Goal: Task Accomplishment & Management: Complete application form

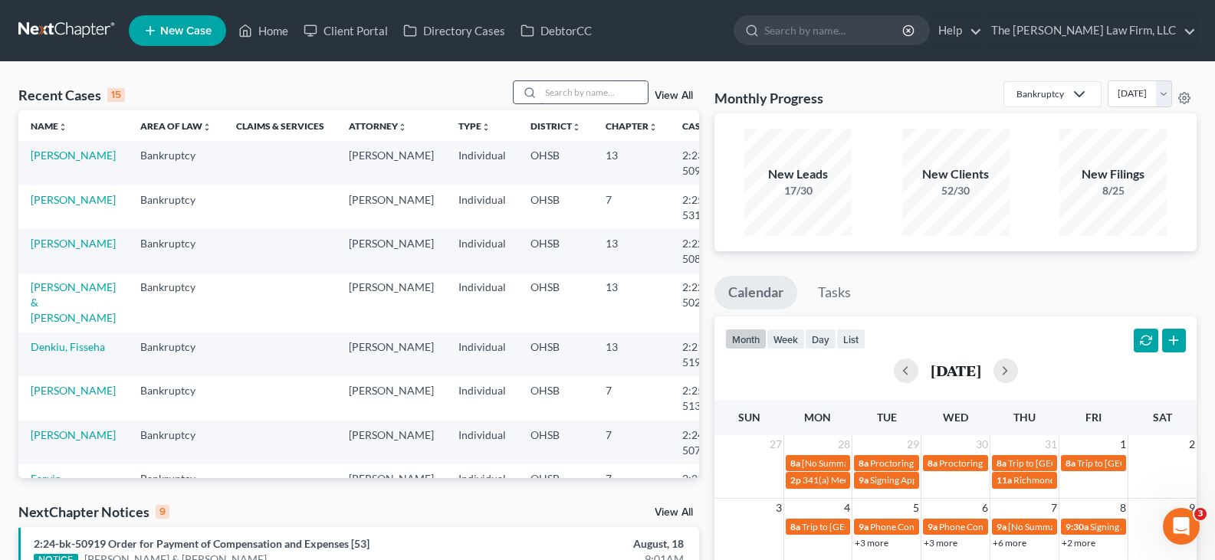
click at [617, 97] on input "search" at bounding box center [593, 92] width 107 height 22
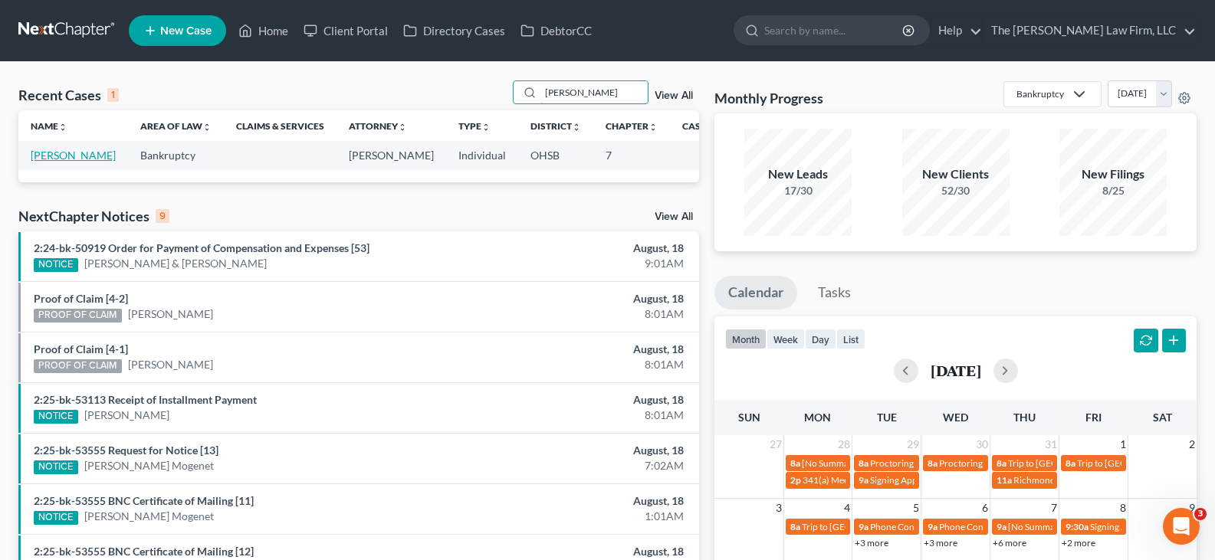
type input "[PERSON_NAME]"
click at [44, 158] on link "[PERSON_NAME]" at bounding box center [73, 155] width 85 height 13
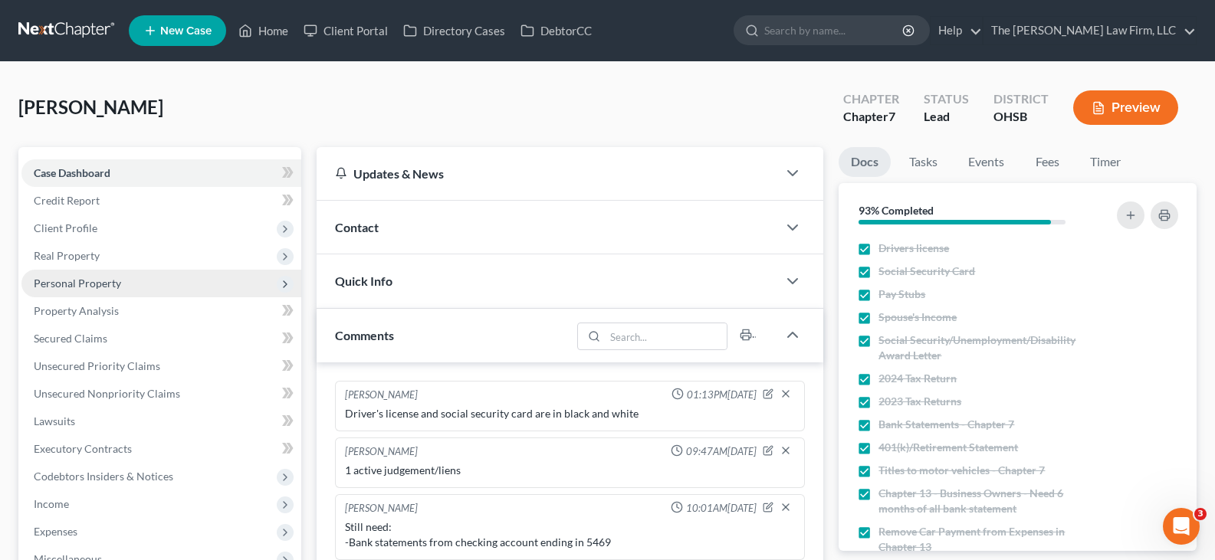
scroll to position [21, 0]
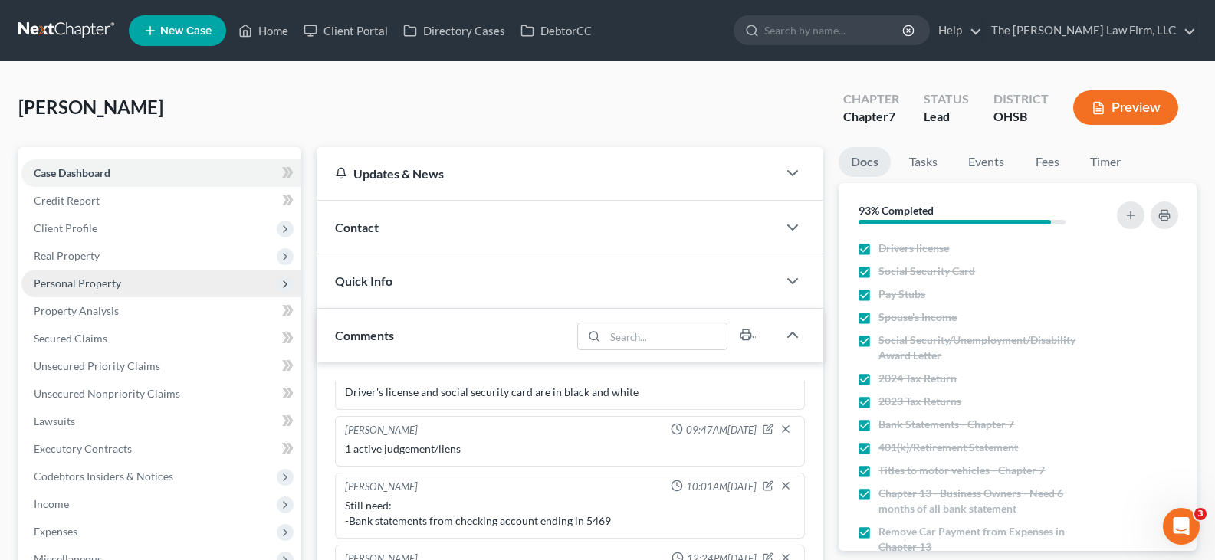
click at [90, 282] on span "Personal Property" at bounding box center [77, 283] width 87 height 13
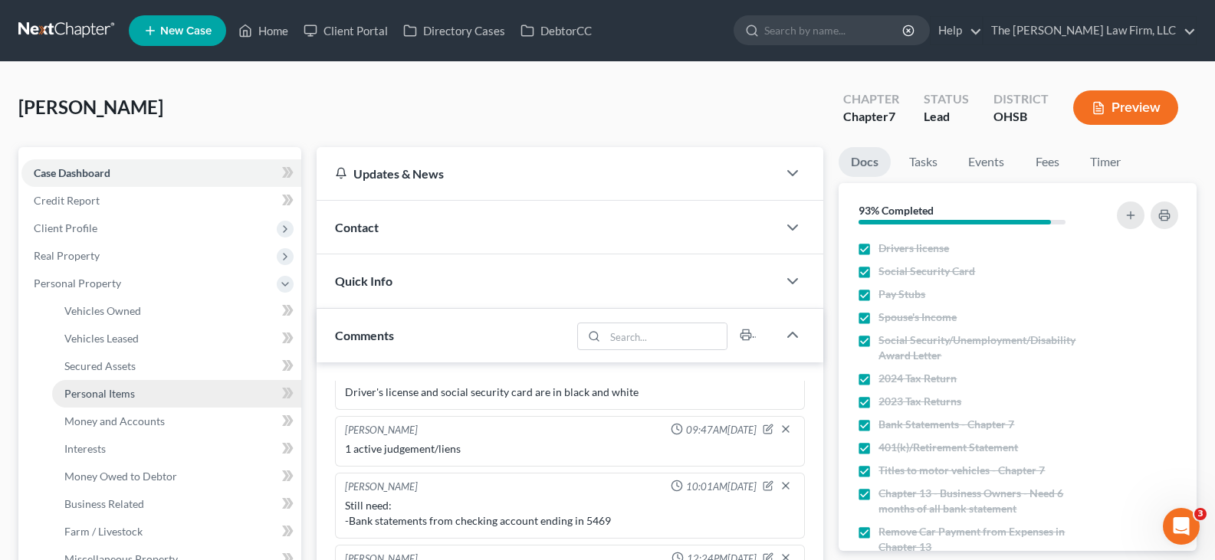
click at [98, 394] on span "Personal Items" at bounding box center [99, 393] width 71 height 13
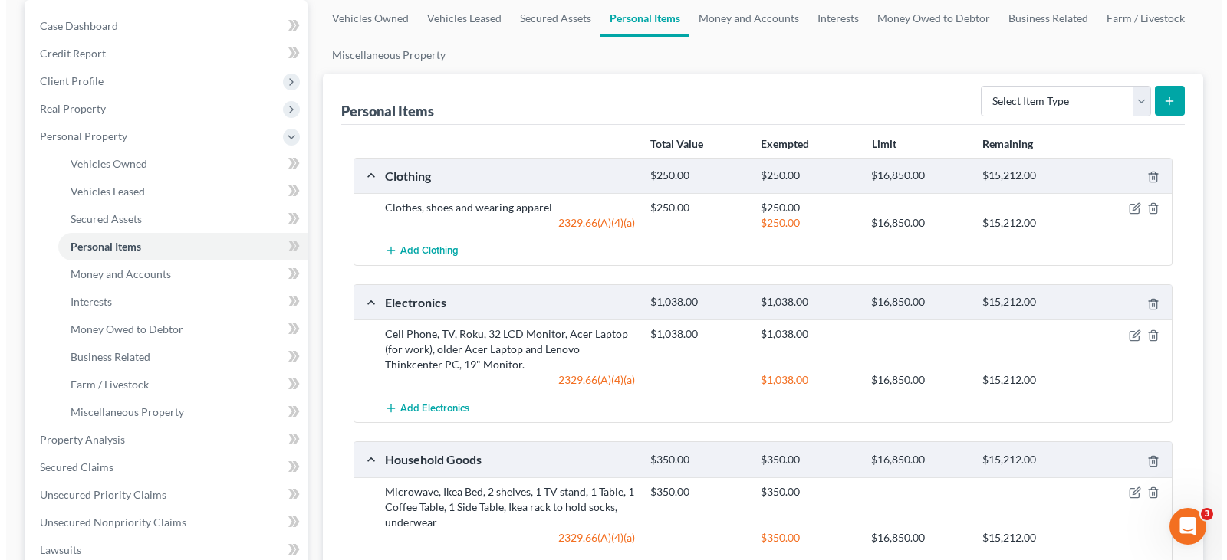
scroll to position [153, 0]
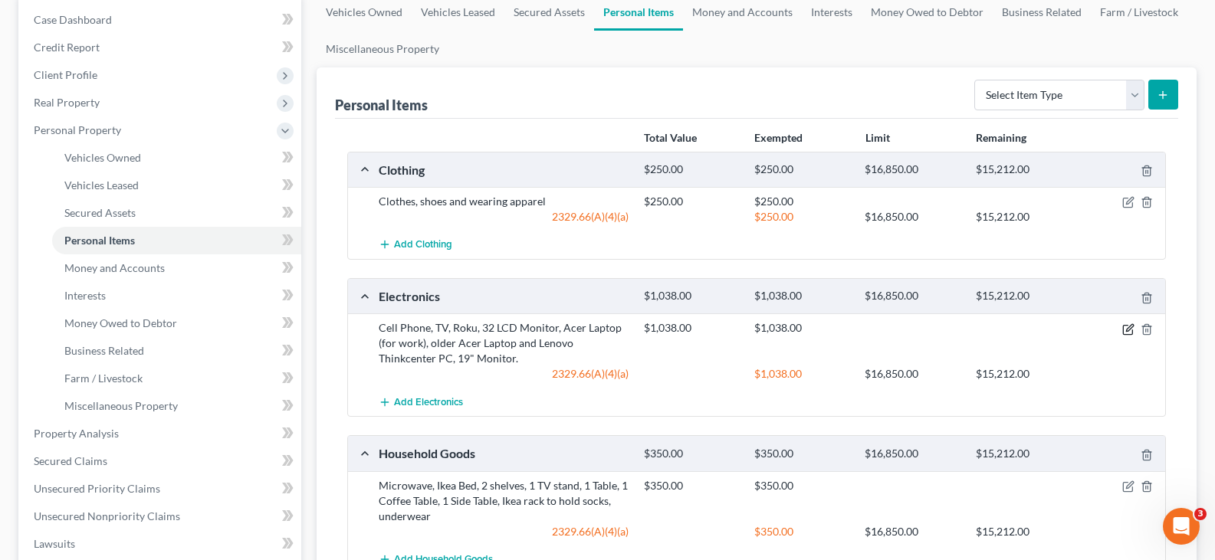
click at [1127, 331] on icon "button" at bounding box center [1129, 327] width 7 height 7
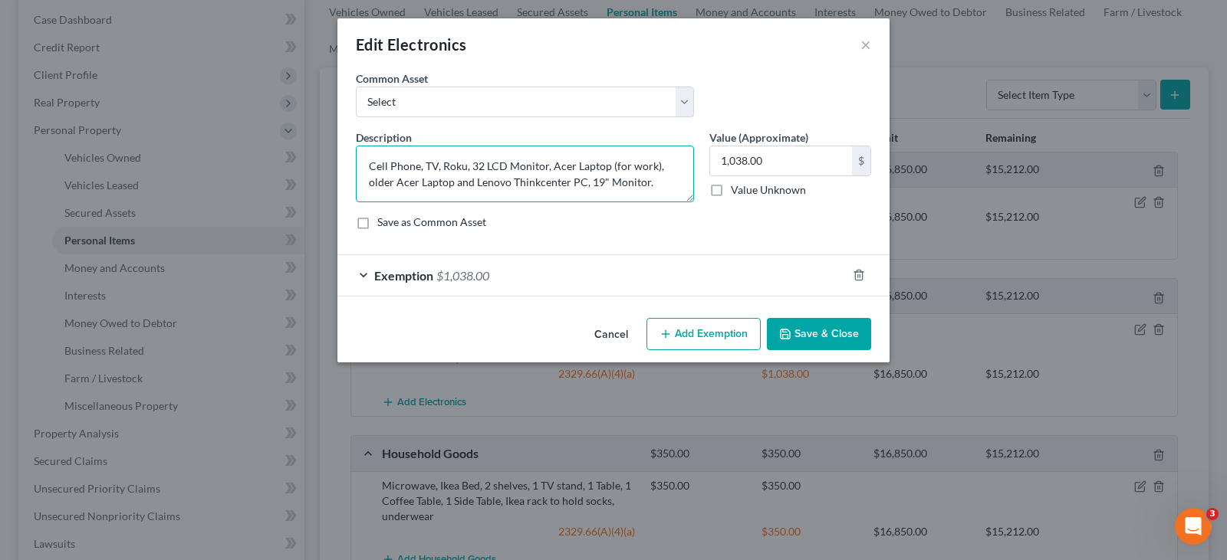
drag, startPoint x: 655, startPoint y: 185, endPoint x: 356, endPoint y: 166, distance: 298.8
click at [356, 166] on textarea "Cell Phone, TV, Roku, 32 LCD Monitor, Acer Laptop (for work), older Acer Laptop…" at bounding box center [525, 174] width 338 height 57
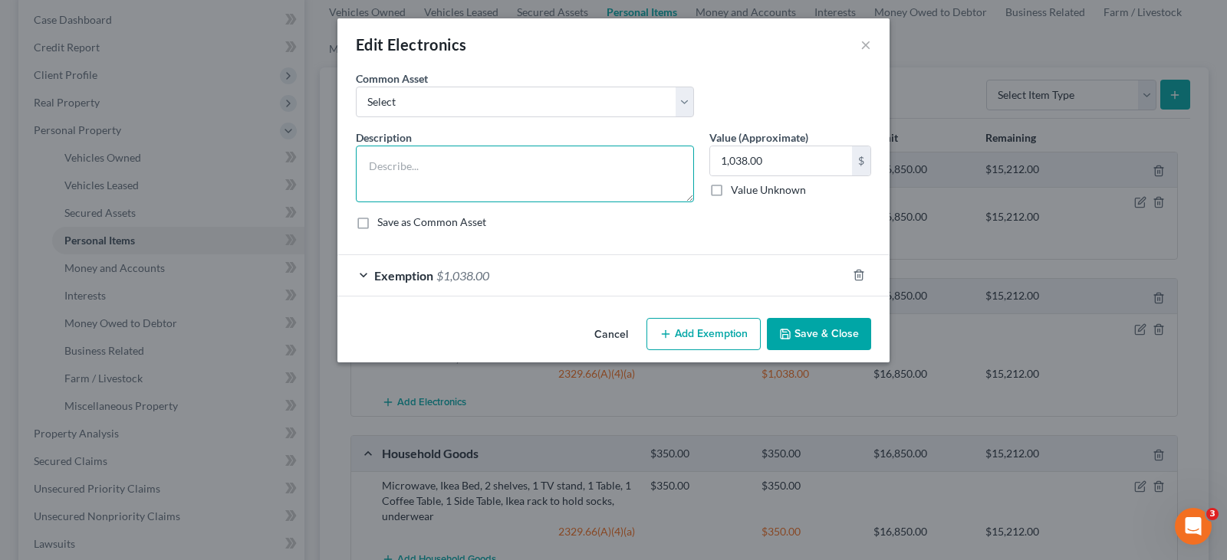
click at [436, 169] on textarea at bounding box center [525, 174] width 338 height 57
paste textarea "Cell Phone, TV, Roku, 32 LCD Monitor, Acer Laptop (for work), older Acer Laptop…"
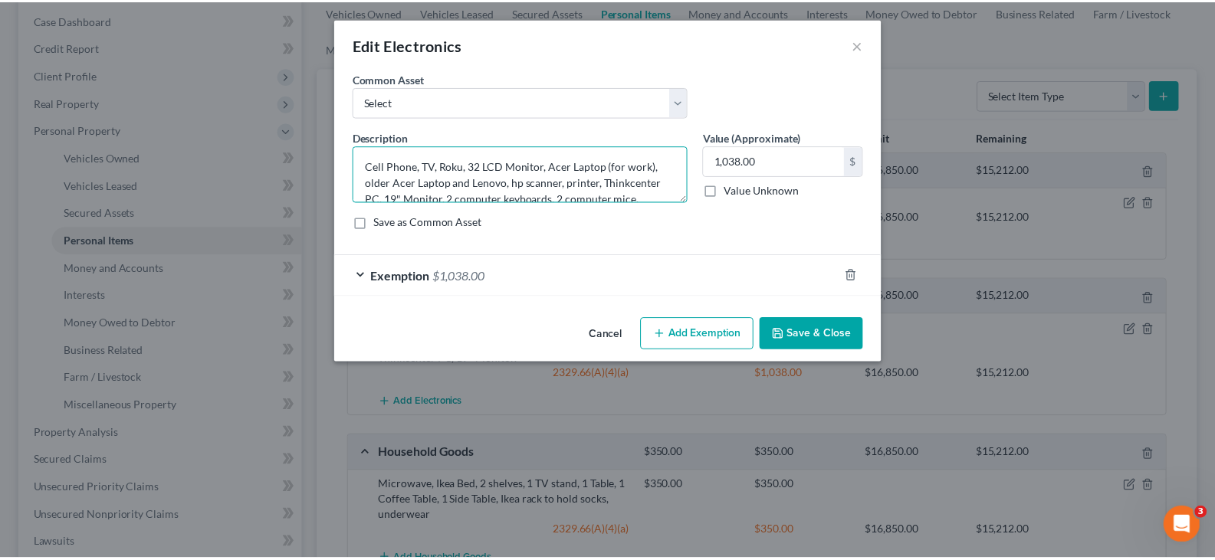
scroll to position [84, 0]
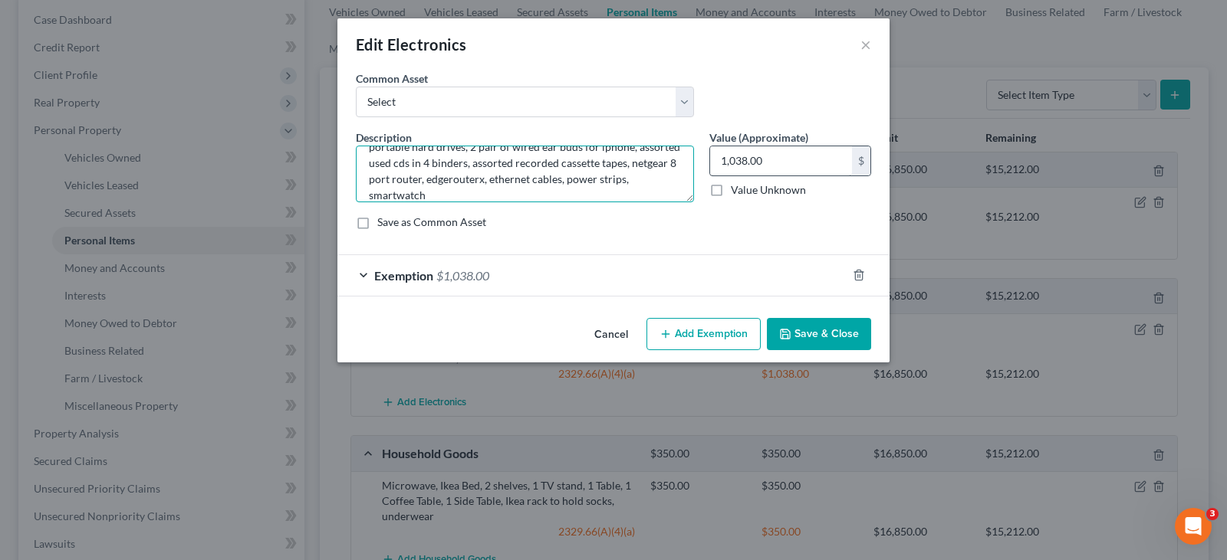
type textarea "Cell Phone, TV, Roku, 32 LCD Monitor, Acer Laptop (for work), older Acer Laptop…"
click at [774, 160] on input "1,038.00" at bounding box center [781, 160] width 142 height 29
type input "1,790"
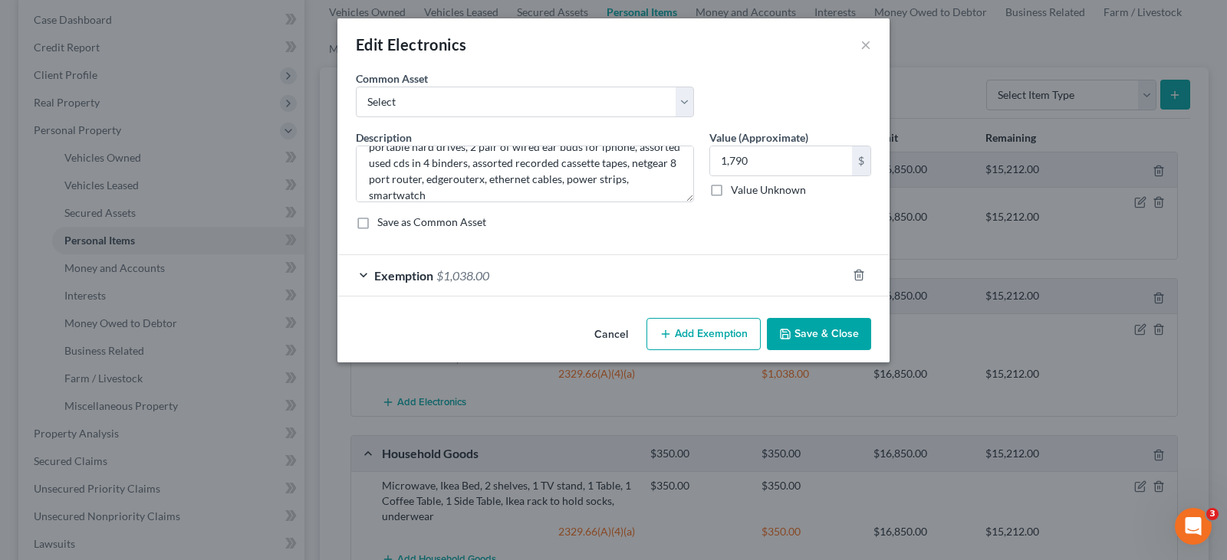
click at [807, 333] on button "Save & Close" at bounding box center [819, 334] width 104 height 32
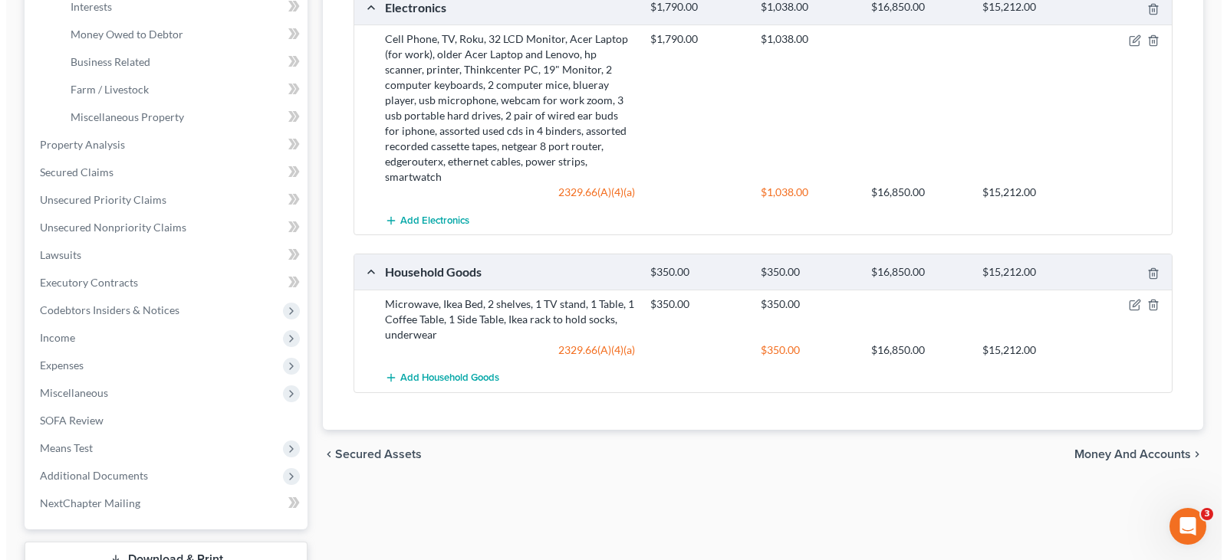
scroll to position [460, 0]
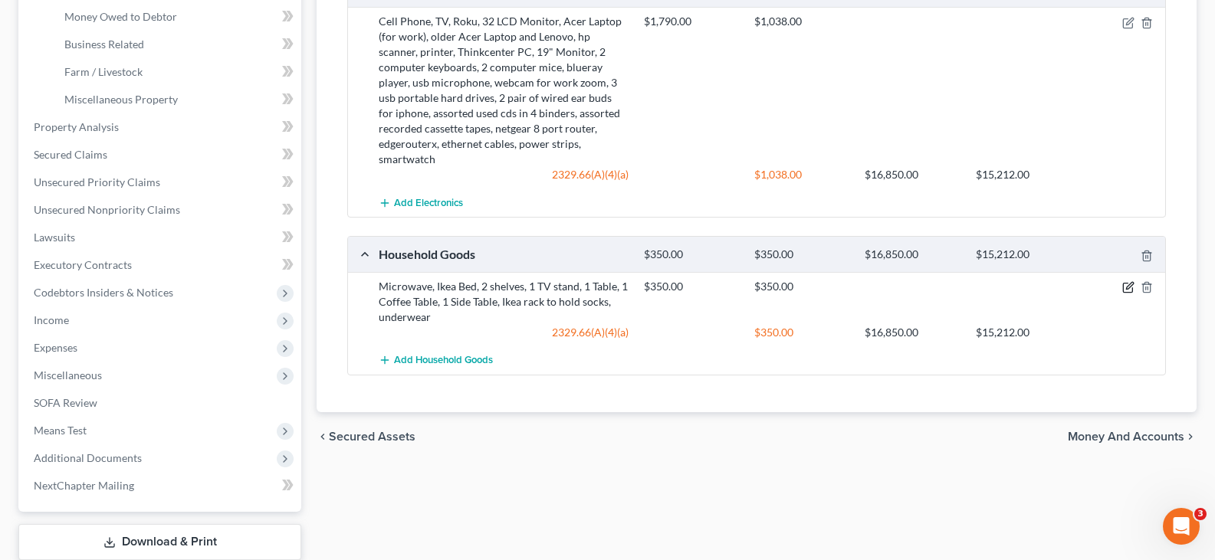
click at [1127, 281] on icon "button" at bounding box center [1128, 287] width 12 height 12
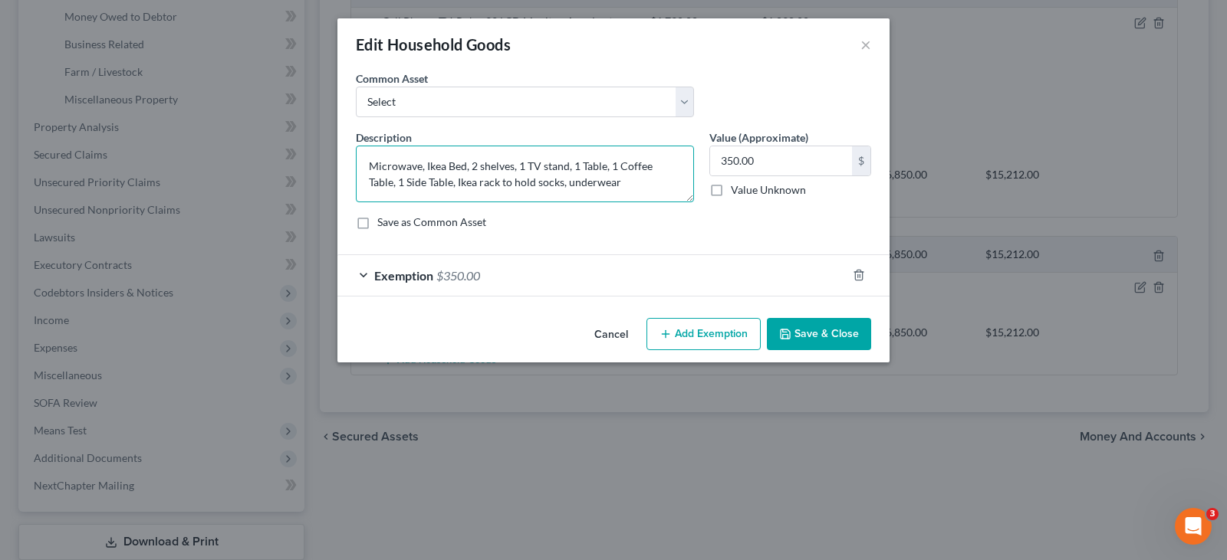
drag, startPoint x: 627, startPoint y: 181, endPoint x: 370, endPoint y: 162, distance: 257.5
click at [370, 162] on textarea "Microwave, Ikea Bed, 2 shelves, 1 TV stand, 1 Table, 1 Coffee Table, 1 Side Tab…" at bounding box center [525, 174] width 338 height 57
click at [406, 165] on textarea at bounding box center [525, 174] width 338 height 57
paste textarea "Microwave, Ikea Bed, 2 shelves, 1 TV stand, 1 Table, 1 Coffee Table, 1 Side Tab…"
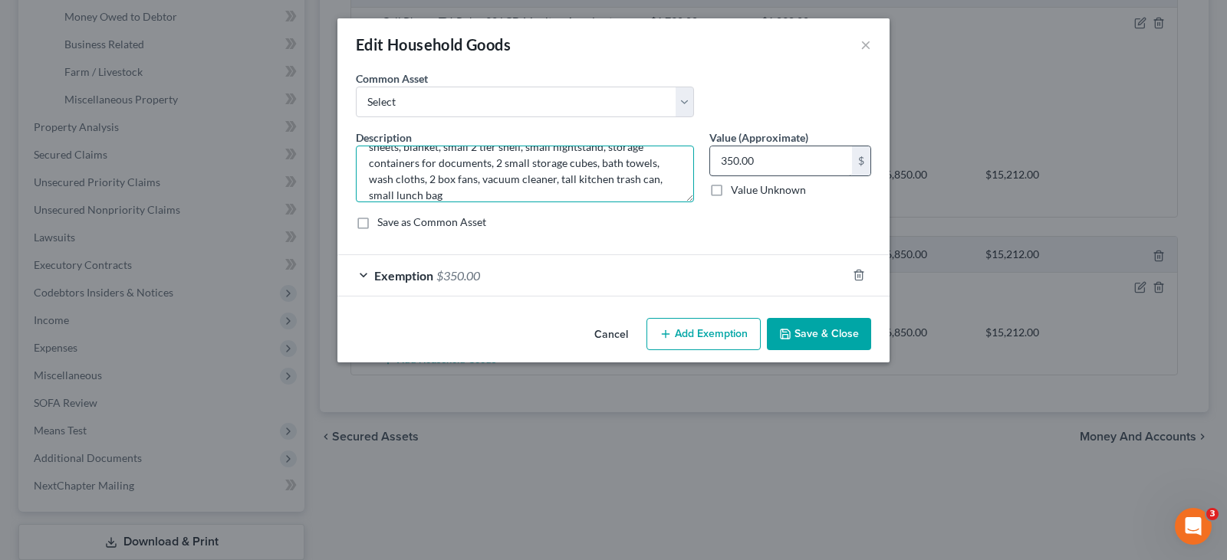
type textarea "Microwave, Ikea Bed, 2 shelves, 1 TV stand, 1 Table, 1 Coffee Table, 1 Side Tab…"
click at [757, 163] on input "350.00" at bounding box center [781, 160] width 142 height 29
type input "775"
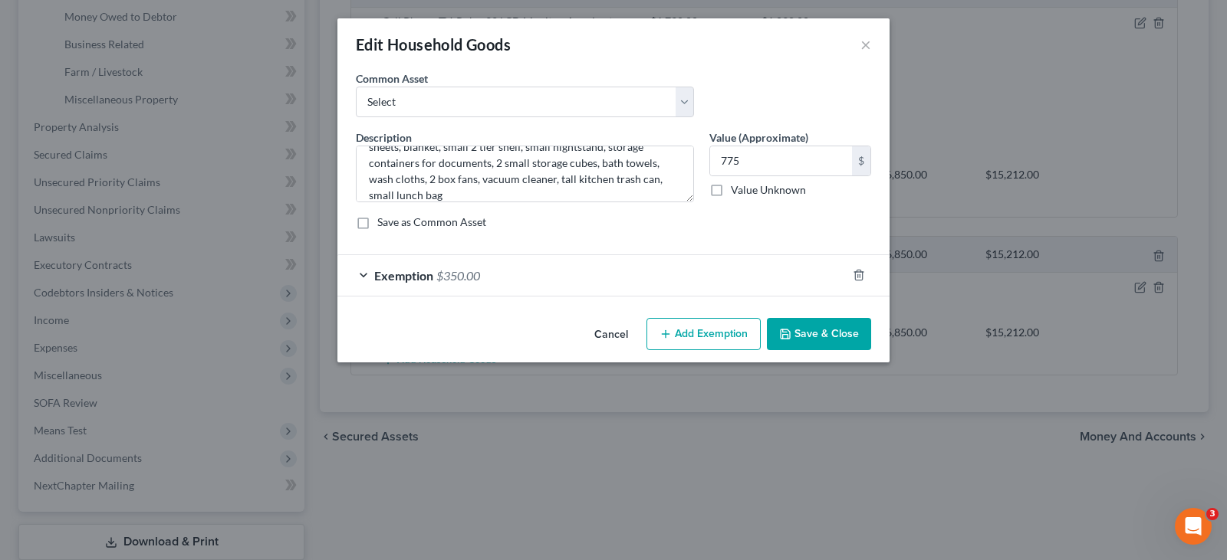
click at [796, 333] on button "Save & Close" at bounding box center [819, 334] width 104 height 32
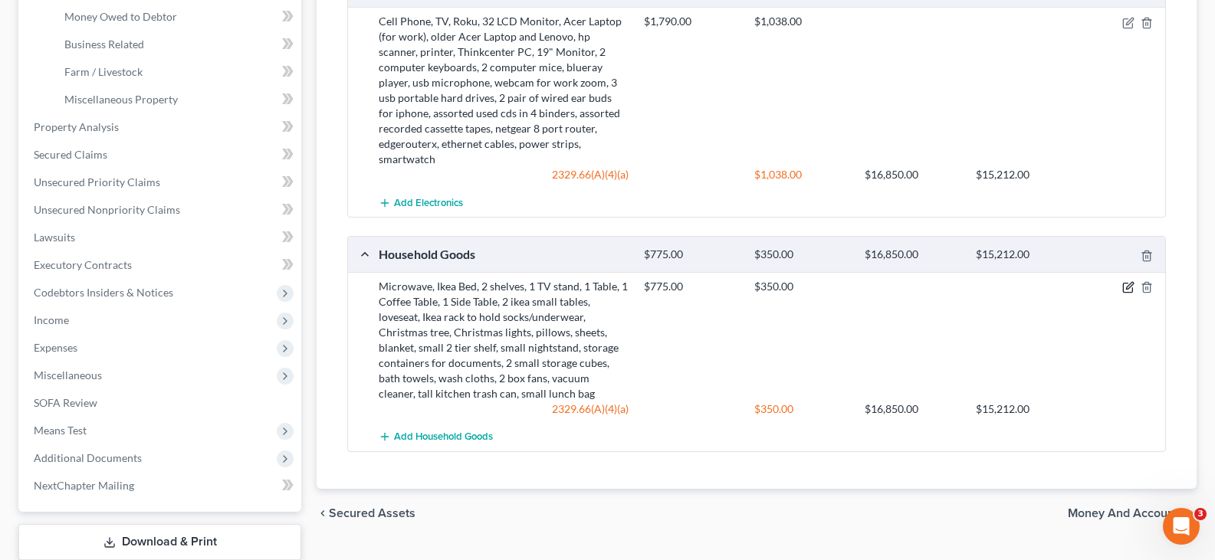
click at [1126, 282] on icon "button" at bounding box center [1129, 285] width 7 height 7
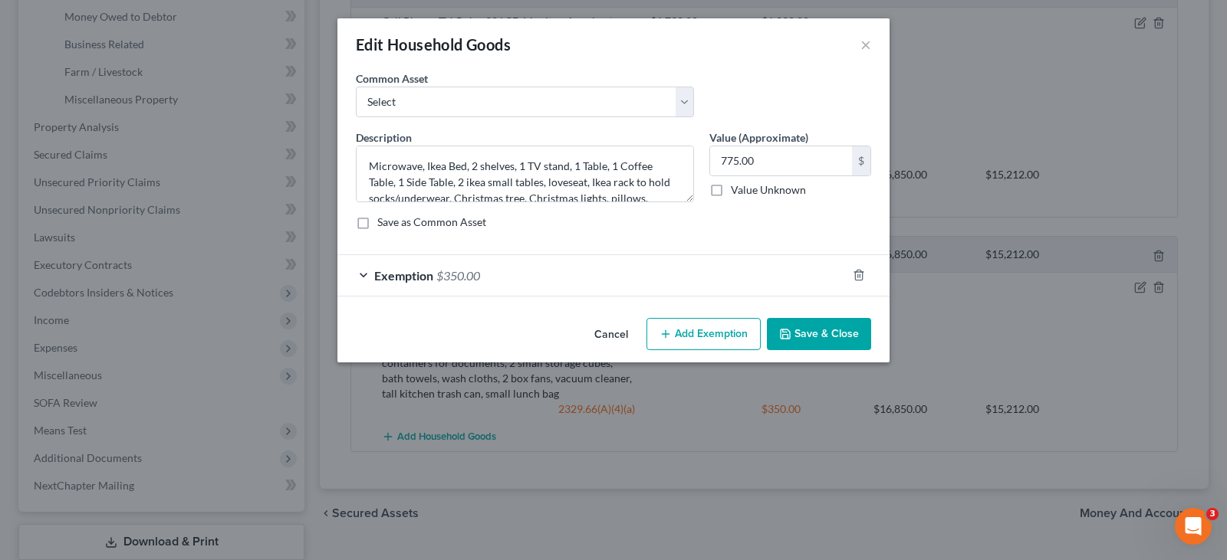
click at [618, 276] on div "Exemption $350.00" at bounding box center [591, 275] width 509 height 41
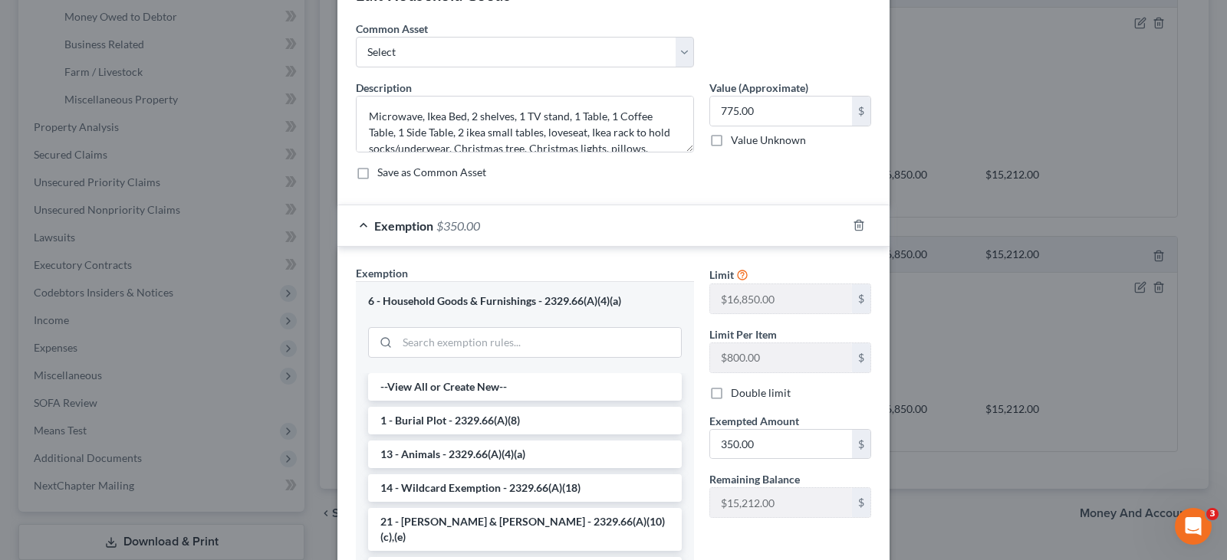
scroll to position [77, 0]
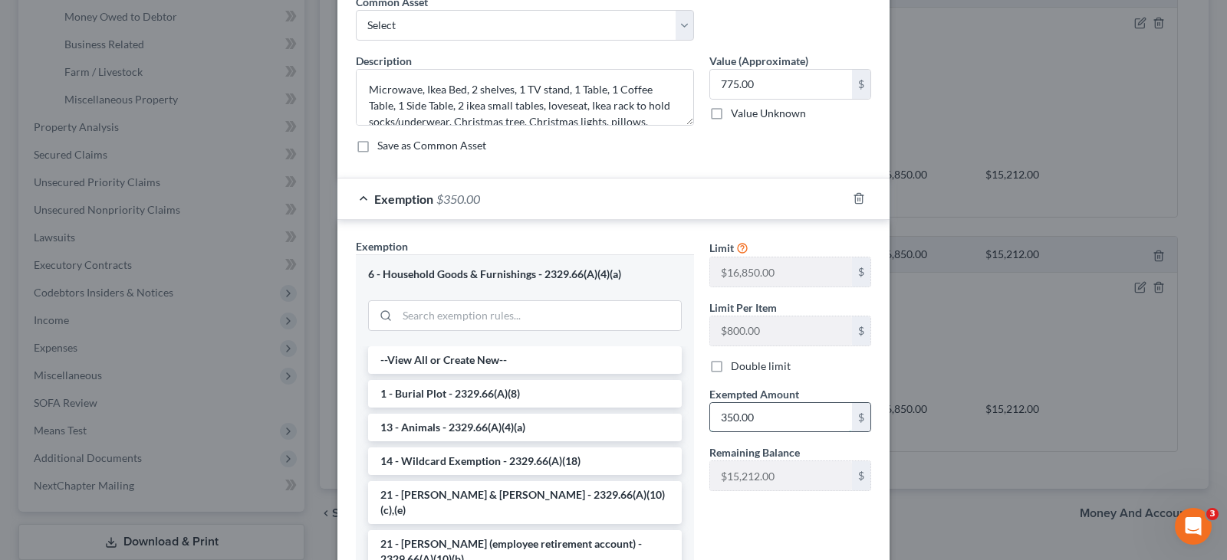
click at [769, 423] on input "350.00" at bounding box center [781, 417] width 142 height 29
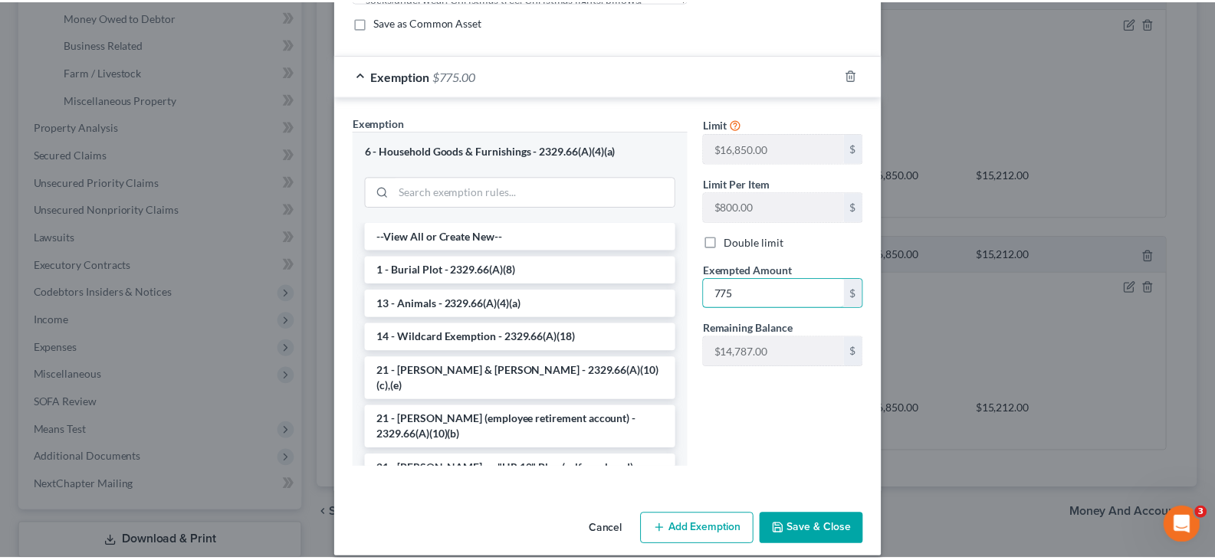
scroll to position [217, 0]
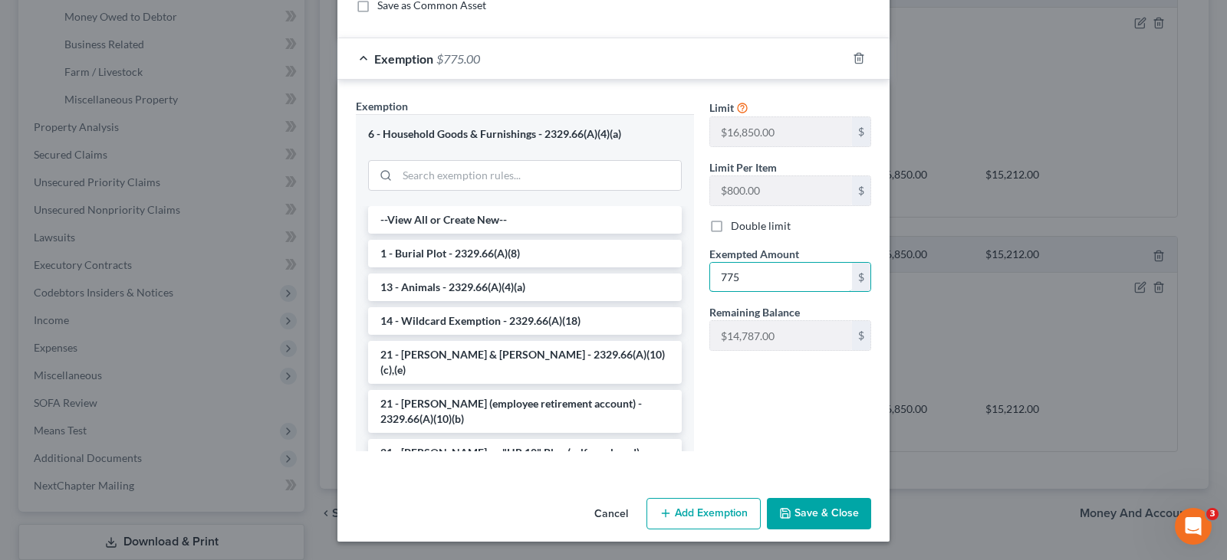
type input "775"
click at [829, 513] on button "Save & Close" at bounding box center [819, 514] width 104 height 32
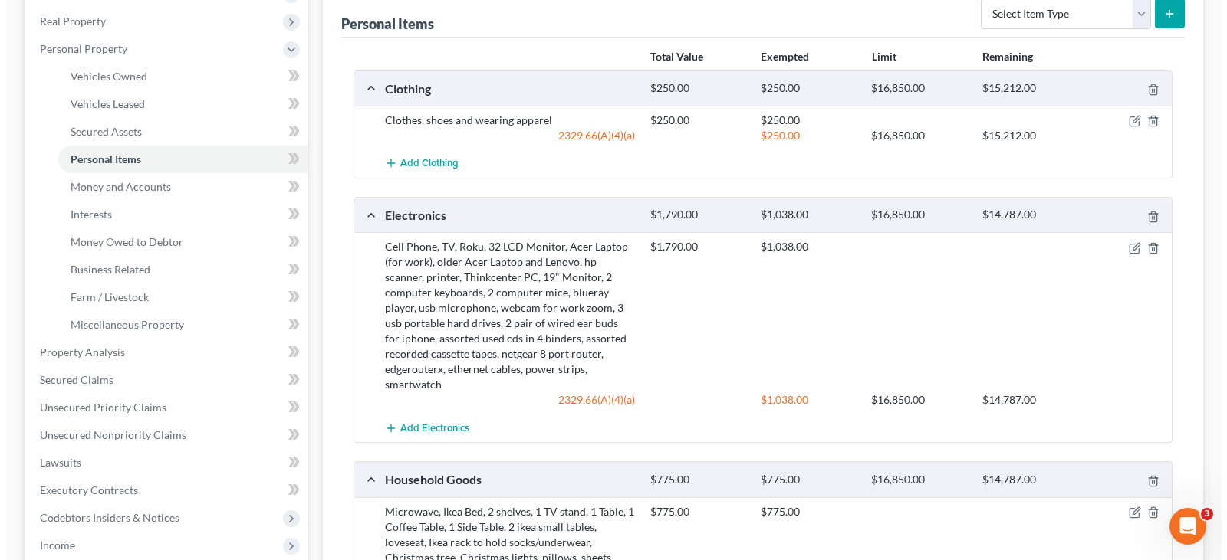
scroll to position [230, 0]
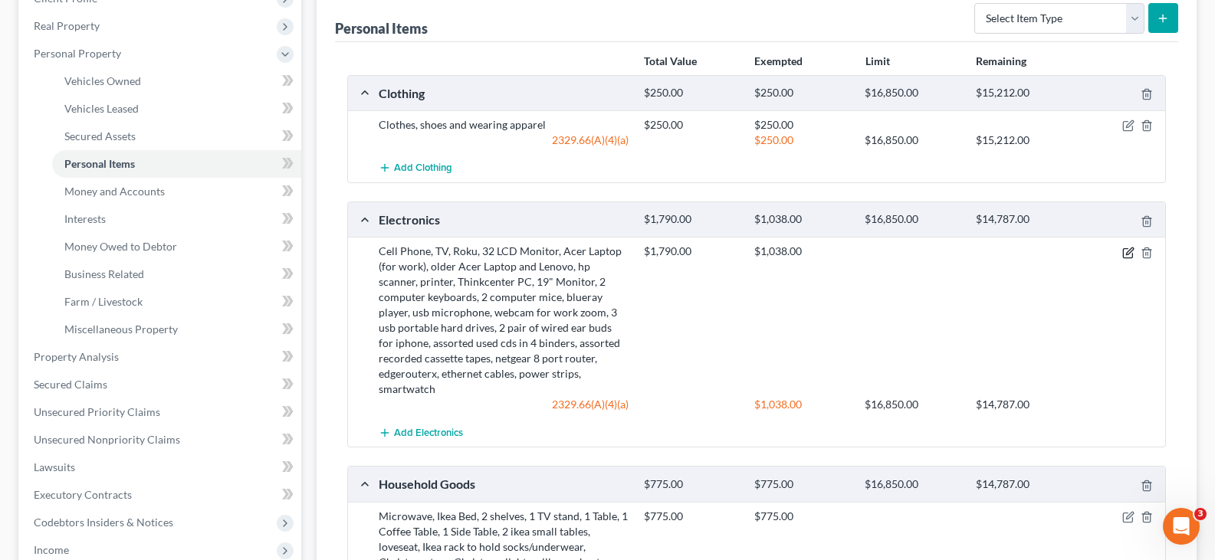
click at [1129, 254] on icon "button" at bounding box center [1129, 251] width 7 height 7
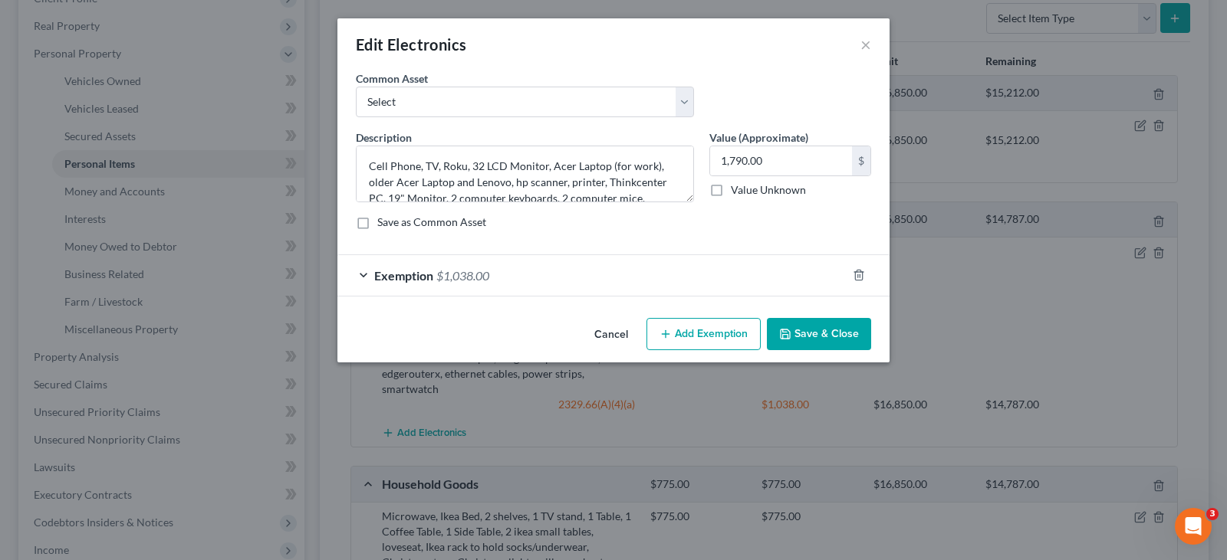
click at [701, 270] on div "Exemption $1,038.00" at bounding box center [591, 275] width 509 height 41
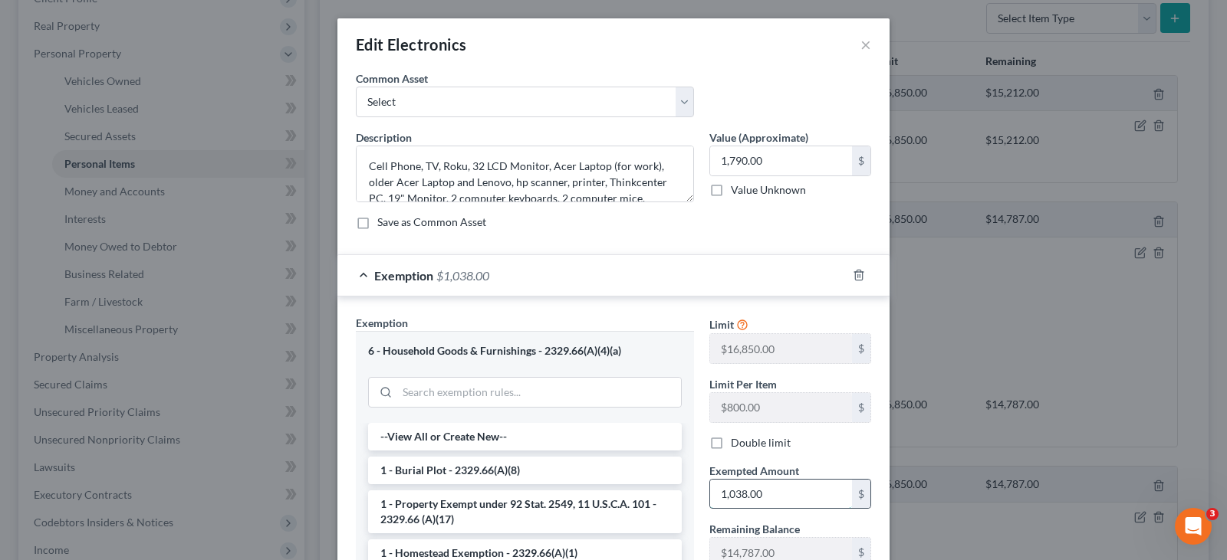
click at [766, 499] on input "1,038.00" at bounding box center [781, 494] width 142 height 29
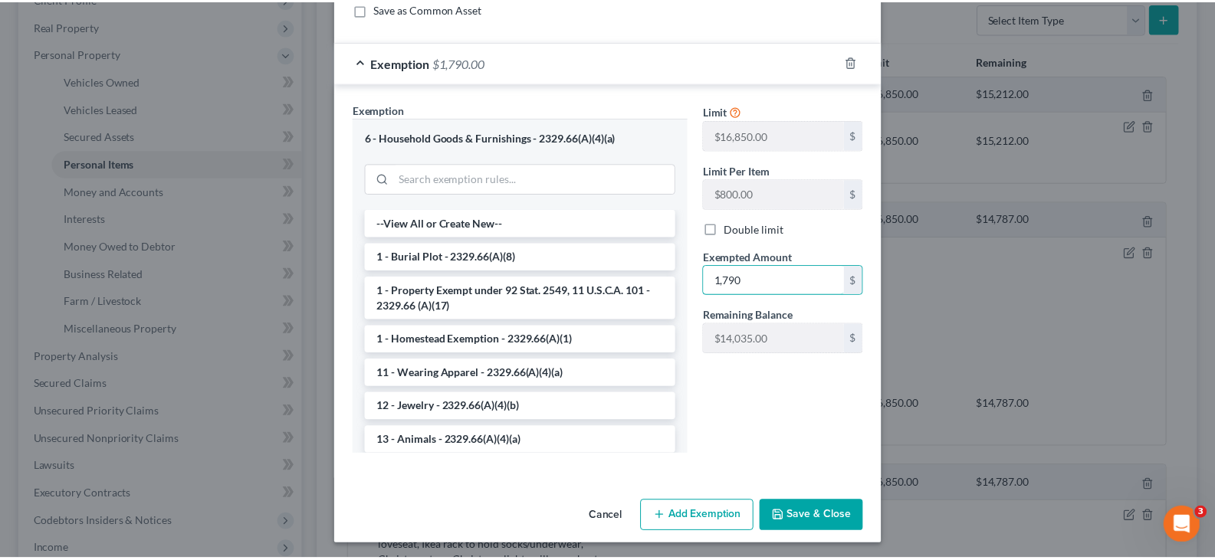
scroll to position [217, 0]
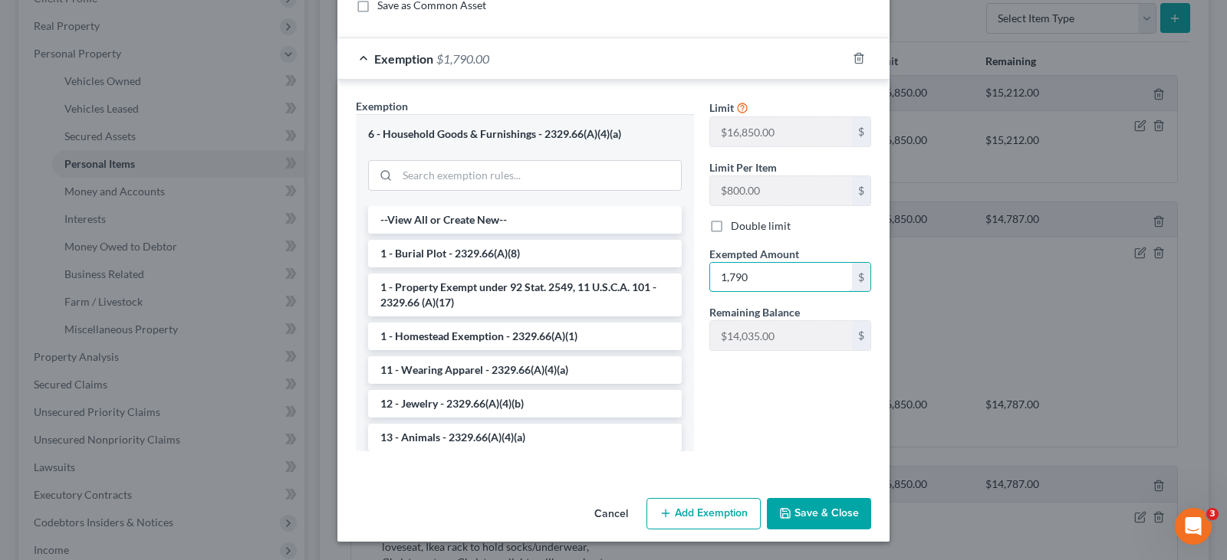
type input "1,790"
click at [819, 519] on button "Save & Close" at bounding box center [819, 514] width 104 height 32
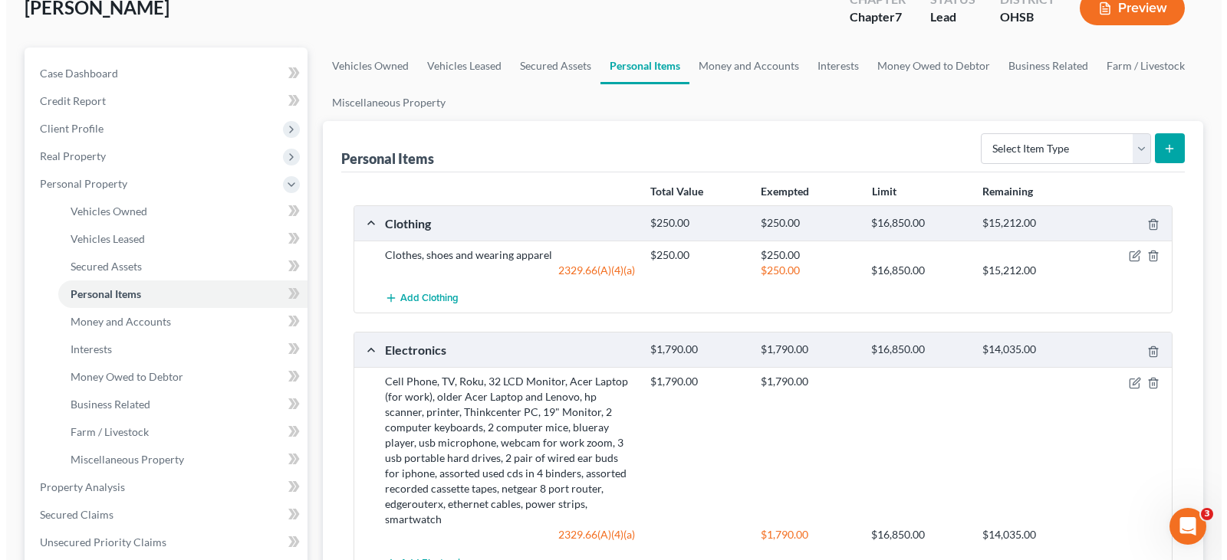
scroll to position [77, 0]
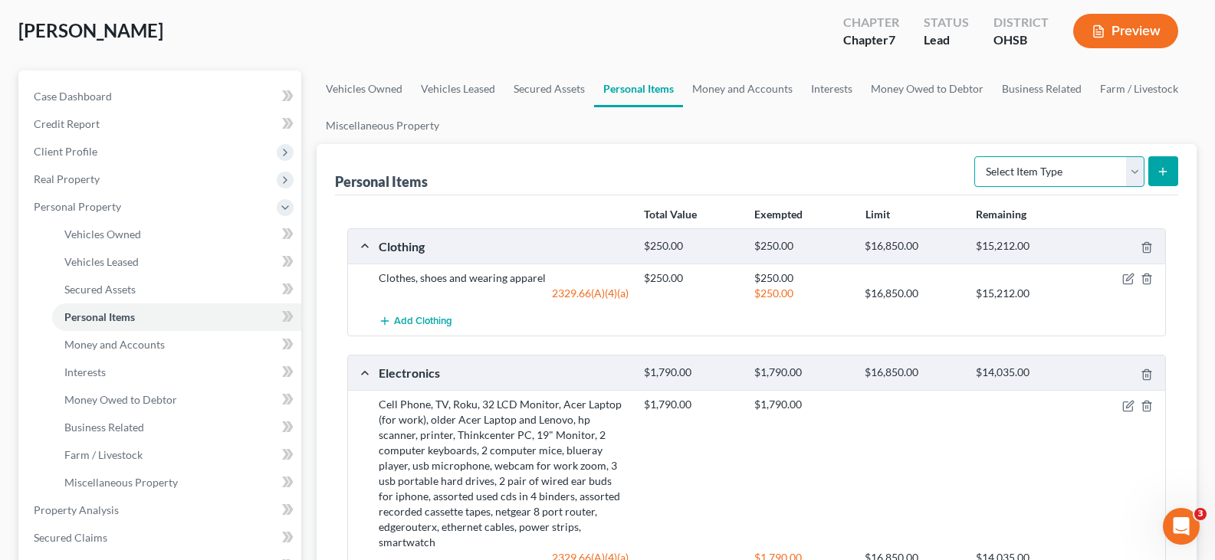
click at [1138, 176] on select "Select Item Type Clothing Collectibles Of Value Electronics Firearms Household …" at bounding box center [1059, 171] width 170 height 31
select select "collectibles_of_value"
click at [976, 156] on select "Select Item Type Clothing Collectibles Of Value Electronics Firearms Household …" at bounding box center [1059, 171] width 170 height 31
click at [1165, 169] on icon "submit" at bounding box center [1163, 172] width 12 height 12
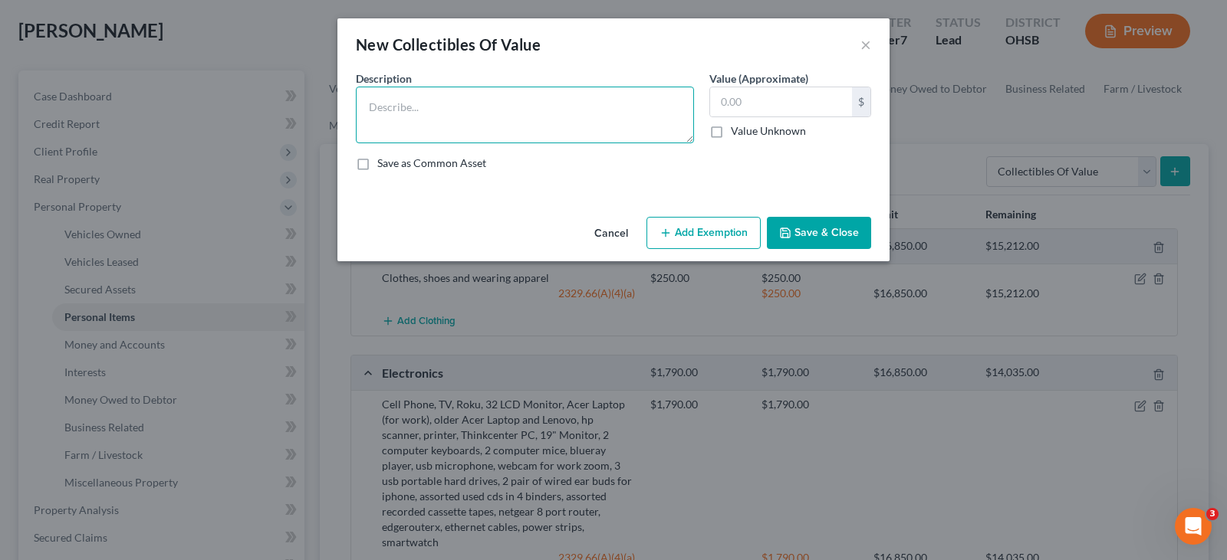
click at [584, 120] on textarea at bounding box center [525, 115] width 338 height 57
paste textarea "band/musical artists small posters, wall tapestry"
type textarea "band/musical artists small posters, wall tapestry"
click at [736, 107] on input "text" at bounding box center [781, 101] width 142 height 29
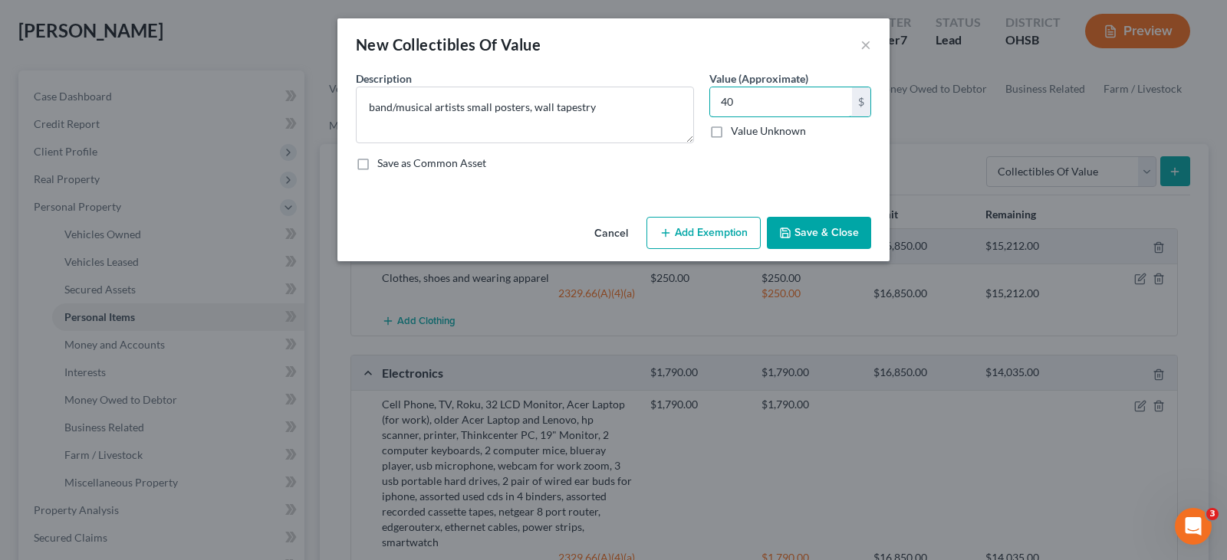
type input "40"
click at [722, 228] on button "Add Exemption" at bounding box center [703, 233] width 114 height 32
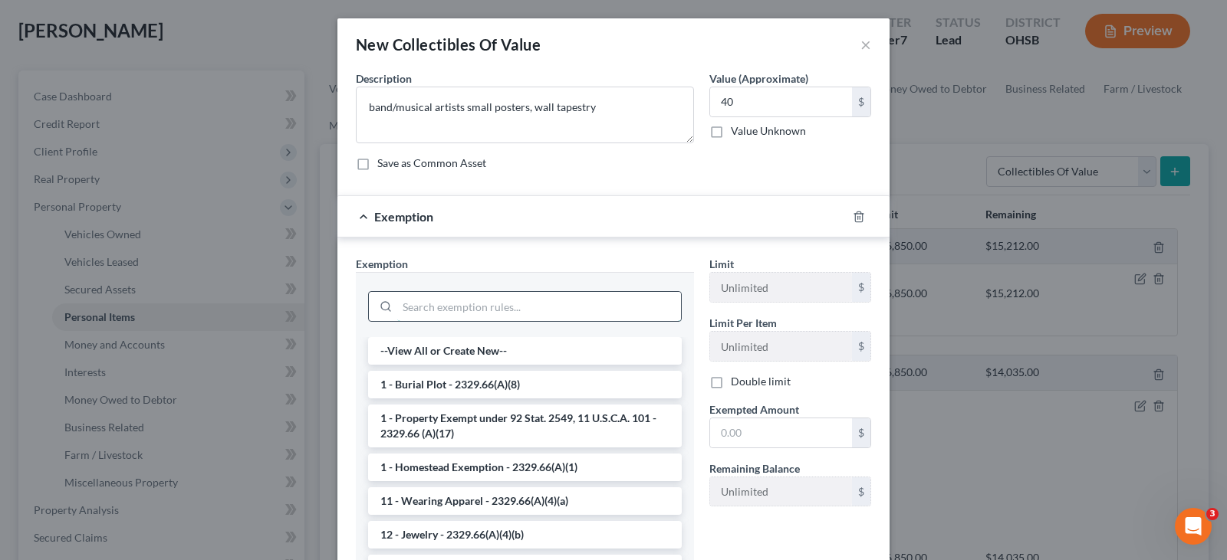
click at [651, 304] on input "search" at bounding box center [539, 306] width 284 height 29
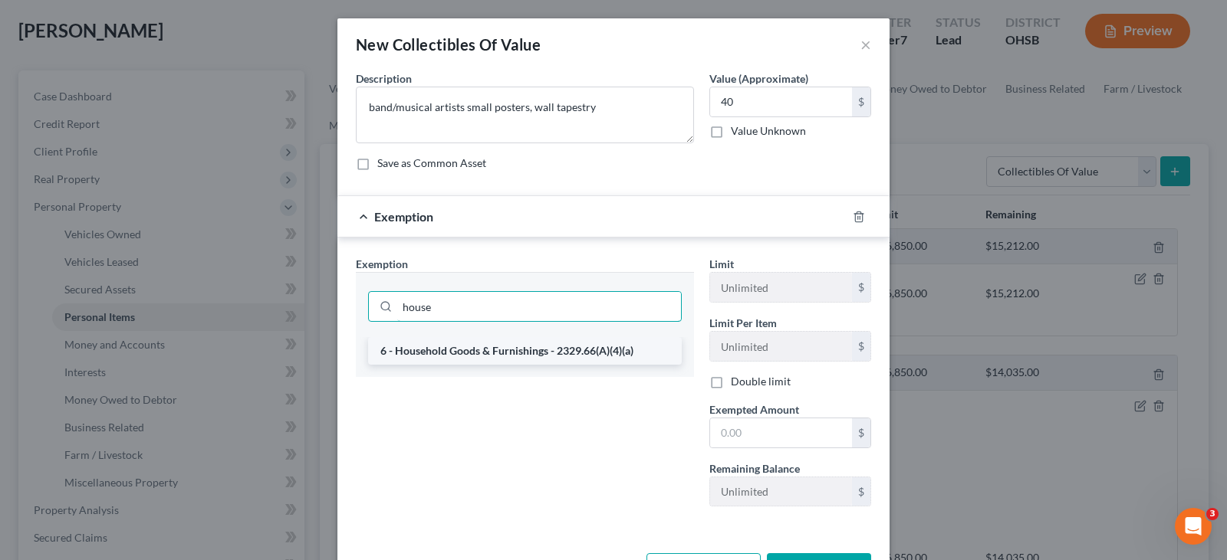
type input "house"
click at [570, 353] on li "6 - Household Goods & Furnishings - 2329.66(A)(4)(a)" at bounding box center [525, 351] width 314 height 28
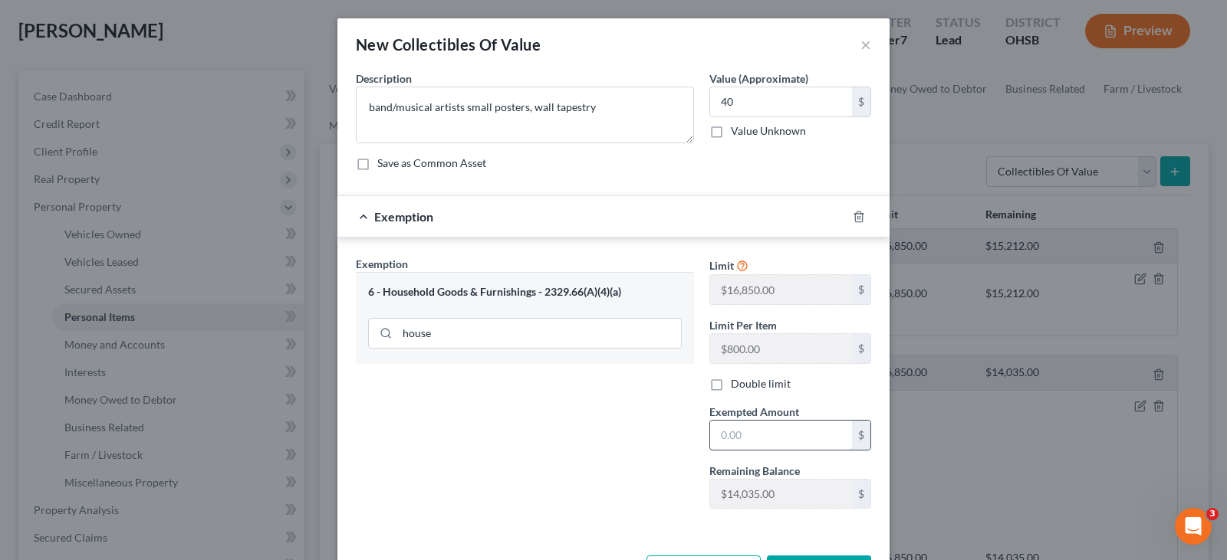
click at [721, 439] on input "text" at bounding box center [781, 435] width 142 height 29
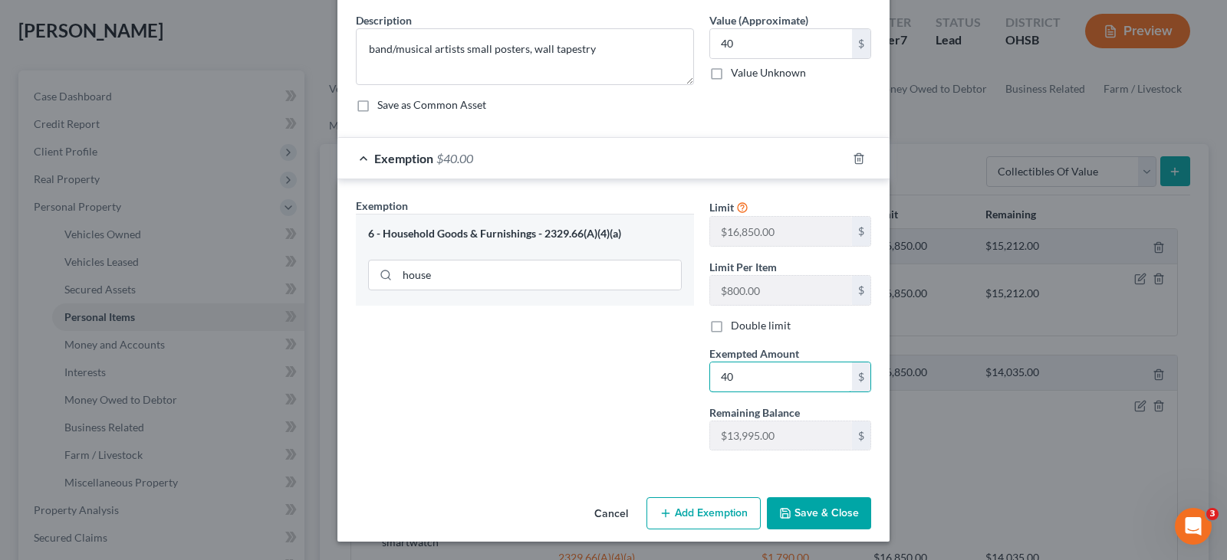
type input "40"
click at [793, 523] on button "Save & Close" at bounding box center [819, 514] width 104 height 32
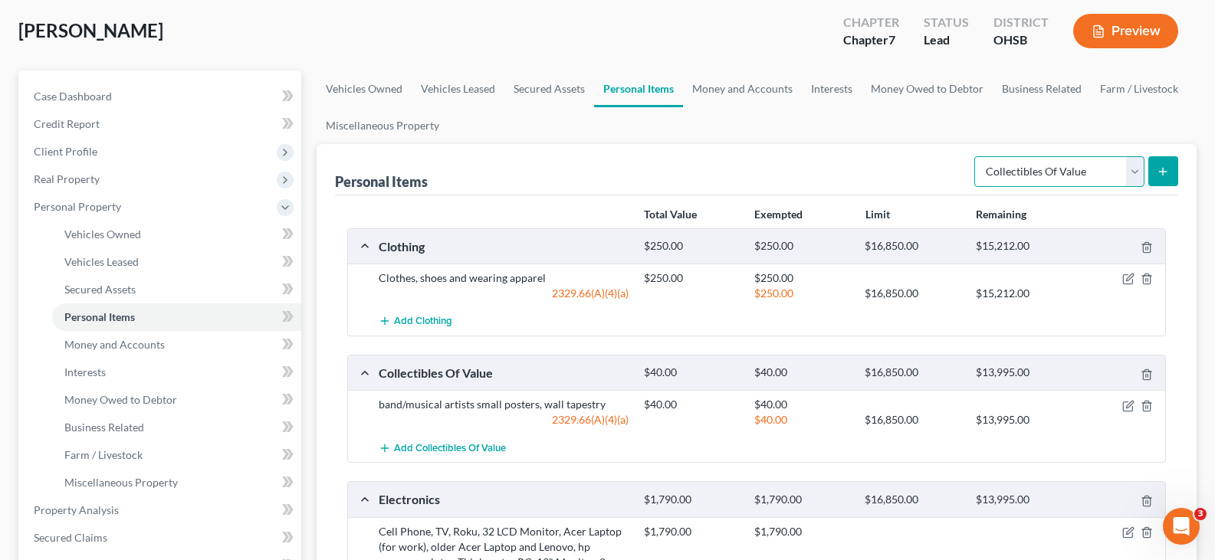
click at [1134, 172] on select "Select Item Type Clothing Collectibles Of Value Electronics Firearms Household …" at bounding box center [1059, 171] width 170 height 31
select select "sports_and_hobby_equipment"
click at [976, 156] on select "Select Item Type Clothing Collectibles Of Value Electronics Firearms Household …" at bounding box center [1059, 171] width 170 height 31
click at [1167, 175] on icon "submit" at bounding box center [1163, 172] width 12 height 12
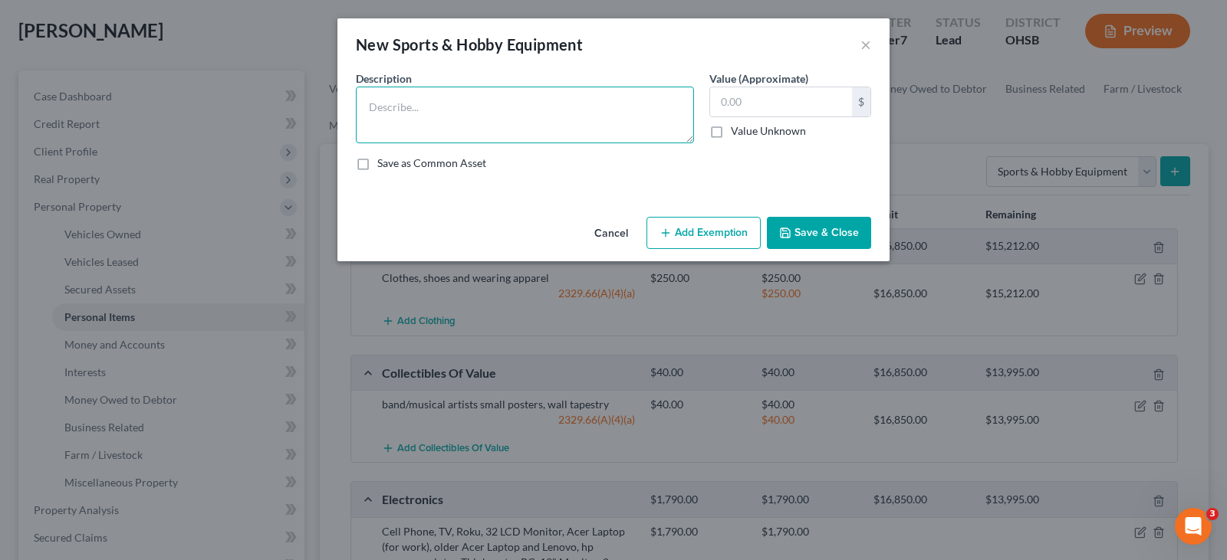
click at [493, 112] on textarea at bounding box center [525, 115] width 338 height 57
paste textarea "2 small coolers, [PERSON_NAME] tent, sleeping bag"
type textarea "2 small coolers, [PERSON_NAME] tent, sleeping bag"
click at [751, 103] on input "text" at bounding box center [781, 101] width 142 height 29
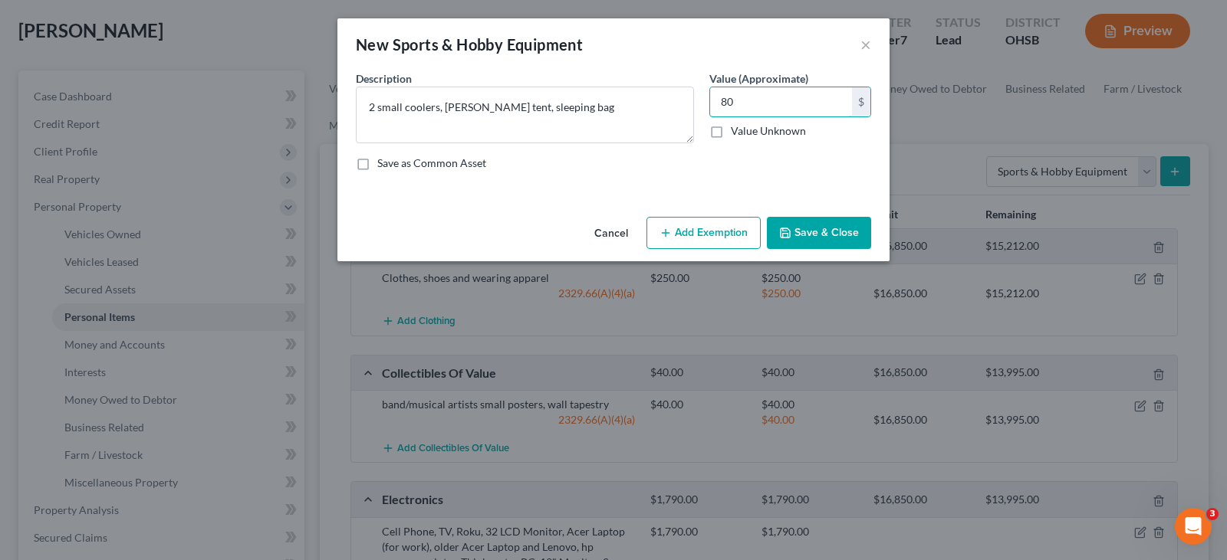
type input "80"
click at [724, 227] on button "Add Exemption" at bounding box center [703, 233] width 114 height 32
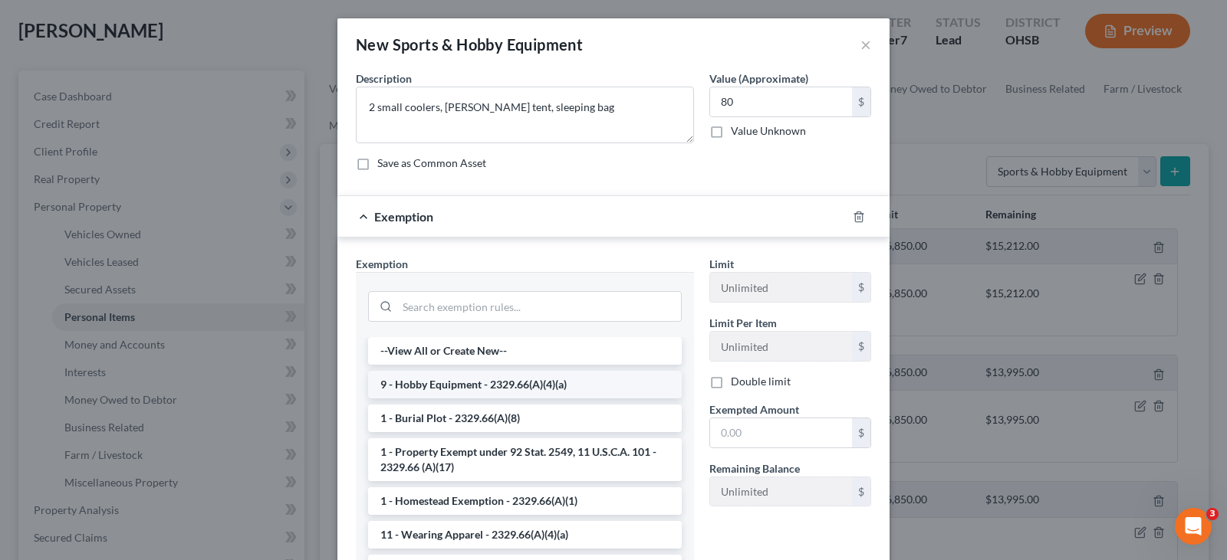
click at [609, 378] on li "9 - Hobby Equipment - 2329.66(A)(4)(a)" at bounding box center [525, 385] width 314 height 28
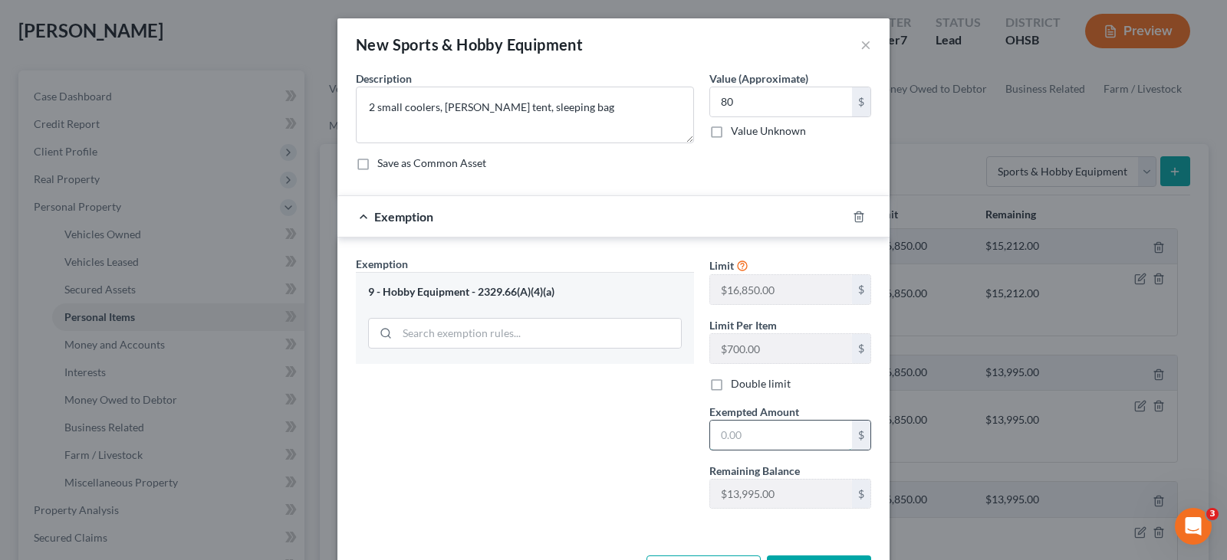
click at [725, 436] on input "text" at bounding box center [781, 435] width 142 height 29
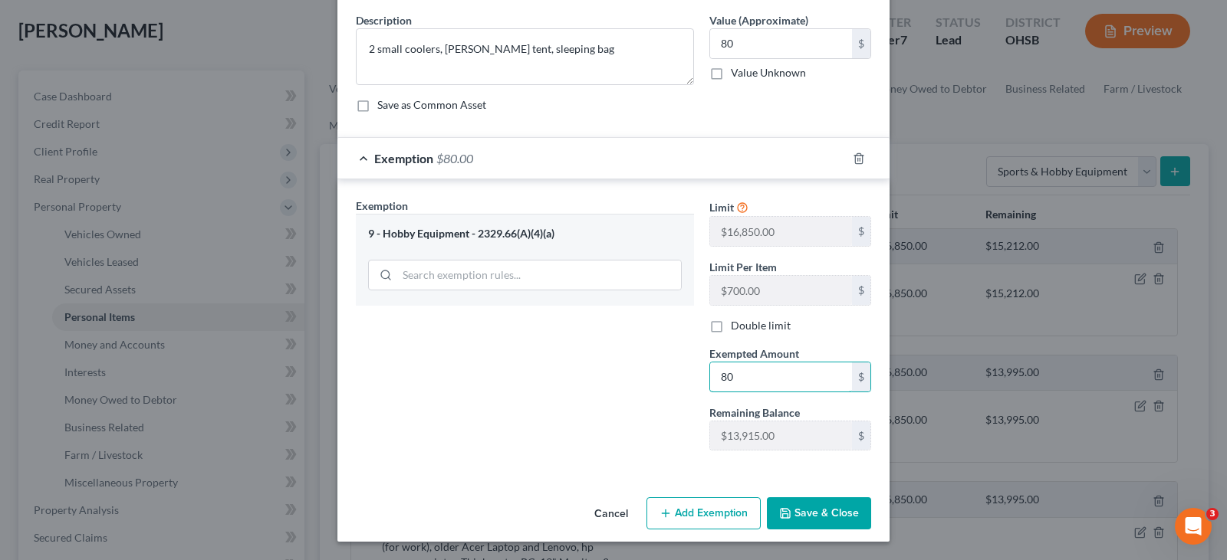
type input "80"
click at [686, 466] on div "Exemption Set must be selected for CA. Exemption * 9 - Hobby Equipment - 2329.6…" at bounding box center [613, 327] width 552 height 297
click at [792, 517] on button "Save & Close" at bounding box center [819, 514] width 104 height 32
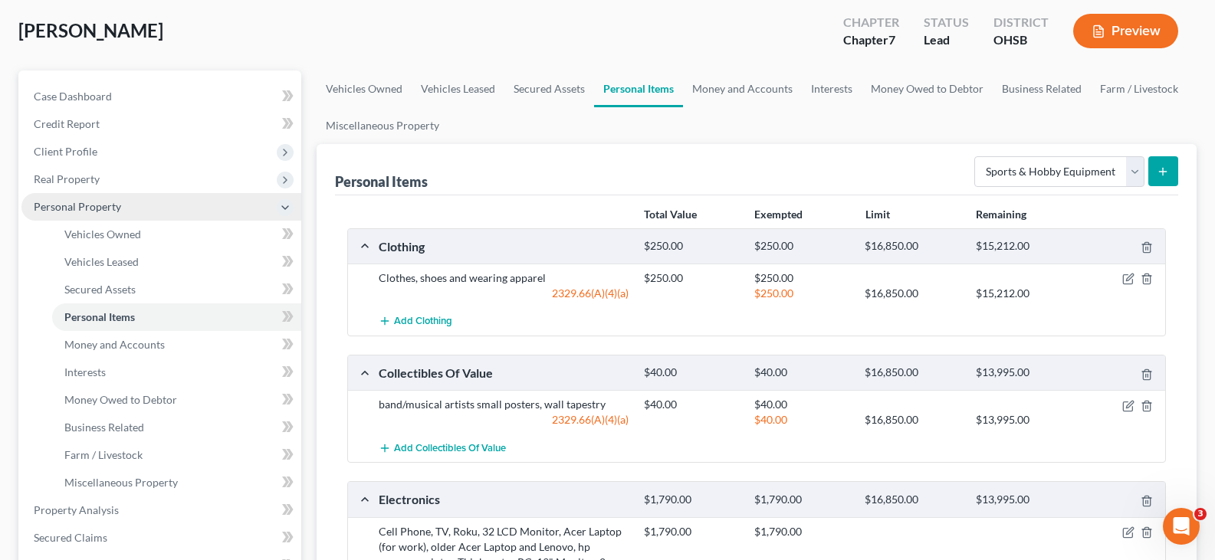
click at [159, 210] on span "Personal Property" at bounding box center [161, 207] width 280 height 28
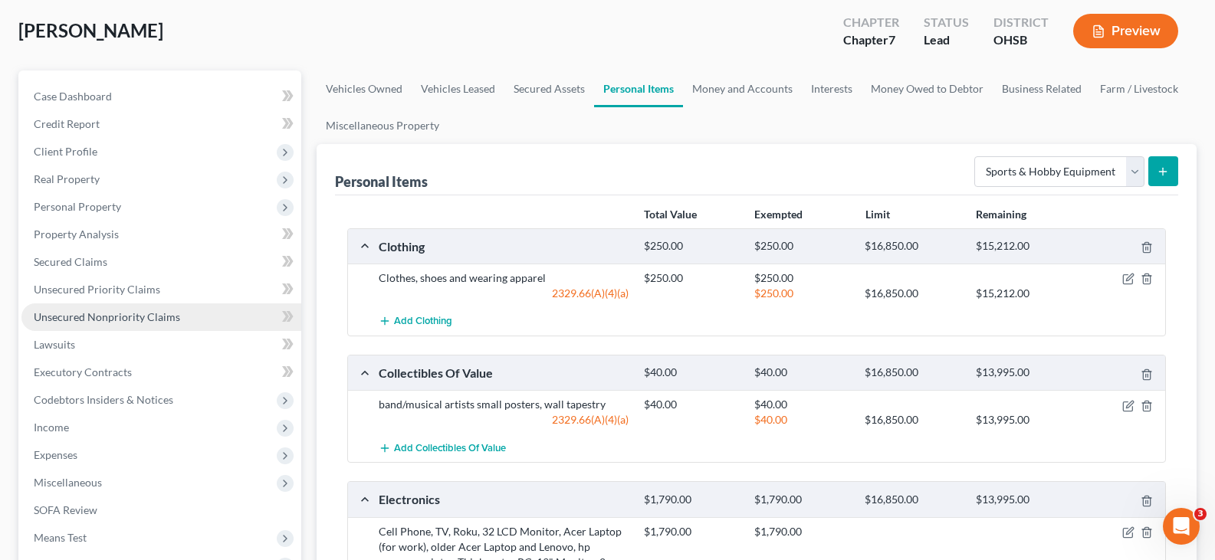
click at [142, 320] on span "Unsecured Nonpriority Claims" at bounding box center [107, 316] width 146 height 13
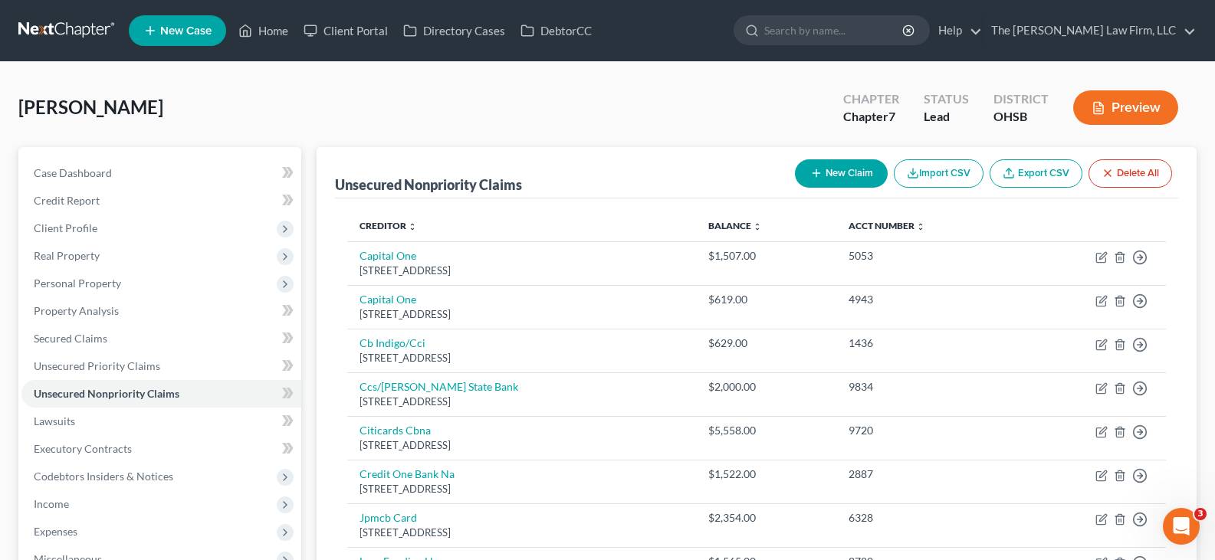
click at [811, 169] on icon "button" at bounding box center [816, 173] width 12 height 12
select select "0"
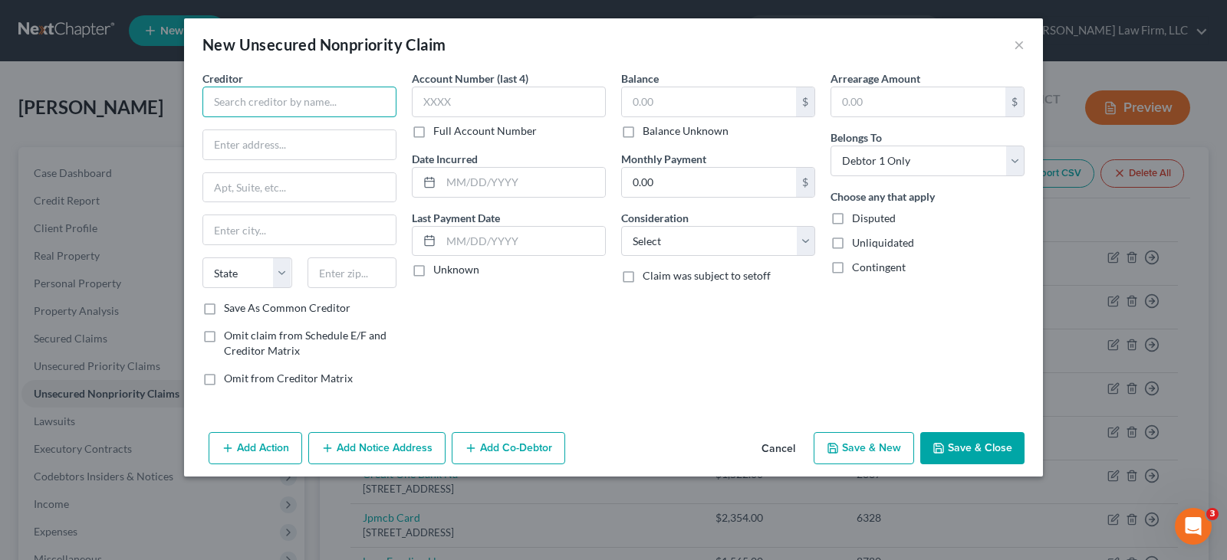
click at [330, 103] on input "text" at bounding box center [299, 102] width 194 height 31
type input "S"
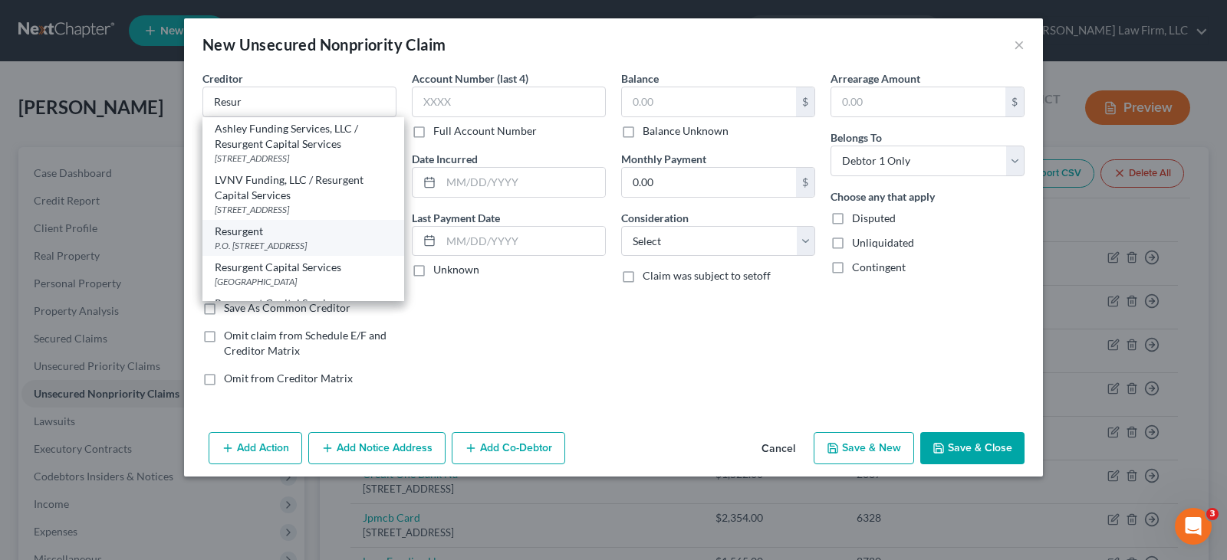
click at [307, 242] on div "P.O. [STREET_ADDRESS]" at bounding box center [303, 245] width 177 height 13
type input "Resurgent"
type input "P.O. Box 10497"
type input "[GEOGRAPHIC_DATA]"
select select "42"
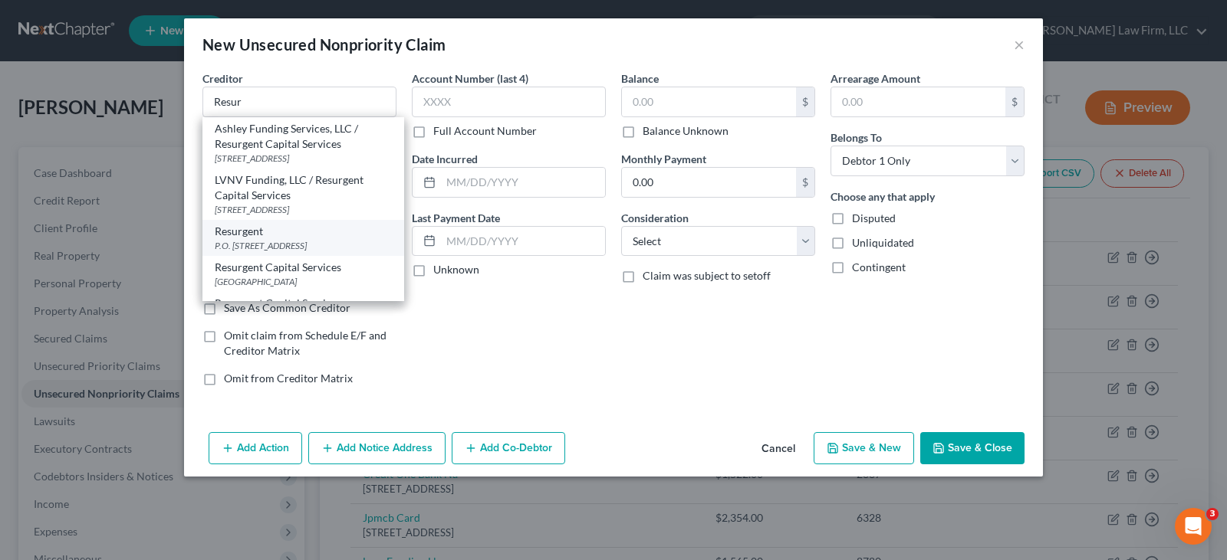
type input "29603"
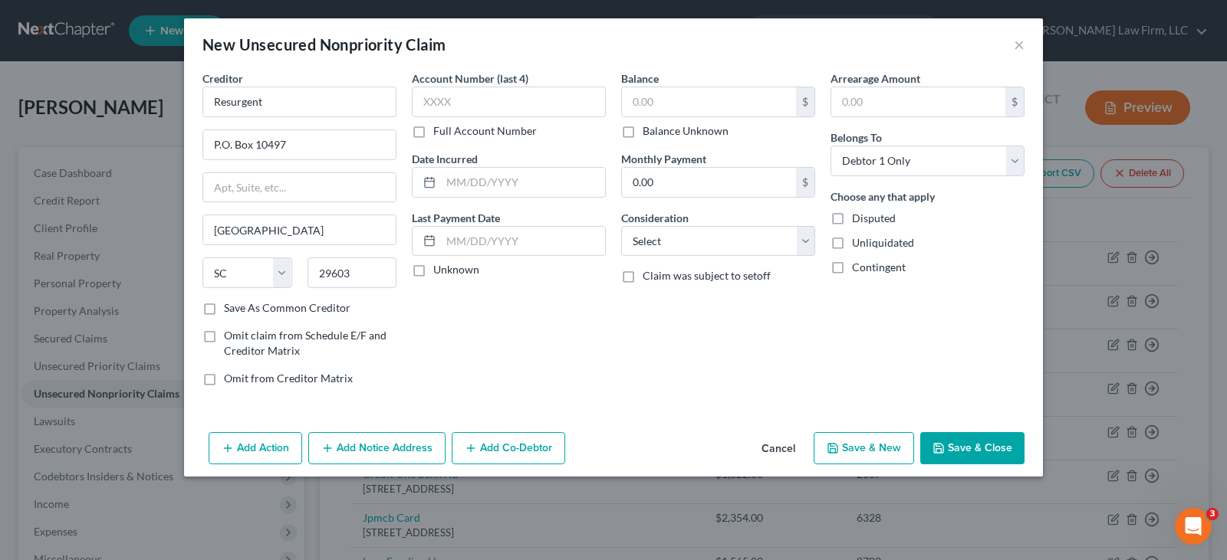
click at [892, 446] on button "Save & New" at bounding box center [863, 448] width 100 height 32
select select "0"
type input "0.00"
click at [1020, 45] on button "×" at bounding box center [1019, 44] width 11 height 18
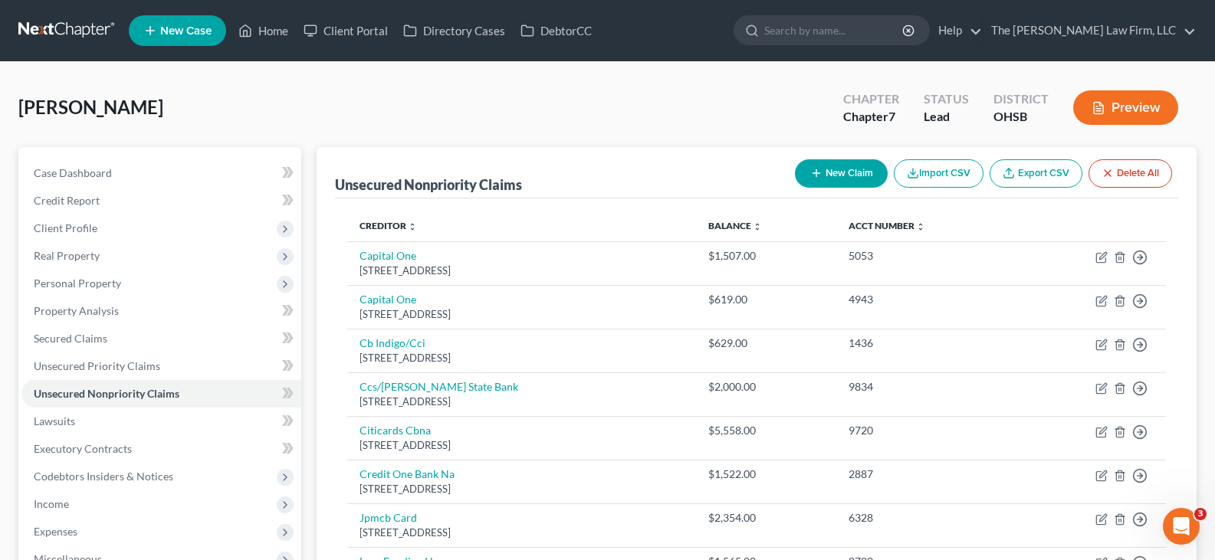
click at [811, 172] on icon "button" at bounding box center [816, 173] width 12 height 12
select select "0"
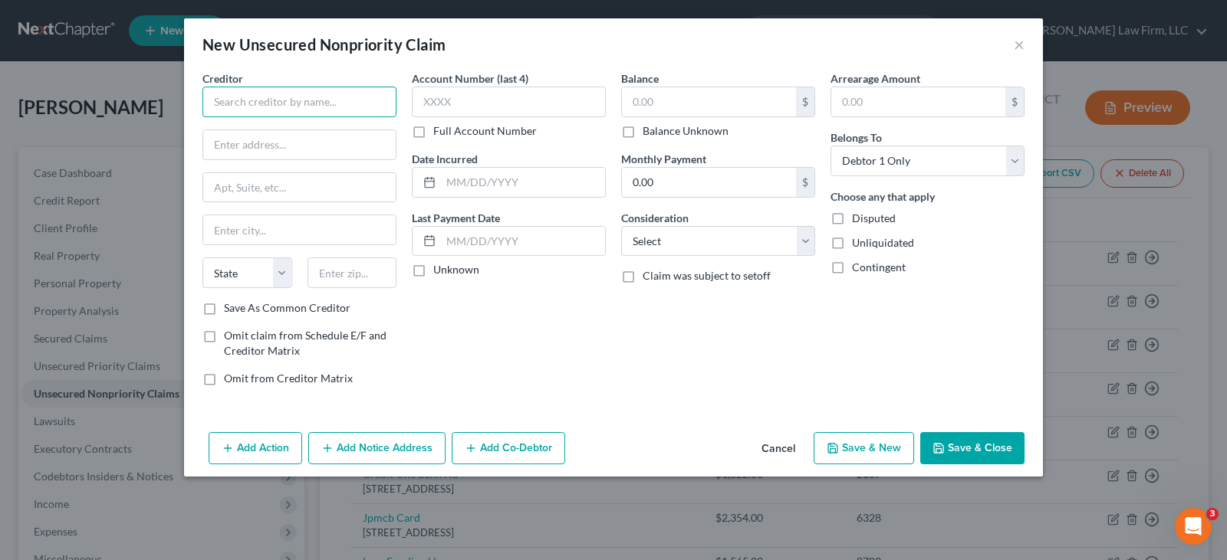
click at [339, 102] on input "text" at bounding box center [299, 102] width 194 height 31
type input "[PERSON_NAME] and Associates PC"
click at [291, 146] on input "text" at bounding box center [299, 144] width 192 height 29
click at [309, 143] on input "[STREET_ADDRESS]" at bounding box center [299, 144] width 192 height 29
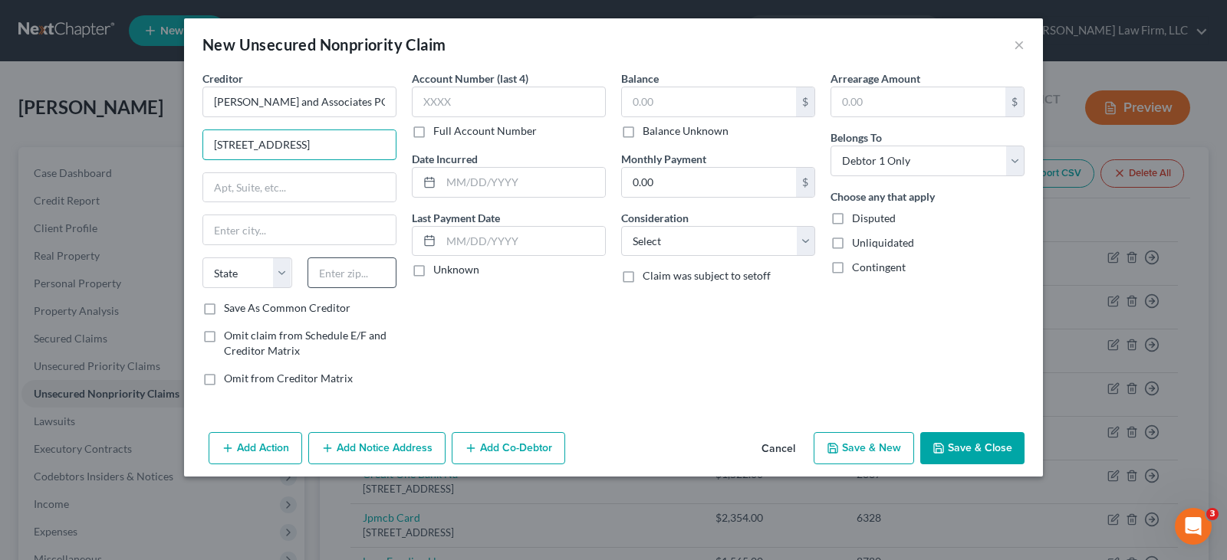
type input "[STREET_ADDRESS]"
click at [349, 279] on input "text" at bounding box center [352, 273] width 90 height 31
type input "44131"
type input "Independence"
select select "36"
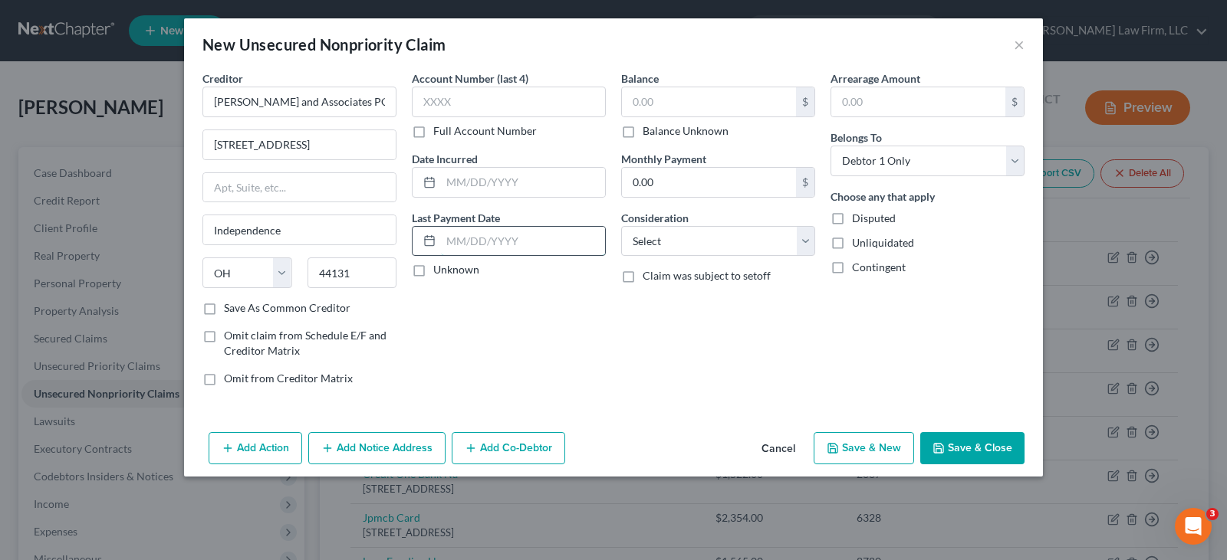
click at [469, 240] on input "text" at bounding box center [523, 241] width 164 height 29
click at [943, 448] on icon "button" at bounding box center [938, 448] width 9 height 9
type input "0.00"
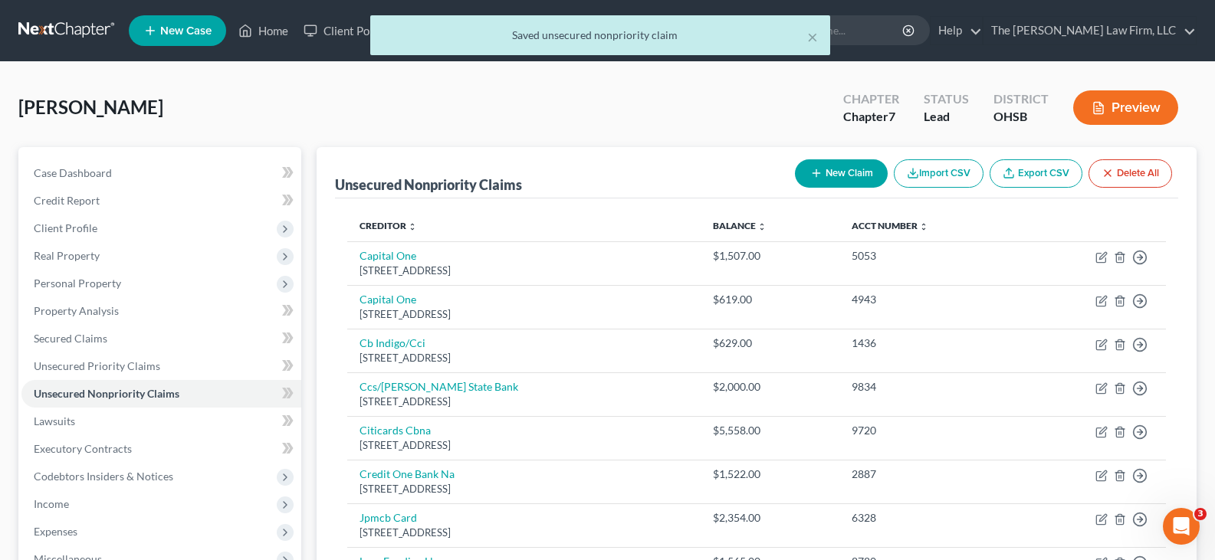
click at [842, 172] on button "New Claim" at bounding box center [841, 173] width 93 height 28
select select "0"
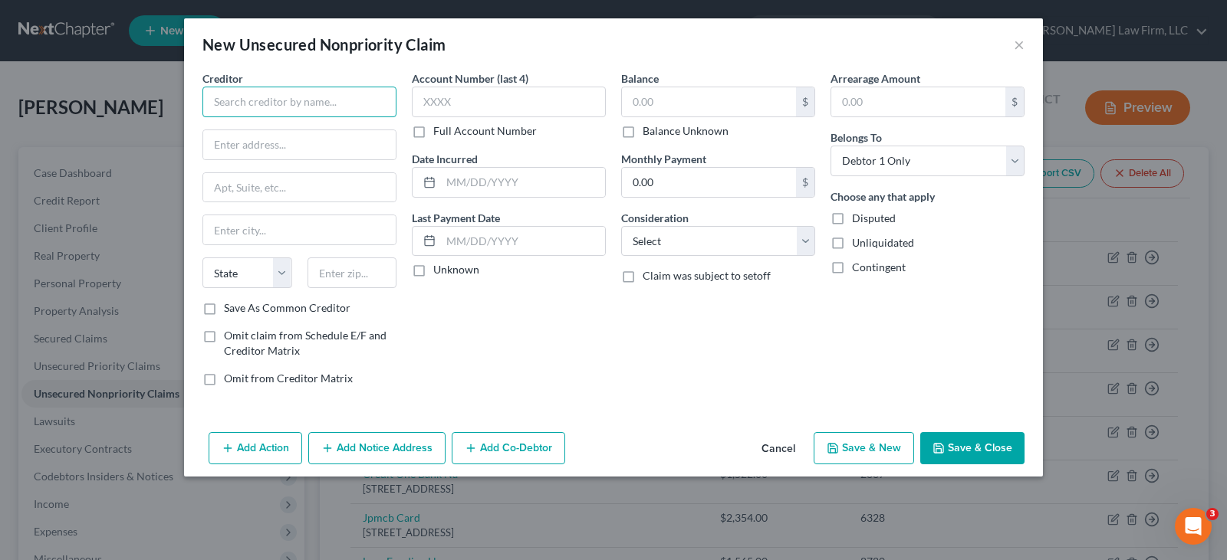
click at [269, 97] on input "text" at bounding box center [299, 102] width 194 height 31
type input "AMC Grufls Purchaser Trust"
click at [273, 144] on input "text" at bounding box center [299, 144] width 192 height 29
type input "PO Box"
click at [354, 102] on input "AMC Grufls Purchaser Trust" at bounding box center [299, 102] width 194 height 31
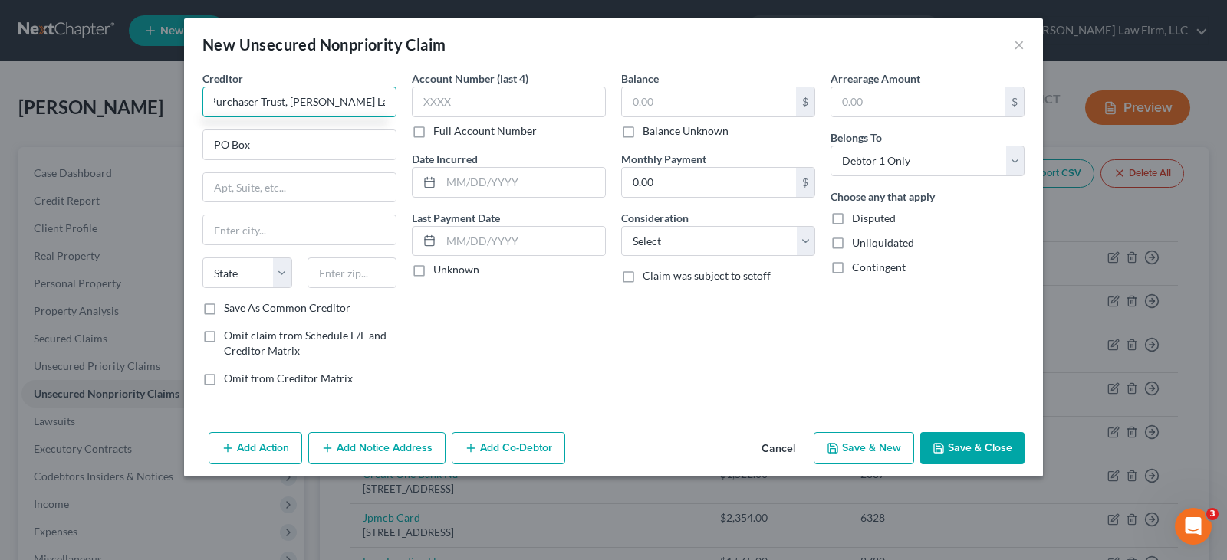
scroll to position [0, 71]
type input "AMC Grufls Purchaser Trust, [PERSON_NAME] Law Firm LLC"
click at [292, 143] on input "PO Box" at bounding box center [299, 144] width 192 height 29
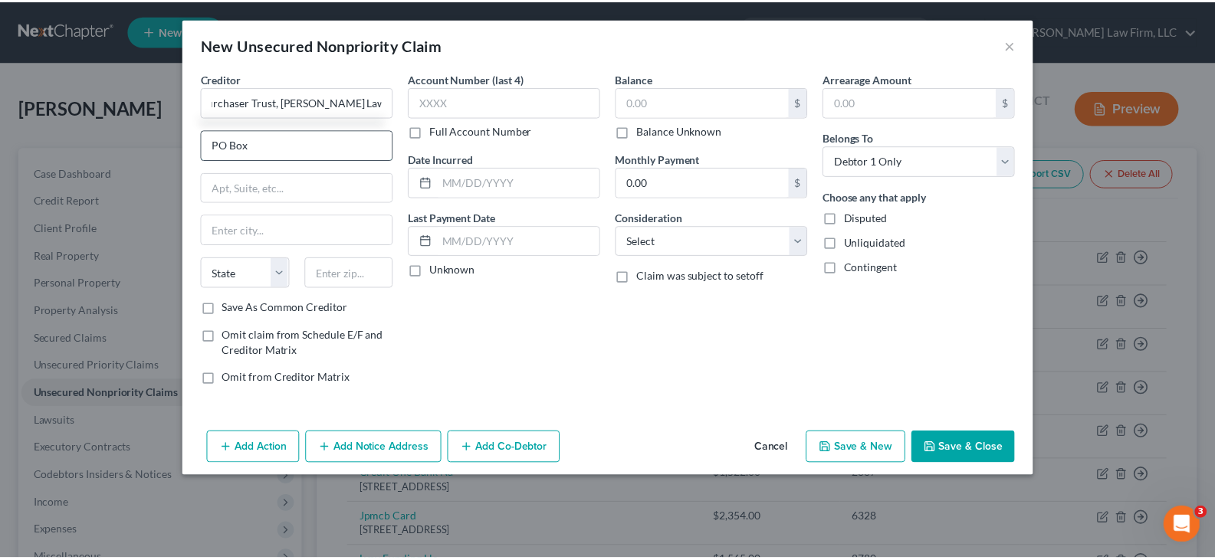
scroll to position [0, 0]
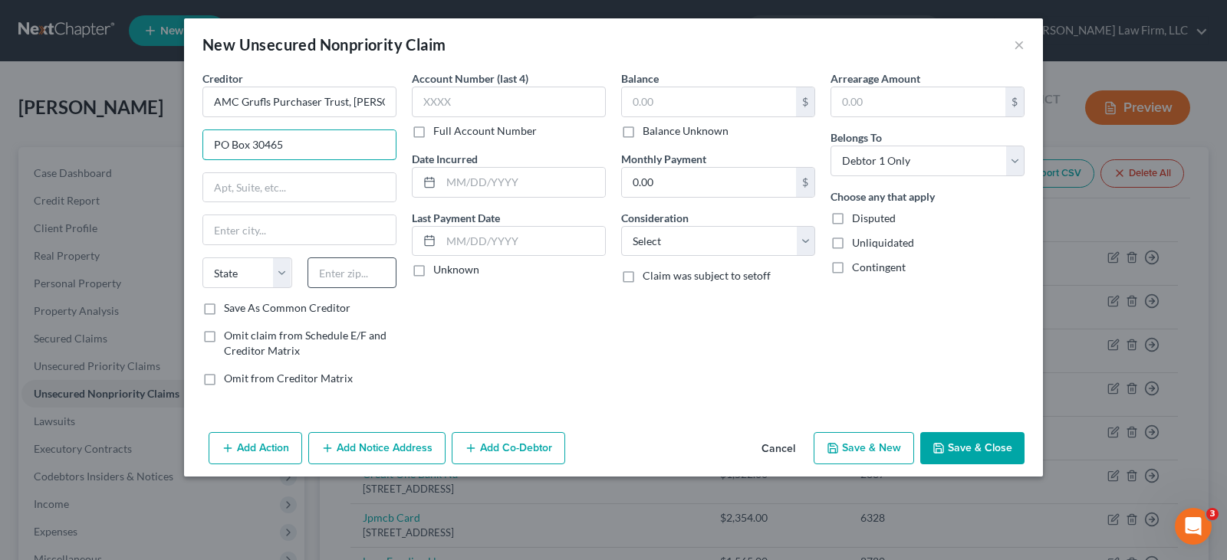
type input "PO Box 30465"
click at [340, 278] on input "text" at bounding box center [352, 273] width 90 height 31
type input "45230"
type input "[GEOGRAPHIC_DATA]"
select select "36"
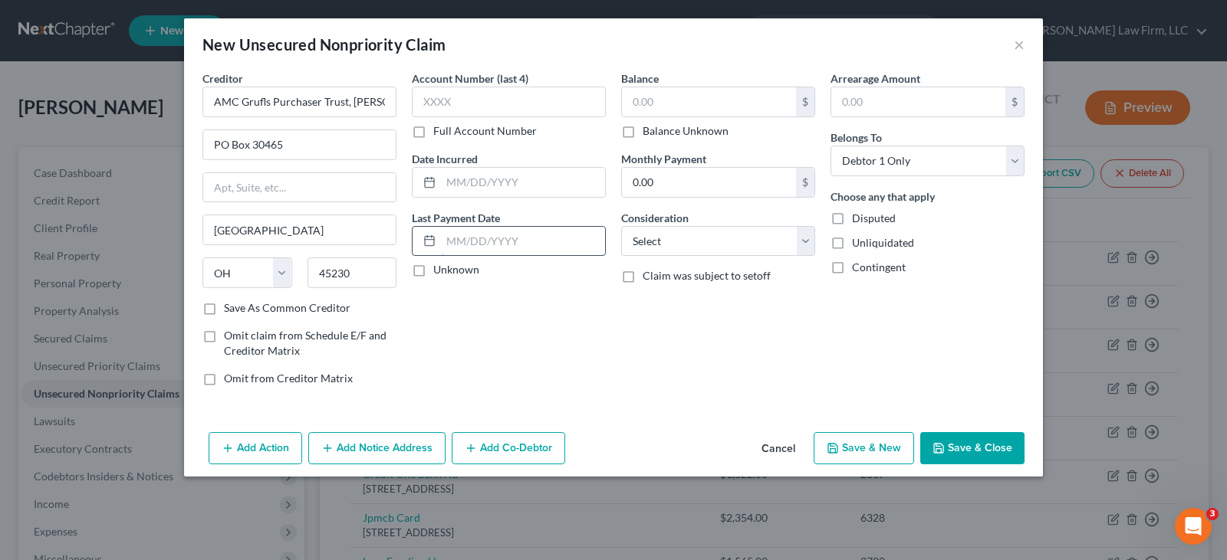
click at [474, 240] on input "text" at bounding box center [523, 241] width 164 height 29
click at [941, 448] on icon "button" at bounding box center [938, 448] width 12 height 12
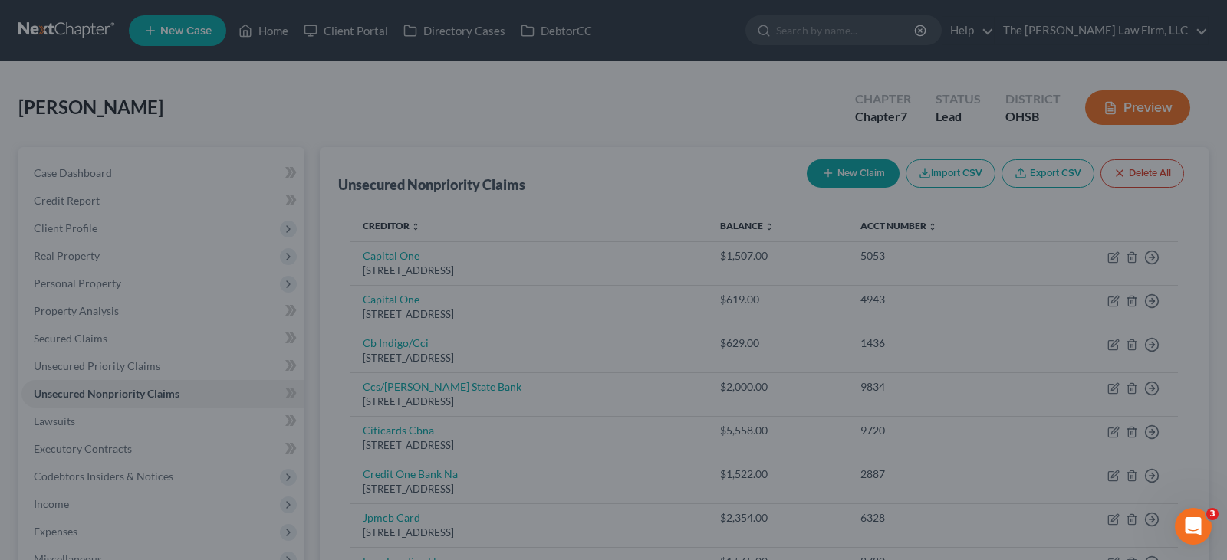
type input "0.00"
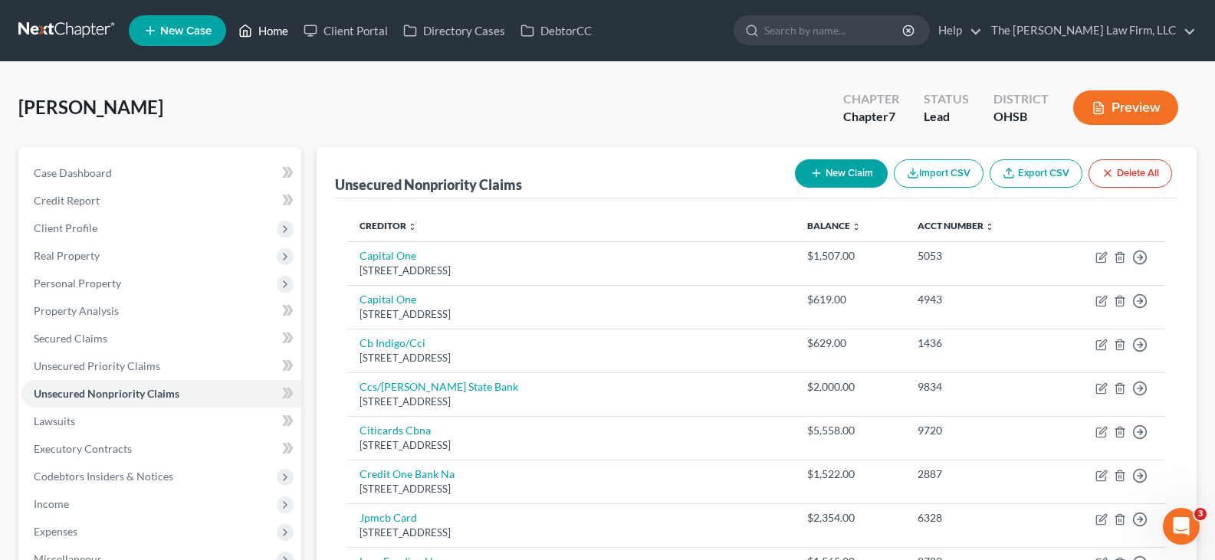
click at [271, 28] on link "Home" at bounding box center [263, 31] width 65 height 28
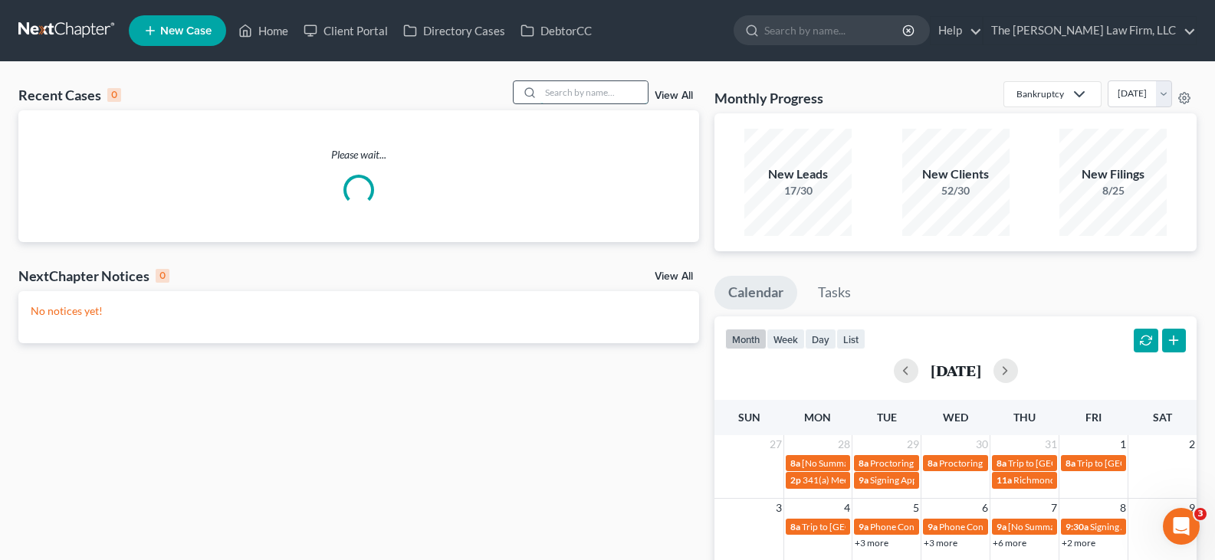
click at [567, 95] on input "search" at bounding box center [593, 92] width 107 height 22
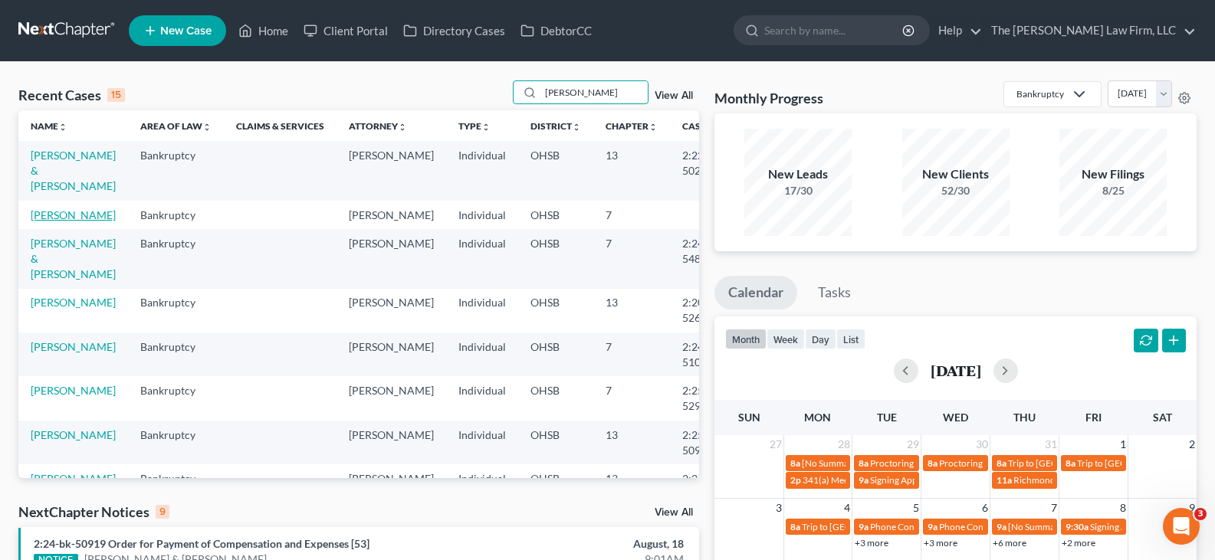
type input "[PERSON_NAME]"
click at [57, 222] on link "[PERSON_NAME]" at bounding box center [73, 215] width 85 height 13
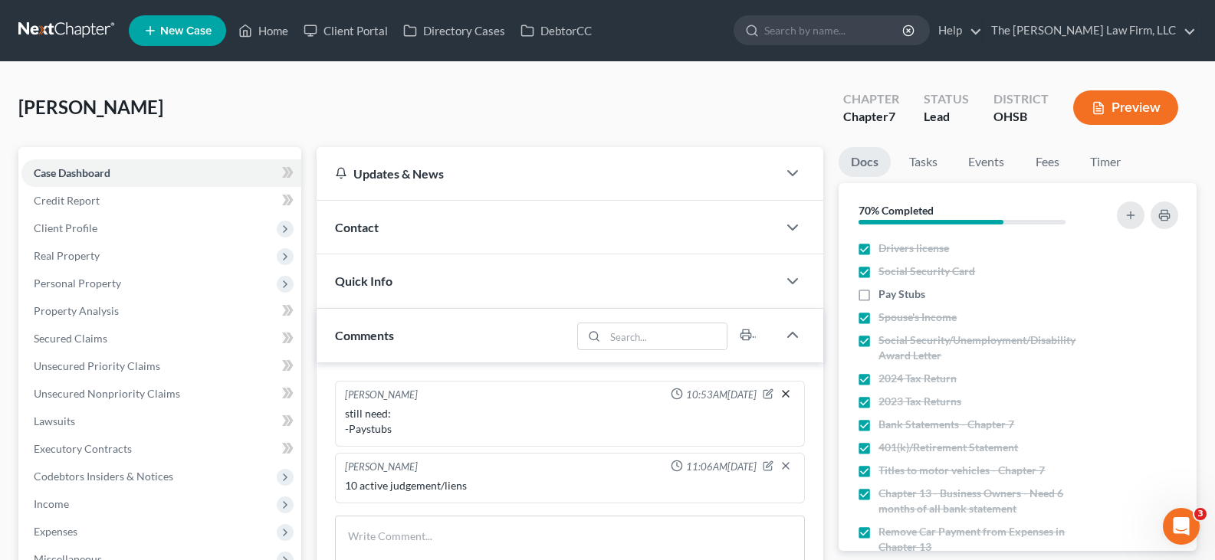
click at [787, 393] on line "button" at bounding box center [786, 394] width 6 height 6
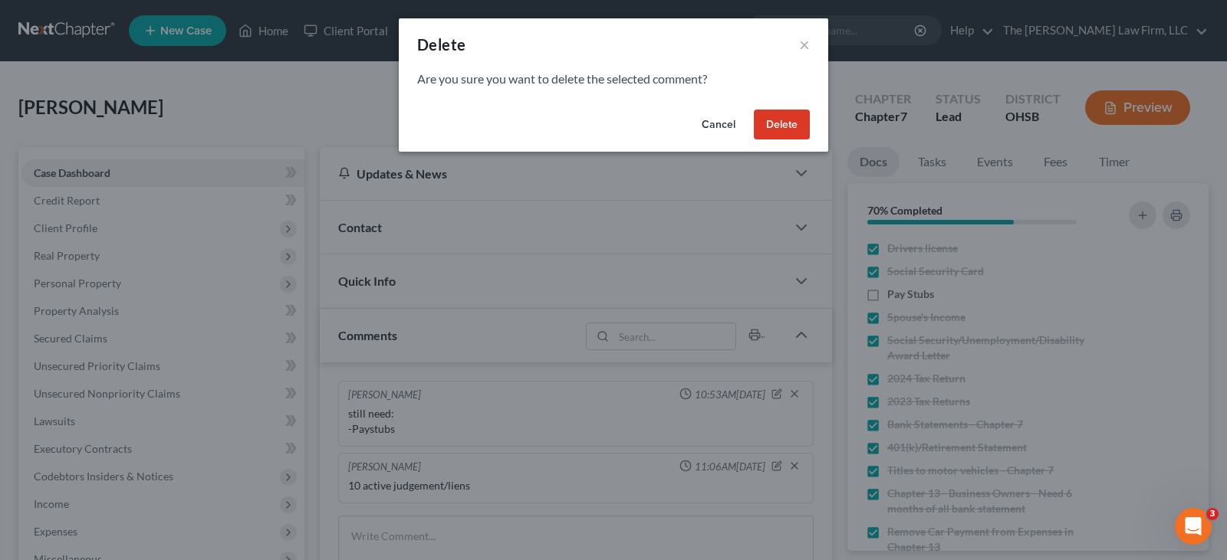
click at [791, 123] on button "Delete" at bounding box center [782, 125] width 56 height 31
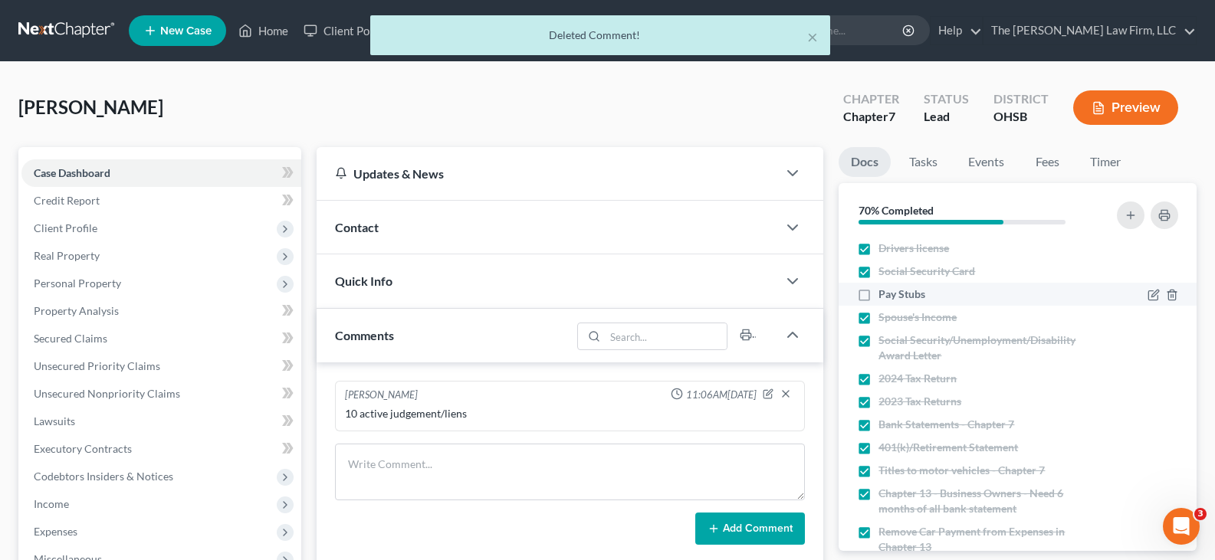
click at [879, 297] on label "Pay Stubs" at bounding box center [902, 294] width 47 height 15
click at [885, 297] on input "Pay Stubs" at bounding box center [890, 292] width 10 height 10
checkbox input "true"
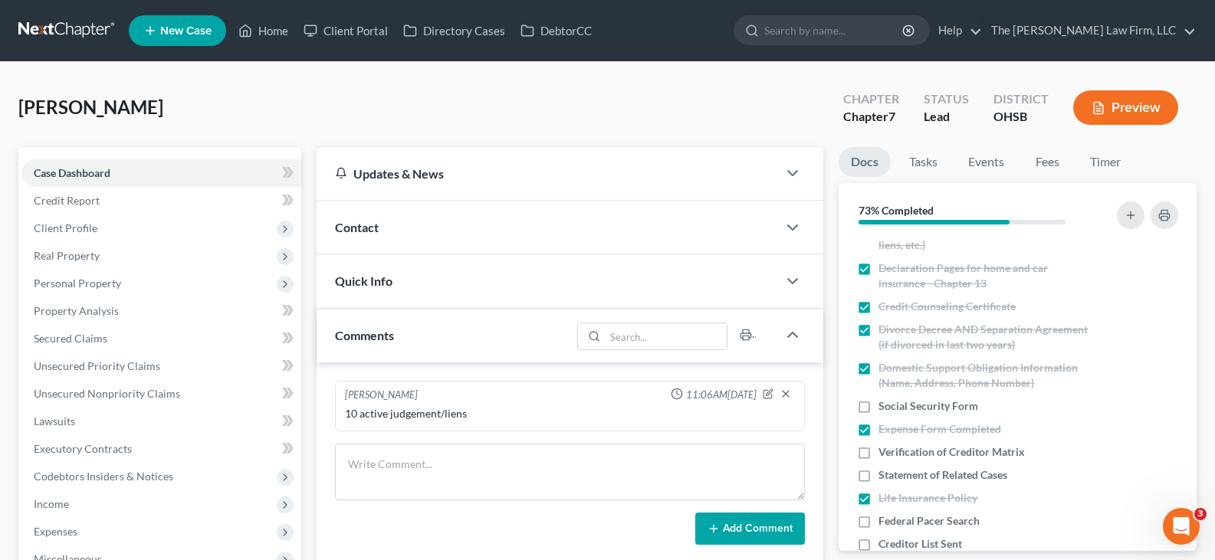
scroll to position [385, 0]
click at [398, 458] on textarea at bounding box center [570, 472] width 470 height 57
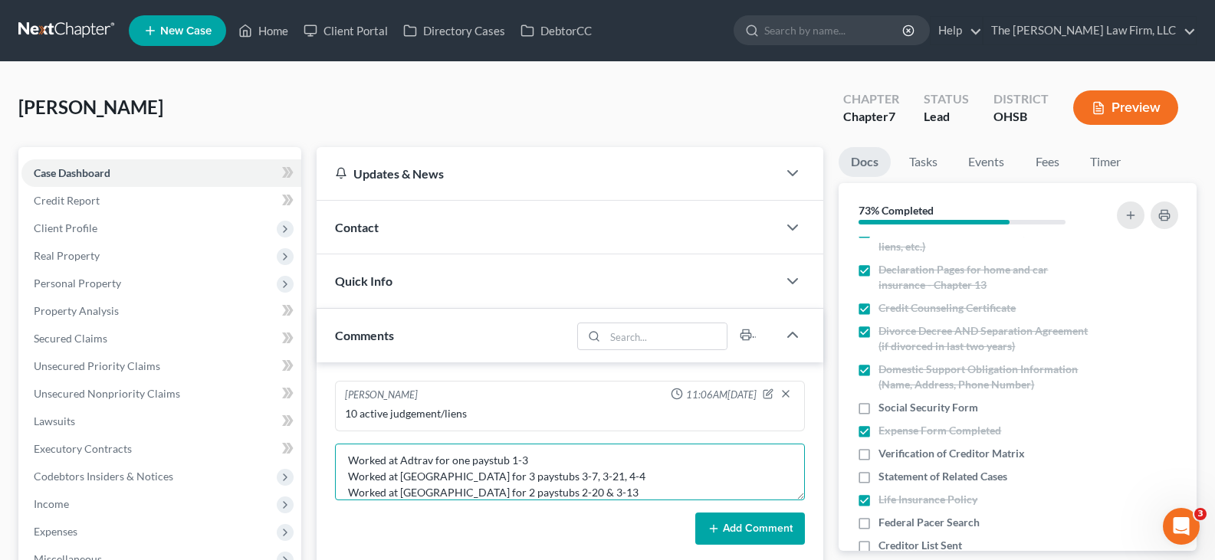
scroll to position [20, 0]
type textarea "Worked at Adtrav for one paystub 1-3 Worked at [GEOGRAPHIC_DATA] for 3 paystubs…"
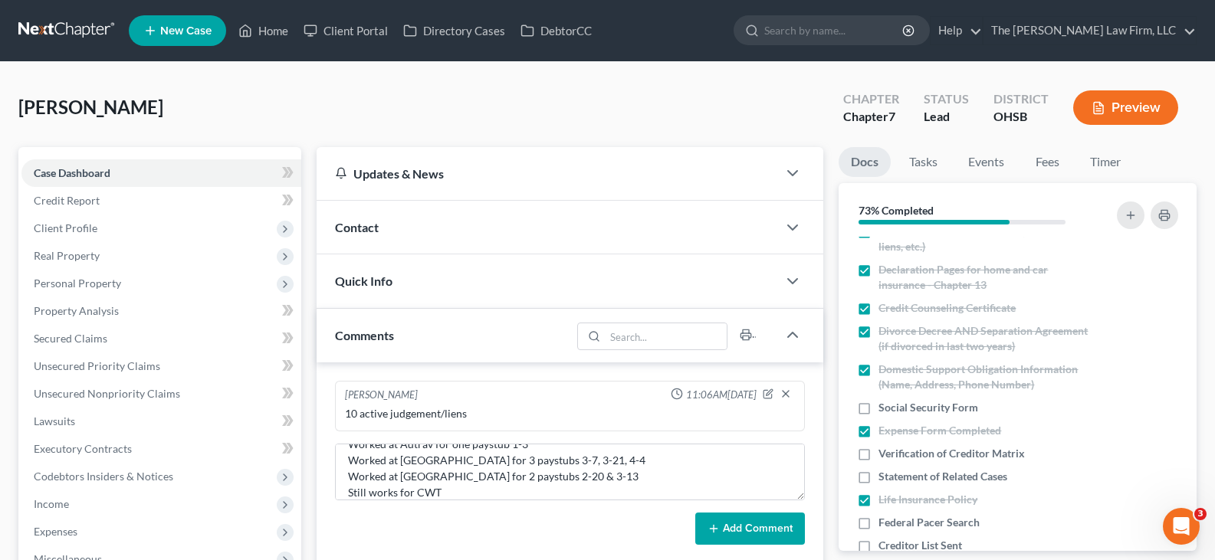
click at [731, 528] on button "Add Comment" at bounding box center [750, 529] width 110 height 32
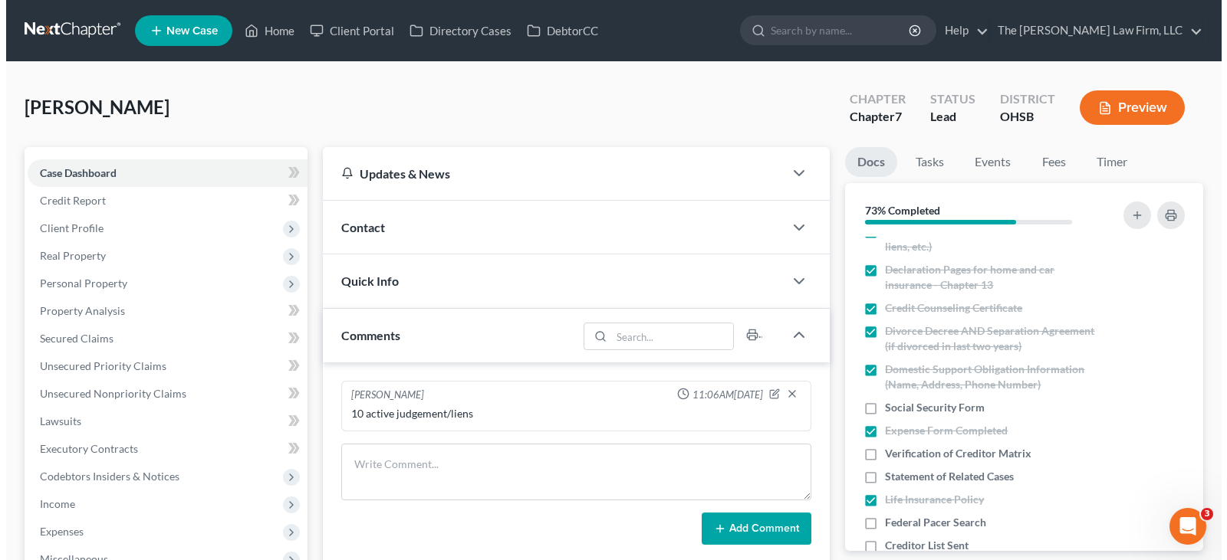
scroll to position [0, 0]
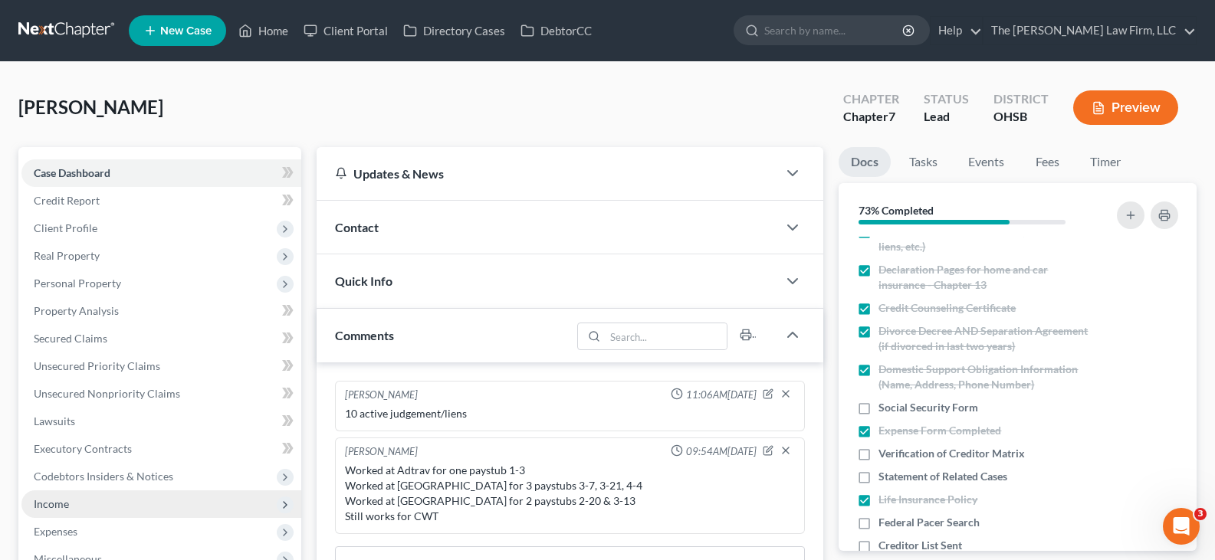
click at [51, 507] on span "Income" at bounding box center [51, 504] width 35 height 13
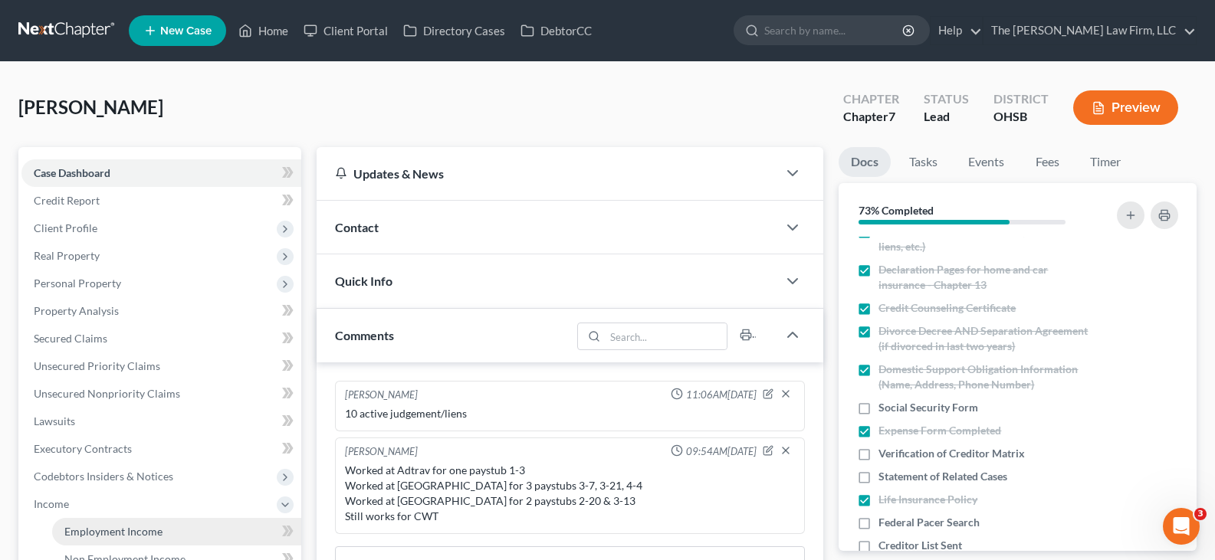
click at [125, 529] on span "Employment Income" at bounding box center [113, 531] width 98 height 13
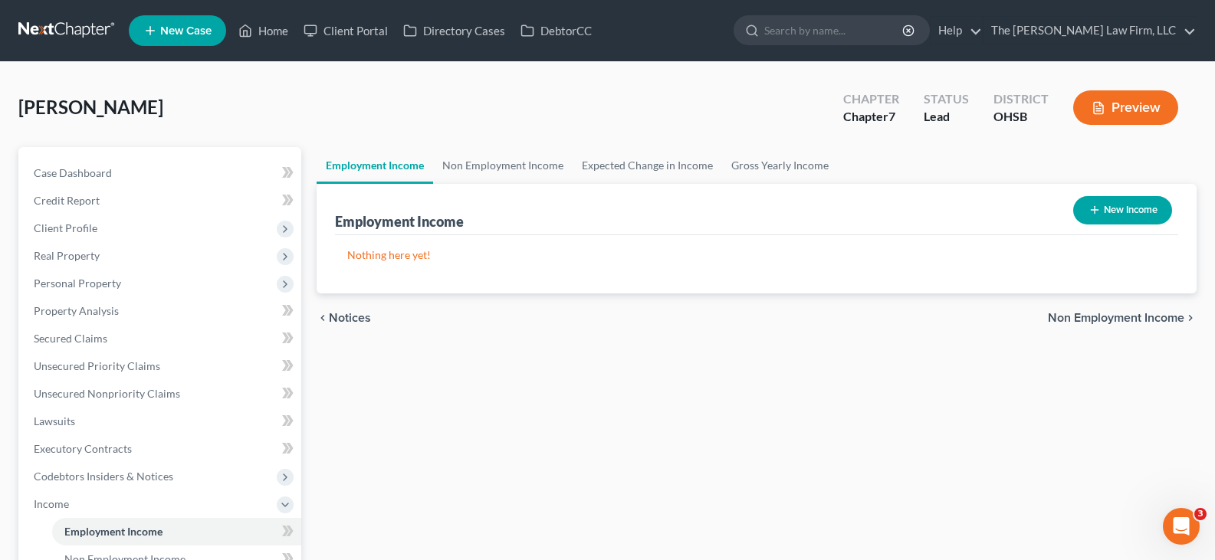
click at [1091, 209] on icon "button" at bounding box center [1095, 210] width 12 height 12
select select "0"
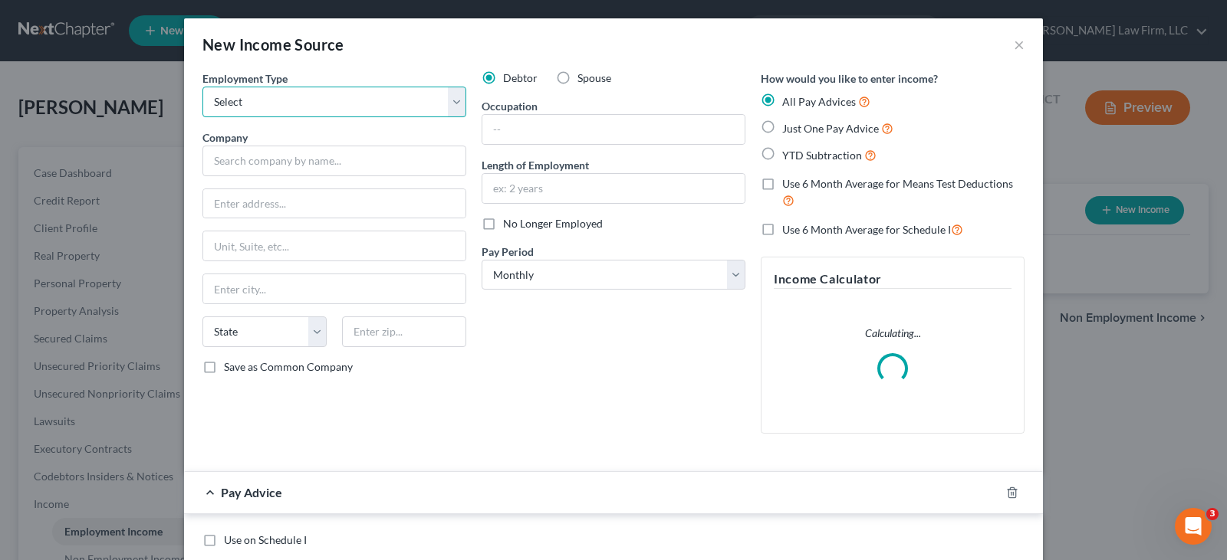
click at [451, 103] on select "Select Full or [DEMOGRAPHIC_DATA] Employment Self Employment" at bounding box center [334, 102] width 264 height 31
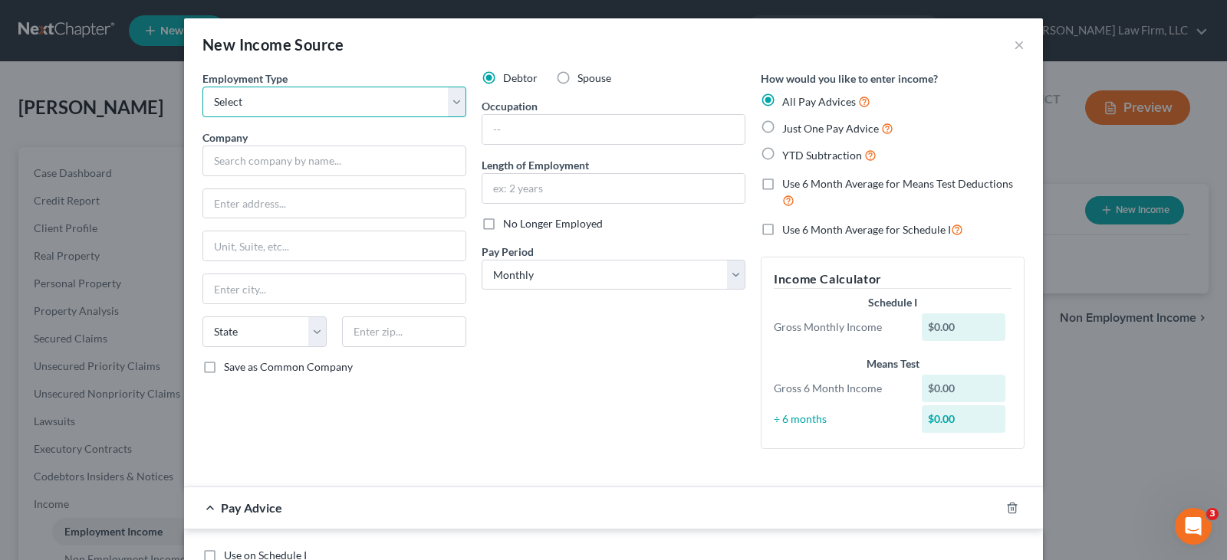
select select "0"
click at [202, 87] on select "Select Full or [DEMOGRAPHIC_DATA] Employment Self Employment" at bounding box center [334, 102] width 264 height 31
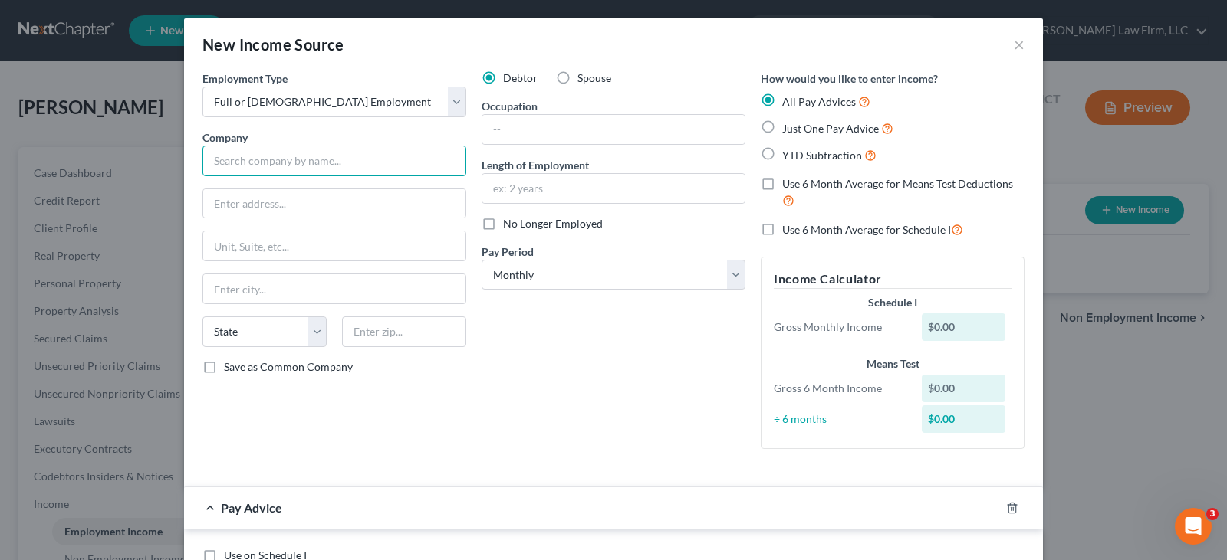
click at [329, 163] on input "text" at bounding box center [334, 161] width 264 height 31
type input "Adtrav Corporation"
click at [247, 212] on input "text" at bounding box center [334, 203] width 262 height 29
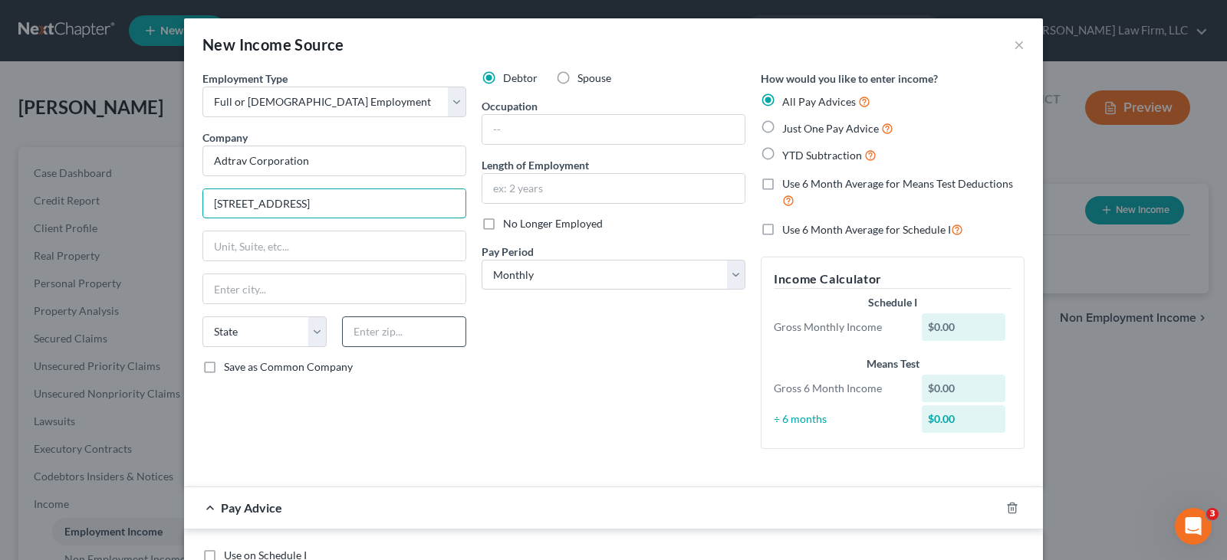
type input "[STREET_ADDRESS]"
click at [393, 336] on input "text" at bounding box center [404, 332] width 124 height 31
type input "35244"
type input "[GEOGRAPHIC_DATA]"
select select "0"
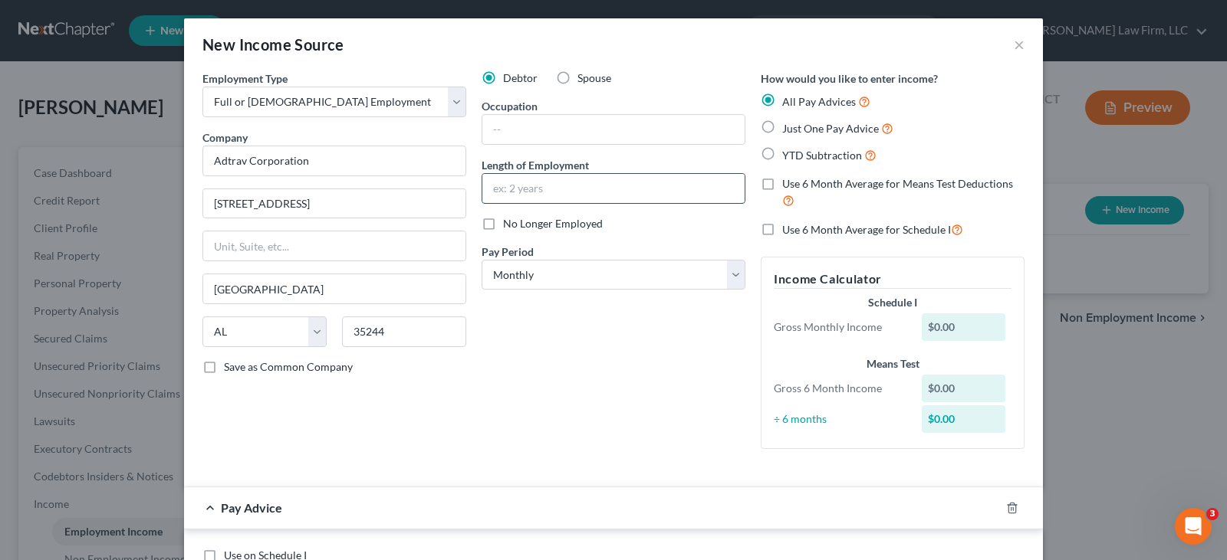
click at [558, 189] on input "text" at bounding box center [613, 188] width 262 height 29
click at [503, 223] on label "No Longer Employed" at bounding box center [553, 223] width 100 height 15
click at [509, 223] on input "No Longer Employed" at bounding box center [514, 221] width 10 height 10
checkbox input "true"
click at [547, 273] on select "Select Monthly Twice Monthly Every Other Week Weekly" at bounding box center [613, 275] width 264 height 31
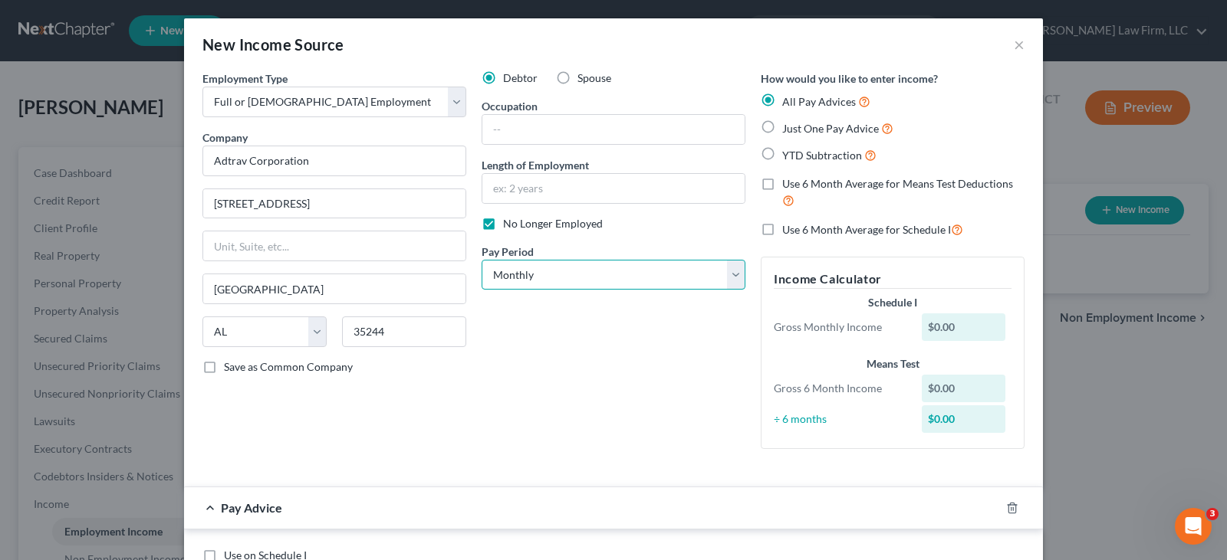
select select "2"
click at [481, 260] on select "Select Monthly Twice Monthly Every Other Week Weekly" at bounding box center [613, 275] width 264 height 31
click at [782, 155] on label "YTD Subtraction" at bounding box center [829, 155] width 94 height 18
click at [788, 155] on input "YTD Subtraction" at bounding box center [793, 151] width 10 height 10
radio input "true"
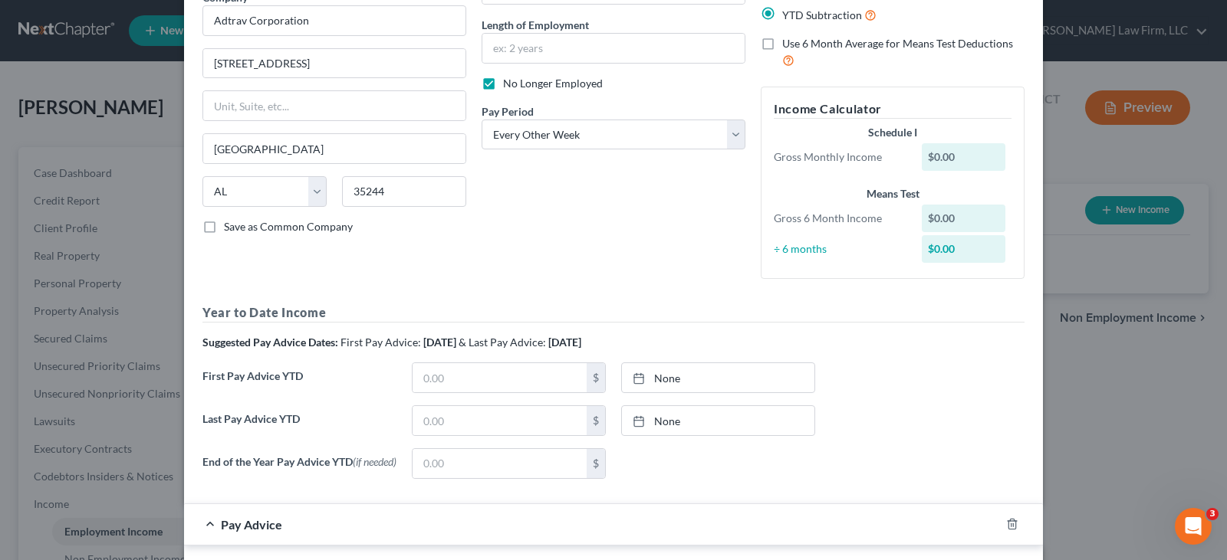
scroll to position [153, 0]
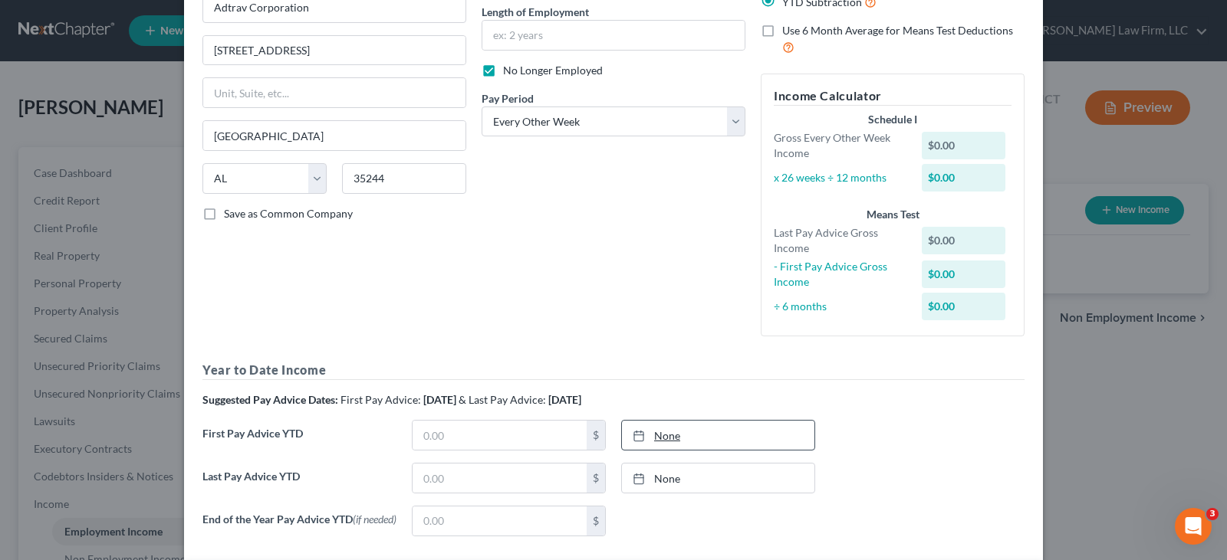
click at [632, 433] on icon at bounding box center [638, 436] width 12 height 12
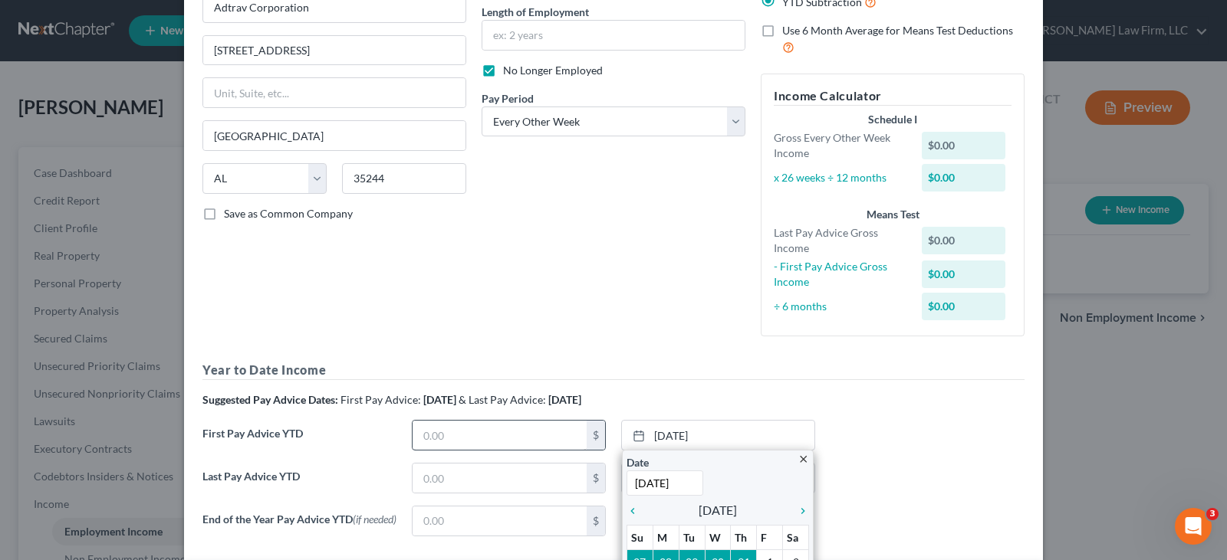
type input "[DATE]"
click at [547, 432] on input "text" at bounding box center [499, 435] width 174 height 29
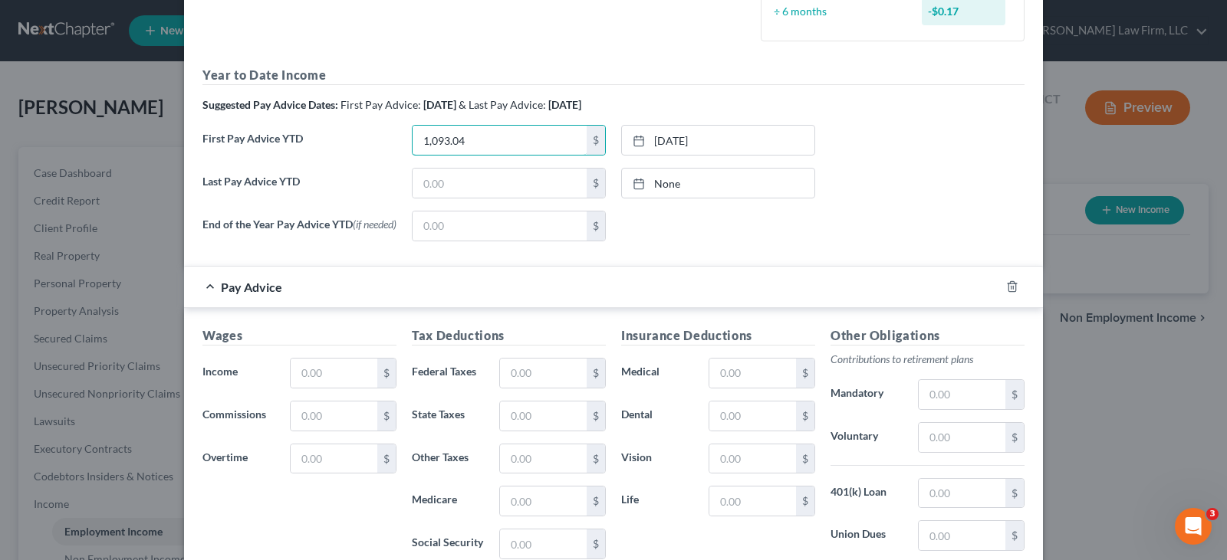
scroll to position [460, 0]
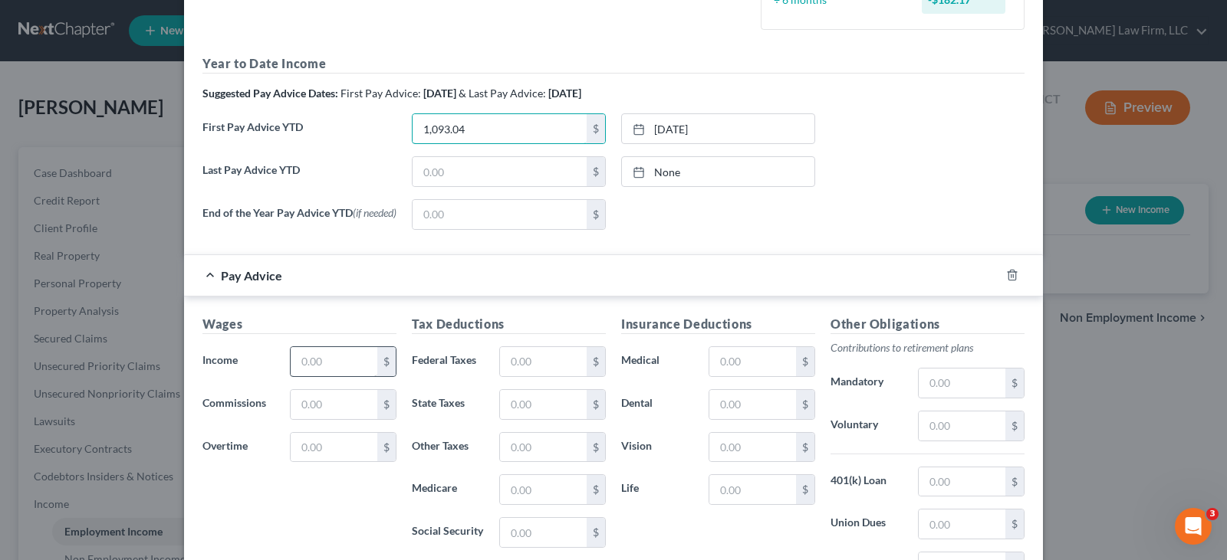
type input "1,093.04"
click at [315, 372] on input "text" at bounding box center [334, 361] width 87 height 29
type input "1,093.04"
click at [501, 362] on input "text" at bounding box center [543, 361] width 87 height 29
type input "52.76"
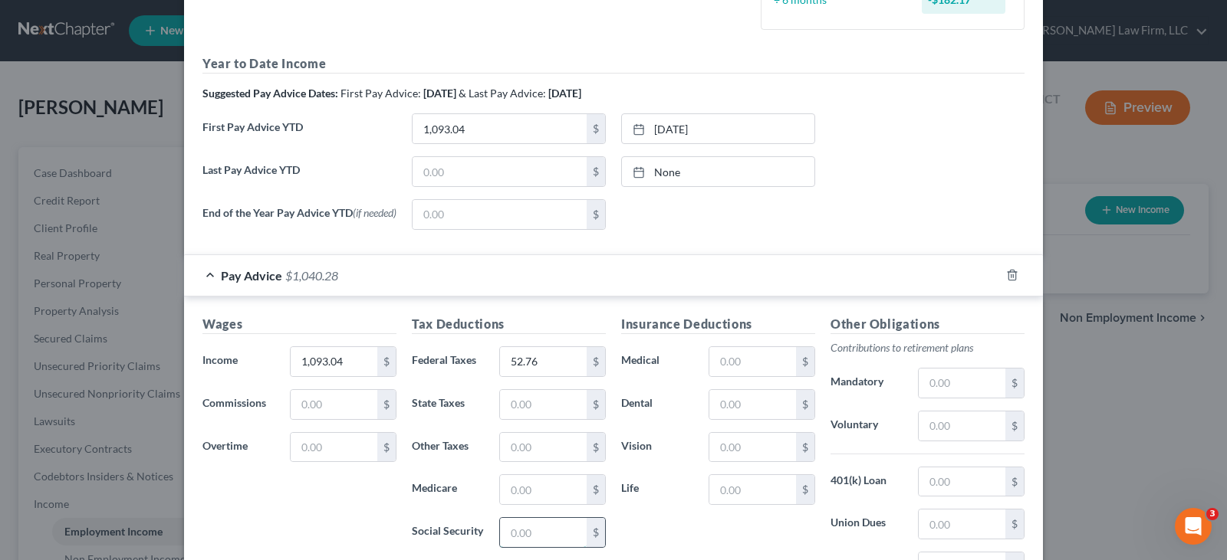
click at [554, 534] on input "text" at bounding box center [543, 532] width 87 height 29
type input "67.77"
click at [545, 491] on input "text" at bounding box center [543, 489] width 87 height 29
type input "15.85"
click at [521, 414] on input "text" at bounding box center [543, 404] width 87 height 29
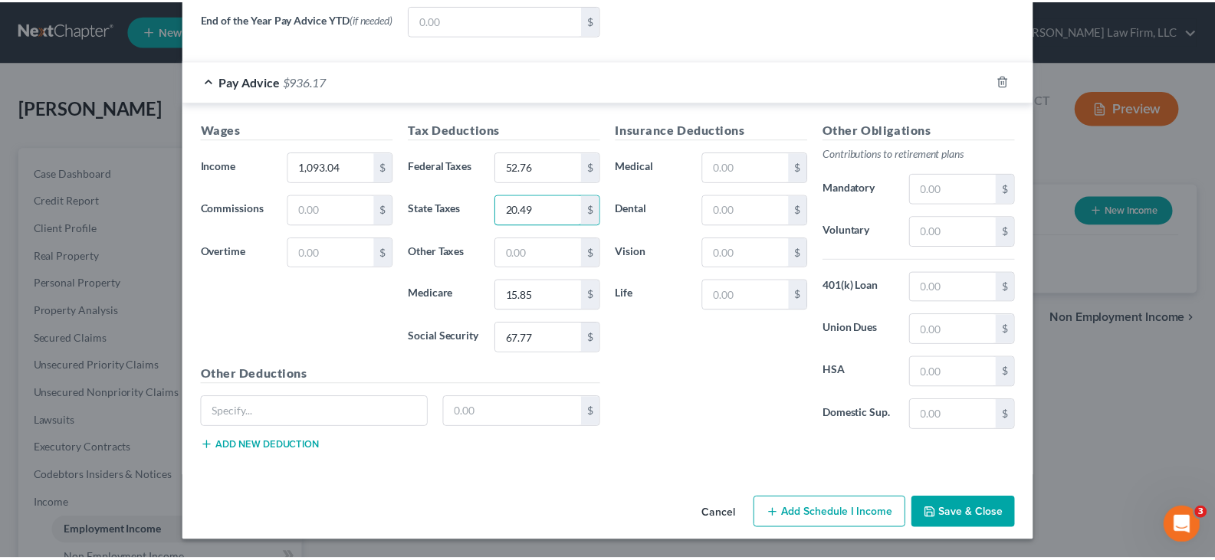
scroll to position [659, 0]
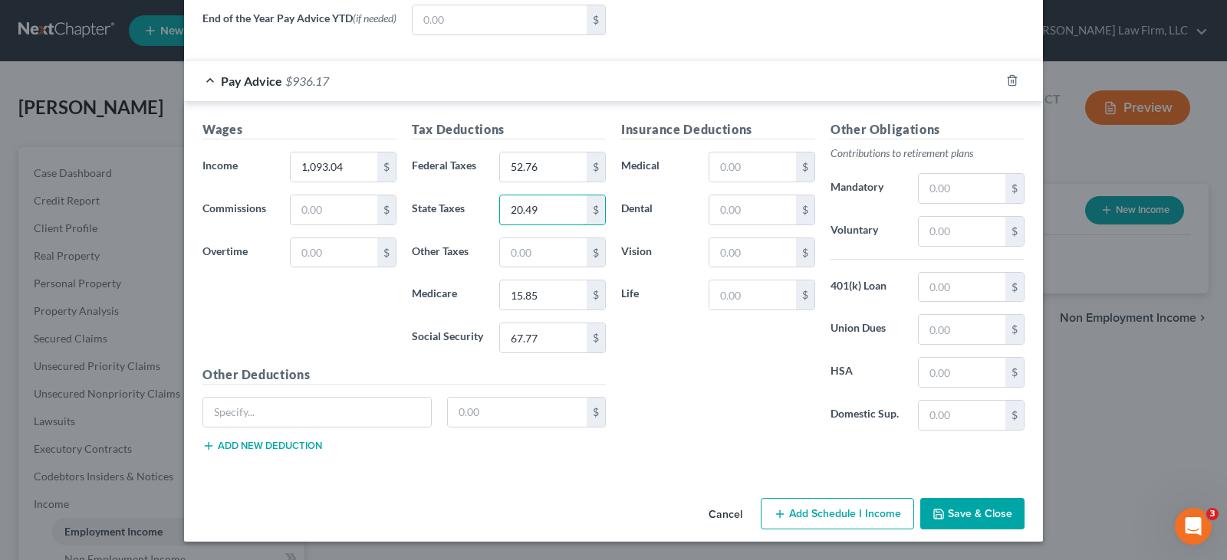
type input "20.49"
click at [979, 516] on button "Save & Close" at bounding box center [972, 514] width 104 height 32
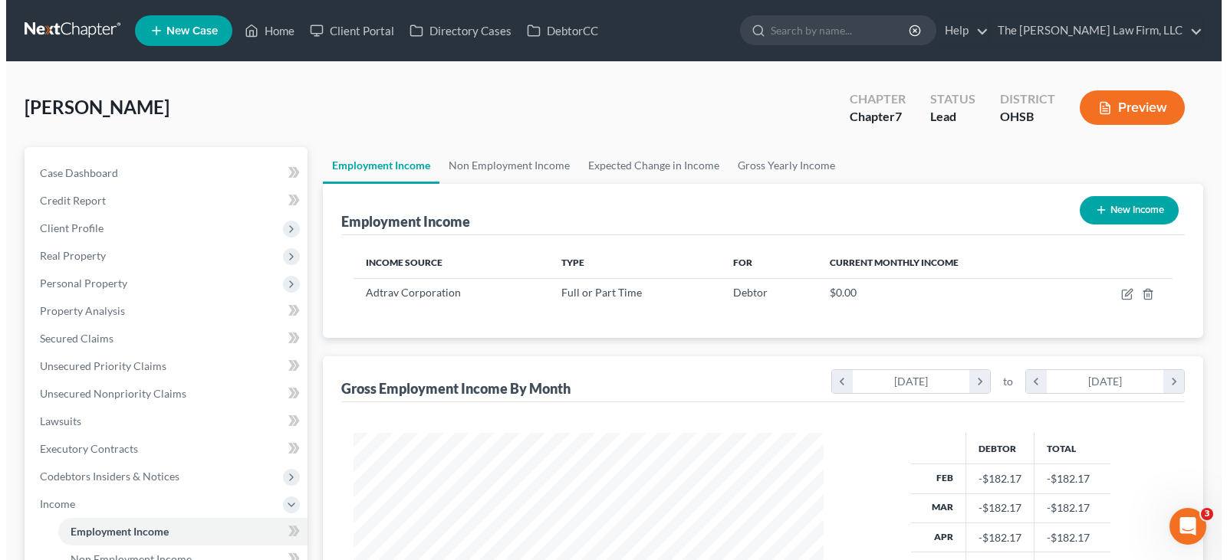
scroll to position [275, 495]
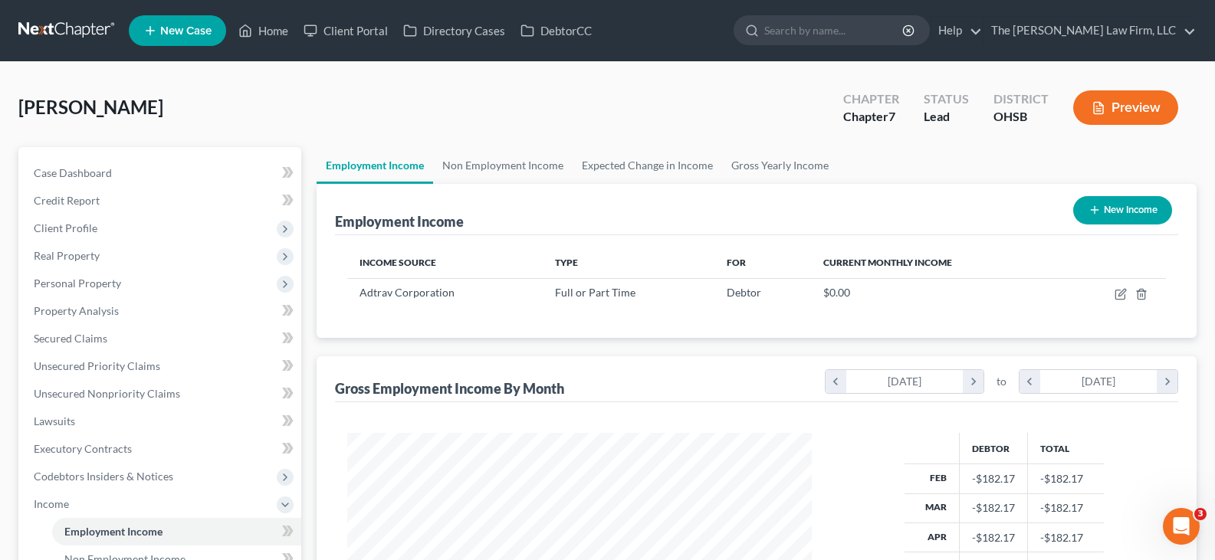
click at [1092, 211] on icon "button" at bounding box center [1095, 210] width 12 height 12
select select "0"
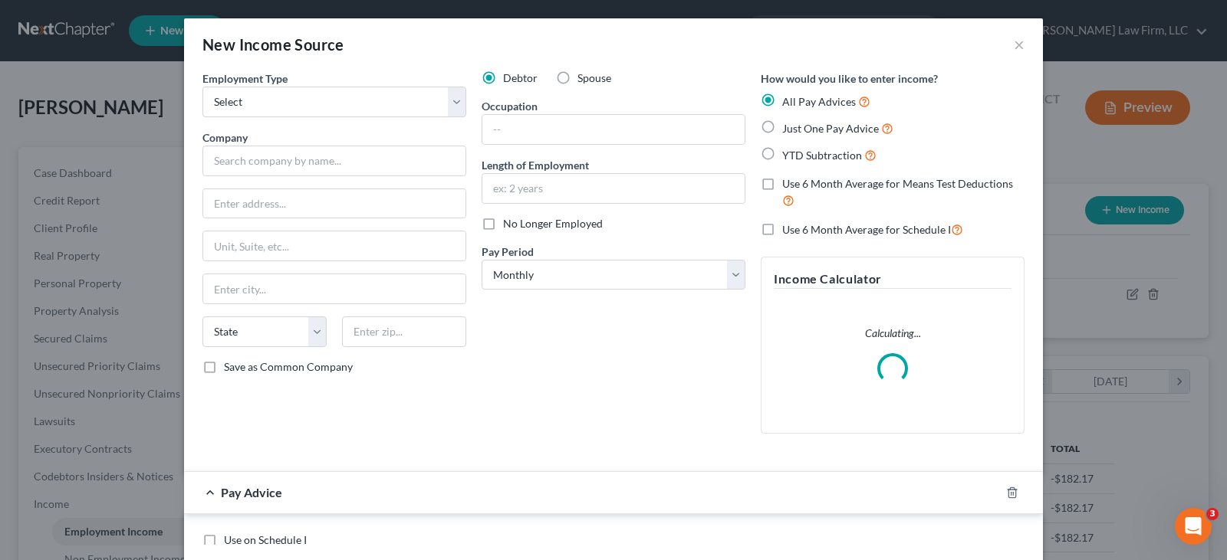
scroll to position [275, 501]
click at [364, 105] on select "Select Full or [DEMOGRAPHIC_DATA] Employment Self Employment" at bounding box center [334, 102] width 264 height 31
select select "0"
click at [202, 87] on select "Select Full or [DEMOGRAPHIC_DATA] Employment Self Employment" at bounding box center [334, 102] width 264 height 31
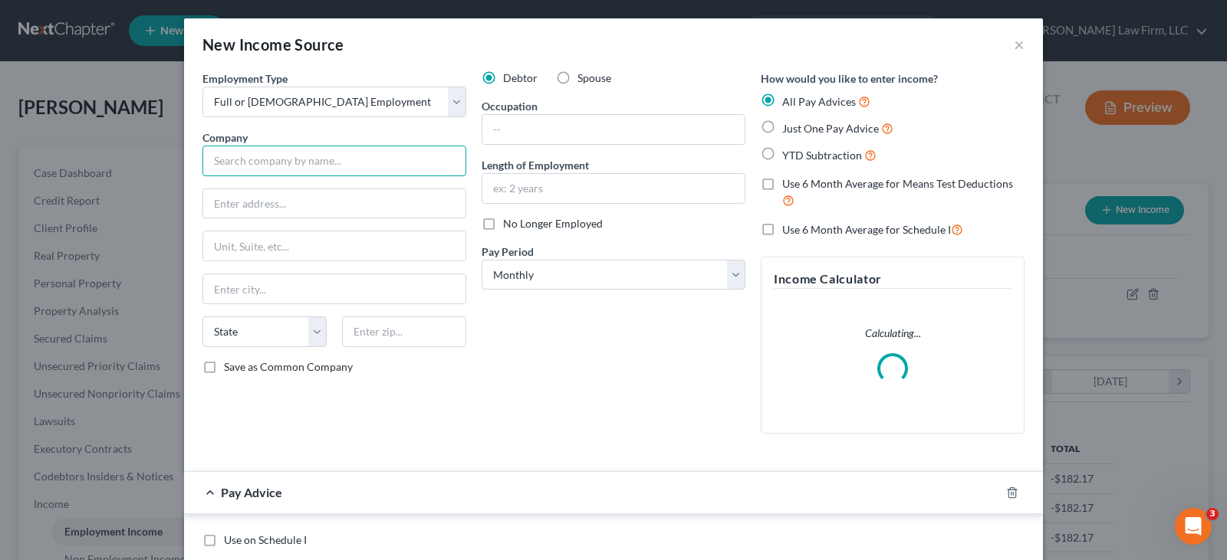
click at [343, 164] on input "text" at bounding box center [334, 161] width 264 height 31
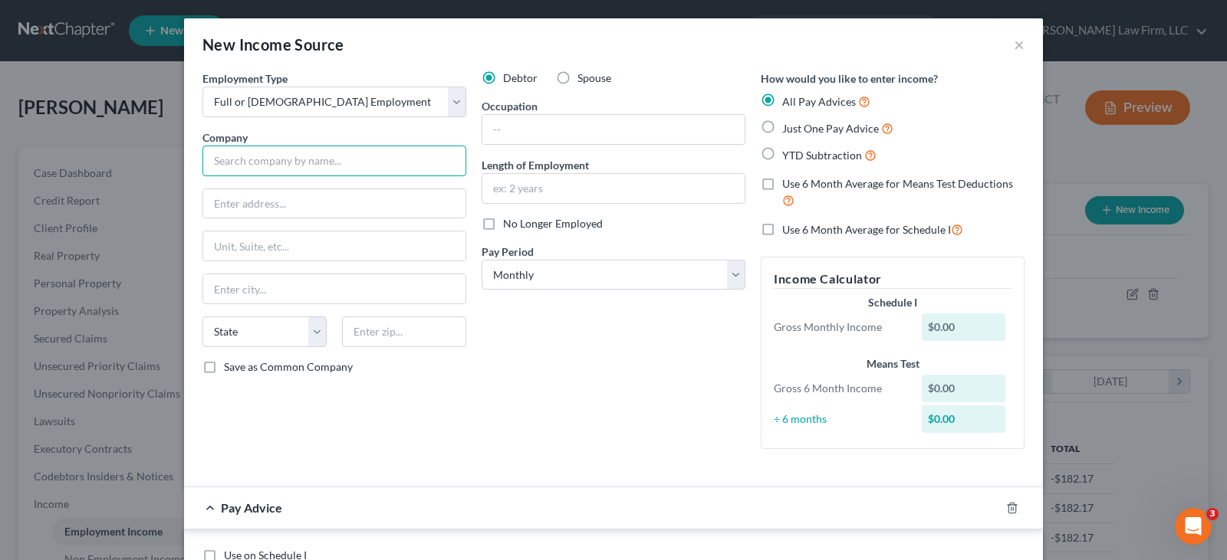
click at [368, 166] on input "text" at bounding box center [334, 161] width 264 height 31
type input "Altour [US_STATE] LLC"
click at [366, 205] on input "text" at bounding box center [334, 203] width 262 height 29
type input "[STREET_ADDRESS]"
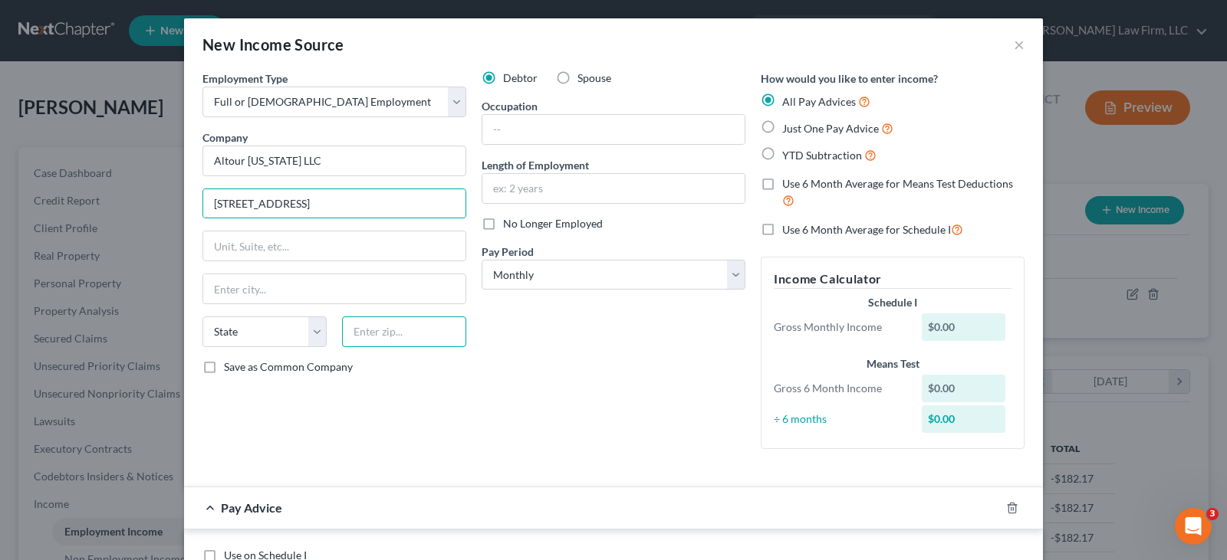
click at [403, 336] on input "text" at bounding box center [404, 332] width 124 height 31
type input "10019"
click at [517, 195] on input "text" at bounding box center [613, 188] width 262 height 29
type input "[US_STATE]"
select select "35"
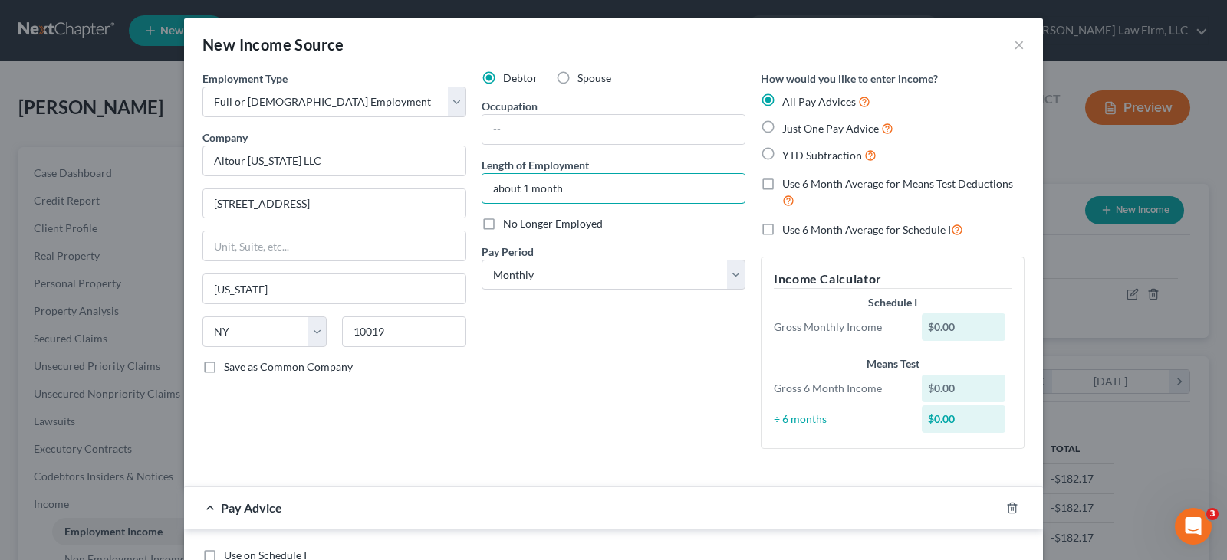
type input "about 1 month"
click at [503, 225] on label "No Longer Employed" at bounding box center [553, 223] width 100 height 15
click at [509, 225] on input "No Longer Employed" at bounding box center [514, 221] width 10 height 10
checkbox input "true"
click at [729, 278] on select "Select Monthly Twice Monthly Every Other Week Weekly" at bounding box center [613, 275] width 264 height 31
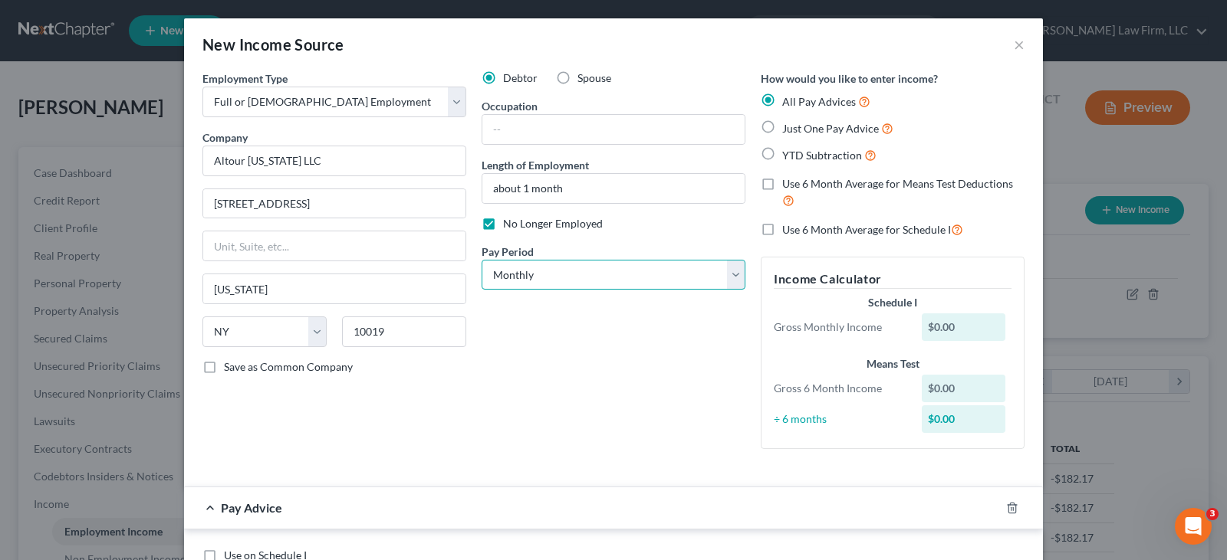
select select "2"
click at [481, 260] on select "Select Monthly Twice Monthly Every Other Week Weekly" at bounding box center [613, 275] width 264 height 31
click at [782, 153] on label "YTD Subtraction" at bounding box center [829, 155] width 94 height 18
click at [788, 153] on input "YTD Subtraction" at bounding box center [793, 151] width 10 height 10
radio input "true"
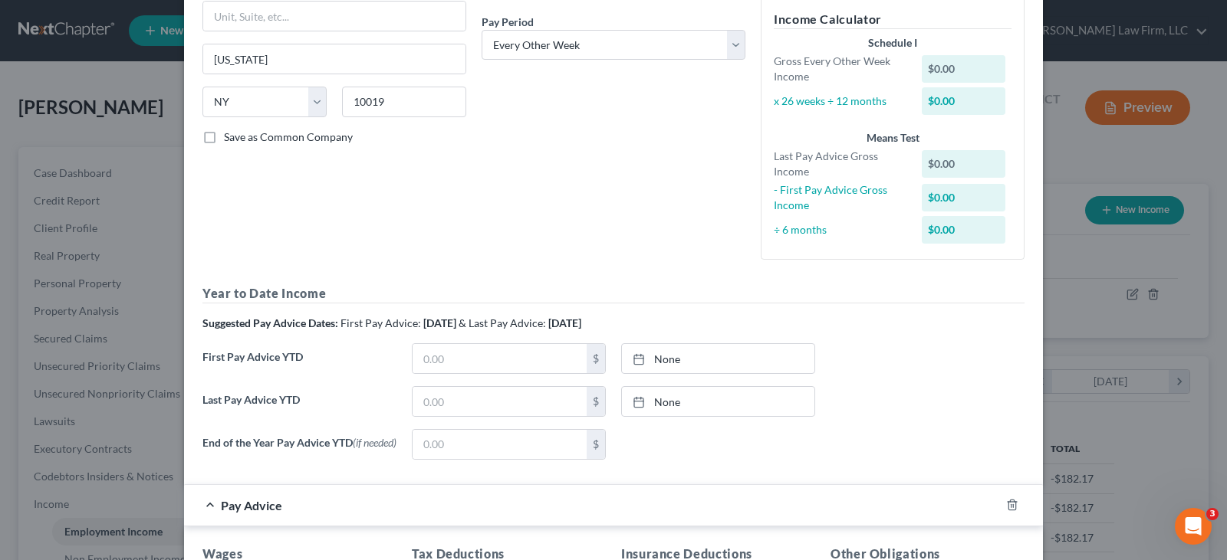
scroll to position [307, 0]
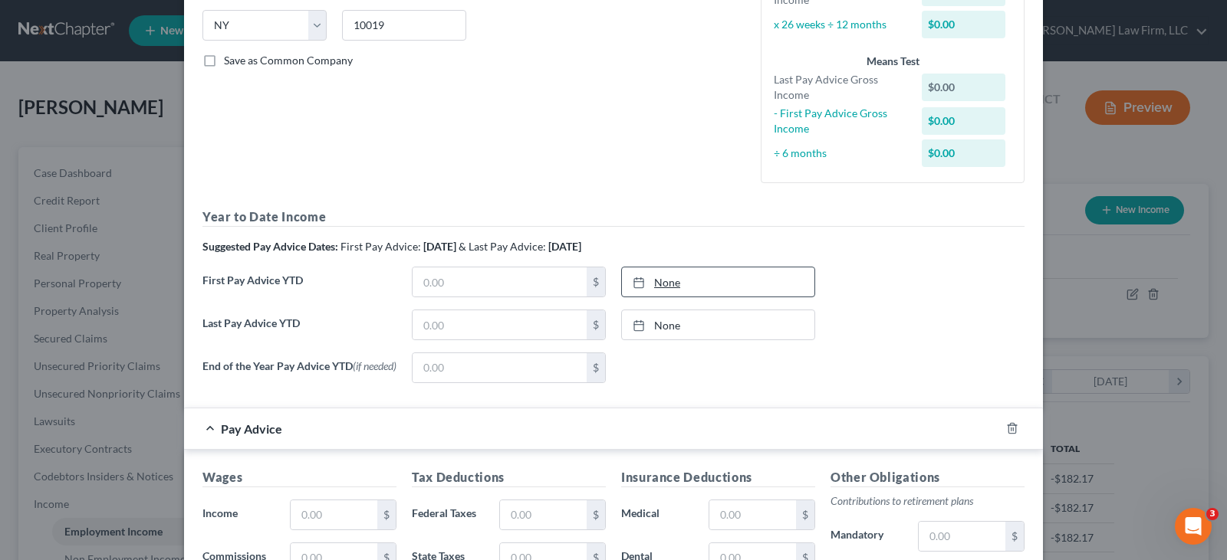
click at [632, 283] on icon at bounding box center [638, 283] width 12 height 12
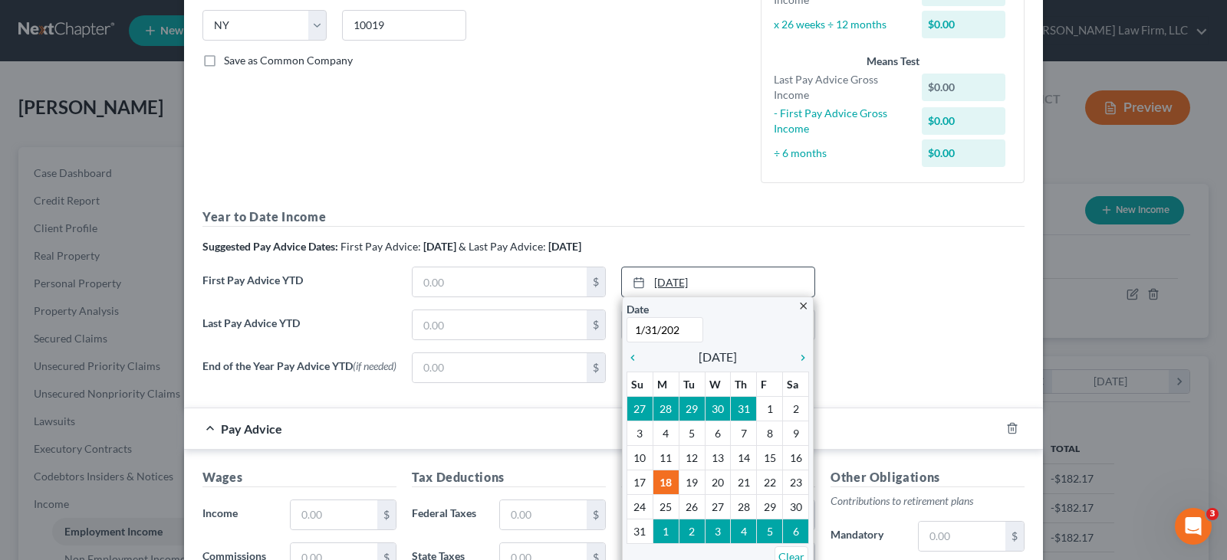
type input "[DATE]"
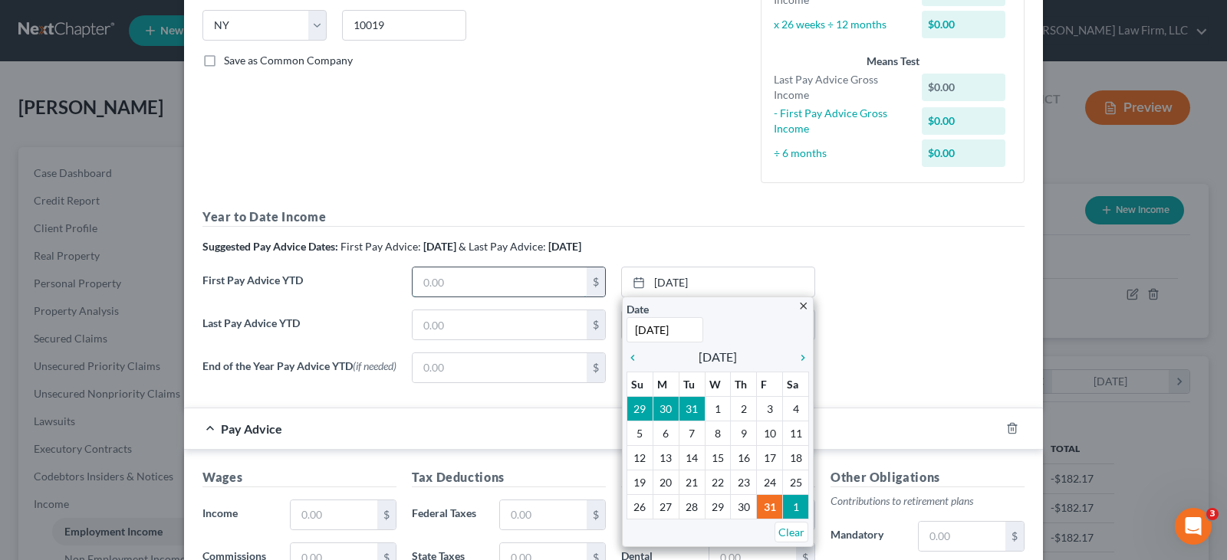
click at [571, 286] on input "text" at bounding box center [499, 282] width 174 height 29
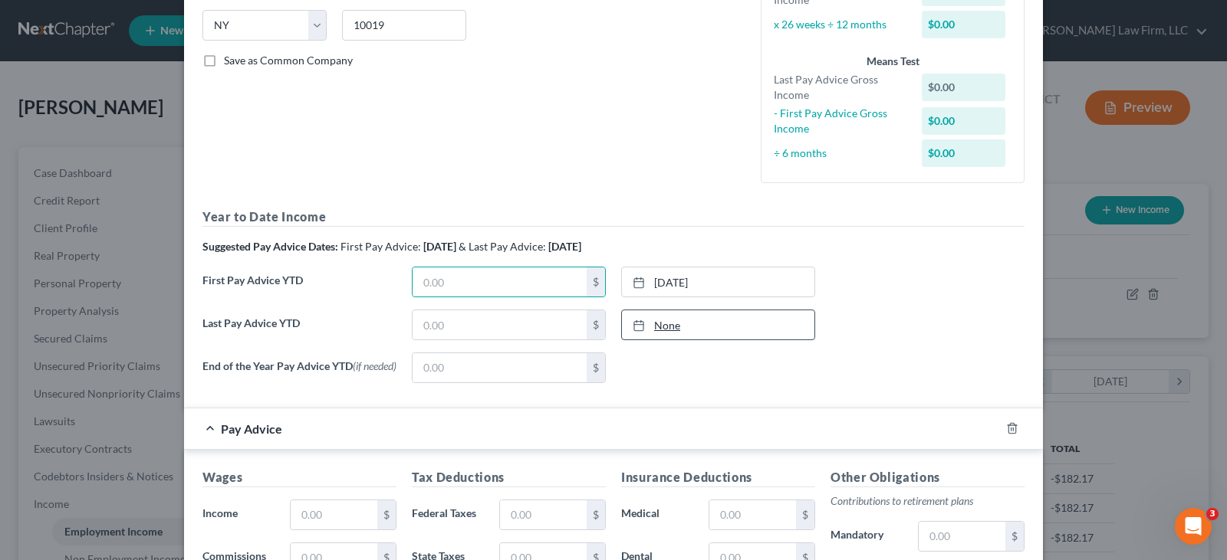
click at [637, 324] on line at bounding box center [638, 324] width 9 height 0
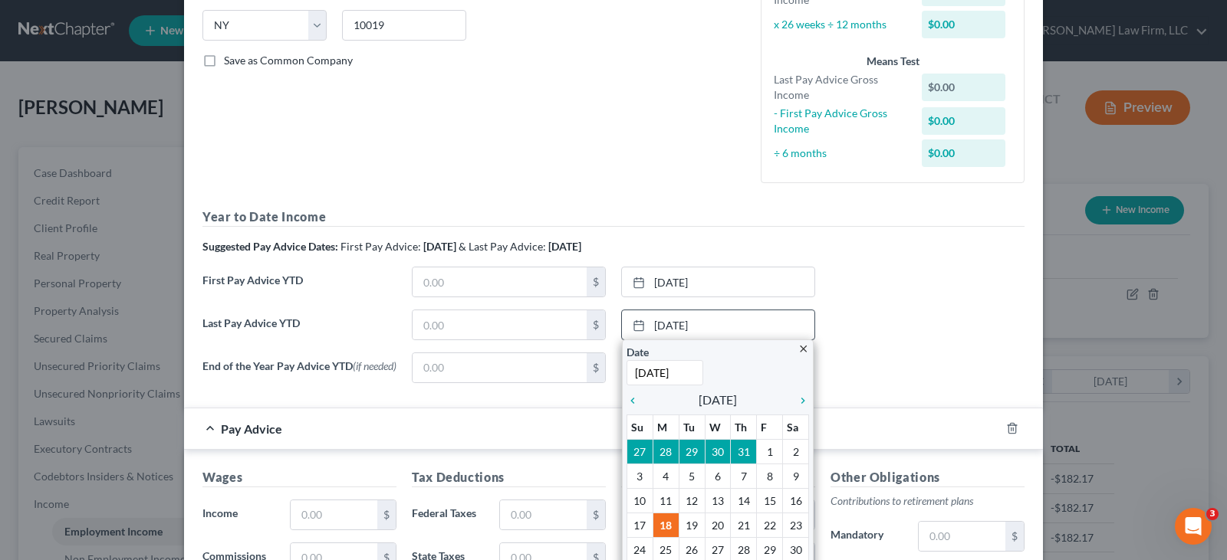
click at [686, 378] on input "[DATE]" at bounding box center [664, 372] width 77 height 25
type input "8"
type input "[DATE]"
click at [540, 324] on input "text" at bounding box center [499, 324] width 174 height 29
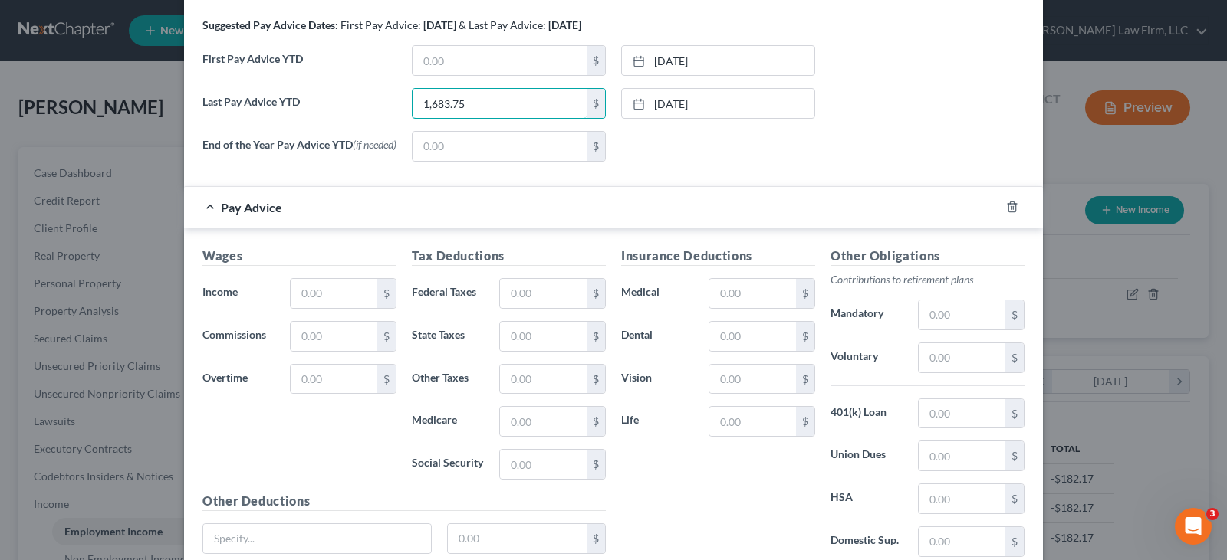
scroll to position [537, 0]
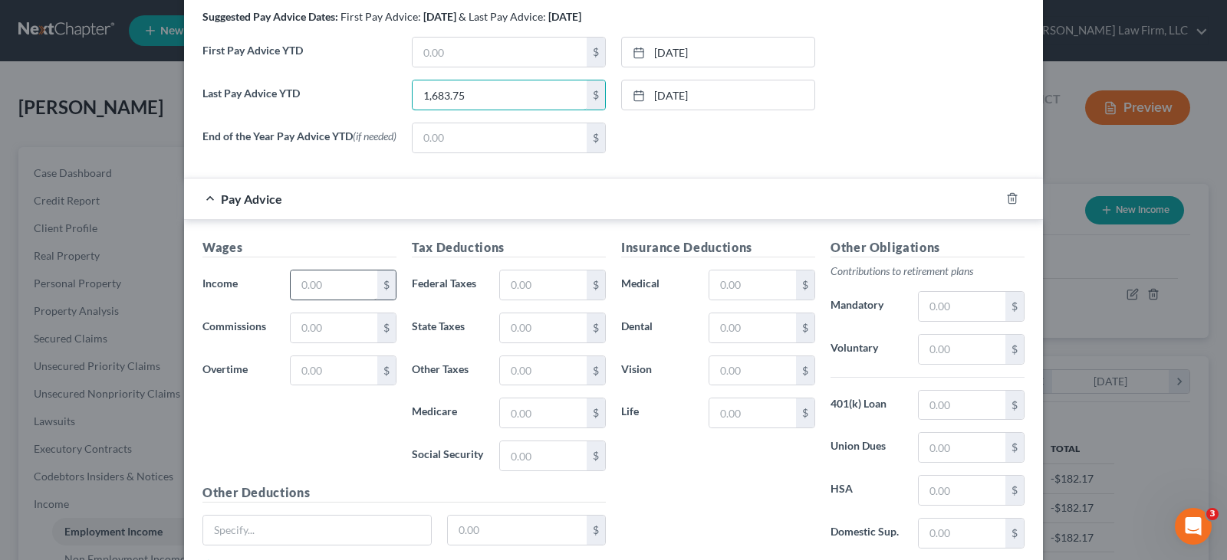
type input "1,683.75"
click at [338, 287] on input "text" at bounding box center [334, 285] width 87 height 29
type input "277.50"
click at [526, 288] on input "text" at bounding box center [543, 285] width 87 height 29
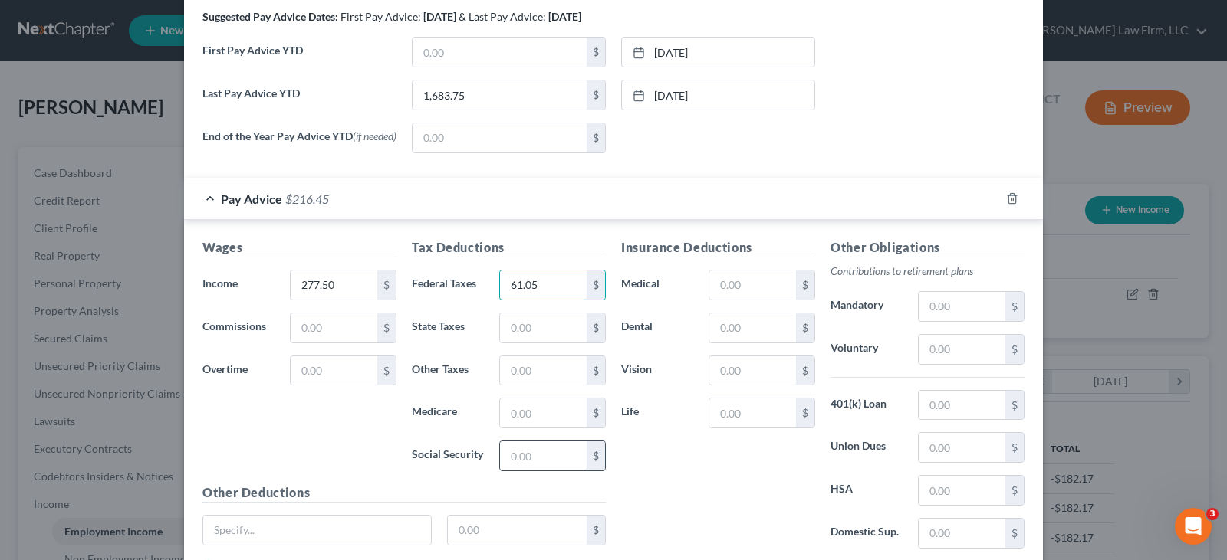
type input "61.05"
click at [533, 459] on input "text" at bounding box center [543, 456] width 87 height 29
type input "17.20"
click at [515, 416] on input "text" at bounding box center [543, 413] width 87 height 29
type input "4.02"
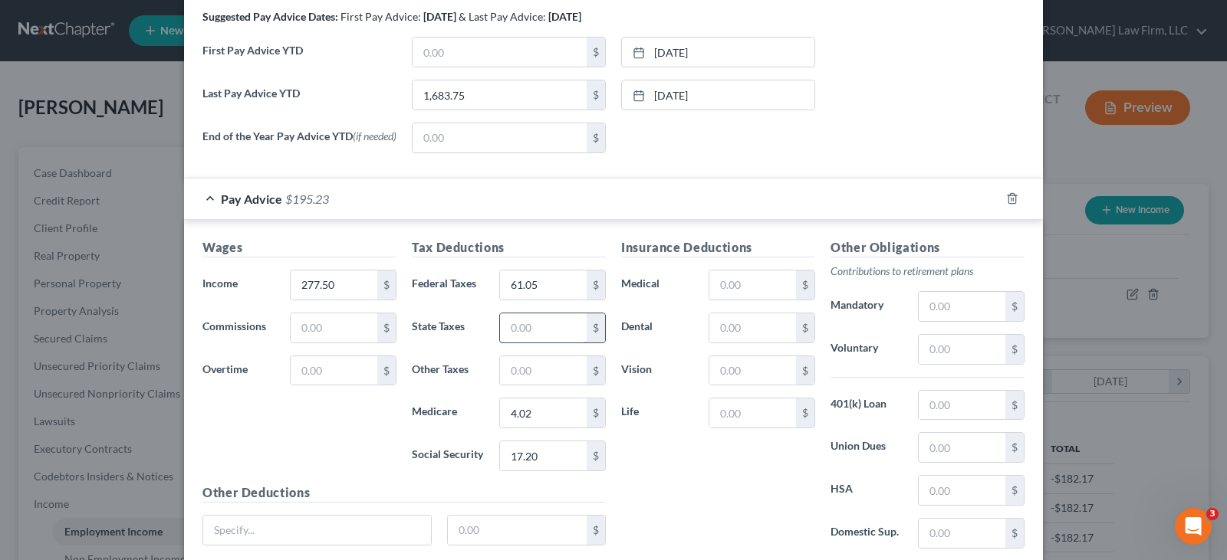
click at [517, 338] on input "text" at bounding box center [543, 328] width 87 height 29
type input "9.71"
click at [527, 376] on input "text" at bounding box center [543, 370] width 87 height 29
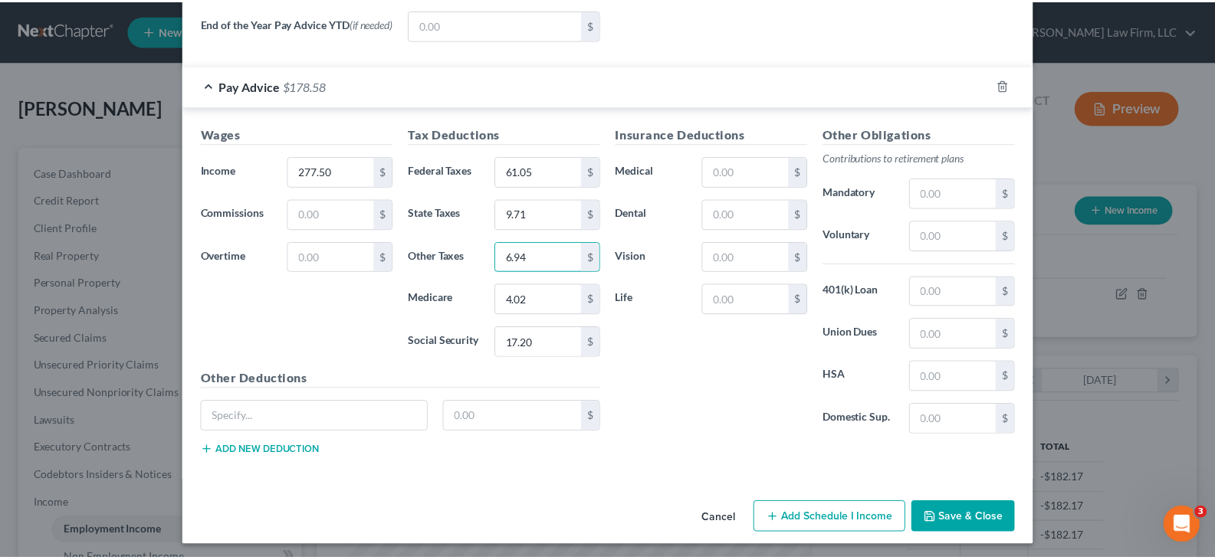
scroll to position [659, 0]
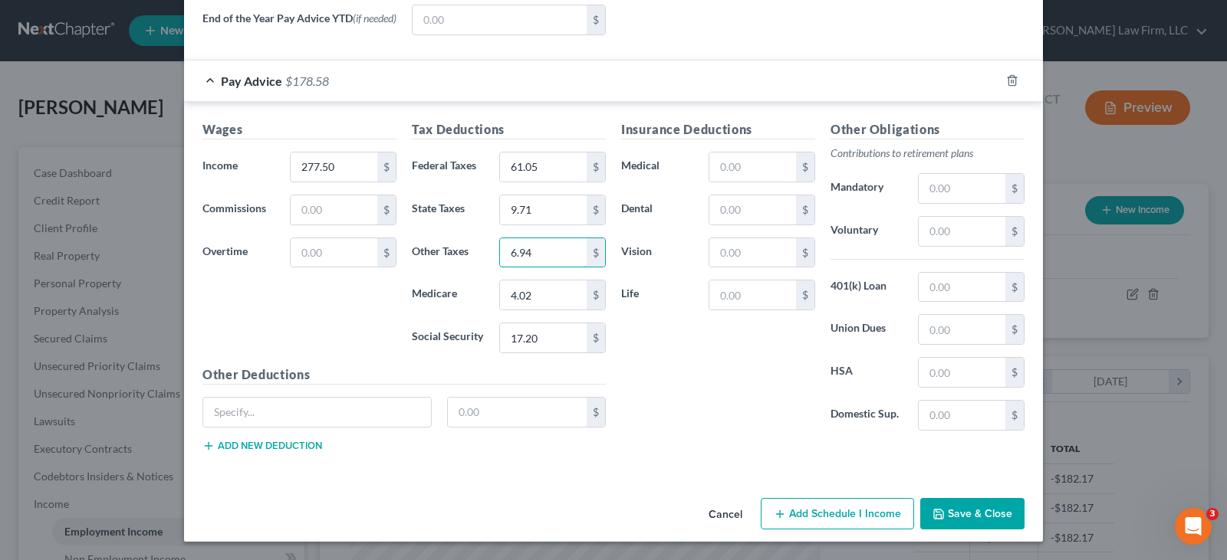
type input "6.94"
click at [961, 511] on button "Save & Close" at bounding box center [972, 514] width 104 height 32
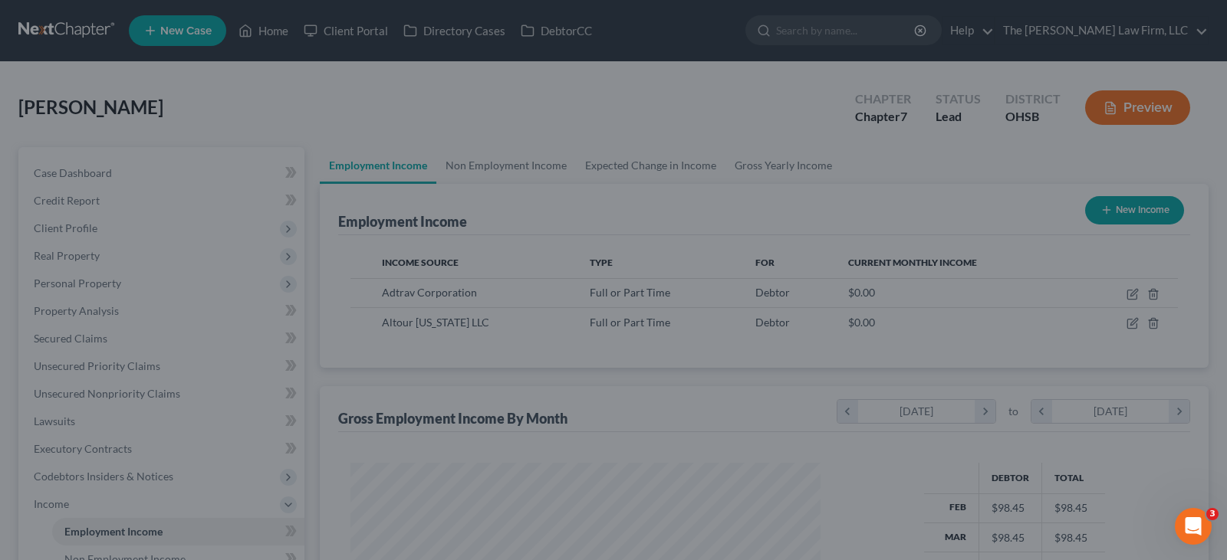
scroll to position [766391, 766170]
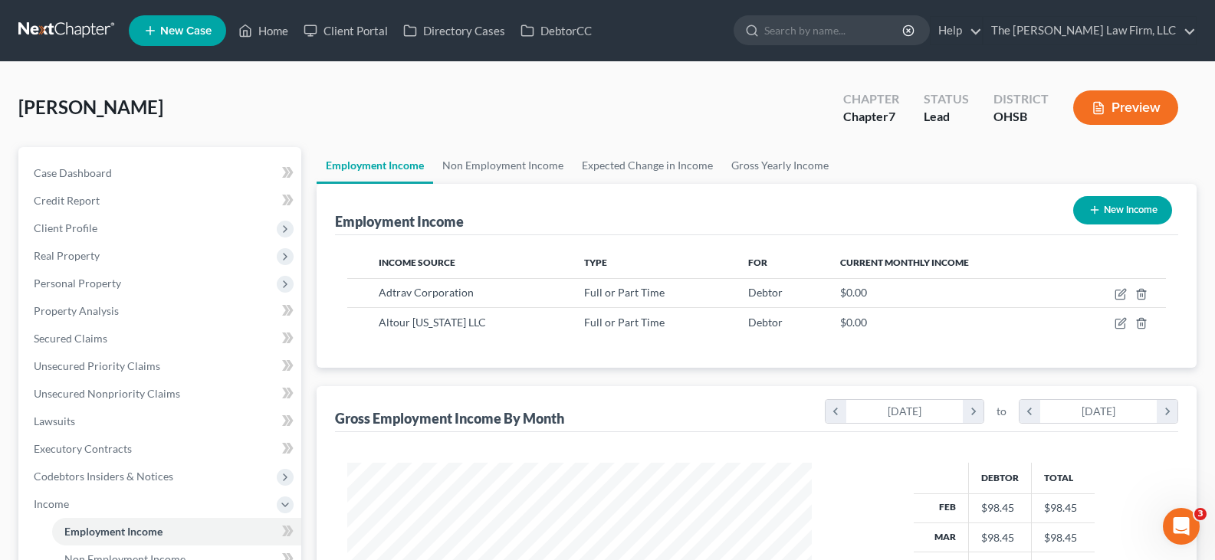
click at [1090, 211] on icon "button" at bounding box center [1095, 210] width 12 height 12
select select "0"
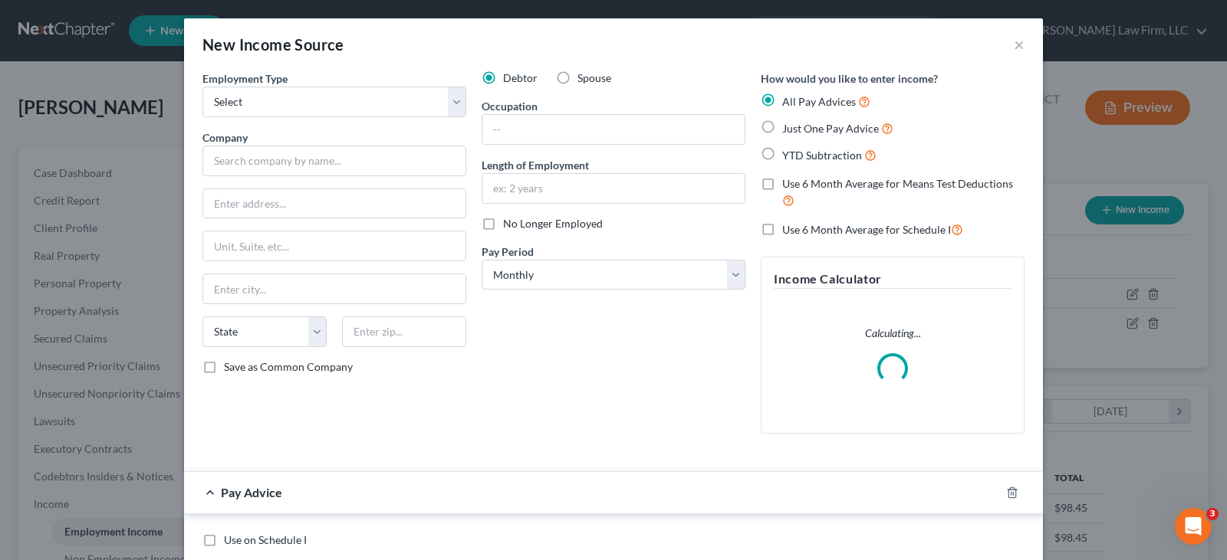
scroll to position [275, 501]
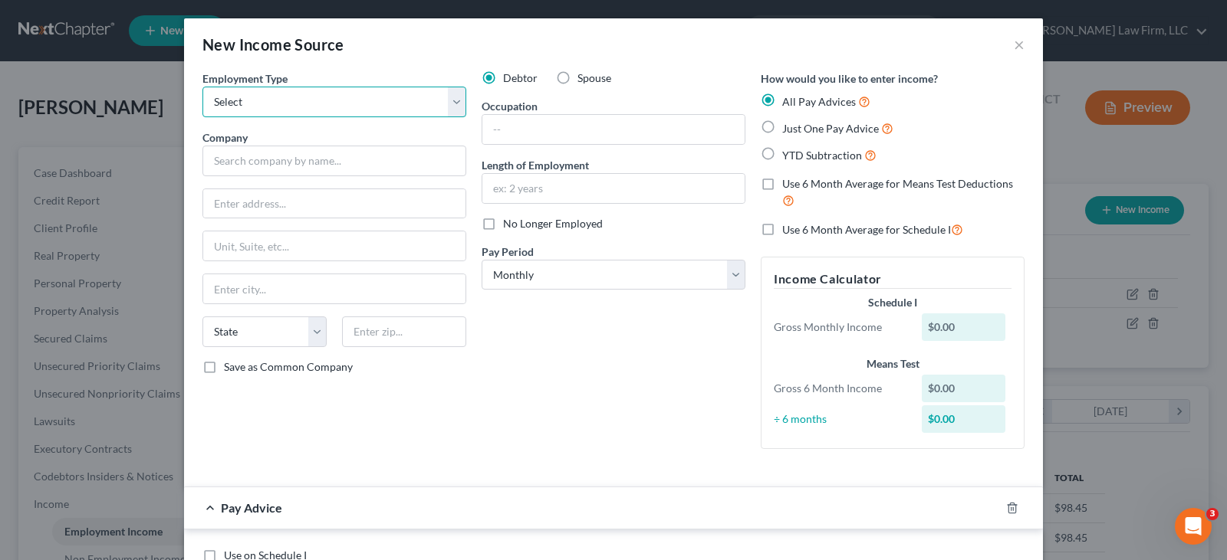
click at [452, 103] on select "Select Full or [DEMOGRAPHIC_DATA] Employment Self Employment" at bounding box center [334, 102] width 264 height 31
select select "0"
click at [202, 87] on select "Select Full or [DEMOGRAPHIC_DATA] Employment Self Employment" at bounding box center [334, 102] width 264 height 31
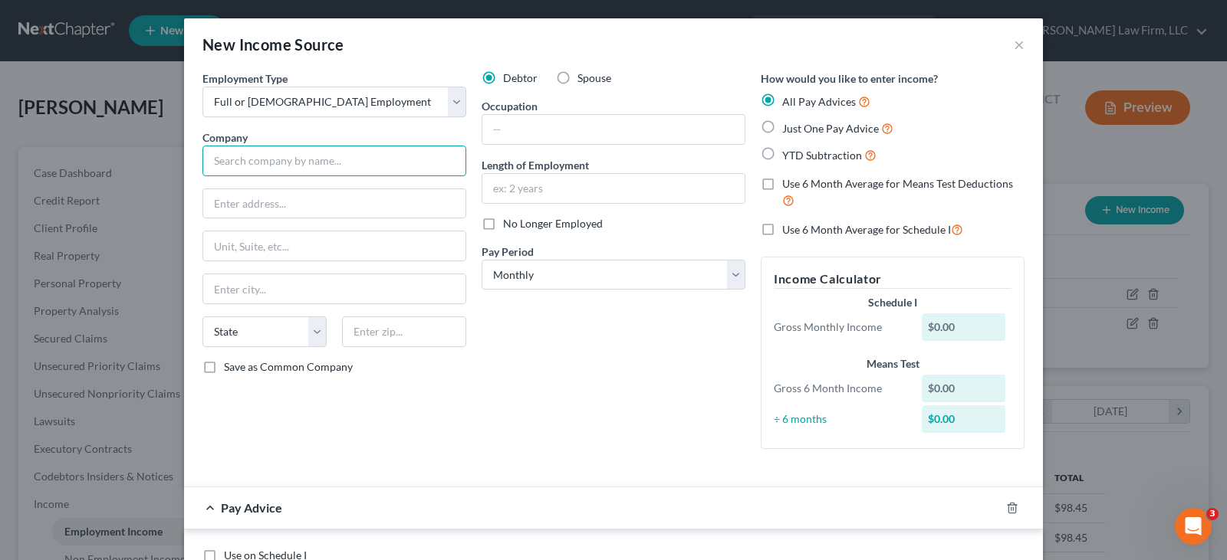
click at [307, 165] on input "text" at bounding box center [334, 161] width 264 height 31
type input "CW Government Travel Inc"
click at [321, 207] on input "text" at bounding box center [334, 203] width 262 height 29
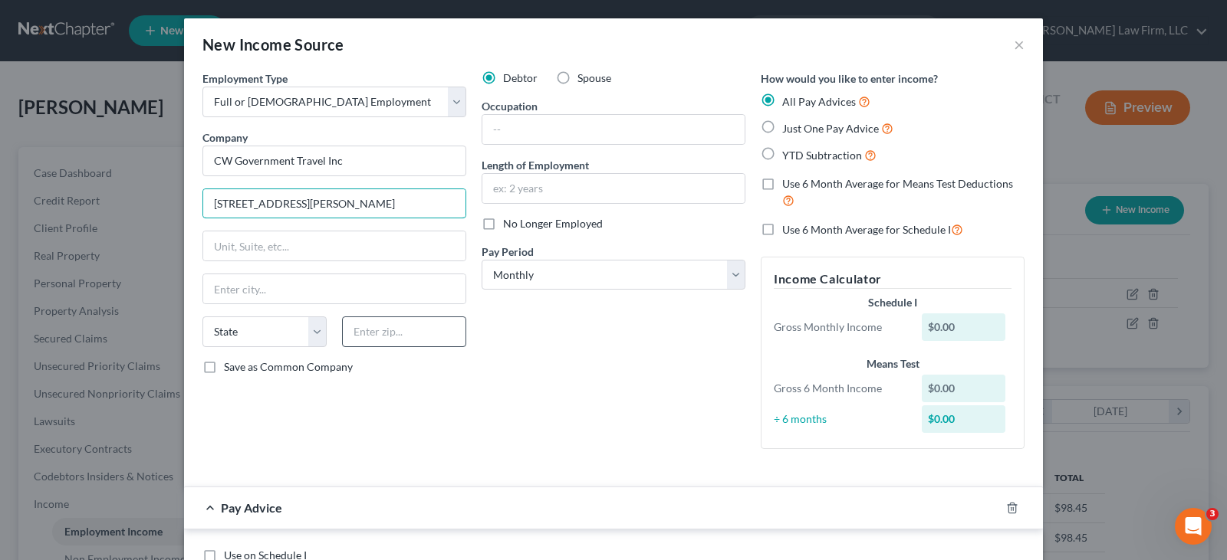
type input "[STREET_ADDRESS][PERSON_NAME]"
click at [380, 331] on input "text" at bounding box center [404, 332] width 124 height 31
type input "55305"
type input "[PERSON_NAME]"
select select "24"
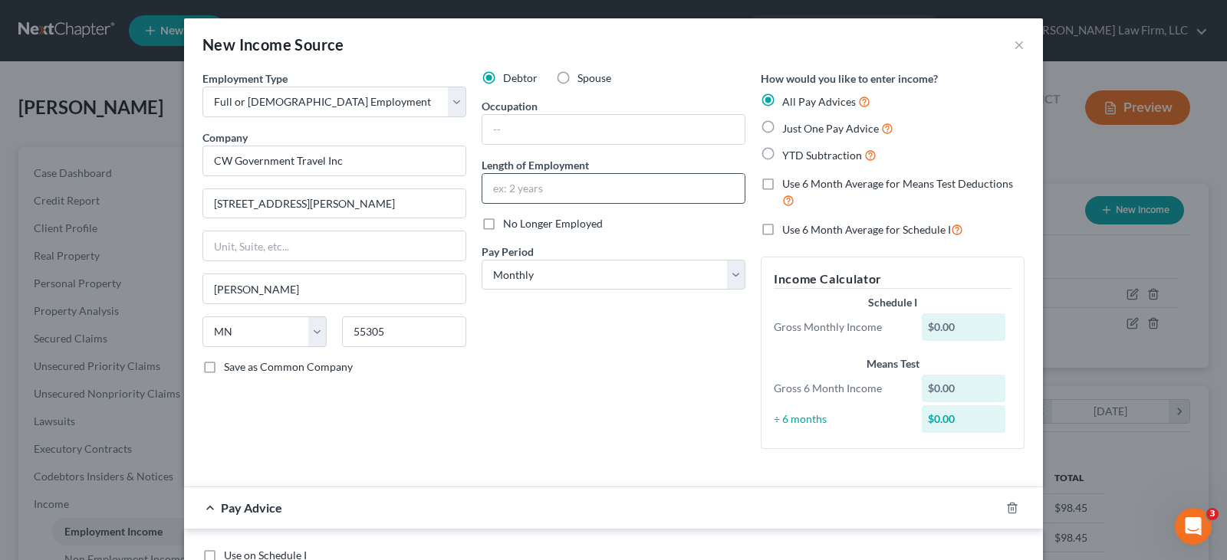
click at [573, 186] on input "text" at bounding box center [613, 188] width 262 height 29
click at [553, 133] on input "text" at bounding box center [613, 129] width 262 height 29
drag, startPoint x: 537, startPoint y: 189, endPoint x: 488, endPoint y: 186, distance: 48.4
click at [488, 186] on input "5 months" at bounding box center [613, 188] width 262 height 29
type input "90 days"
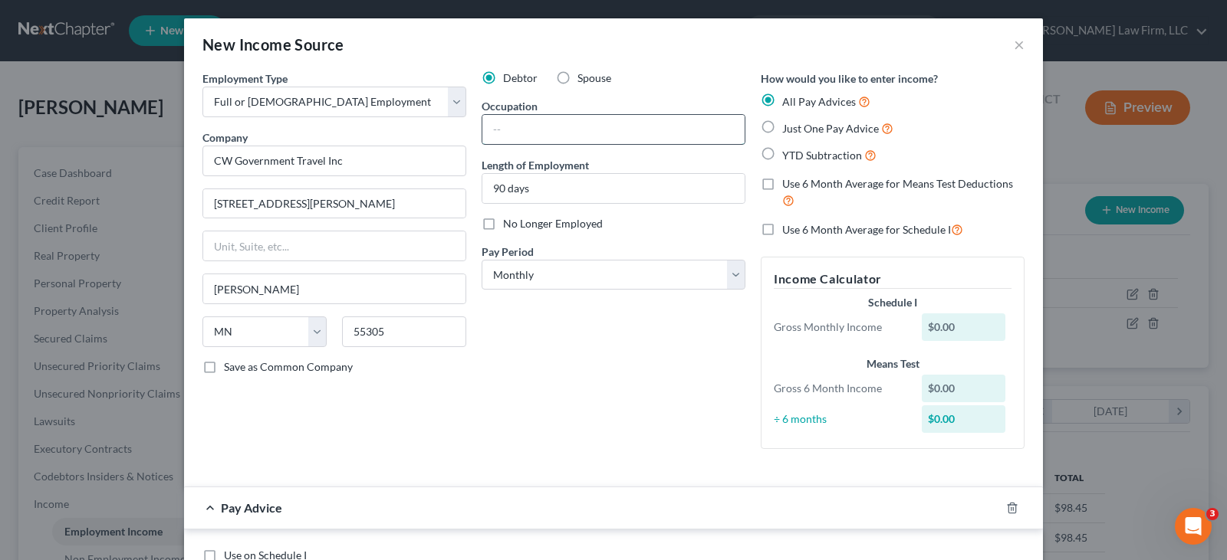
click at [550, 136] on input "text" at bounding box center [613, 129] width 262 height 29
paste input "Senior travel consultant"
type input "Senior travel consultant"
click at [782, 156] on label "YTD Subtraction" at bounding box center [829, 155] width 94 height 18
click at [788, 156] on input "YTD Subtraction" at bounding box center [793, 151] width 10 height 10
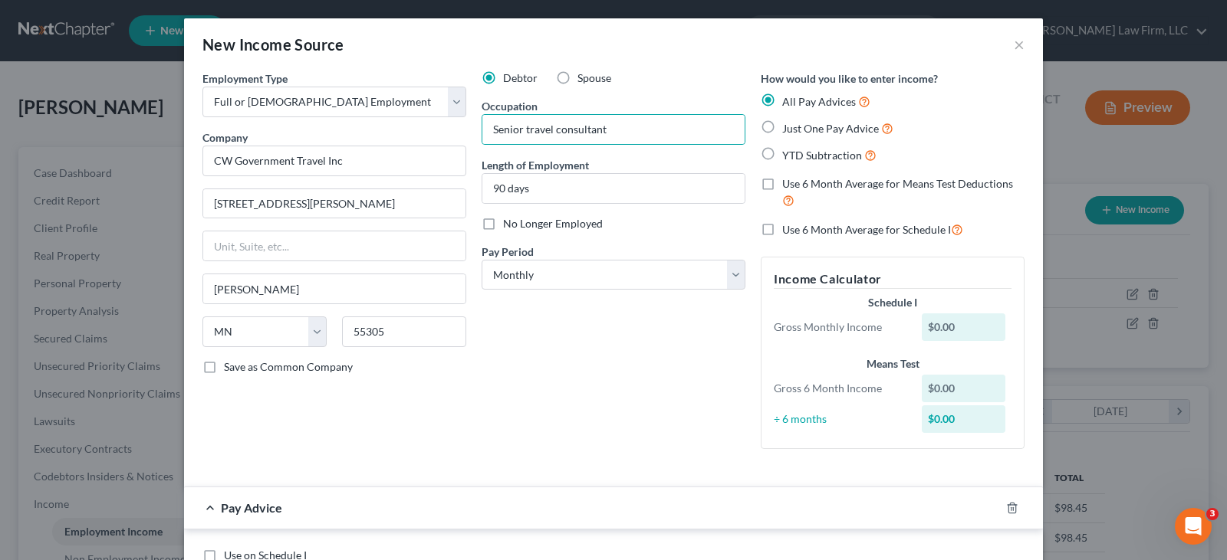
radio input "true"
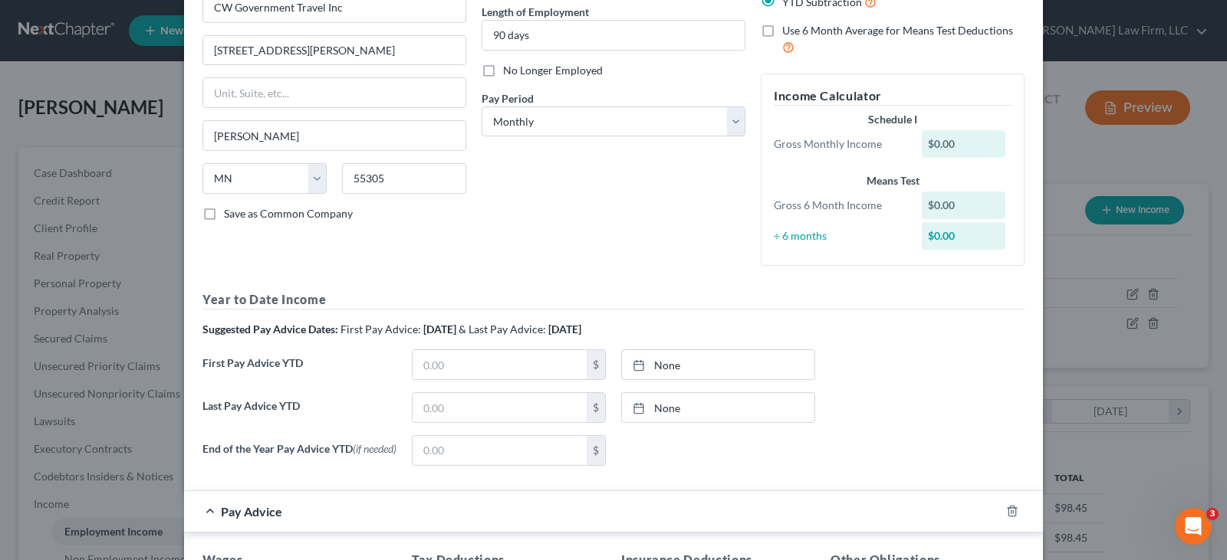
scroll to position [230, 0]
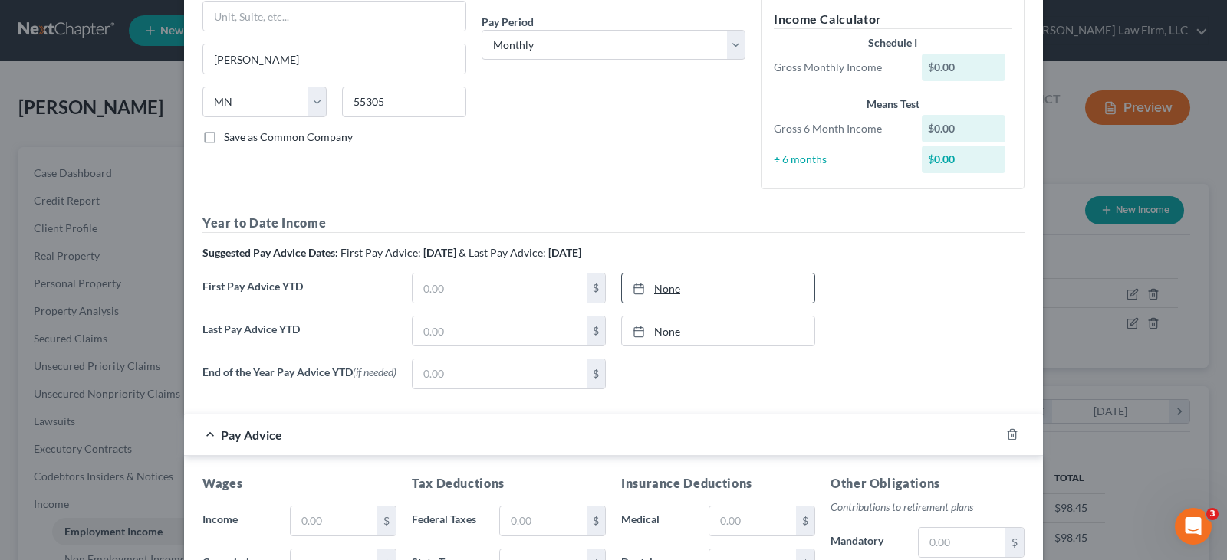
click at [673, 282] on link "None" at bounding box center [718, 288] width 192 height 29
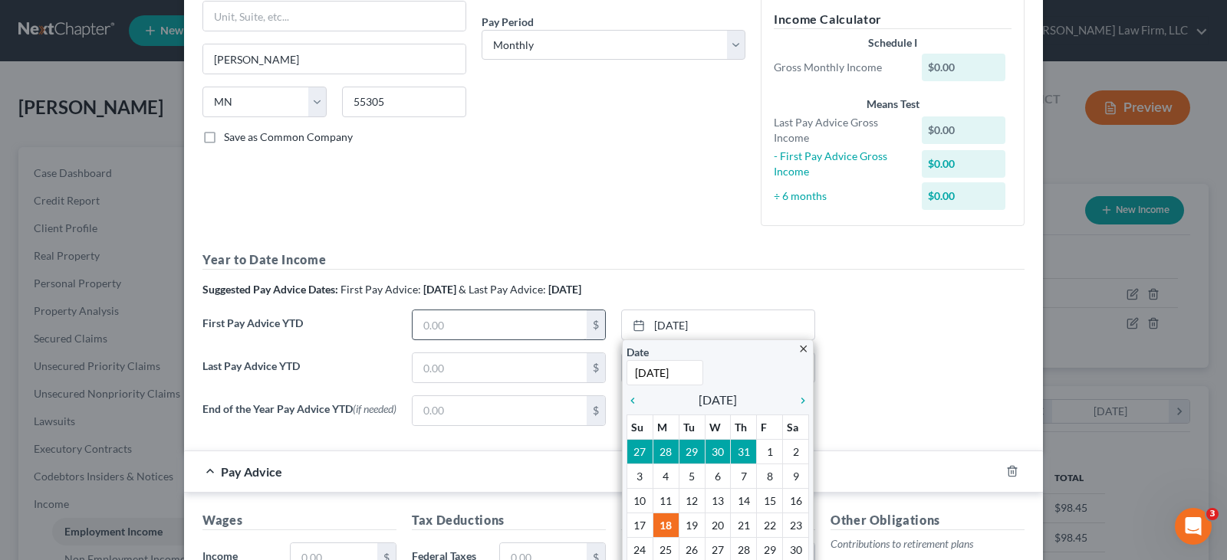
type input "[DATE]"
click at [566, 327] on input "text" at bounding box center [499, 324] width 174 height 29
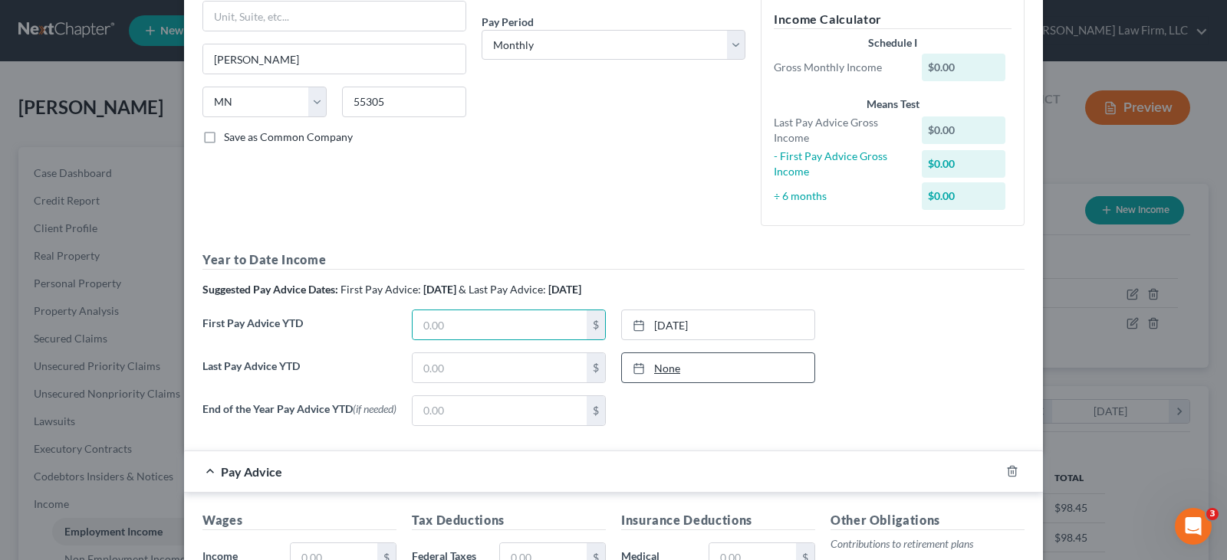
click at [675, 370] on link "None" at bounding box center [718, 367] width 192 height 29
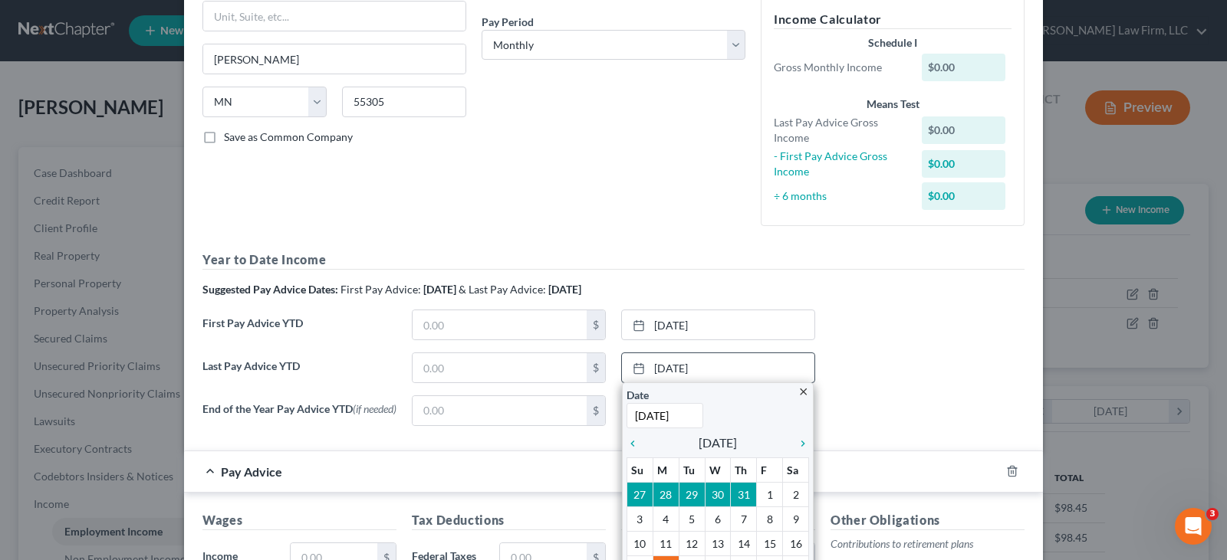
click at [685, 416] on input "[DATE]" at bounding box center [664, 415] width 77 height 25
drag, startPoint x: 685, startPoint y: 416, endPoint x: 619, endPoint y: 410, distance: 66.2
click at [622, 410] on div "close Date [DATE] Time 12:00 AM chevron_left [DATE] chevron_right Su M Tu W Th …" at bounding box center [718, 520] width 192 height 275
type input "[DATE]"
click at [517, 362] on input "text" at bounding box center [499, 367] width 174 height 29
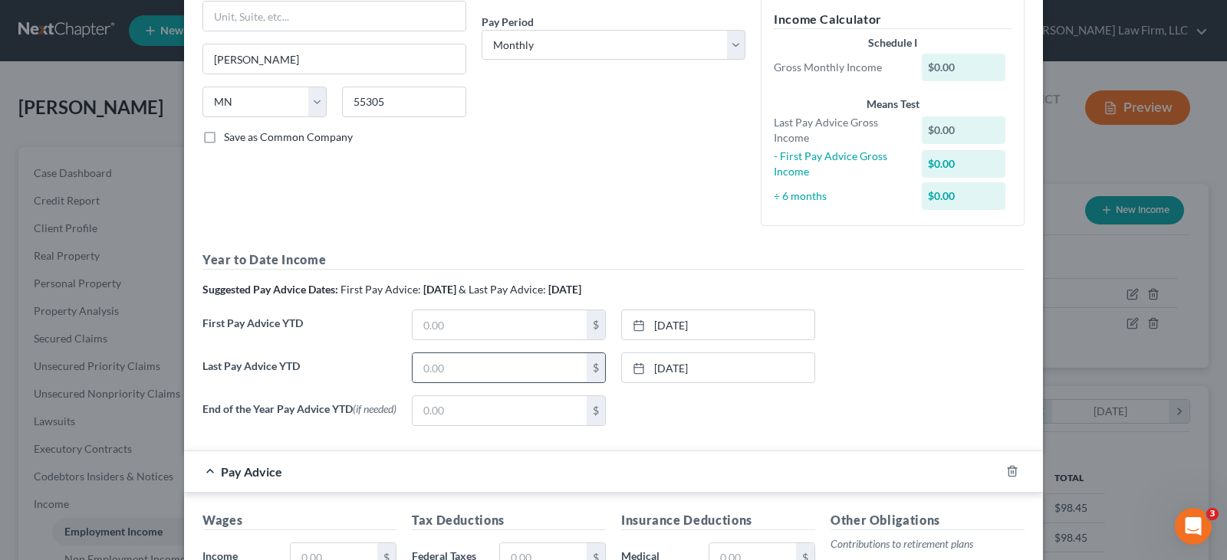
click at [531, 366] on input "text" at bounding box center [499, 367] width 174 height 29
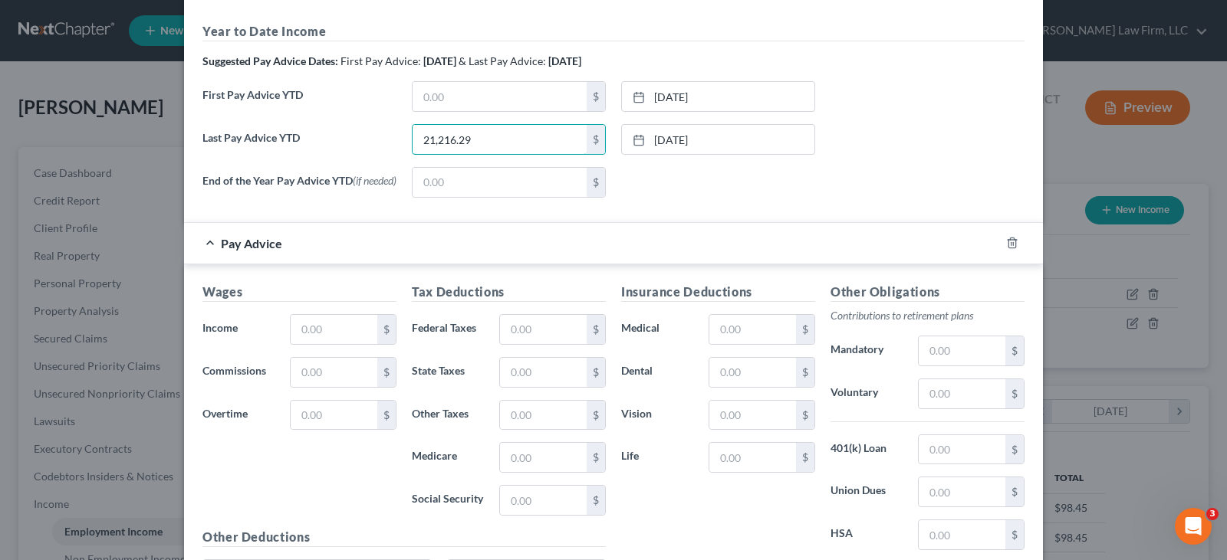
scroll to position [460, 0]
type input "21,216.29"
click at [346, 336] on input "text" at bounding box center [334, 328] width 87 height 29
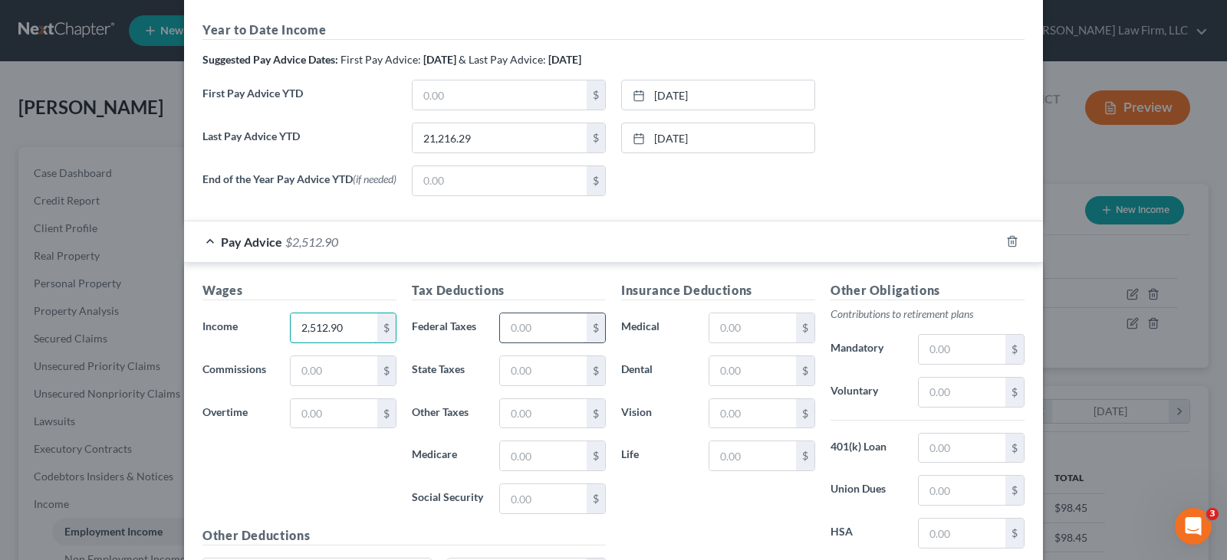
type input "2,512.90"
click at [508, 329] on input "text" at bounding box center [543, 328] width 87 height 29
type input "219.24"
click at [511, 506] on input "text" at bounding box center [543, 499] width 87 height 29
type input "155.80"
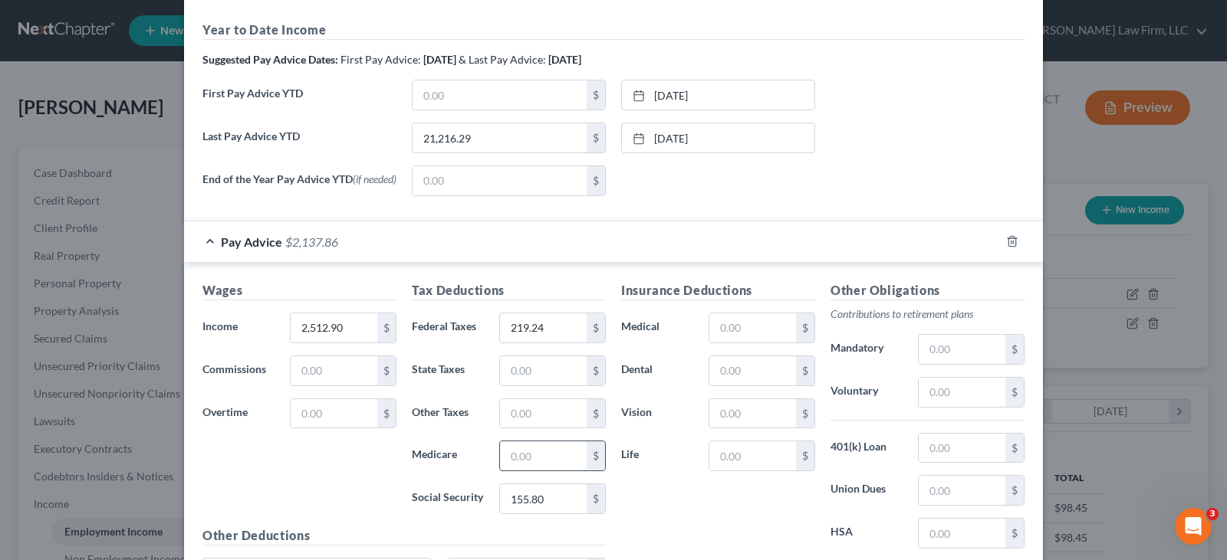
click at [515, 457] on input "text" at bounding box center [543, 456] width 87 height 29
type input "36.43"
click at [513, 378] on input "text" at bounding box center [543, 370] width 87 height 29
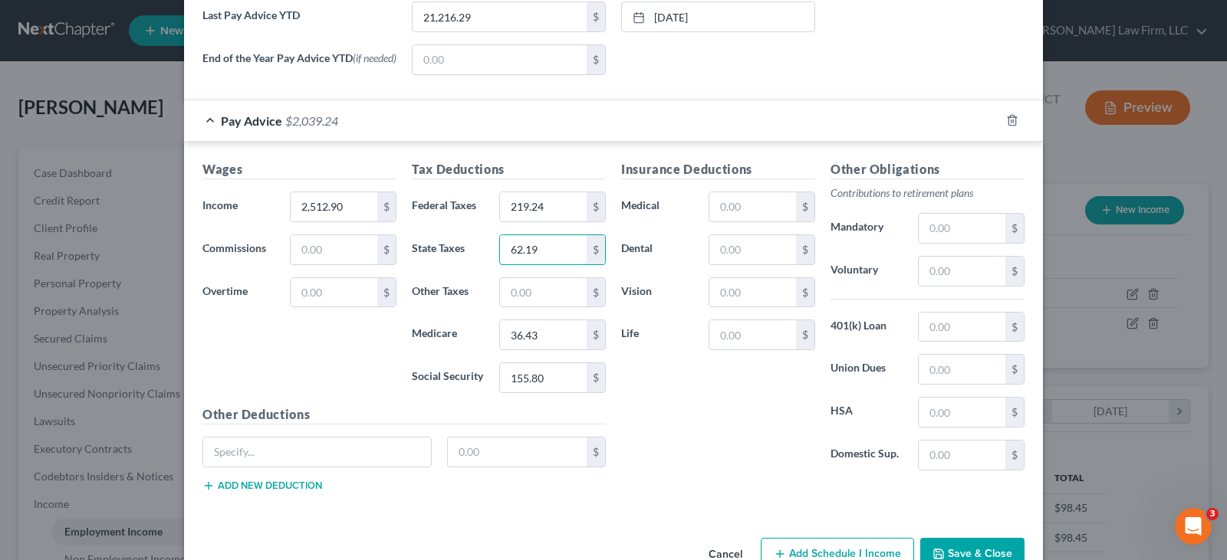
scroll to position [613, 0]
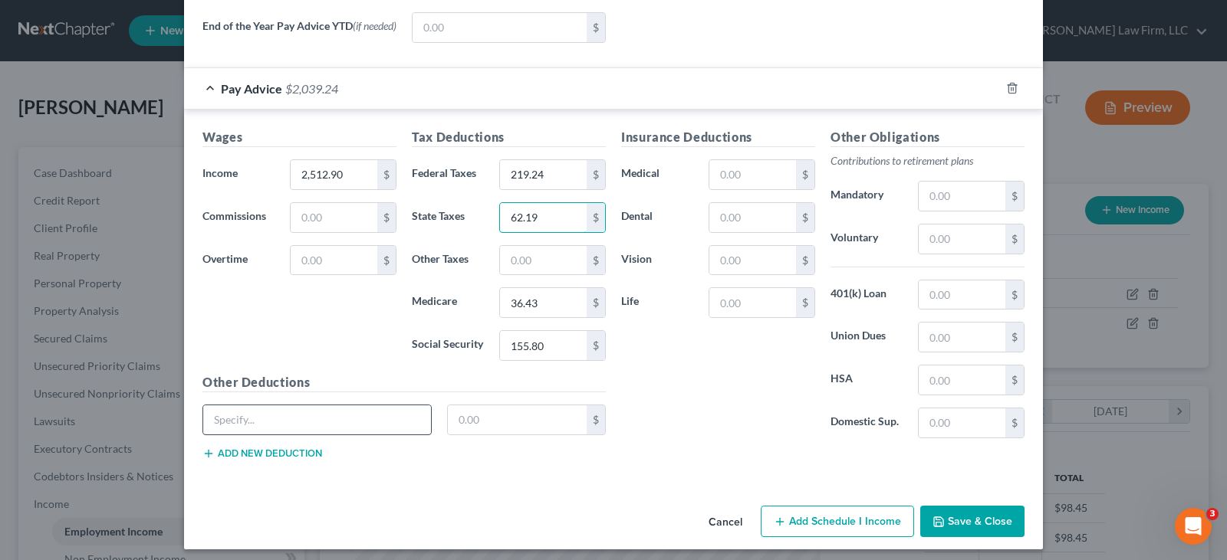
type input "62.19"
click at [332, 423] on input "text" at bounding box center [317, 420] width 228 height 29
click at [316, 421] on input "Accident/ADD/AD&D/critical illness" at bounding box center [317, 420] width 228 height 29
type input "Accident/critical illness"
click at [479, 428] on input "text" at bounding box center [518, 420] width 140 height 29
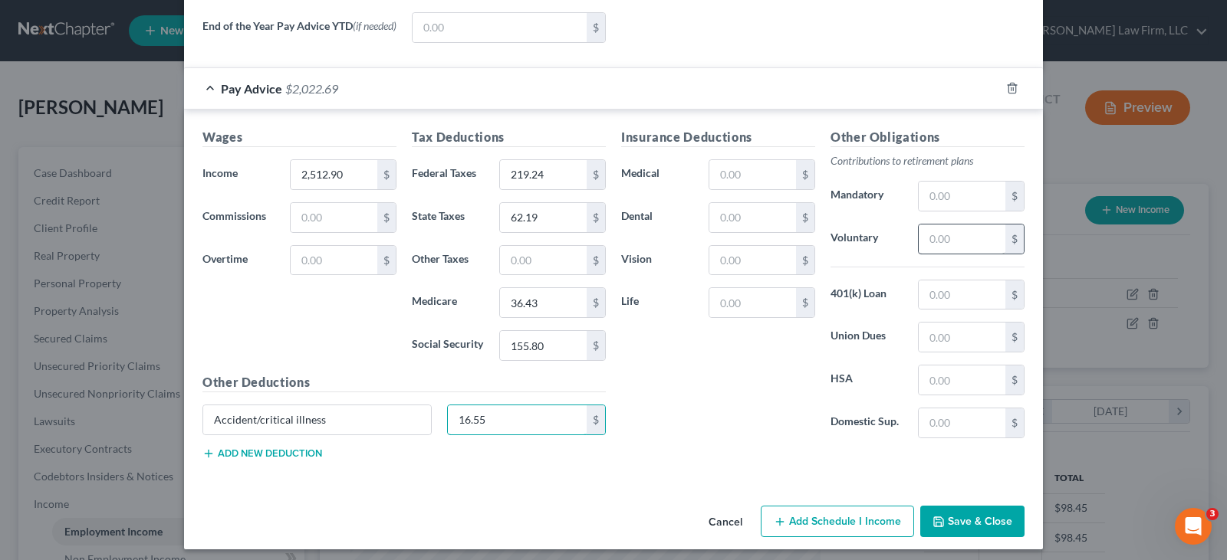
type input "16.55"
click at [949, 241] on input "text" at bounding box center [961, 239] width 87 height 29
click at [286, 459] on button "Add new deduction" at bounding box center [262, 454] width 120 height 12
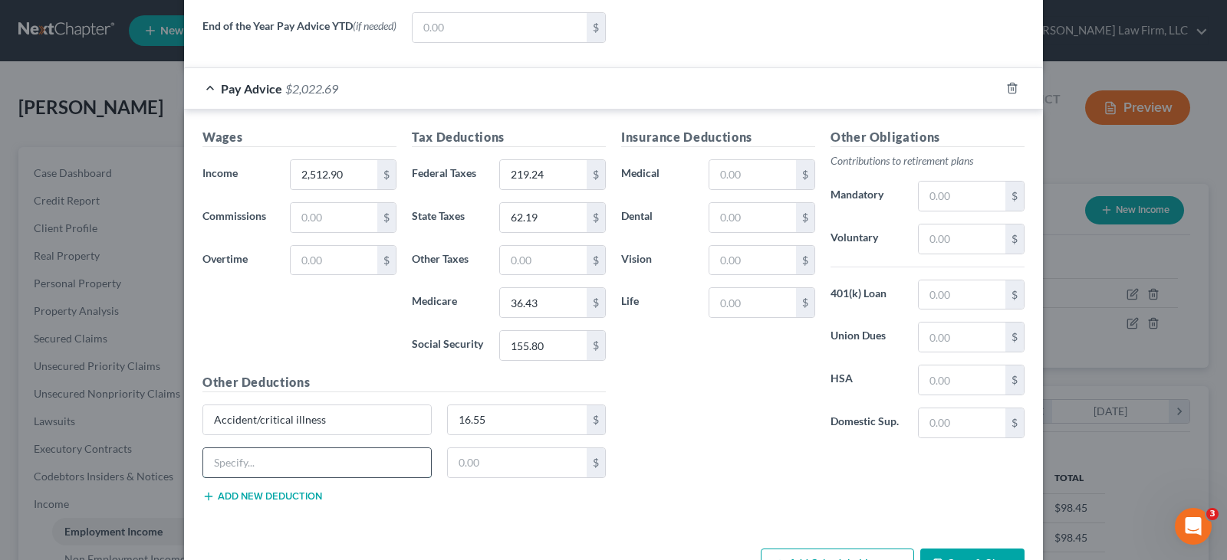
click at [286, 459] on input "text" at bounding box center [317, 462] width 228 height 29
type input "AD&D"
click at [458, 464] on input "text" at bounding box center [518, 462] width 140 height 29
type input "0.30"
click at [307, 502] on button "Add new deduction" at bounding box center [262, 497] width 120 height 12
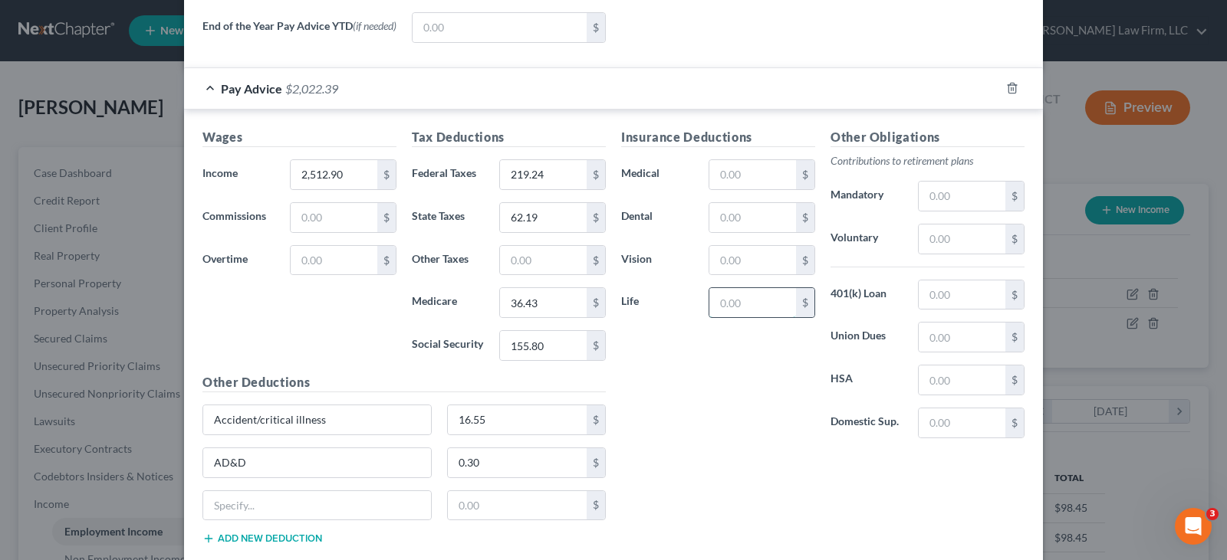
click at [720, 313] on input "text" at bounding box center [752, 302] width 87 height 29
type input "3.46"
click at [360, 178] on input "2,512.90" at bounding box center [334, 174] width 87 height 29
click at [544, 176] on input "219.24" at bounding box center [543, 174] width 87 height 29
click at [541, 222] on input "62.19" at bounding box center [543, 217] width 87 height 29
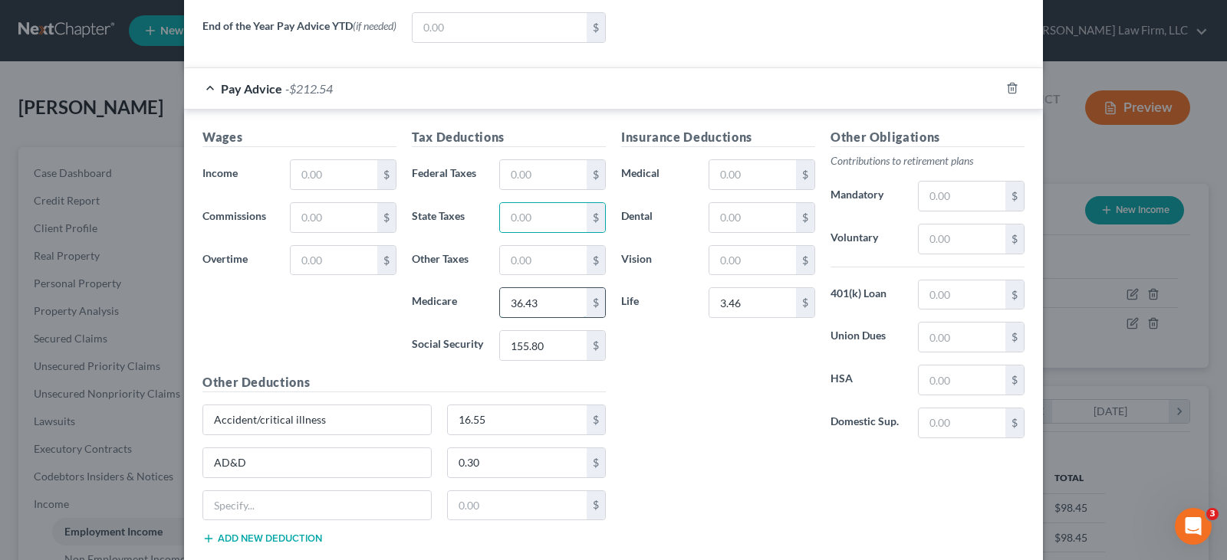
click at [539, 304] on input "36.43" at bounding box center [543, 302] width 87 height 29
click at [542, 343] on input "155.80" at bounding box center [543, 345] width 87 height 29
click at [521, 428] on input "16.55" at bounding box center [518, 420] width 140 height 29
click at [498, 465] on input "0.30" at bounding box center [518, 462] width 140 height 29
click at [352, 428] on input "Accident/critical illness" at bounding box center [317, 420] width 228 height 29
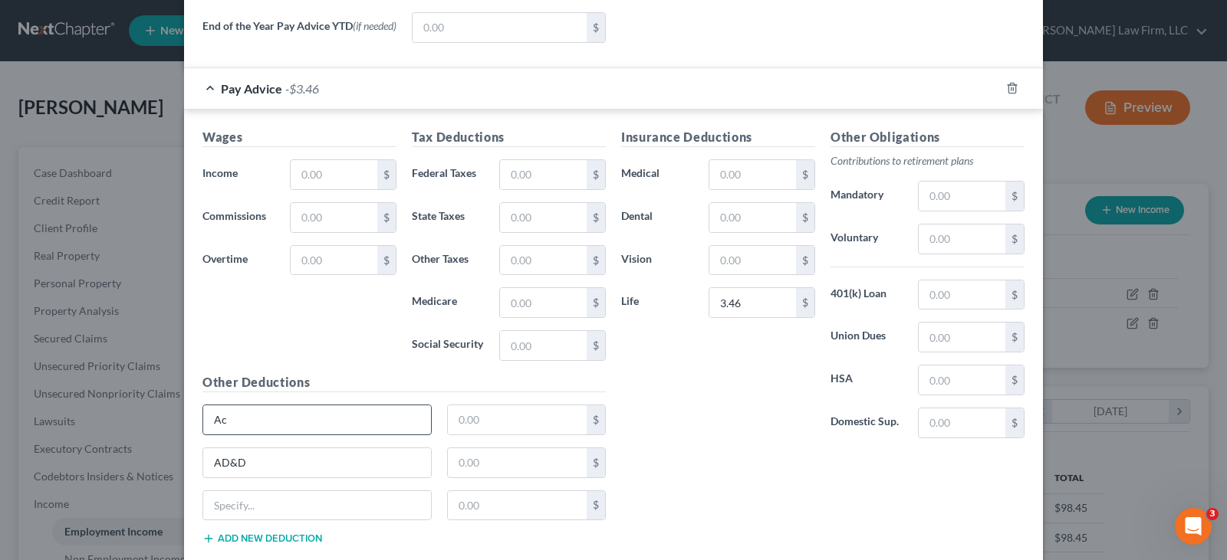
type input "A"
click at [299, 465] on input "AD&D" at bounding box center [317, 462] width 228 height 29
type input "A"
click at [766, 306] on input "3.46" at bounding box center [752, 302] width 87 height 29
click at [328, 179] on input "text" at bounding box center [334, 174] width 87 height 29
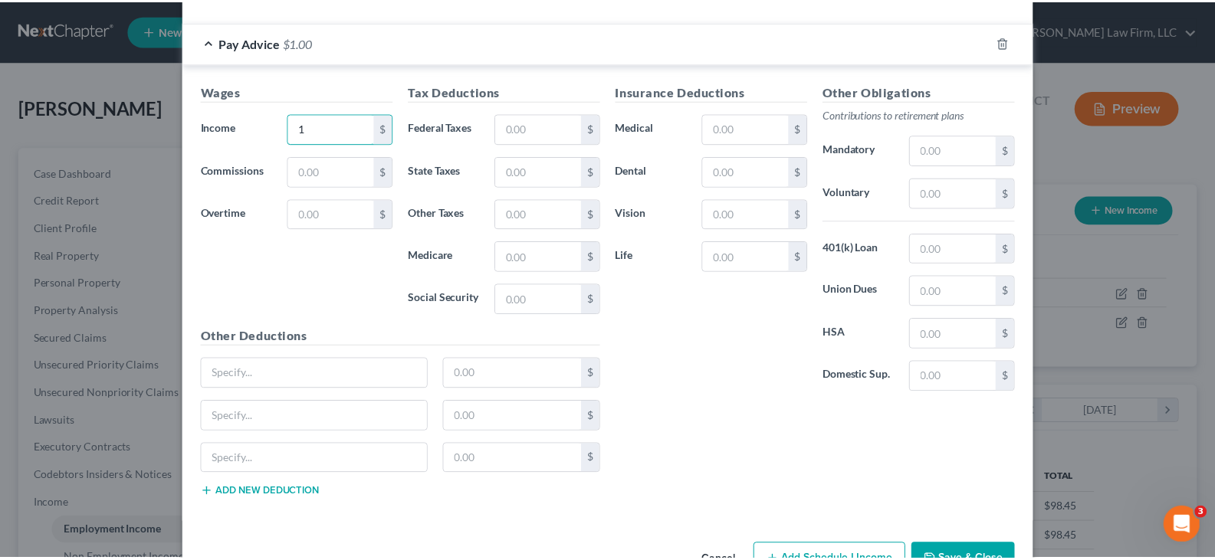
scroll to position [710, 0]
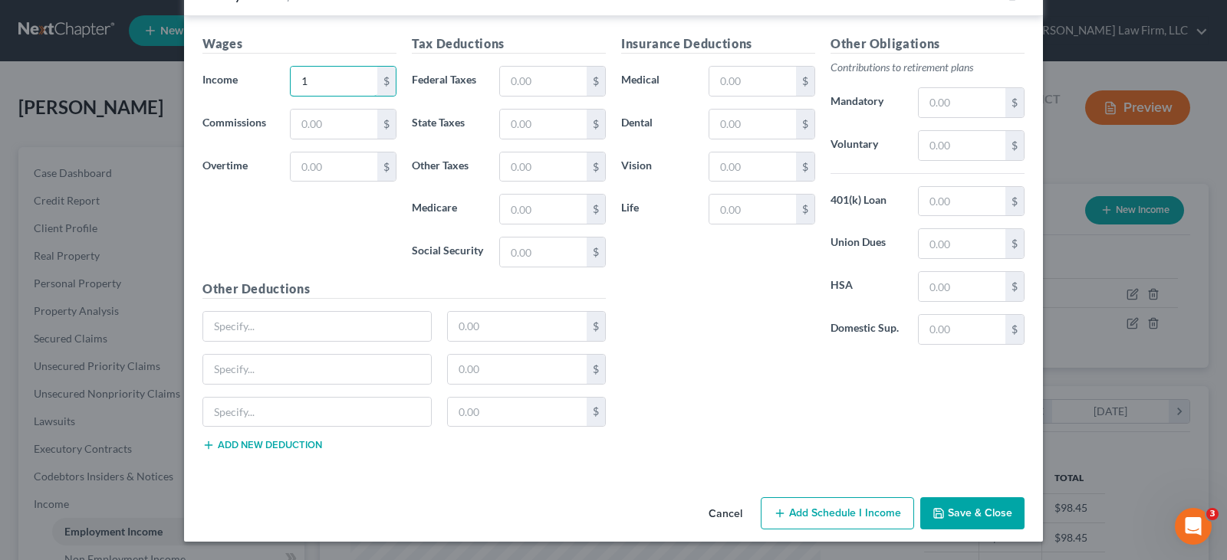
type input "1"
click at [974, 514] on button "Save & Close" at bounding box center [972, 514] width 104 height 32
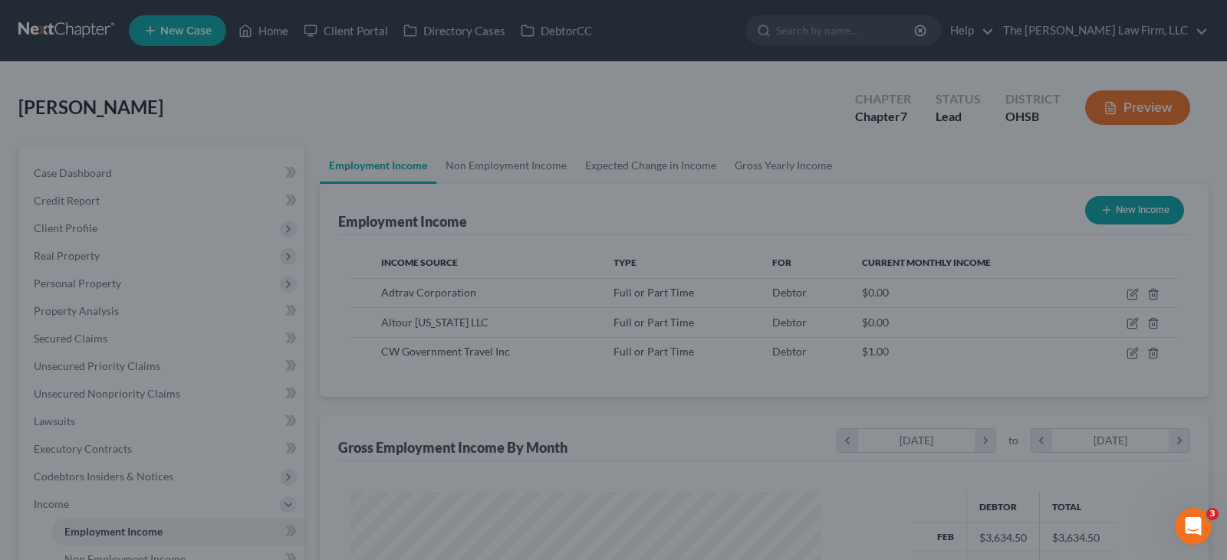
scroll to position [766391, 766170]
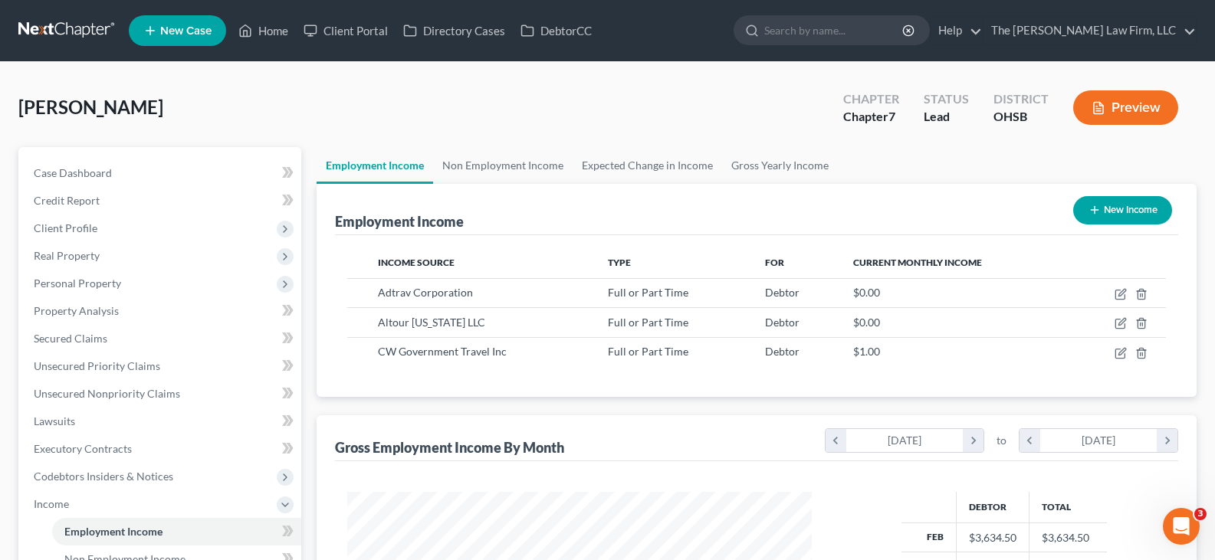
click at [1094, 209] on icon "button" at bounding box center [1095, 210] width 12 height 12
select select "0"
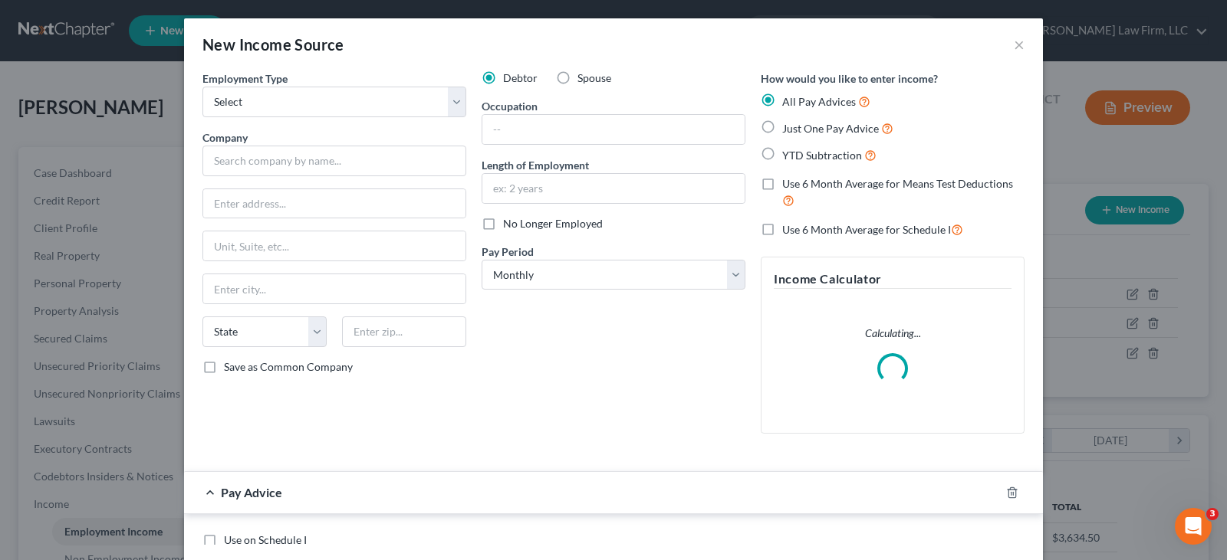
scroll to position [275, 501]
click at [369, 100] on select "Select Full or [DEMOGRAPHIC_DATA] Employment Self Employment" at bounding box center [334, 102] width 264 height 31
select select "0"
click at [202, 87] on select "Select Full or [DEMOGRAPHIC_DATA] Employment Self Employment" at bounding box center [334, 102] width 264 height 31
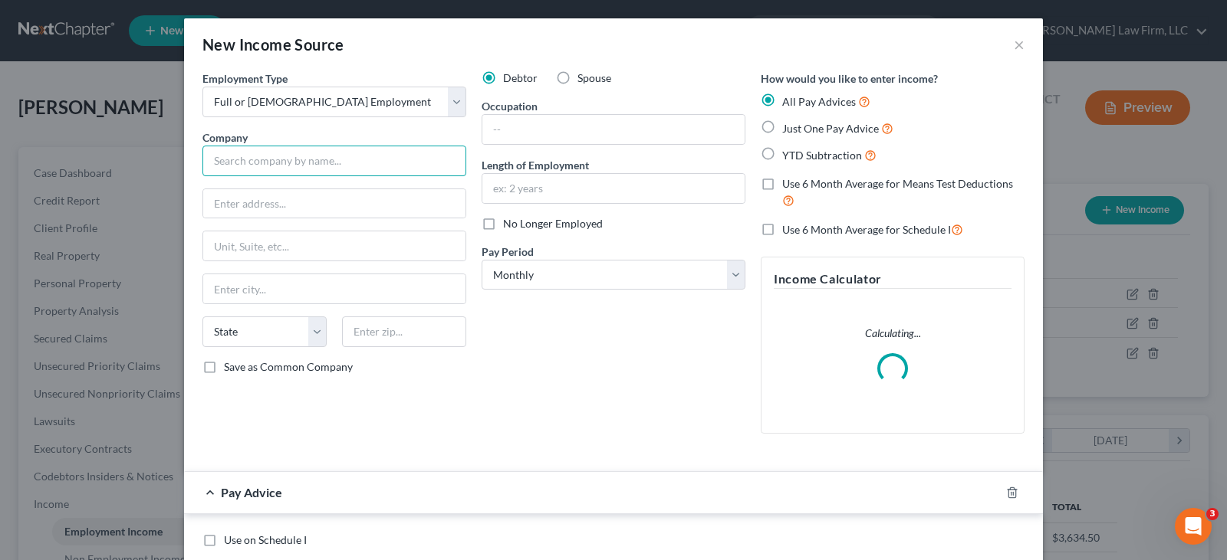
click at [316, 163] on input "text" at bounding box center [334, 161] width 264 height 31
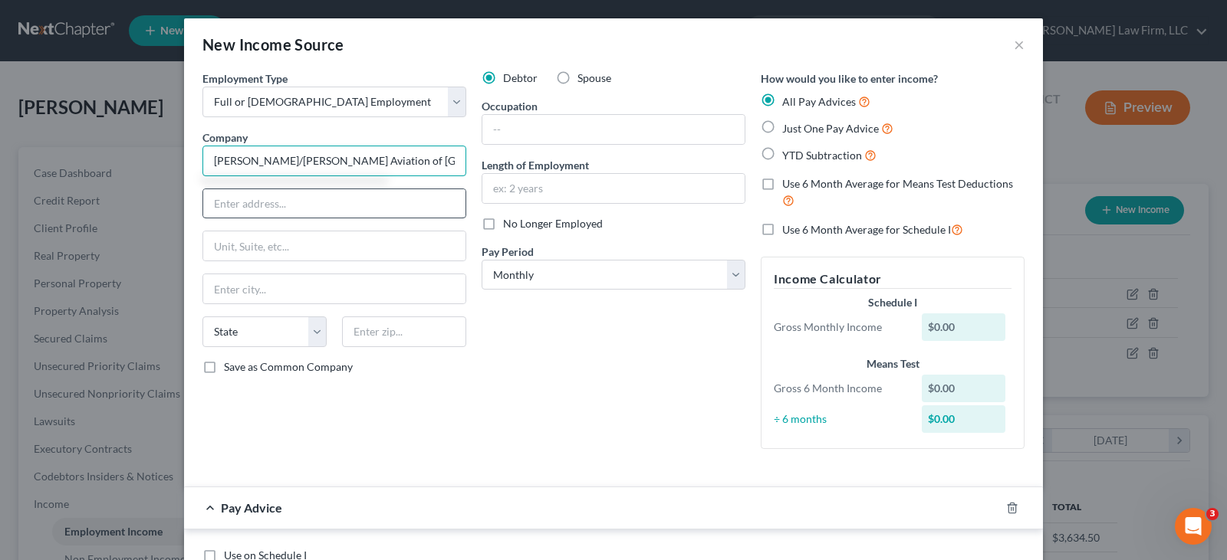
type input "[PERSON_NAME]/[PERSON_NAME] Aviation of [GEOGRAPHIC_DATA], INC"
click at [315, 205] on input "text" at bounding box center [334, 203] width 262 height 29
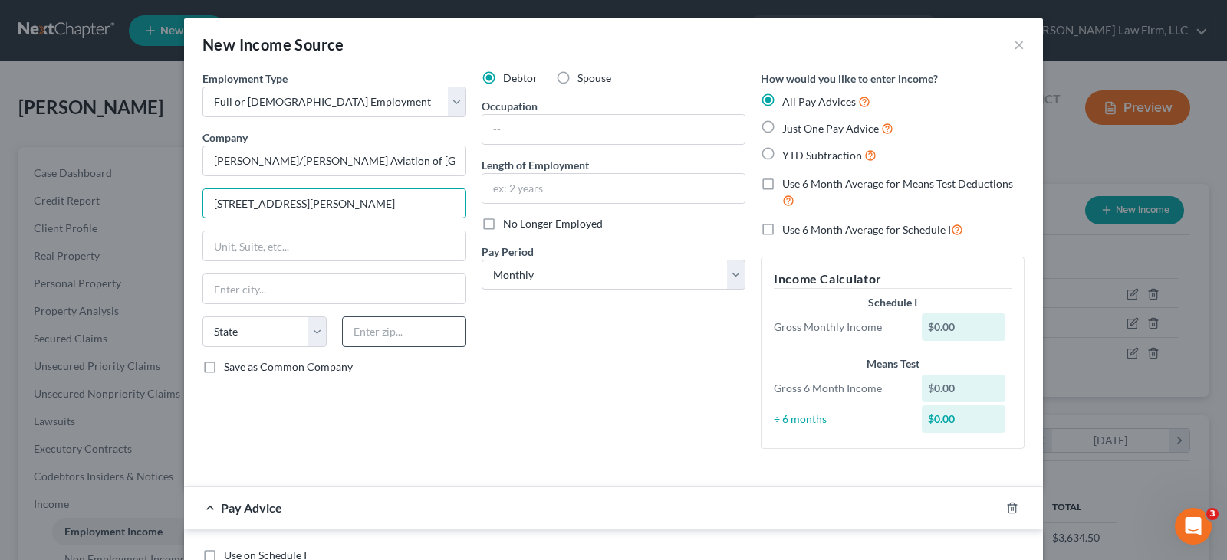
type input "[STREET_ADDRESS][PERSON_NAME]"
click at [371, 333] on input "text" at bounding box center [404, 332] width 124 height 31
type input "69101"
type input "North Platte"
select select "30"
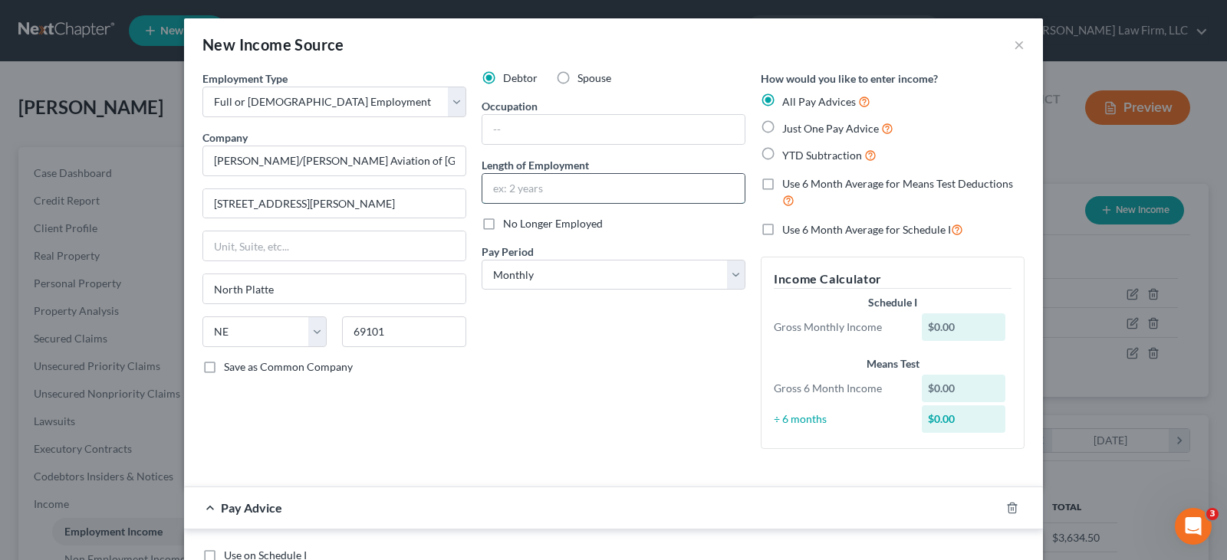
click at [502, 188] on input "text" at bounding box center [613, 188] width 262 height 29
click at [524, 274] on select "Select Monthly Twice Monthly Every Other Week Weekly" at bounding box center [613, 275] width 264 height 31
select select "2"
click at [481, 260] on select "Select Monthly Twice Monthly Every Other Week Weekly" at bounding box center [613, 275] width 264 height 31
click at [503, 224] on label "No Longer Employed" at bounding box center [553, 223] width 100 height 15
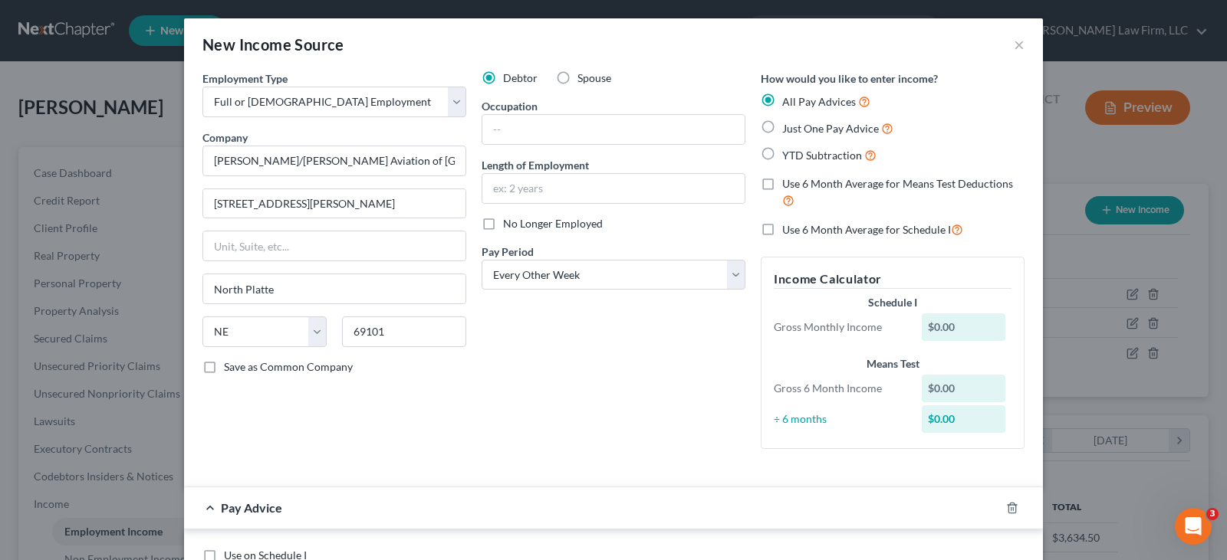
click at [509, 224] on input "No Longer Employed" at bounding box center [514, 221] width 10 height 10
checkbox input "true"
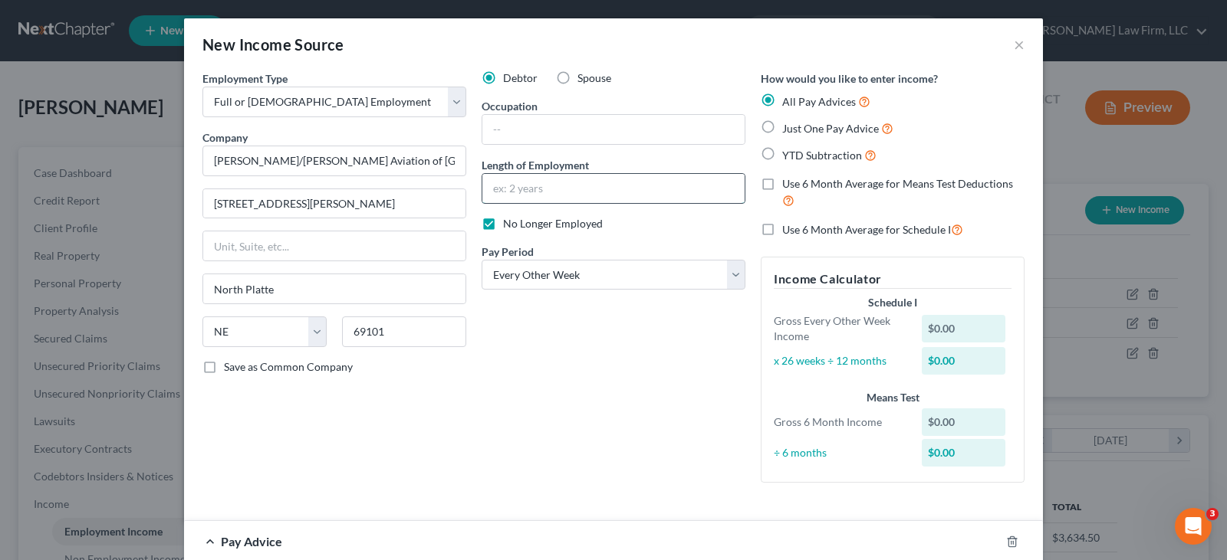
click at [501, 186] on input "text" at bounding box center [613, 188] width 262 height 29
type input "1 month"
click at [782, 151] on label "YTD Subtraction" at bounding box center [829, 155] width 94 height 18
click at [788, 151] on input "YTD Subtraction" at bounding box center [793, 151] width 10 height 10
radio input "true"
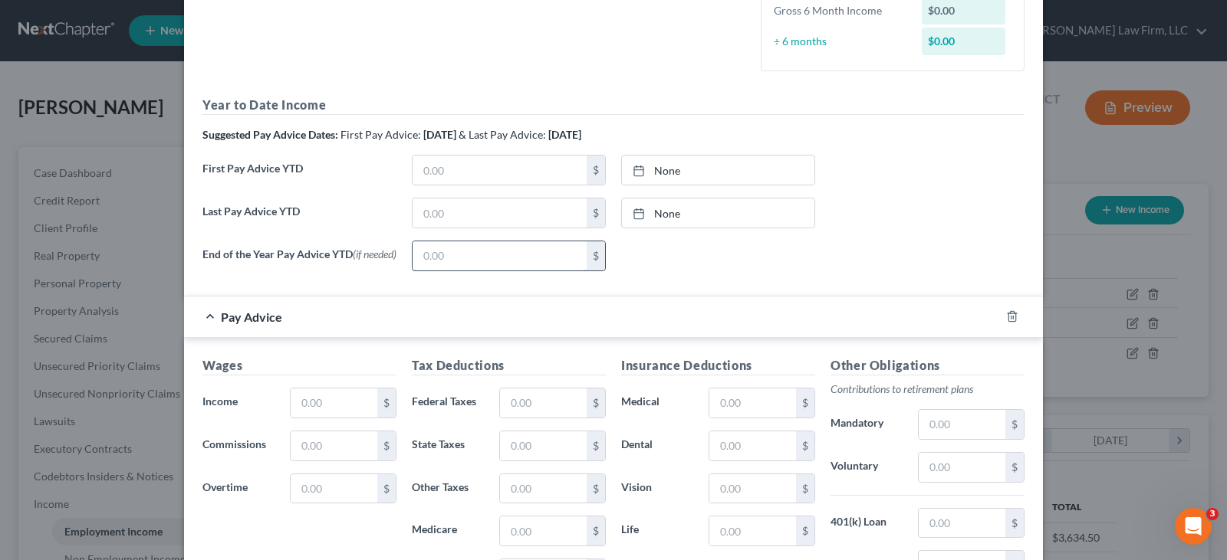
scroll to position [383, 0]
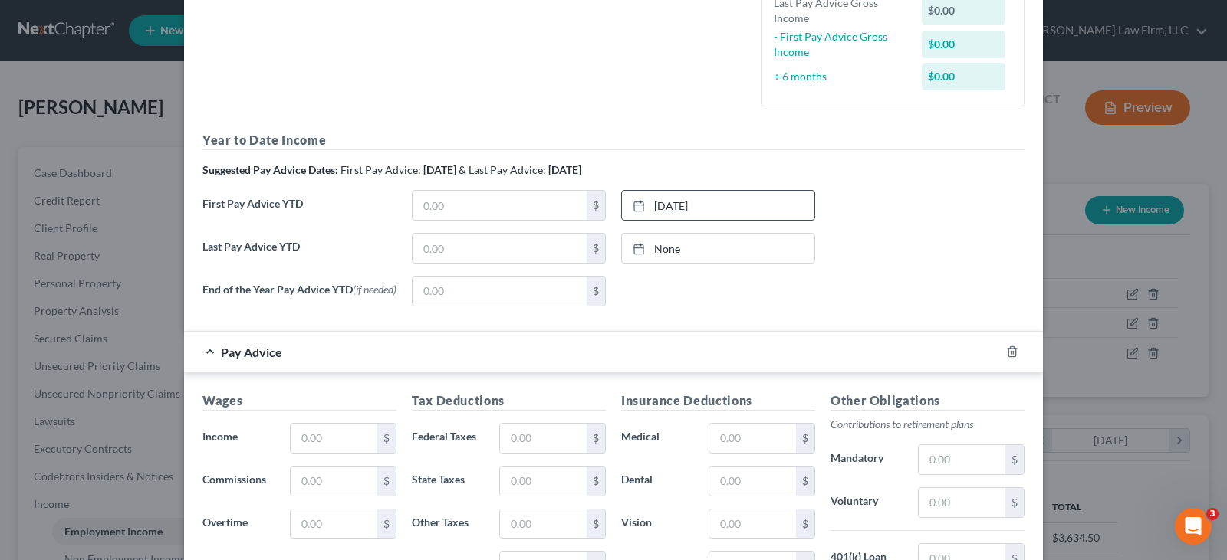
click at [637, 205] on line at bounding box center [638, 205] width 9 height 0
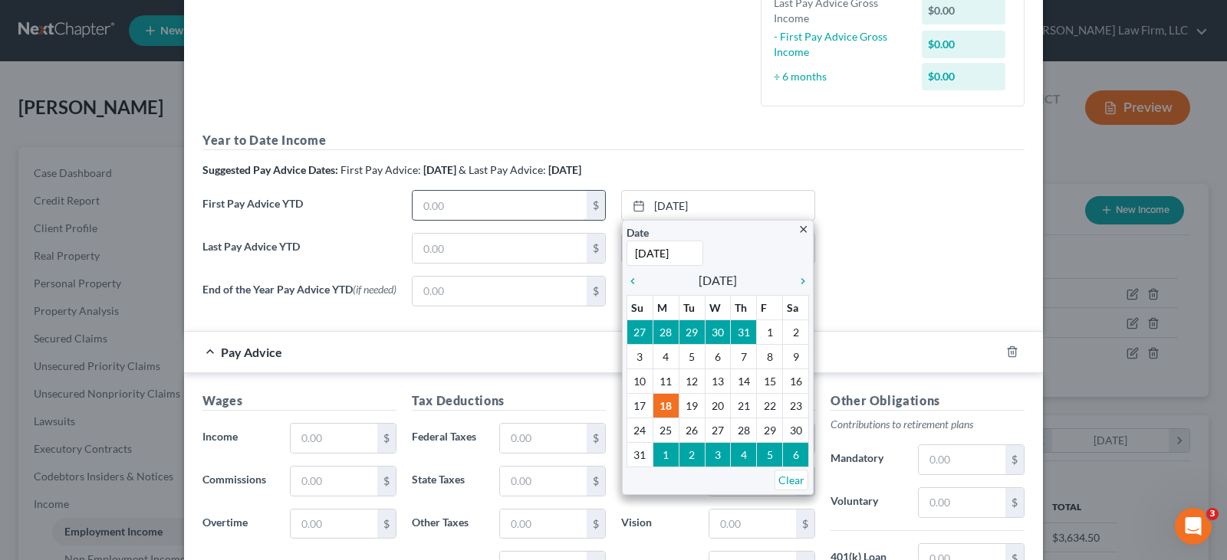
type input "[DATE]"
click at [557, 205] on input "text" at bounding box center [499, 205] width 174 height 29
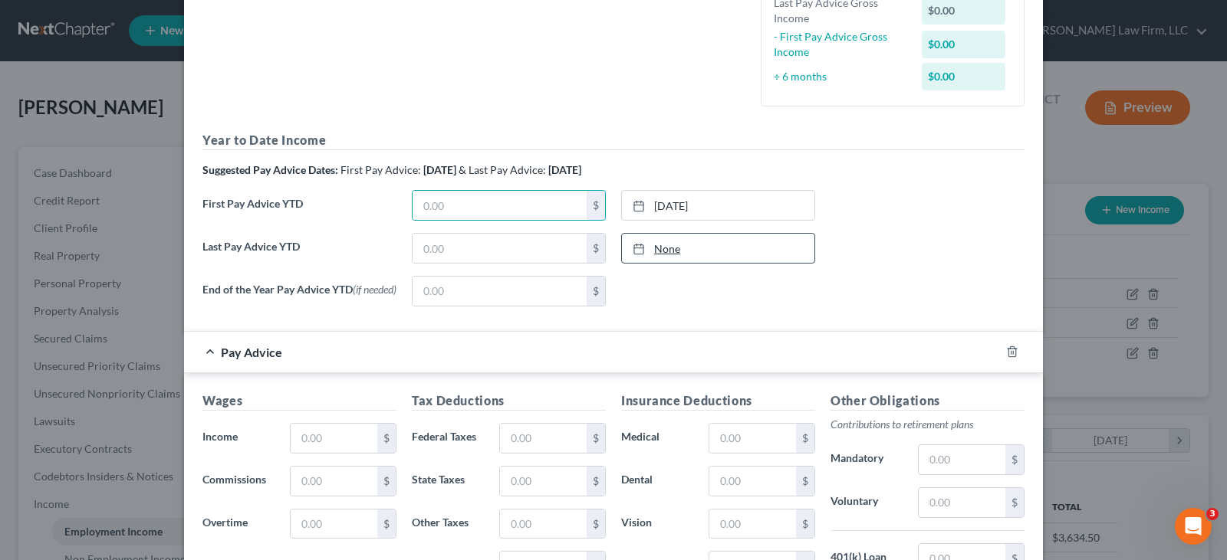
click at [637, 248] on rect at bounding box center [638, 249] width 9 height 9
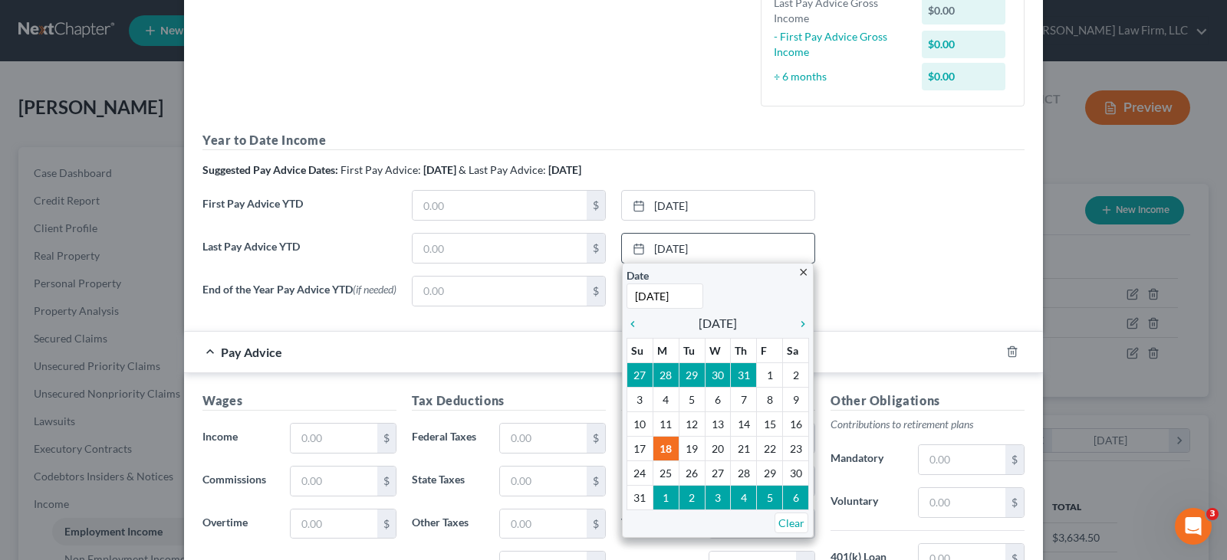
click at [686, 298] on input "[DATE]" at bounding box center [664, 296] width 77 height 25
drag, startPoint x: 692, startPoint y: 299, endPoint x: 626, endPoint y: 292, distance: 65.5
click at [626, 292] on input "[DATE]" at bounding box center [664, 296] width 77 height 25
type input "[DATE]"
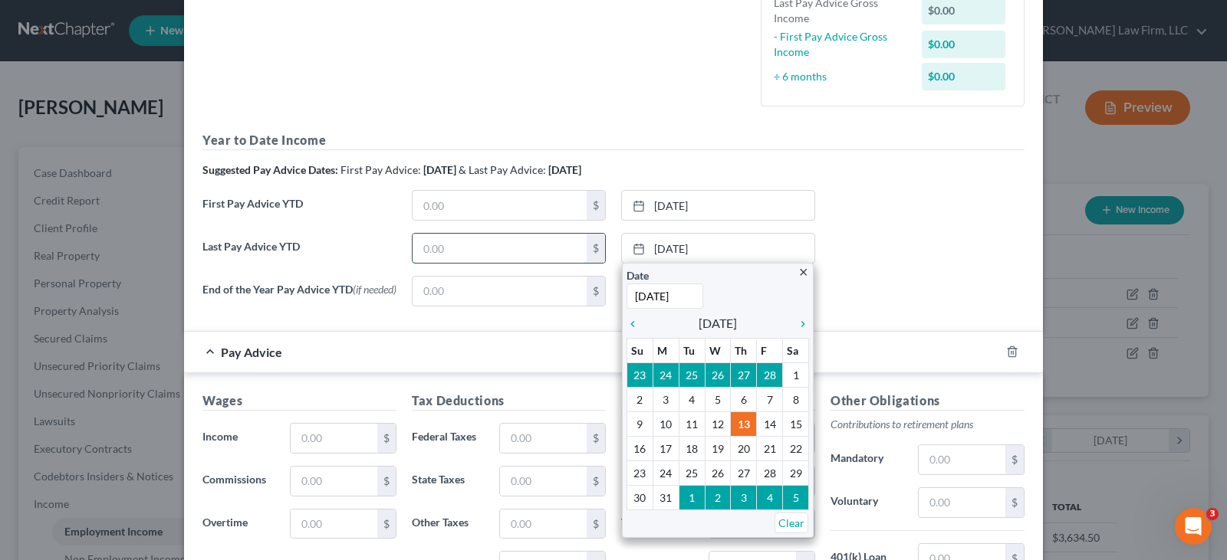
click at [536, 243] on input "text" at bounding box center [499, 248] width 174 height 29
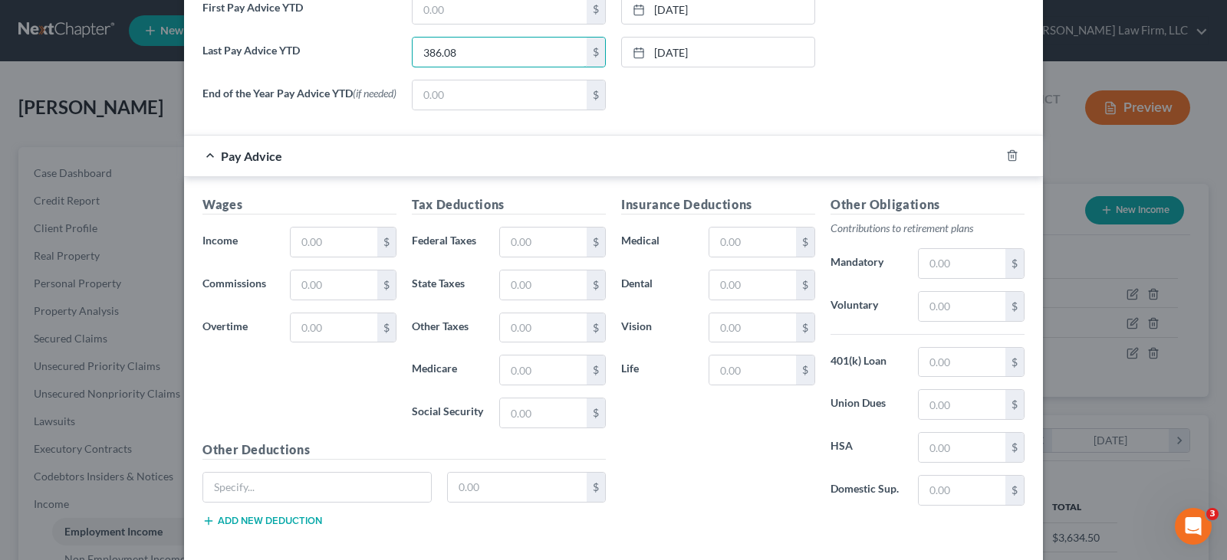
scroll to position [613, 0]
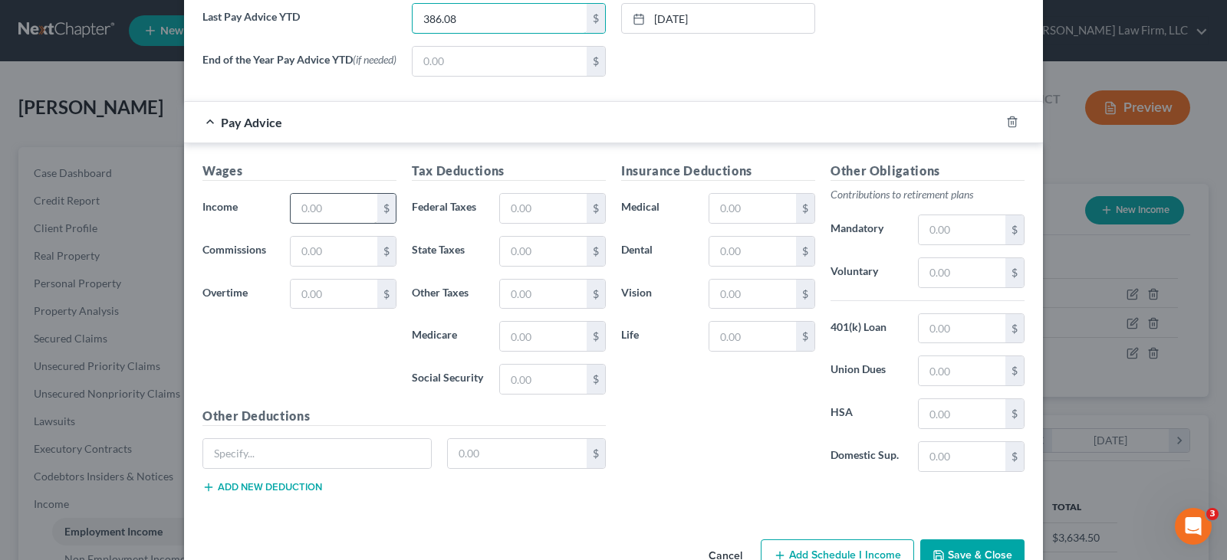
type input "386.08"
click at [296, 213] on input "text" at bounding box center [334, 208] width 87 height 29
type input "386.08"
click at [503, 209] on input "text" at bounding box center [543, 208] width 87 height 29
type input "9.76"
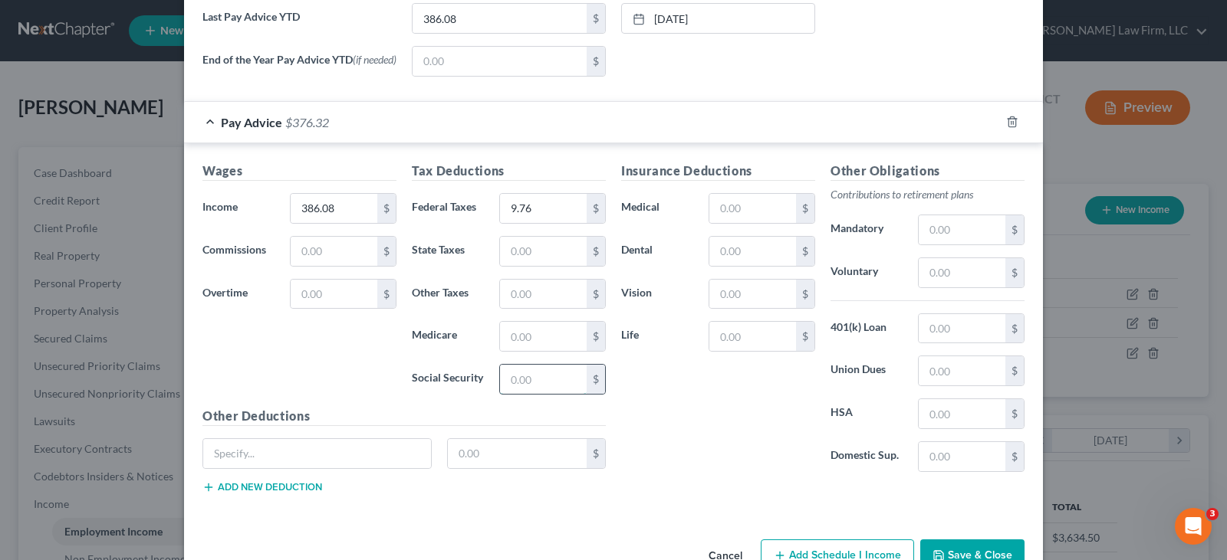
click at [531, 380] on input "text" at bounding box center [543, 379] width 87 height 29
type input "23.94"
click at [506, 340] on input "text" at bounding box center [543, 336] width 87 height 29
type input "5.60"
click at [505, 256] on input "text" at bounding box center [543, 251] width 87 height 29
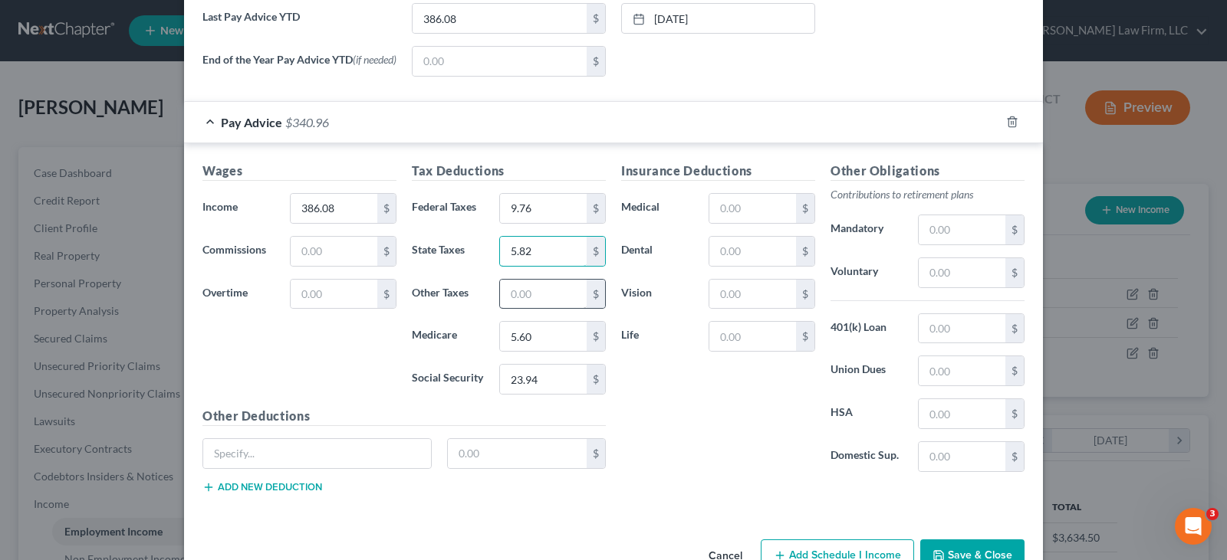
type input "5.82"
click at [512, 301] on input "text" at bounding box center [543, 294] width 87 height 29
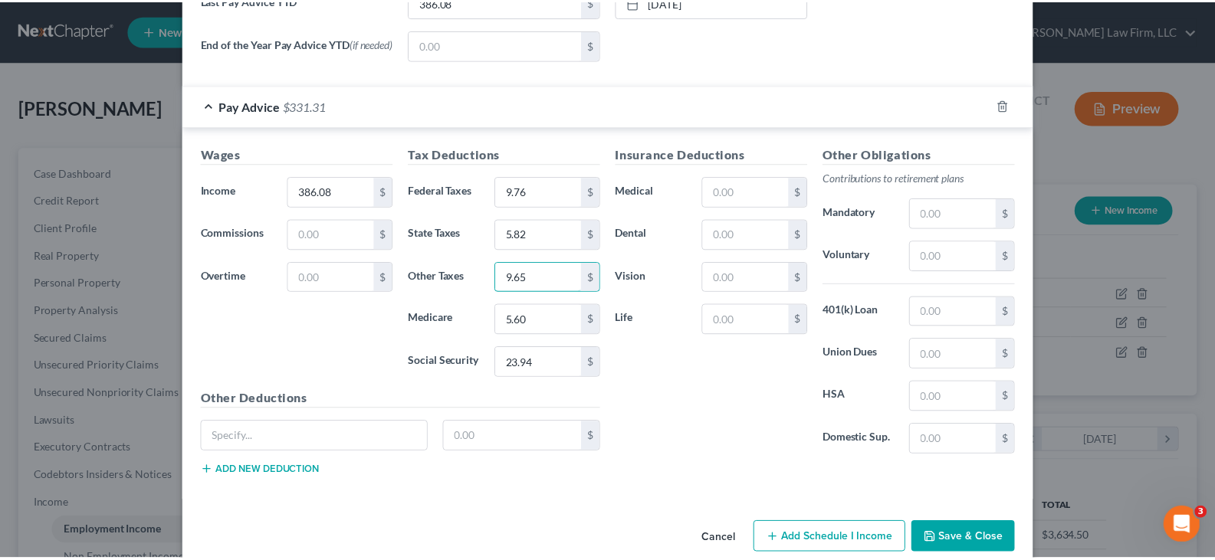
scroll to position [659, 0]
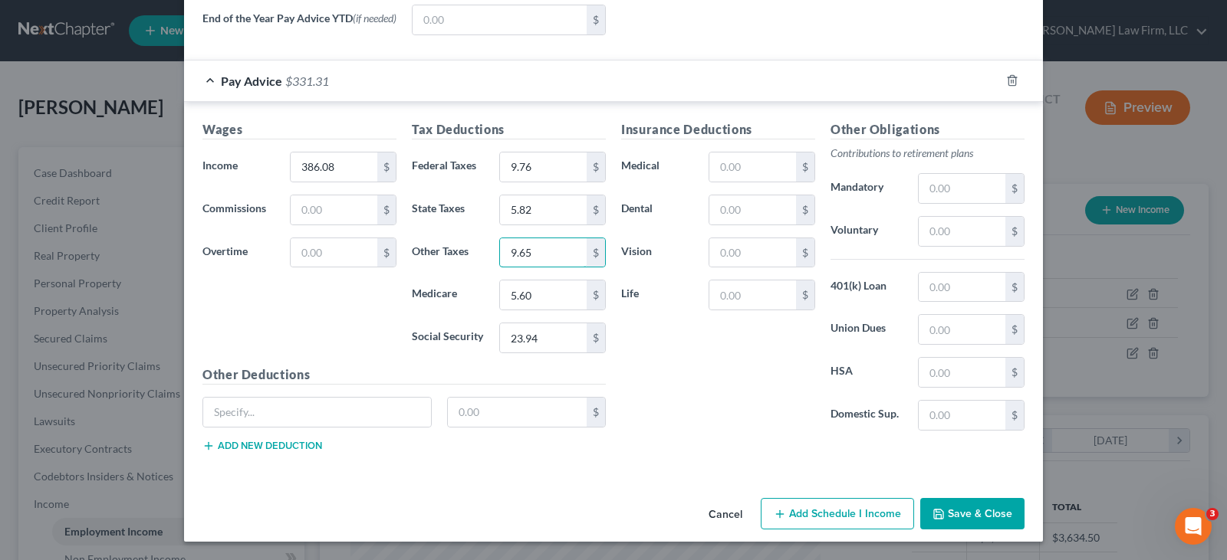
type input "9.65"
click at [941, 512] on button "Save & Close" at bounding box center [972, 514] width 104 height 32
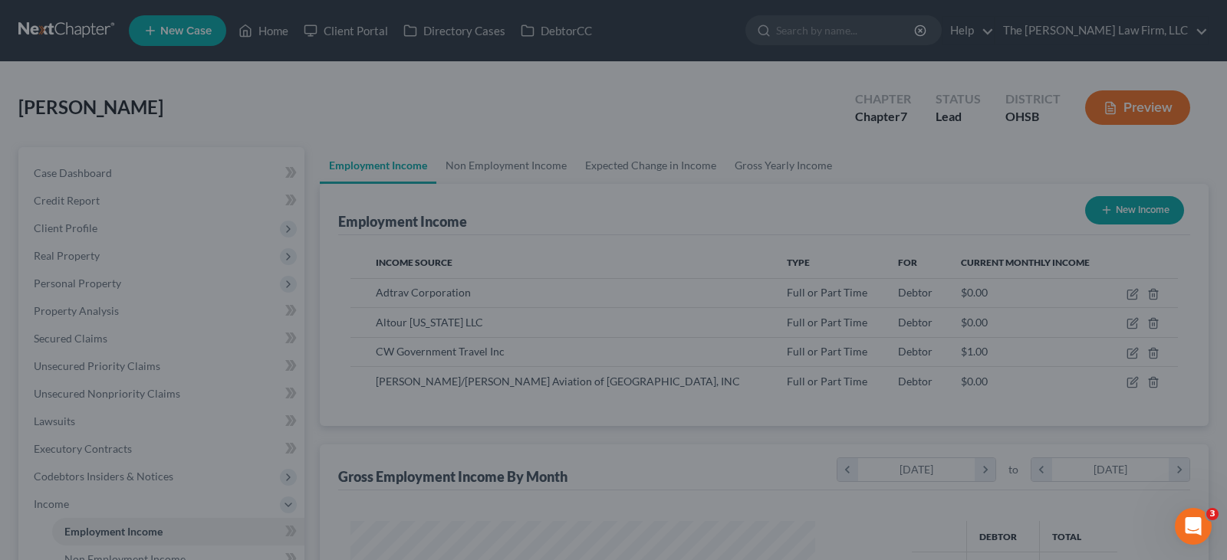
scroll to position [766391, 766170]
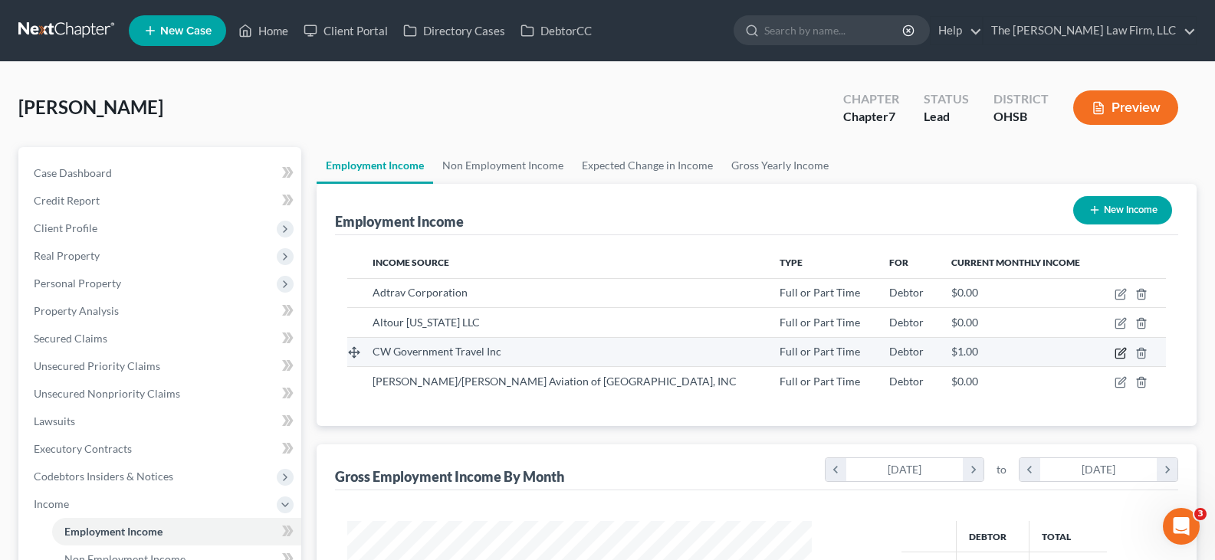
click at [1119, 352] on icon "button" at bounding box center [1121, 353] width 12 height 12
select select "0"
select select "24"
select select "0"
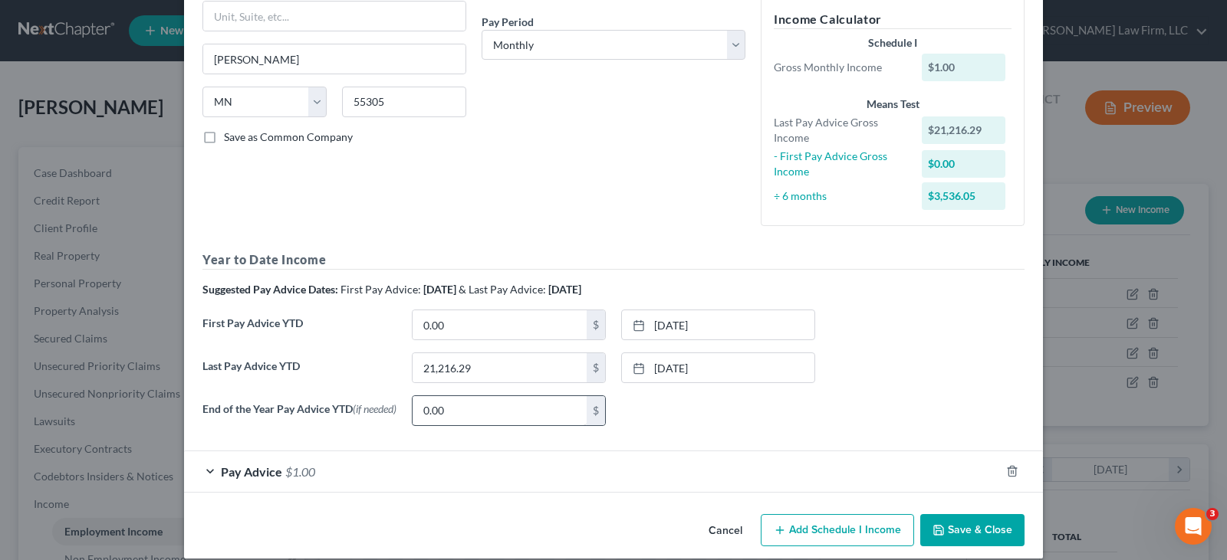
scroll to position [250, 0]
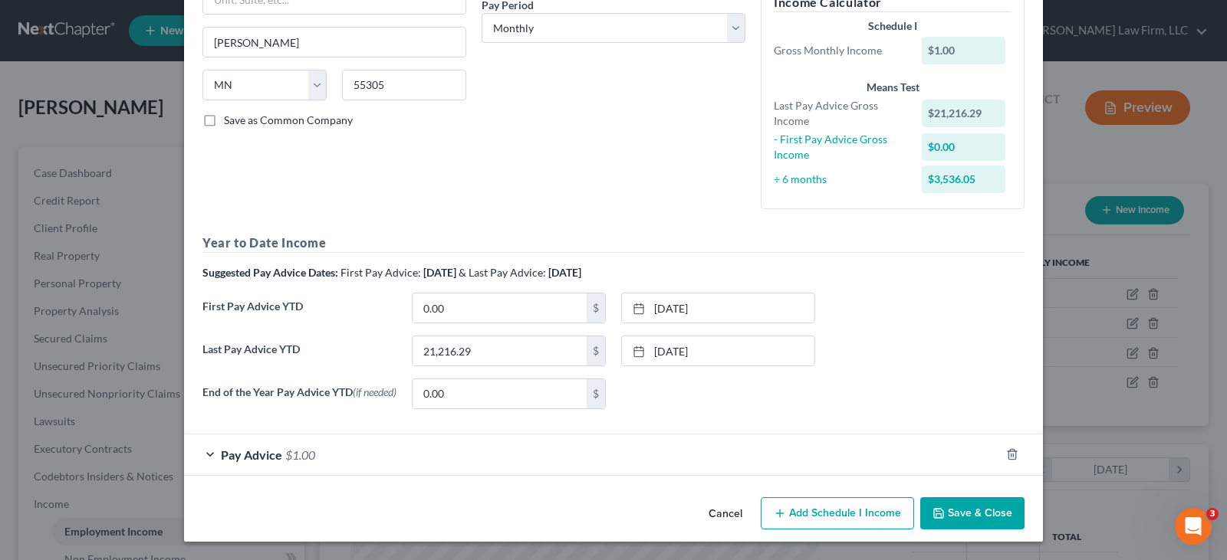
click at [206, 455] on div "Pay Advice $1.00" at bounding box center [592, 455] width 816 height 41
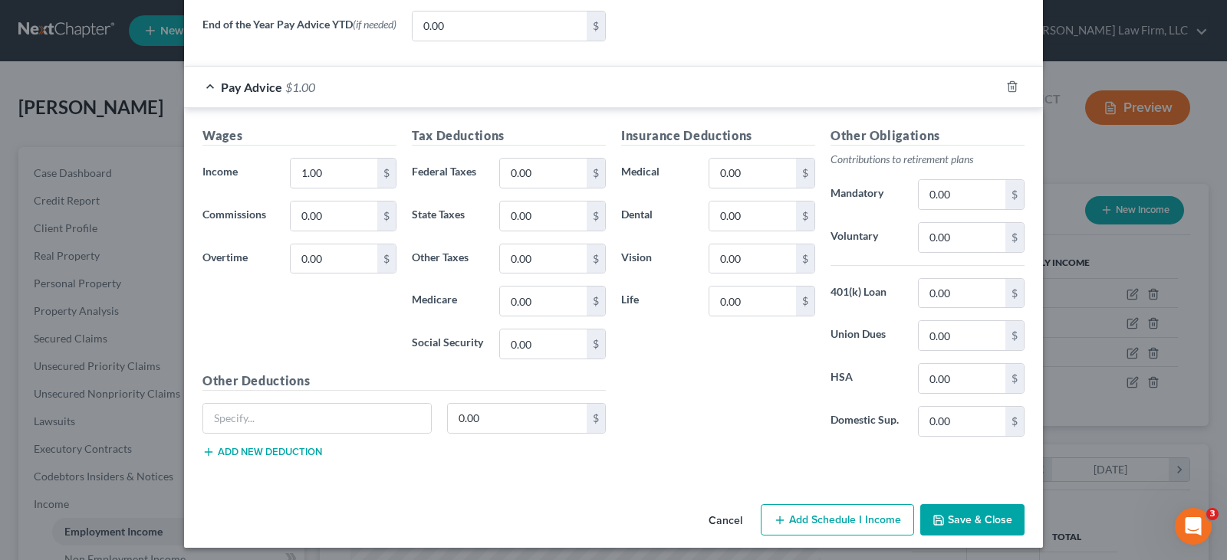
scroll to position [625, 0]
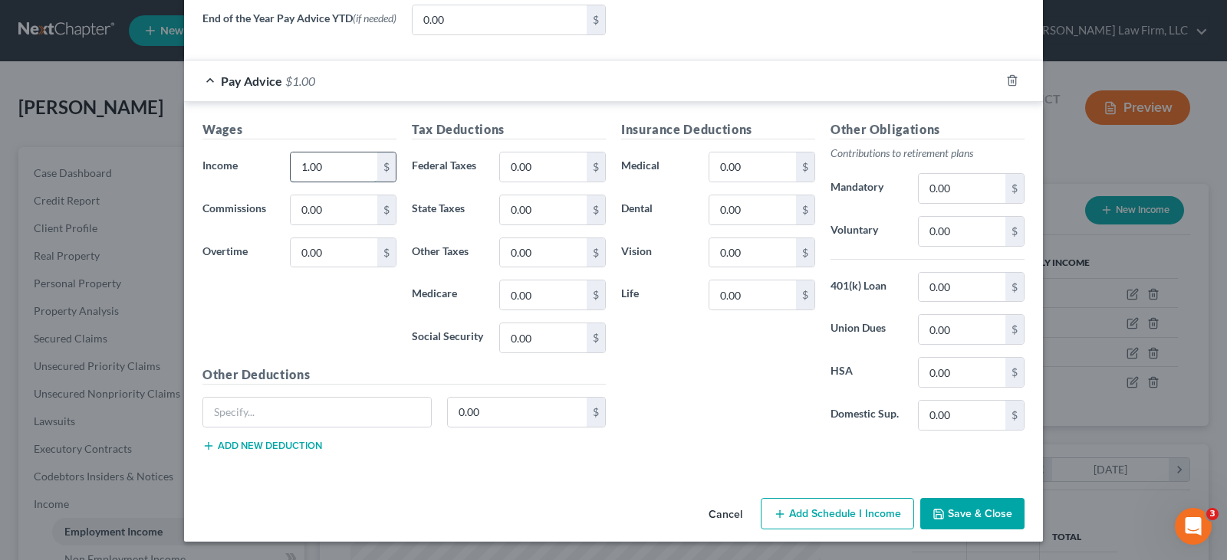
click at [330, 172] on input "1.00" at bounding box center [334, 167] width 87 height 29
type input "2,512.90"
click at [505, 167] on input "0.00" at bounding box center [543, 167] width 87 height 29
type input "219.24"
click at [528, 339] on input "0.00" at bounding box center [543, 338] width 87 height 29
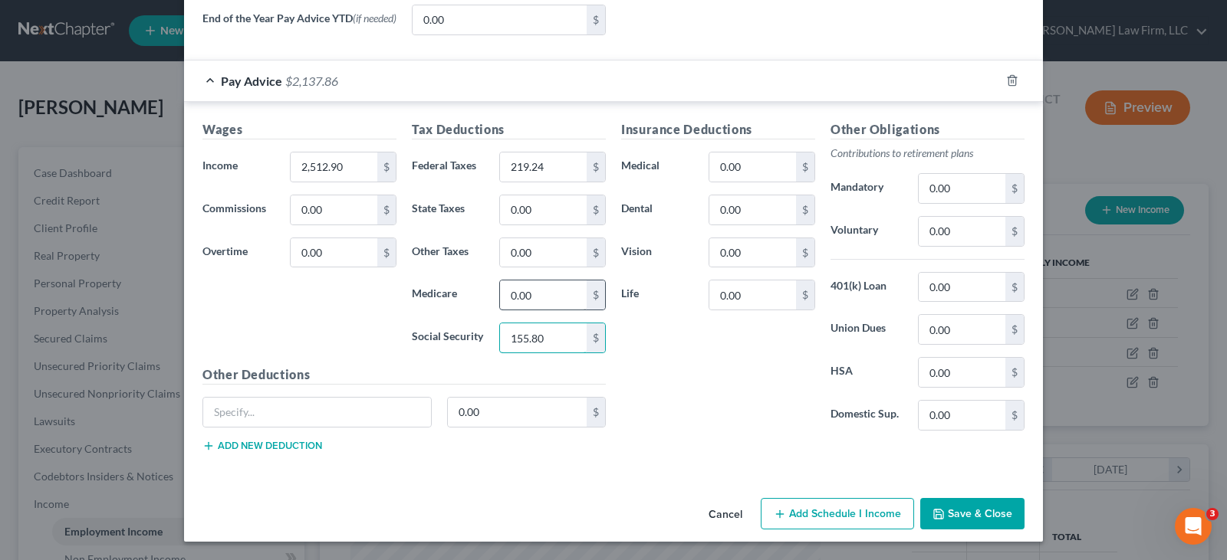
type input "155.80"
click at [519, 290] on input "0.00" at bounding box center [543, 295] width 87 height 29
type input "36.43"
click at [525, 212] on input "0.00" at bounding box center [543, 209] width 87 height 29
type input "62.19"
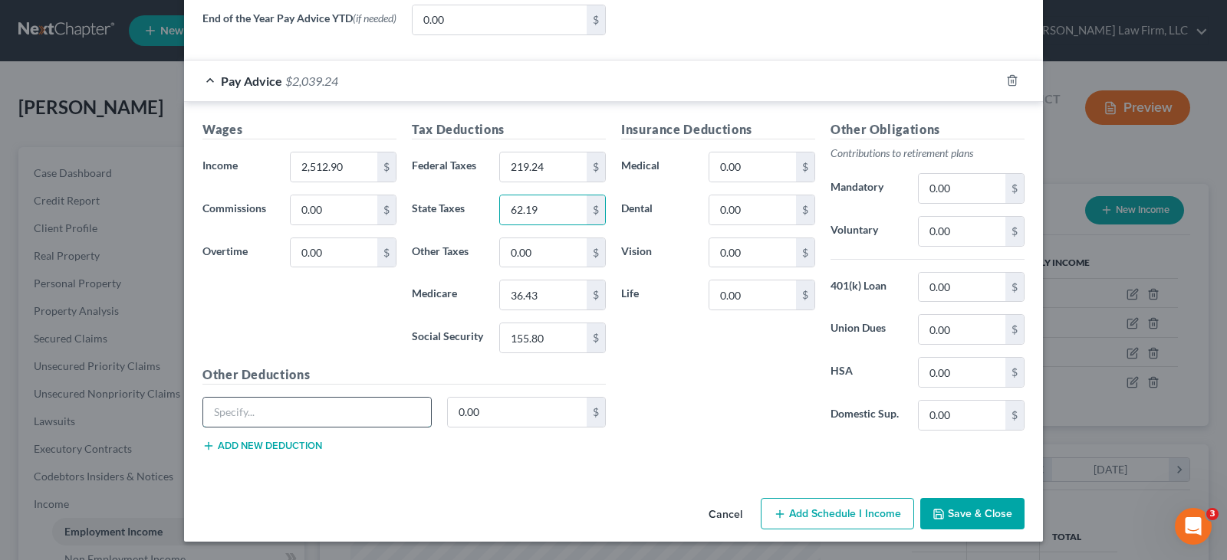
click at [399, 408] on input "text" at bounding box center [317, 412] width 228 height 29
click at [313, 415] on input "Accident/ADD/AD&D/critical illness" at bounding box center [317, 412] width 228 height 29
type input "Accident/critical illness"
click at [462, 417] on input "0.00" at bounding box center [518, 412] width 140 height 29
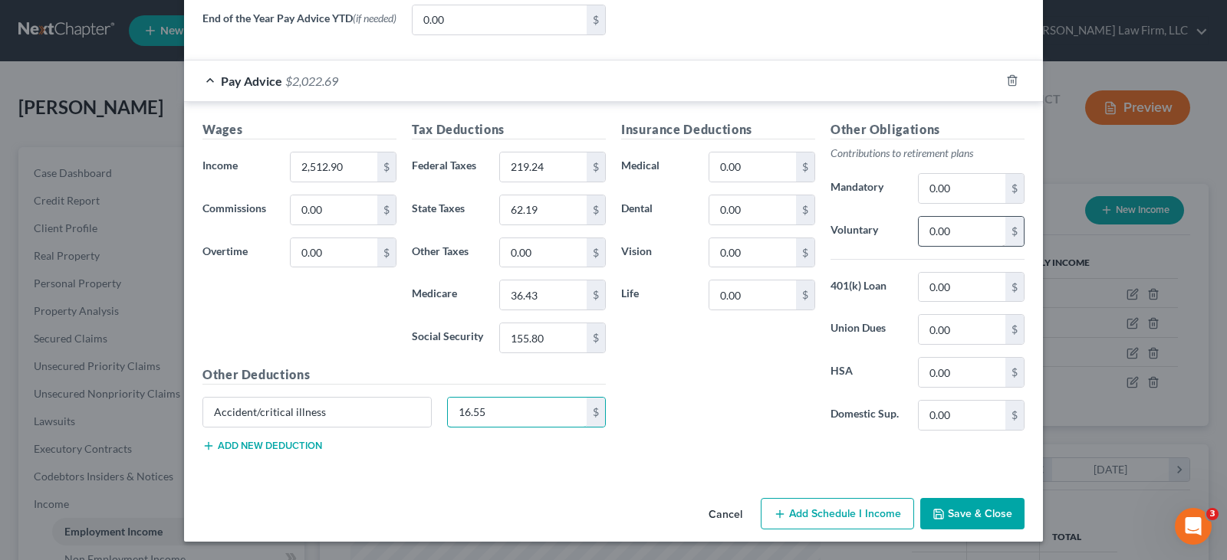
type input "16.55"
click at [922, 231] on input "0.00" at bounding box center [961, 231] width 87 height 29
drag, startPoint x: 962, startPoint y: 231, endPoint x: 925, endPoint y: 232, distance: 36.8
click at [925, 232] on input "50.26" at bounding box center [961, 231] width 87 height 29
type input "100.52"
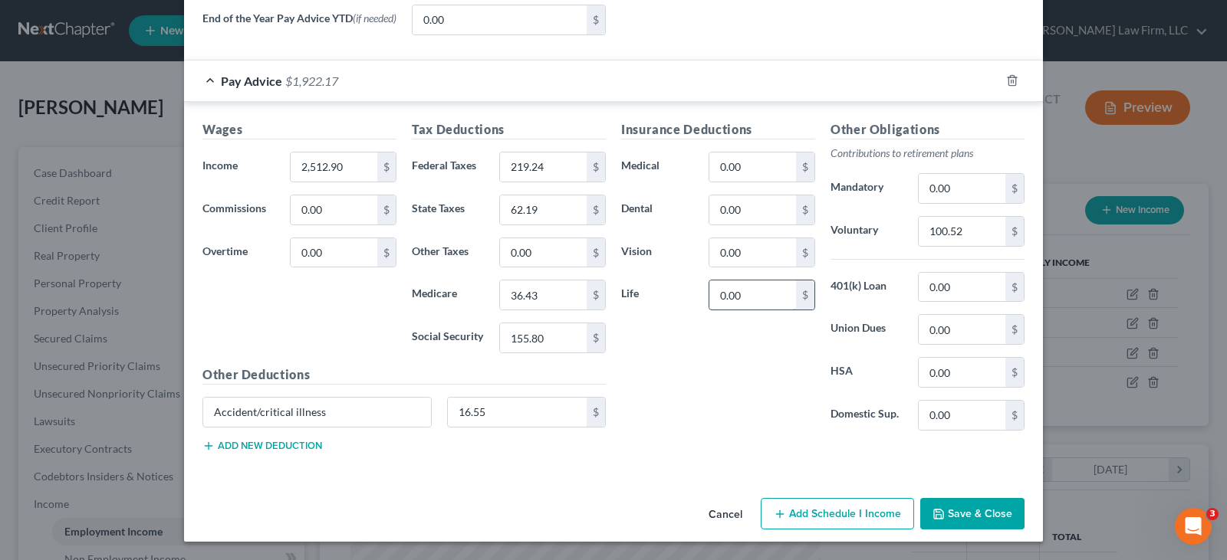
click at [724, 302] on input "0.00" at bounding box center [752, 295] width 87 height 29
type input "10.99"
click at [293, 445] on button "Add new deduction" at bounding box center [262, 446] width 120 height 12
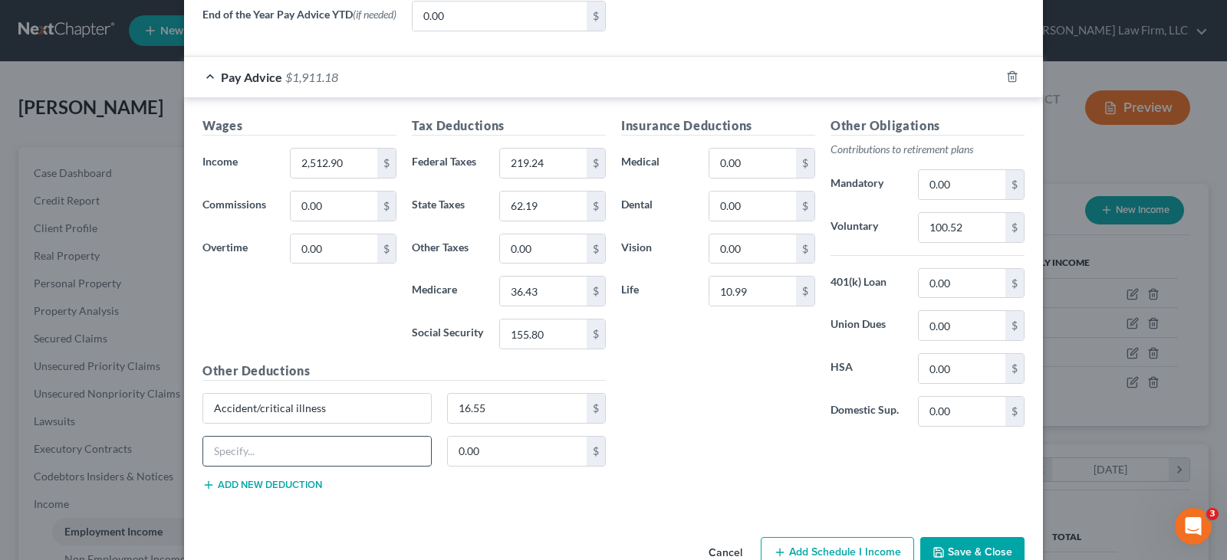
click at [298, 451] on input "text" at bounding box center [317, 451] width 228 height 29
type input "Long Term Disability"
click at [501, 456] on input "0.00" at bounding box center [518, 451] width 140 height 29
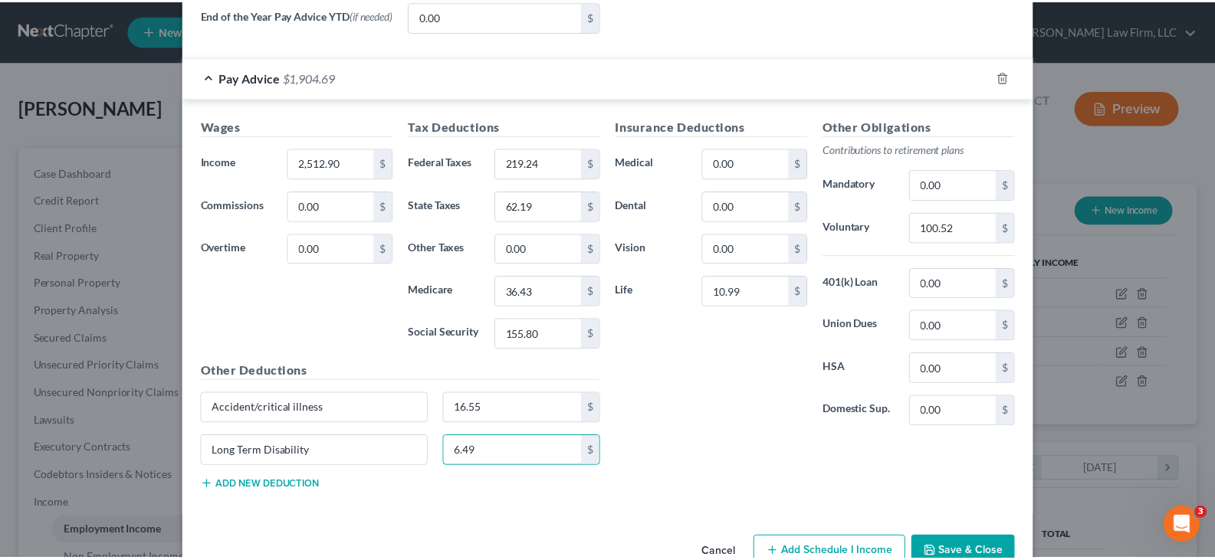
scroll to position [667, 0]
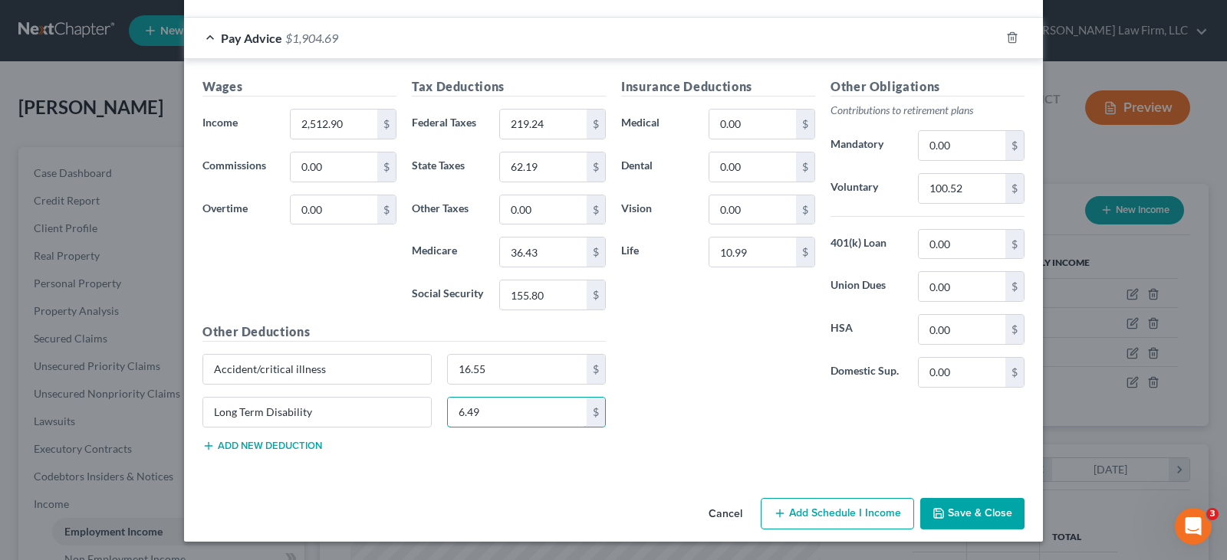
type input "6.49"
click at [967, 514] on button "Save & Close" at bounding box center [972, 514] width 104 height 32
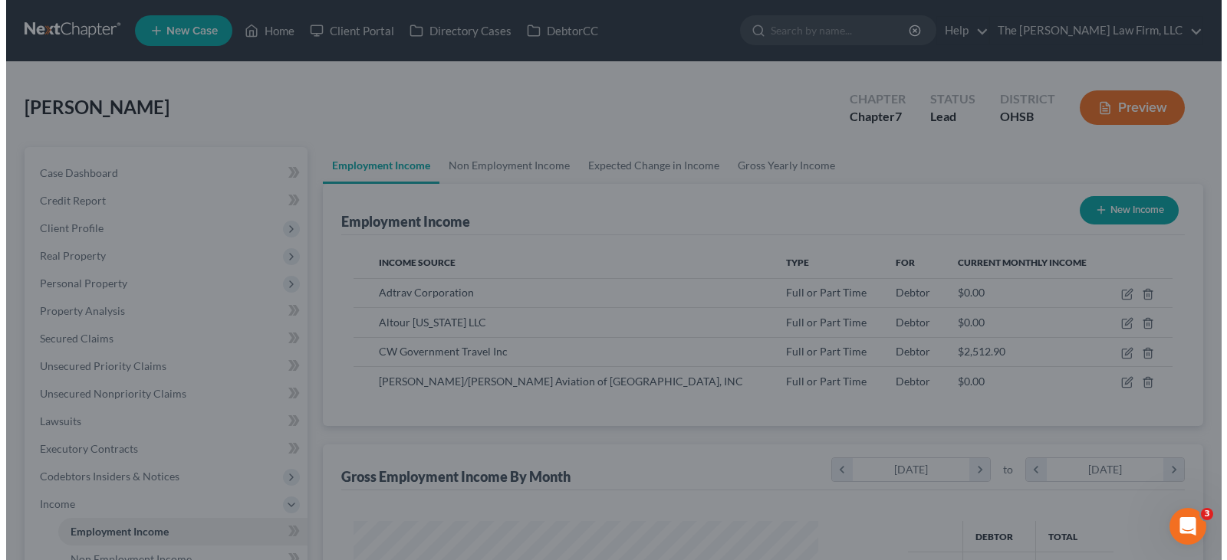
scroll to position [766391, 766170]
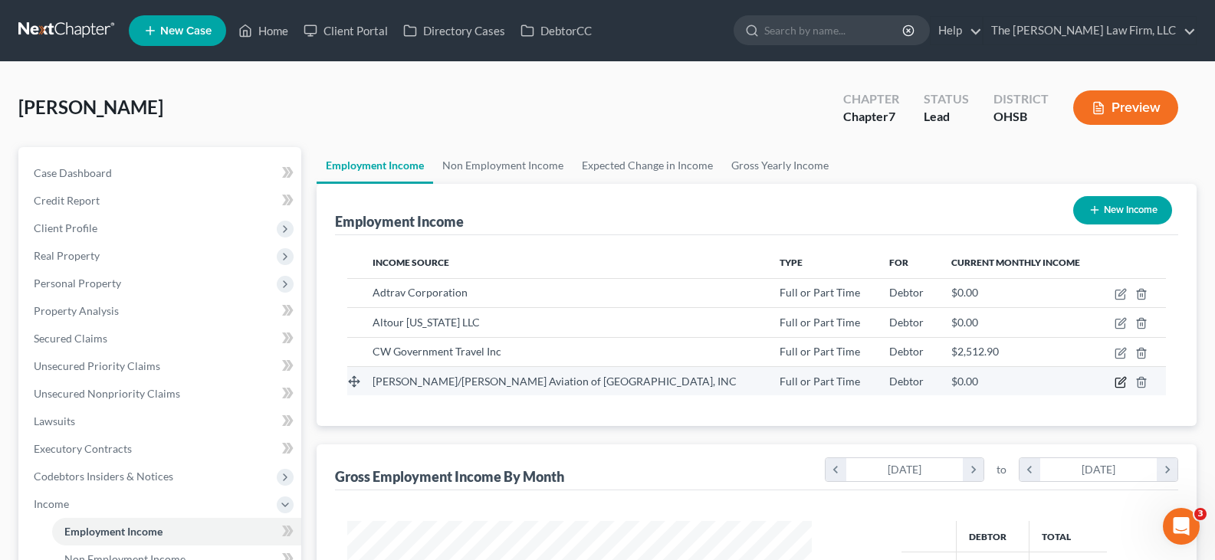
click at [1119, 383] on icon "button" at bounding box center [1122, 380] width 7 height 7
select select "0"
select select "30"
select select "2"
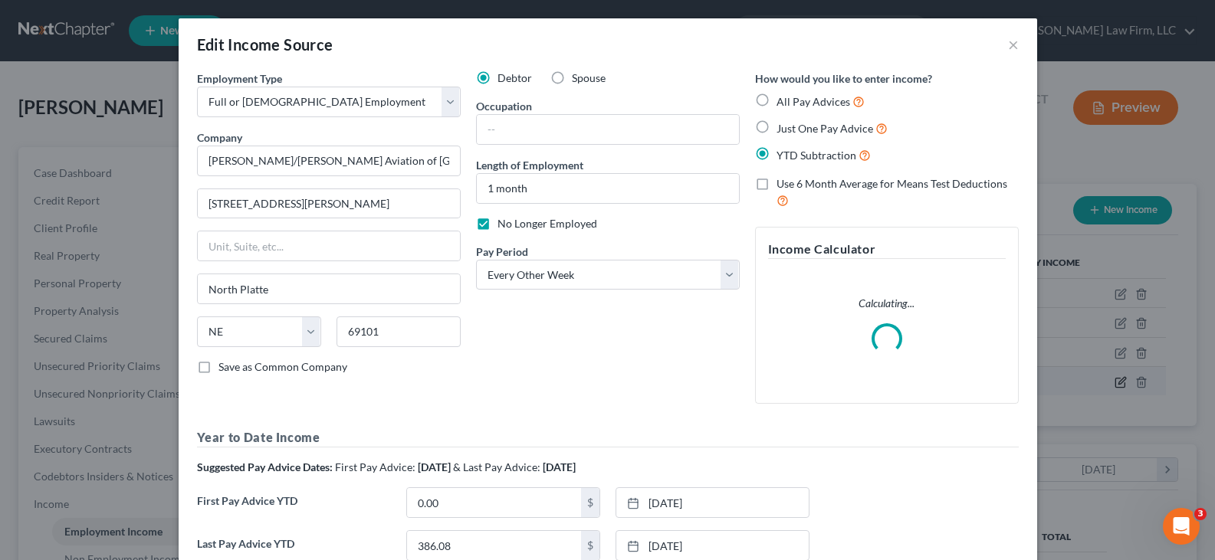
scroll to position [275, 501]
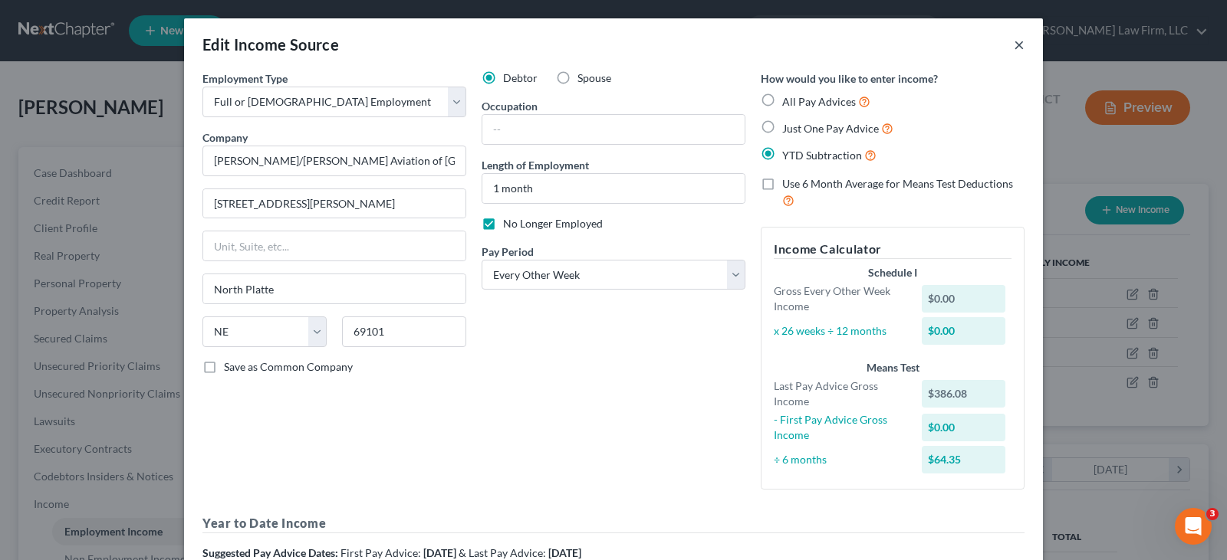
click at [1014, 46] on button "×" at bounding box center [1019, 44] width 11 height 18
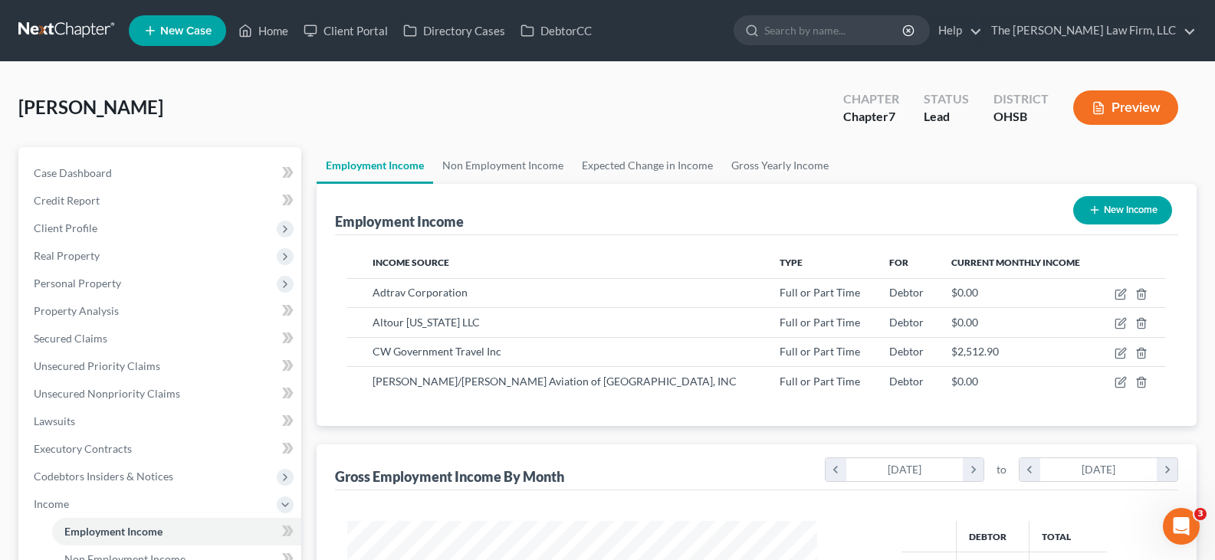
scroll to position [766391, 766170]
click at [746, 168] on link "Gross Yearly Income" at bounding box center [780, 165] width 116 height 37
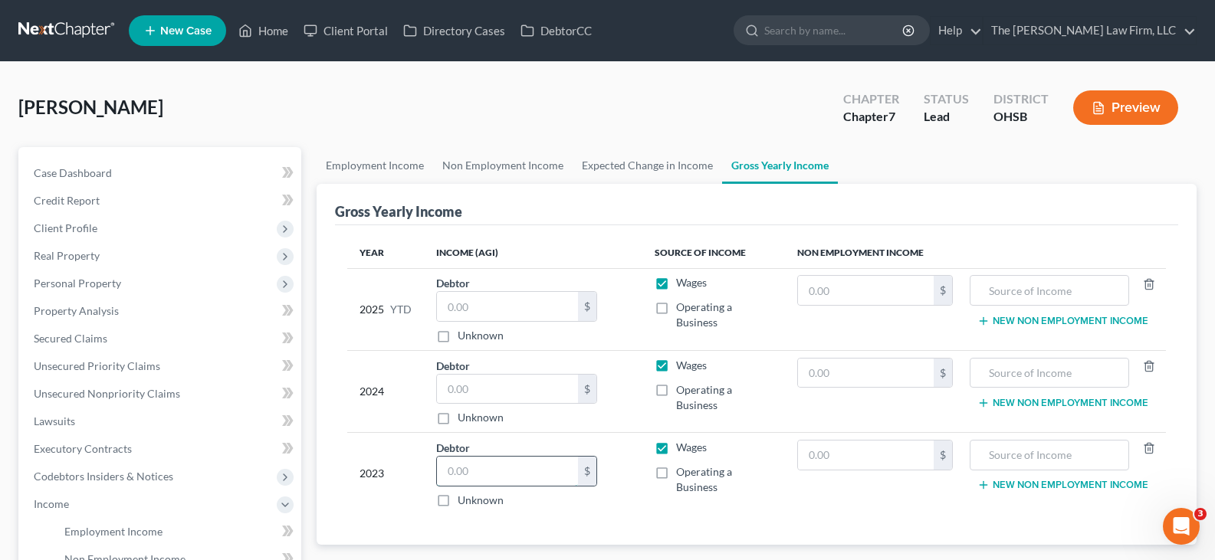
click at [504, 469] on input "text" at bounding box center [507, 471] width 141 height 29
type input "41,066"
click at [501, 393] on input "text" at bounding box center [507, 389] width 141 height 29
type input "53,675"
click at [531, 302] on input "text" at bounding box center [507, 306] width 141 height 29
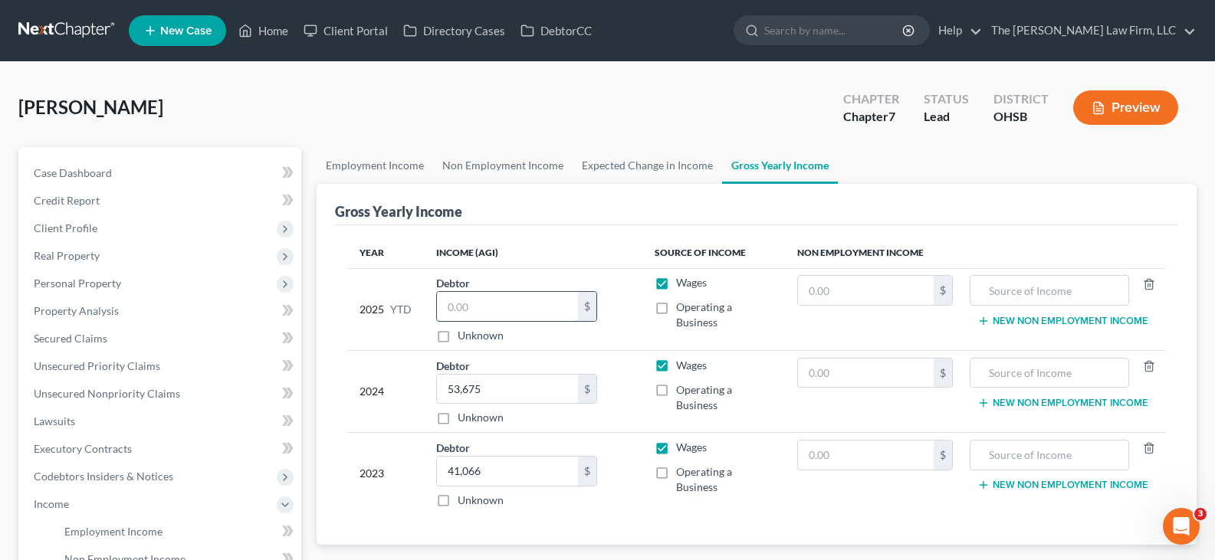
click at [454, 312] on input "text" at bounding box center [507, 306] width 141 height 29
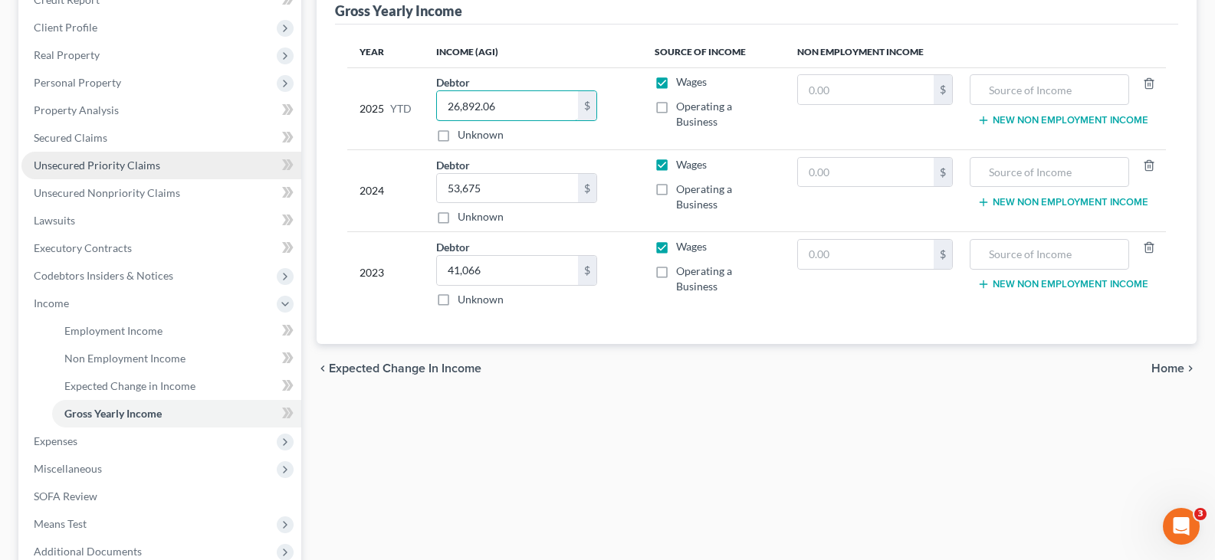
scroll to position [230, 0]
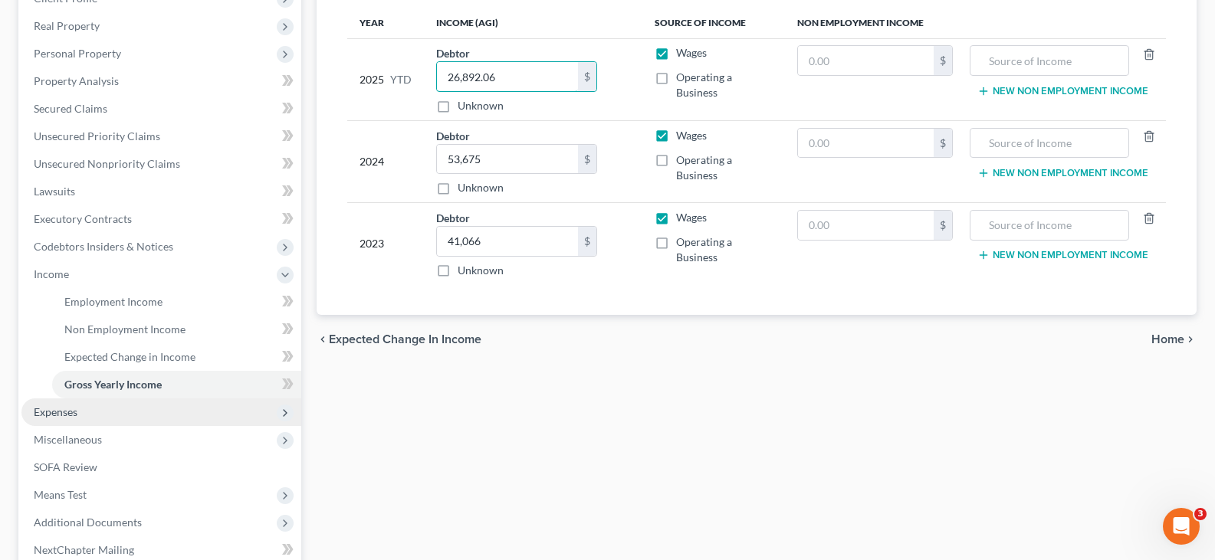
type input "26,892.06"
click at [125, 412] on span "Expenses" at bounding box center [161, 413] width 280 height 28
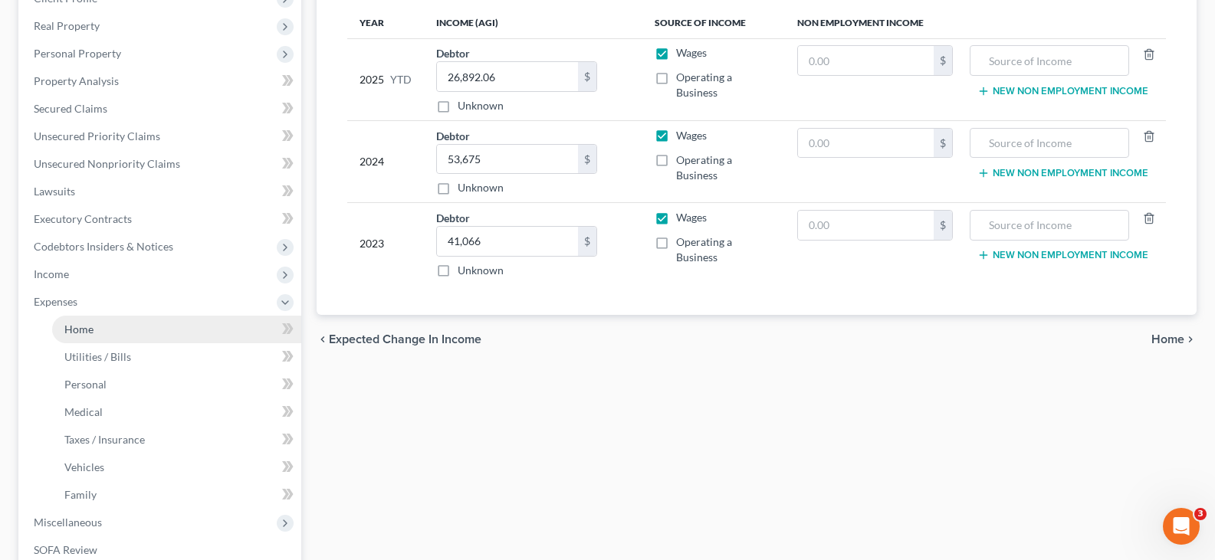
click at [87, 332] on span "Home" at bounding box center [78, 329] width 29 height 13
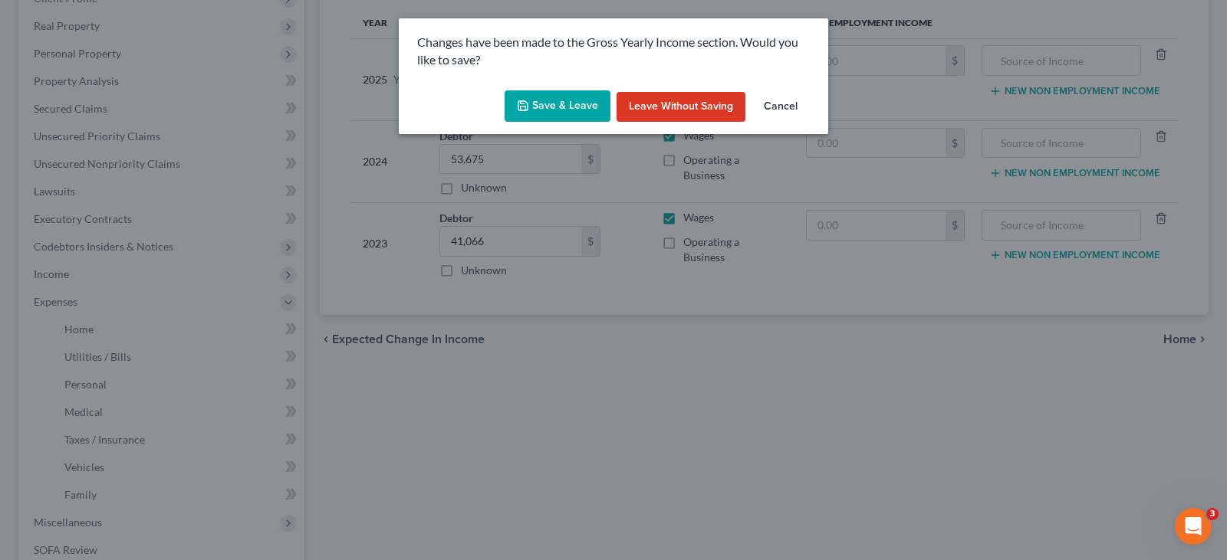
click at [546, 104] on button "Save & Leave" at bounding box center [557, 106] width 106 height 32
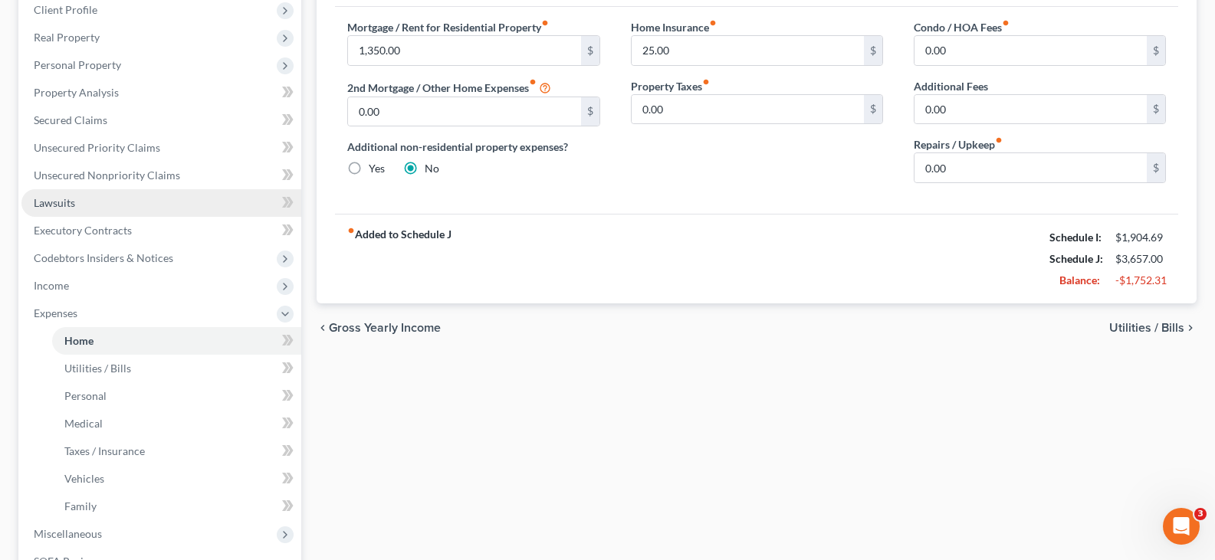
scroll to position [230, 0]
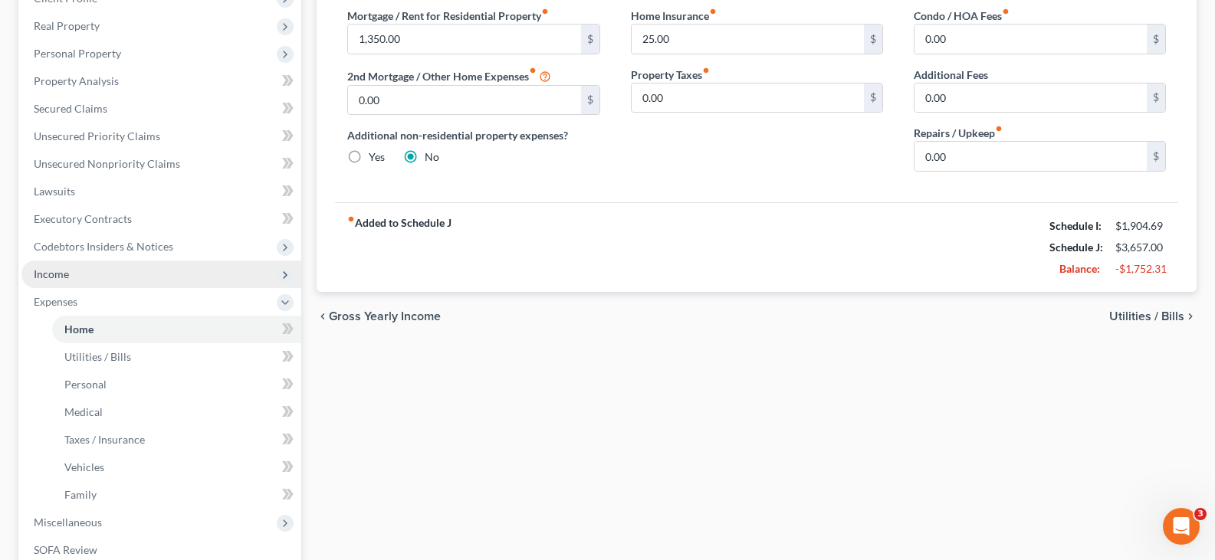
click at [83, 273] on span "Income" at bounding box center [161, 275] width 280 height 28
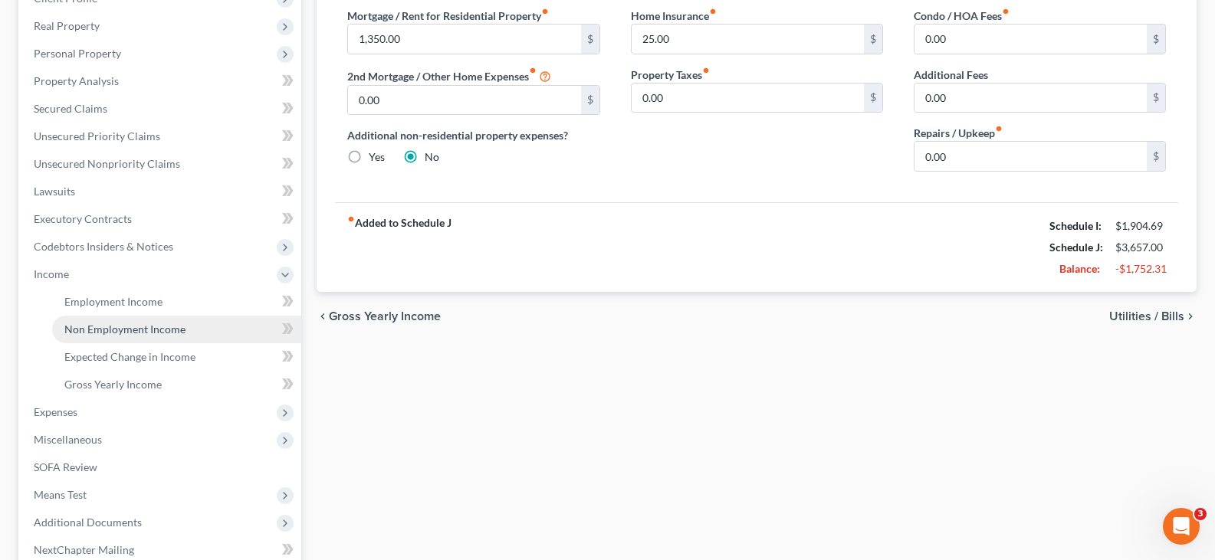
click at [99, 337] on link "Non Employment Income" at bounding box center [176, 330] width 249 height 28
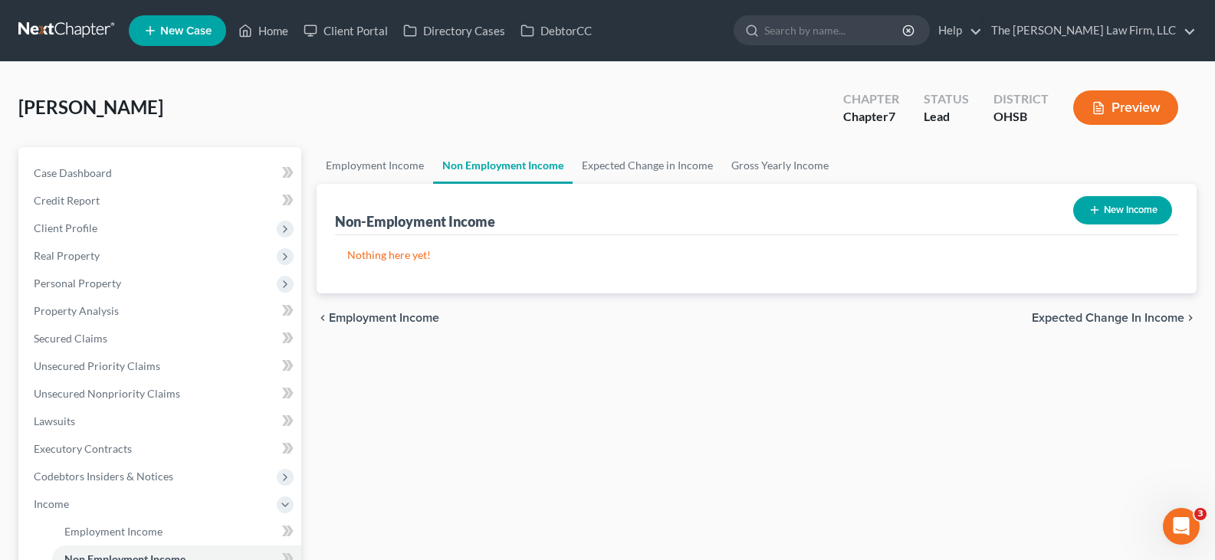
click at [1089, 209] on icon "button" at bounding box center [1095, 210] width 12 height 12
select select "0"
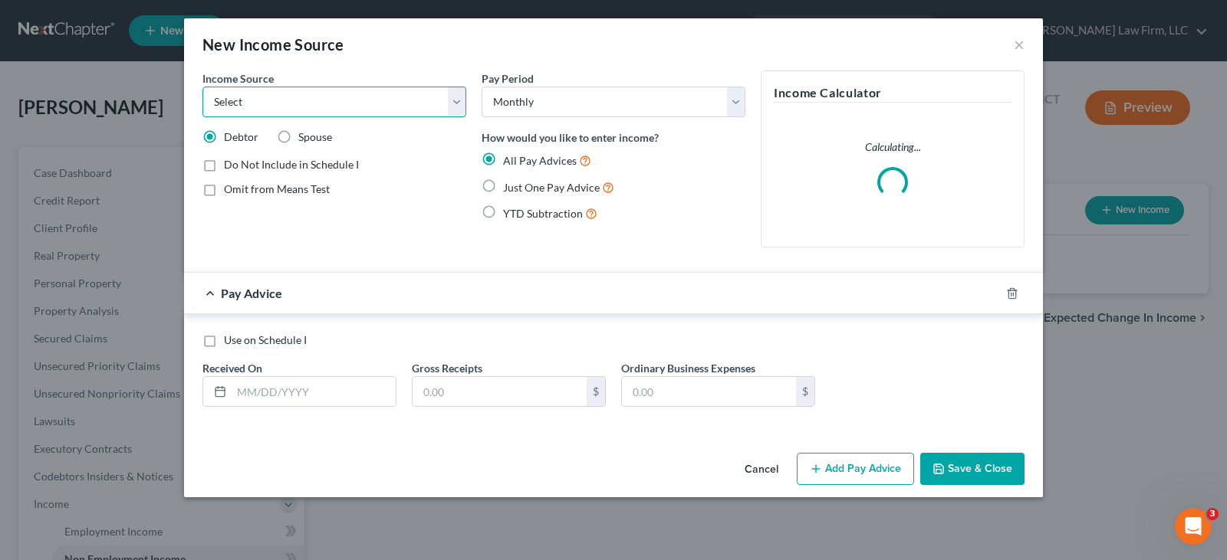
click at [396, 104] on select "Select Unemployment Disability (from employer) Pension Retirement Social Securi…" at bounding box center [334, 102] width 264 height 31
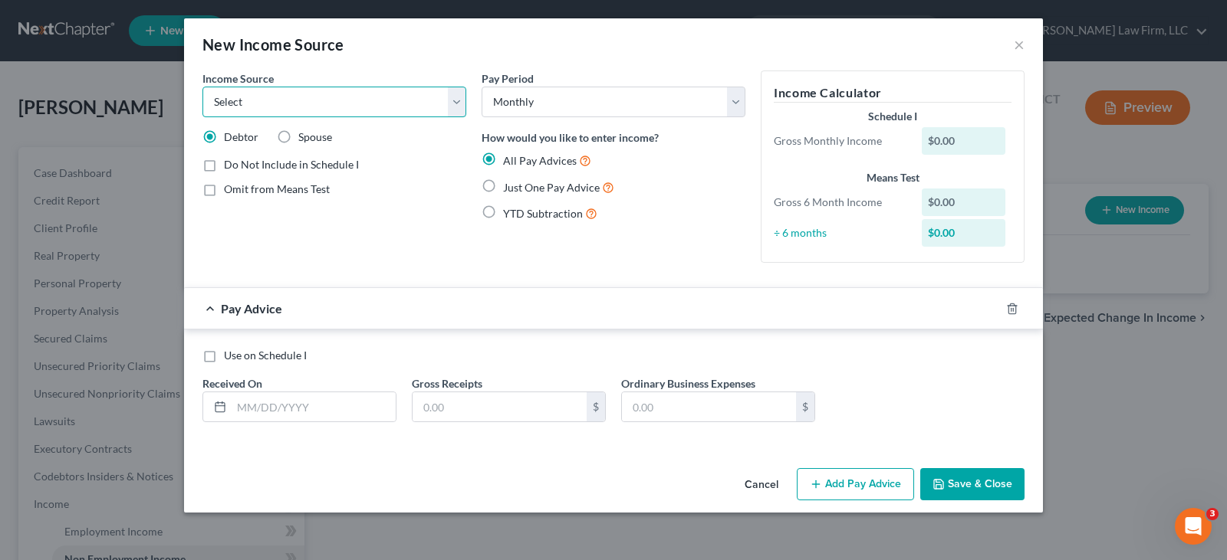
select select "4"
click at [202, 87] on select "Select Unemployment Disability (from employer) Pension Retirement Social Securi…" at bounding box center [334, 102] width 264 height 31
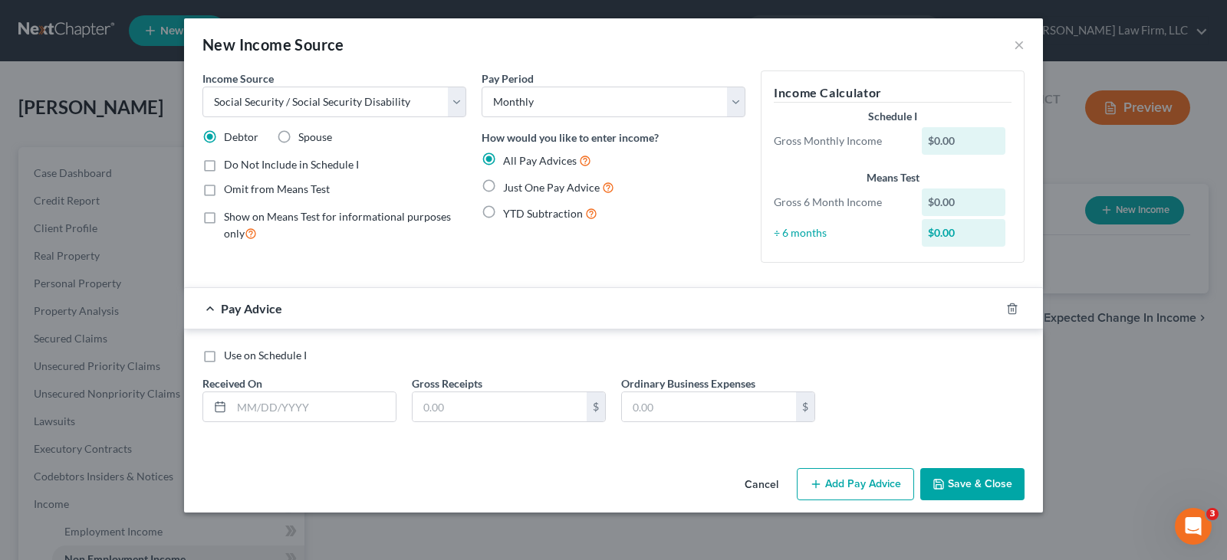
click at [298, 139] on label "Spouse" at bounding box center [315, 137] width 34 height 15
click at [304, 139] on input "Spouse" at bounding box center [309, 135] width 10 height 10
radio input "true"
click at [503, 186] on label "Just One Pay Advice" at bounding box center [558, 188] width 111 height 18
click at [509, 186] on input "Just One Pay Advice" at bounding box center [514, 184] width 10 height 10
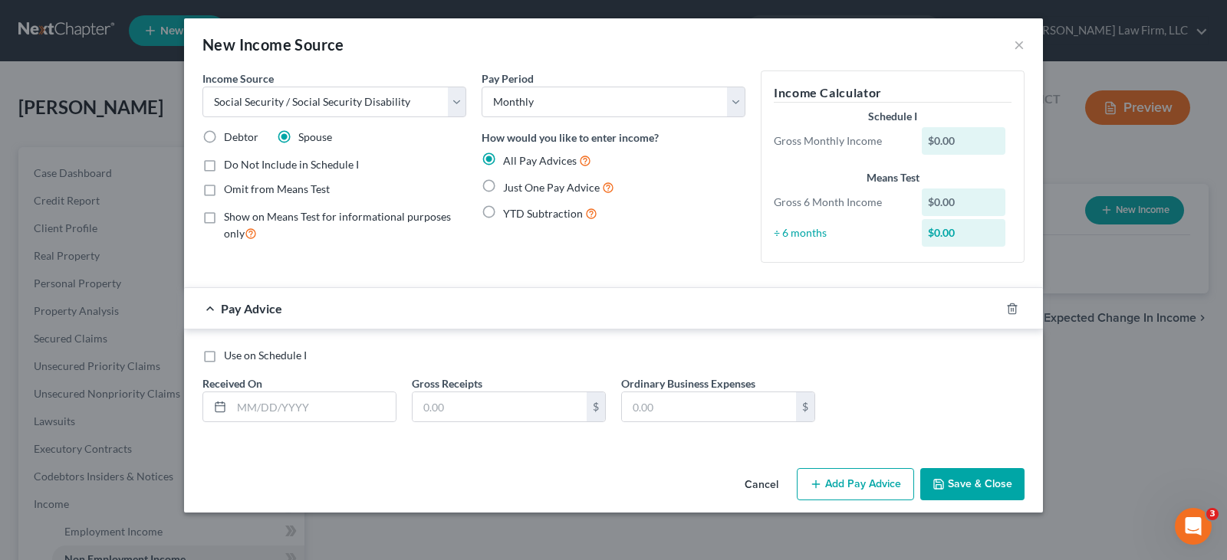
radio input "true"
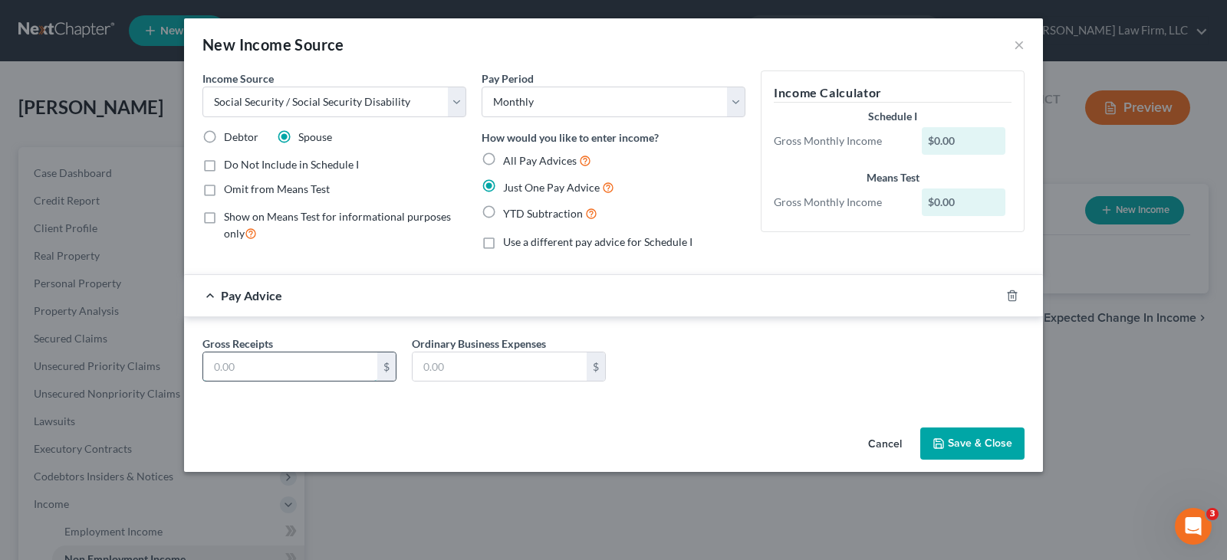
click at [294, 368] on input "text" at bounding box center [290, 367] width 174 height 29
type input "1,186.50"
click at [957, 444] on button "Save & Close" at bounding box center [972, 444] width 104 height 32
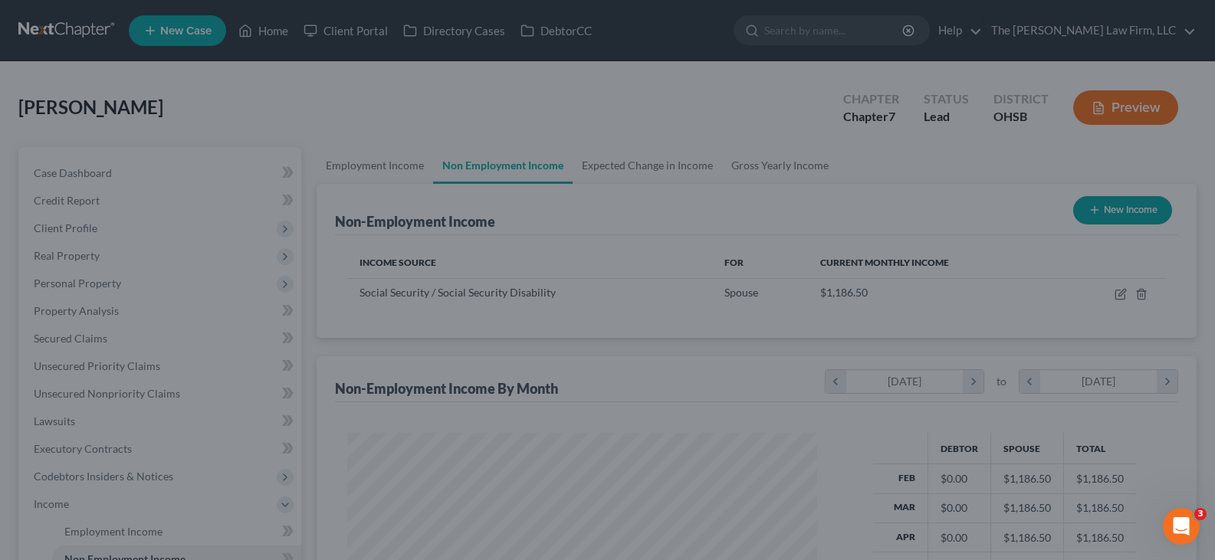
scroll to position [766391, 766170]
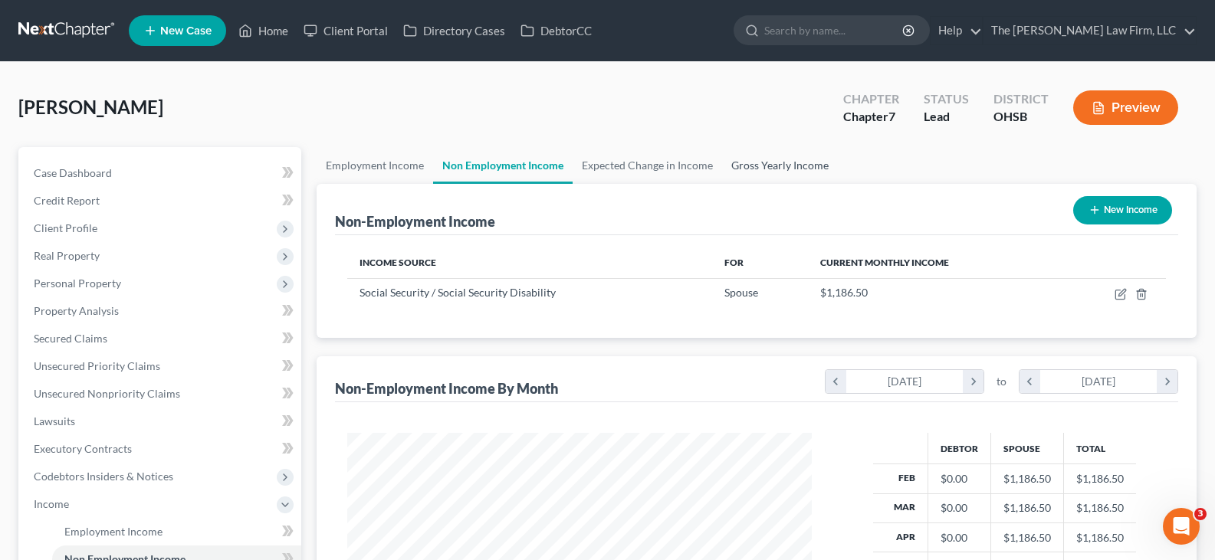
click at [757, 166] on link "Gross Yearly Income" at bounding box center [780, 165] width 116 height 37
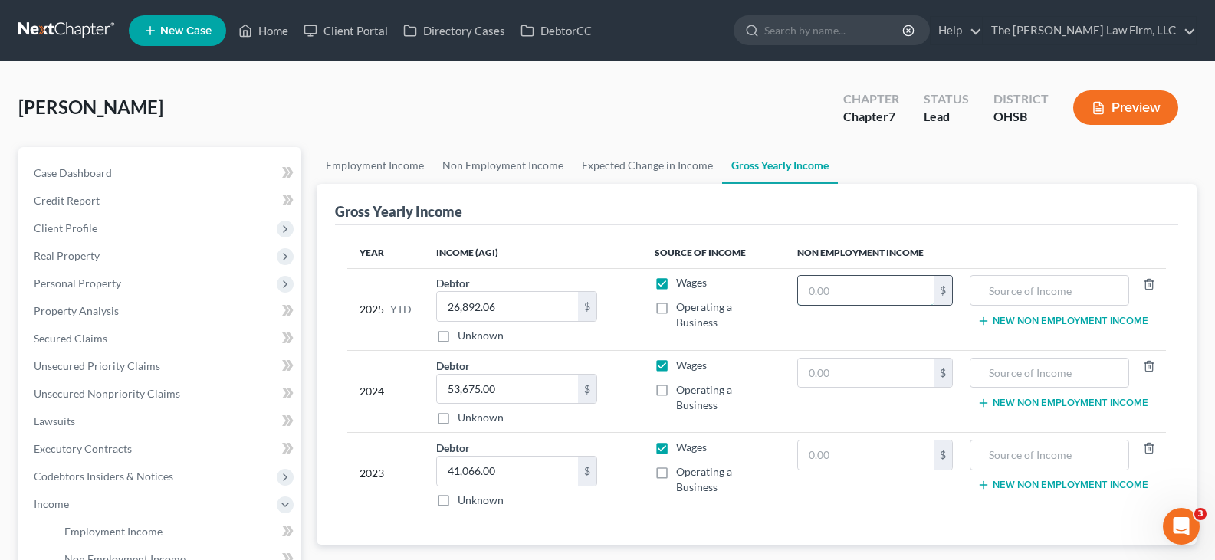
click at [812, 295] on input "text" at bounding box center [866, 290] width 136 height 29
type input "9,492"
click at [991, 285] on input "text" at bounding box center [1049, 290] width 143 height 29
type input "wife's social security"
click at [843, 381] on input "text" at bounding box center [866, 373] width 136 height 29
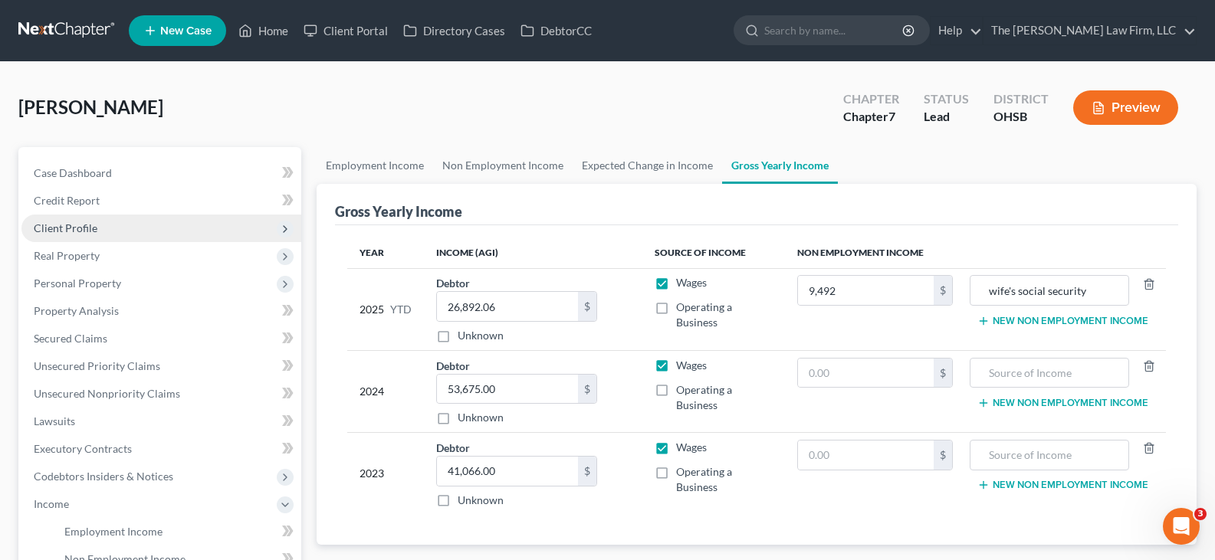
click at [103, 228] on span "Client Profile" at bounding box center [161, 229] width 280 height 28
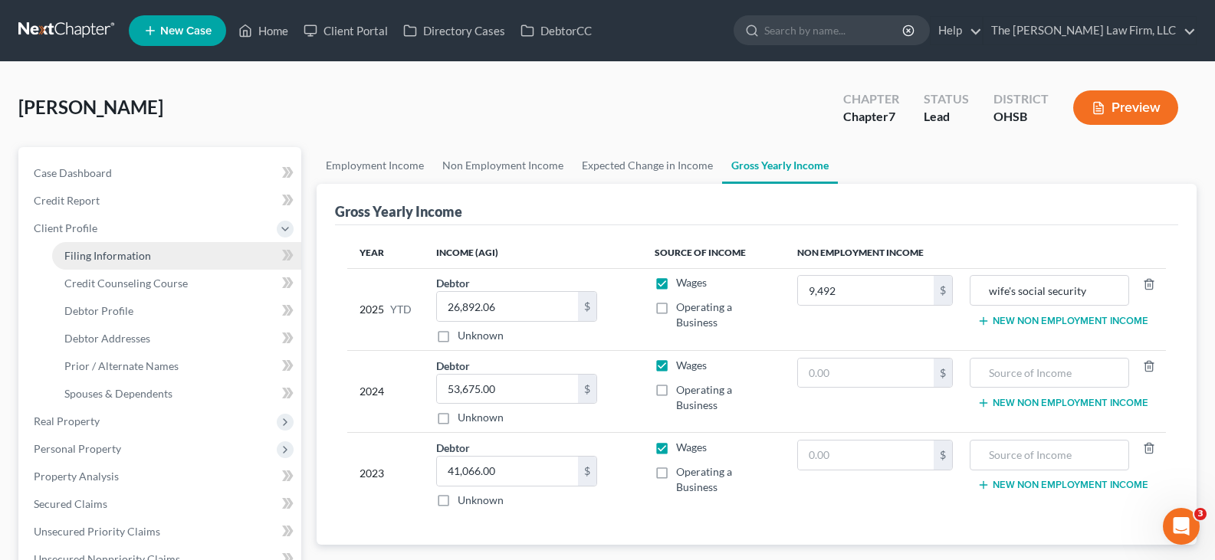
click at [110, 256] on span "Filing Information" at bounding box center [107, 255] width 87 height 13
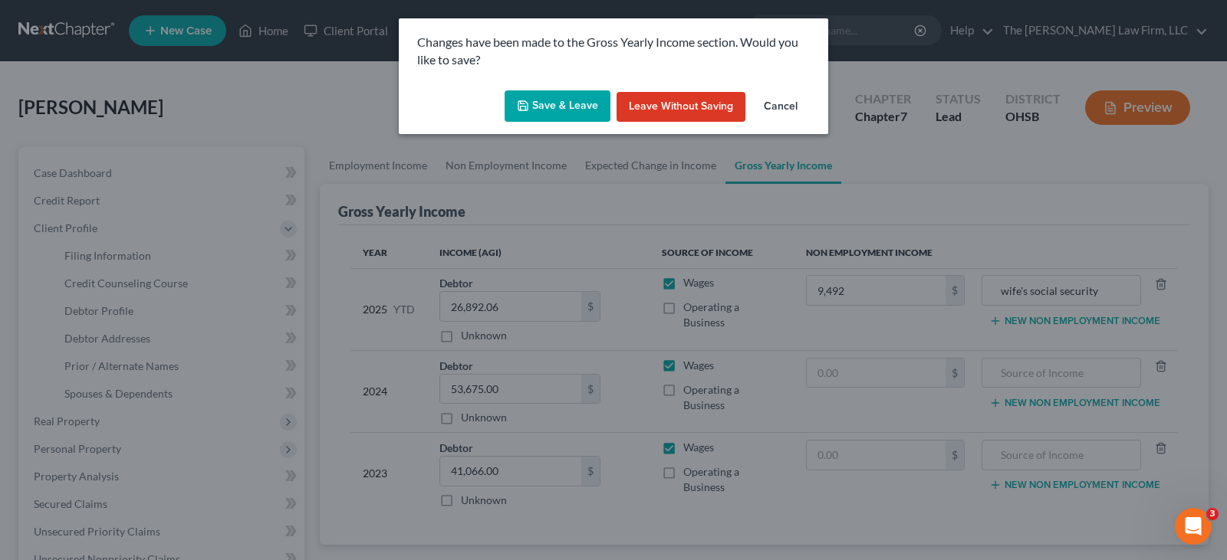
click at [582, 104] on button "Save & Leave" at bounding box center [557, 106] width 106 height 32
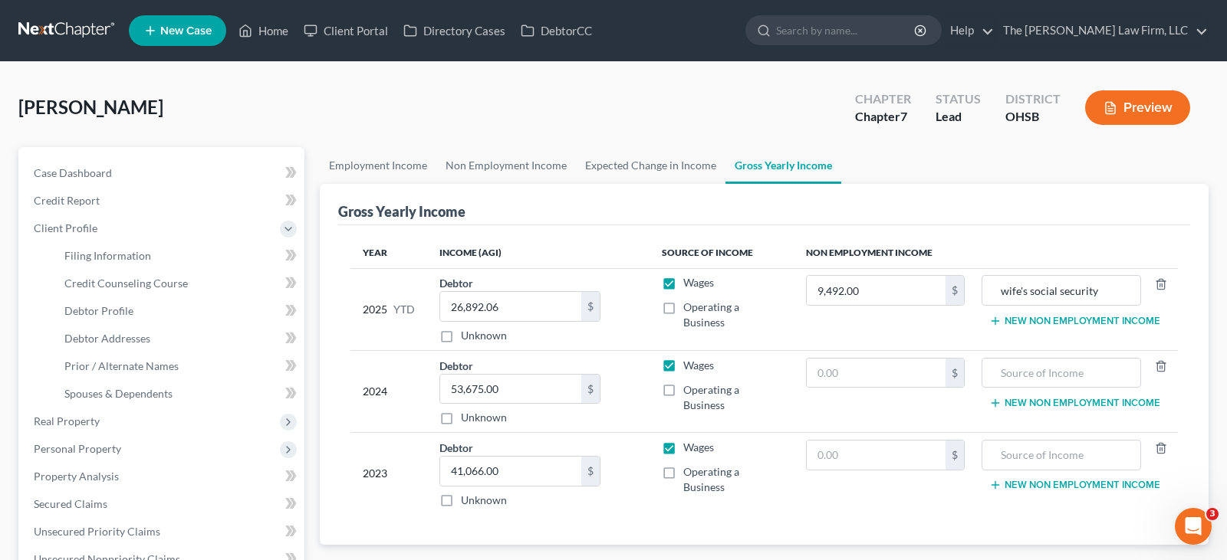
select select "1"
select select "0"
select select "62"
select select "2"
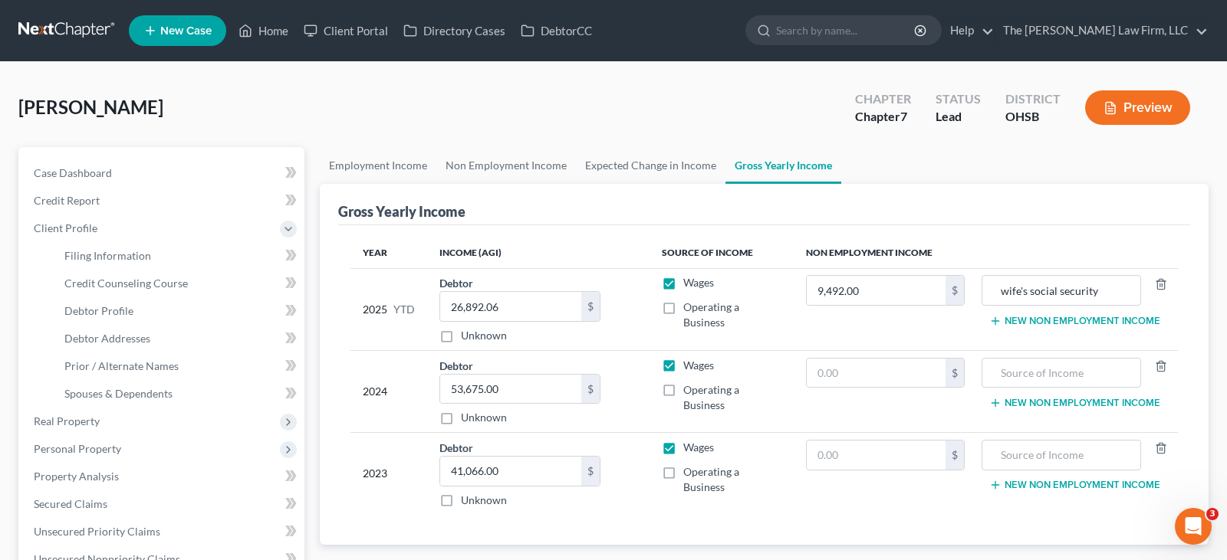
select select "36"
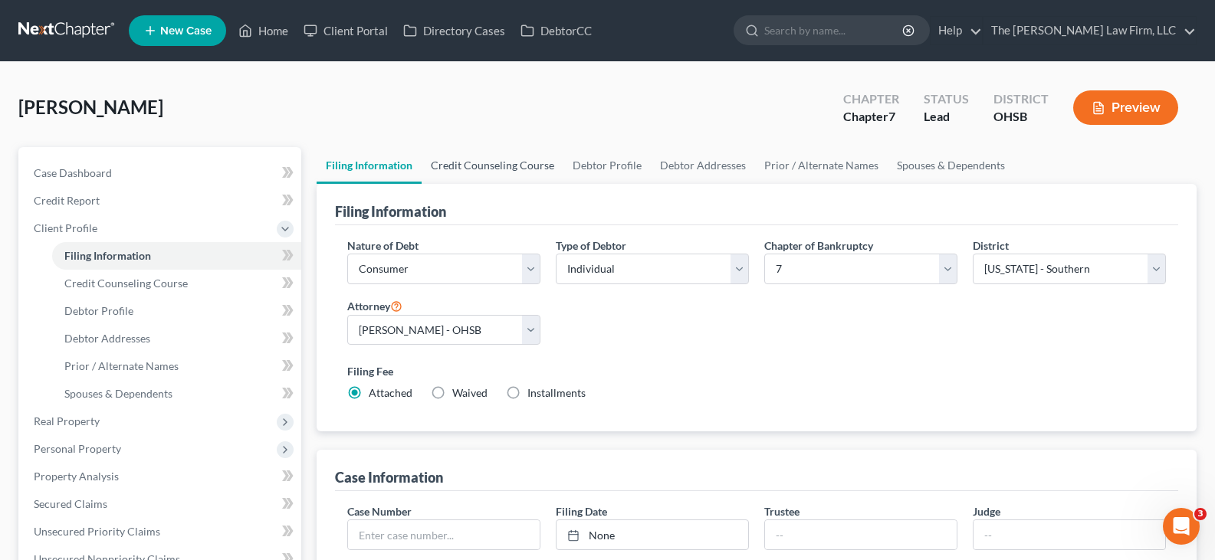
click at [486, 167] on link "Credit Counseling Course" at bounding box center [493, 165] width 142 height 37
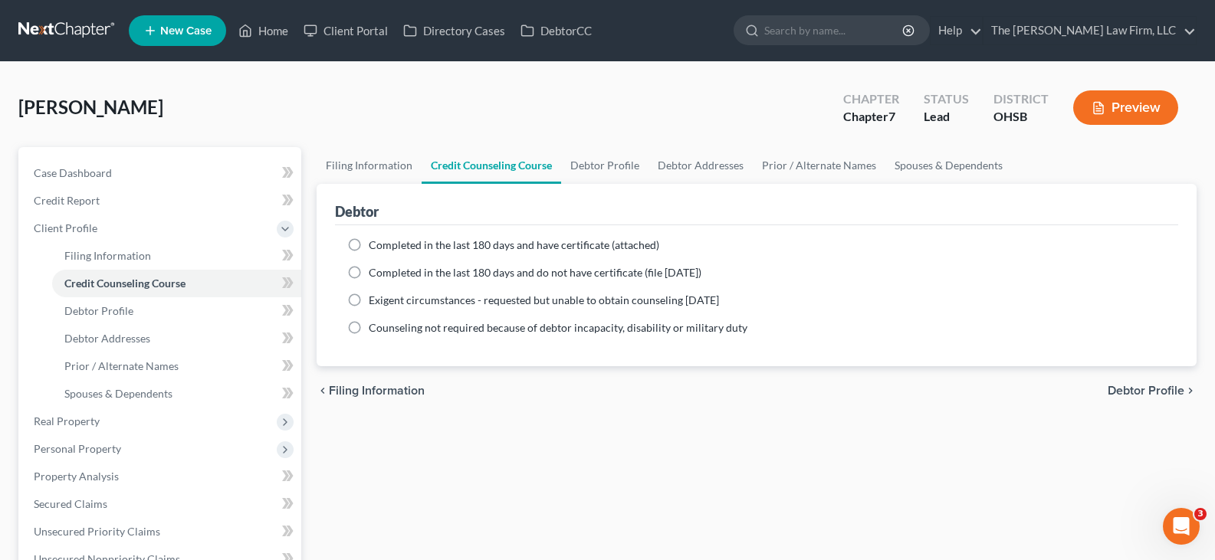
click at [369, 245] on label "Completed in the last 180 days and have certificate (attached)" at bounding box center [514, 245] width 291 height 15
click at [375, 245] on input "Completed in the last 180 days and have certificate (attached)" at bounding box center [380, 243] width 10 height 10
radio input "true"
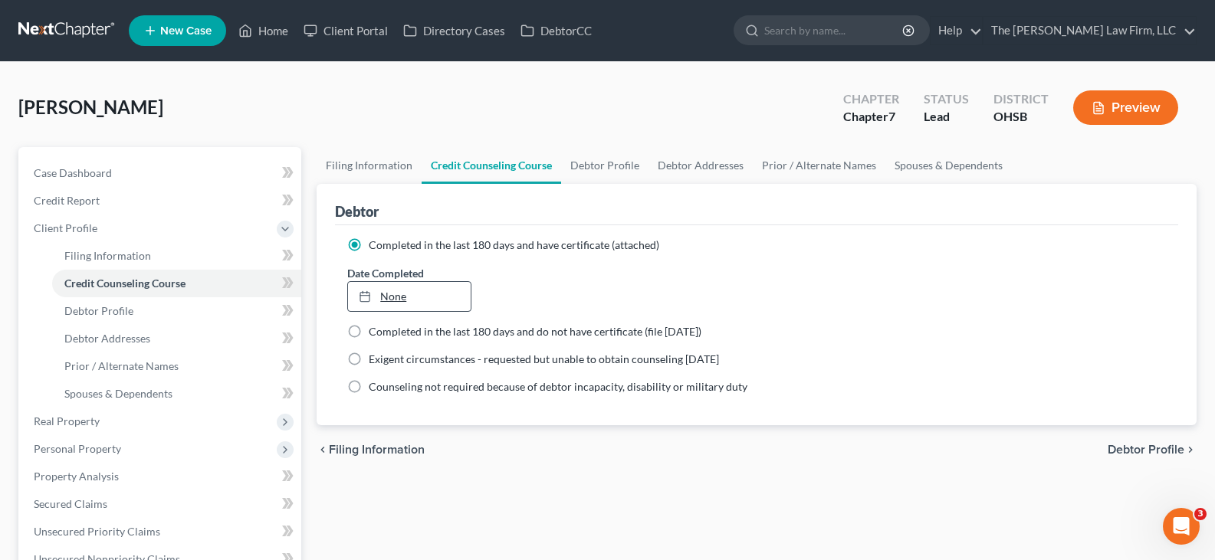
click at [380, 298] on link "None" at bounding box center [409, 296] width 122 height 29
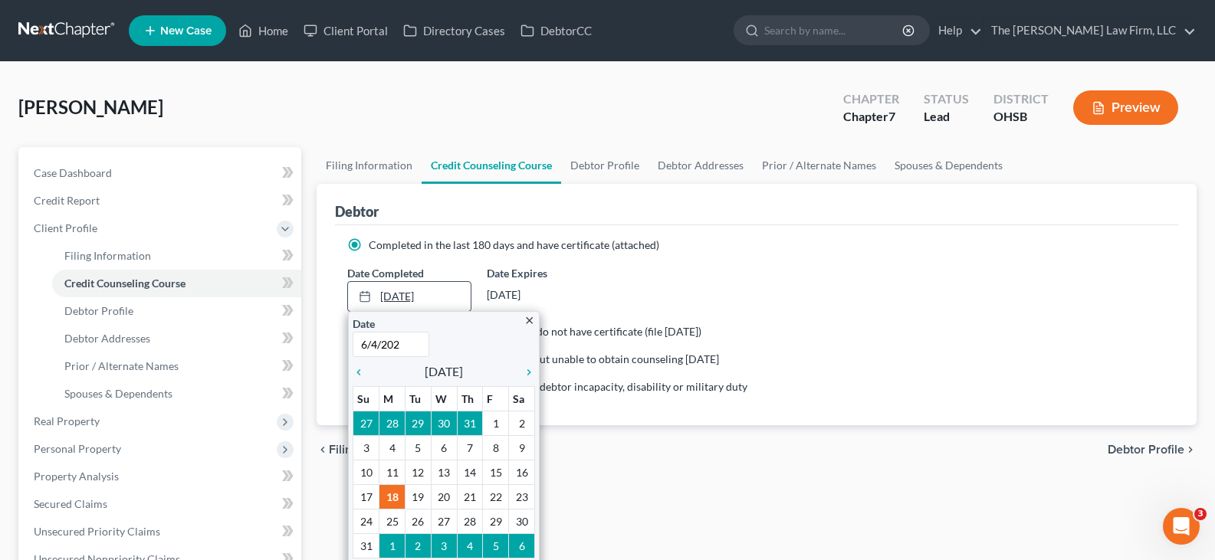
type input "[DATE]"
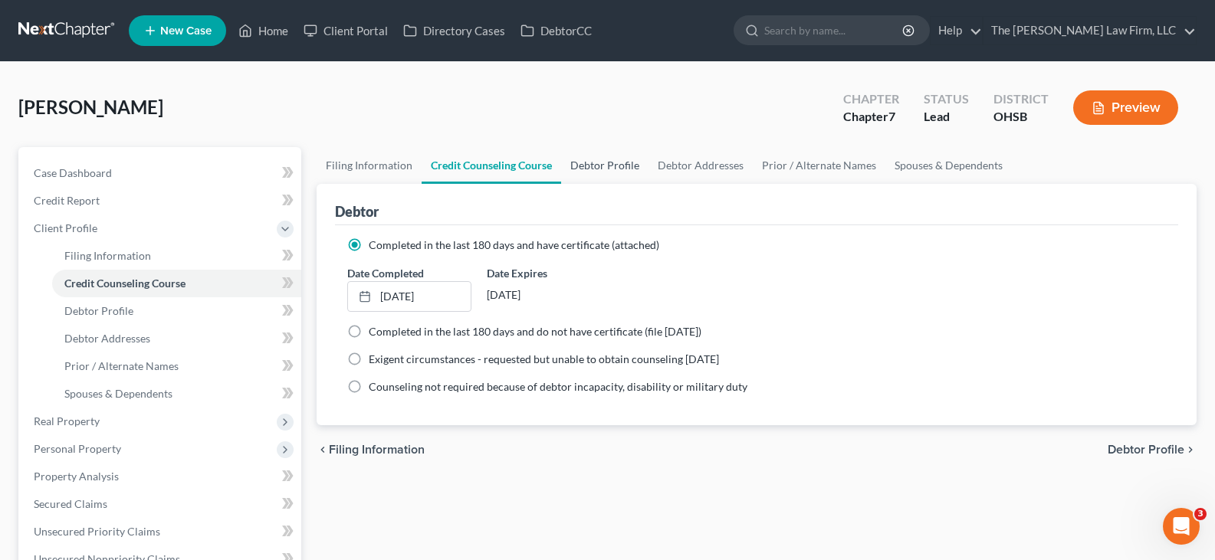
click at [596, 165] on link "Debtor Profile" at bounding box center [604, 165] width 87 height 37
select select "1"
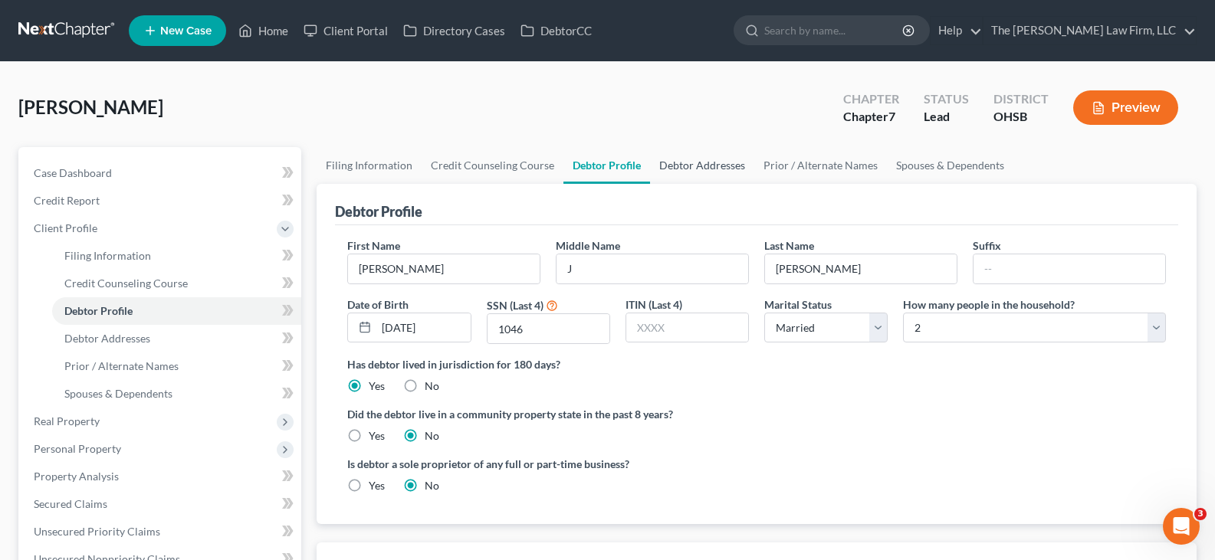
click at [675, 166] on link "Debtor Addresses" at bounding box center [702, 165] width 104 height 37
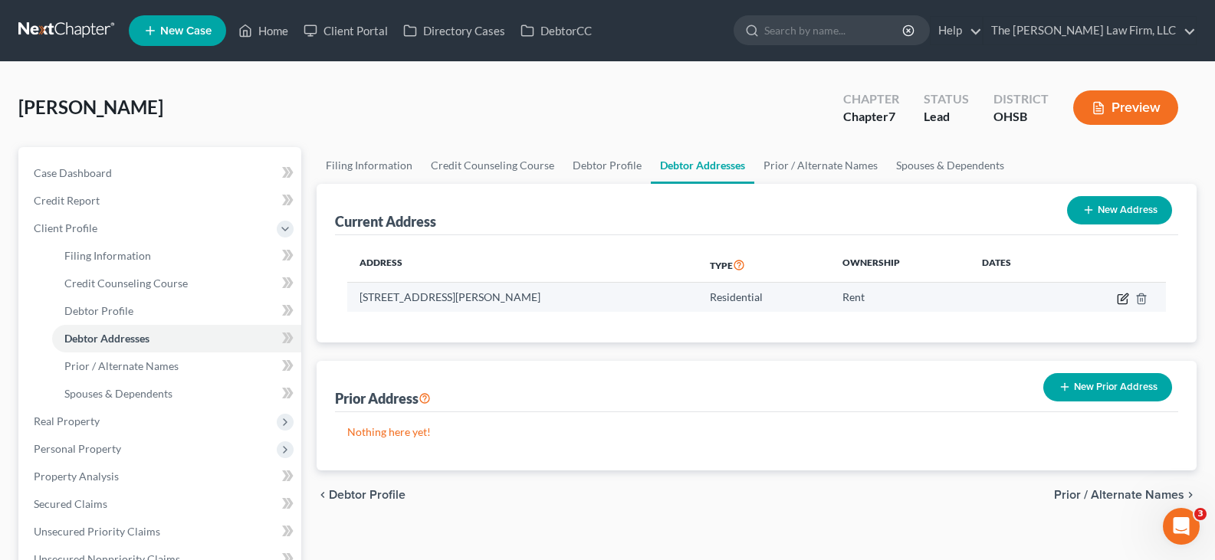
click at [1122, 301] on icon "button" at bounding box center [1123, 299] width 12 height 12
select select "36"
select select "24"
select select "0"
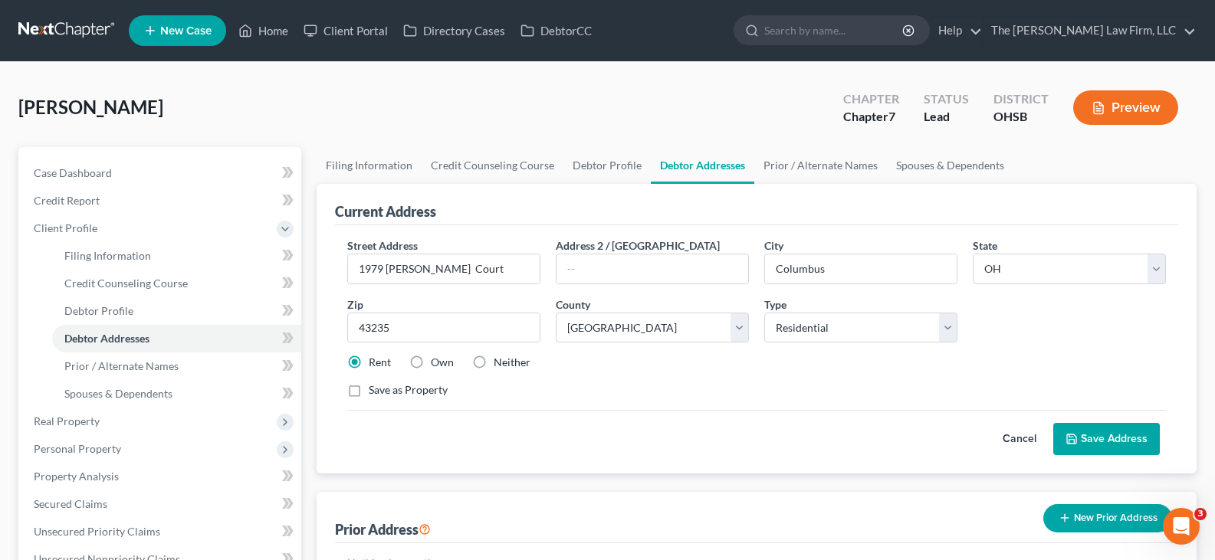
click at [1084, 441] on button "Save Address" at bounding box center [1106, 439] width 107 height 32
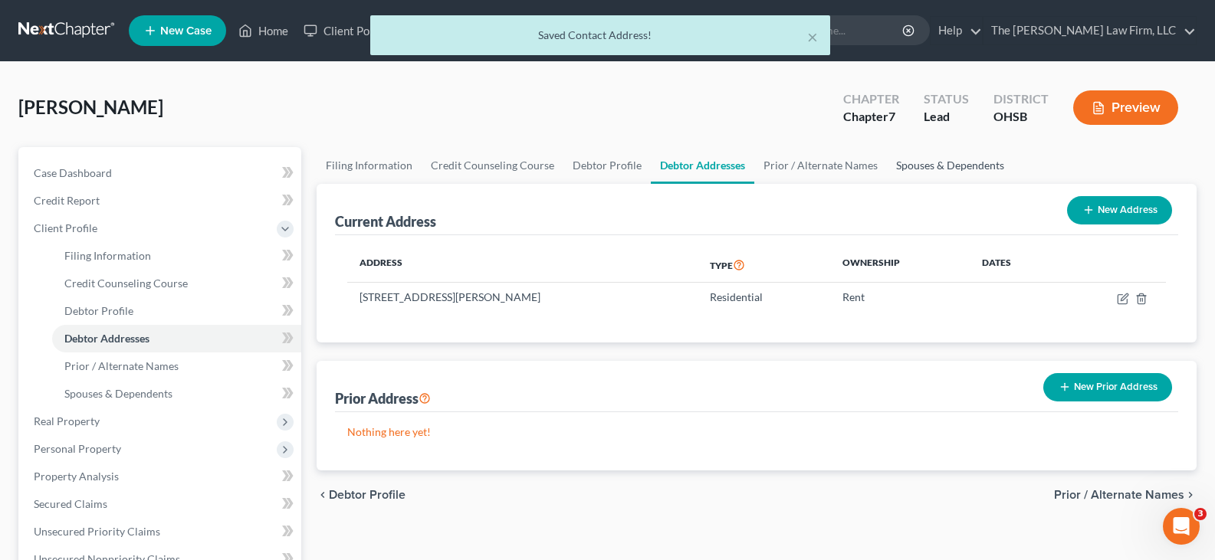
click at [897, 166] on link "Spouses & Dependents" at bounding box center [950, 165] width 126 height 37
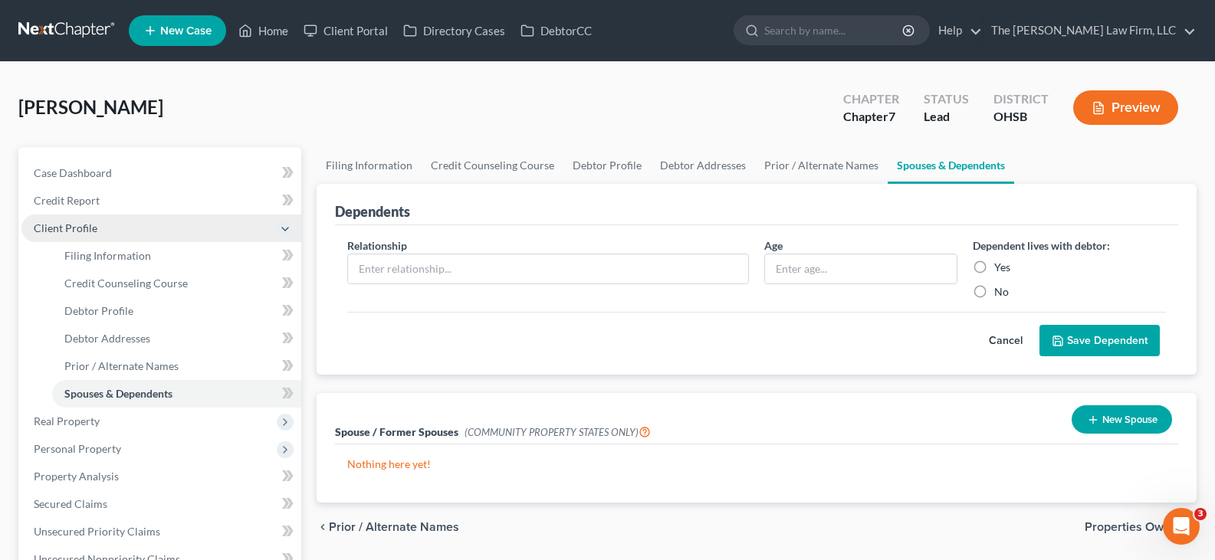
click at [113, 232] on span "Client Profile" at bounding box center [161, 229] width 280 height 28
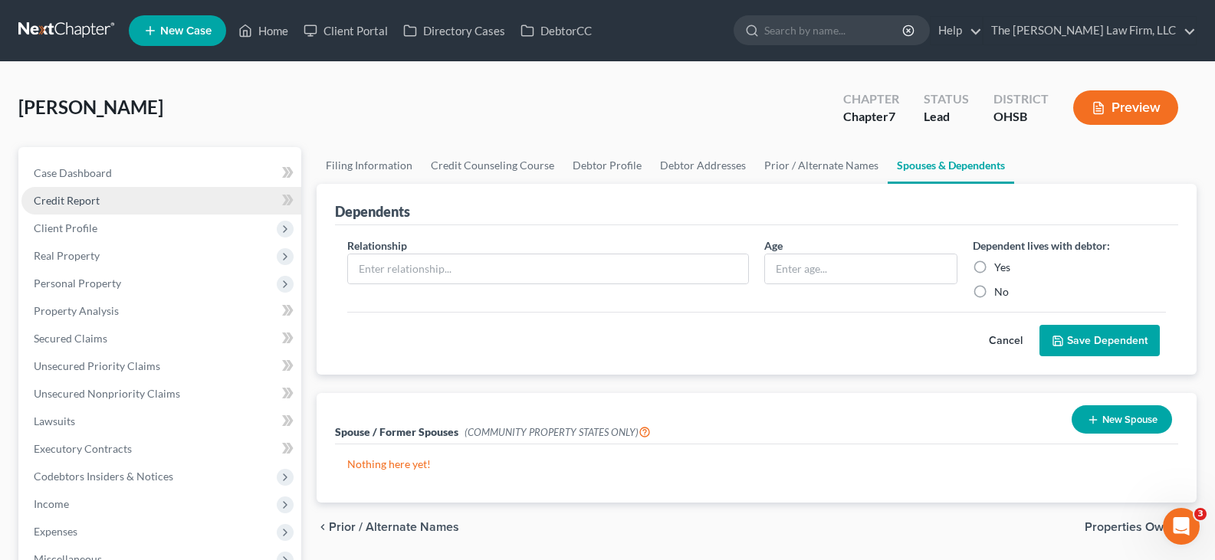
click at [109, 202] on link "Credit Report" at bounding box center [161, 201] width 280 height 28
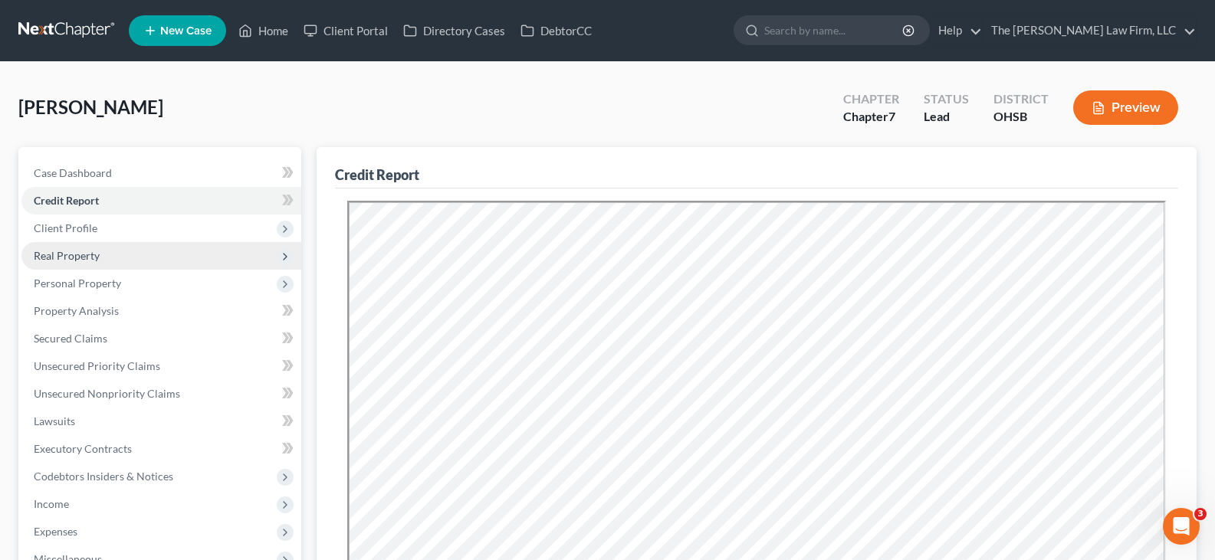
click at [102, 258] on span "Real Property" at bounding box center [161, 256] width 280 height 28
click at [110, 261] on span "Real Property" at bounding box center [161, 256] width 280 height 28
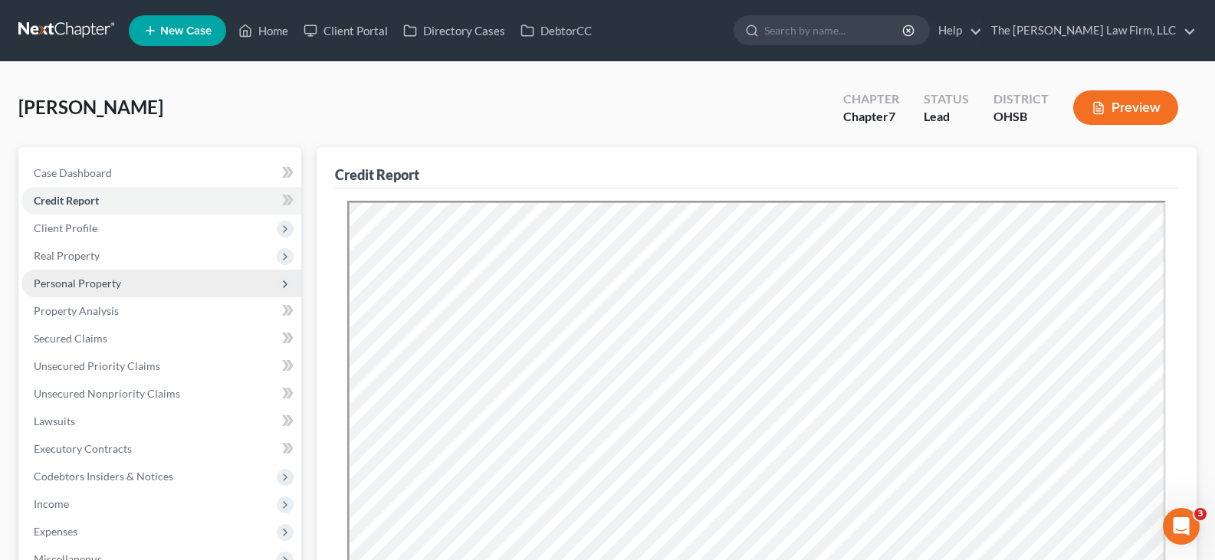
click at [121, 284] on span "Personal Property" at bounding box center [161, 284] width 280 height 28
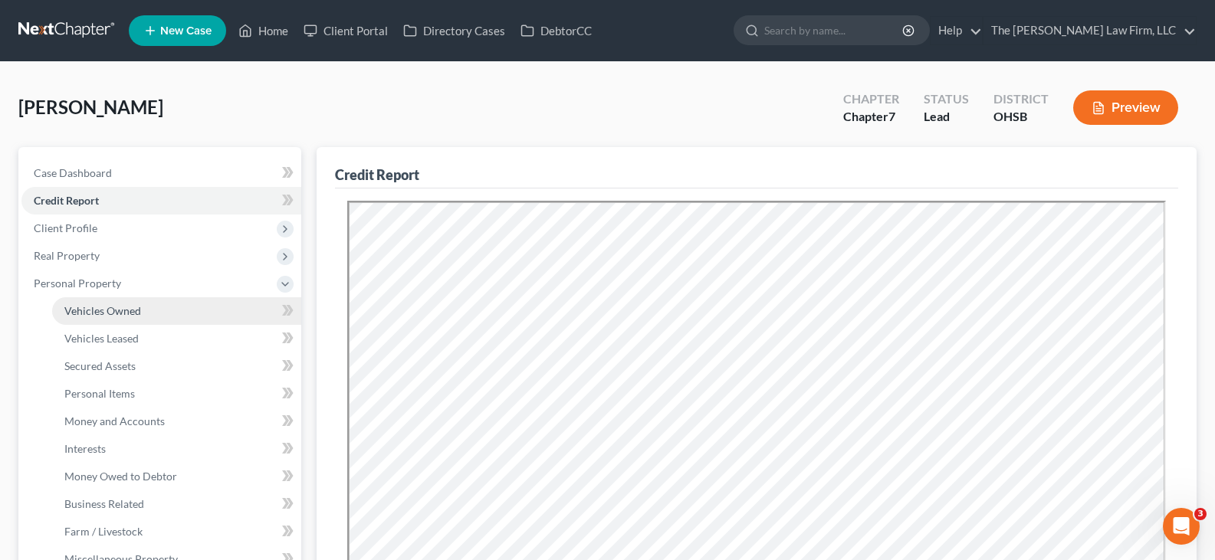
click at [117, 312] on span "Vehicles Owned" at bounding box center [102, 310] width 77 height 13
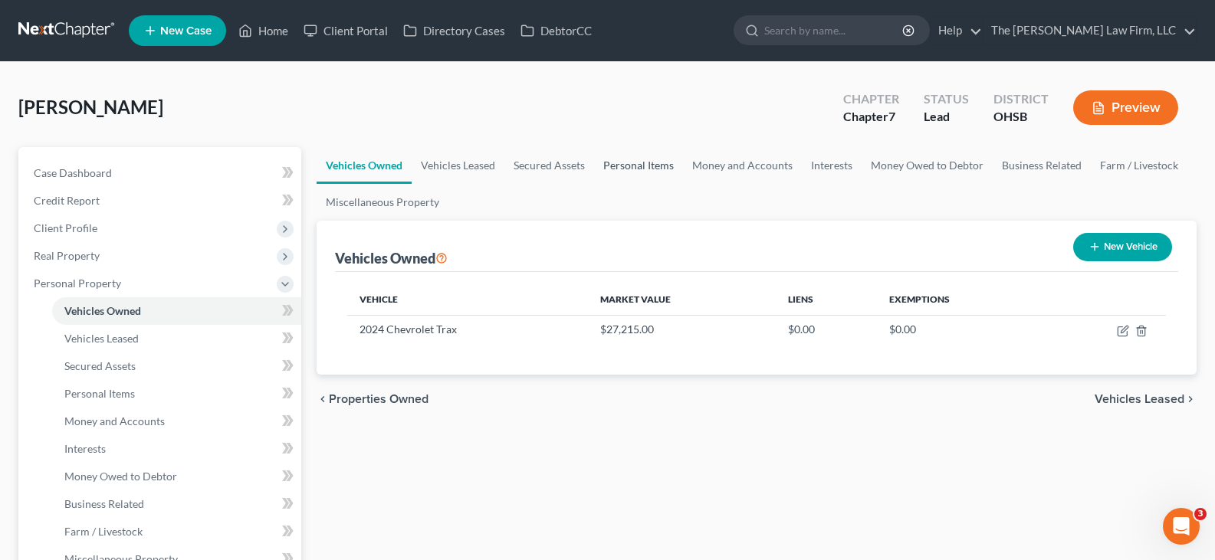
click at [654, 168] on link "Personal Items" at bounding box center [638, 165] width 89 height 37
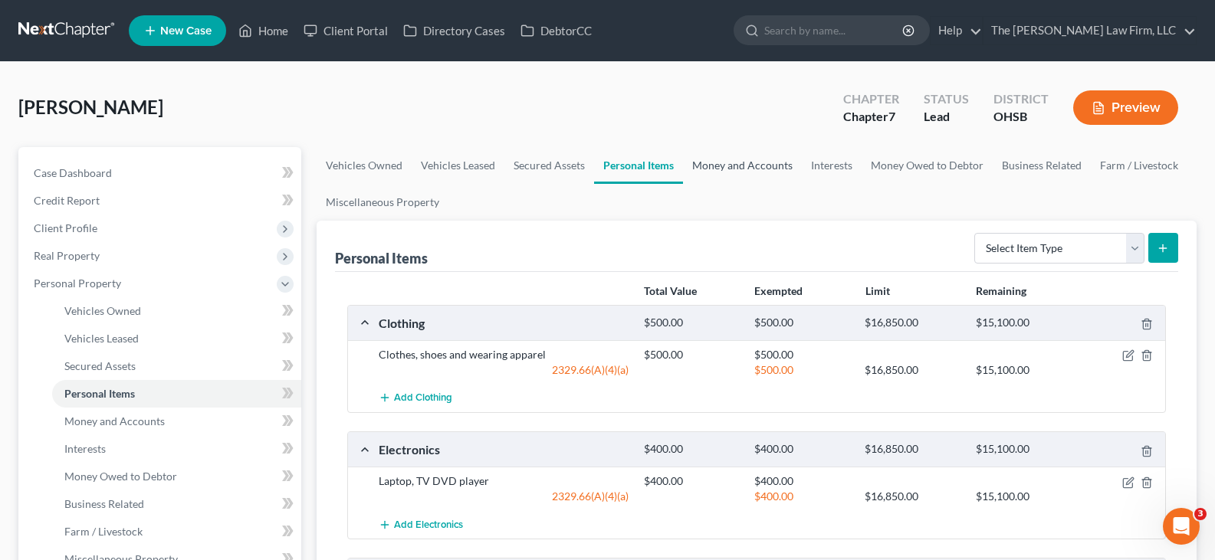
click at [726, 169] on link "Money and Accounts" at bounding box center [742, 165] width 119 height 37
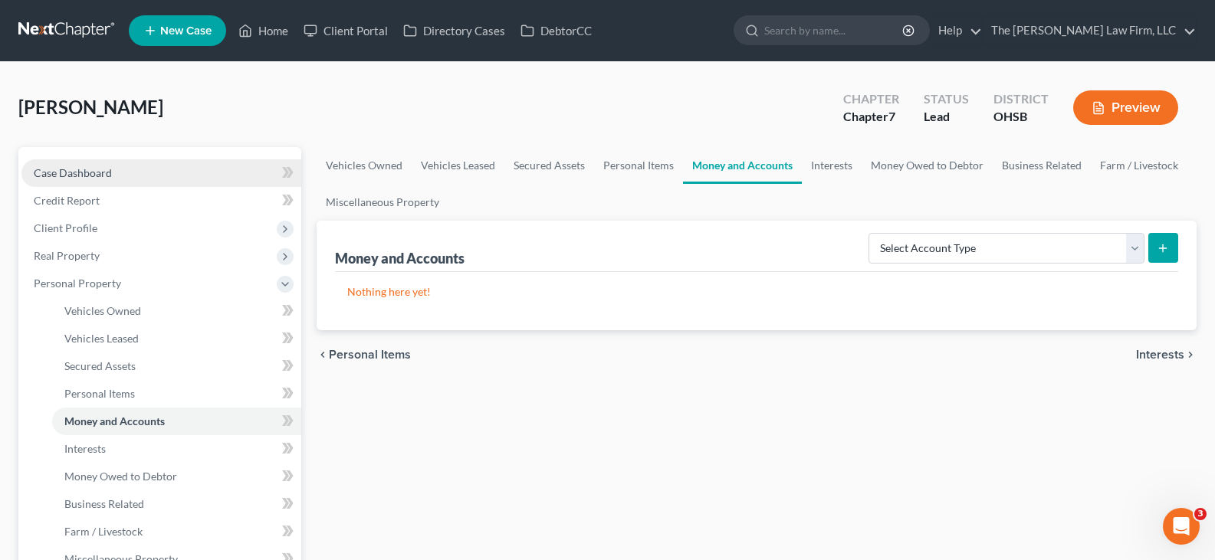
click at [105, 175] on span "Case Dashboard" at bounding box center [73, 172] width 78 height 13
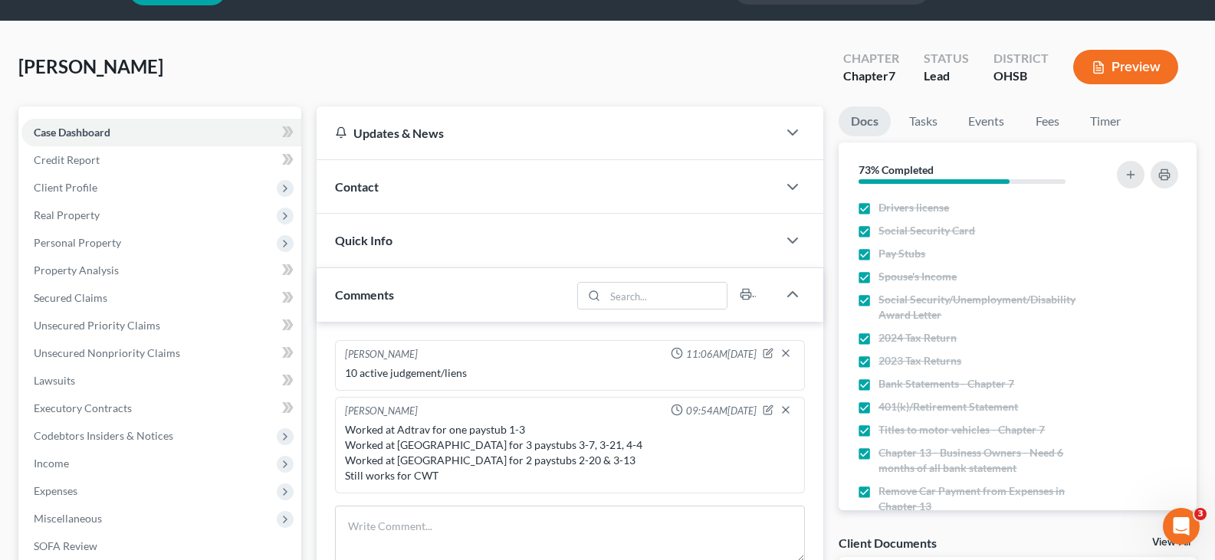
scroll to position [77, 0]
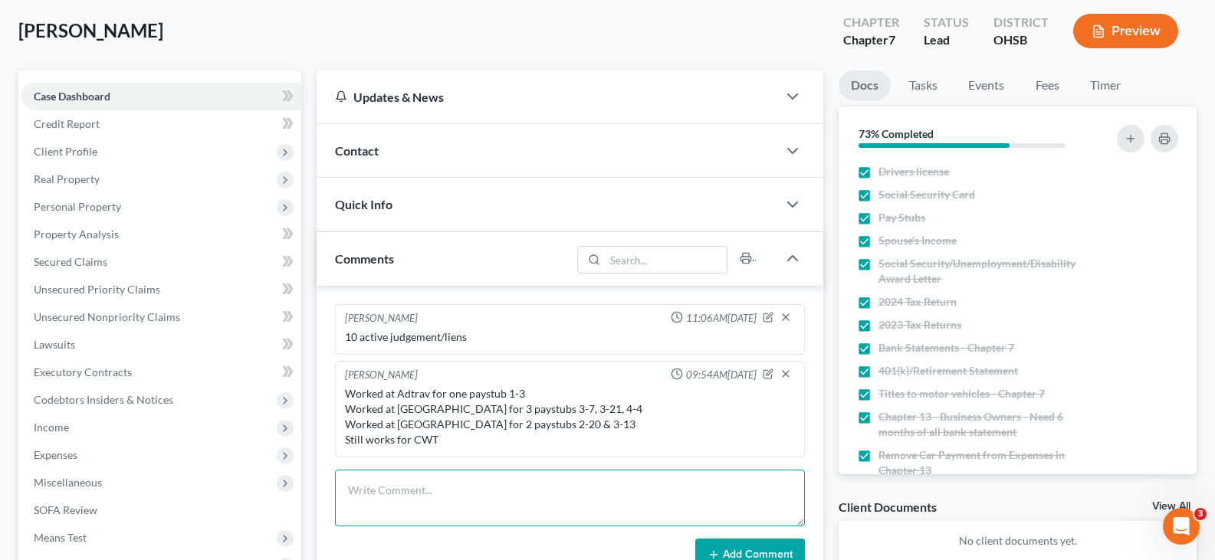
click at [615, 488] on textarea at bounding box center [570, 498] width 470 height 57
paste textarea "Those are my only bank accounts the usbank was supposed to be closed but sadly …"
type textarea "Those are my only bank accounts the usbank was supposed to be closed but sadly …"
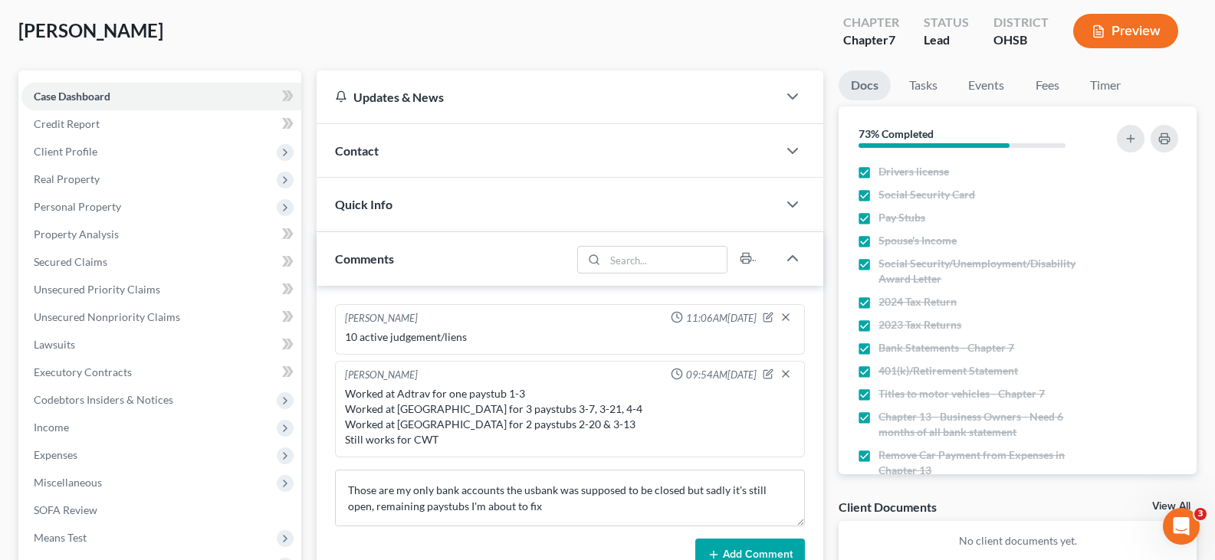
click at [734, 549] on button "Add Comment" at bounding box center [750, 555] width 110 height 32
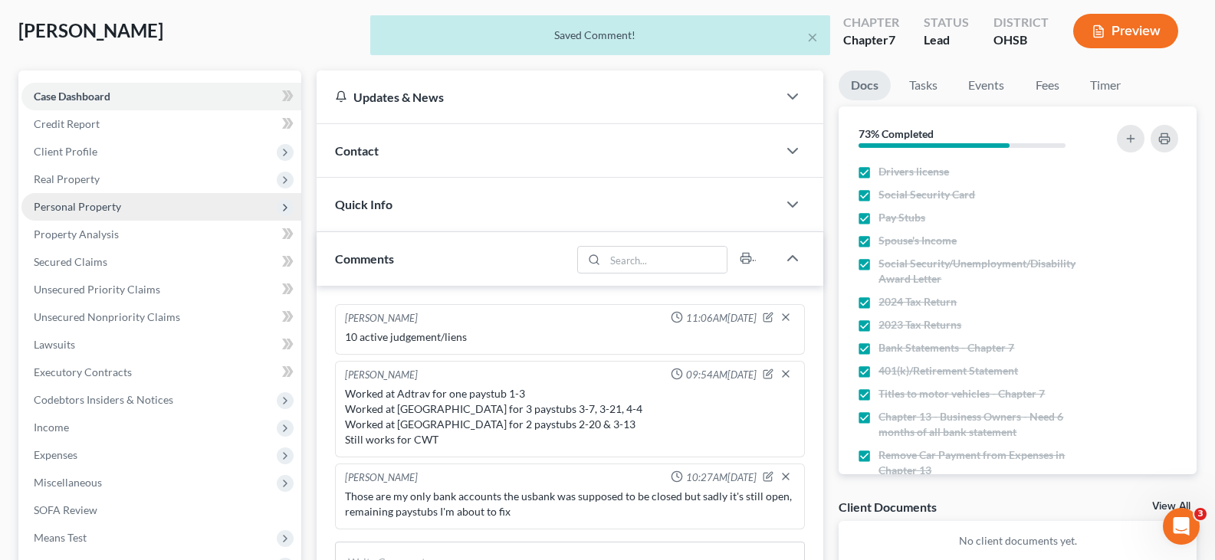
click at [74, 204] on span "Personal Property" at bounding box center [77, 206] width 87 height 13
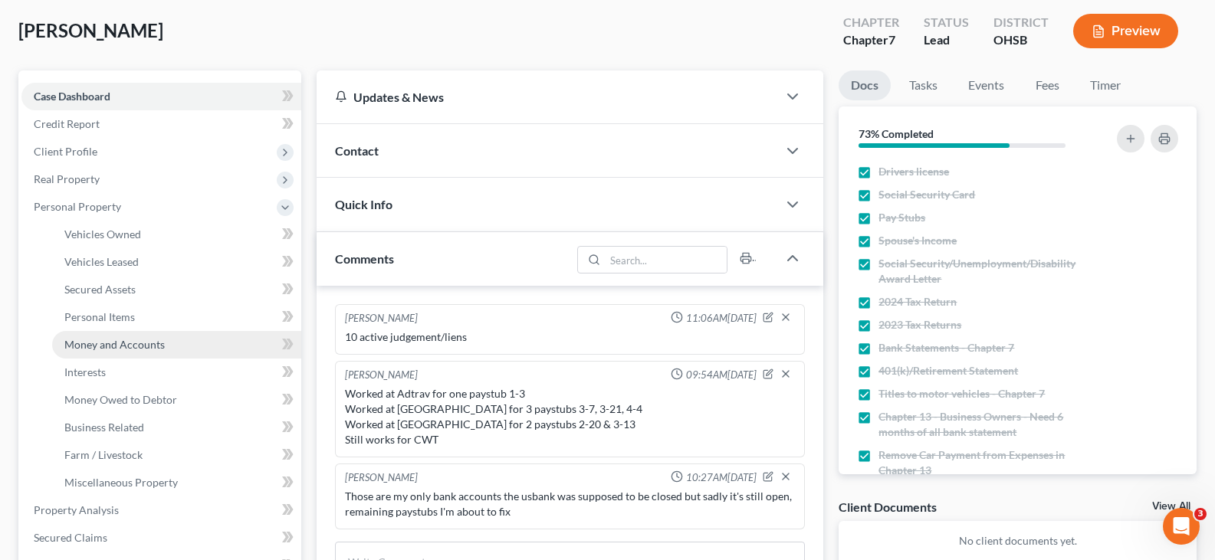
click at [90, 346] on span "Money and Accounts" at bounding box center [114, 344] width 100 height 13
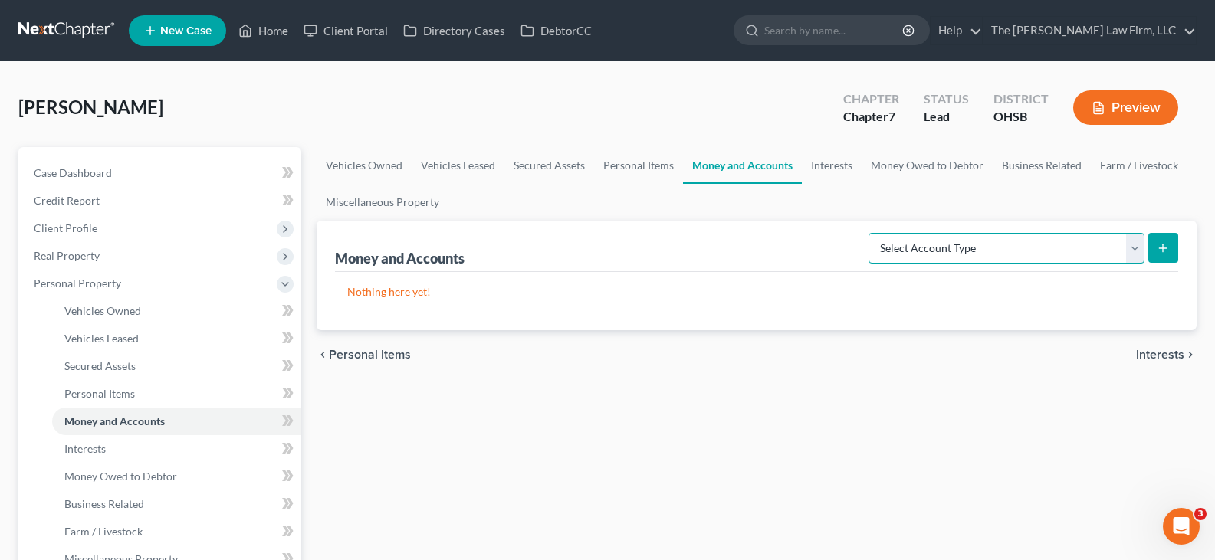
click at [1134, 252] on select "Select Account Type Brokerage Cash on Hand Certificates of Deposit Checking Acc…" at bounding box center [1007, 248] width 276 height 31
select select "checking"
click at [872, 233] on select "Select Account Type Brokerage Cash on Hand Certificates of Deposit Checking Acc…" at bounding box center [1007, 248] width 276 height 31
click at [1159, 256] on button "submit" at bounding box center [1163, 248] width 30 height 30
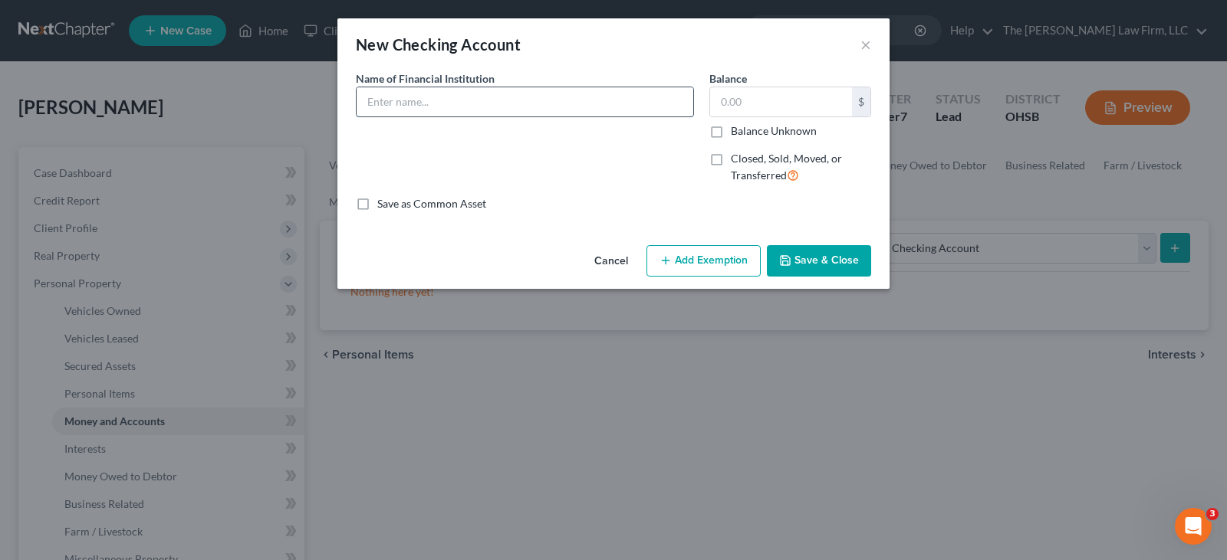
click at [560, 103] on input "text" at bounding box center [524, 101] width 337 height 29
type input "Discover 8934"
click at [790, 261] on icon "button" at bounding box center [784, 260] width 9 height 9
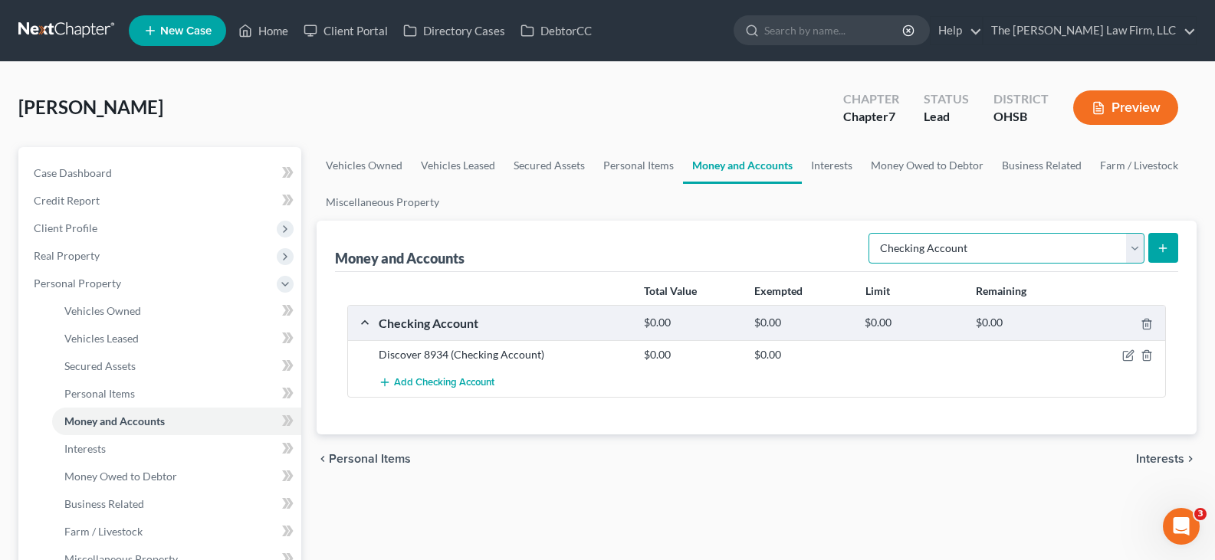
click at [1132, 251] on select "Select Account Type Brokerage Cash on Hand Certificates of Deposit Checking Acc…" at bounding box center [1007, 248] width 276 height 31
click at [872, 233] on select "Select Account Type Brokerage Cash on Hand Certificates of Deposit Checking Acc…" at bounding box center [1007, 248] width 276 height 31
click at [1165, 247] on icon "submit" at bounding box center [1163, 248] width 12 height 12
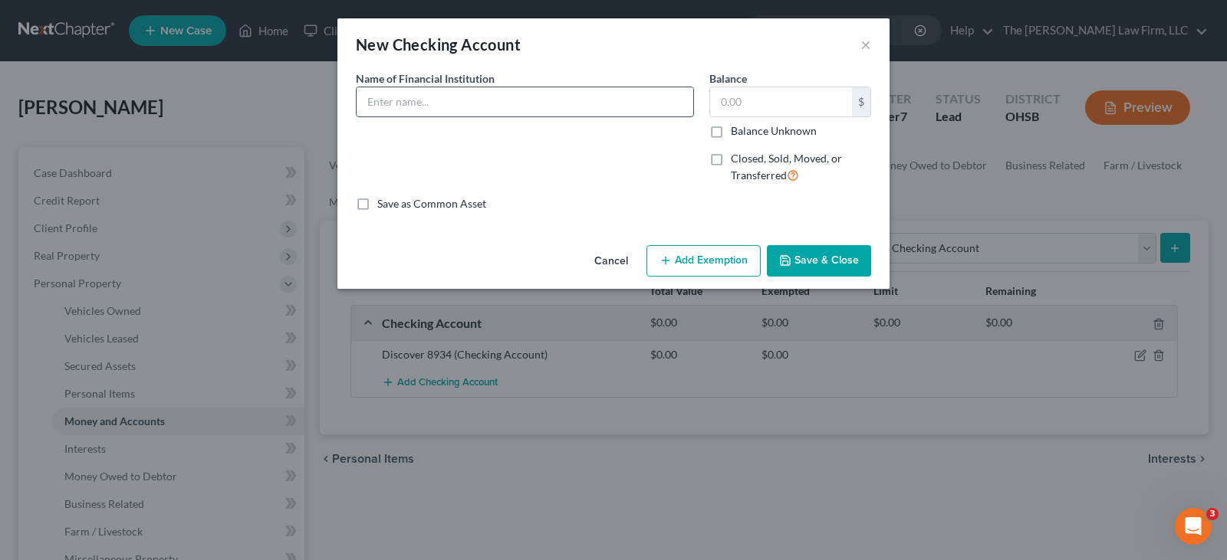
click at [504, 107] on input "text" at bounding box center [524, 101] width 337 height 29
type input "PNC 9324"
click at [790, 261] on icon "button" at bounding box center [785, 261] width 12 height 12
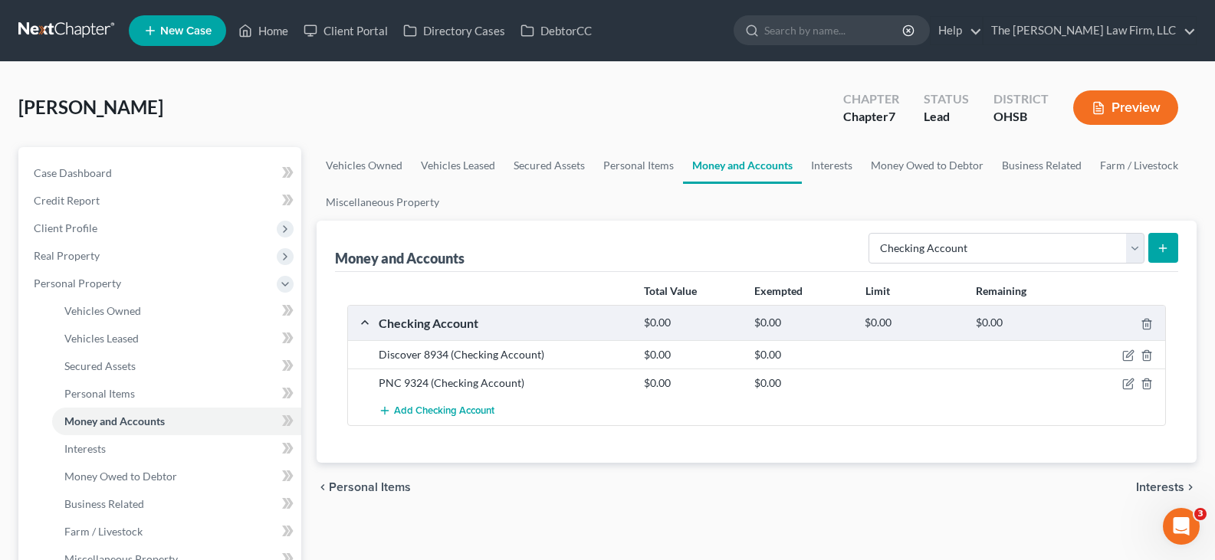
click at [1161, 248] on line "submit" at bounding box center [1163, 248] width 7 height 0
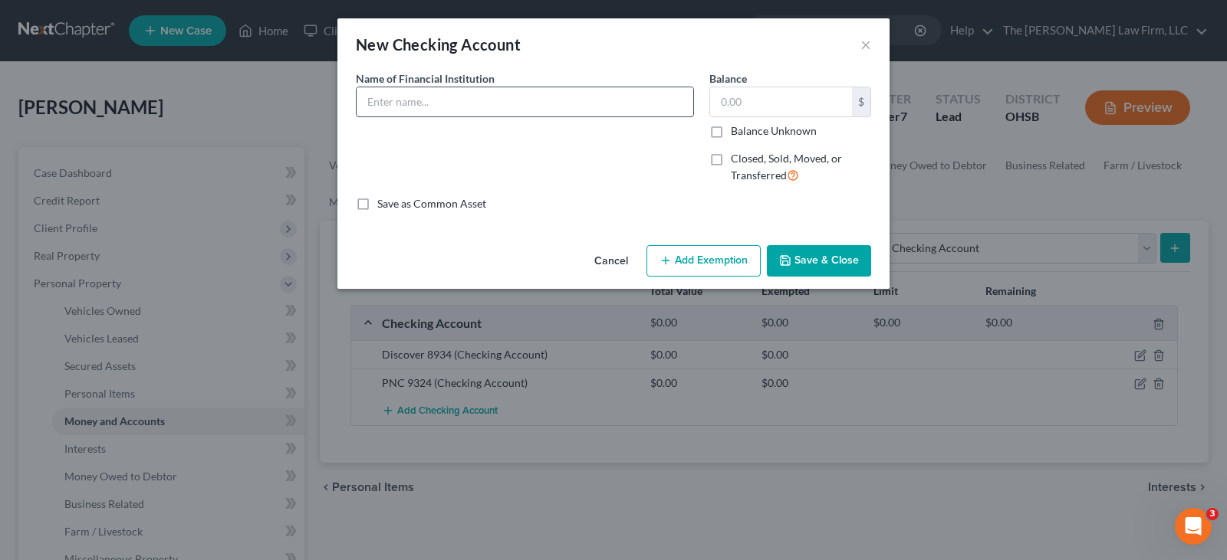
click at [449, 102] on input "text" at bounding box center [524, 101] width 337 height 29
type input "US Bank 1510"
click at [797, 260] on button "Save & Close" at bounding box center [819, 261] width 104 height 32
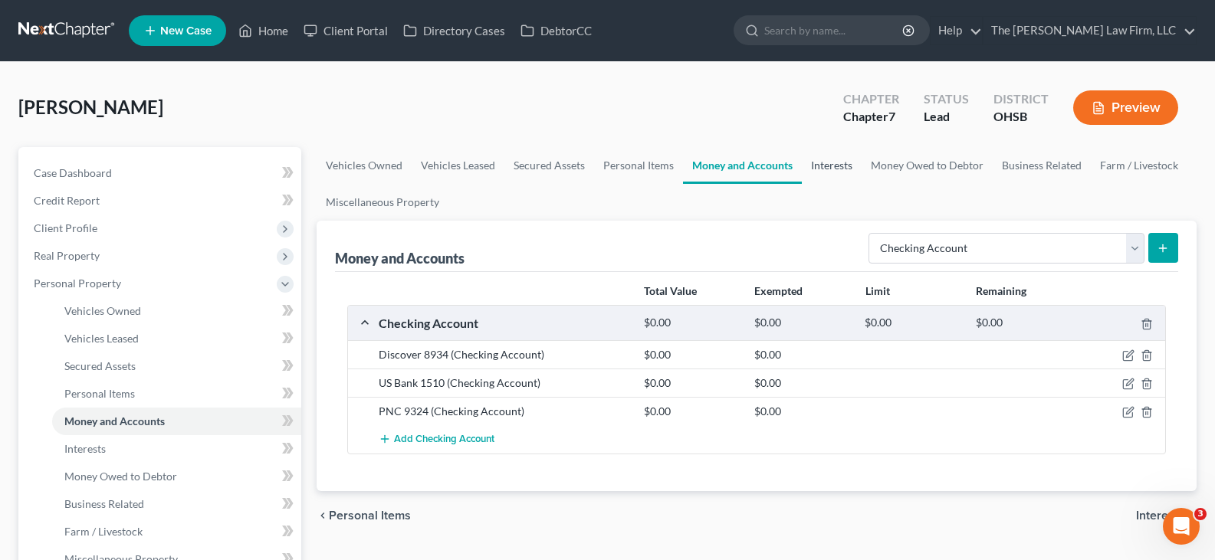
click at [834, 164] on link "Interests" at bounding box center [832, 165] width 60 height 37
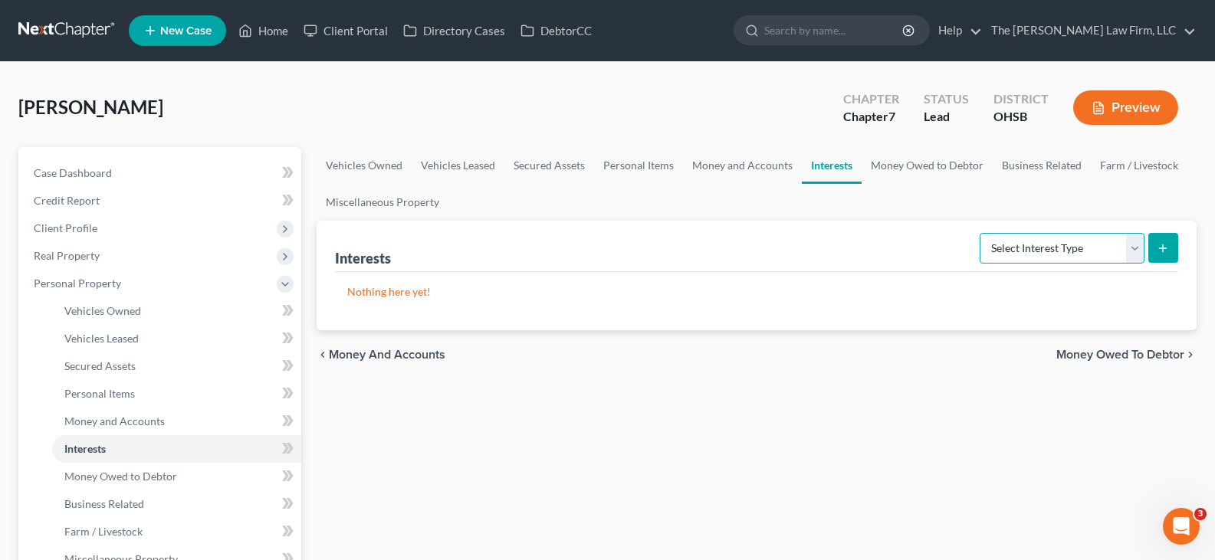
click at [1134, 251] on select "Select Interest Type 401K Annuity Bond Education IRA Government Bond Government…" at bounding box center [1062, 248] width 165 height 31
select select "401k"
click at [981, 233] on select "Select Interest Type 401K Annuity Bond Education IRA Government Bond Government…" at bounding box center [1062, 248] width 165 height 31
click at [1167, 251] on icon "submit" at bounding box center [1163, 248] width 12 height 12
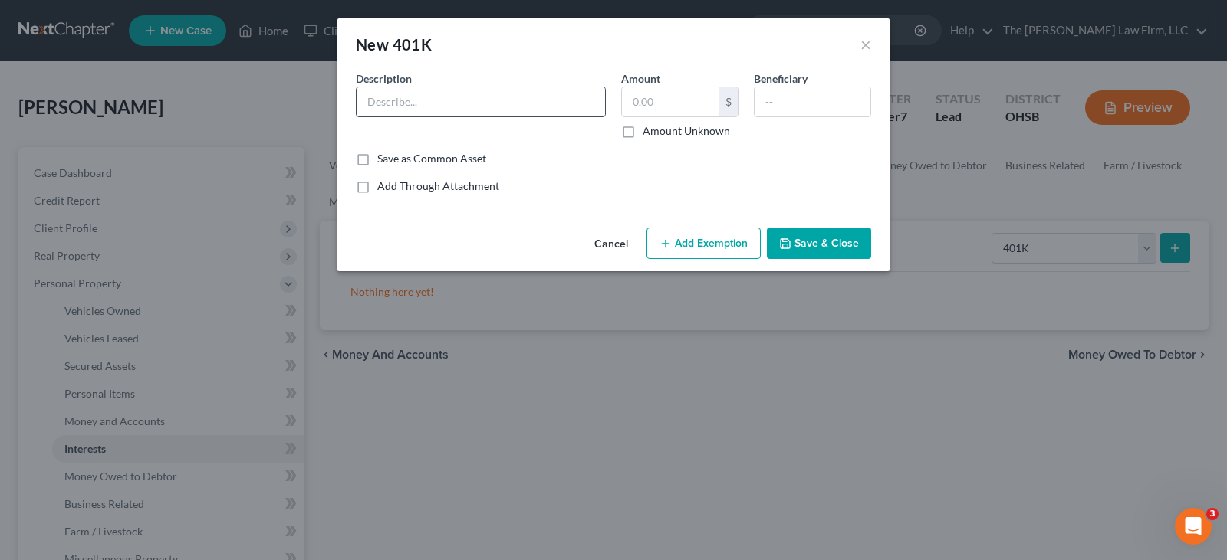
click at [479, 103] on input "text" at bounding box center [480, 101] width 248 height 29
type input "401K"
click at [635, 100] on input "text" at bounding box center [670, 101] width 97 height 29
type input "192.10"
click at [790, 244] on icon "button" at bounding box center [785, 244] width 12 height 12
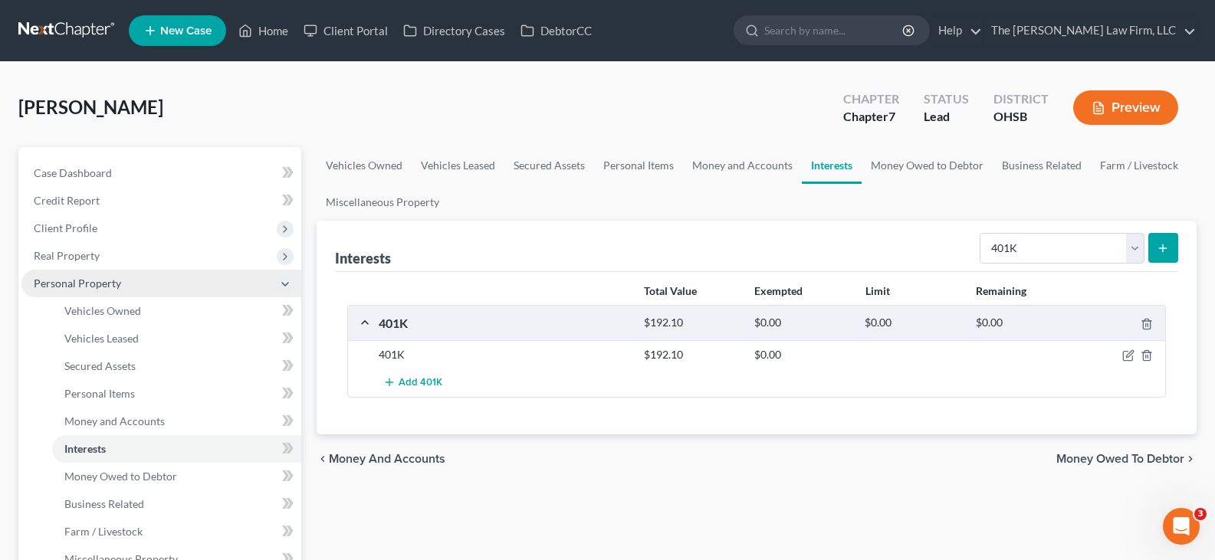
click at [161, 290] on span "Personal Property" at bounding box center [161, 284] width 280 height 28
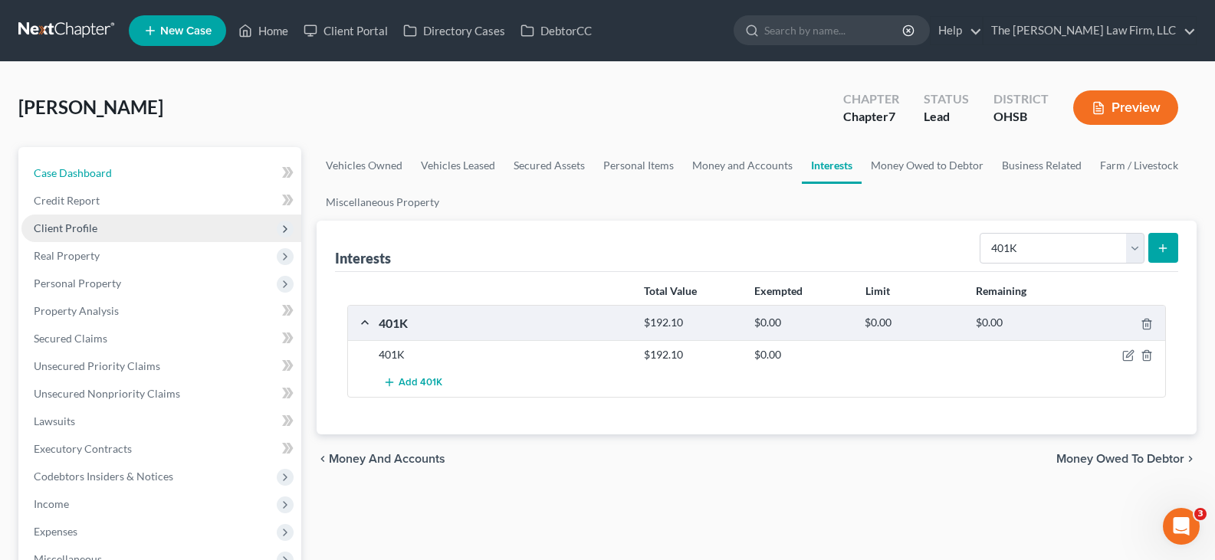
drag, startPoint x: 96, startPoint y: 176, endPoint x: 194, endPoint y: 231, distance: 112.6
click at [96, 176] on span "Case Dashboard" at bounding box center [73, 172] width 78 height 13
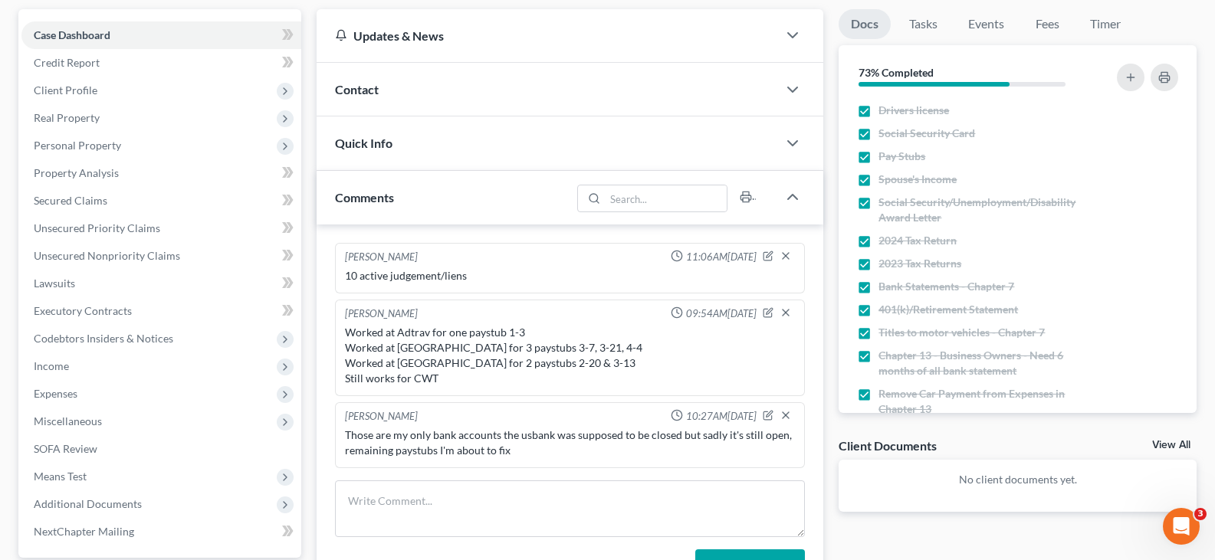
scroll to position [153, 0]
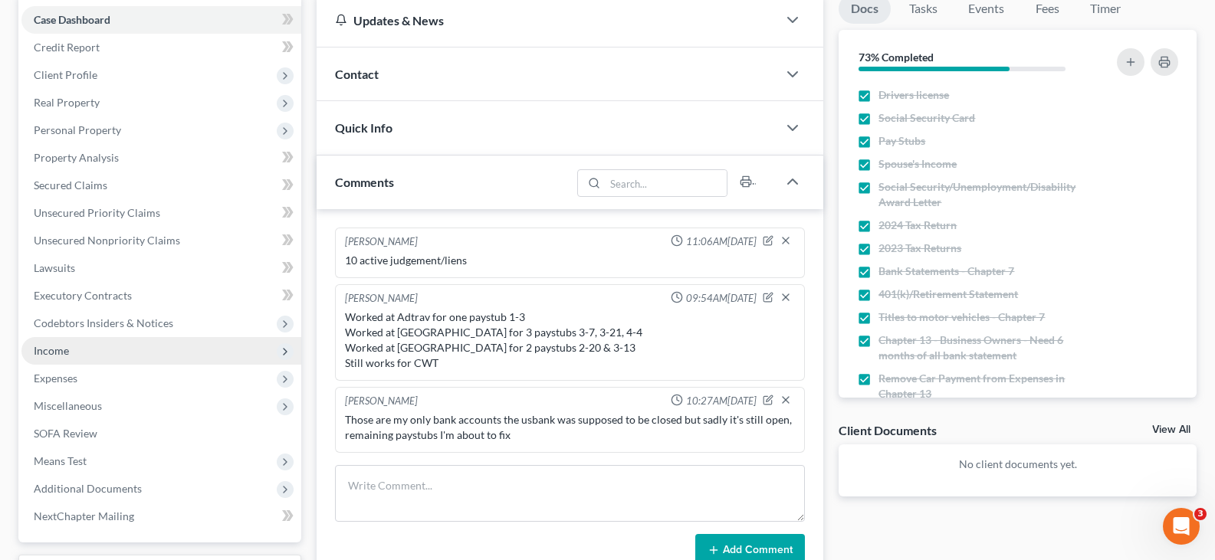
click at [36, 348] on span "Income" at bounding box center [51, 350] width 35 height 13
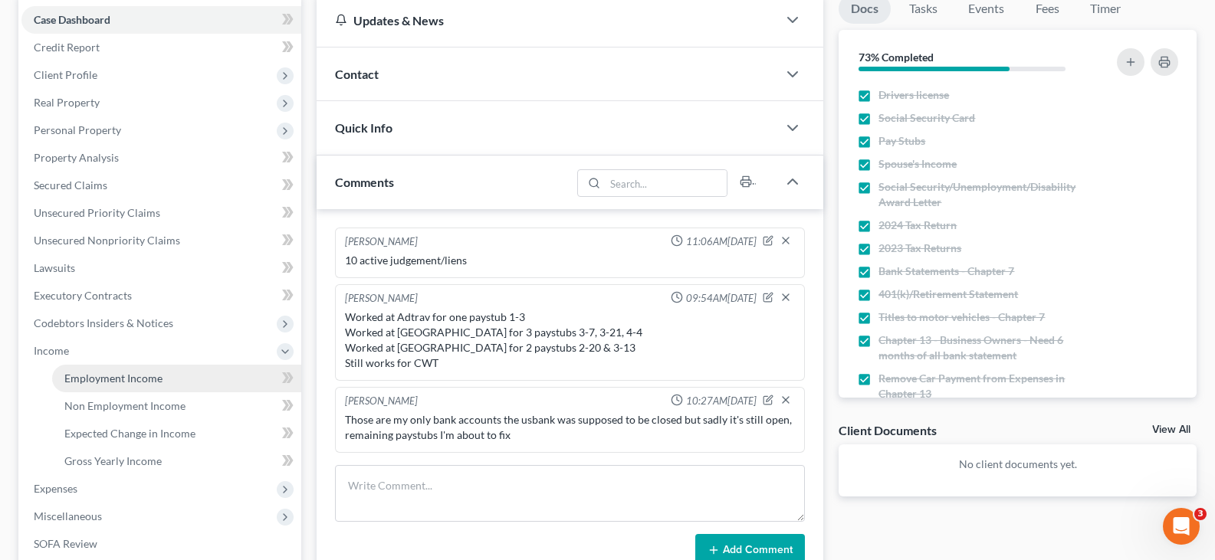
click at [71, 381] on span "Employment Income" at bounding box center [113, 378] width 98 height 13
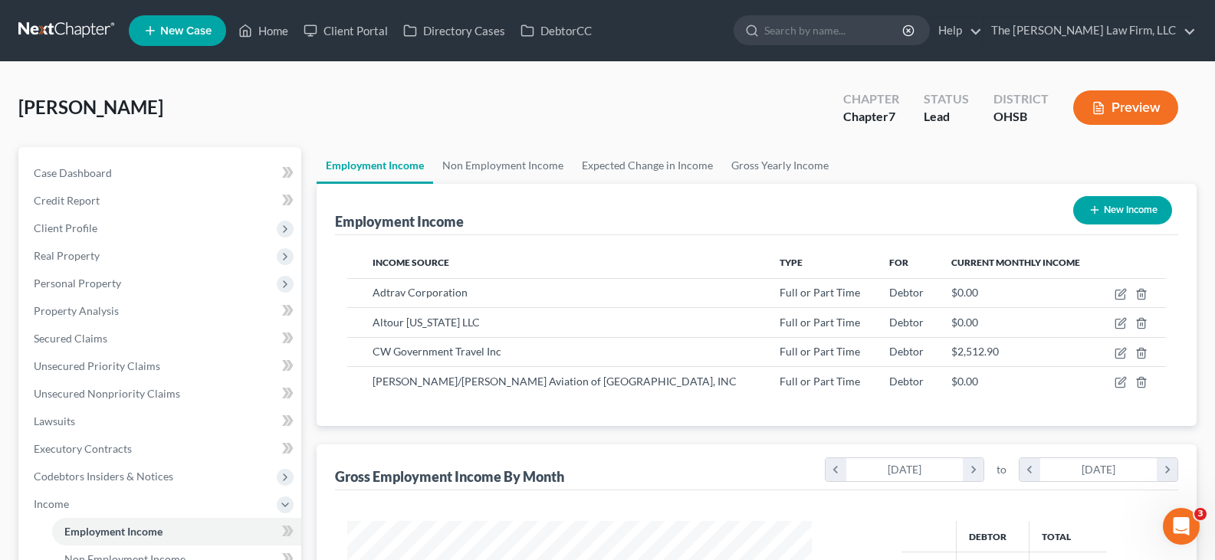
scroll to position [275, 495]
click at [500, 165] on link "Non Employment Income" at bounding box center [503, 165] width 140 height 37
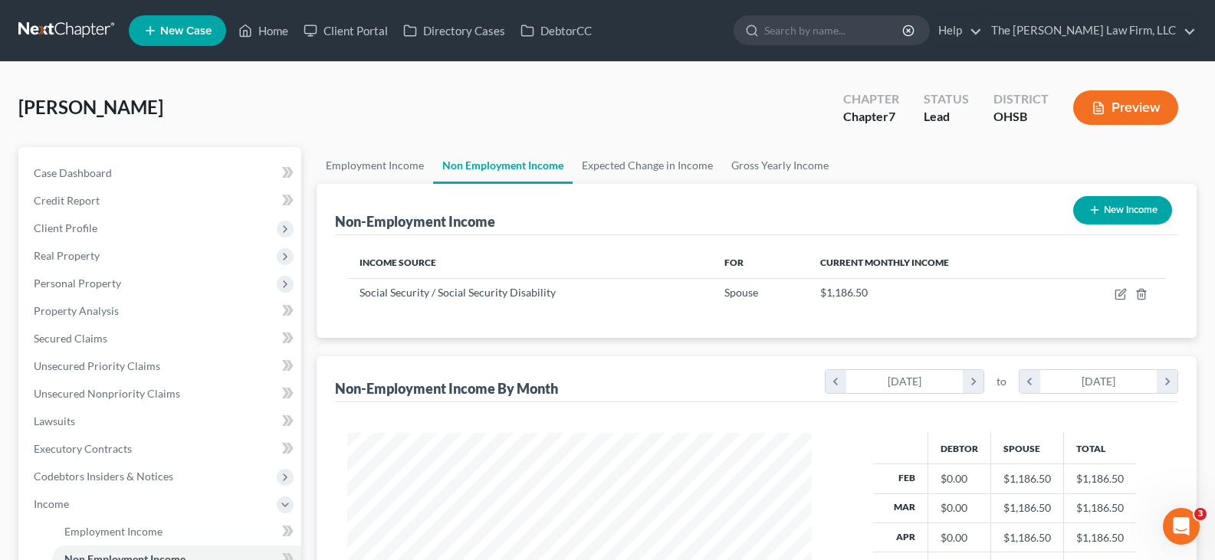
scroll to position [275, 495]
click at [402, 164] on link "Employment Income" at bounding box center [375, 165] width 117 height 37
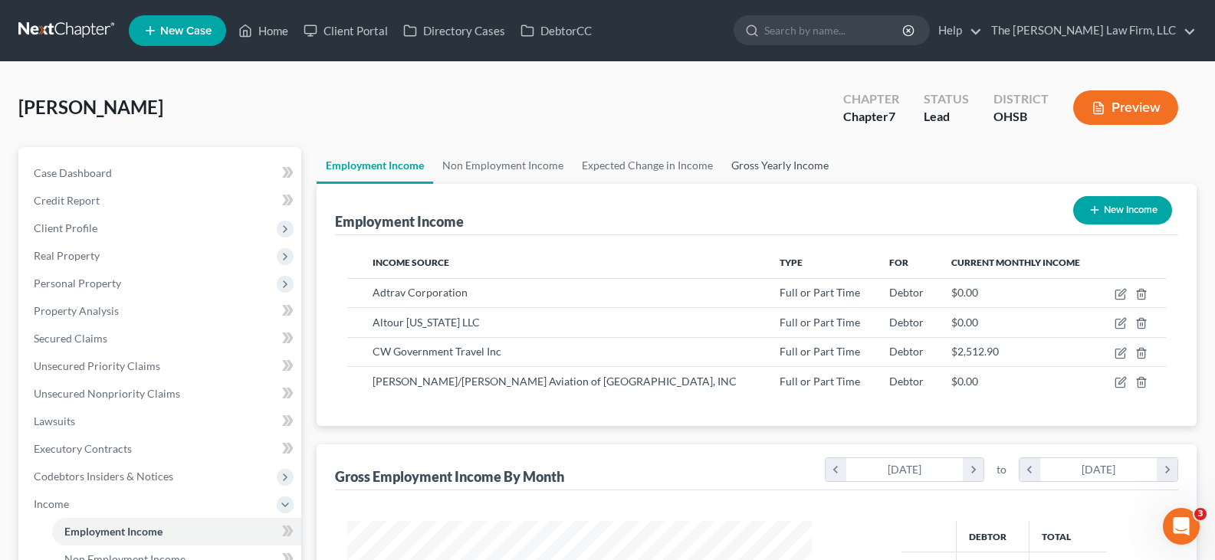
click at [745, 164] on link "Gross Yearly Income" at bounding box center [780, 165] width 116 height 37
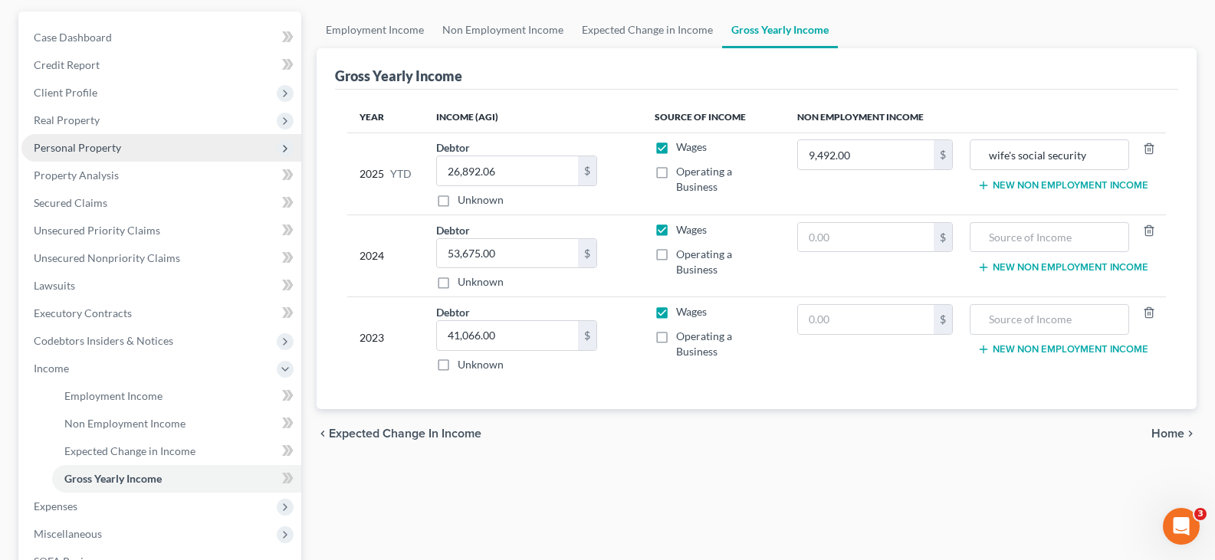
scroll to position [153, 0]
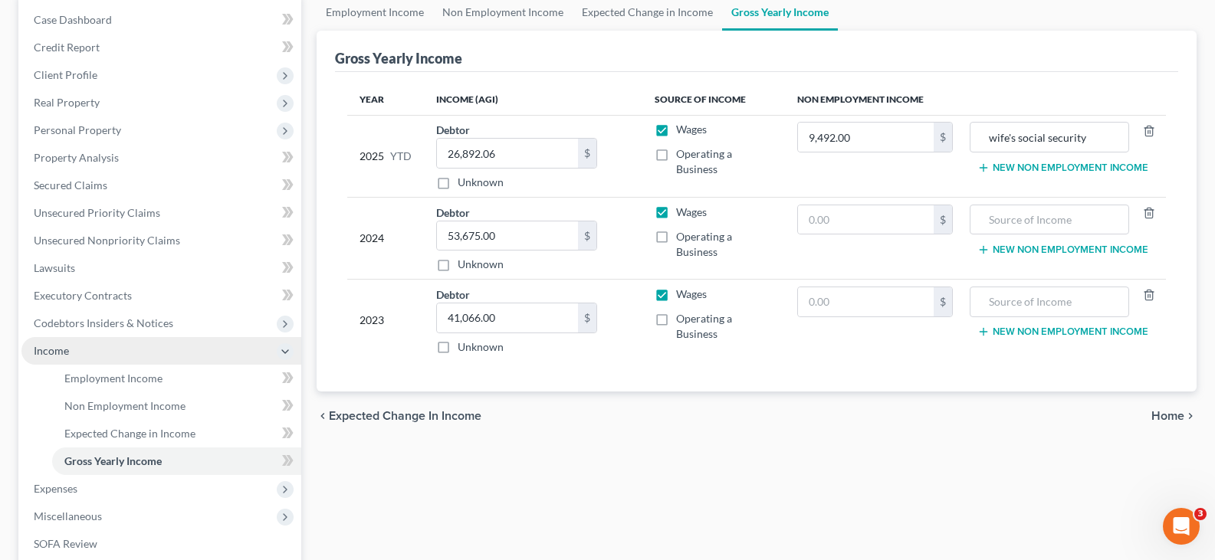
click at [113, 351] on span "Income" at bounding box center [161, 351] width 280 height 28
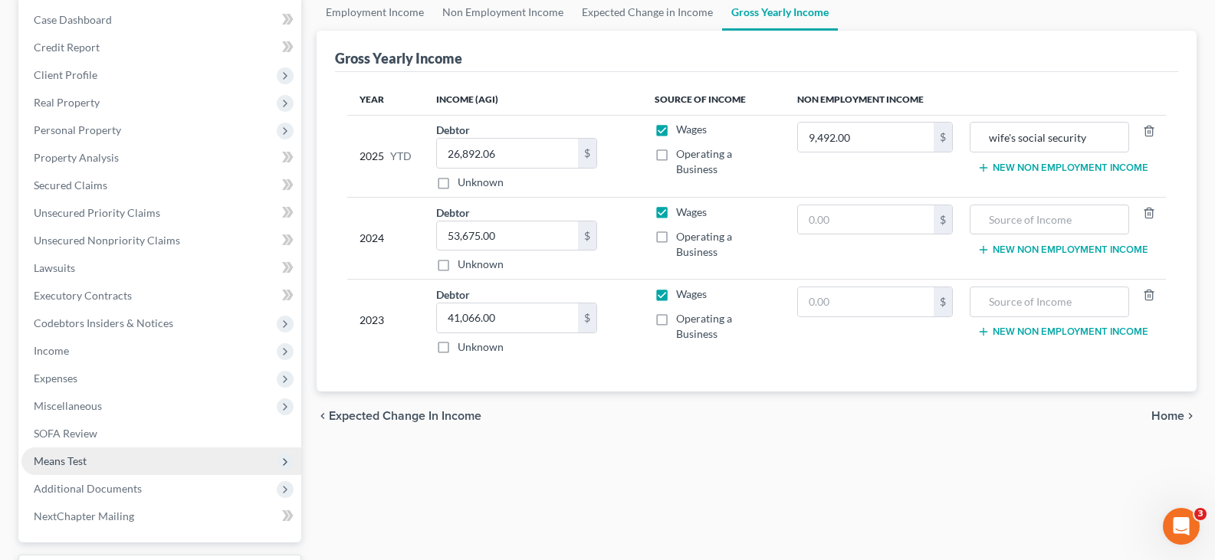
click at [80, 463] on span "Means Test" at bounding box center [60, 461] width 53 height 13
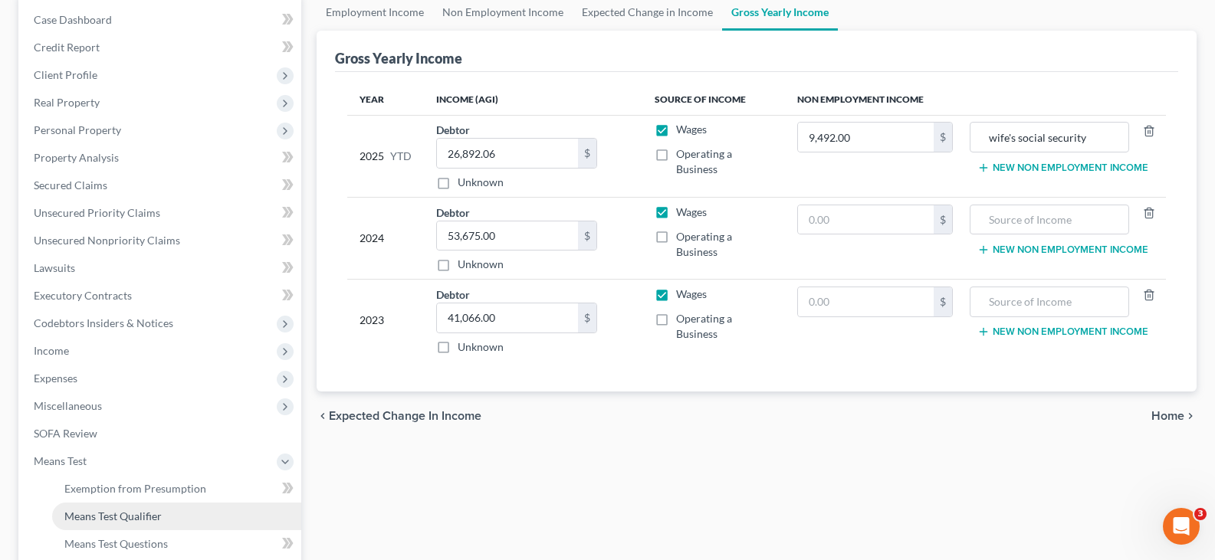
click at [95, 521] on span "Means Test Qualifier" at bounding box center [112, 516] width 97 height 13
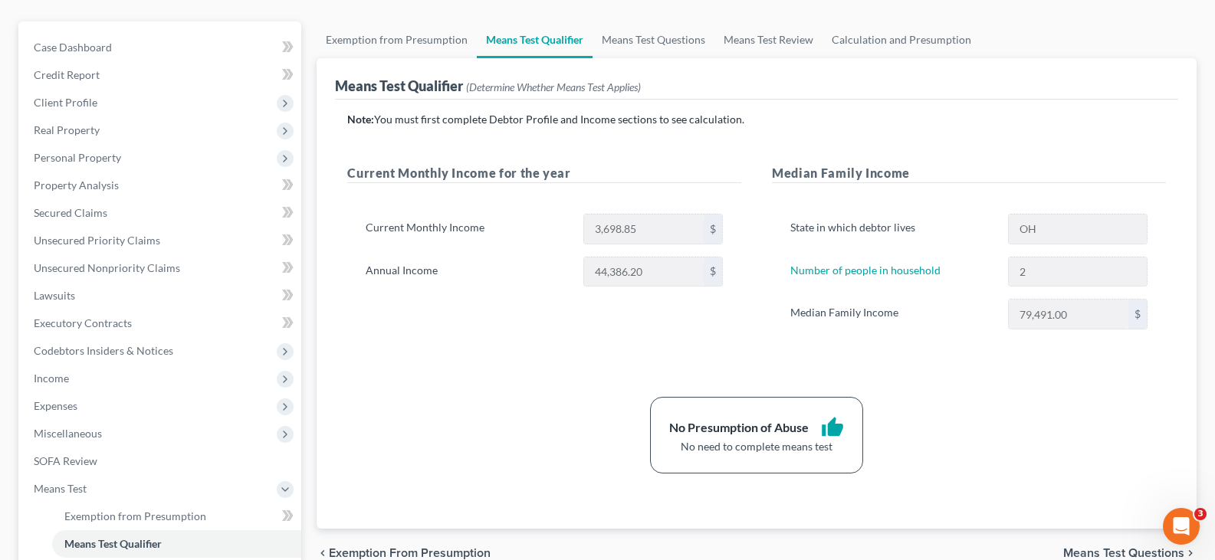
scroll to position [153, 0]
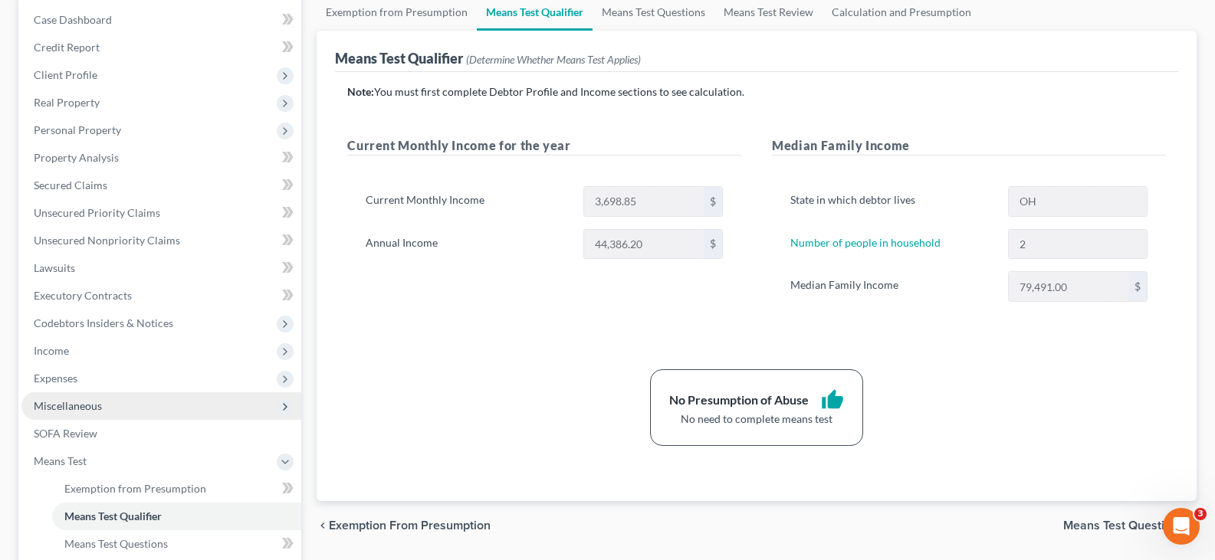
click at [113, 405] on span "Miscellaneous" at bounding box center [161, 407] width 280 height 28
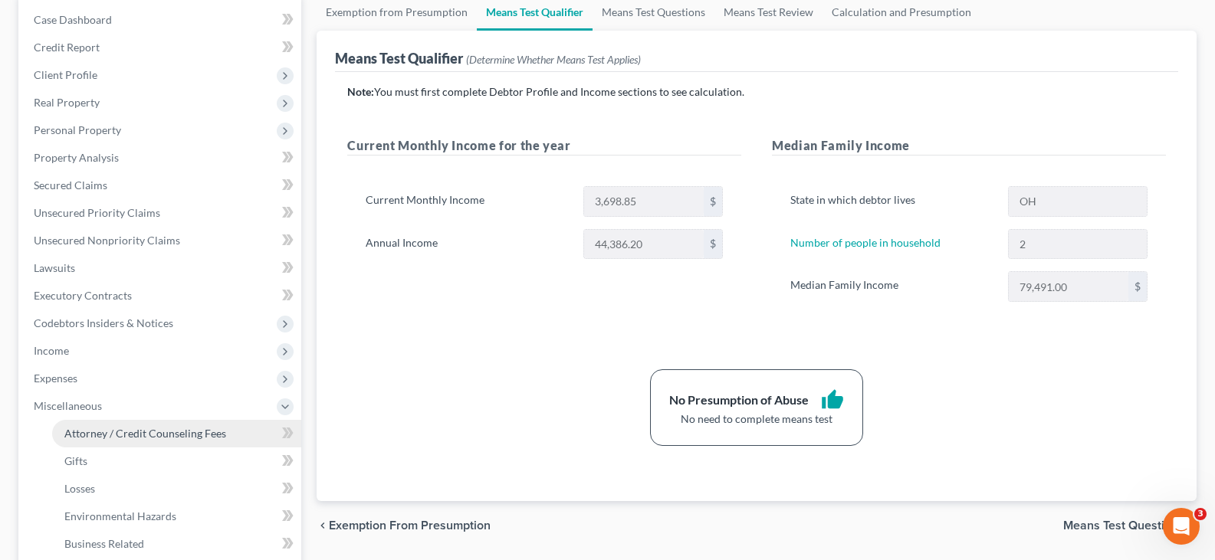
click at [123, 438] on span "Attorney / Credit Counseling Fees" at bounding box center [145, 433] width 162 height 13
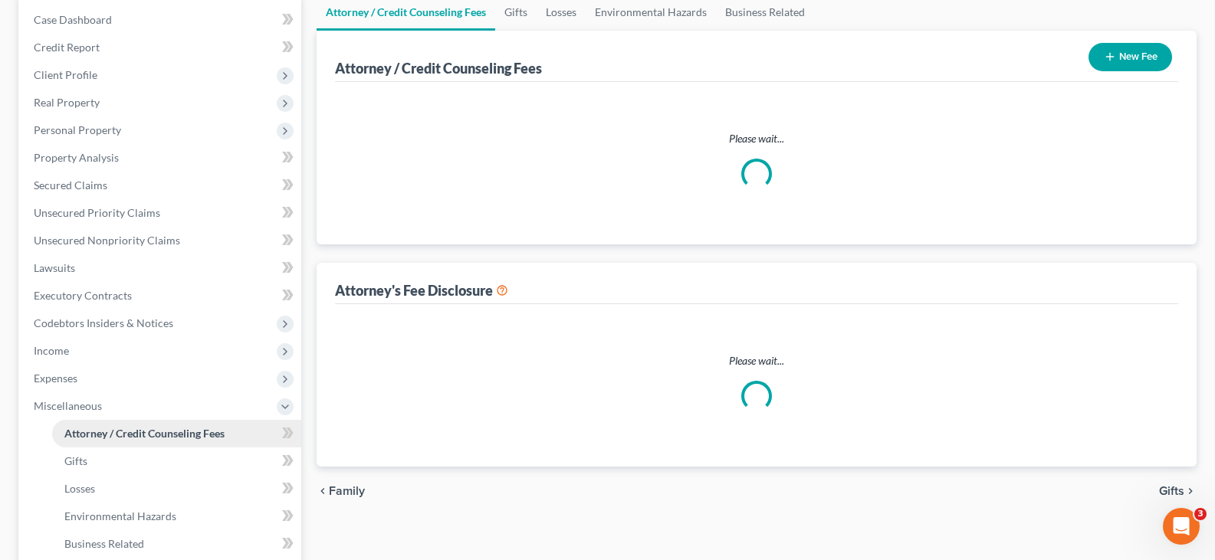
scroll to position [151, 0]
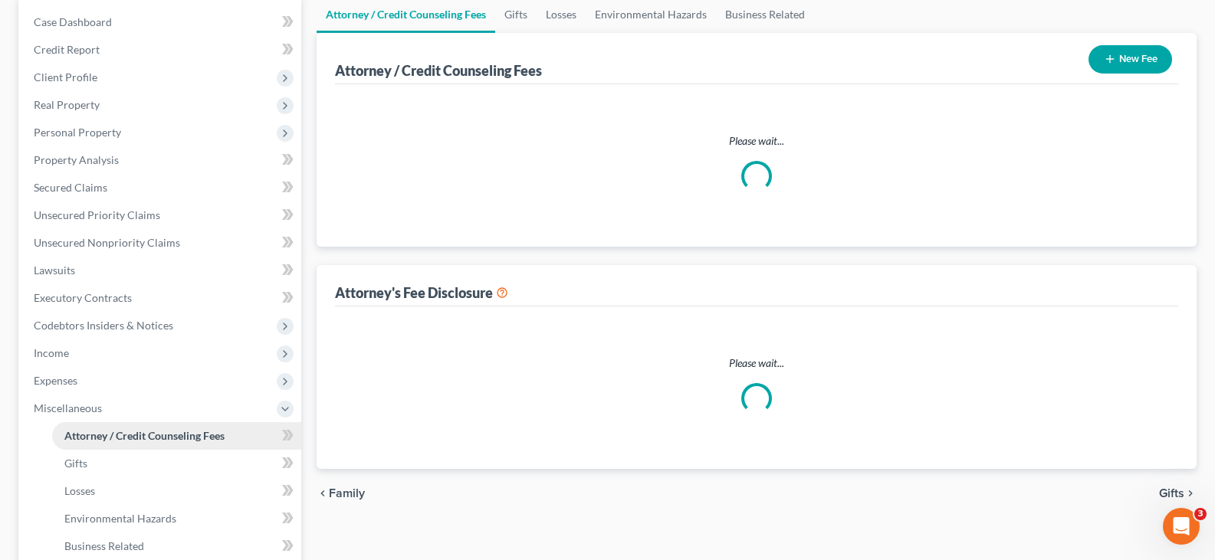
select select "0"
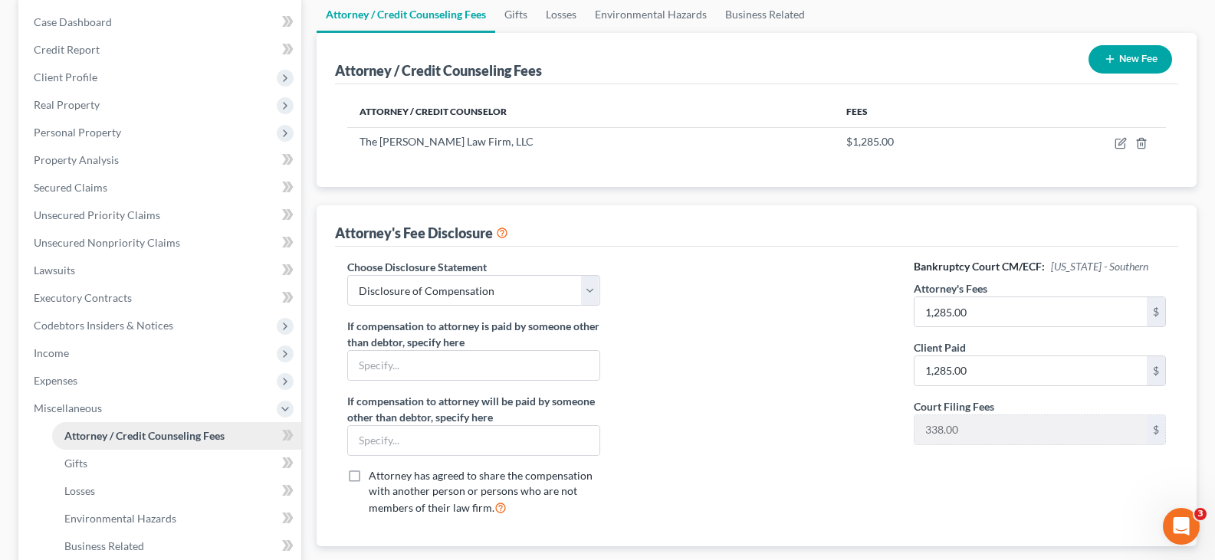
scroll to position [0, 0]
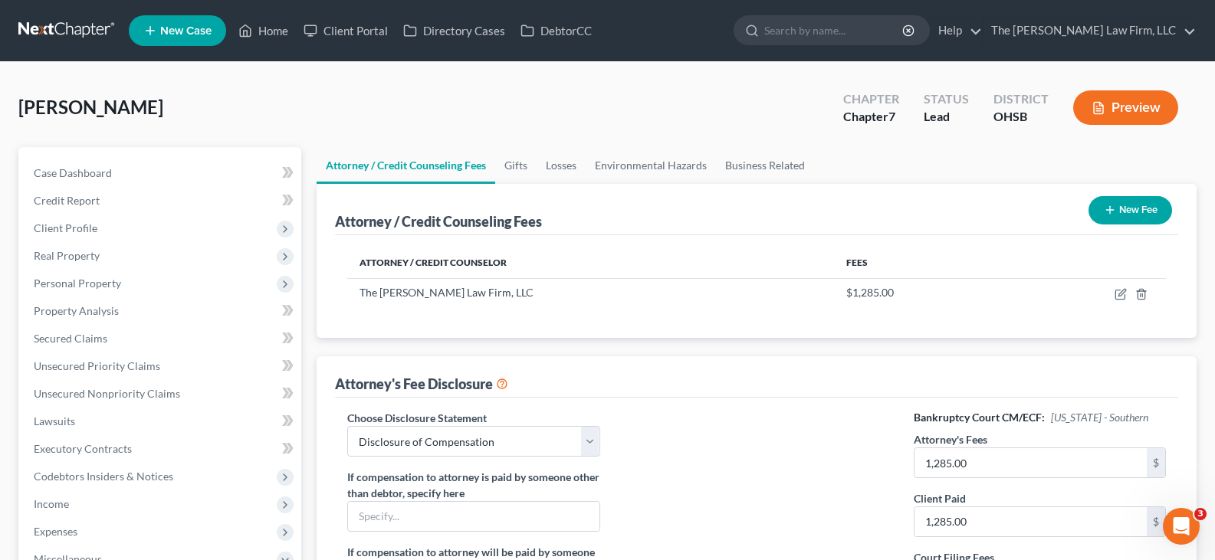
click at [1108, 211] on icon "button" at bounding box center [1110, 210] width 12 height 12
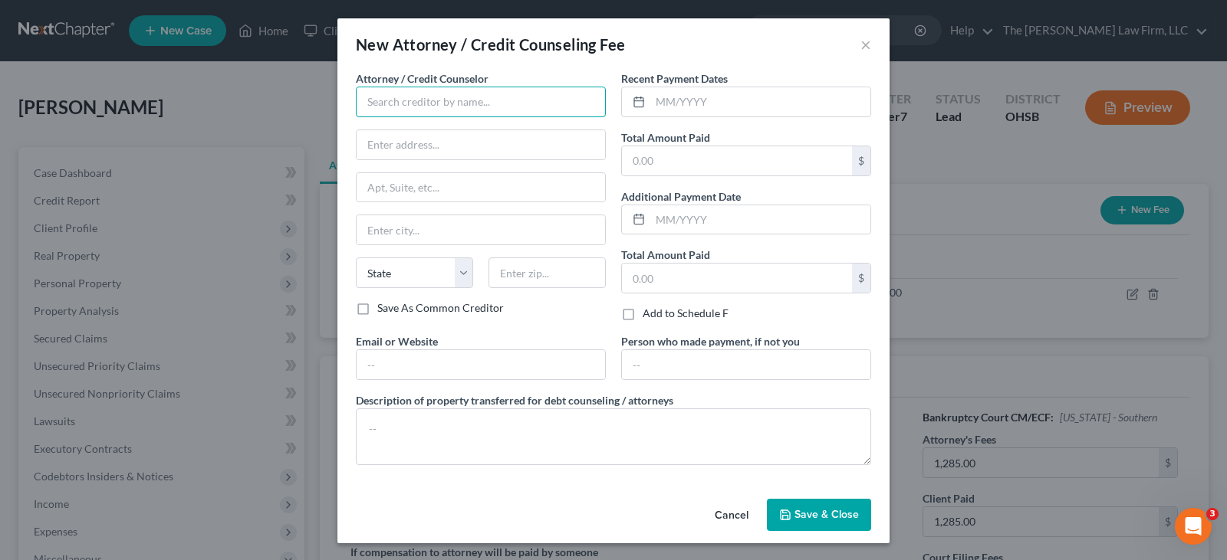
click at [557, 101] on input "text" at bounding box center [481, 102] width 250 height 31
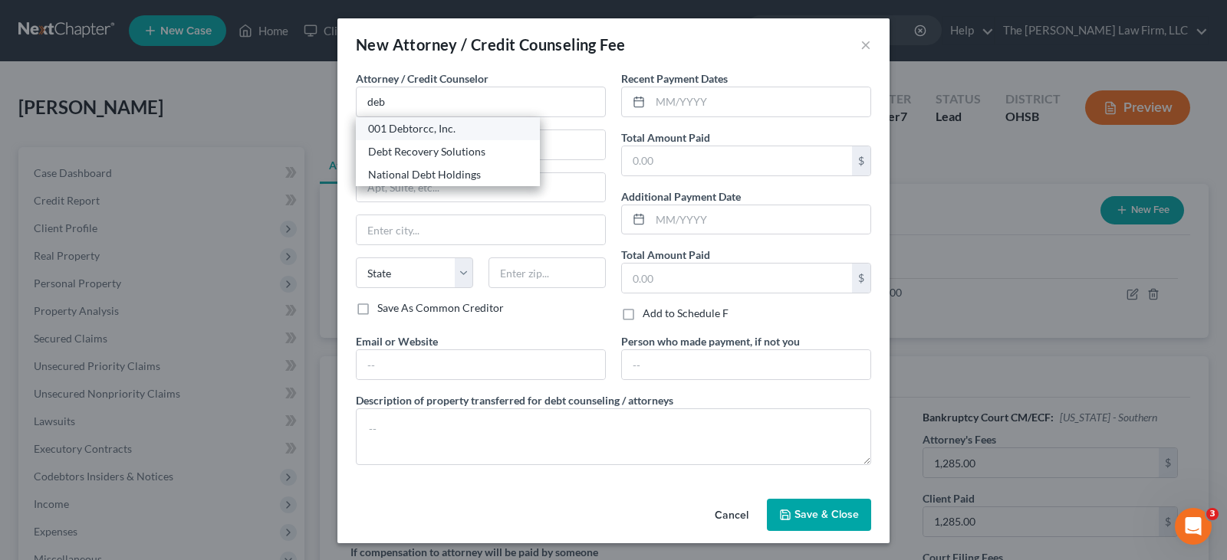
click at [437, 132] on div "001 Debtorcc, Inc." at bounding box center [447, 128] width 159 height 15
type input "001 Debtorcc, Inc."
type input "[STREET_ADDRESS]"
type input "[GEOGRAPHIC_DATA]"
select select "33"
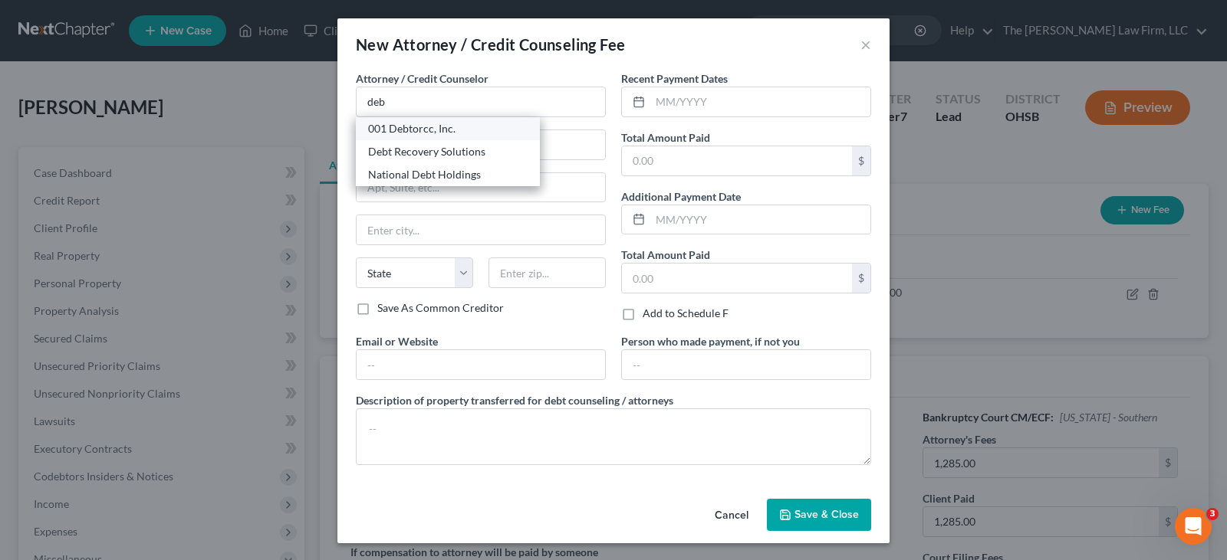
type input "07306"
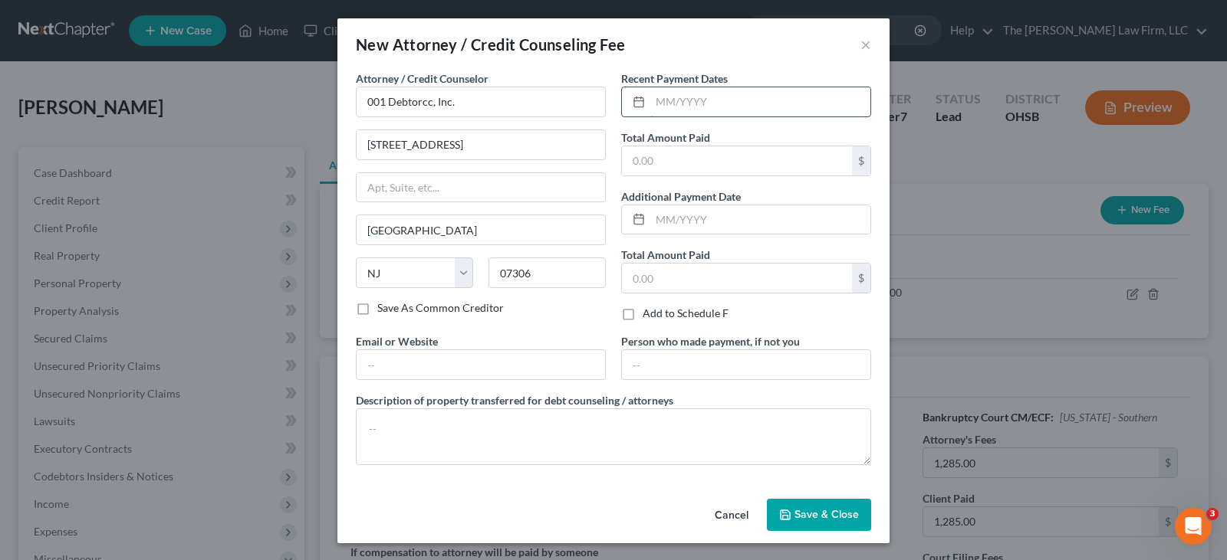
click at [656, 109] on input "text" at bounding box center [760, 101] width 220 height 29
type input "06/2025"
click at [662, 156] on input "text" at bounding box center [737, 160] width 230 height 29
type input "19.95"
click at [560, 366] on input "text" at bounding box center [480, 364] width 248 height 29
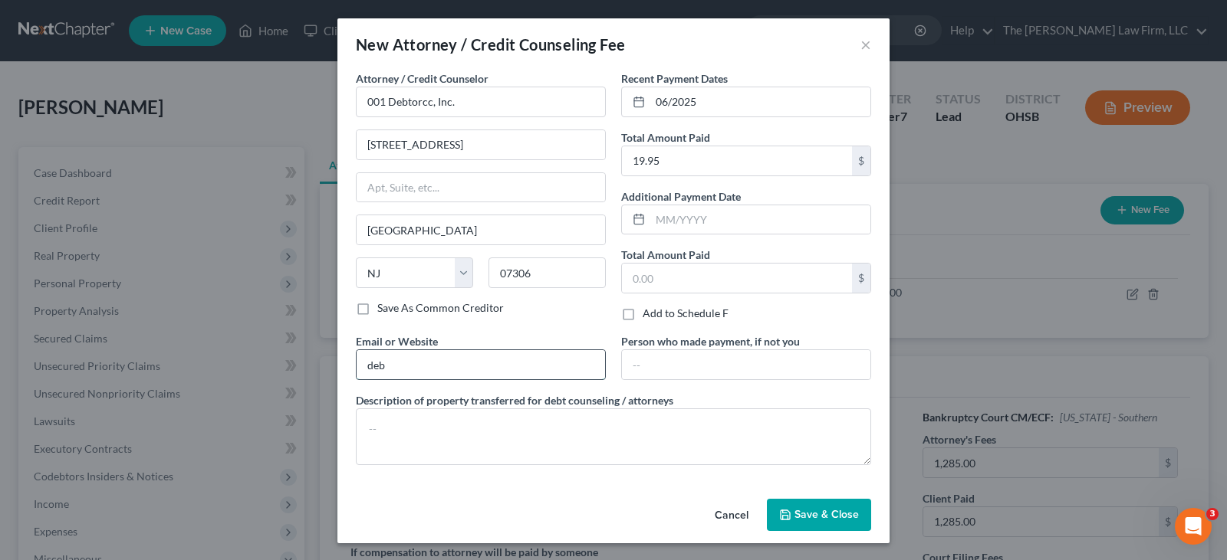
type input "[DOMAIN_NAME]"
click at [456, 426] on textarea at bounding box center [613, 437] width 515 height 57
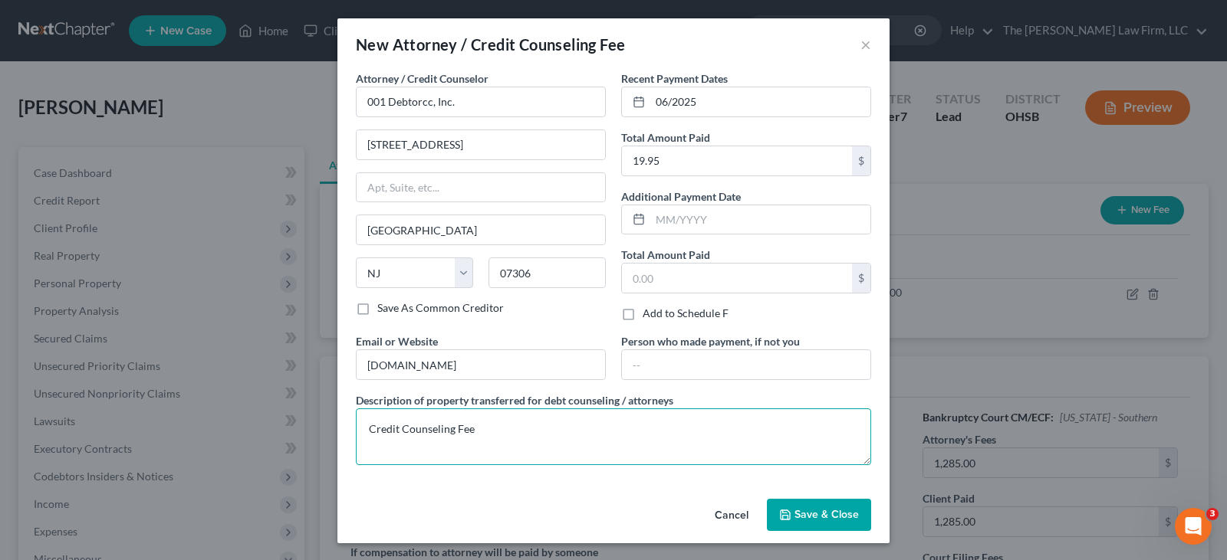
type textarea "Credit Counseling Fee"
click at [782, 517] on icon "button" at bounding box center [785, 515] width 12 height 12
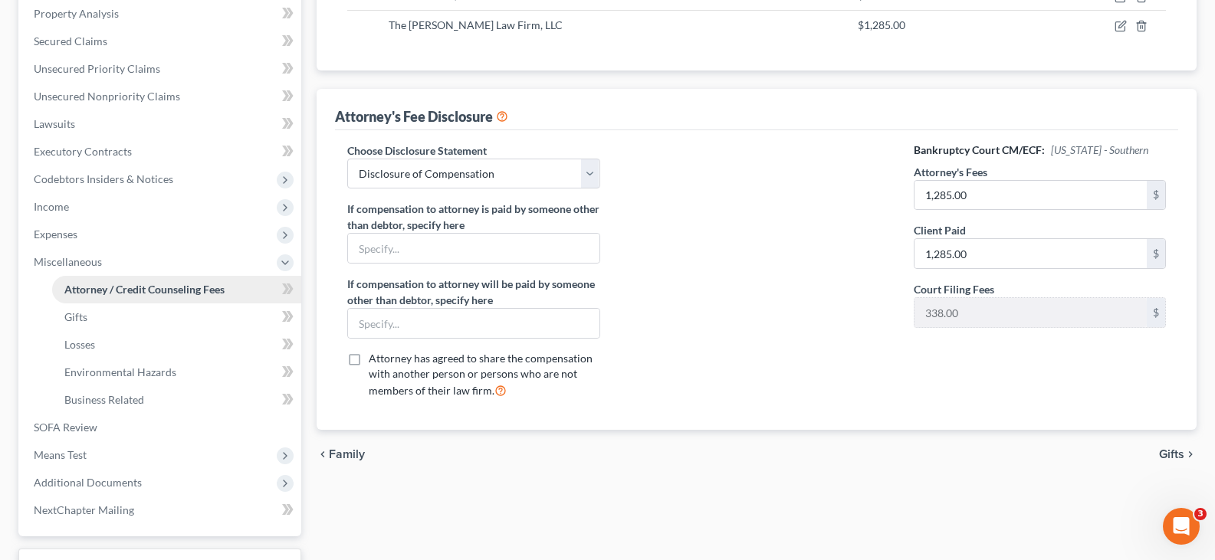
scroll to position [307, 0]
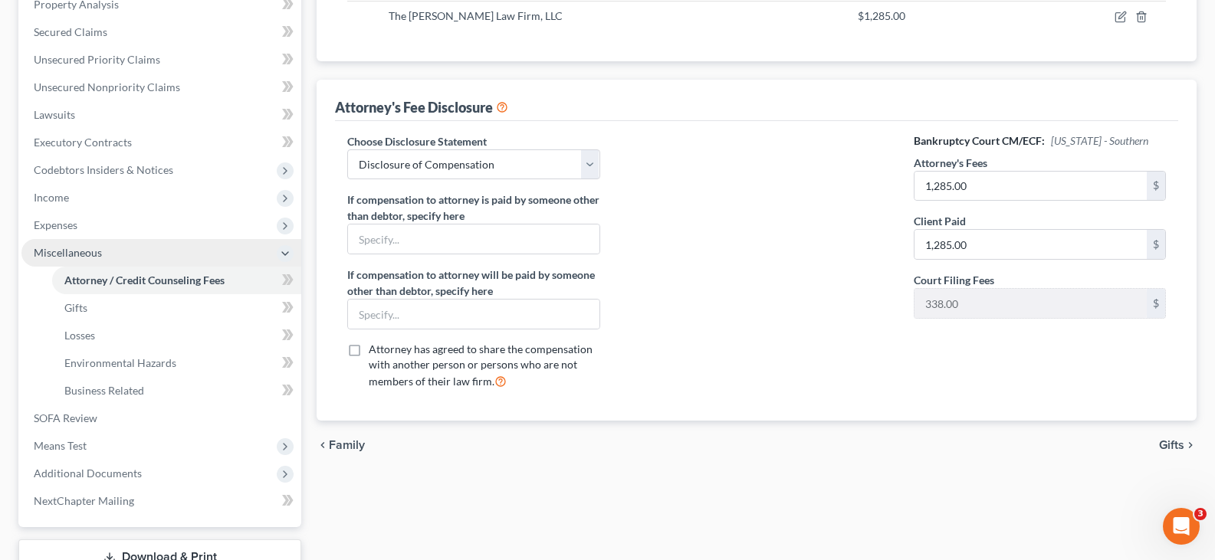
click at [146, 255] on span "Miscellaneous" at bounding box center [161, 253] width 280 height 28
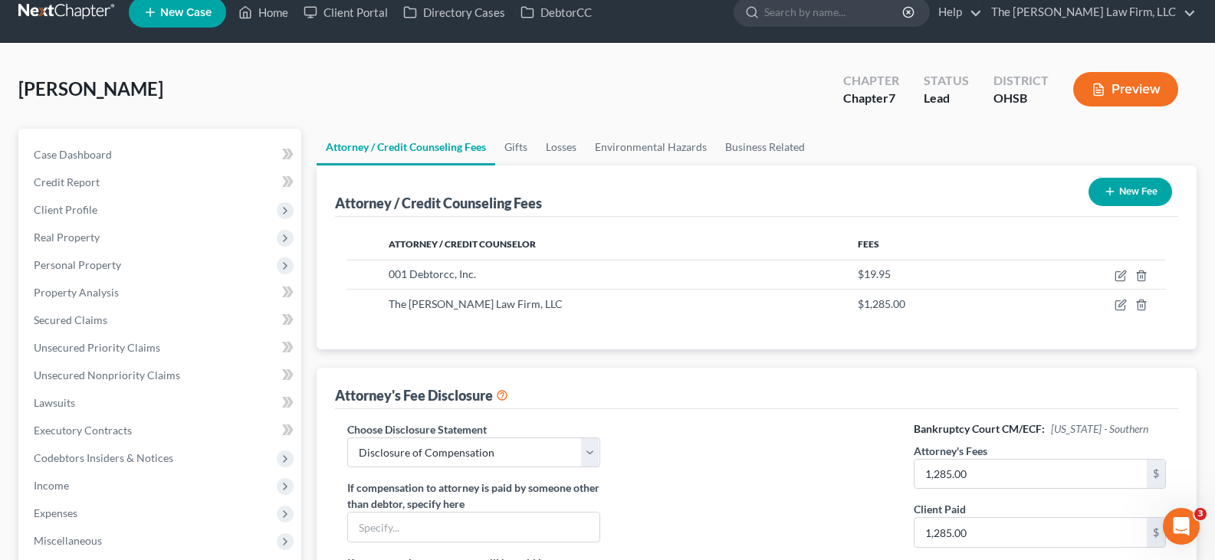
scroll to position [0, 0]
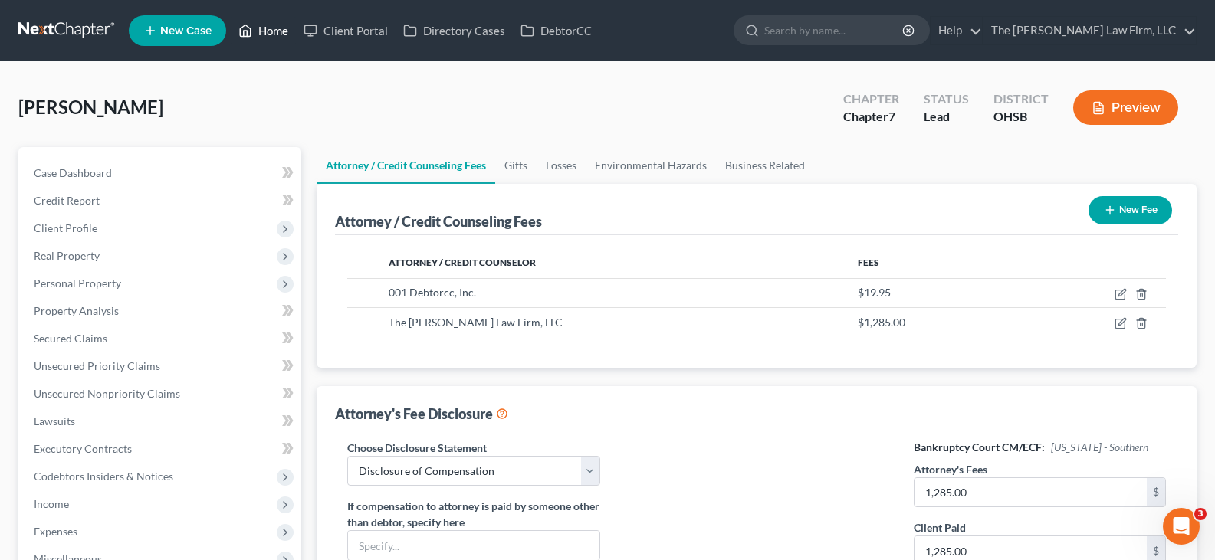
click at [271, 31] on link "Home" at bounding box center [263, 31] width 65 height 28
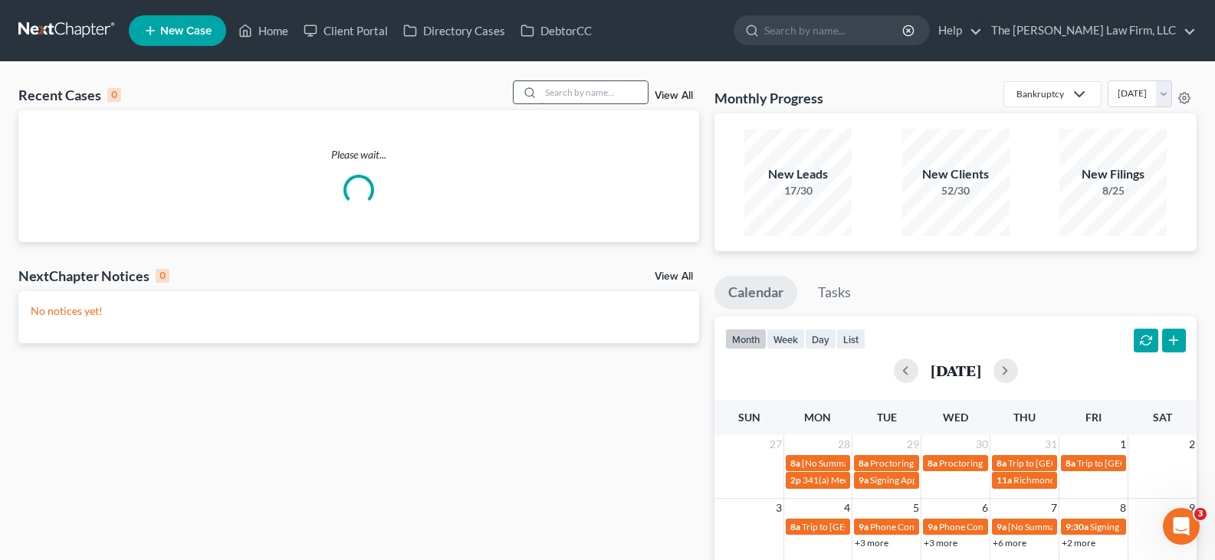
click at [570, 93] on input "search" at bounding box center [593, 92] width 107 height 22
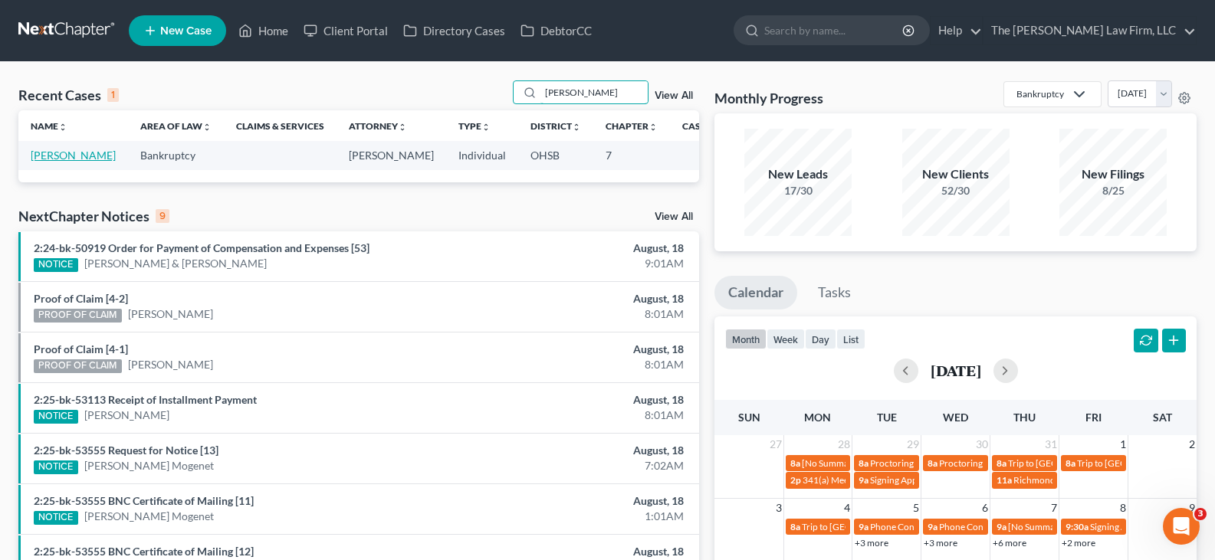
type input "[PERSON_NAME]"
click at [43, 156] on link "[PERSON_NAME]" at bounding box center [73, 155] width 85 height 13
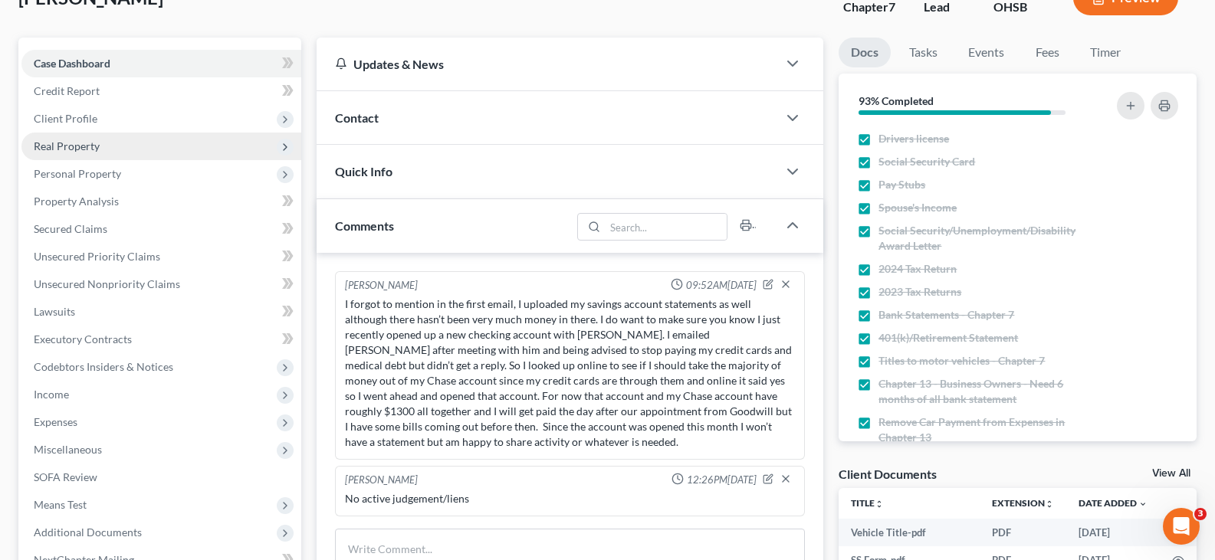
scroll to position [230, 0]
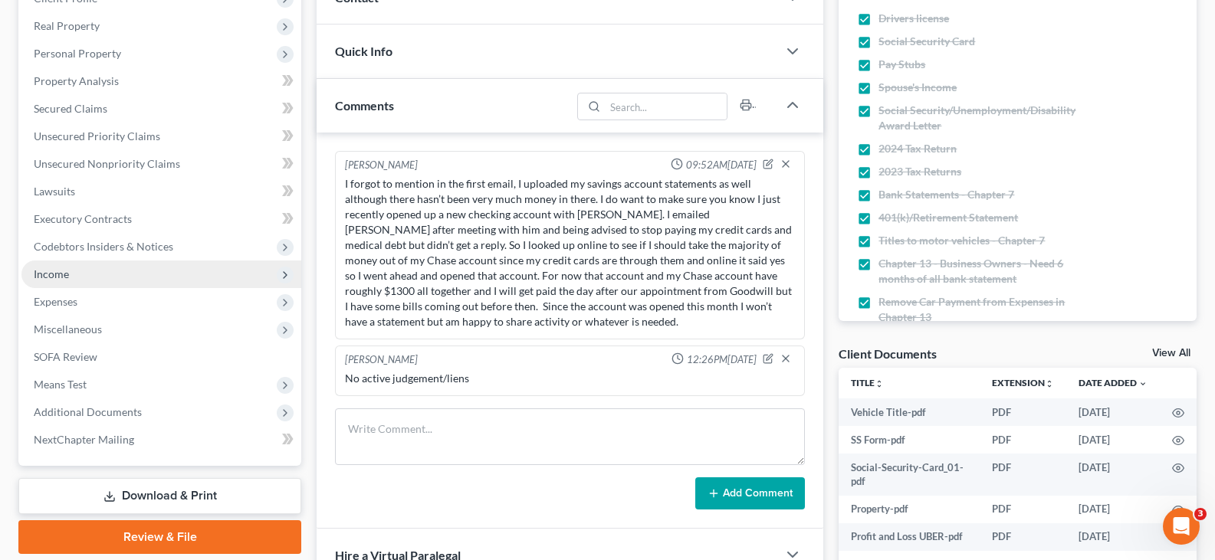
click at [62, 275] on span "Income" at bounding box center [51, 274] width 35 height 13
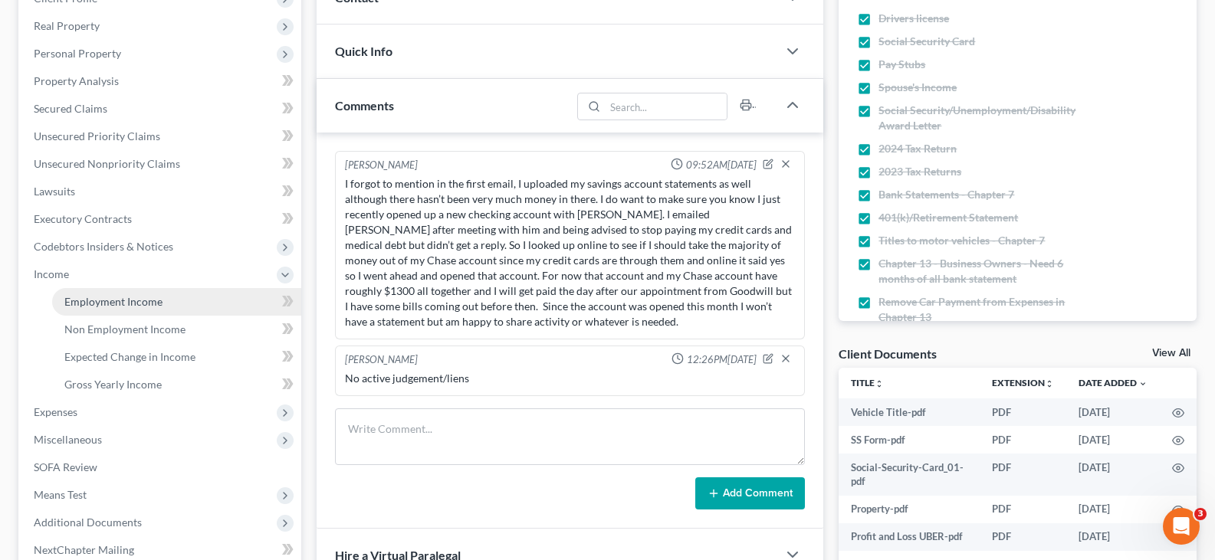
click at [87, 302] on span "Employment Income" at bounding box center [113, 301] width 98 height 13
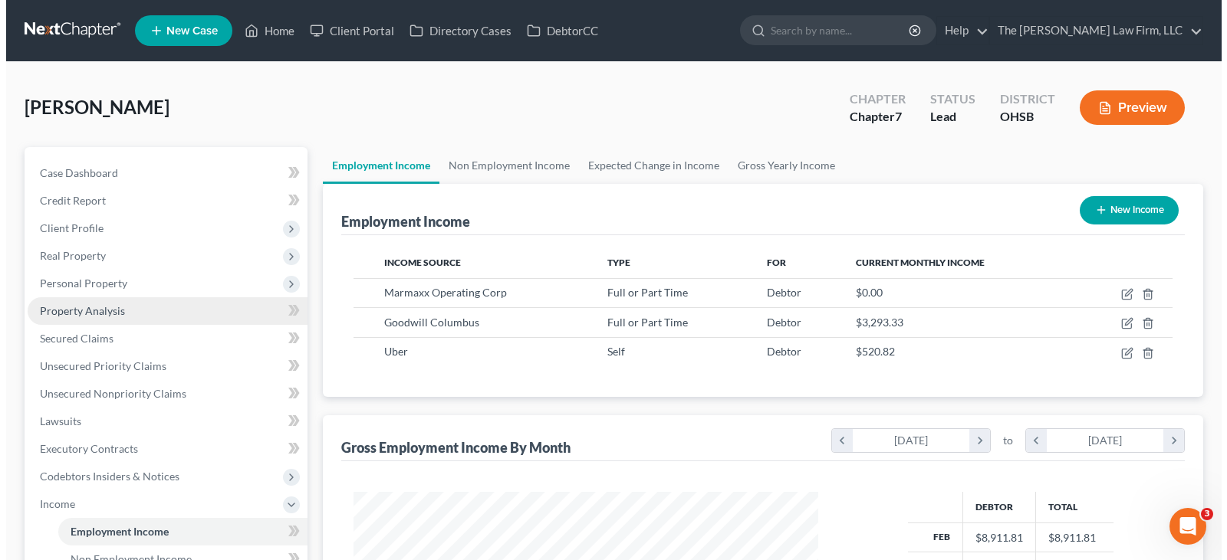
scroll to position [275, 495]
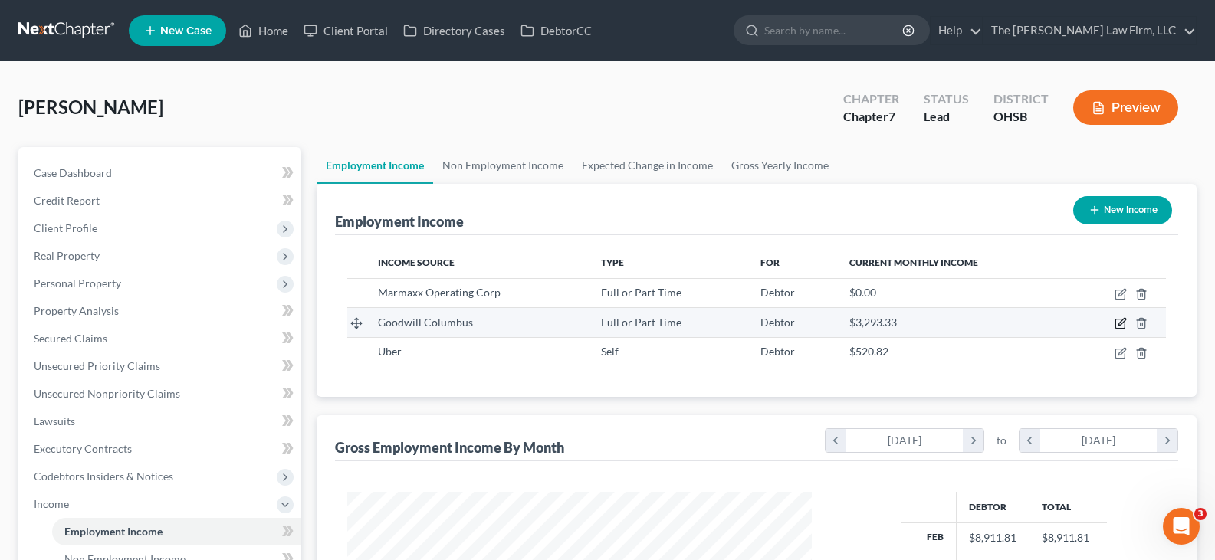
click at [1122, 324] on icon "button" at bounding box center [1122, 322] width 7 height 7
select select "0"
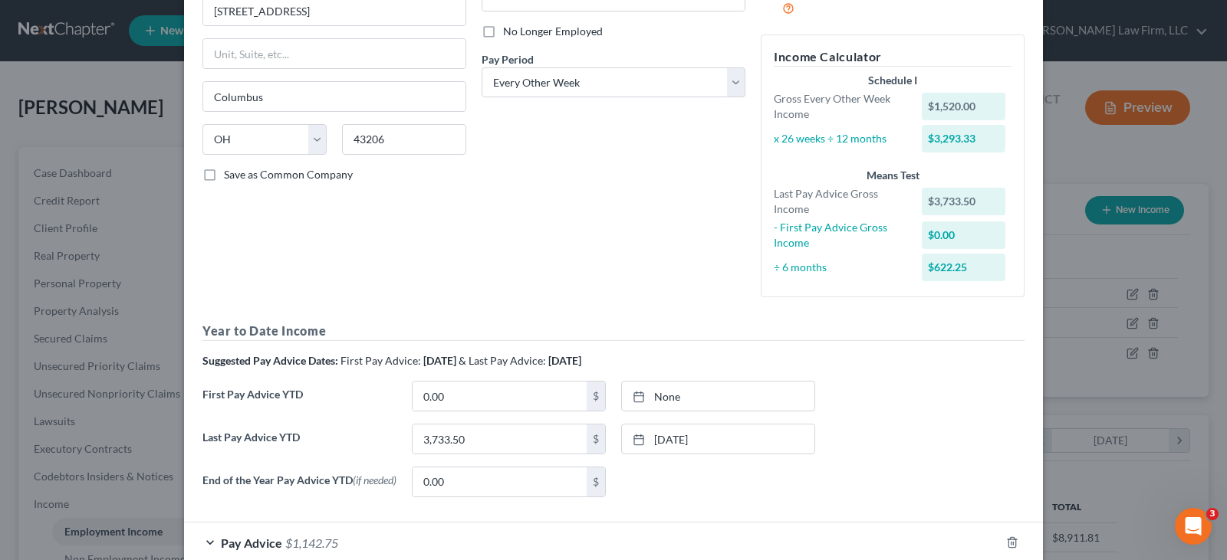
scroll to position [230, 0]
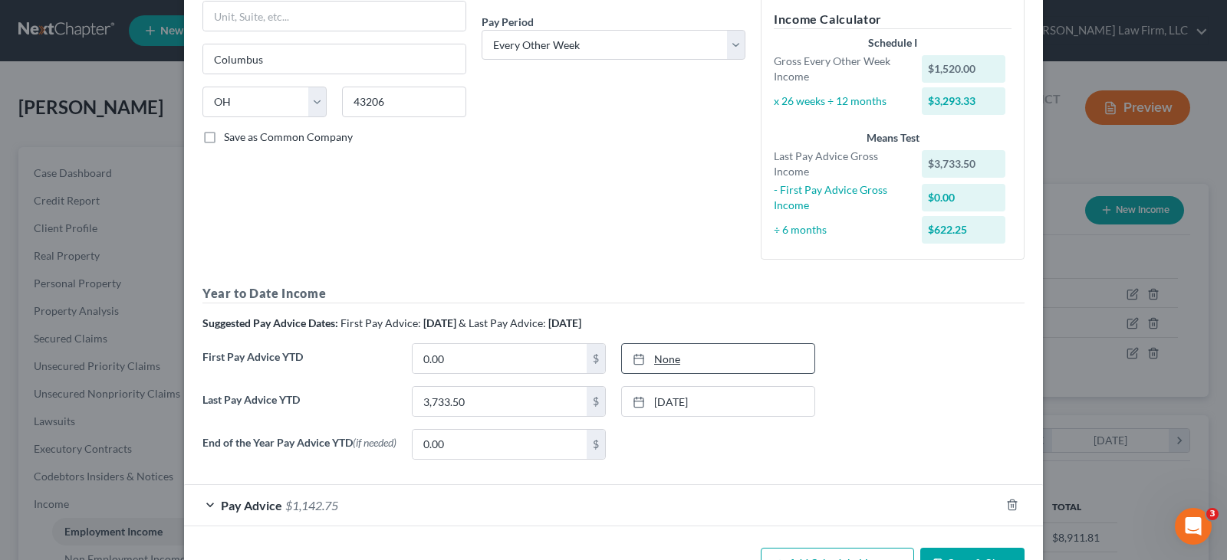
click at [634, 356] on rect at bounding box center [638, 359] width 9 height 9
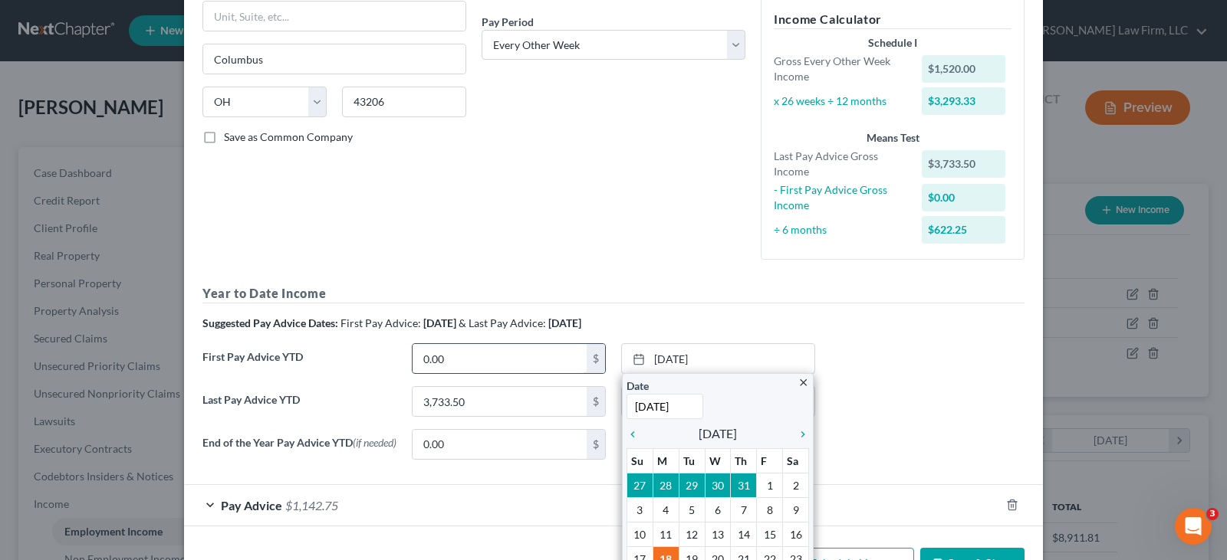
click at [552, 358] on input "0.00" at bounding box center [499, 358] width 174 height 29
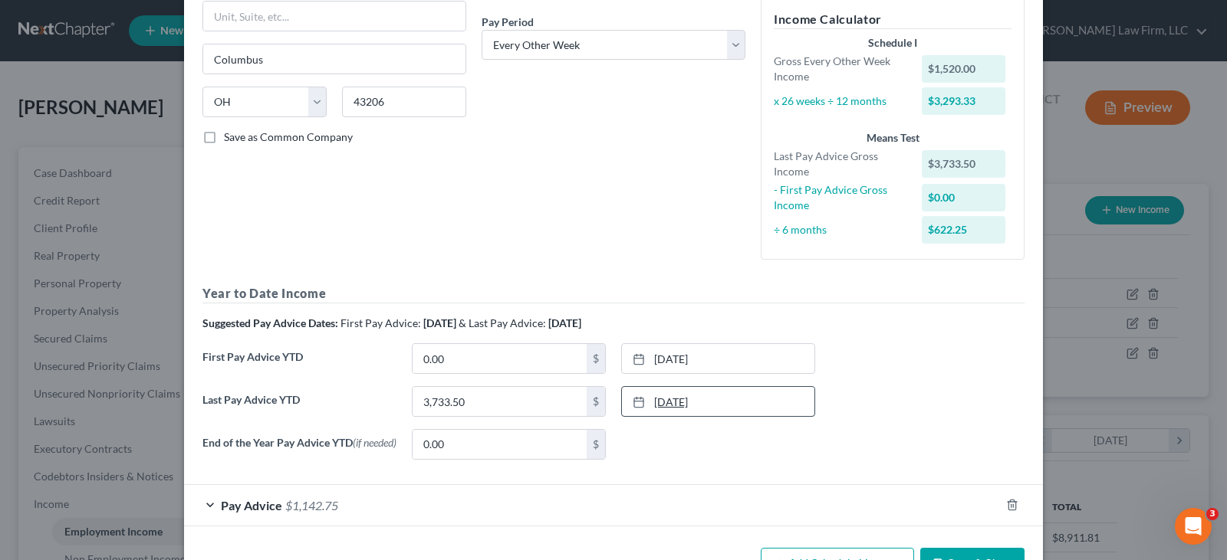
click at [711, 402] on link "[DATE]" at bounding box center [718, 401] width 192 height 29
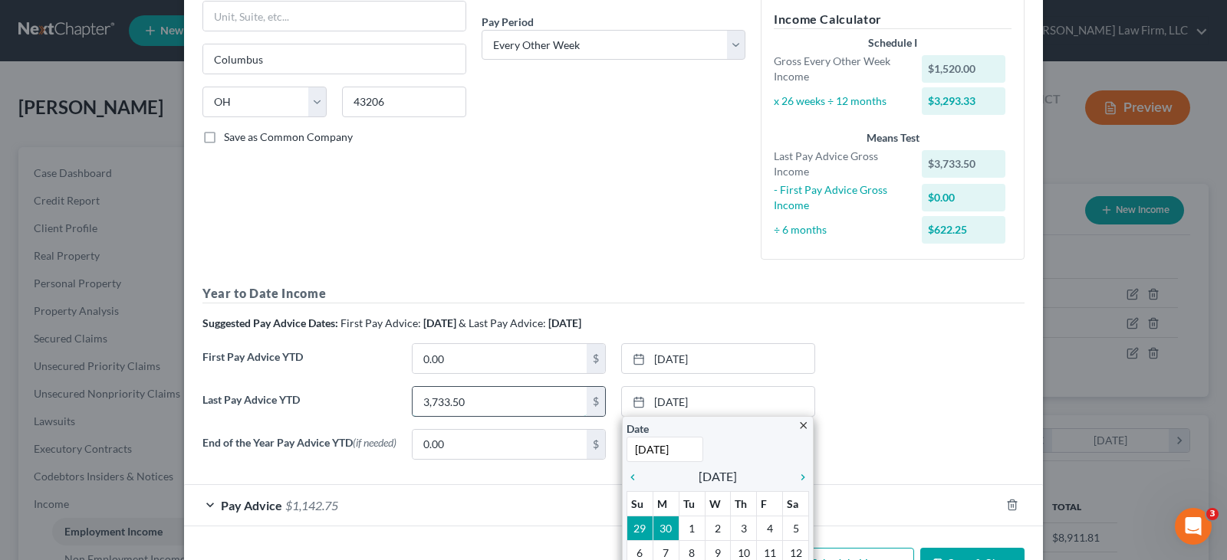
click at [514, 398] on input "3,733.50" at bounding box center [499, 401] width 174 height 29
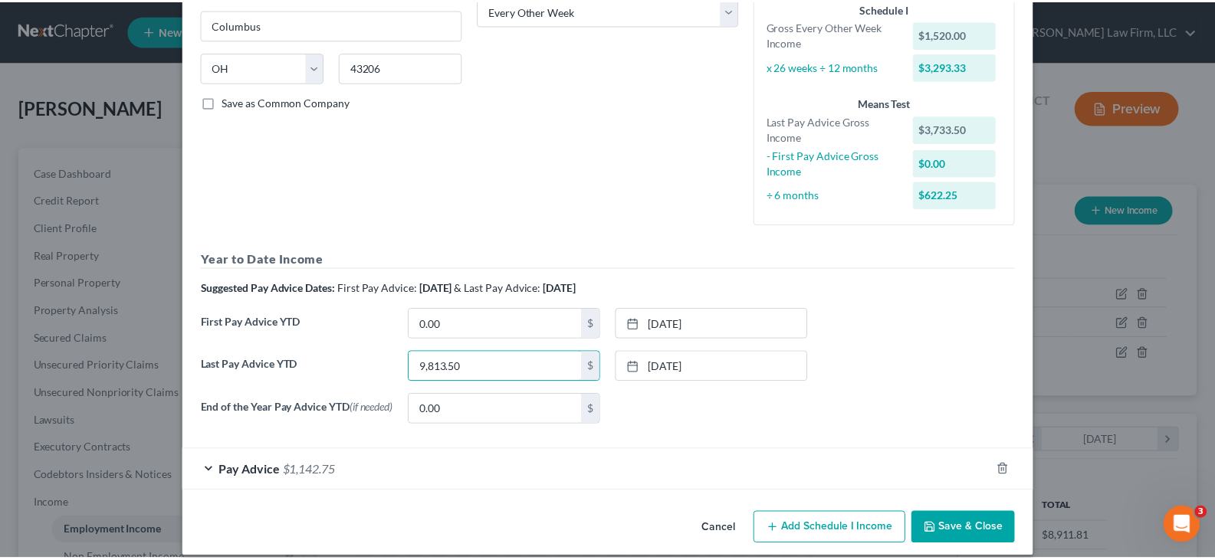
scroll to position [284, 0]
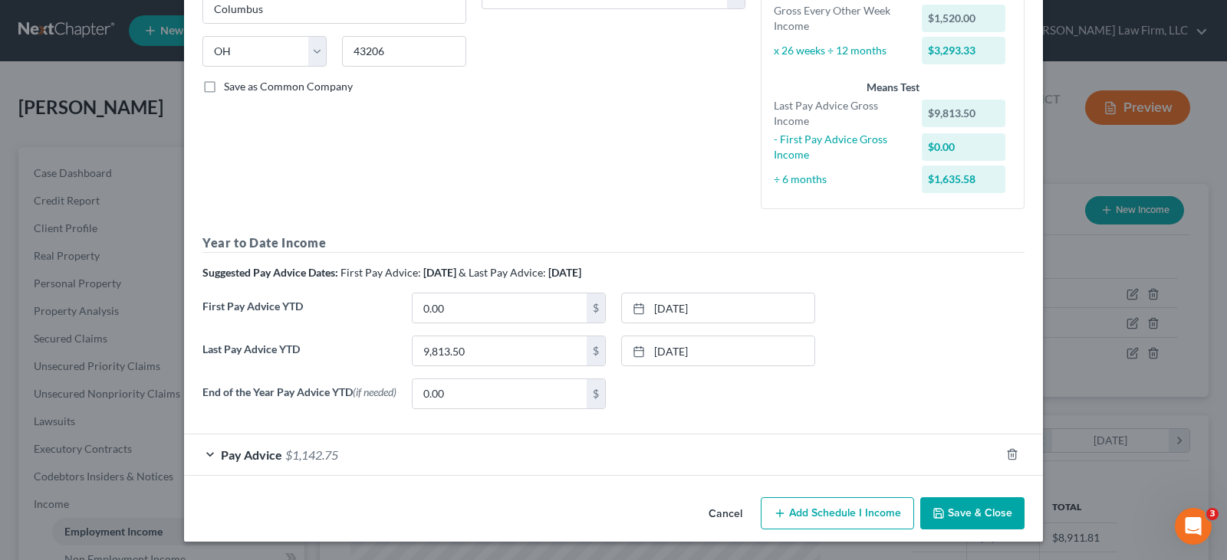
click at [939, 516] on icon "button" at bounding box center [938, 514] width 12 height 12
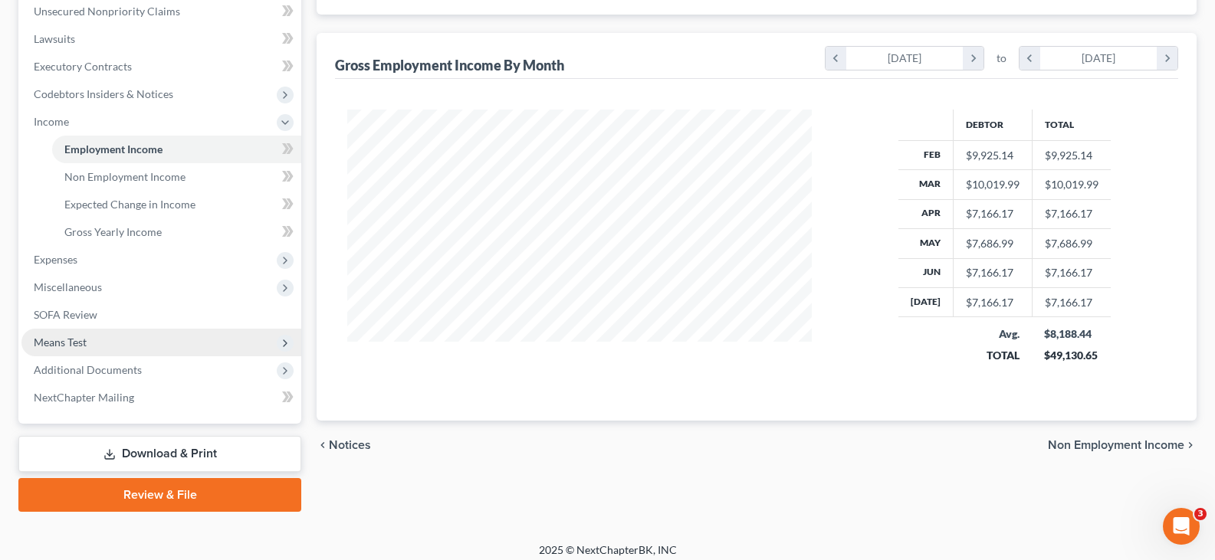
scroll to position [383, 0]
click at [60, 348] on span "Means Test" at bounding box center [161, 342] width 280 height 28
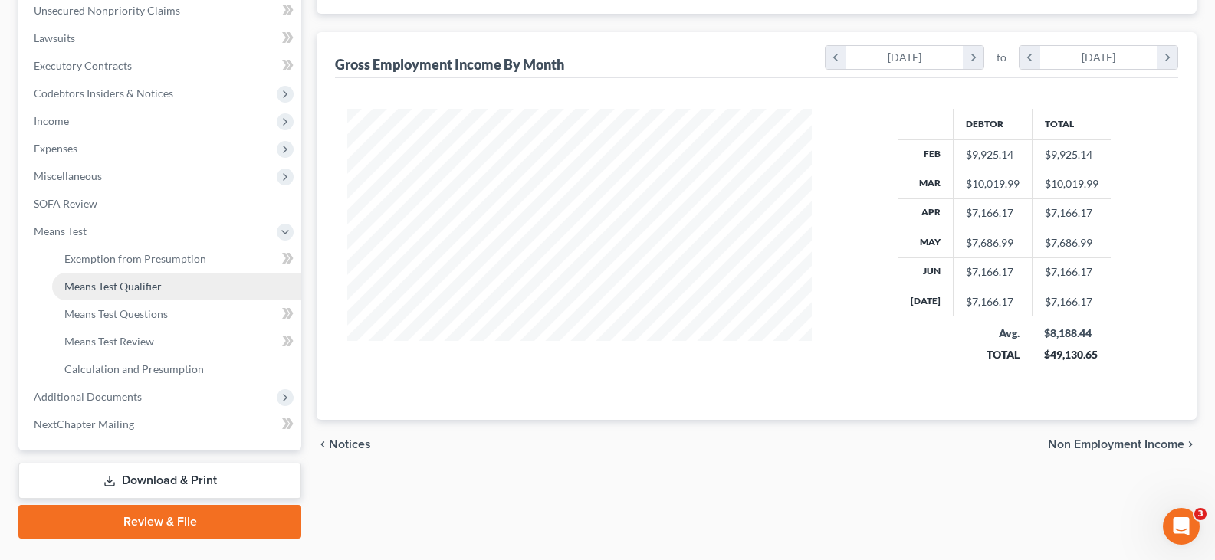
click at [107, 287] on span "Means Test Qualifier" at bounding box center [112, 286] width 97 height 13
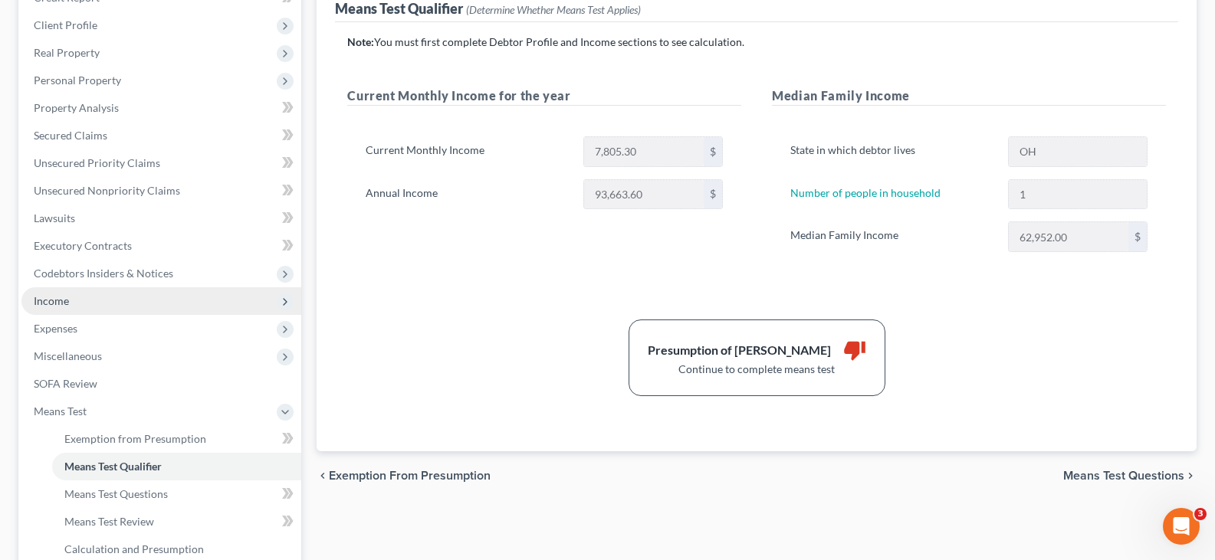
scroll to position [230, 0]
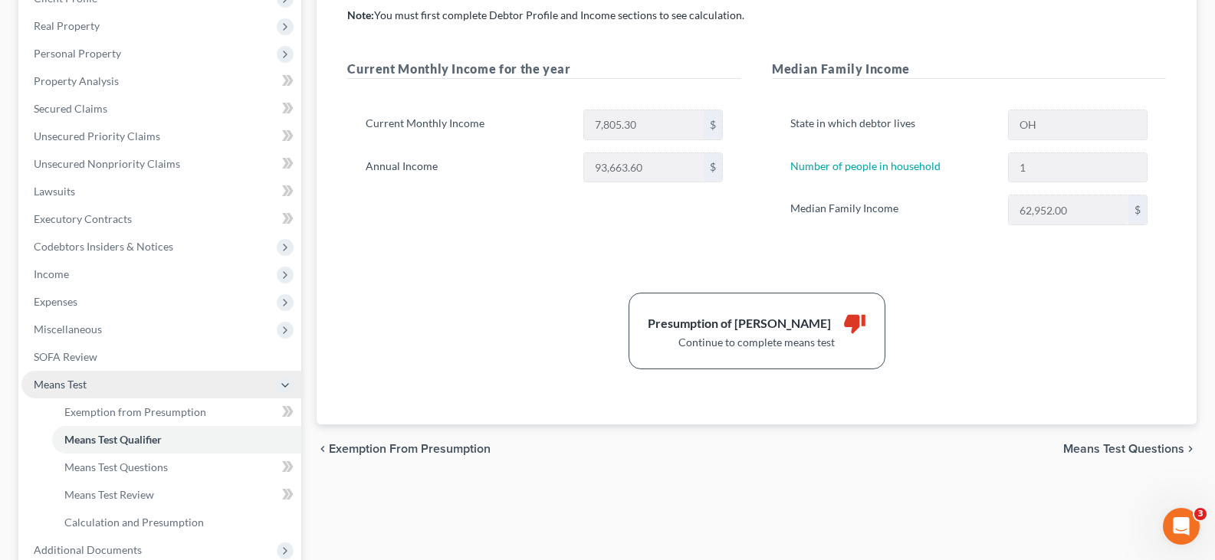
click at [120, 389] on span "Means Test" at bounding box center [161, 385] width 280 height 28
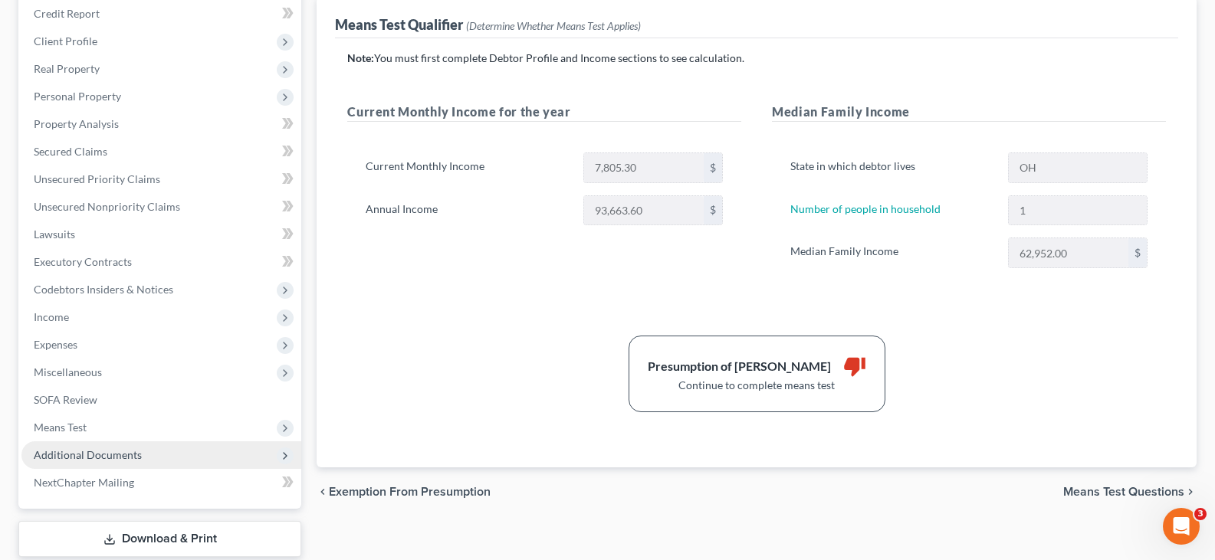
scroll to position [153, 0]
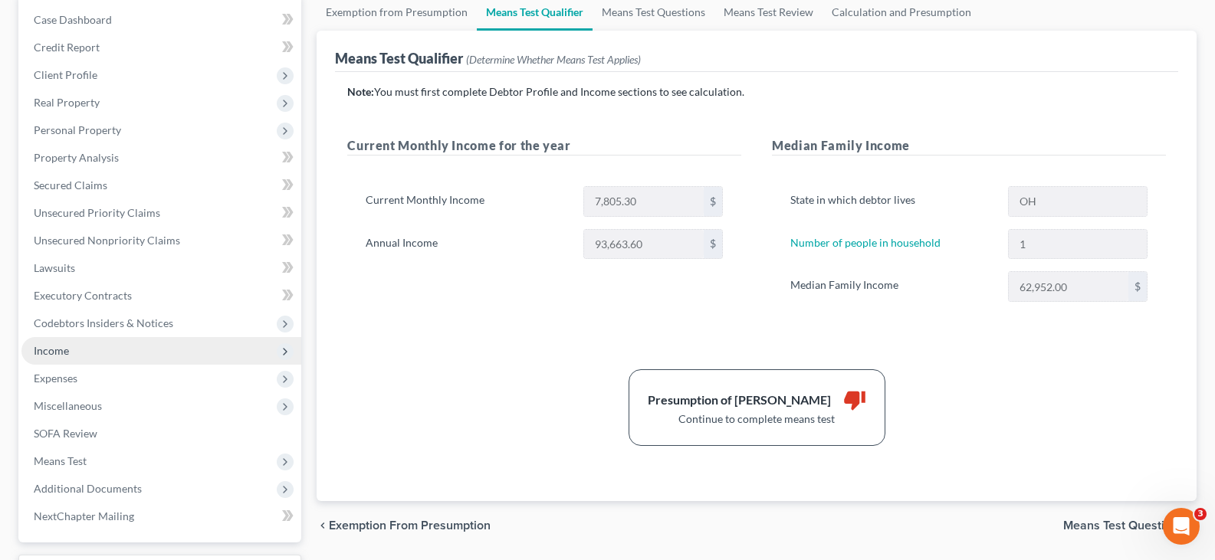
click at [57, 350] on span "Income" at bounding box center [51, 350] width 35 height 13
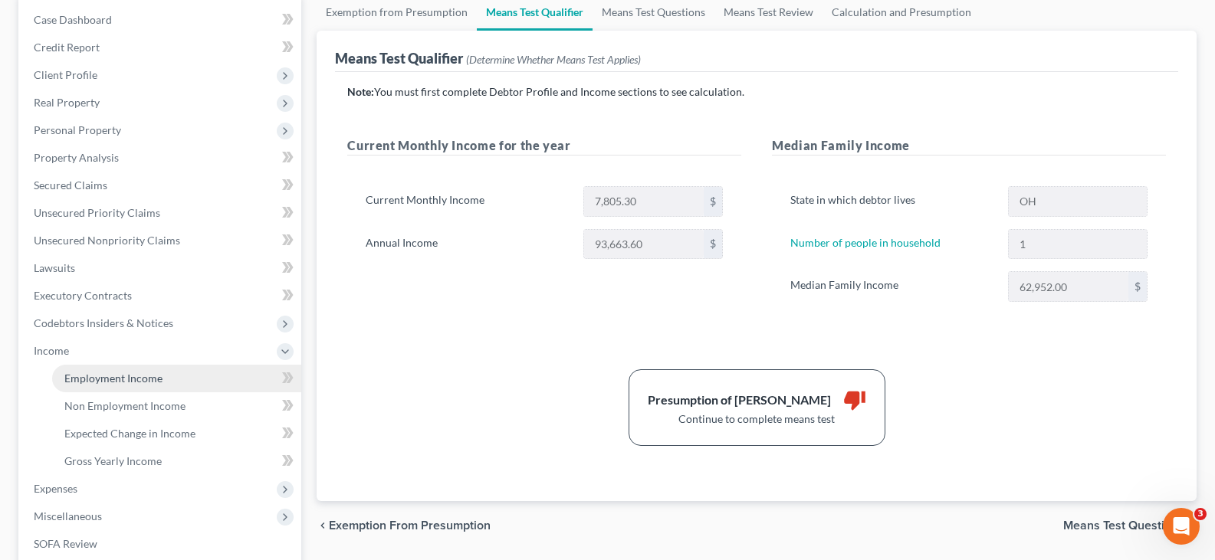
click at [115, 383] on span "Employment Income" at bounding box center [113, 378] width 98 height 13
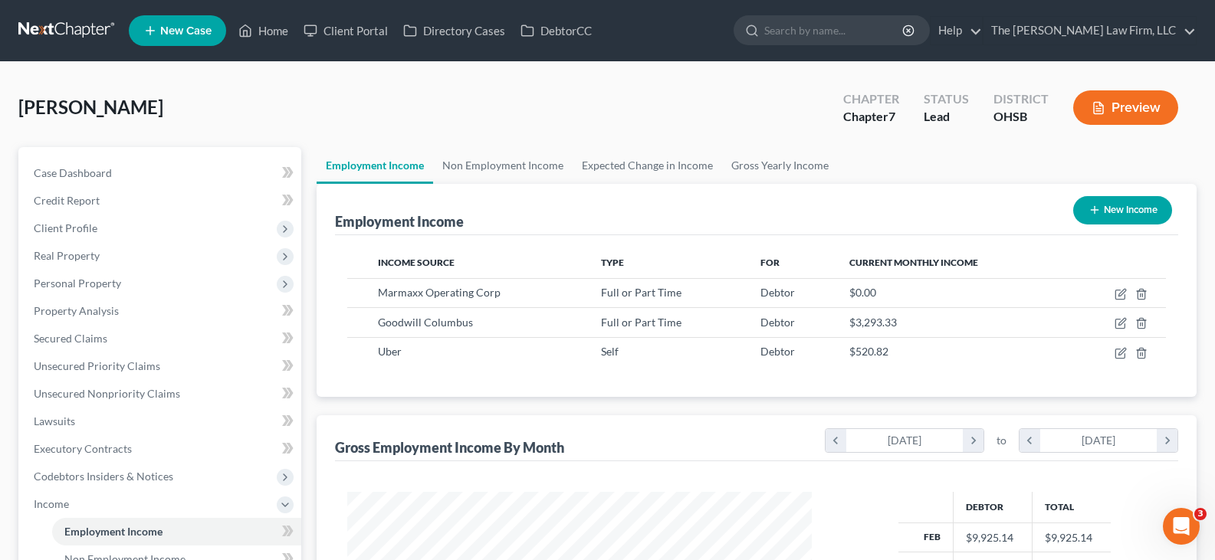
scroll to position [275, 495]
click at [793, 167] on link "Gross Yearly Income" at bounding box center [780, 165] width 116 height 37
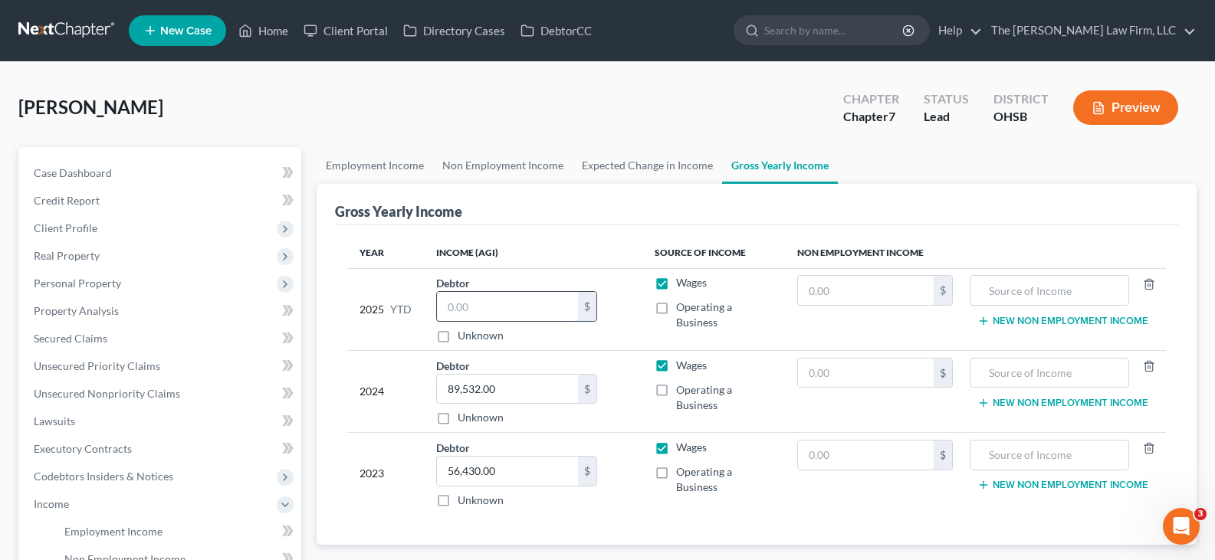
click at [470, 307] on input "text" at bounding box center [507, 306] width 141 height 29
click at [402, 169] on link "Employment Income" at bounding box center [375, 165] width 117 height 37
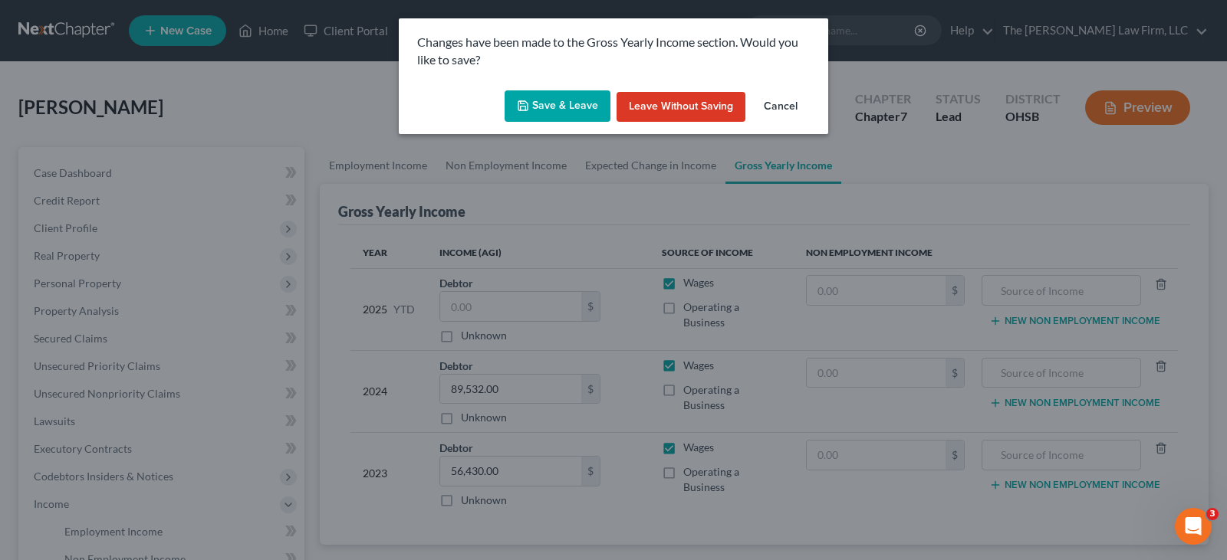
click at [661, 103] on button "Leave without Saving" at bounding box center [680, 107] width 129 height 31
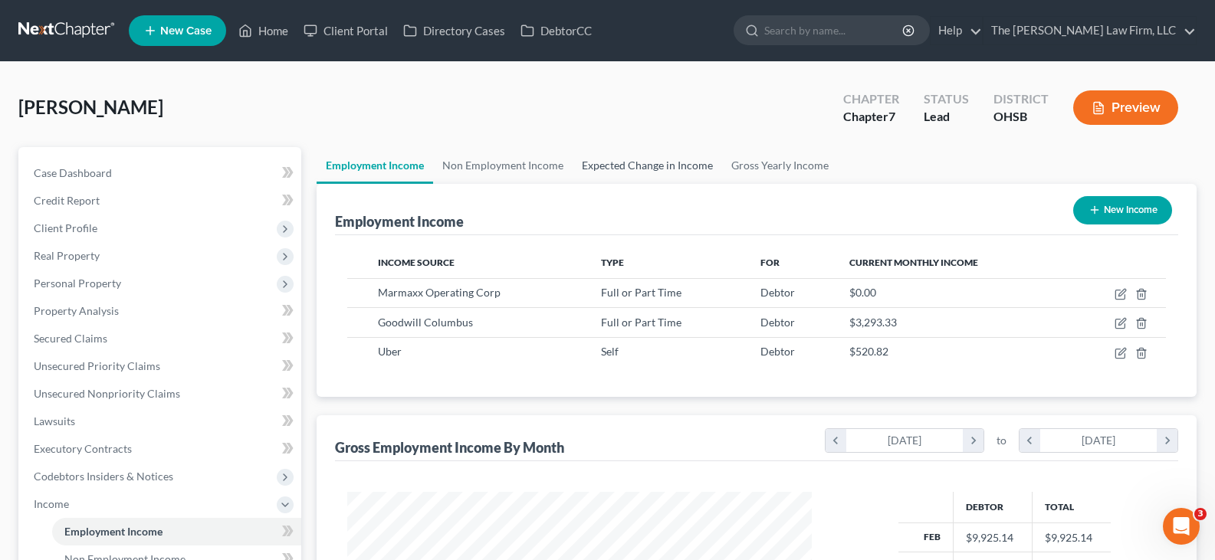
scroll to position [275, 495]
click at [767, 166] on link "Gross Yearly Income" at bounding box center [780, 165] width 116 height 37
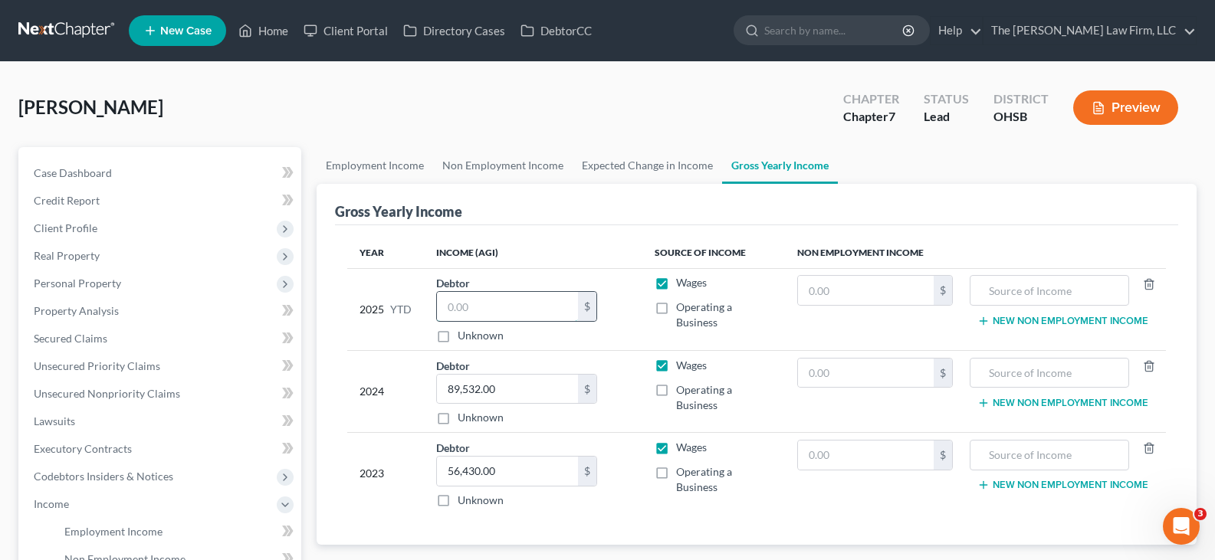
click at [485, 304] on input "text" at bounding box center [507, 306] width 141 height 29
click at [349, 166] on link "Employment Income" at bounding box center [375, 165] width 117 height 37
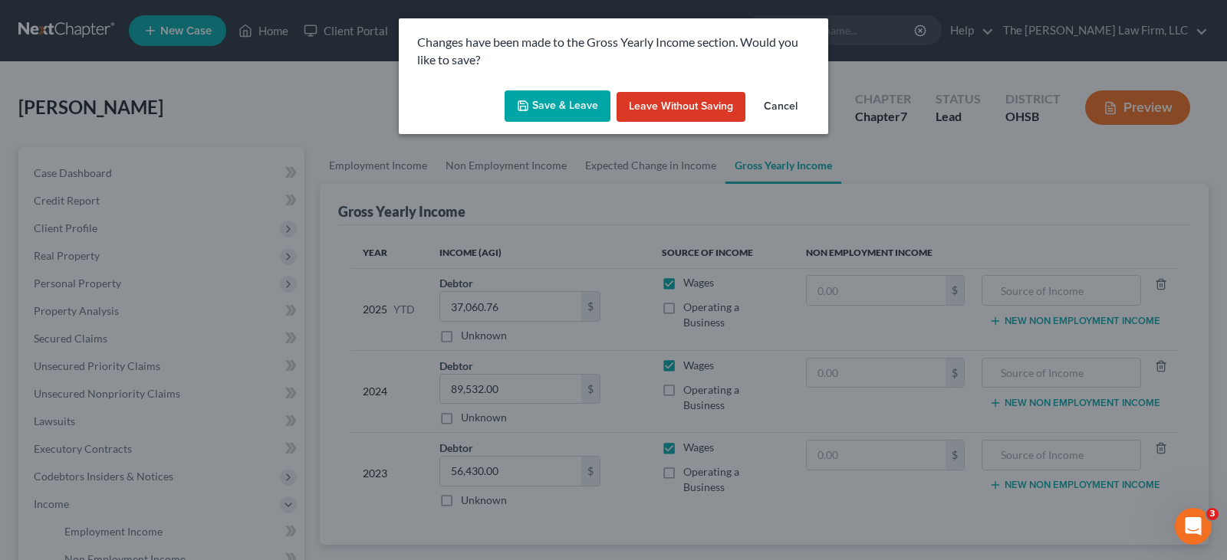
click at [585, 111] on button "Save & Leave" at bounding box center [557, 106] width 106 height 32
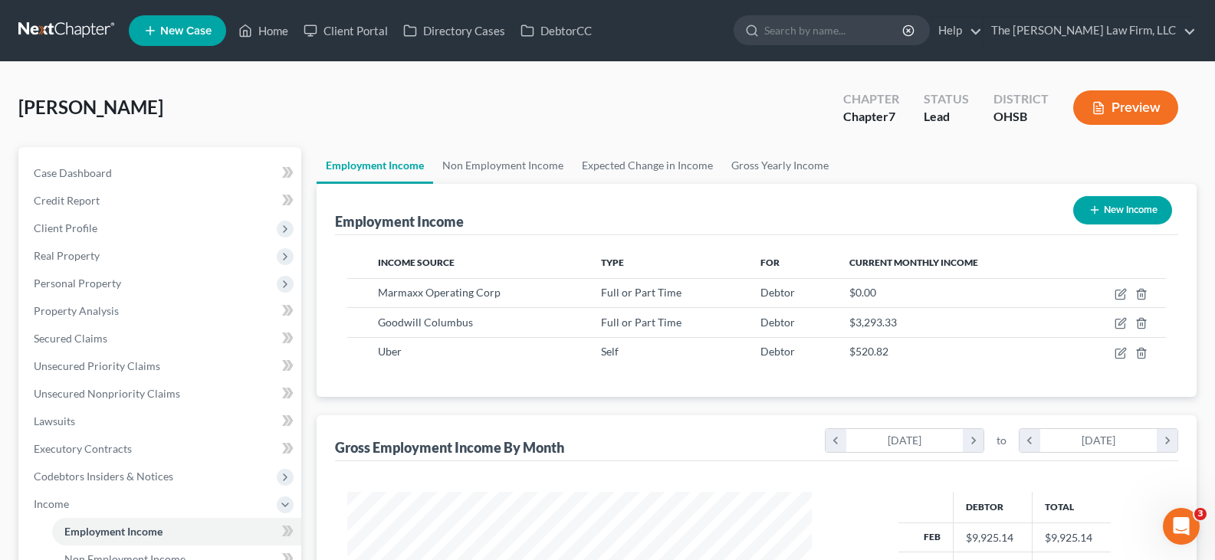
scroll to position [275, 495]
click at [283, 30] on link "Home" at bounding box center [263, 31] width 65 height 28
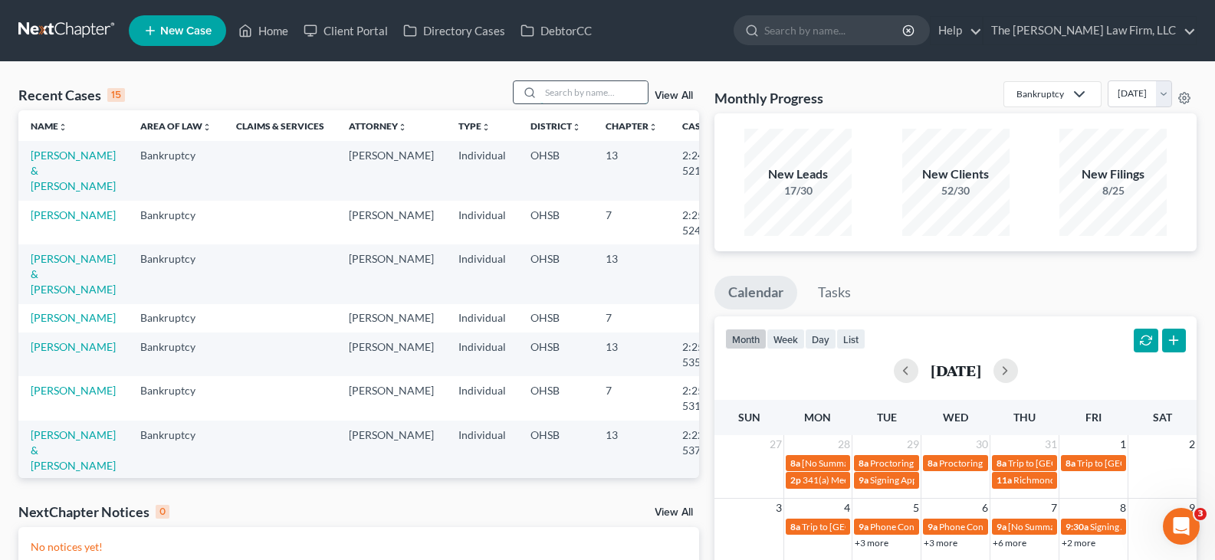
click at [556, 94] on input "search" at bounding box center [593, 92] width 107 height 22
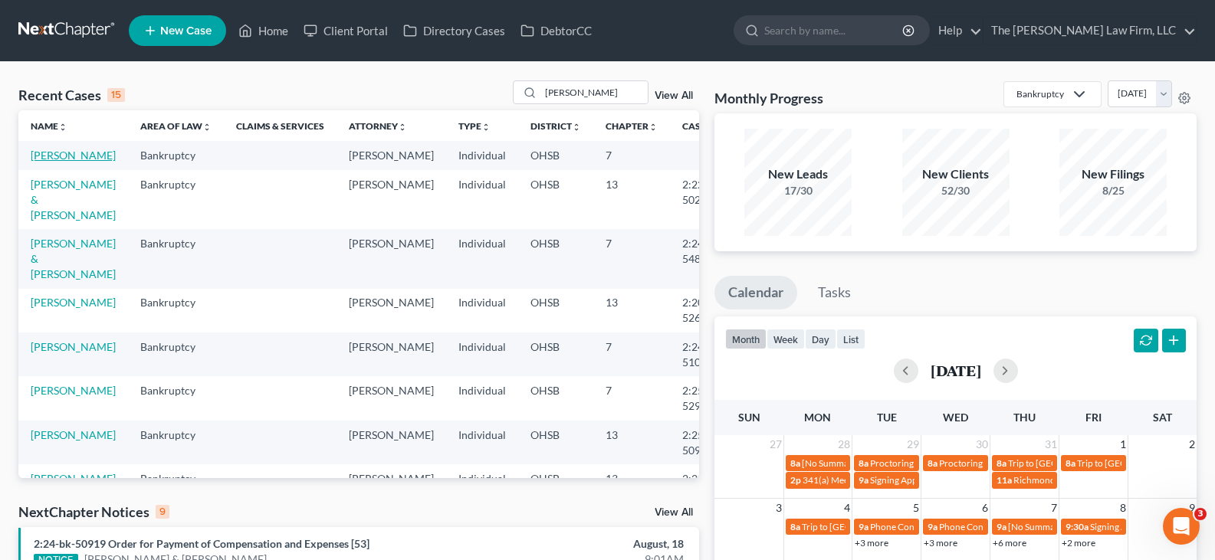
click at [68, 162] on link "[PERSON_NAME]" at bounding box center [73, 155] width 85 height 13
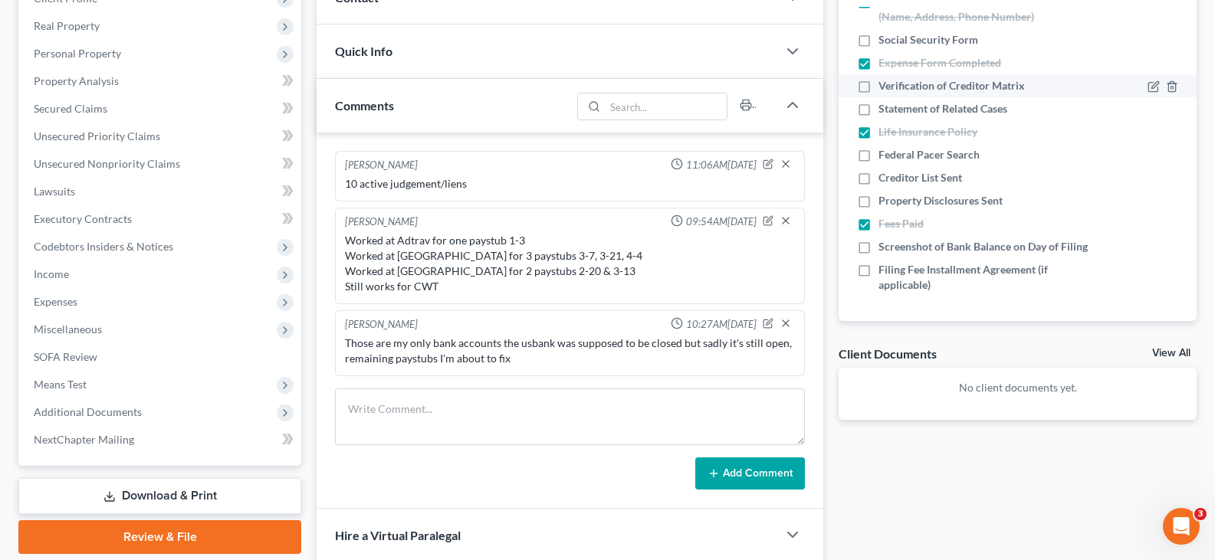
scroll to position [460, 0]
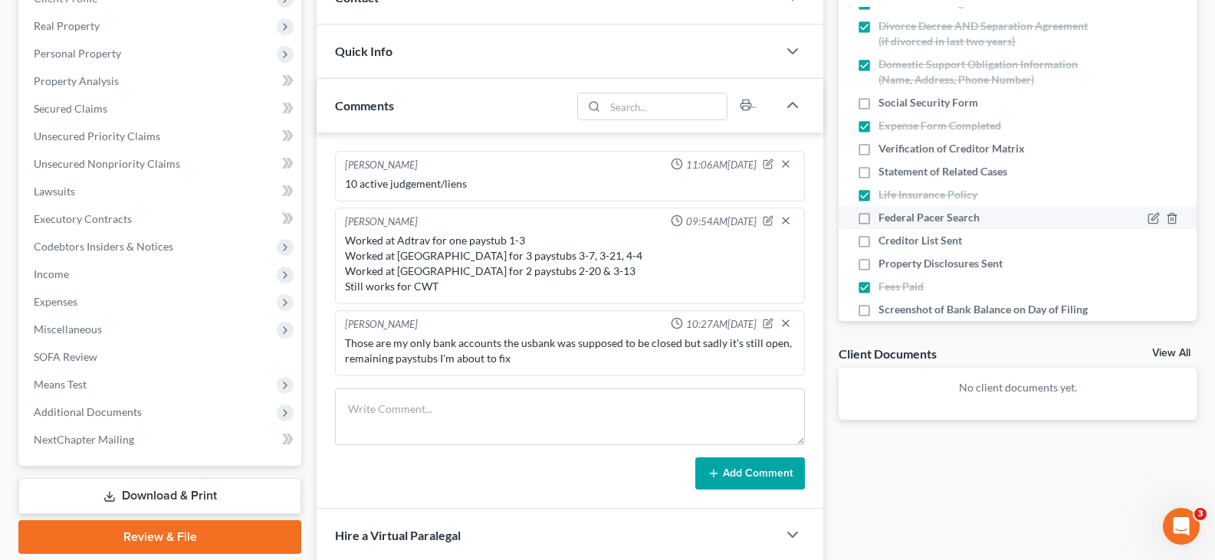
click at [879, 219] on label "Federal Pacer Search" at bounding box center [929, 217] width 101 height 15
click at [885, 219] on input "Federal Pacer Search" at bounding box center [890, 215] width 10 height 10
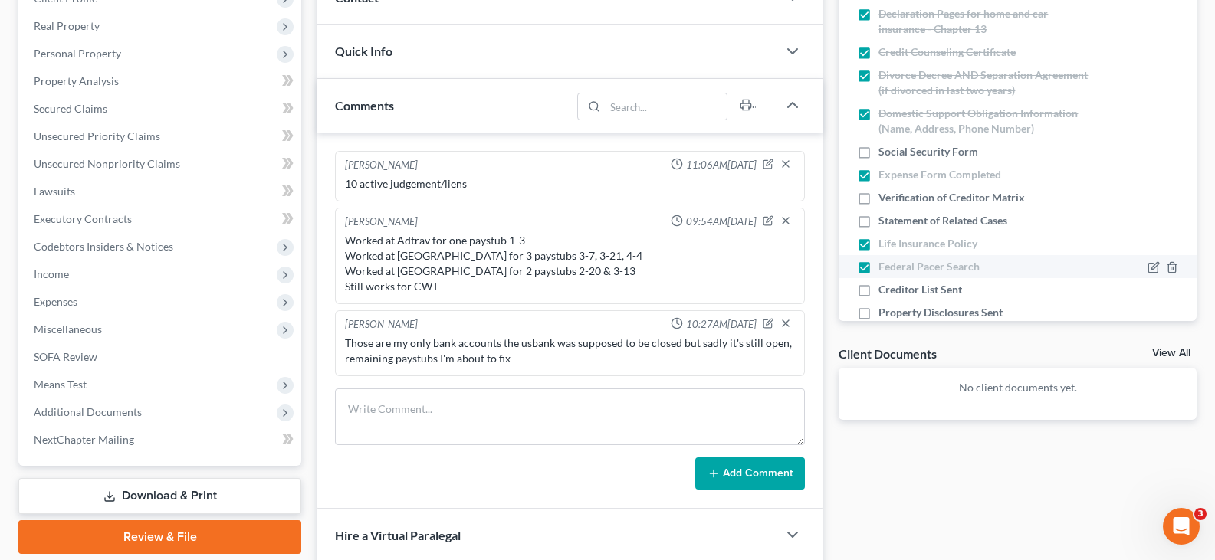
scroll to position [385, 0]
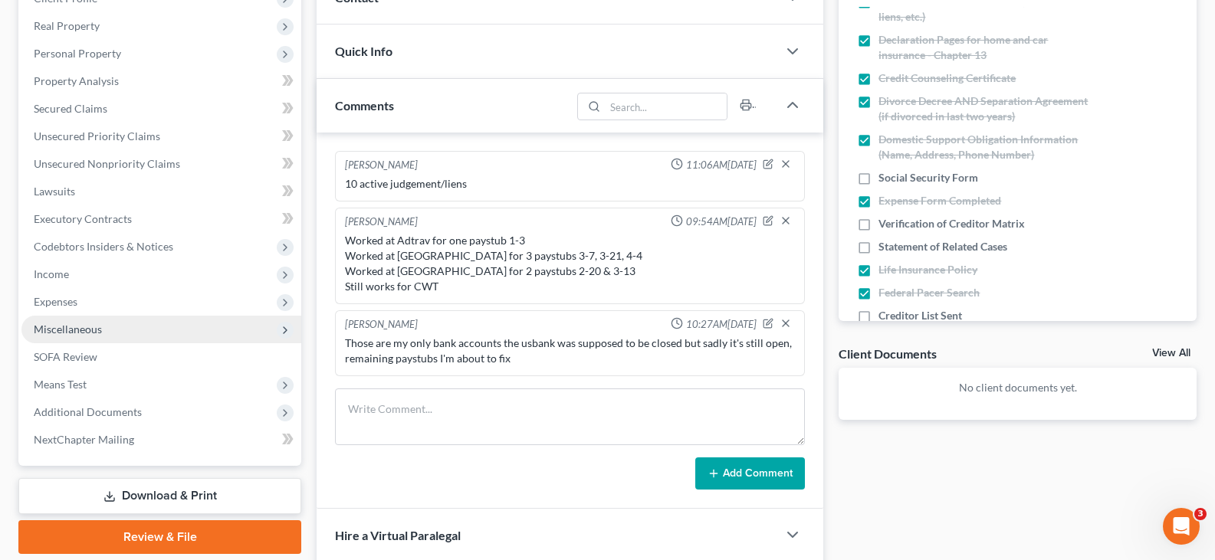
click at [59, 330] on span "Miscellaneous" at bounding box center [68, 329] width 68 height 13
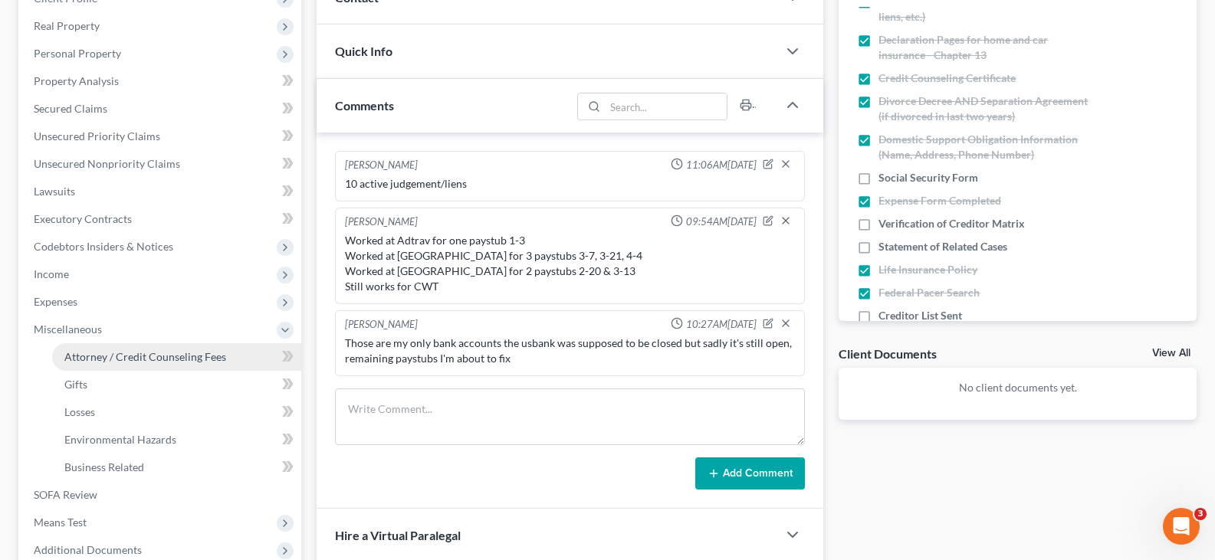
click at [77, 356] on span "Attorney / Credit Counseling Fees" at bounding box center [145, 356] width 162 height 13
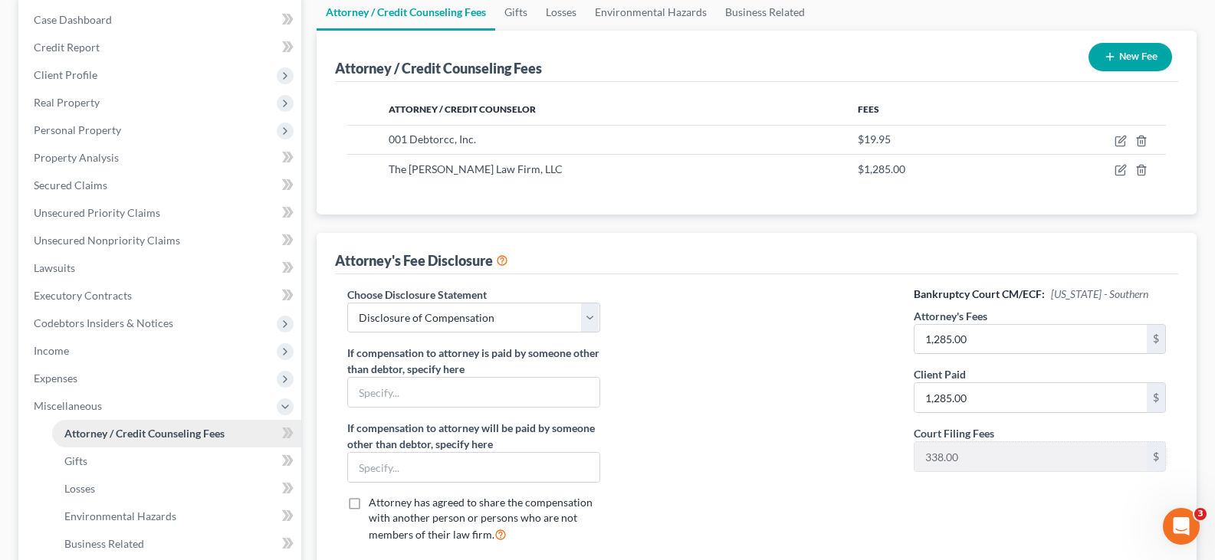
scroll to position [230, 0]
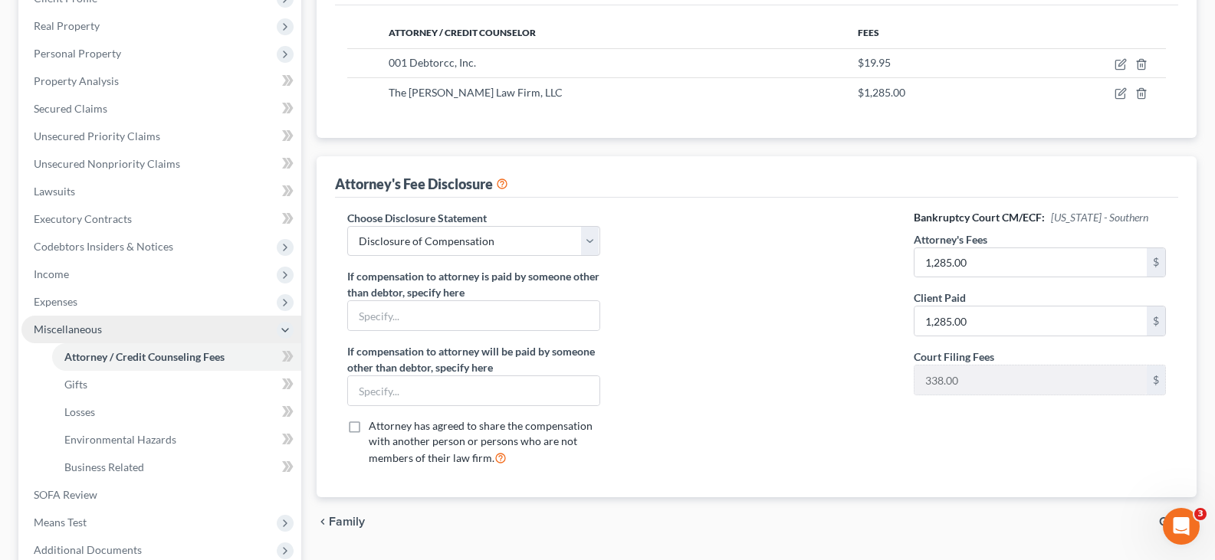
click at [116, 330] on span "Miscellaneous" at bounding box center [161, 330] width 280 height 28
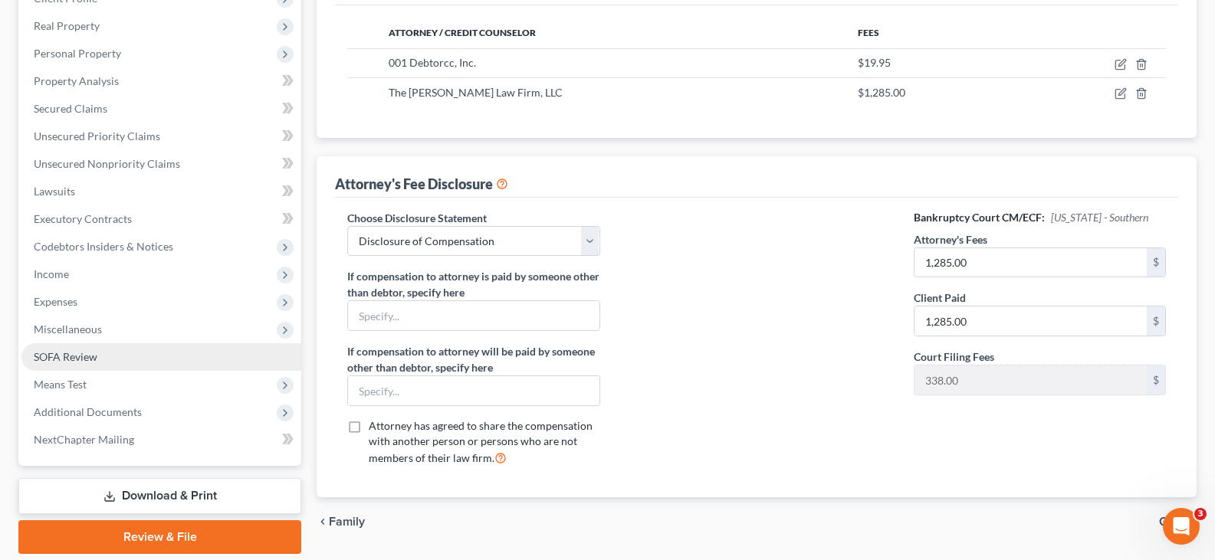
click at [93, 357] on span "SOFA Review" at bounding box center [66, 356] width 64 height 13
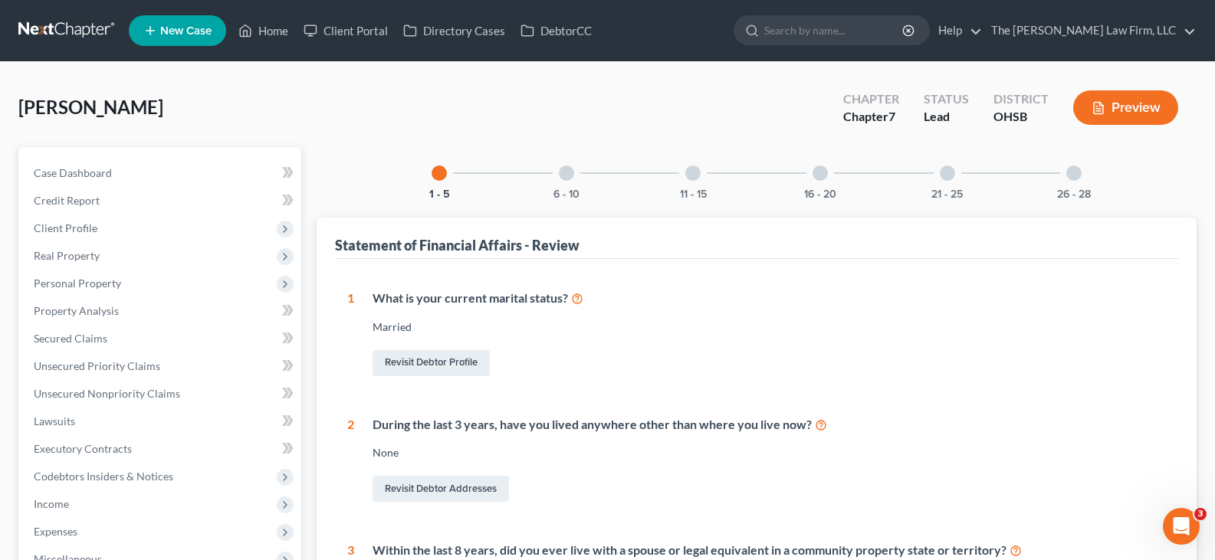
click at [1099, 109] on line "button" at bounding box center [1098, 109] width 5 height 0
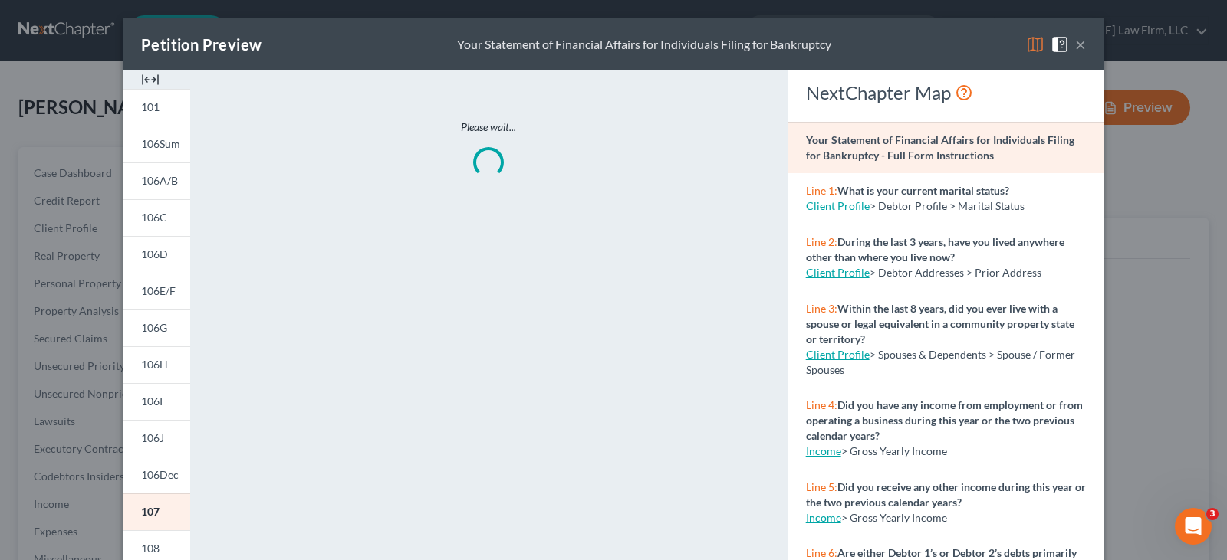
click at [144, 78] on img at bounding box center [150, 80] width 18 height 18
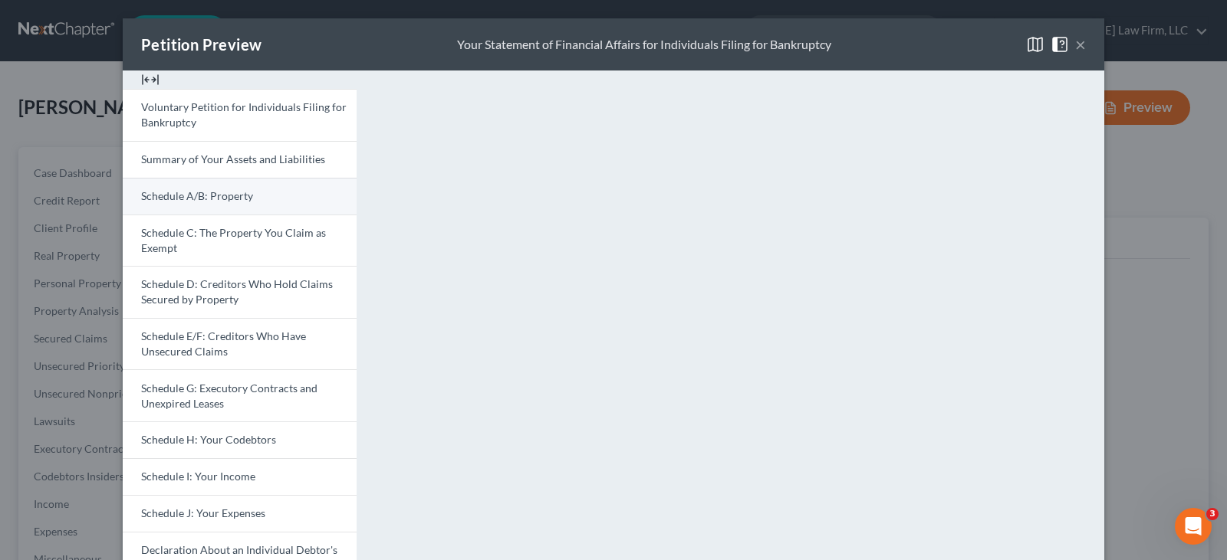
click at [215, 195] on span "Schedule A/B: Property" at bounding box center [197, 195] width 112 height 13
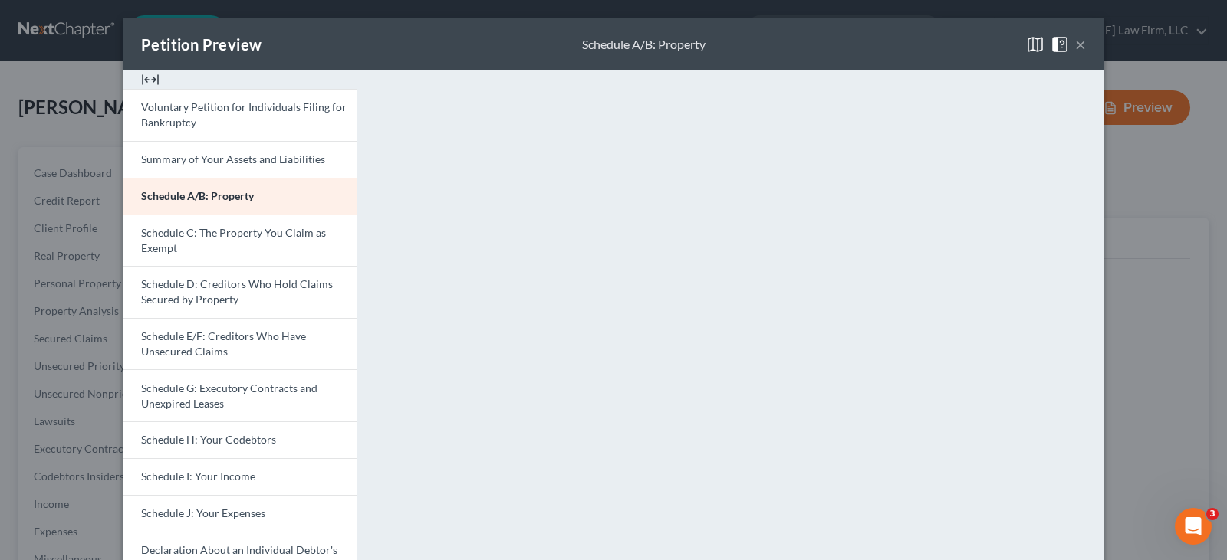
click at [1076, 46] on button "×" at bounding box center [1080, 44] width 11 height 18
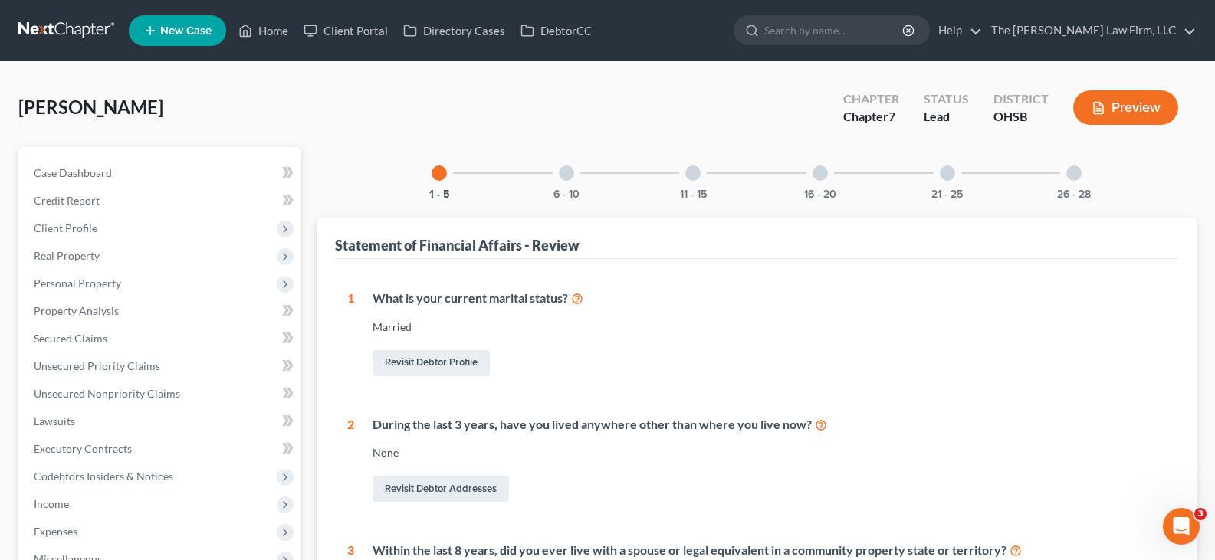
click at [1100, 109] on line "button" at bounding box center [1098, 109] width 5 height 0
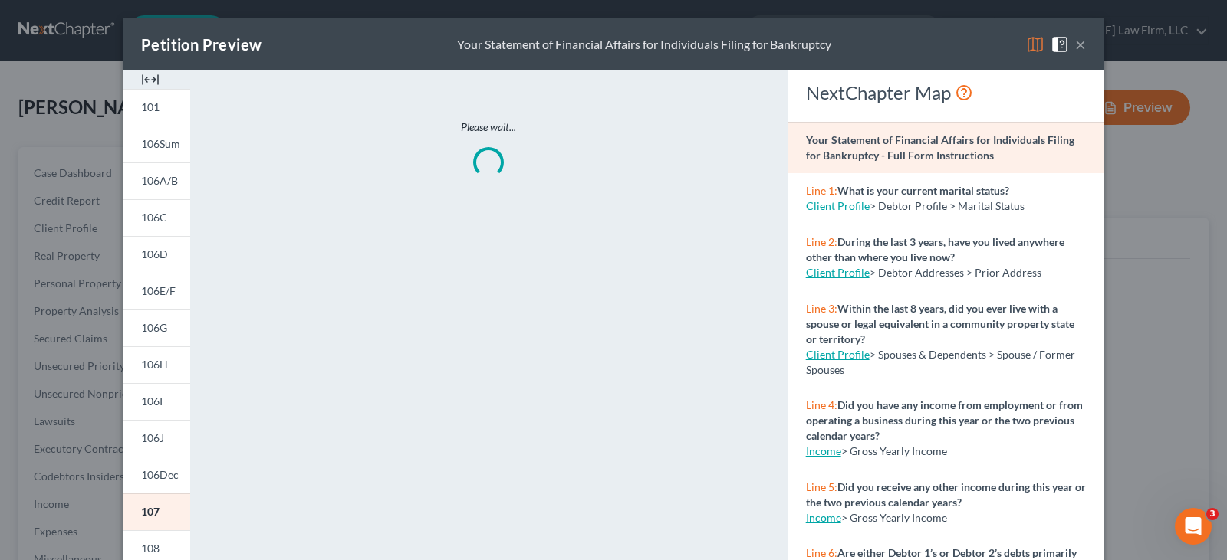
click at [148, 78] on img at bounding box center [150, 80] width 18 height 18
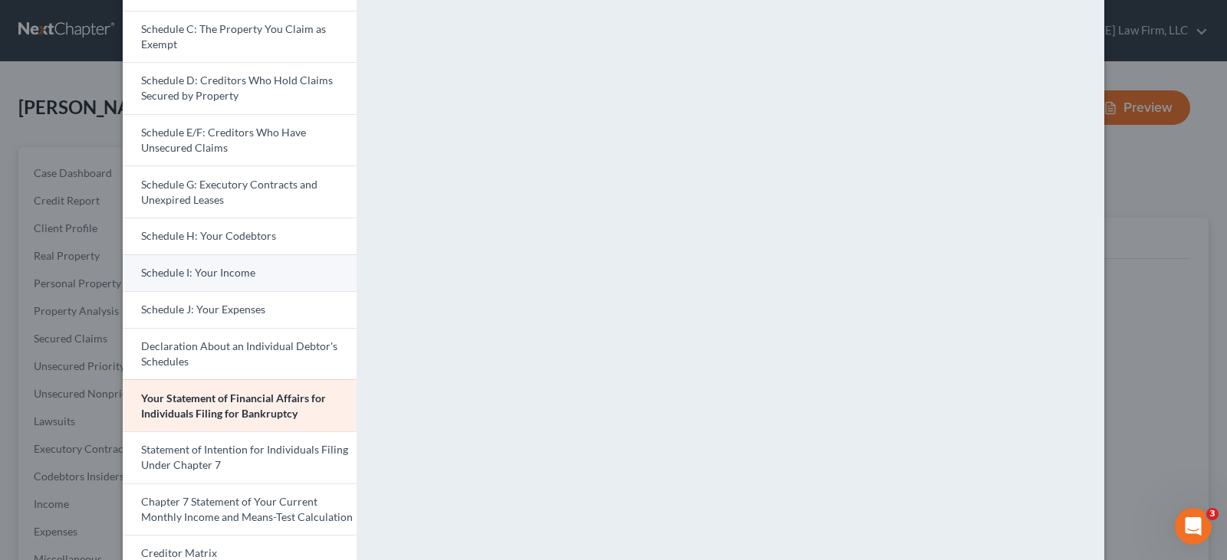
scroll to position [230, 0]
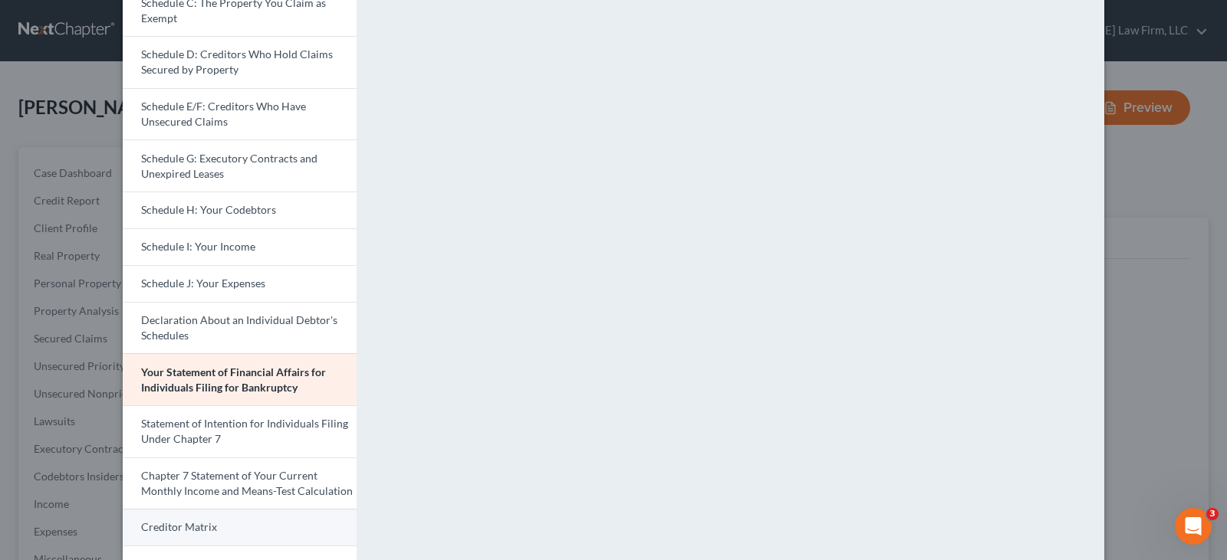
click at [215, 526] on link "Creditor Matrix" at bounding box center [240, 527] width 234 height 37
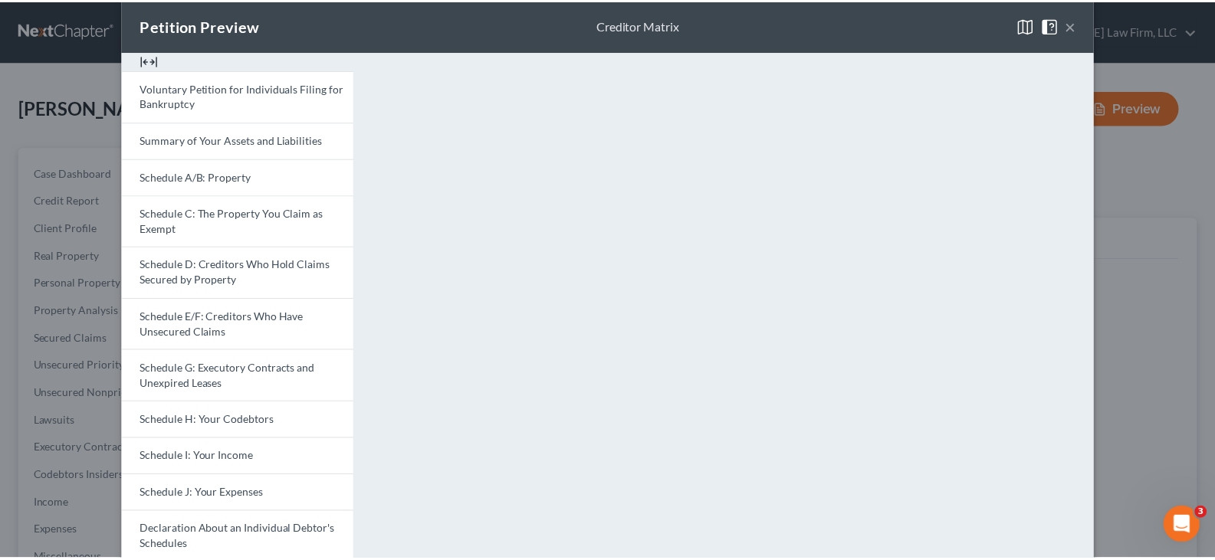
scroll to position [0, 0]
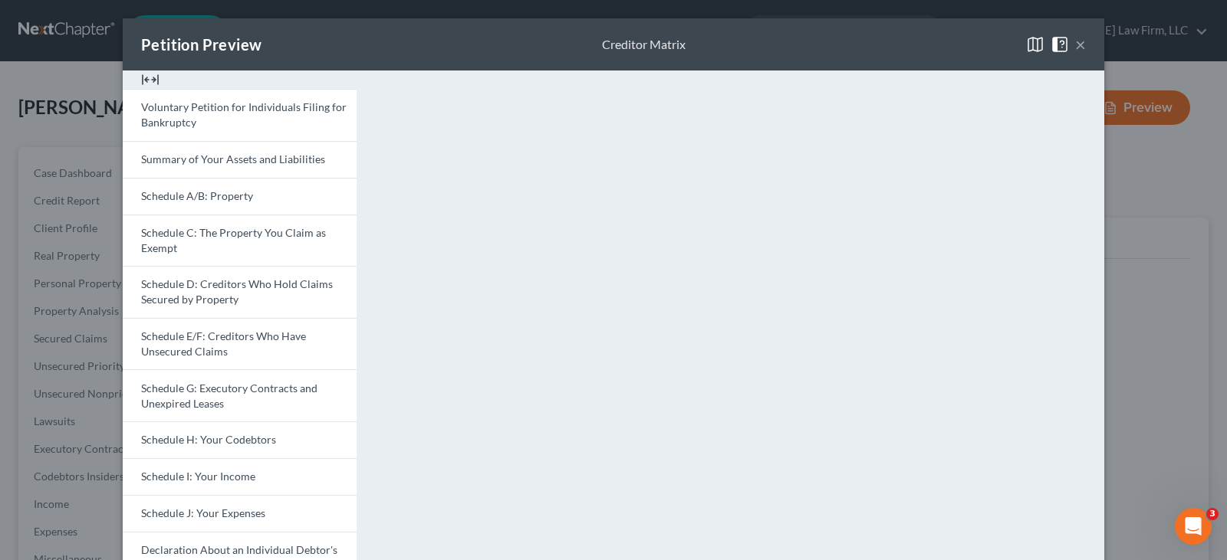
drag, startPoint x: 866, startPoint y: 44, endPoint x: 932, endPoint y: 39, distance: 66.9
click at [866, 44] on div "Petition Preview Creditor Matrix ×" at bounding box center [613, 44] width 981 height 52
click at [1075, 43] on button "×" at bounding box center [1080, 44] width 11 height 18
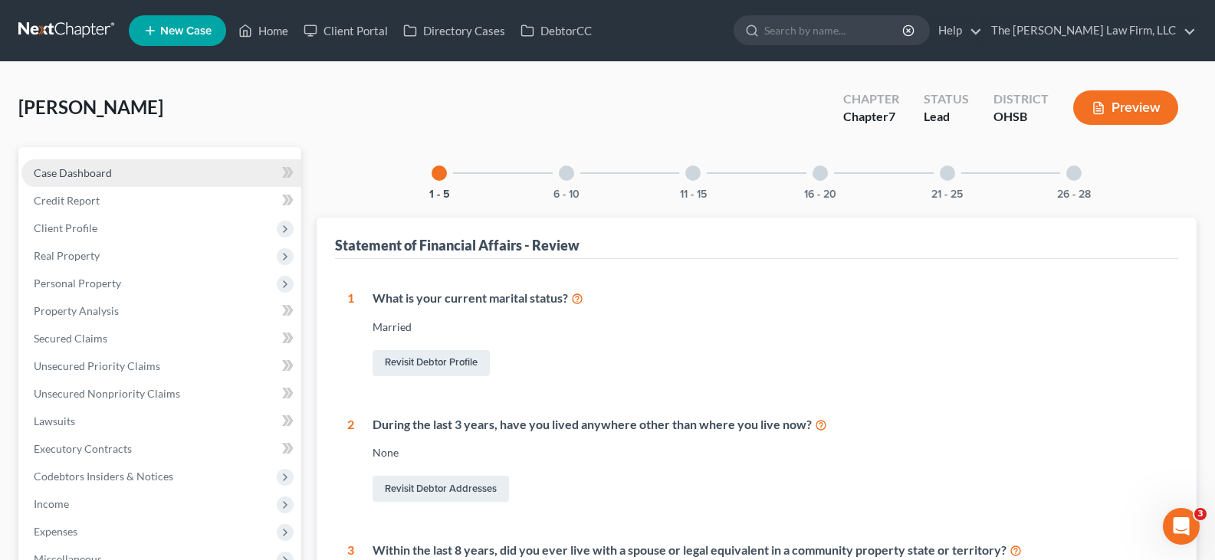
click at [108, 171] on span "Case Dashboard" at bounding box center [73, 172] width 78 height 13
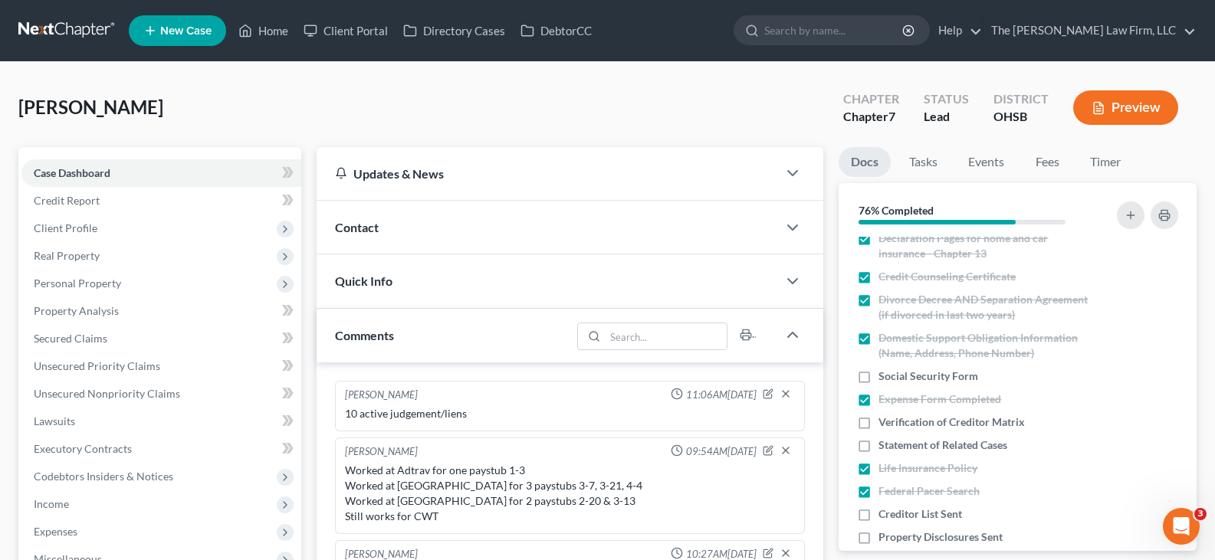
scroll to position [537, 0]
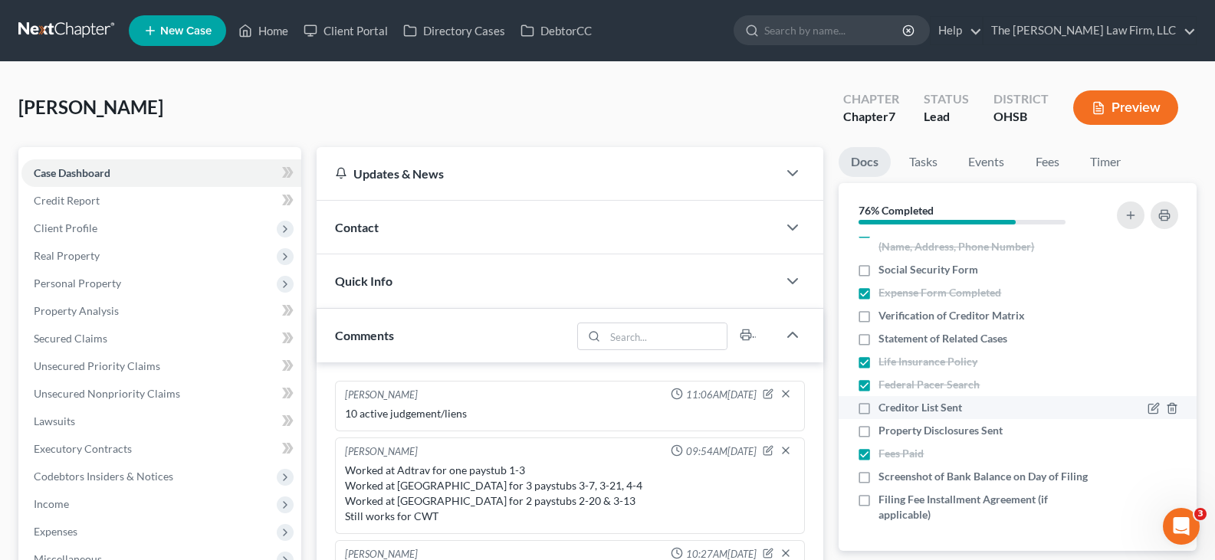
click at [879, 400] on label "Creditor List Sent" at bounding box center [921, 407] width 84 height 15
click at [885, 400] on input "Creditor List Sent" at bounding box center [890, 405] width 10 height 10
click at [879, 423] on label "Property Disclosures Sent" at bounding box center [941, 430] width 124 height 15
click at [885, 423] on input "Property Disclosures Sent" at bounding box center [890, 428] width 10 height 10
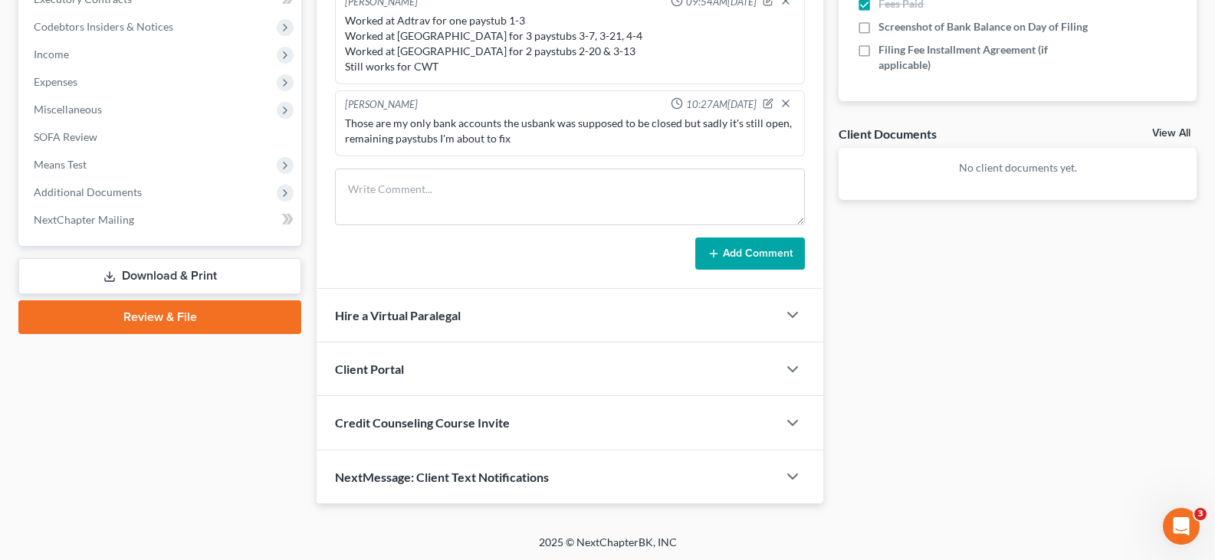
scroll to position [452, 0]
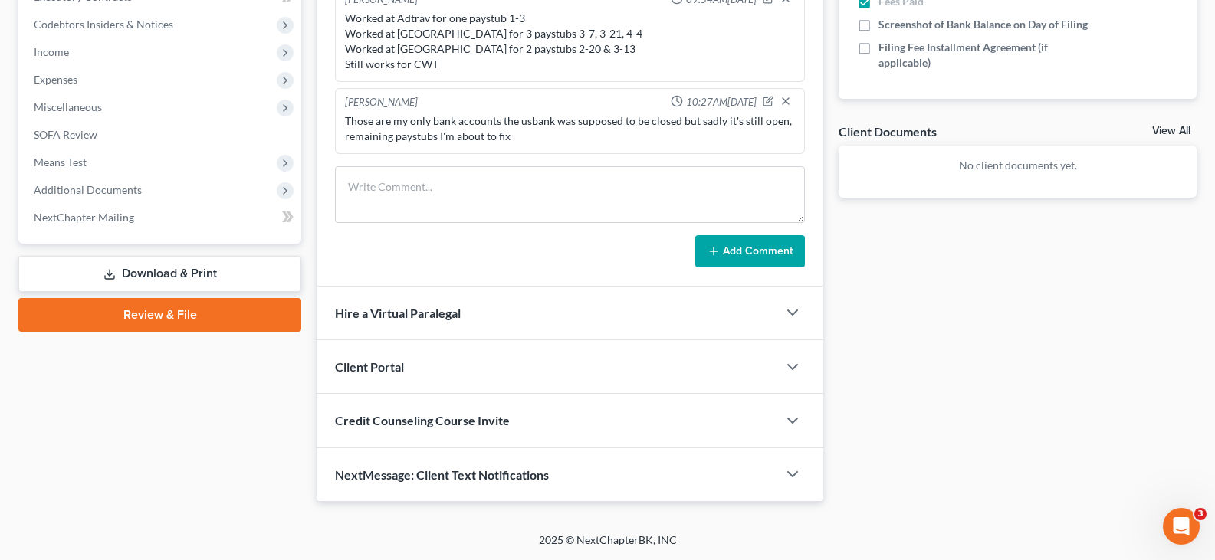
click at [141, 271] on link "Download & Print" at bounding box center [159, 274] width 283 height 36
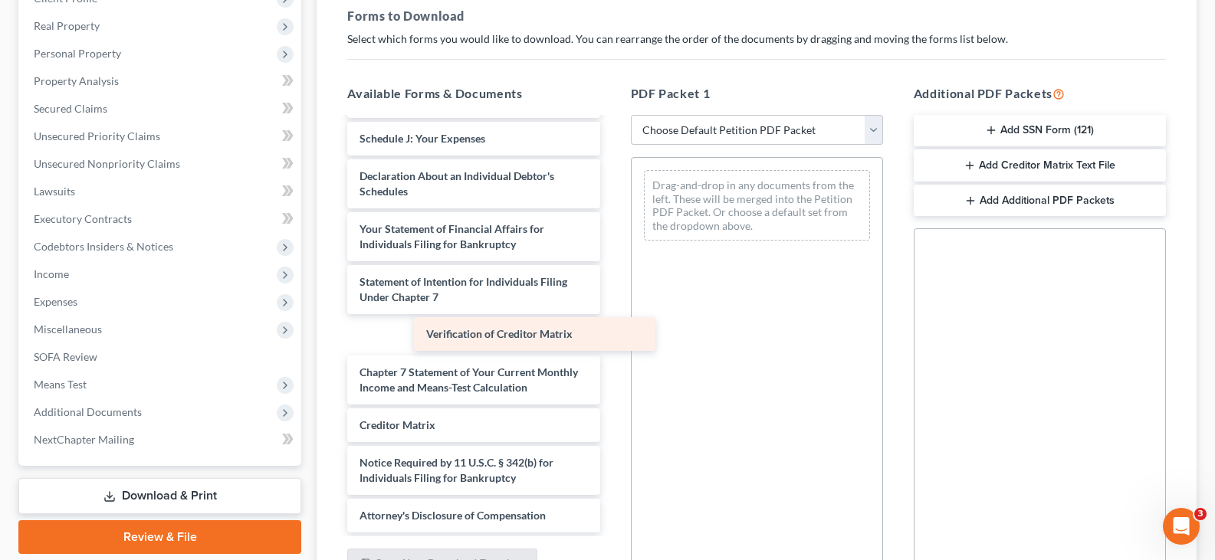
scroll to position [374, 0]
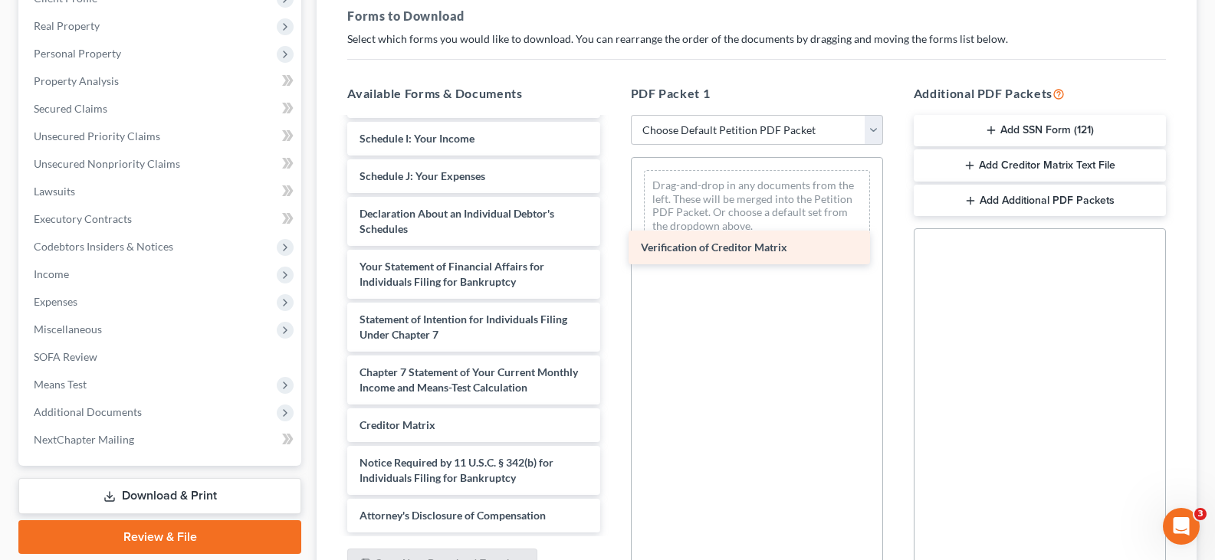
drag, startPoint x: 515, startPoint y: 427, endPoint x: 797, endPoint y: 249, distance: 332.9
click at [612, 249] on div "Verification of Creditor Matrix Voluntary Petition for Individuals Filing for B…" at bounding box center [473, 146] width 277 height 773
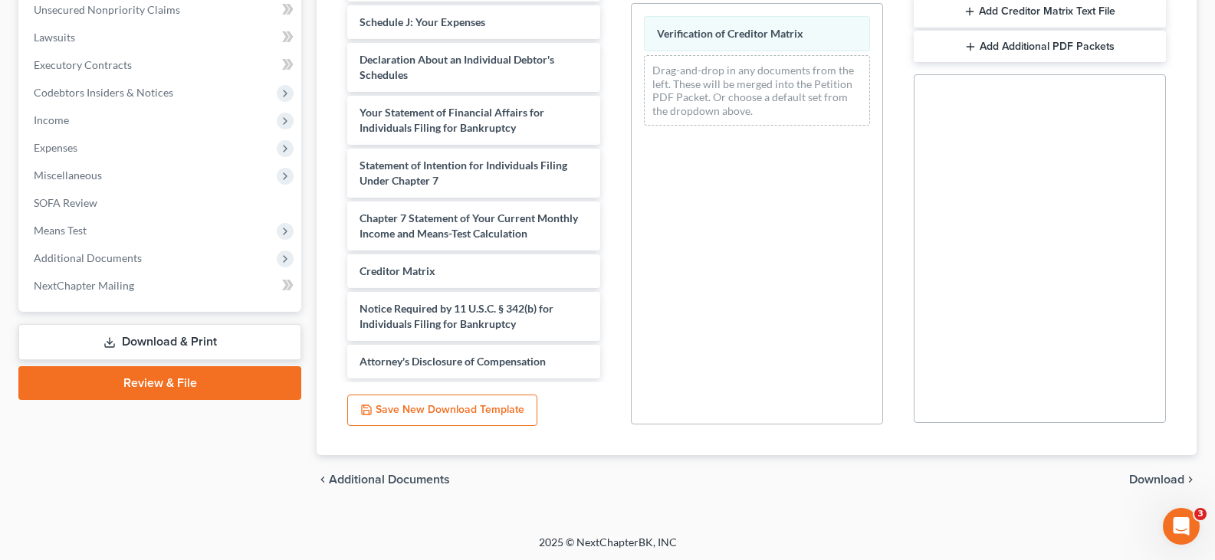
scroll to position [386, 0]
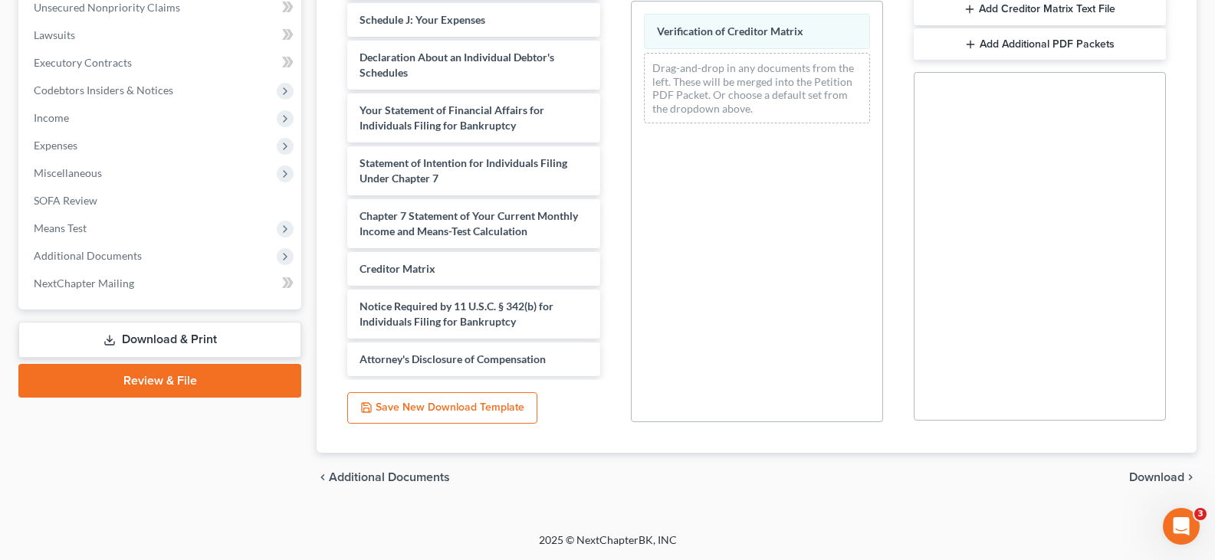
click at [1152, 478] on span "Download" at bounding box center [1156, 477] width 55 height 12
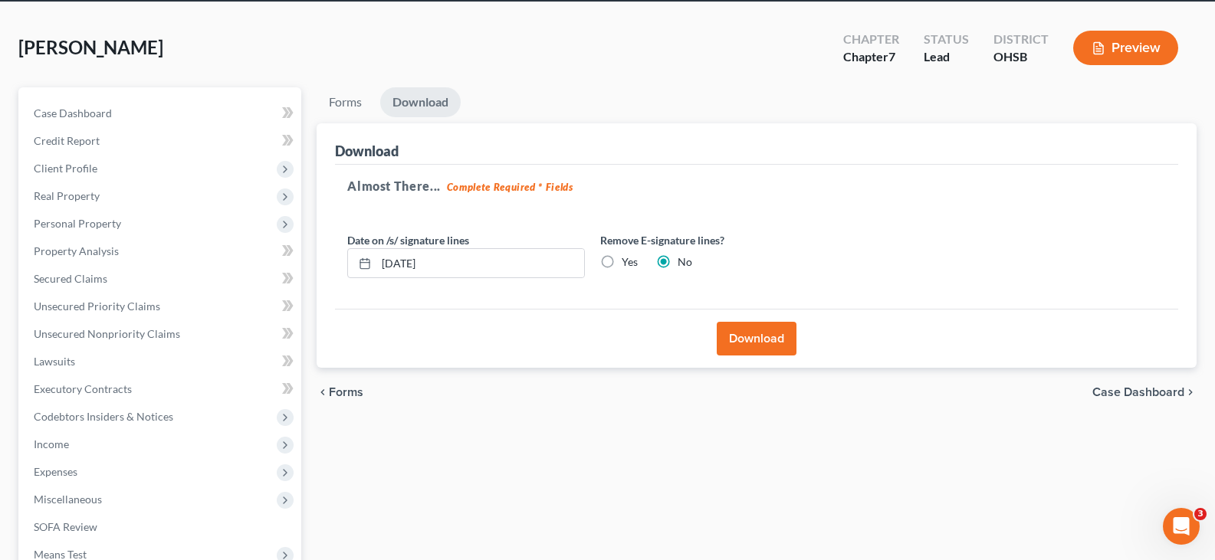
scroll to position [52, 0]
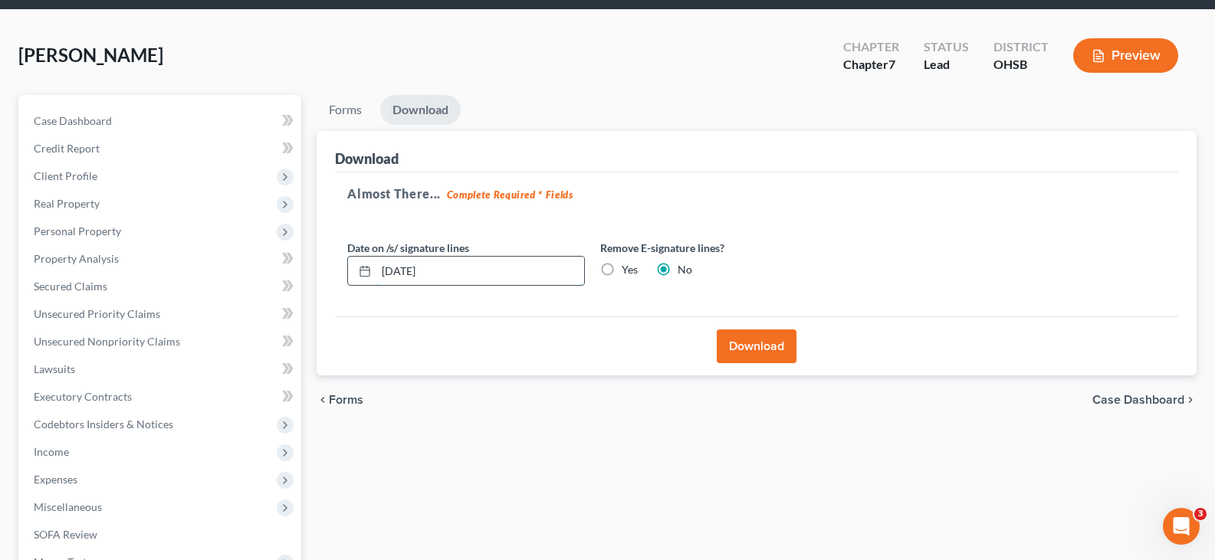
click at [449, 269] on input "[DATE]" at bounding box center [480, 271] width 208 height 29
click at [761, 344] on button "Download" at bounding box center [757, 347] width 80 height 34
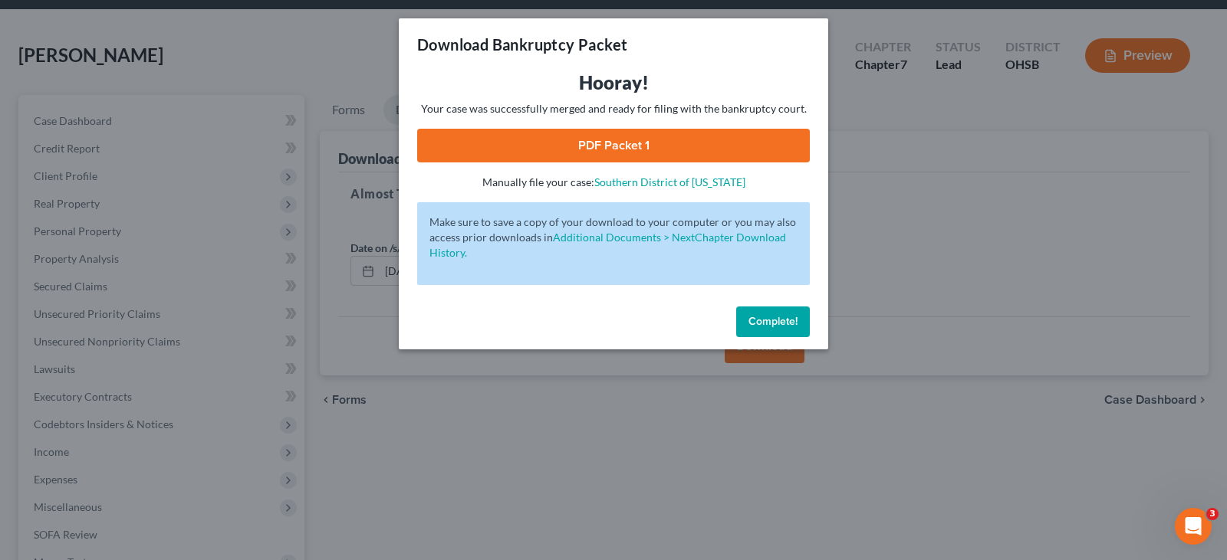
click at [622, 140] on link "PDF Packet 1" at bounding box center [613, 146] width 393 height 34
click at [774, 319] on span "Complete!" at bounding box center [772, 321] width 49 height 13
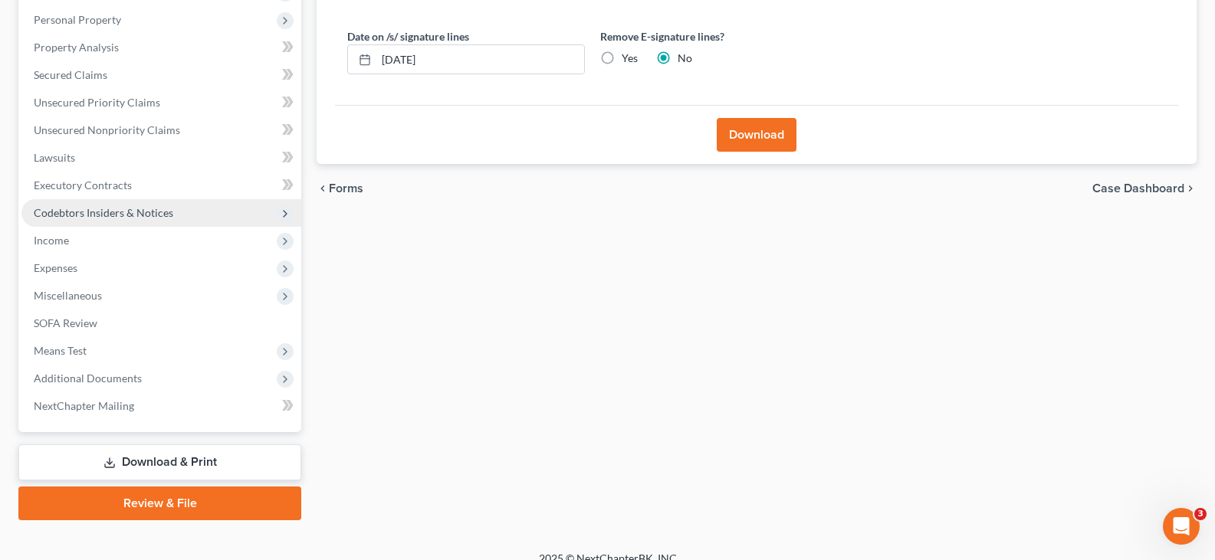
scroll to position [282, 0]
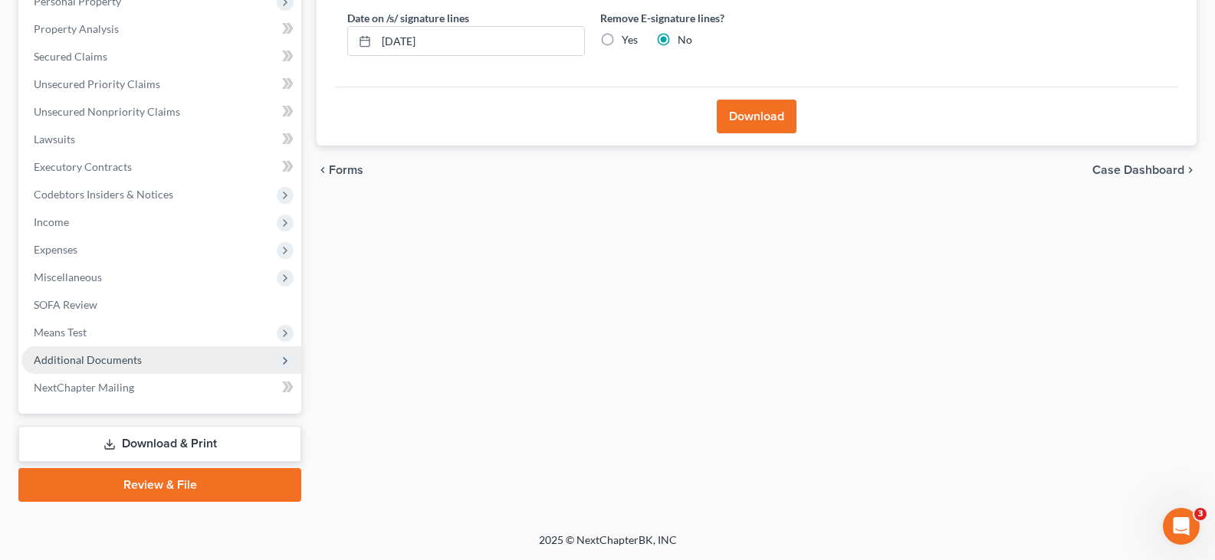
click at [109, 358] on span "Additional Documents" at bounding box center [88, 359] width 108 height 13
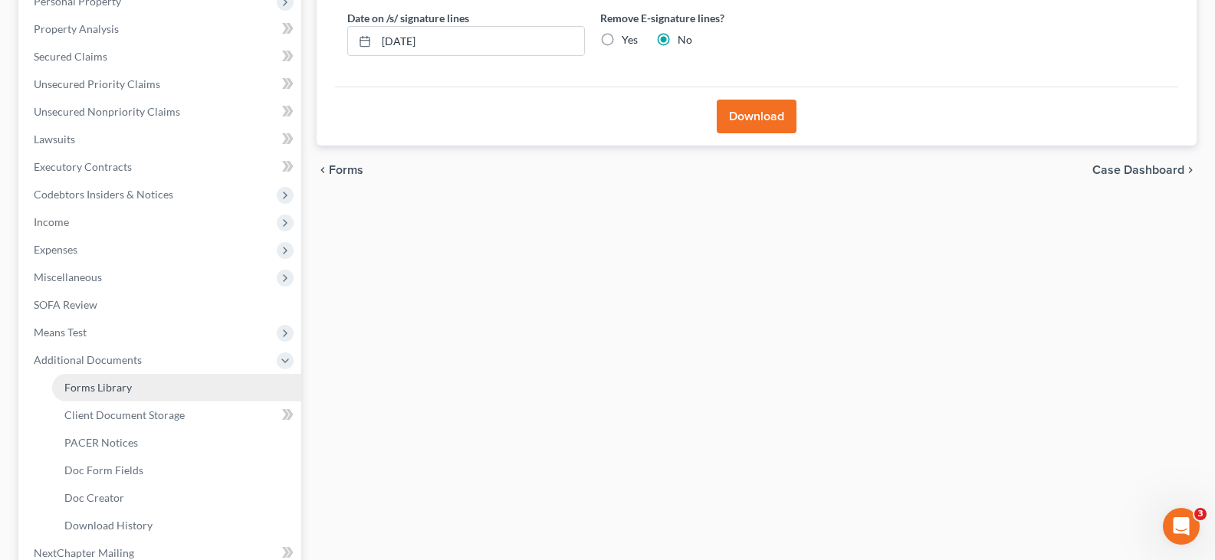
click at [117, 387] on span "Forms Library" at bounding box center [97, 387] width 67 height 13
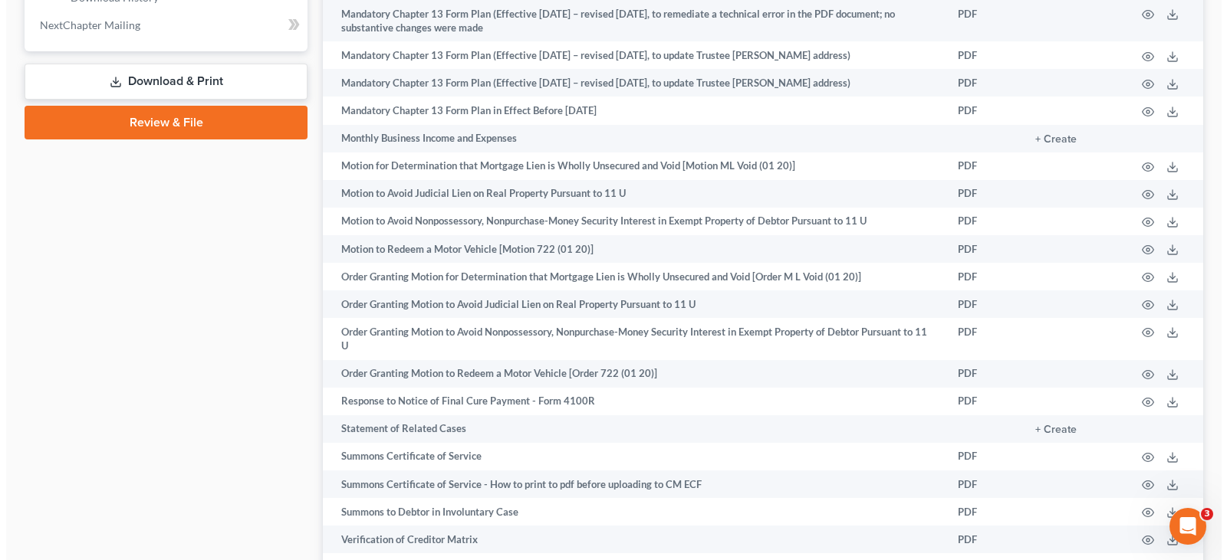
scroll to position [843, 0]
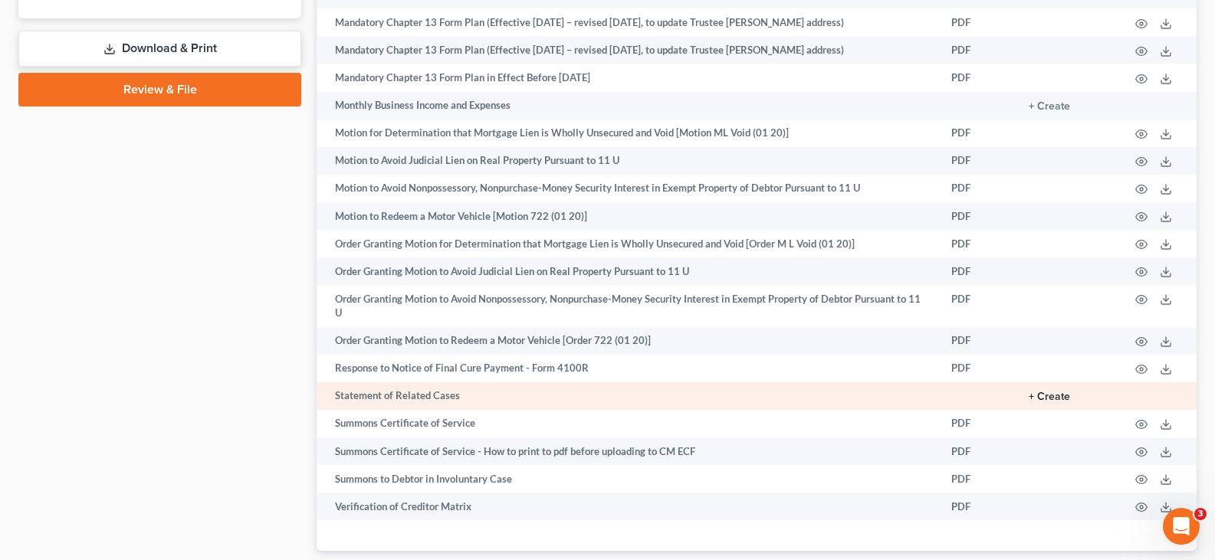
click at [1043, 402] on button "+ Create" at bounding box center [1049, 397] width 41 height 11
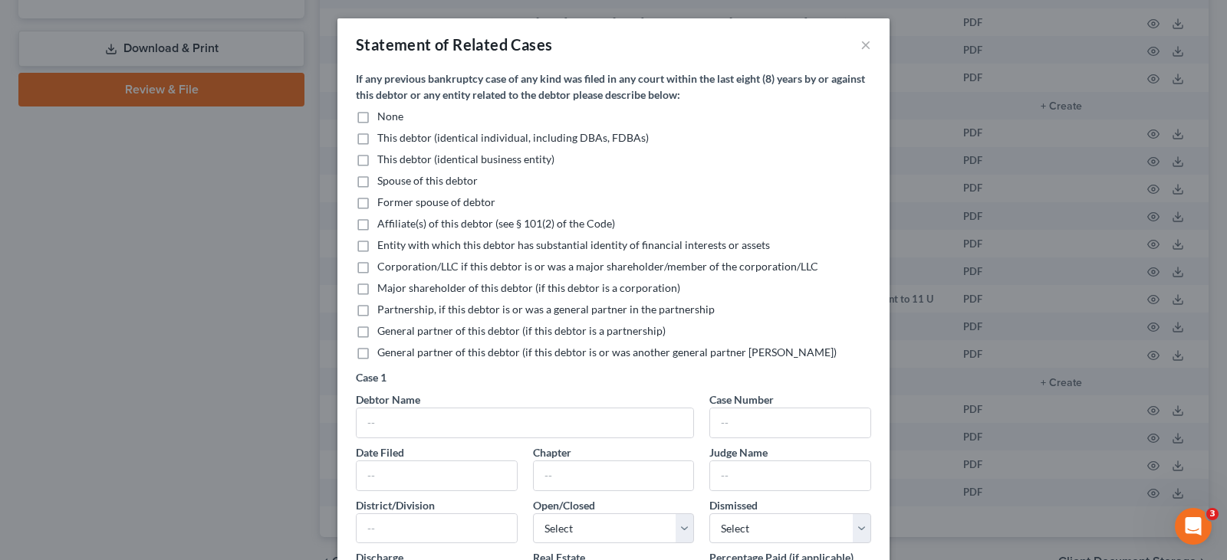
click at [377, 118] on label "None" at bounding box center [390, 116] width 26 height 15
click at [383, 118] on input "None" at bounding box center [388, 114] width 10 height 10
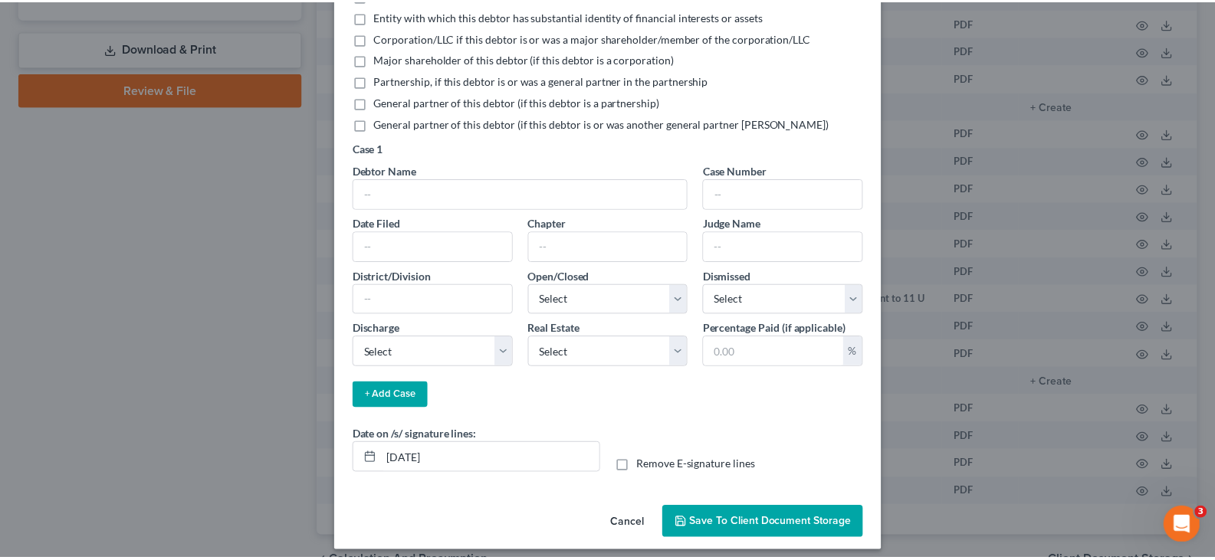
scroll to position [230, 0]
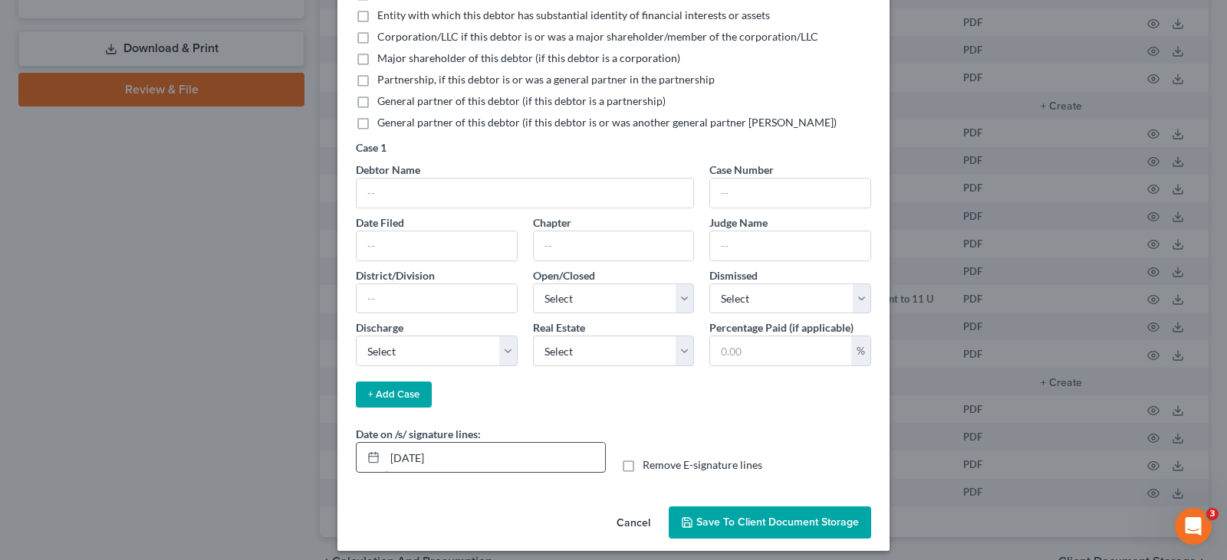
click at [454, 456] on input "[DATE]" at bounding box center [495, 457] width 220 height 29
click at [776, 519] on span "Save to Client Document Storage" at bounding box center [777, 522] width 163 height 13
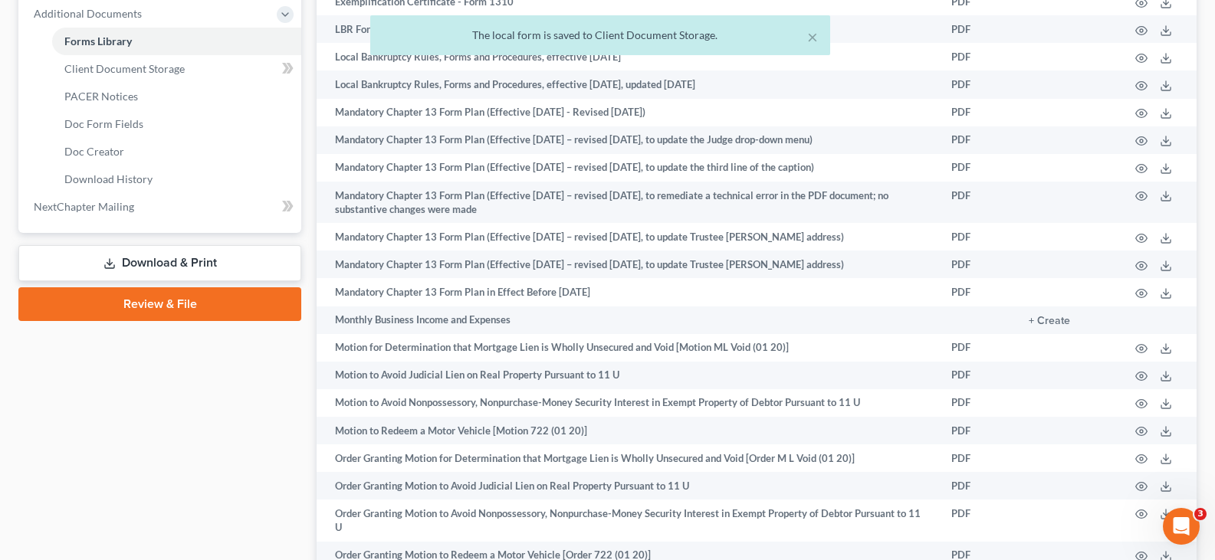
scroll to position [613, 0]
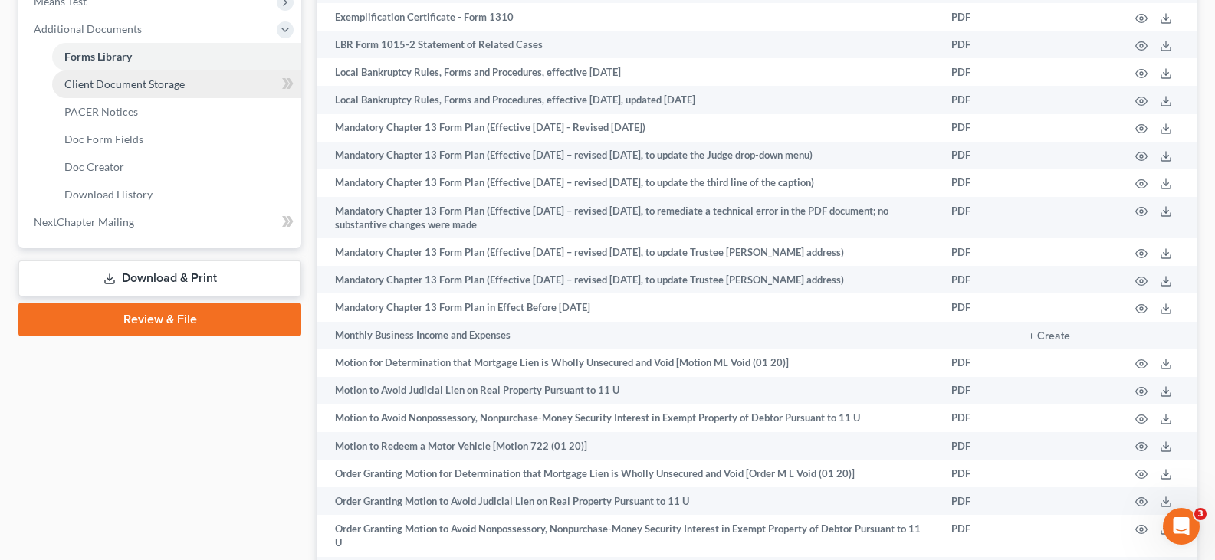
click at [170, 84] on span "Client Document Storage" at bounding box center [124, 83] width 120 height 13
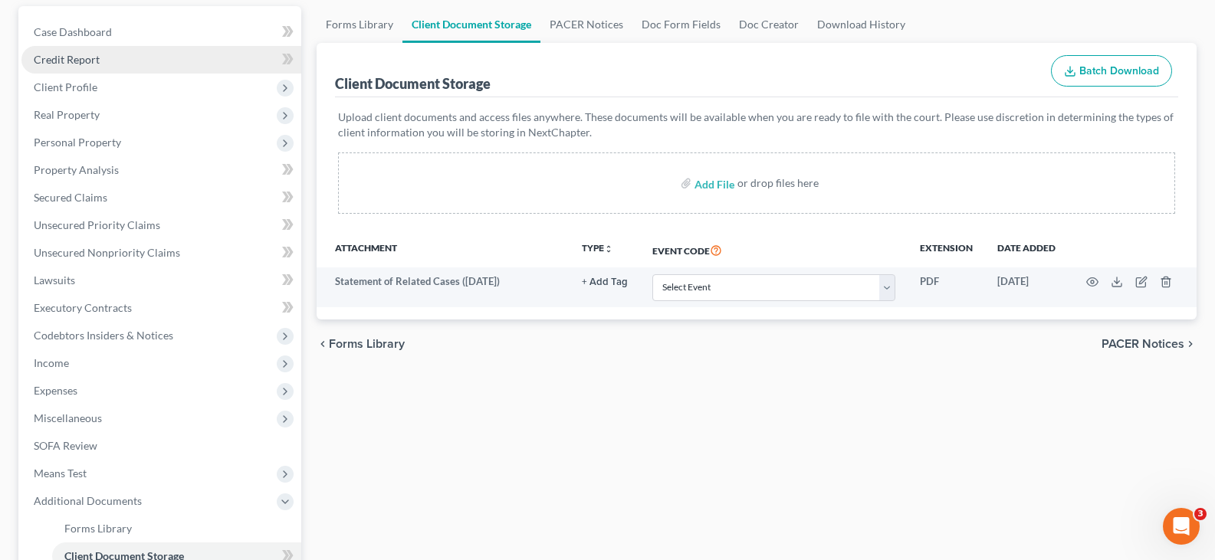
scroll to position [153, 0]
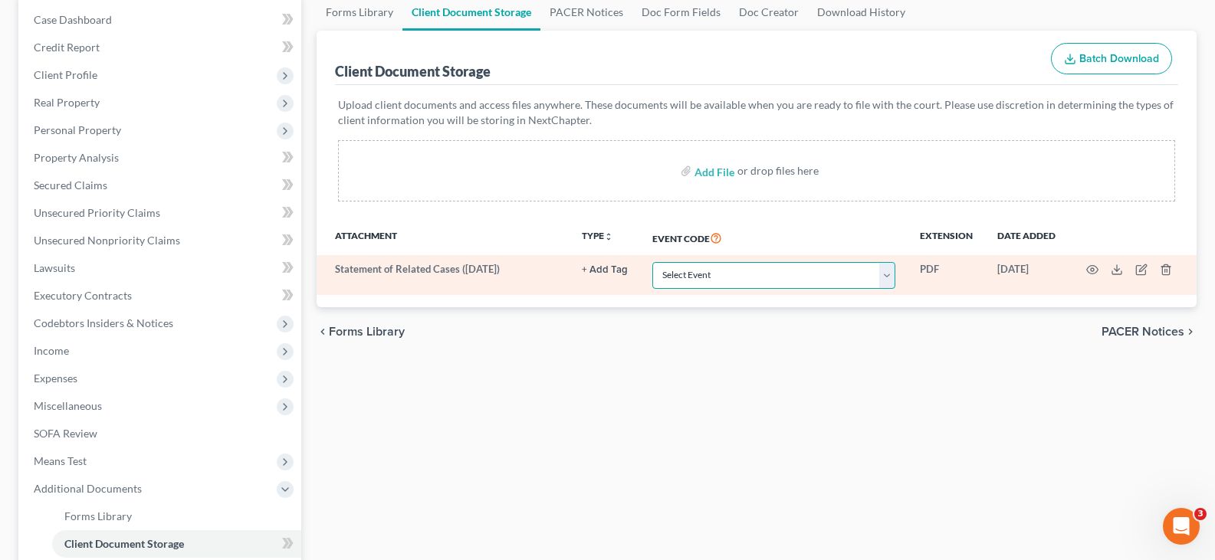
drag, startPoint x: 891, startPoint y: 274, endPoint x: 885, endPoint y: 265, distance: 10.4
click at [891, 274] on select "Select Event 20 Largest Unsecured Creditors Amended Document Amended List of Cr…" at bounding box center [773, 275] width 243 height 27
click at [652, 262] on select "Select Event 20 Largest Unsecured Creditors Amended Document Amended List of Cr…" at bounding box center [773, 275] width 243 height 27
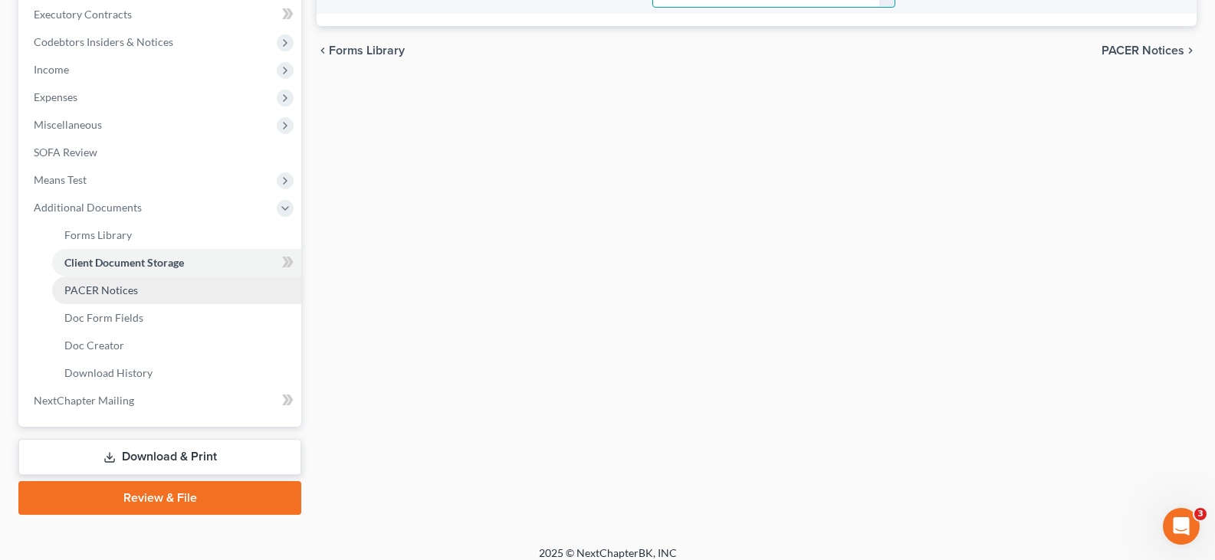
scroll to position [448, 0]
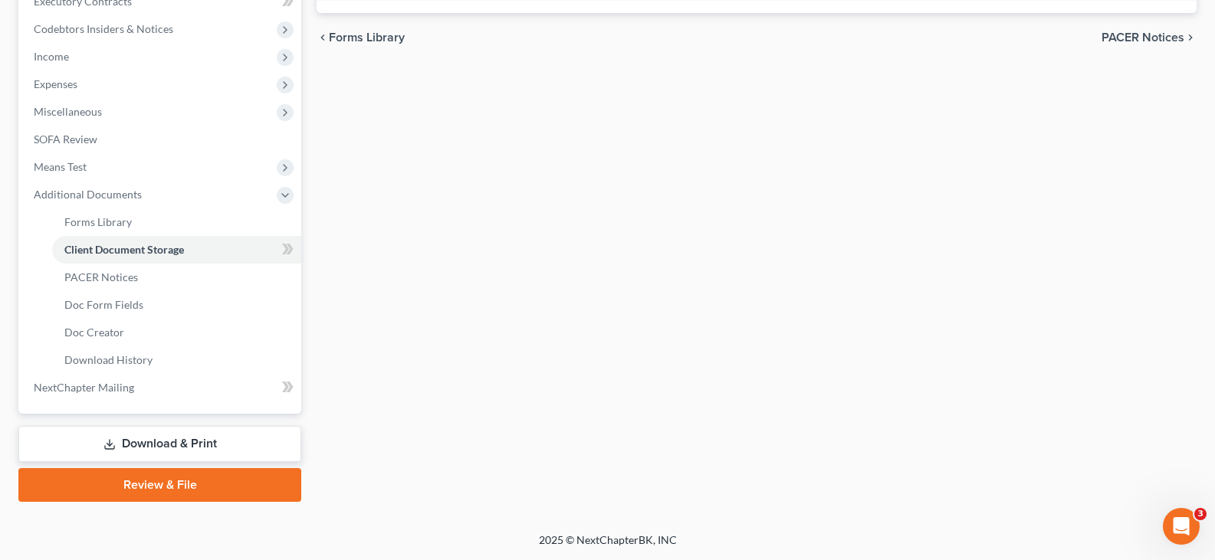
click at [161, 451] on link "Download & Print" at bounding box center [159, 444] width 283 height 36
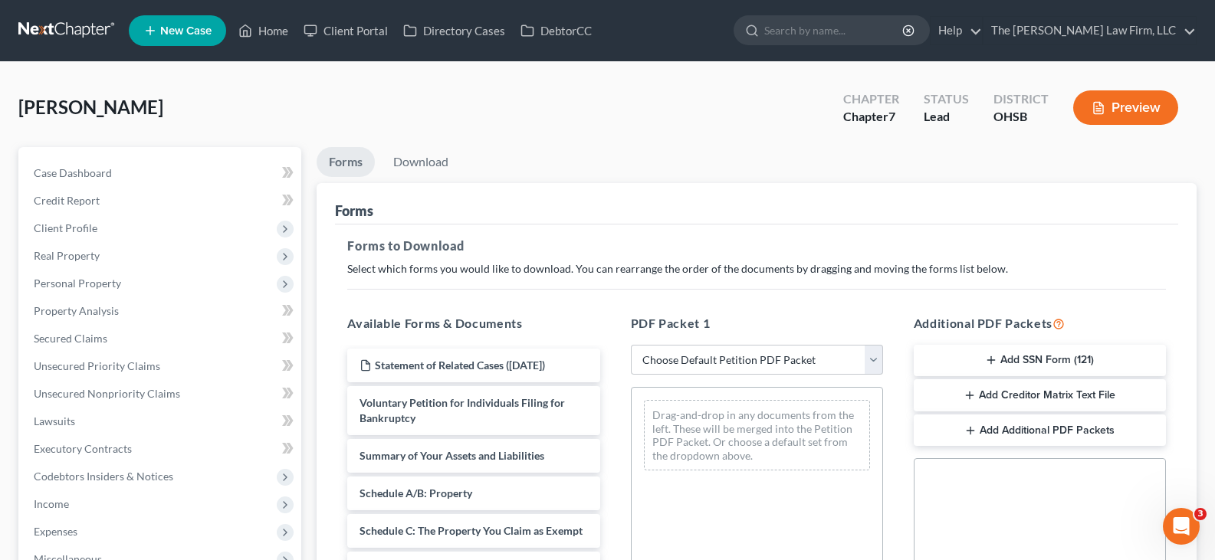
click at [993, 364] on icon "button" at bounding box center [991, 360] width 12 height 12
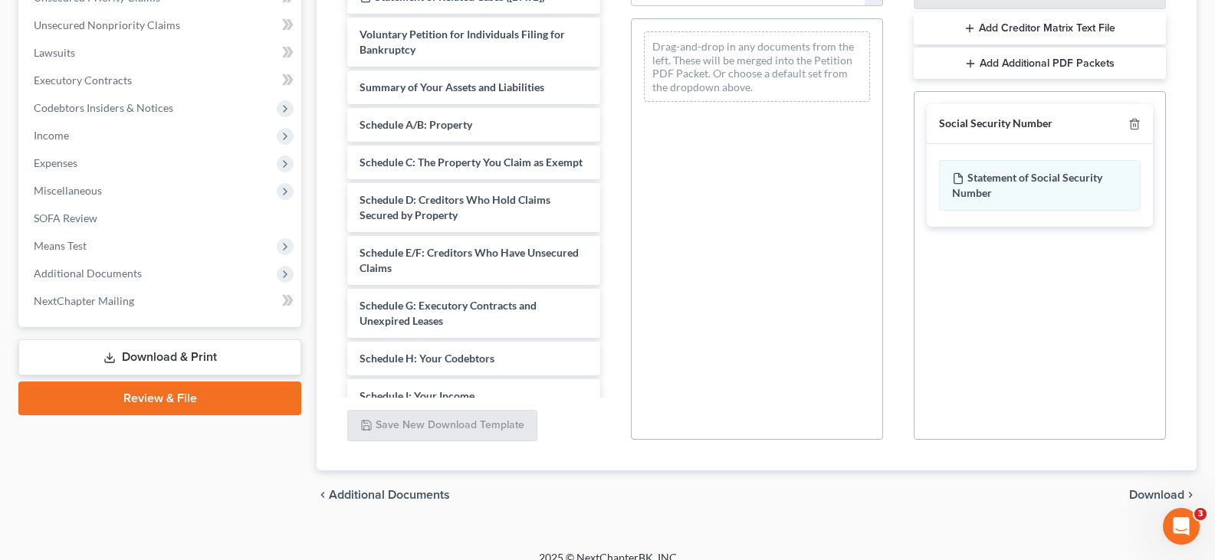
scroll to position [386, 0]
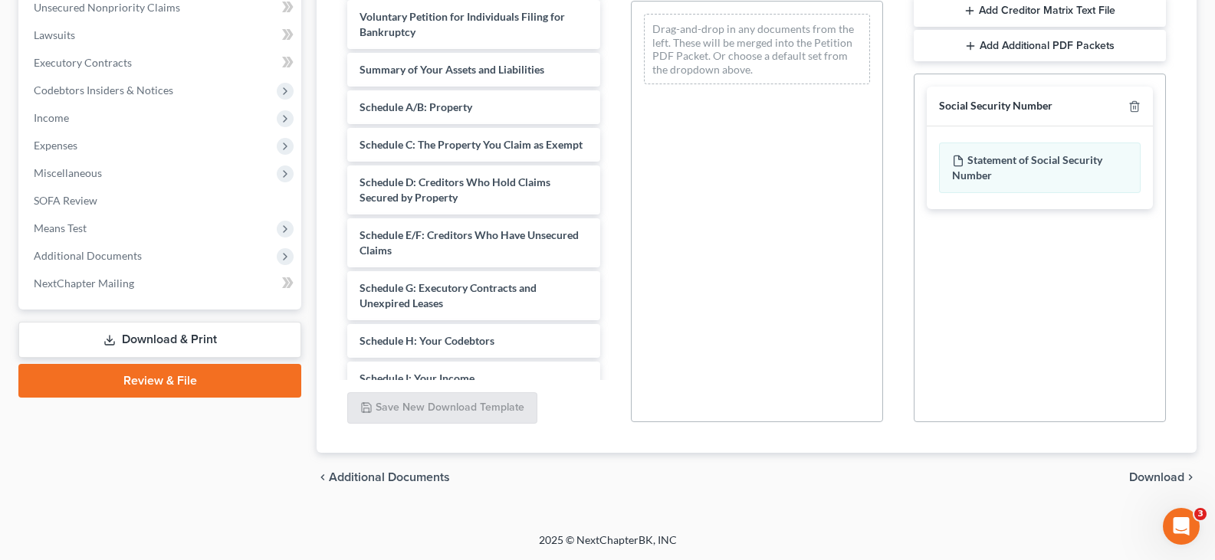
click at [1149, 478] on span "Download" at bounding box center [1156, 477] width 55 height 12
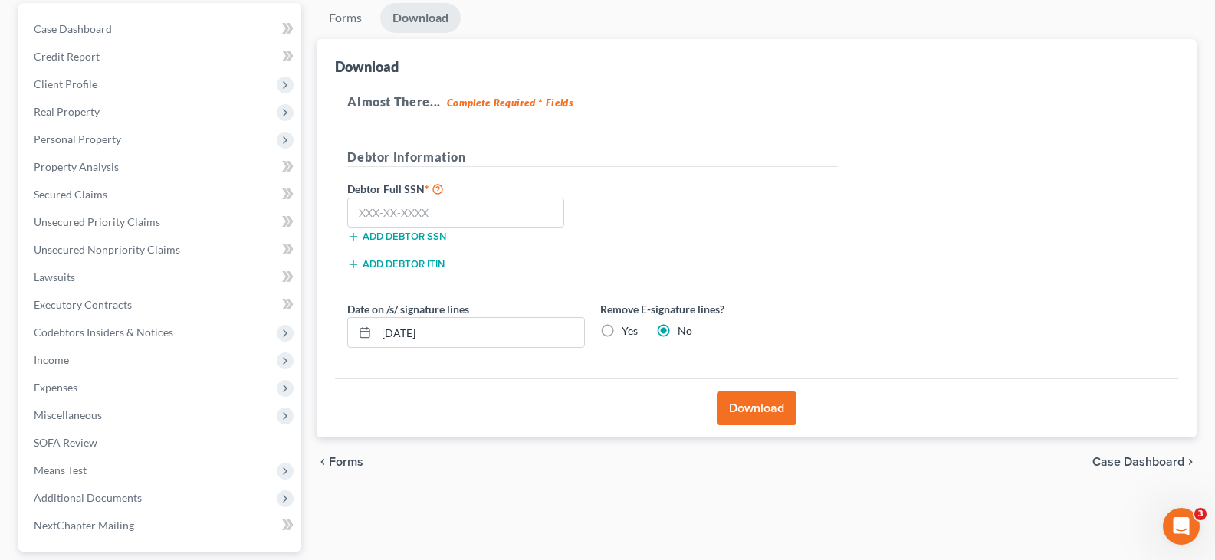
scroll to position [129, 0]
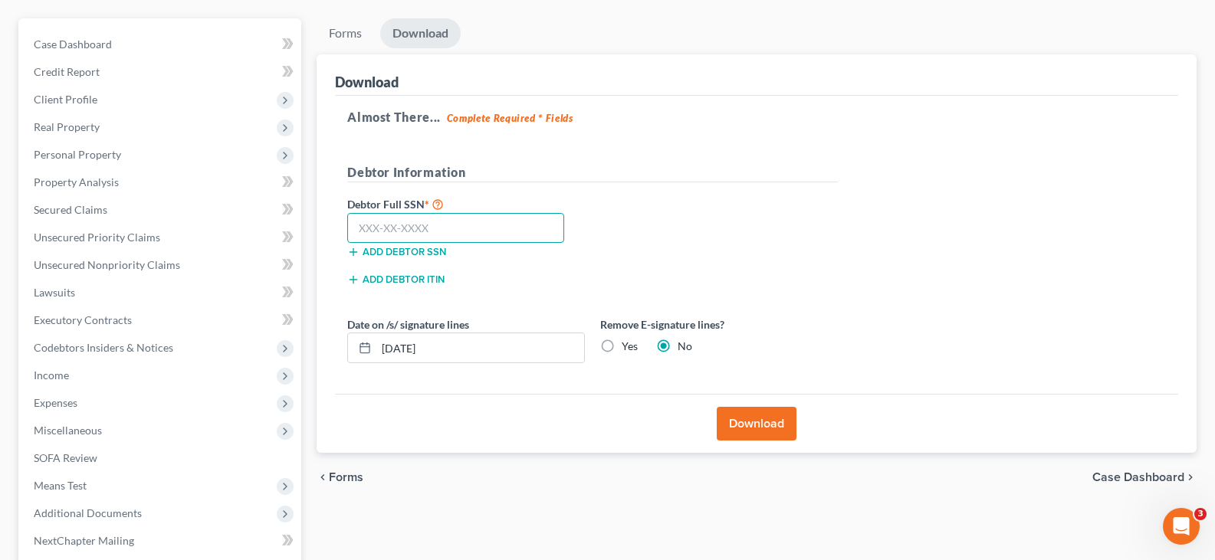
click at [362, 227] on input "text" at bounding box center [455, 228] width 217 height 31
click at [360, 230] on input "text" at bounding box center [455, 228] width 217 height 31
click at [442, 350] on input "[DATE]" at bounding box center [480, 347] width 208 height 29
click at [740, 423] on button "Download" at bounding box center [757, 424] width 80 height 34
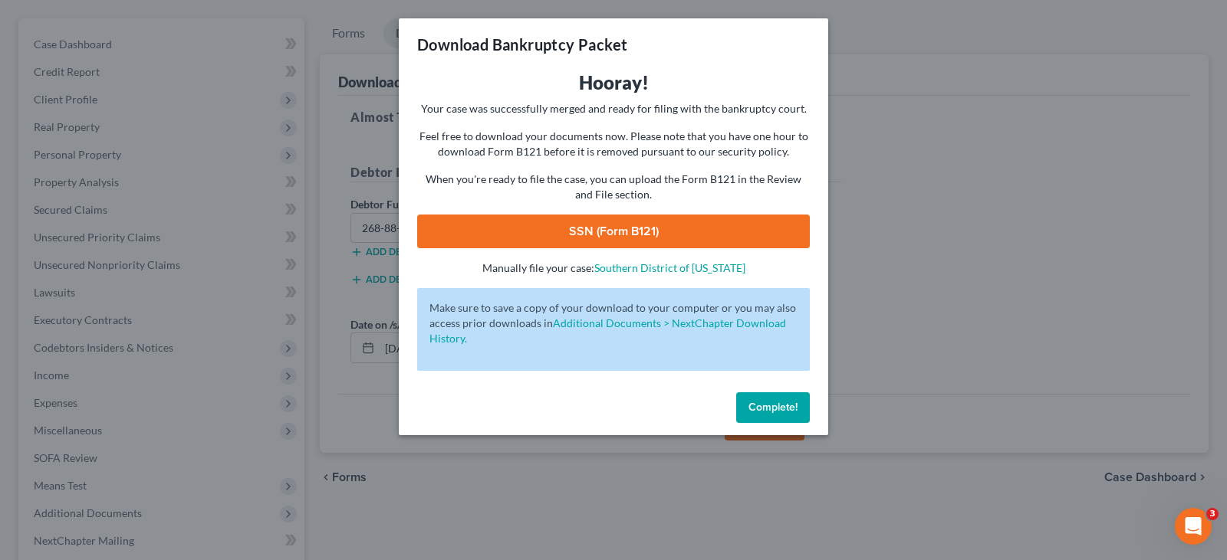
click at [626, 232] on link "SSN (Form B121)" at bounding box center [613, 232] width 393 height 34
click at [775, 405] on span "Complete!" at bounding box center [772, 407] width 49 height 13
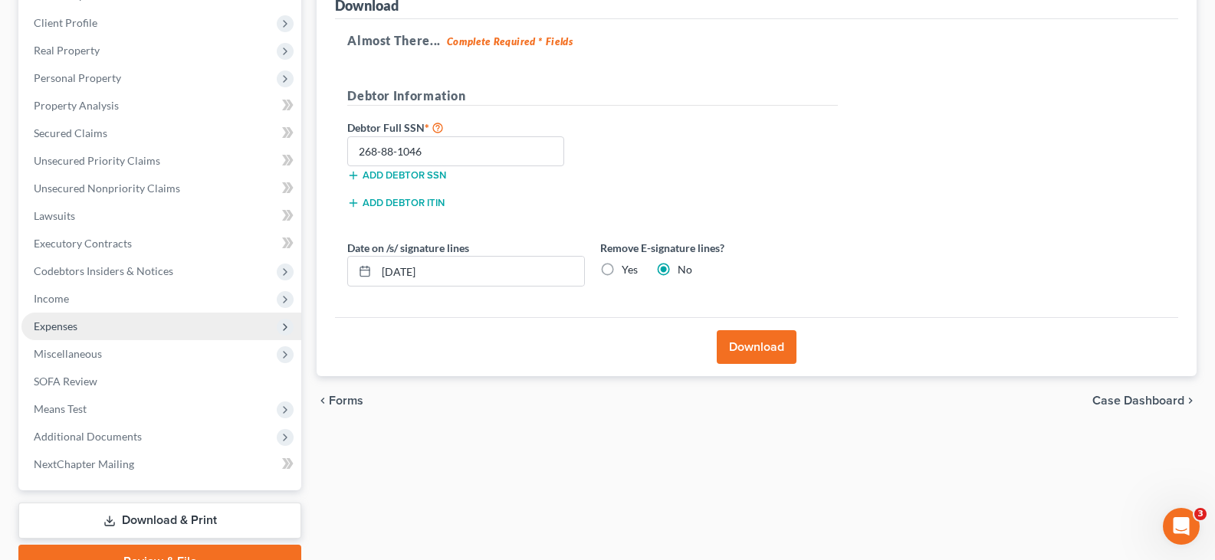
scroll to position [282, 0]
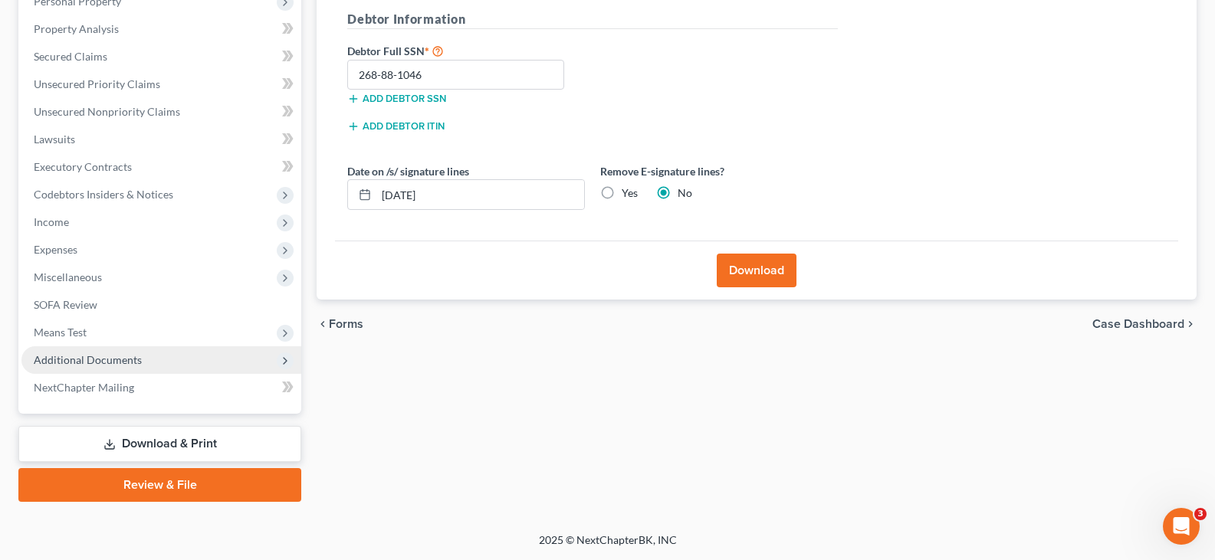
click at [135, 363] on span "Additional Documents" at bounding box center [88, 359] width 108 height 13
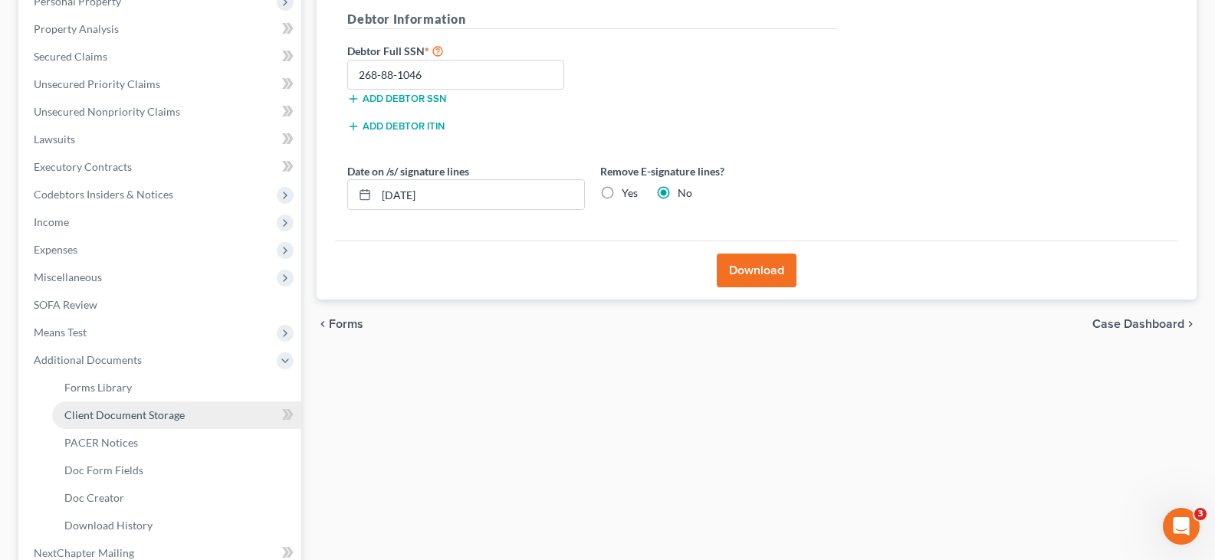
click at [147, 420] on span "Client Document Storage" at bounding box center [124, 415] width 120 height 13
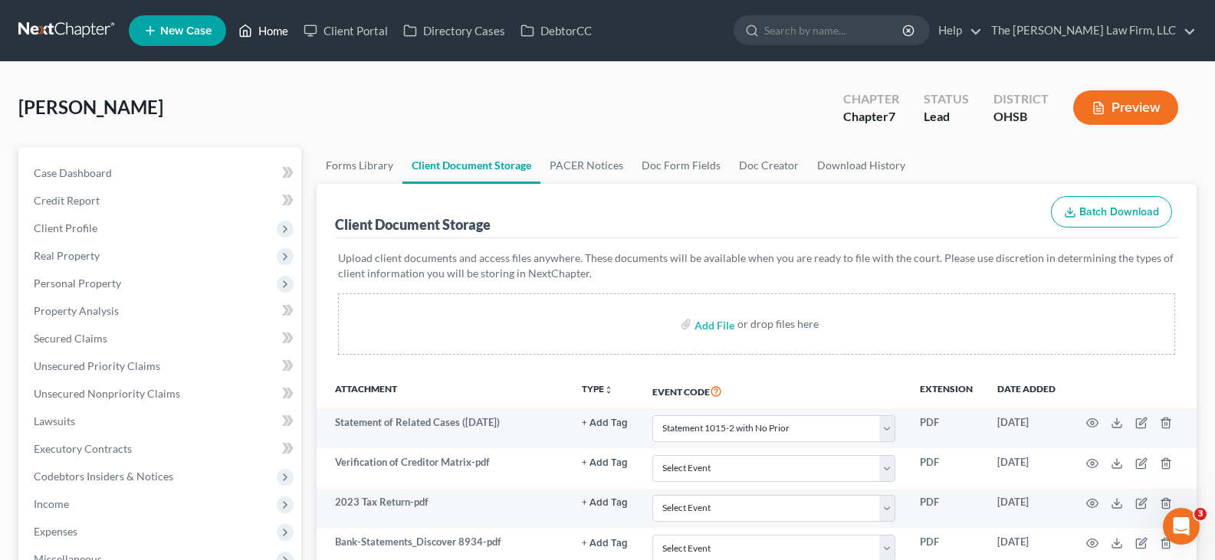
click at [268, 32] on link "Home" at bounding box center [263, 31] width 65 height 28
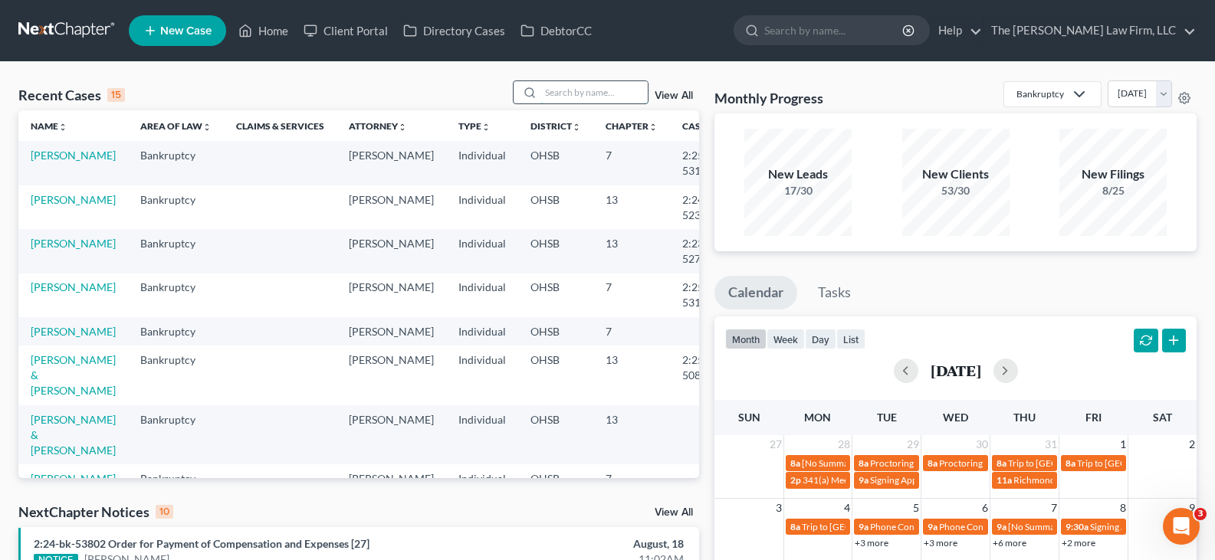
drag, startPoint x: 586, startPoint y: 87, endPoint x: 589, endPoint y: 95, distance: 9.0
click at [589, 95] on input "search" at bounding box center [593, 92] width 107 height 22
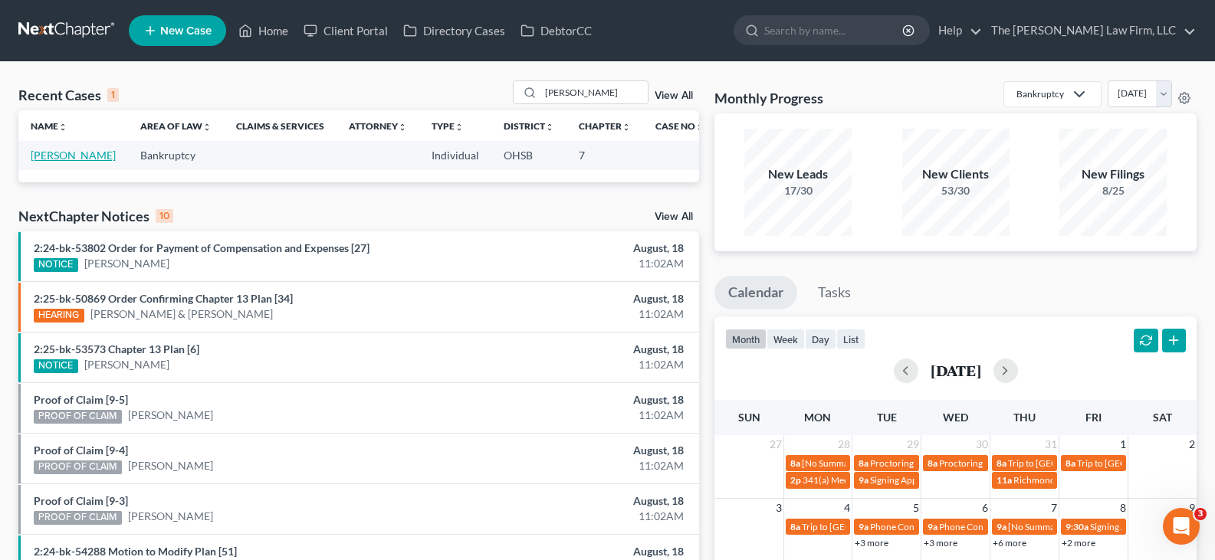
click at [44, 154] on link "[PERSON_NAME]" at bounding box center [73, 155] width 85 height 13
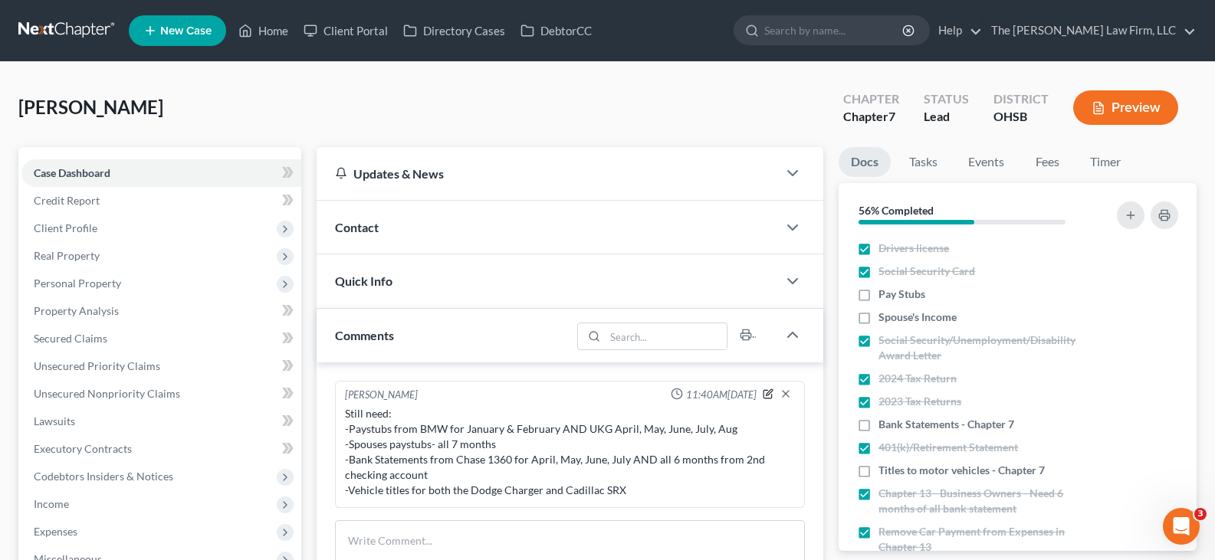
click at [768, 396] on icon "button" at bounding box center [768, 394] width 11 height 11
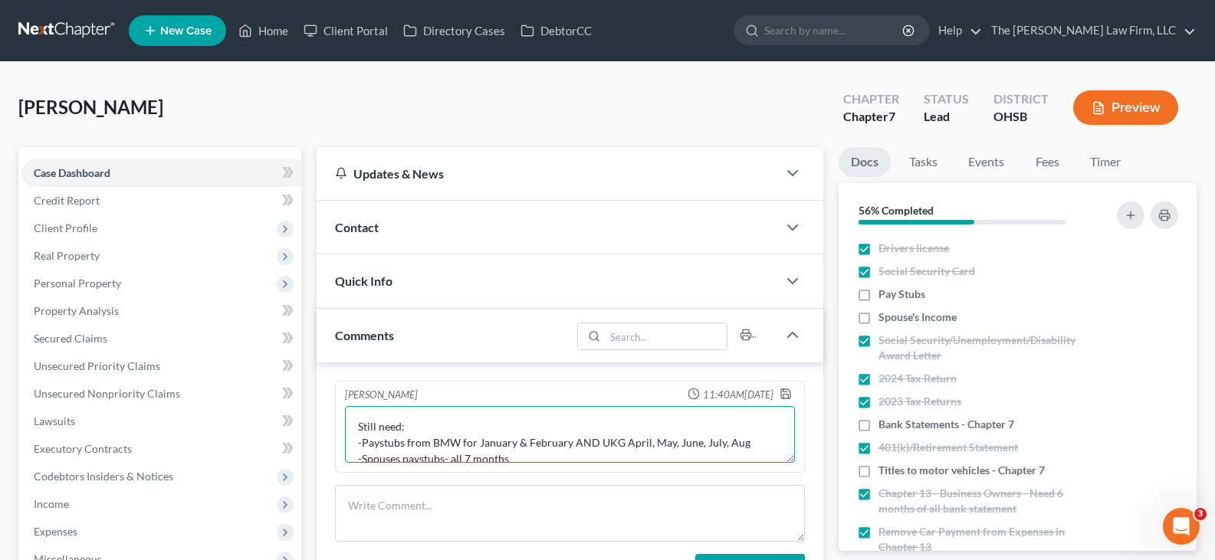
drag, startPoint x: 743, startPoint y: 446, endPoint x: 571, endPoint y: 446, distance: 171.7
click at [571, 446] on textarea "Still need: -Paystubs from BMW for January & February AND UKG April, May, June,…" at bounding box center [570, 434] width 450 height 57
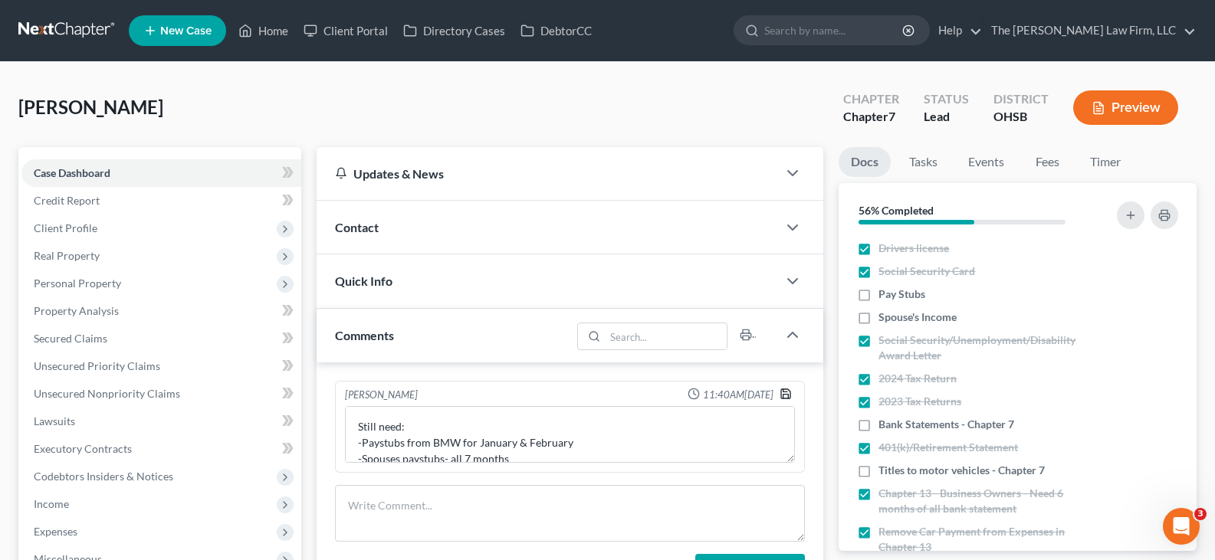
click at [787, 396] on icon "button" at bounding box center [786, 394] width 12 height 12
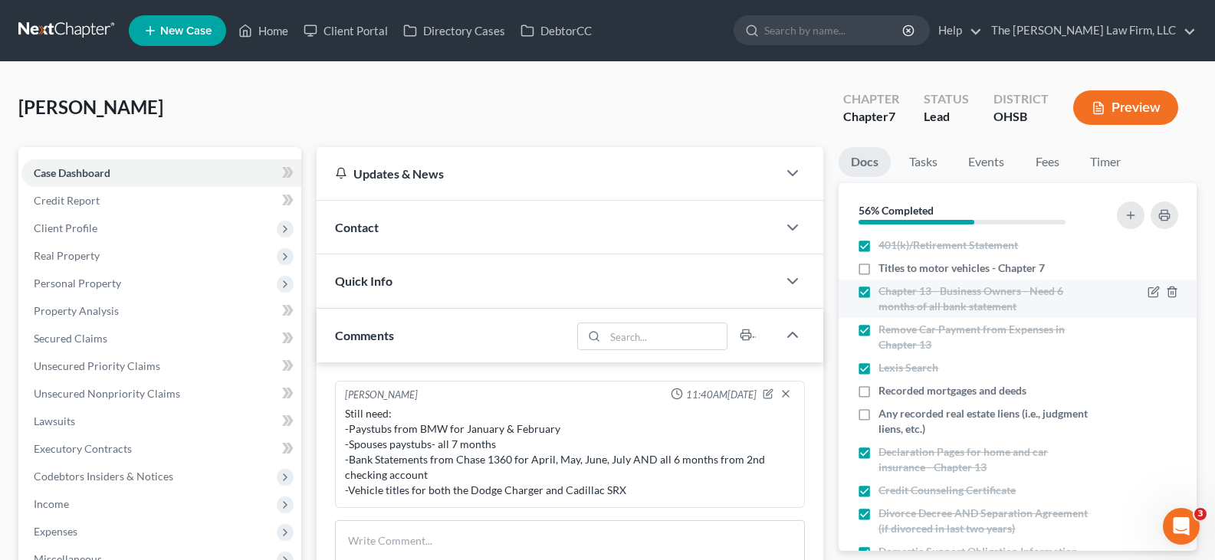
scroll to position [230, 0]
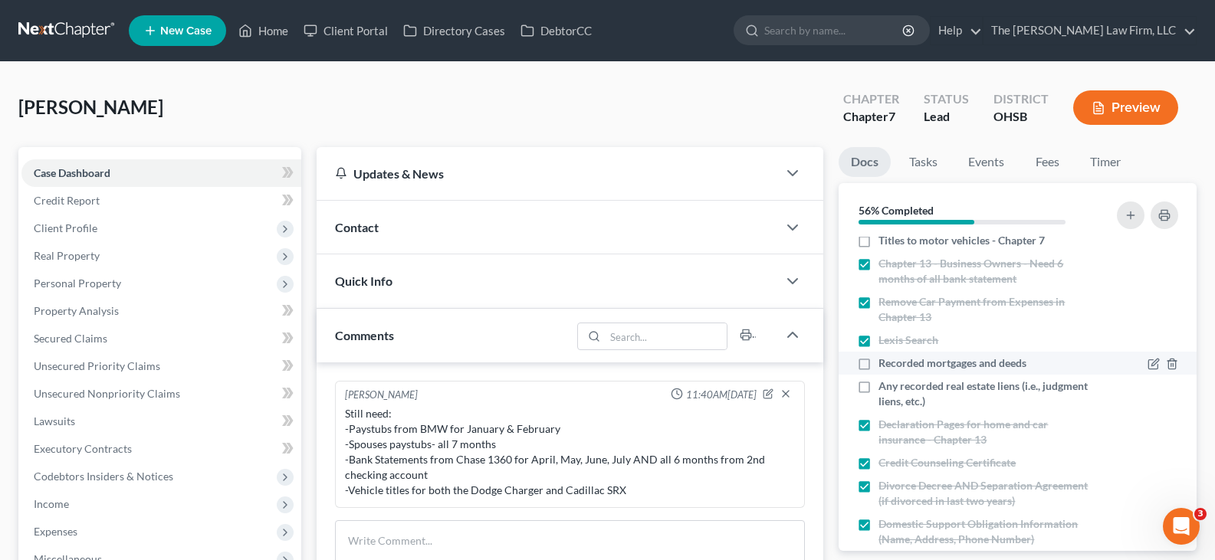
click at [879, 362] on label "Recorded mortgages and deeds" at bounding box center [953, 363] width 148 height 15
click at [885, 362] on input "Recorded mortgages and deeds" at bounding box center [890, 361] width 10 height 10
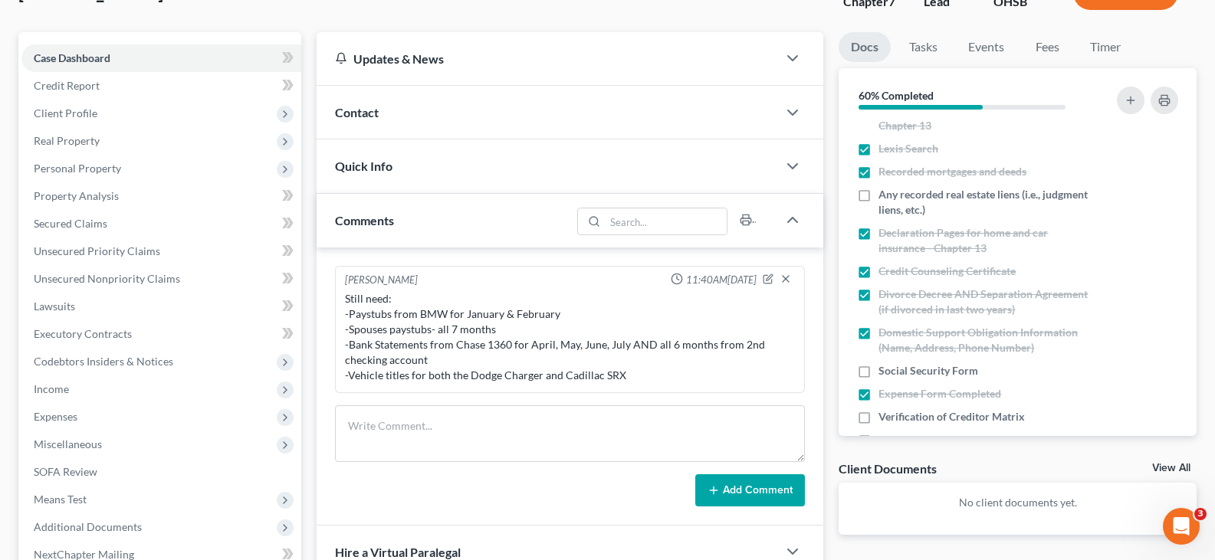
scroll to position [153, 0]
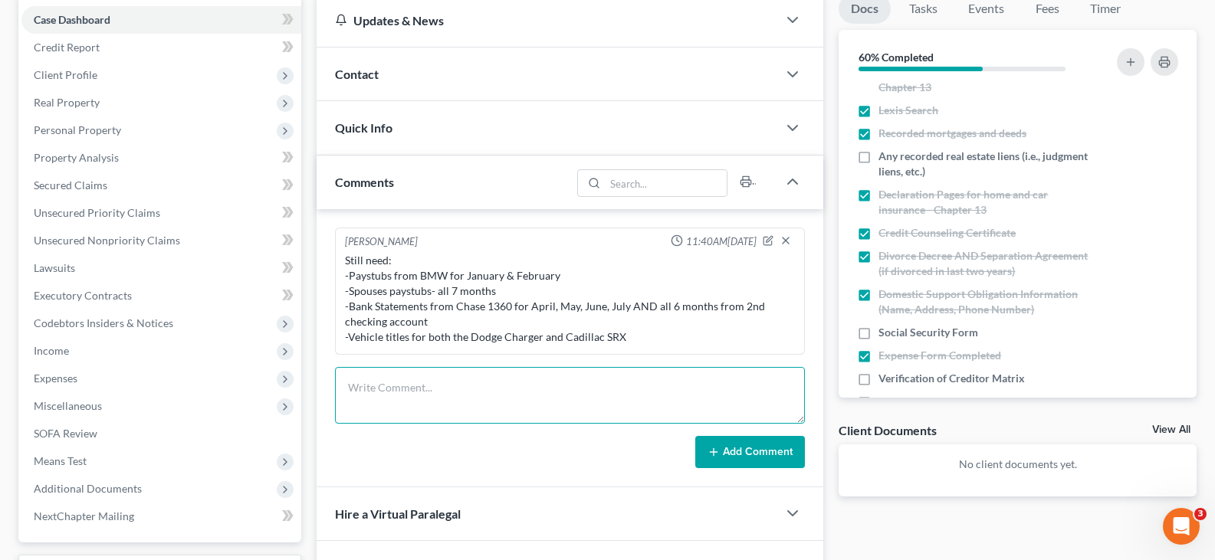
click at [505, 389] on textarea at bounding box center [570, 395] width 470 height 57
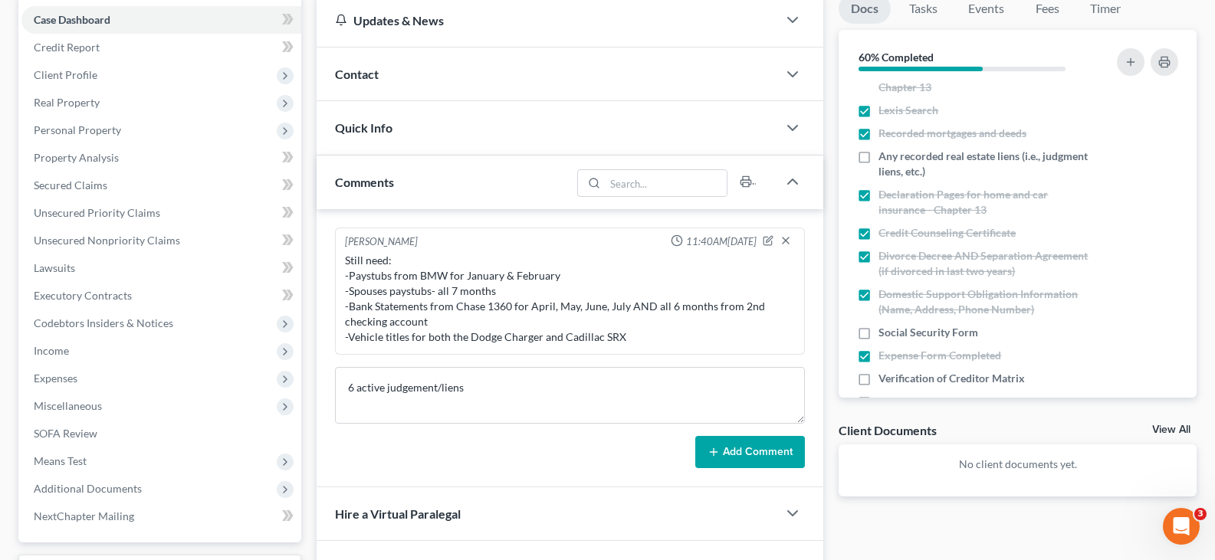
click at [720, 450] on icon at bounding box center [714, 452] width 12 height 12
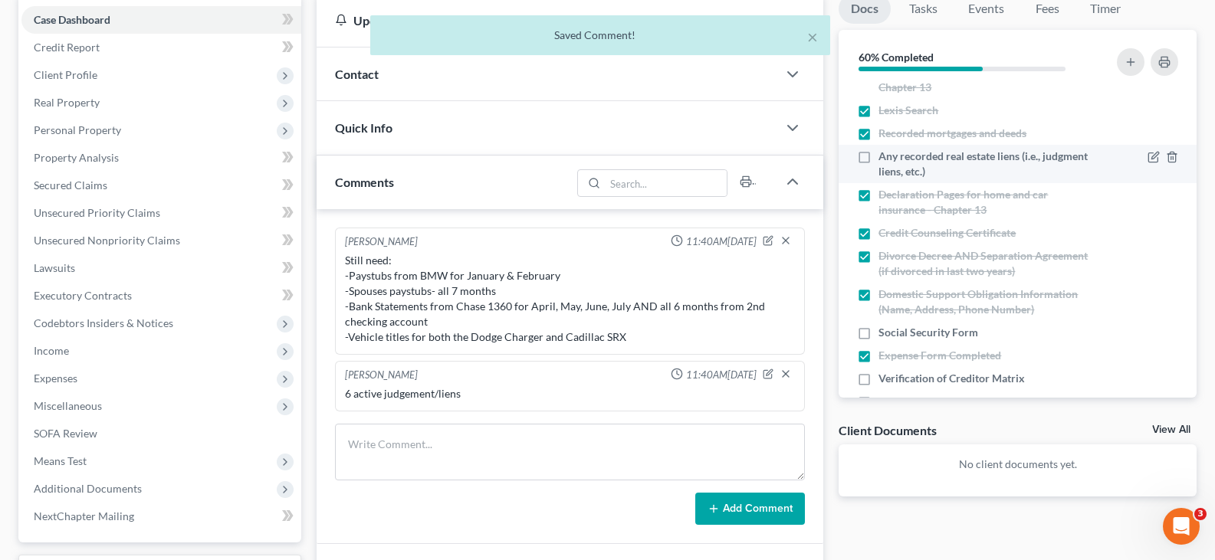
click at [879, 158] on label "Any recorded real estate liens (i.e., judgment liens, etc.)" at bounding box center [986, 164] width 215 height 31
click at [885, 158] on input "Any recorded real estate liens (i.e., judgment liens, etc.)" at bounding box center [890, 154] width 10 height 10
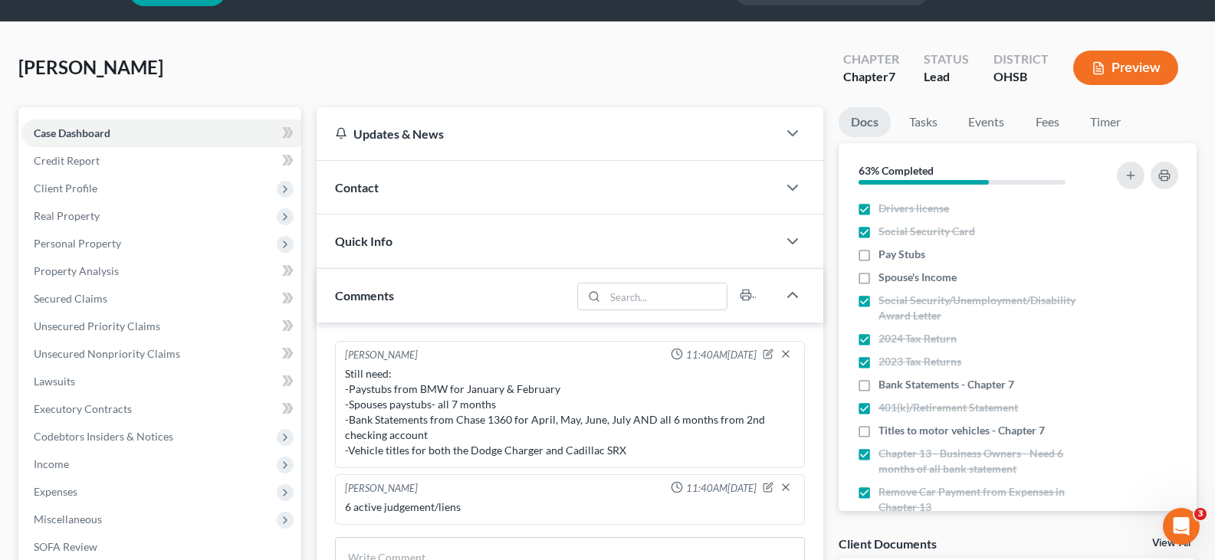
scroll to position [0, 0]
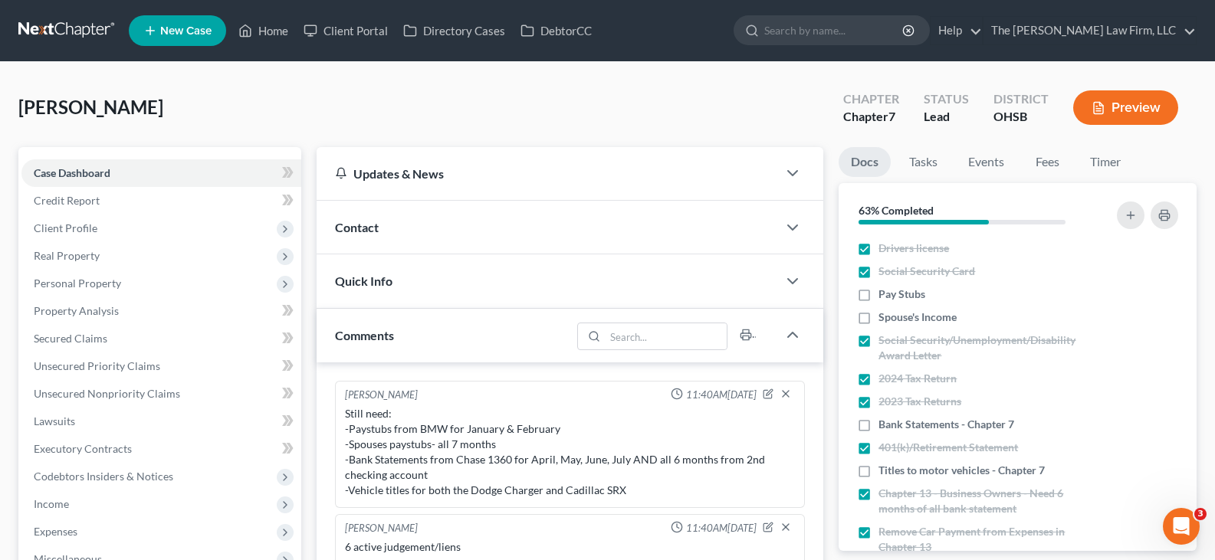
drag, startPoint x: 285, startPoint y: 228, endPoint x: 302, endPoint y: 238, distance: 19.2
click at [285, 228] on icon at bounding box center [285, 229] width 12 height 12
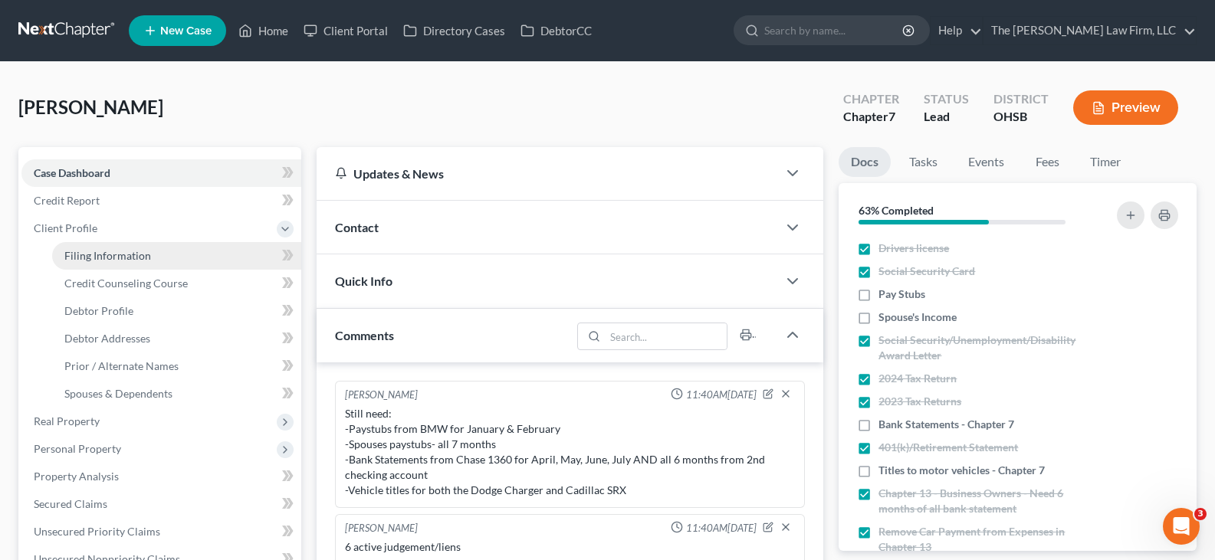
click at [143, 259] on span "Filing Information" at bounding box center [107, 255] width 87 height 13
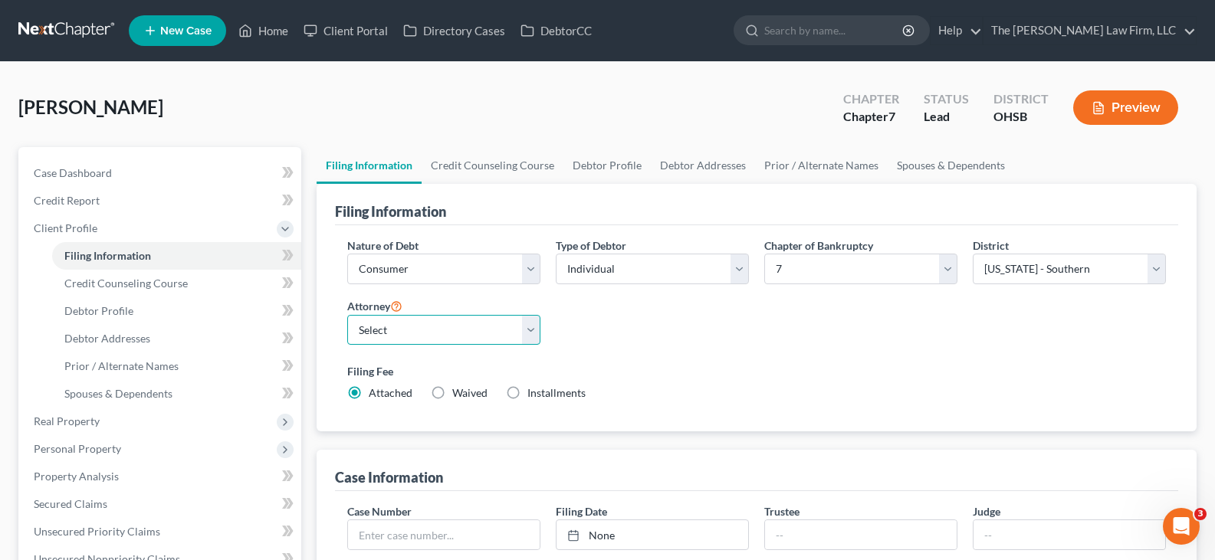
click at [531, 331] on select "Select [PERSON_NAME] - OHSB [PERSON_NAME] - OHNB [PERSON_NAME] - OHSB" at bounding box center [443, 330] width 193 height 31
click at [347, 315] on select "Select [PERSON_NAME] - OHSB [PERSON_NAME] - OHNB [PERSON_NAME] - OHSB" at bounding box center [443, 330] width 193 height 31
drag, startPoint x: 495, startPoint y: 165, endPoint x: 538, endPoint y: 182, distance: 46.4
click at [495, 165] on link "Credit Counseling Course" at bounding box center [493, 165] width 142 height 37
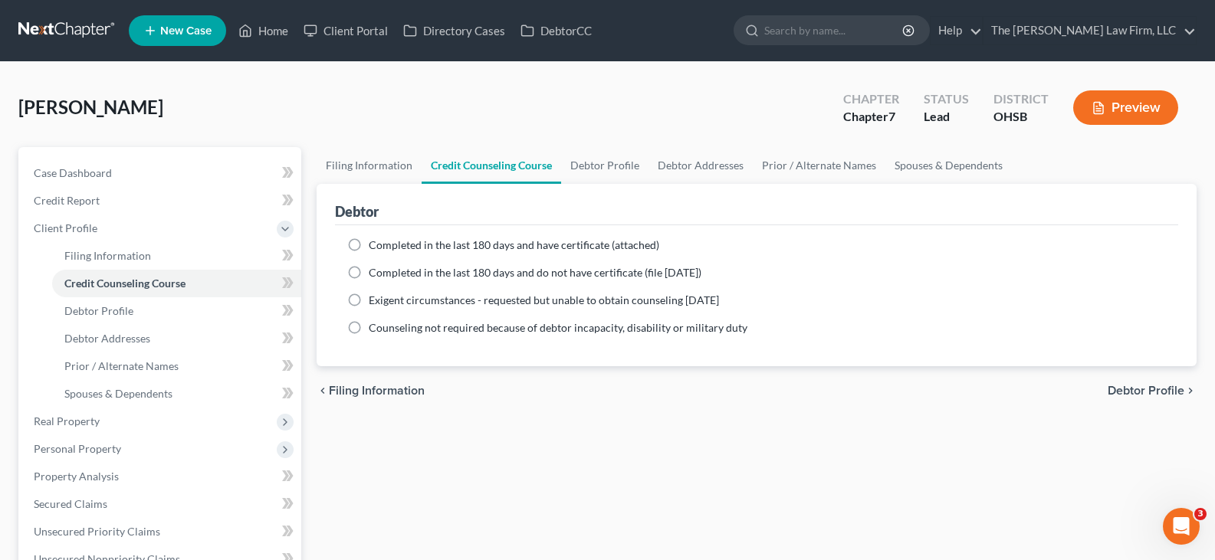
click at [369, 245] on label "Completed in the last 180 days and have certificate (attached)" at bounding box center [514, 245] width 291 height 15
click at [375, 245] on input "Completed in the last 180 days and have certificate (attached)" at bounding box center [380, 243] width 10 height 10
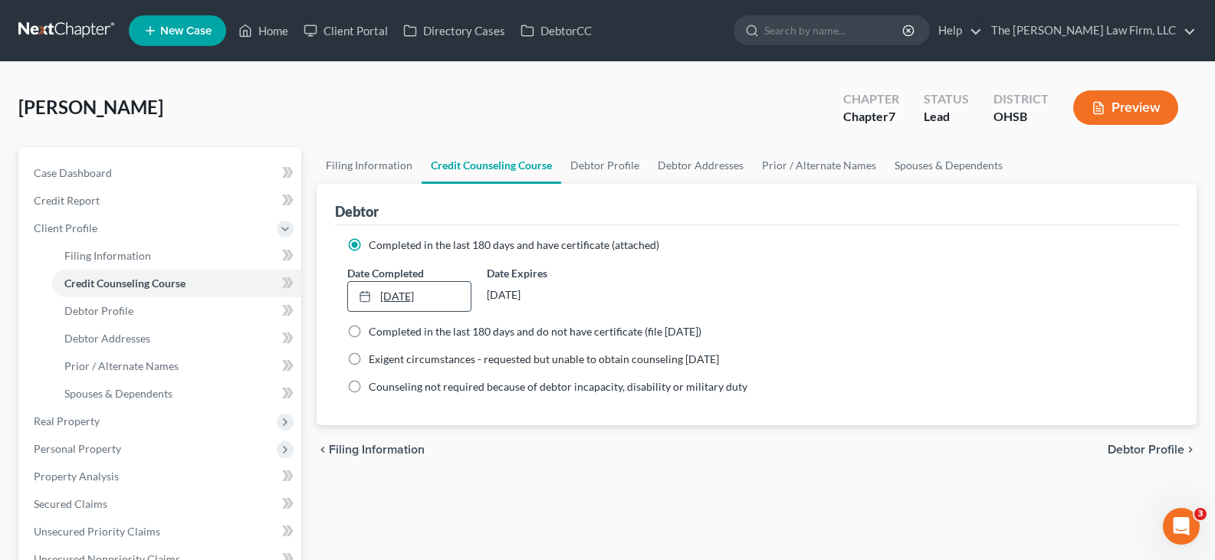
click at [389, 296] on link "[DATE]" at bounding box center [409, 296] width 122 height 29
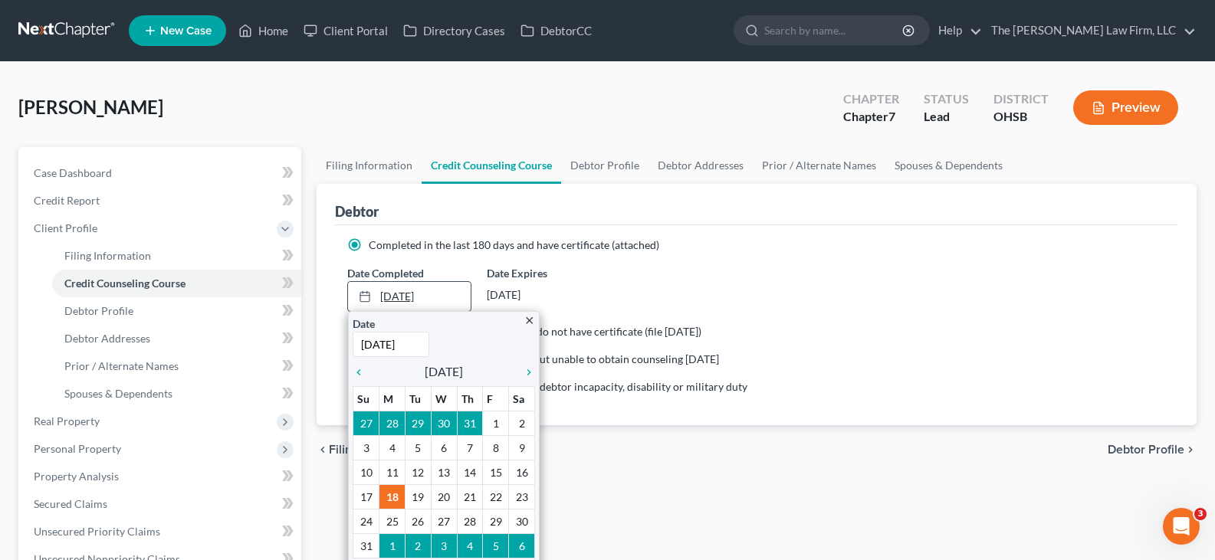
click at [389, 296] on link "[DATE]" at bounding box center [409, 296] width 122 height 29
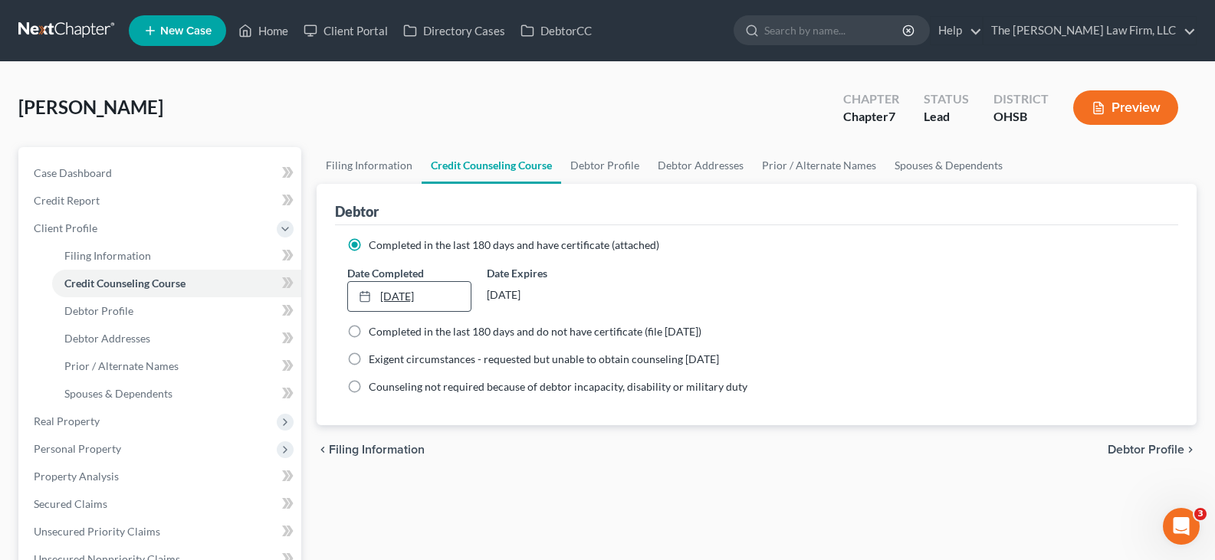
click at [389, 296] on link "[DATE]" at bounding box center [409, 296] width 122 height 29
click at [601, 167] on link "Debtor Profile" at bounding box center [604, 165] width 87 height 37
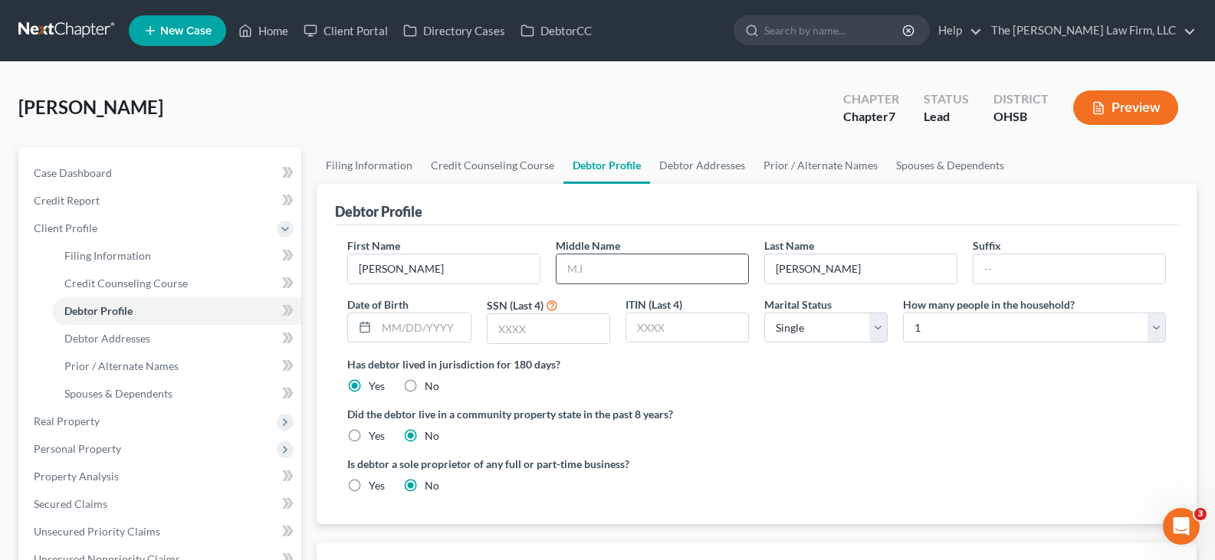
click at [626, 274] on input "text" at bounding box center [653, 269] width 192 height 29
click at [379, 329] on input "text" at bounding box center [423, 328] width 94 height 29
drag, startPoint x: 506, startPoint y: 327, endPoint x: 654, endPoint y: 339, distance: 148.4
click at [506, 327] on input "text" at bounding box center [549, 328] width 122 height 29
click at [504, 330] on input "text" at bounding box center [549, 328] width 122 height 29
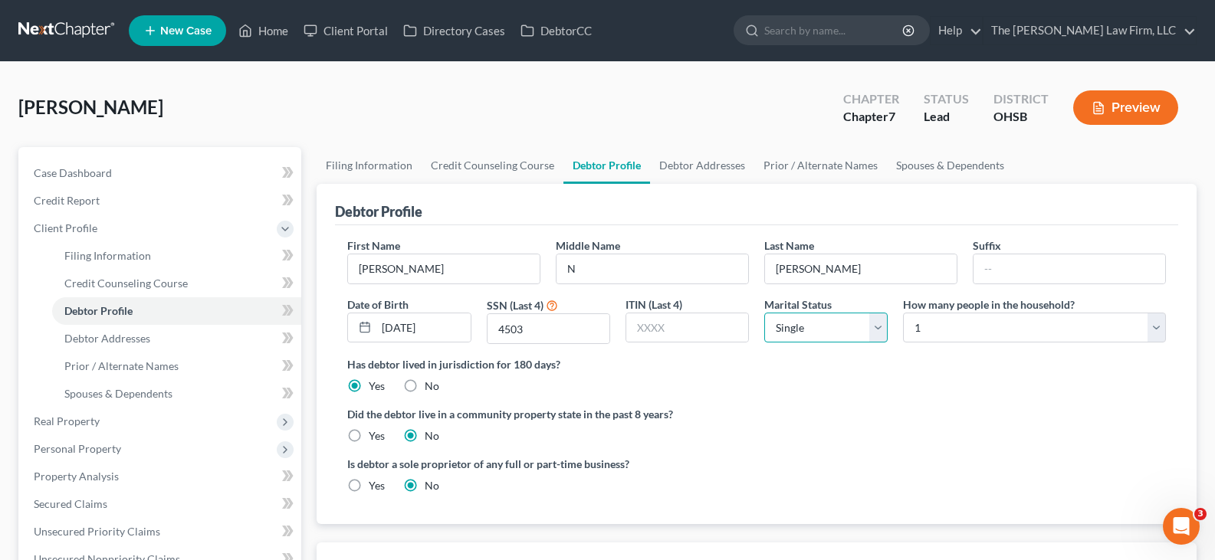
click at [882, 332] on select "Select Single Married Separated Divorced Widowed" at bounding box center [825, 328] width 123 height 31
click at [764, 313] on select "Select Single Married Separated Divorced Widowed" at bounding box center [825, 328] width 123 height 31
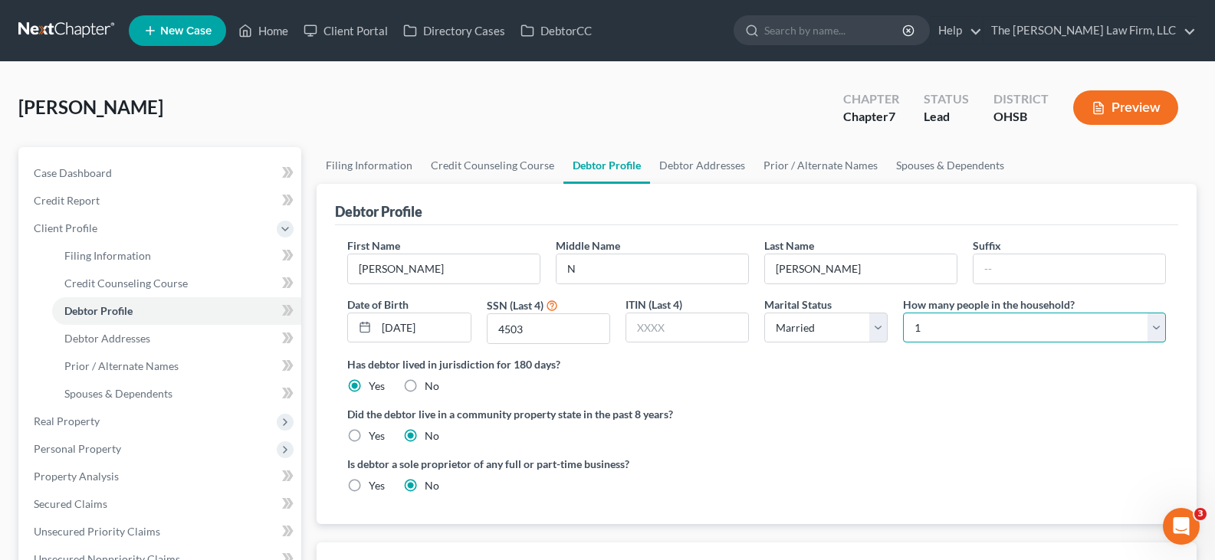
drag, startPoint x: 1156, startPoint y: 334, endPoint x: 1068, endPoint y: 313, distance: 90.7
click at [1156, 334] on select "Select 1 2 3 4 5 6 7 8 9 10 11 12 13 14 15 16 17 18 19 20" at bounding box center [1034, 328] width 263 height 31
click at [903, 313] on select "Select 1 2 3 4 5 6 7 8 9 10 11 12 13 14 15 16 17 18 19 20" at bounding box center [1034, 328] width 263 height 31
click at [689, 167] on link "Debtor Addresses" at bounding box center [702, 165] width 104 height 37
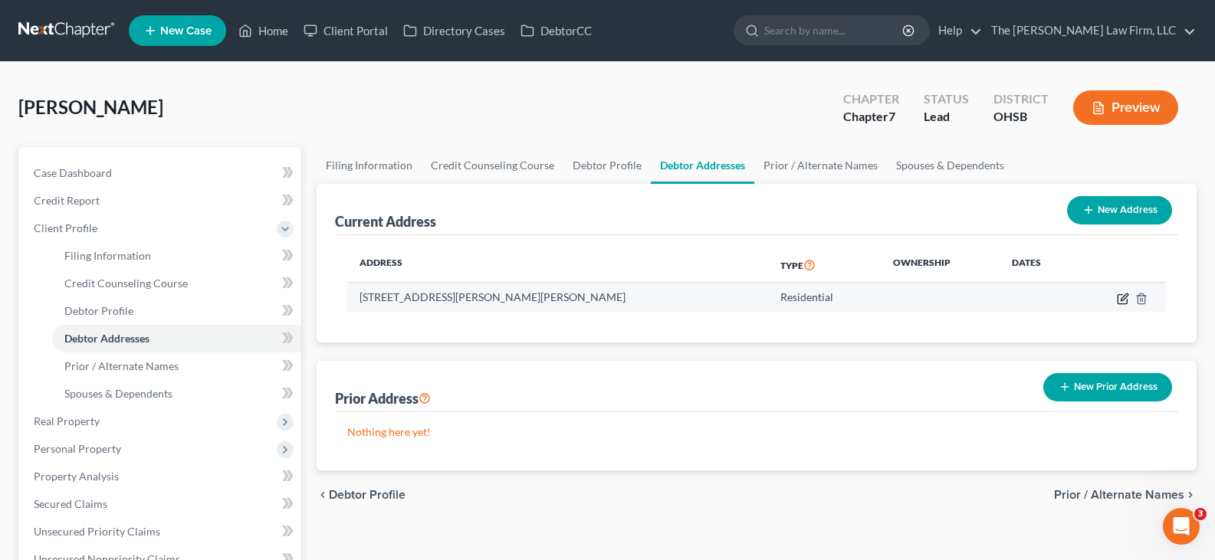
click at [1125, 304] on icon "button" at bounding box center [1123, 299] width 12 height 12
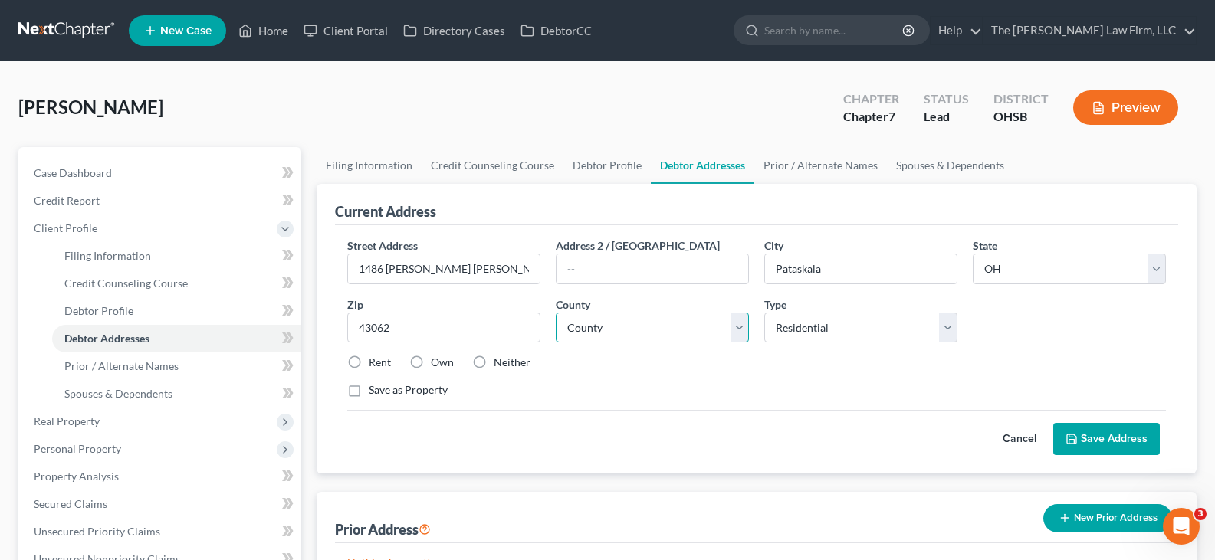
click at [738, 334] on select "County [GEOGRAPHIC_DATA] [GEOGRAPHIC_DATA] [GEOGRAPHIC_DATA] [GEOGRAPHIC_DATA] …" at bounding box center [652, 328] width 193 height 31
click at [556, 313] on select "County [GEOGRAPHIC_DATA] [GEOGRAPHIC_DATA] [GEOGRAPHIC_DATA] [GEOGRAPHIC_DATA] …" at bounding box center [652, 328] width 193 height 31
click at [431, 364] on label "Own" at bounding box center [442, 362] width 23 height 15
click at [437, 364] on input "Own" at bounding box center [442, 360] width 10 height 10
click at [1101, 442] on button "Save Address" at bounding box center [1106, 439] width 107 height 32
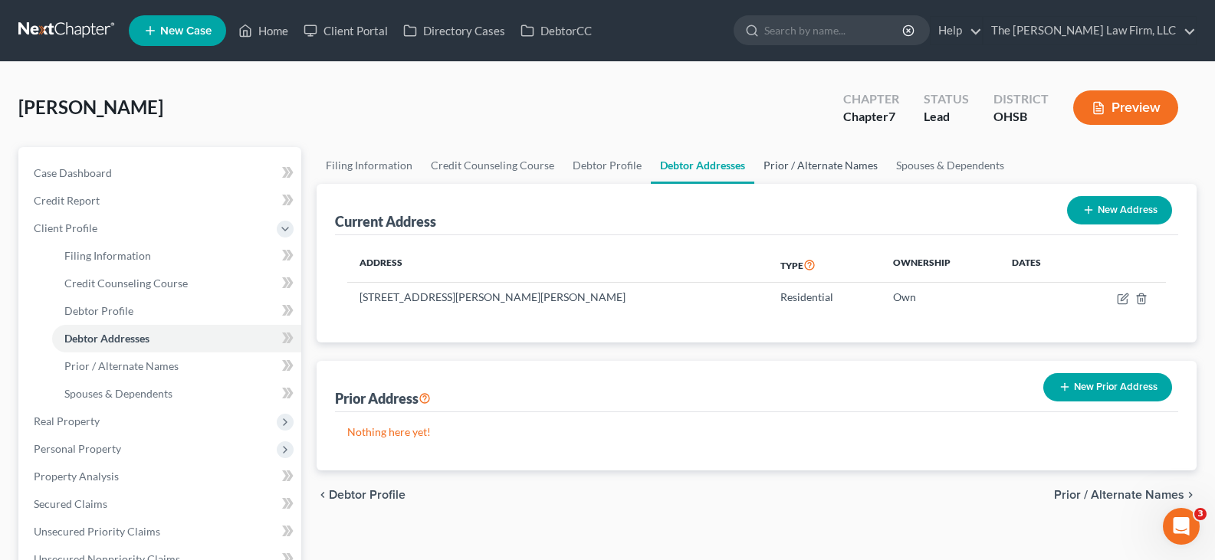
click at [808, 167] on link "Prior / Alternate Names" at bounding box center [820, 165] width 133 height 37
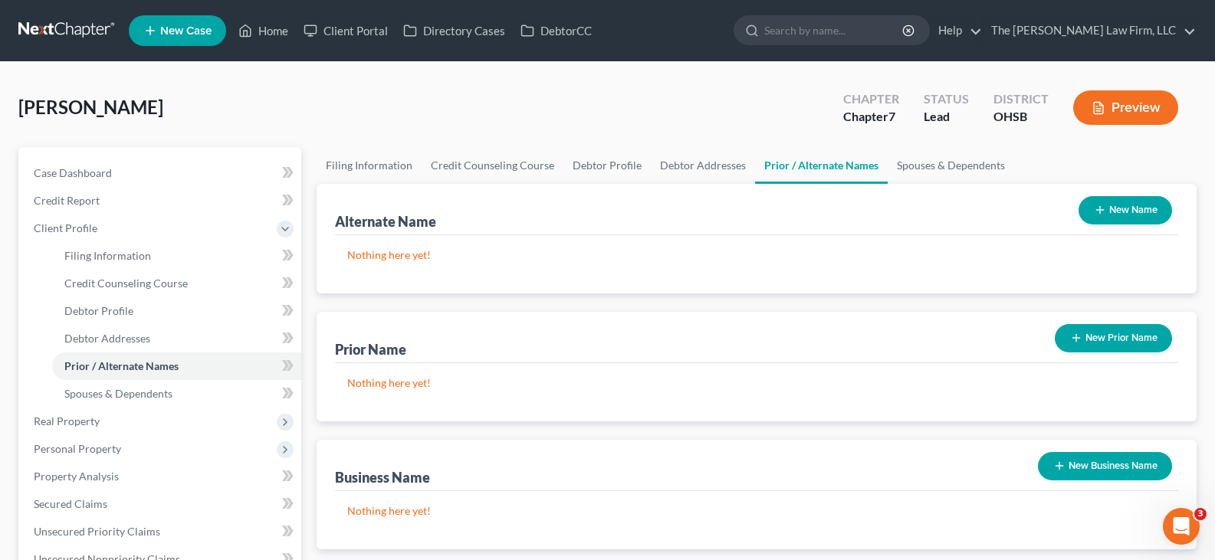
click at [1076, 340] on line "button" at bounding box center [1076, 338] width 0 height 7
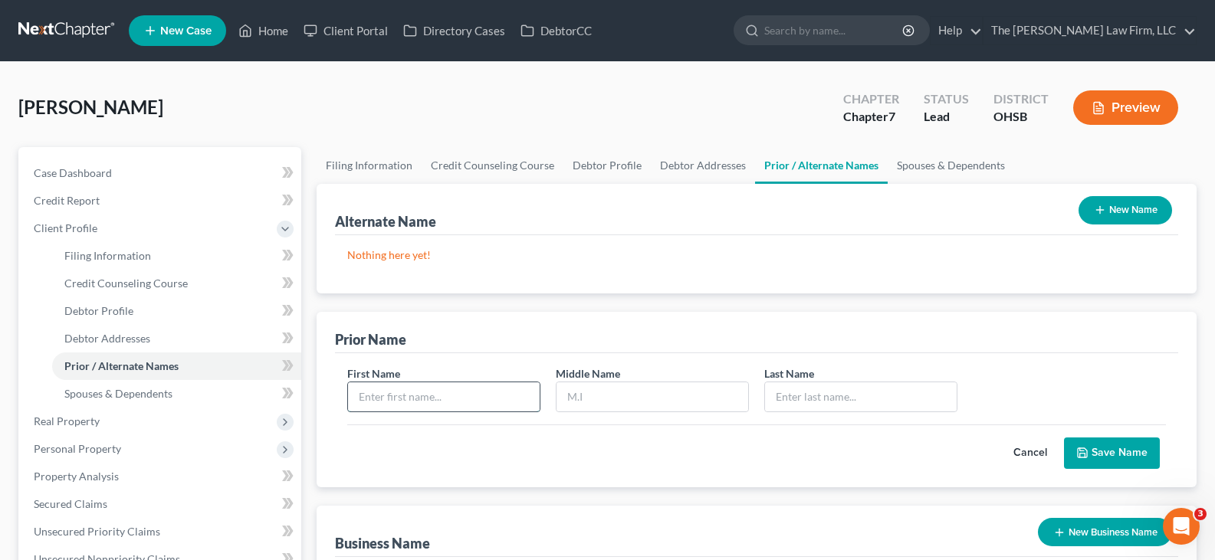
click at [475, 396] on input "text" at bounding box center [444, 397] width 192 height 29
click at [583, 396] on input "text" at bounding box center [653, 397] width 192 height 29
click at [907, 395] on input "text" at bounding box center [861, 397] width 192 height 29
click at [1099, 455] on button "Save Name" at bounding box center [1112, 454] width 96 height 32
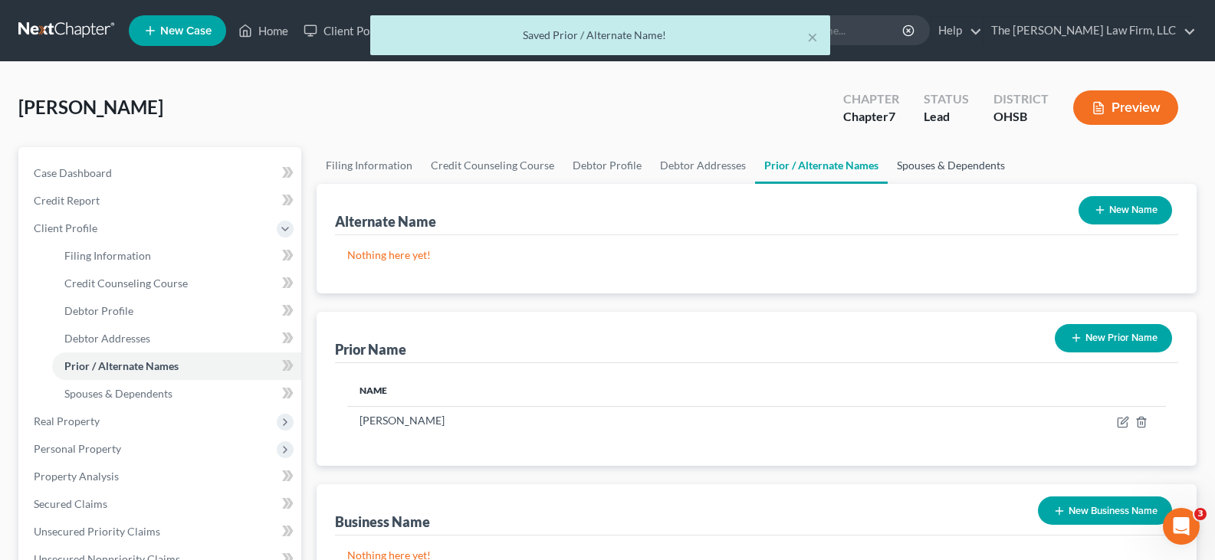
drag, startPoint x: 926, startPoint y: 166, endPoint x: 949, endPoint y: 181, distance: 27.6
click at [926, 166] on link "Spouses & Dependents" at bounding box center [951, 165] width 126 height 37
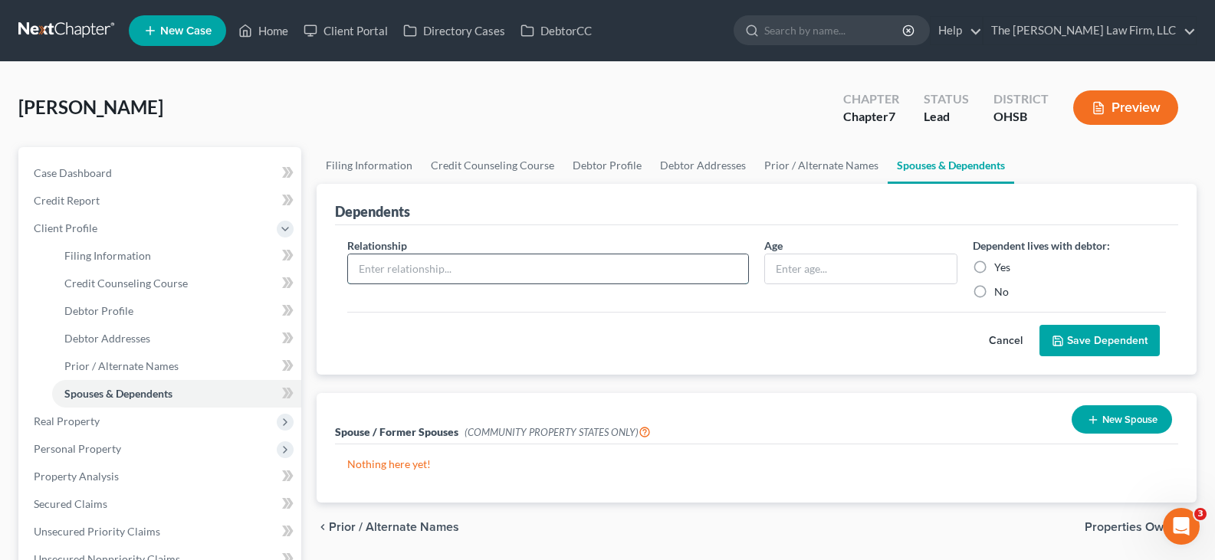
drag, startPoint x: 575, startPoint y: 266, endPoint x: 553, endPoint y: 284, distance: 28.4
click at [575, 266] on input "text" at bounding box center [548, 269] width 400 height 29
click at [811, 271] on input "text" at bounding box center [861, 269] width 192 height 29
click at [994, 269] on label "Yes" at bounding box center [1002, 267] width 16 height 15
click at [1000, 269] on input "Yes" at bounding box center [1005, 265] width 10 height 10
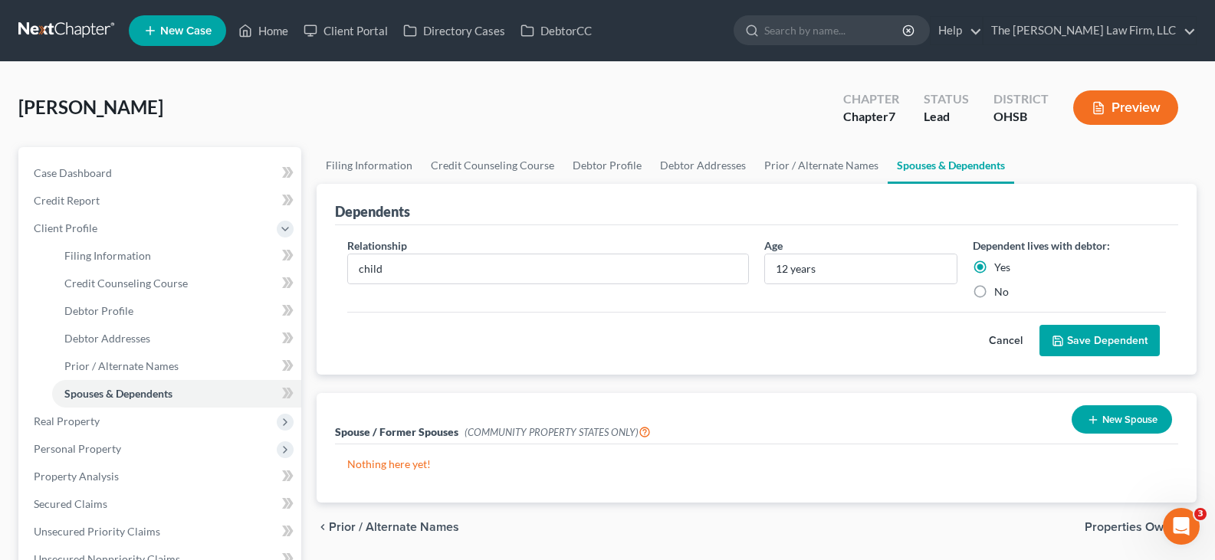
click at [1106, 338] on button "Save Dependent" at bounding box center [1100, 341] width 120 height 32
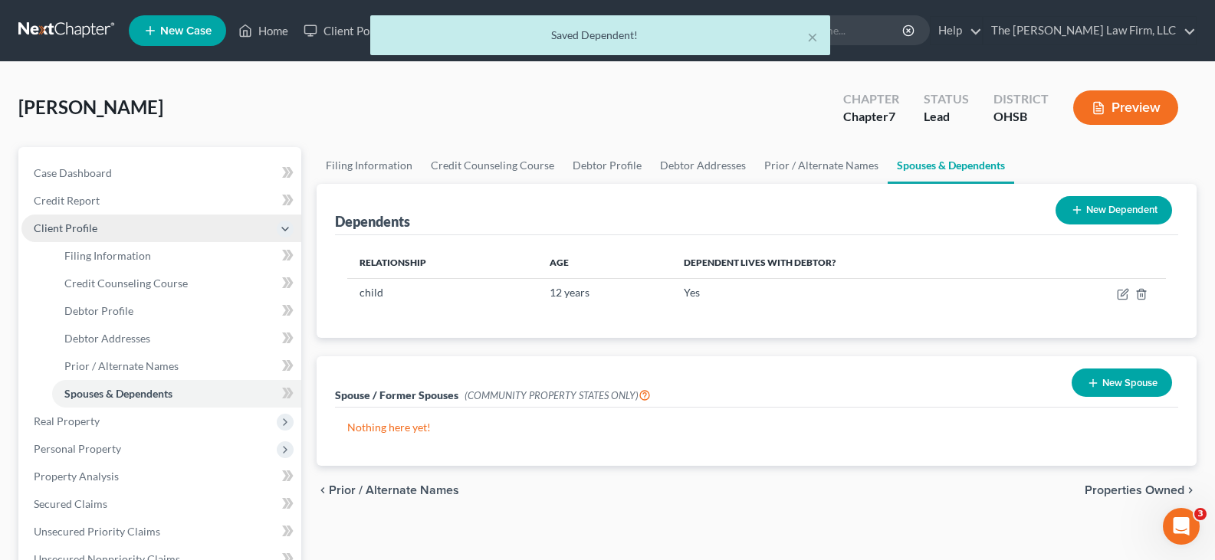
click at [211, 235] on span "Client Profile" at bounding box center [161, 229] width 280 height 28
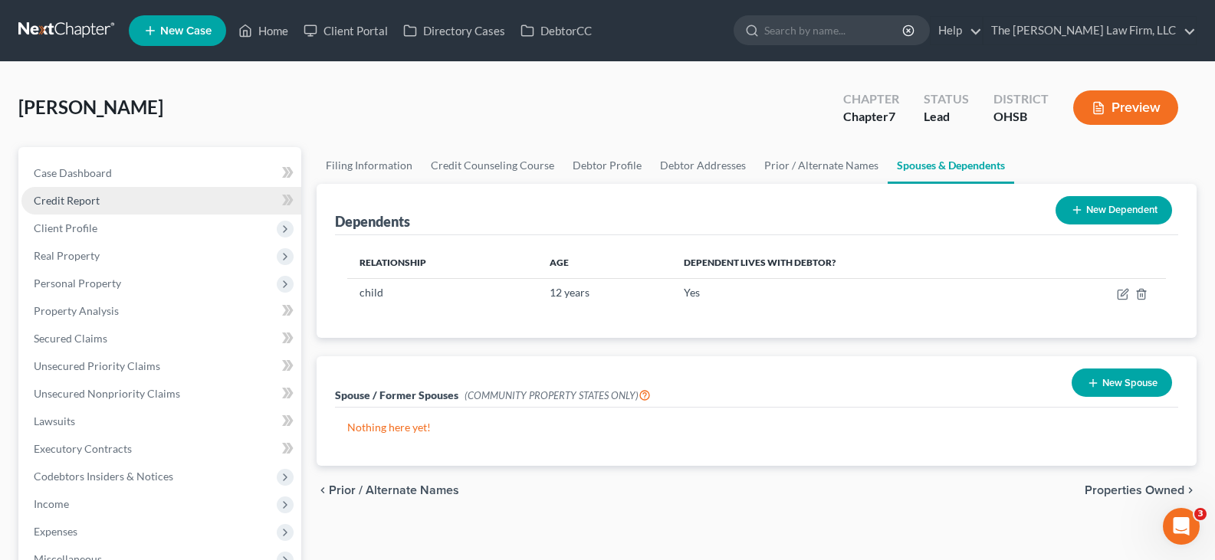
click at [95, 200] on span "Credit Report" at bounding box center [67, 200] width 66 height 13
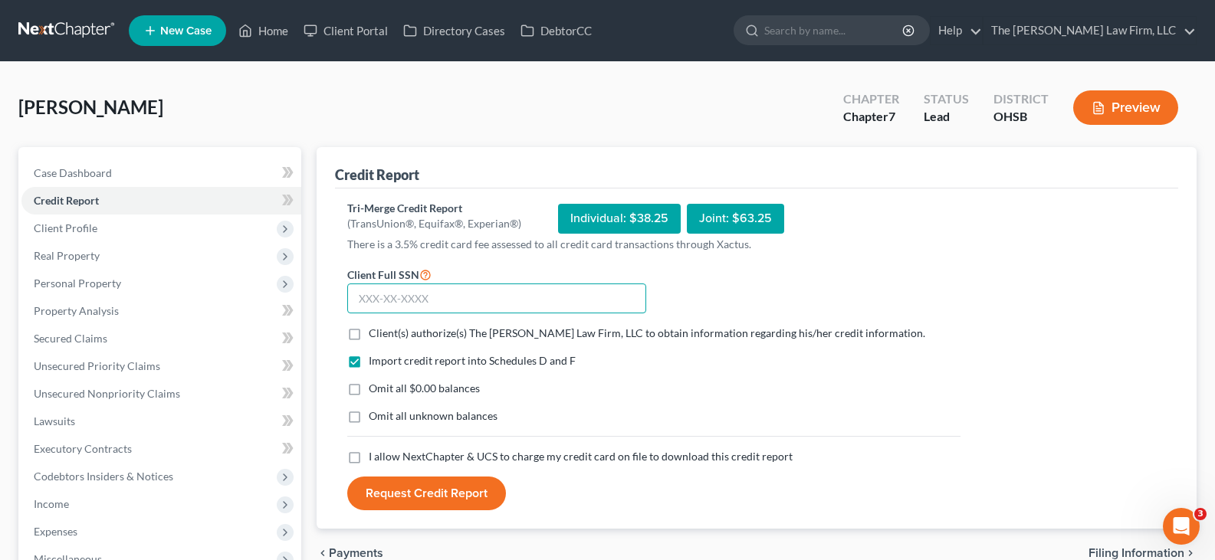
click at [355, 305] on input "text" at bounding box center [496, 299] width 299 height 31
click at [369, 333] on label "Client(s) authorize(s) The [PERSON_NAME] Law Firm, LLC to obtain information re…" at bounding box center [647, 333] width 557 height 15
click at [375, 333] on input "Client(s) authorize(s) The [PERSON_NAME] Law Firm, LLC to obtain information re…" at bounding box center [380, 331] width 10 height 10
click at [369, 387] on label "Omit all $0.00 balances" at bounding box center [424, 388] width 111 height 15
click at [375, 387] on input "Omit all $0.00 balances" at bounding box center [380, 386] width 10 height 10
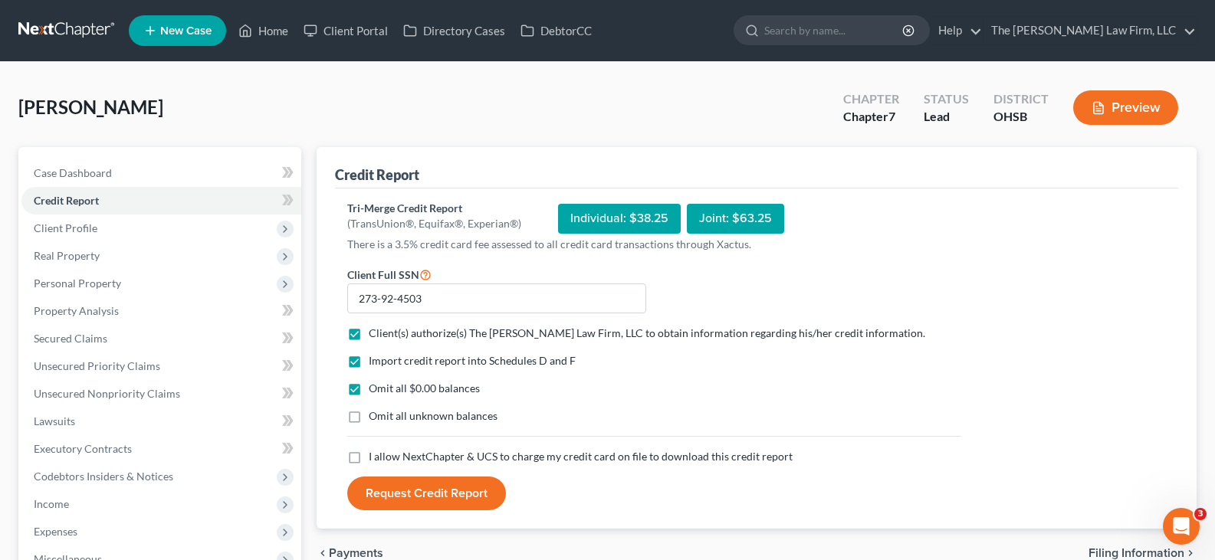
click at [369, 456] on label "I allow NextChapter & UCS to charge my credit card on file to download this cre…" at bounding box center [581, 456] width 424 height 15
click at [375, 456] on input "I allow NextChapter & UCS to charge my credit card on file to download this cre…" at bounding box center [380, 454] width 10 height 10
click at [425, 494] on button "Request Credit Report" at bounding box center [426, 494] width 159 height 34
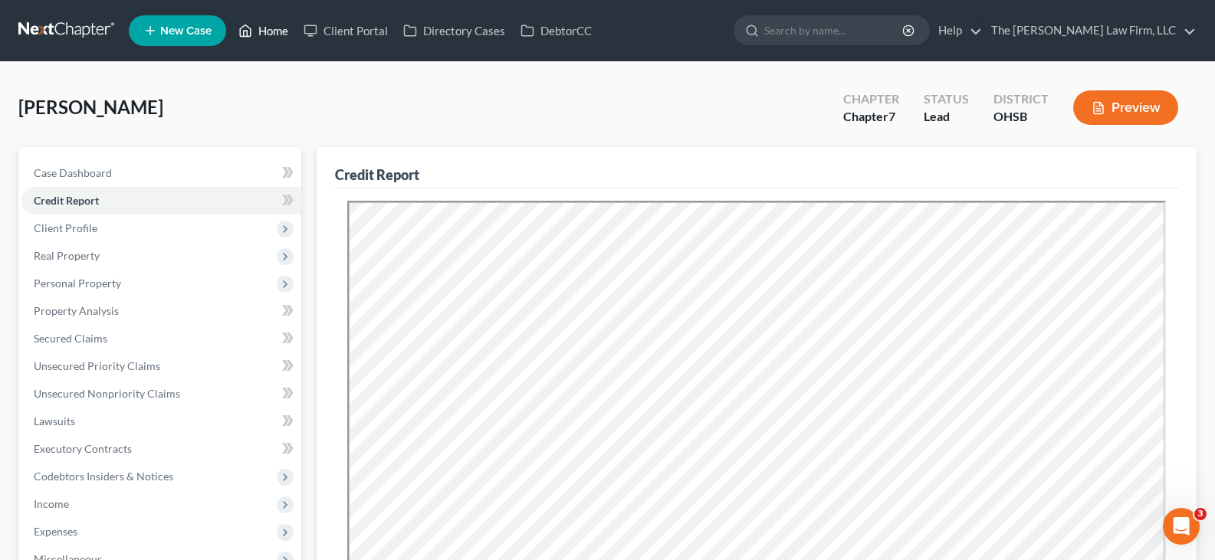
click at [272, 31] on link "Home" at bounding box center [263, 31] width 65 height 28
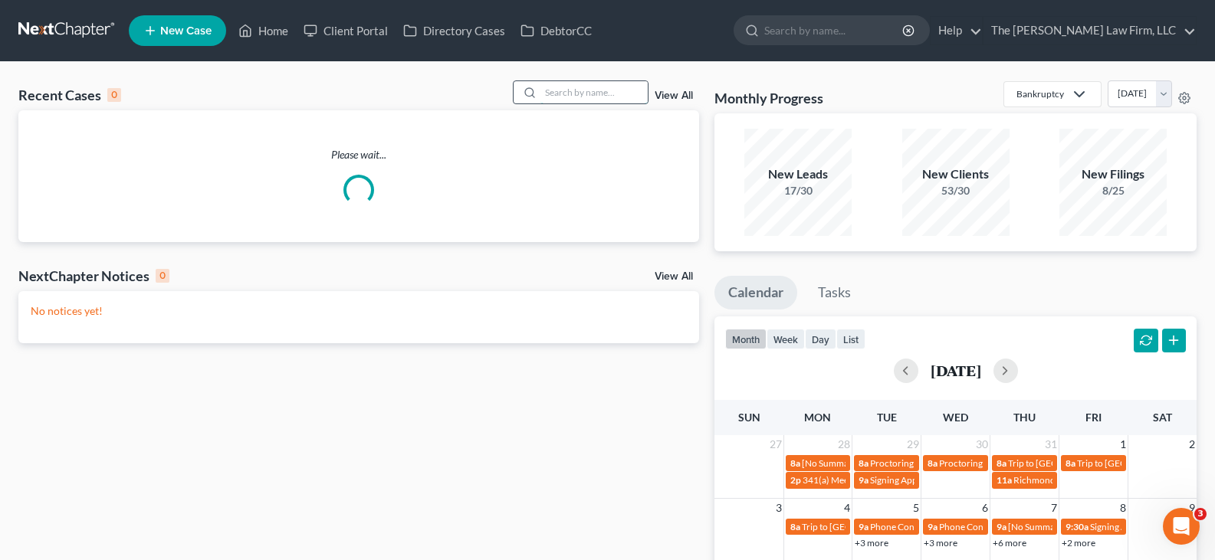
click at [570, 90] on input "search" at bounding box center [593, 92] width 107 height 22
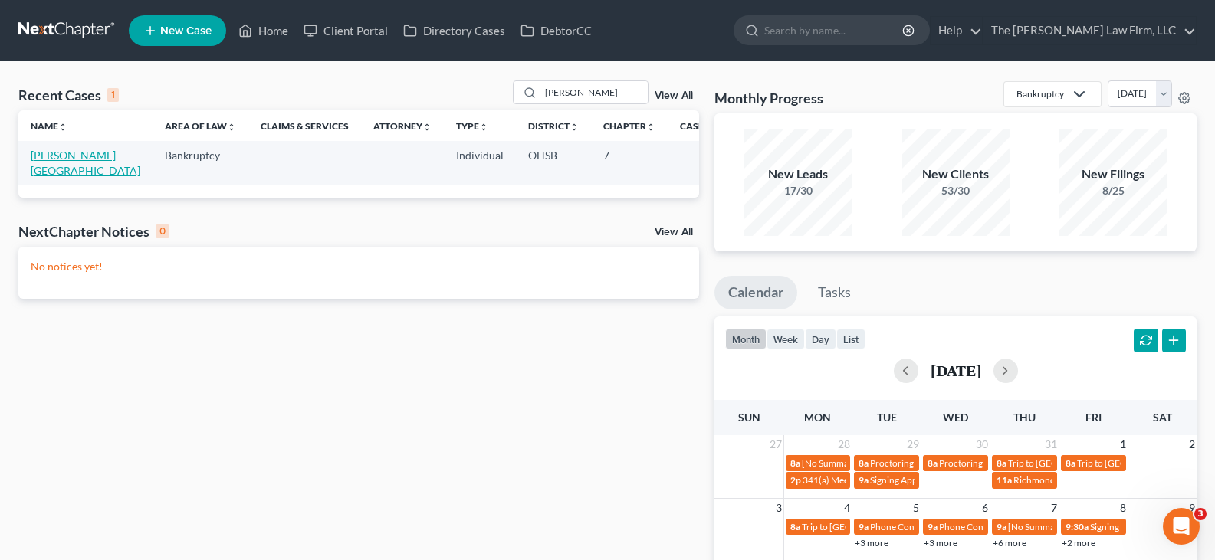
click at [47, 159] on link "[PERSON_NAME][GEOGRAPHIC_DATA]" at bounding box center [86, 163] width 110 height 28
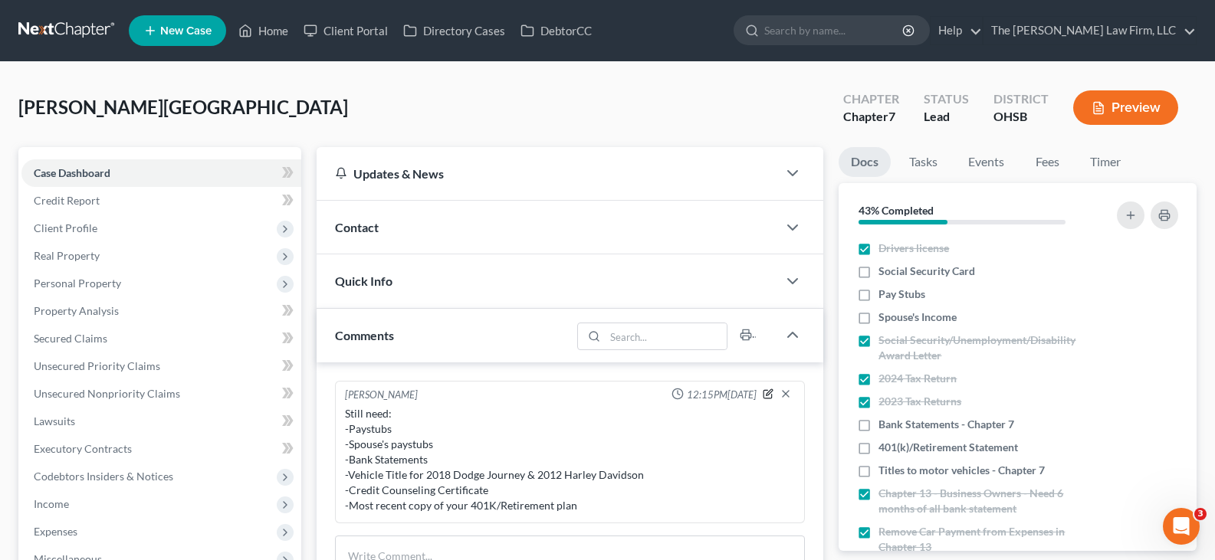
drag, startPoint x: 768, startPoint y: 394, endPoint x: 409, endPoint y: 440, distance: 361.7
click at [768, 394] on icon "button" at bounding box center [768, 394] width 11 height 11
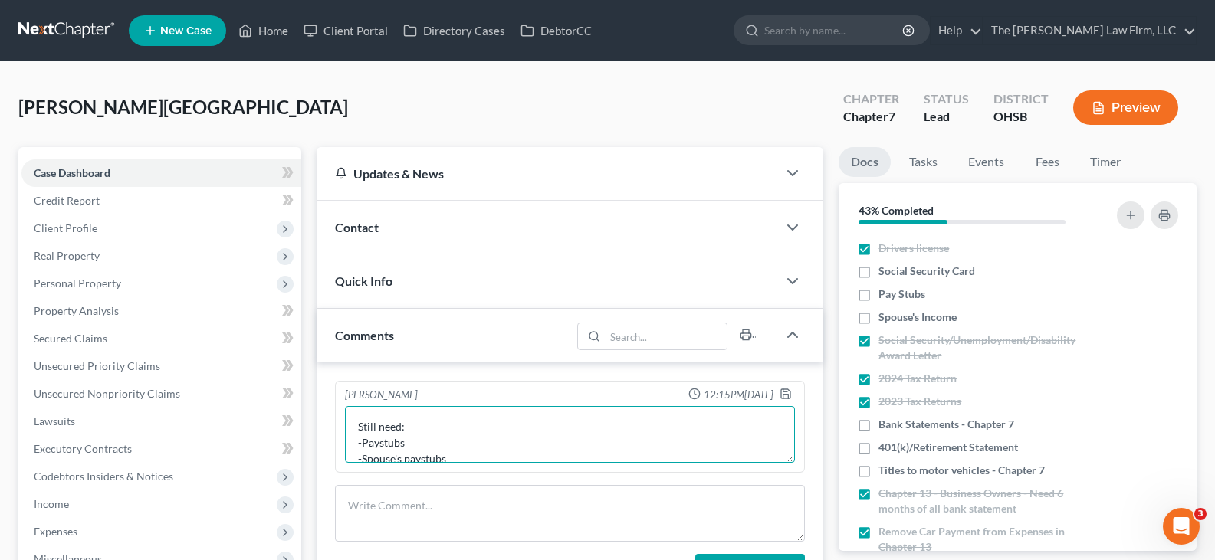
click at [415, 442] on textarea "Still need: -Paystubs -Spouse's paystubs -Bank Statements -Vehicle Title for 20…" at bounding box center [570, 434] width 450 height 57
click at [785, 398] on icon "button" at bounding box center [786, 394] width 12 height 12
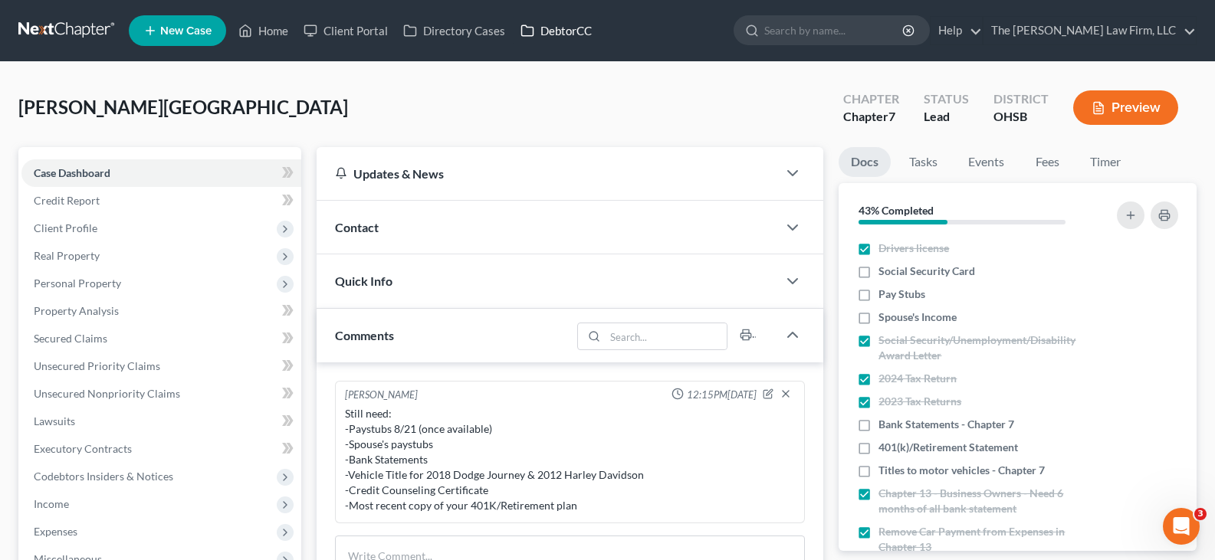
click at [560, 28] on link "DebtorCC" at bounding box center [556, 31] width 87 height 28
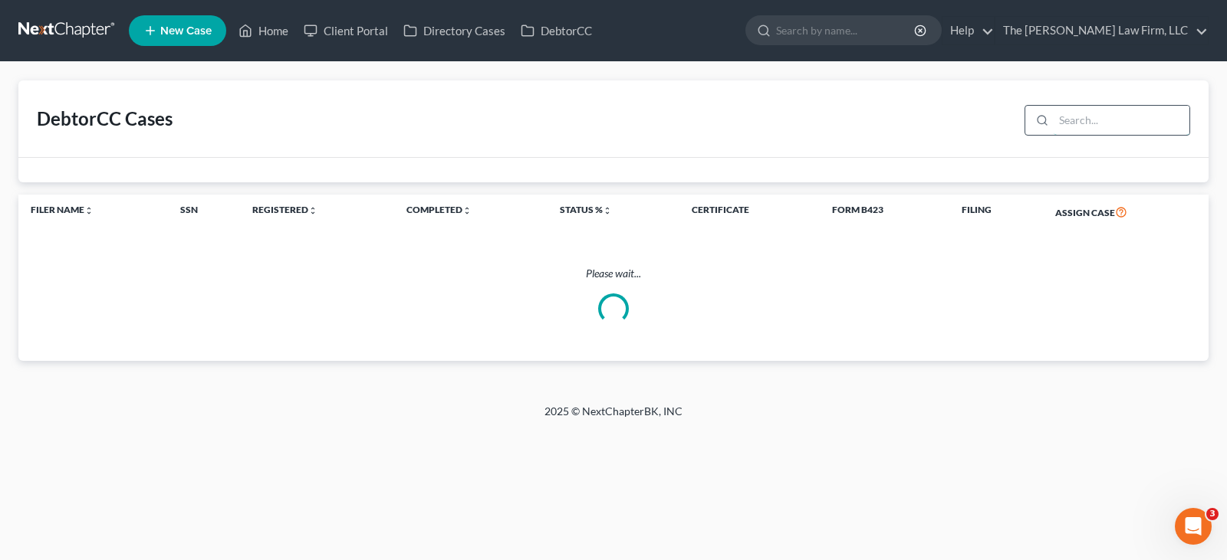
click at [1078, 119] on input "search" at bounding box center [1121, 120] width 136 height 29
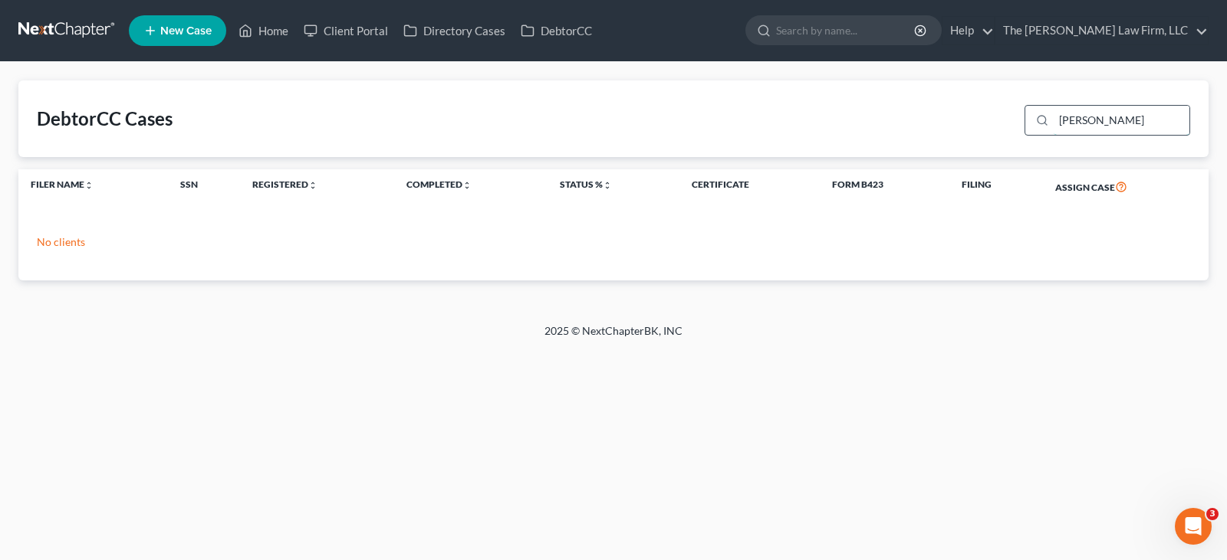
drag, startPoint x: 1108, startPoint y: 123, endPoint x: 1055, endPoint y: 115, distance: 53.6
click at [1055, 115] on div "[PERSON_NAME]" at bounding box center [1107, 120] width 166 height 31
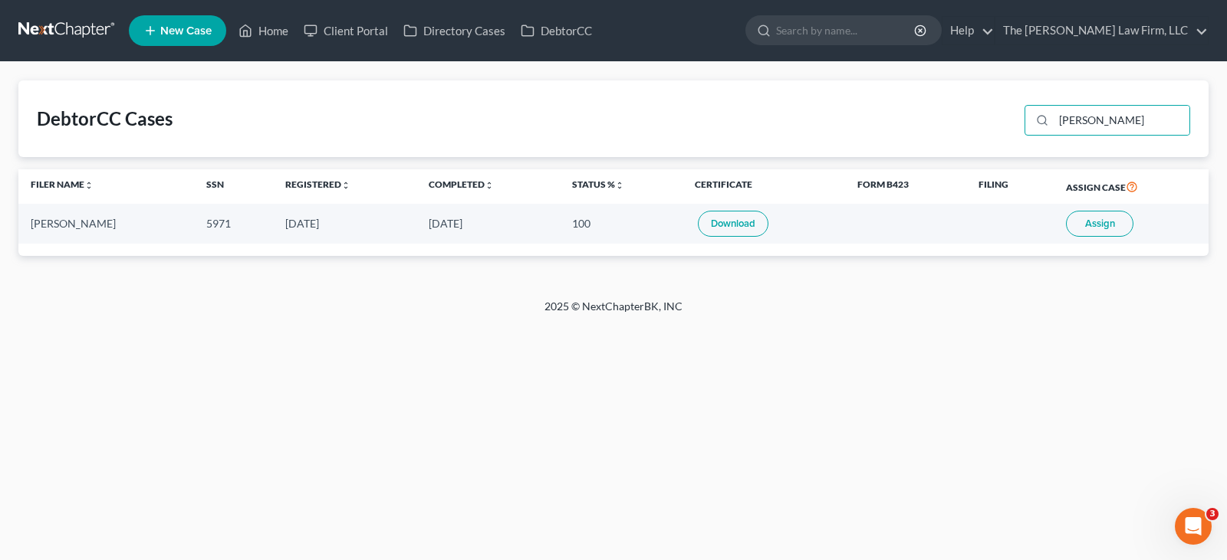
click at [716, 222] on link "Download" at bounding box center [733, 224] width 71 height 26
click at [276, 31] on link "Home" at bounding box center [263, 31] width 65 height 28
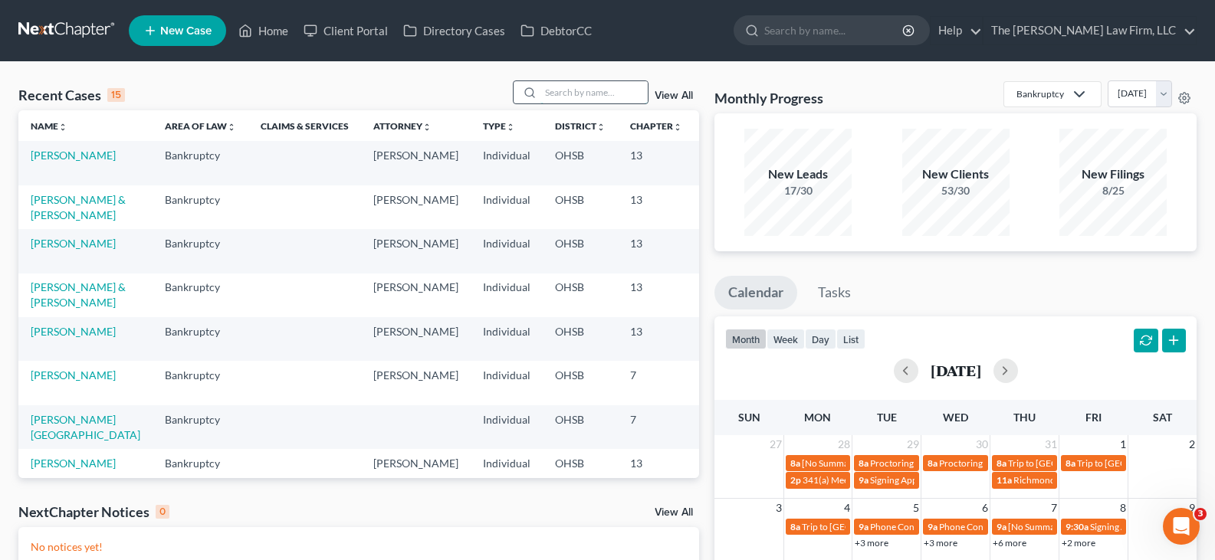
click at [578, 95] on input "search" at bounding box center [593, 92] width 107 height 22
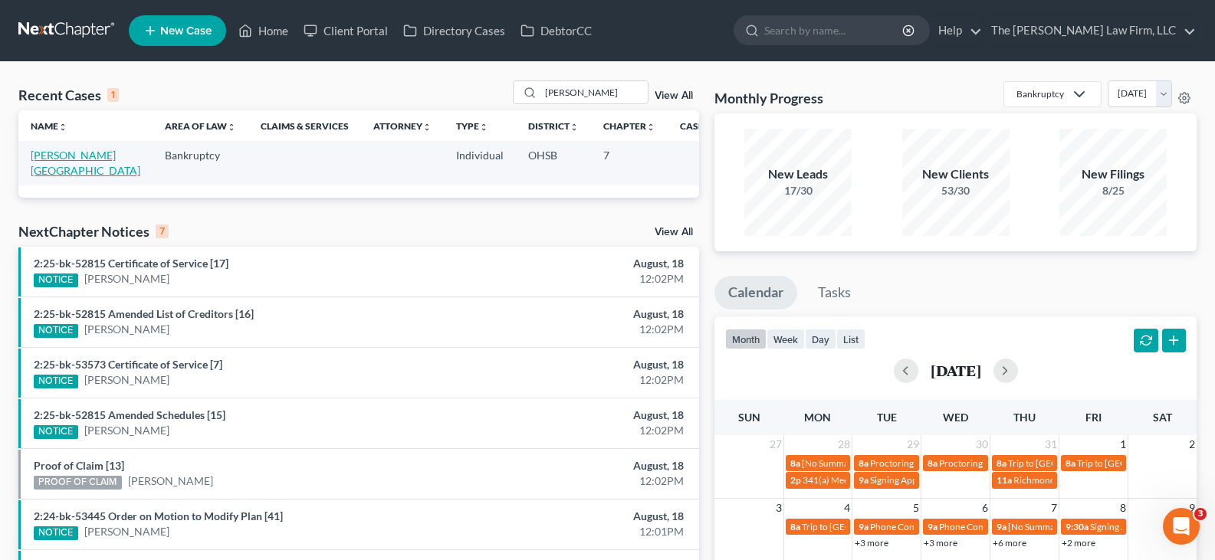
click at [53, 157] on link "[PERSON_NAME][GEOGRAPHIC_DATA]" at bounding box center [86, 163] width 110 height 28
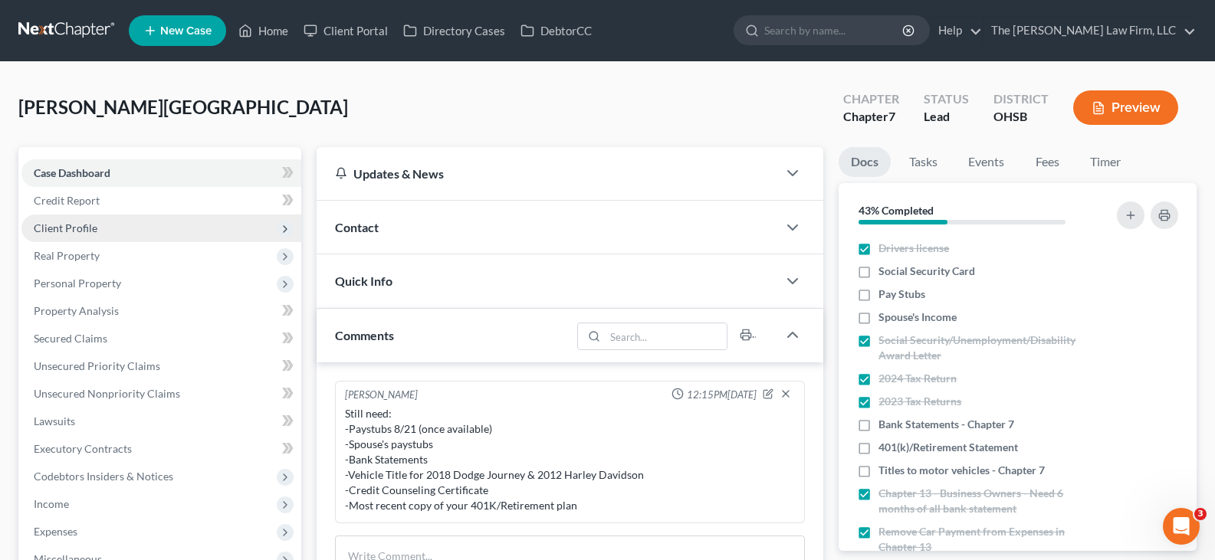
click at [82, 229] on span "Client Profile" at bounding box center [66, 228] width 64 height 13
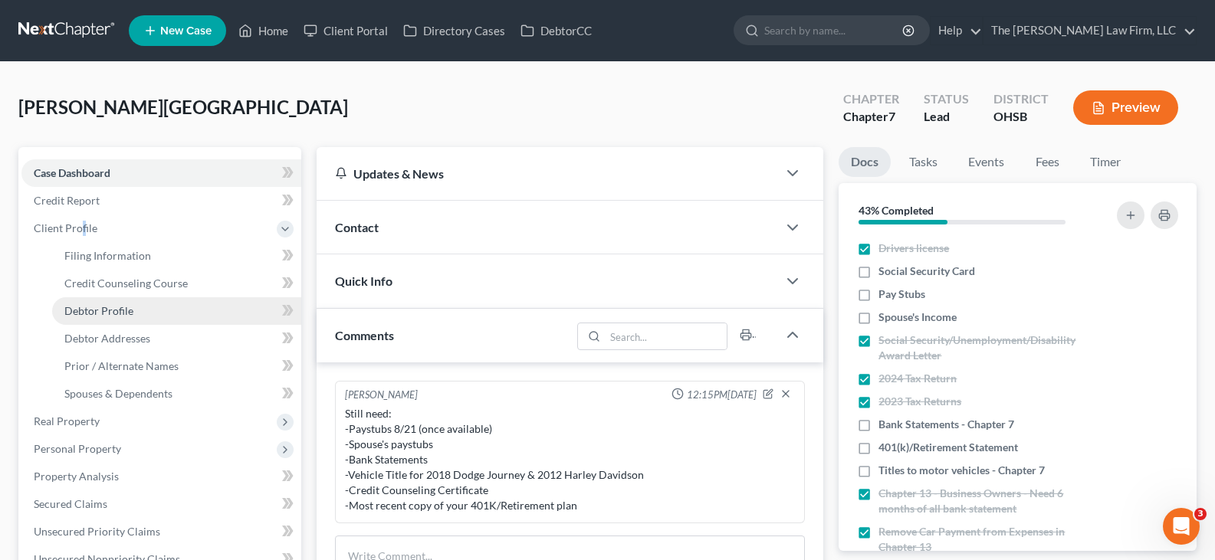
click at [120, 315] on span "Debtor Profile" at bounding box center [98, 310] width 69 height 13
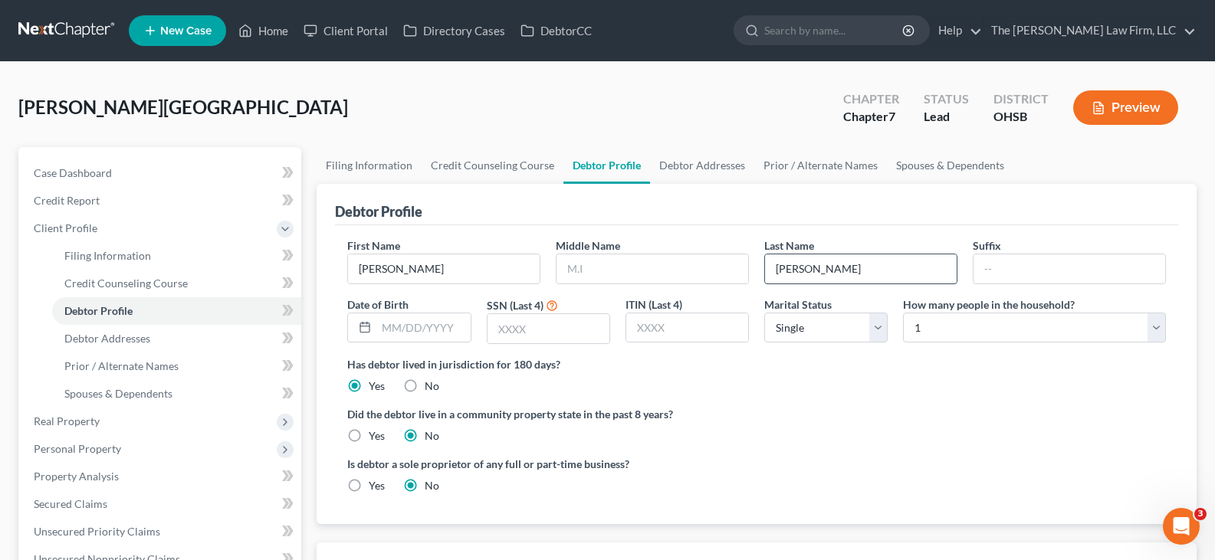
click at [820, 270] on input "[PERSON_NAME]" at bounding box center [861, 269] width 192 height 29
click at [117, 230] on span "Client Profile" at bounding box center [161, 229] width 280 height 28
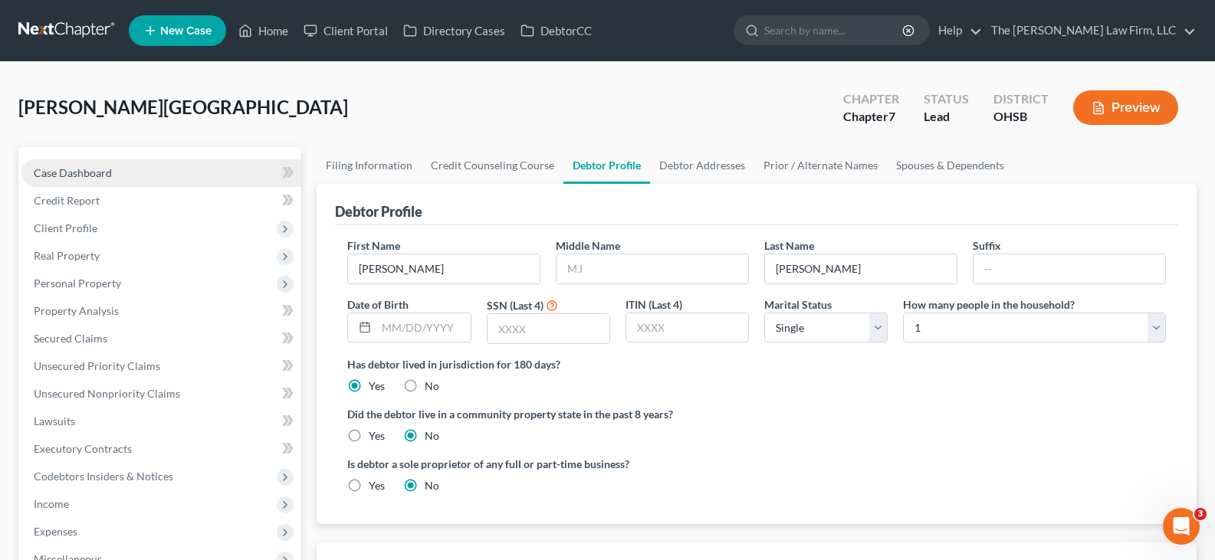
click at [117, 172] on link "Case Dashboard" at bounding box center [161, 173] width 280 height 28
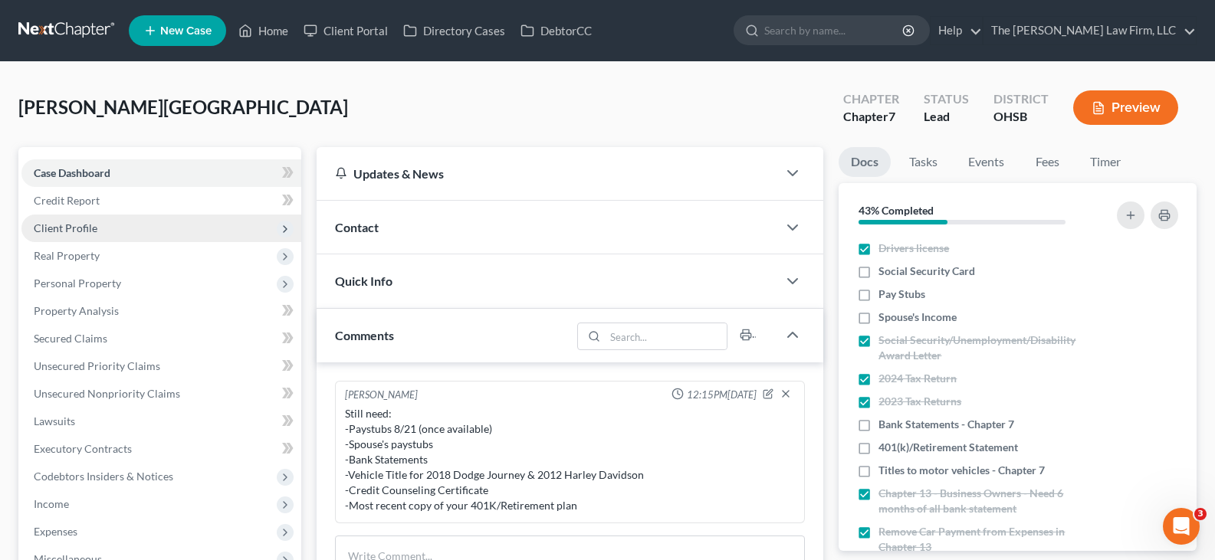
click at [89, 228] on span "Client Profile" at bounding box center [66, 228] width 64 height 13
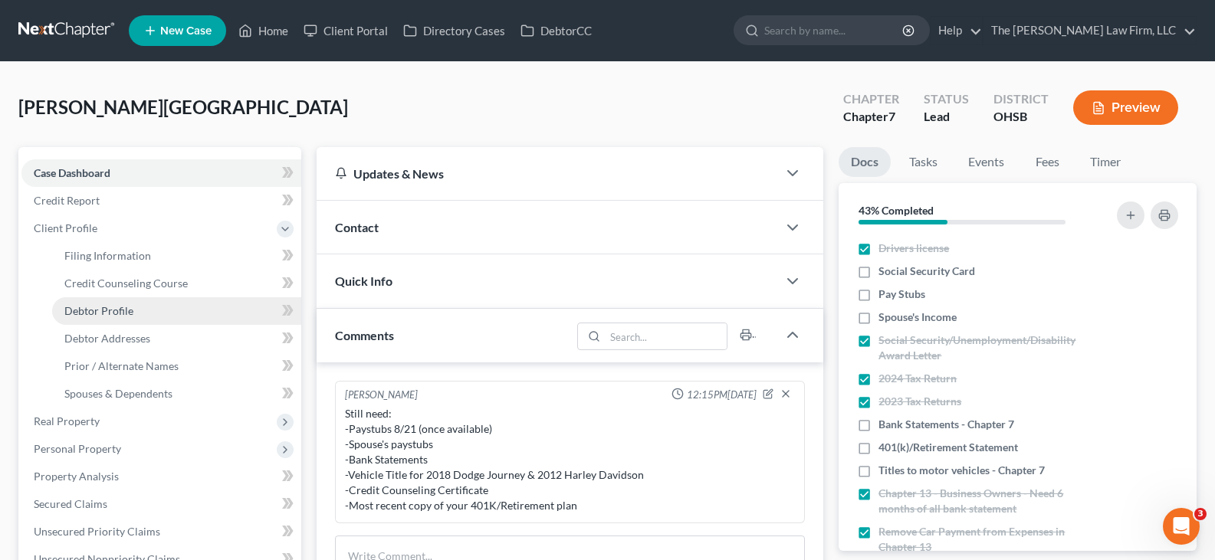
click at [120, 312] on span "Debtor Profile" at bounding box center [98, 310] width 69 height 13
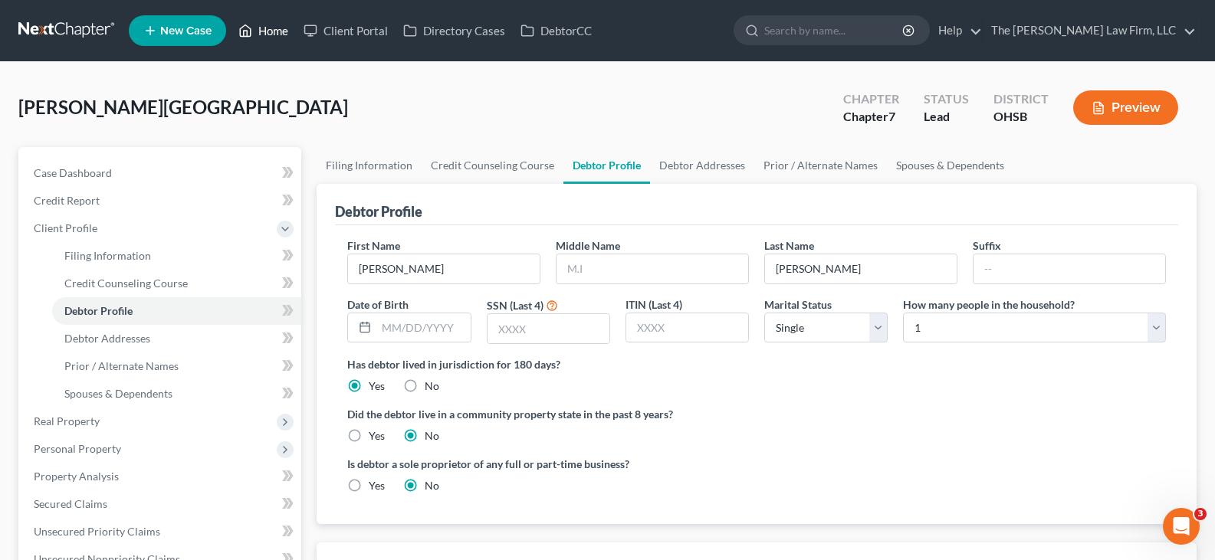
click at [282, 33] on link "Home" at bounding box center [263, 31] width 65 height 28
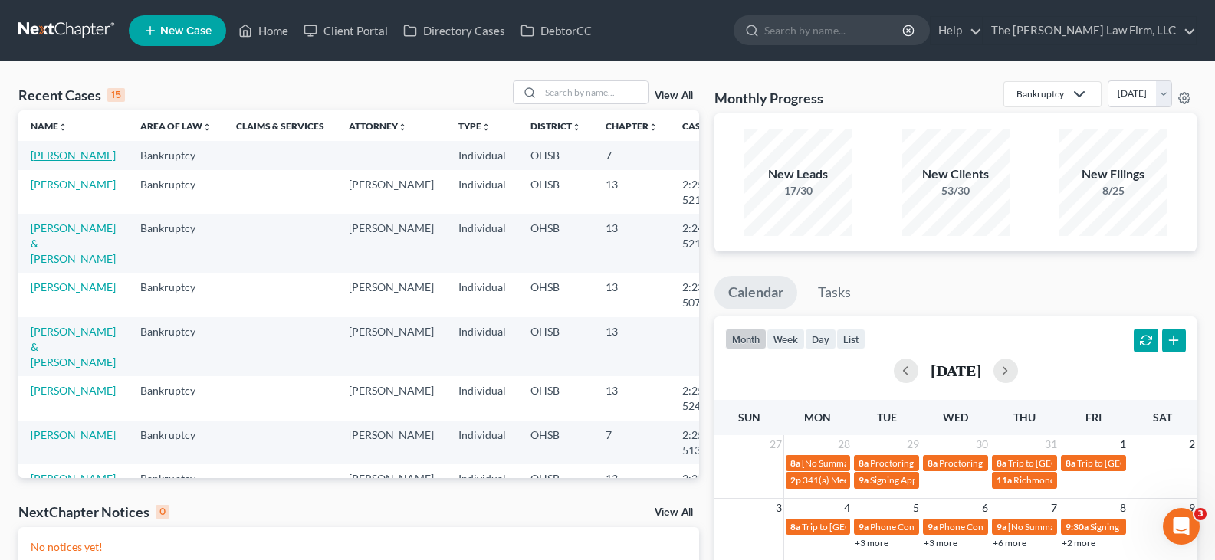
click at [48, 162] on link "[PERSON_NAME]" at bounding box center [73, 155] width 85 height 13
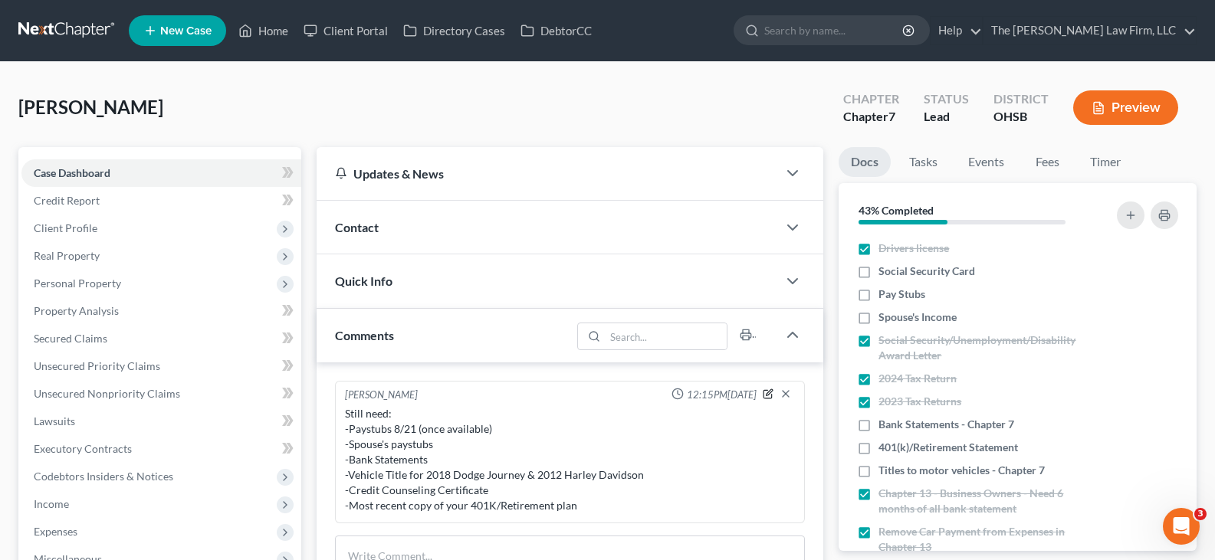
click at [767, 392] on icon "button" at bounding box center [768, 394] width 11 height 11
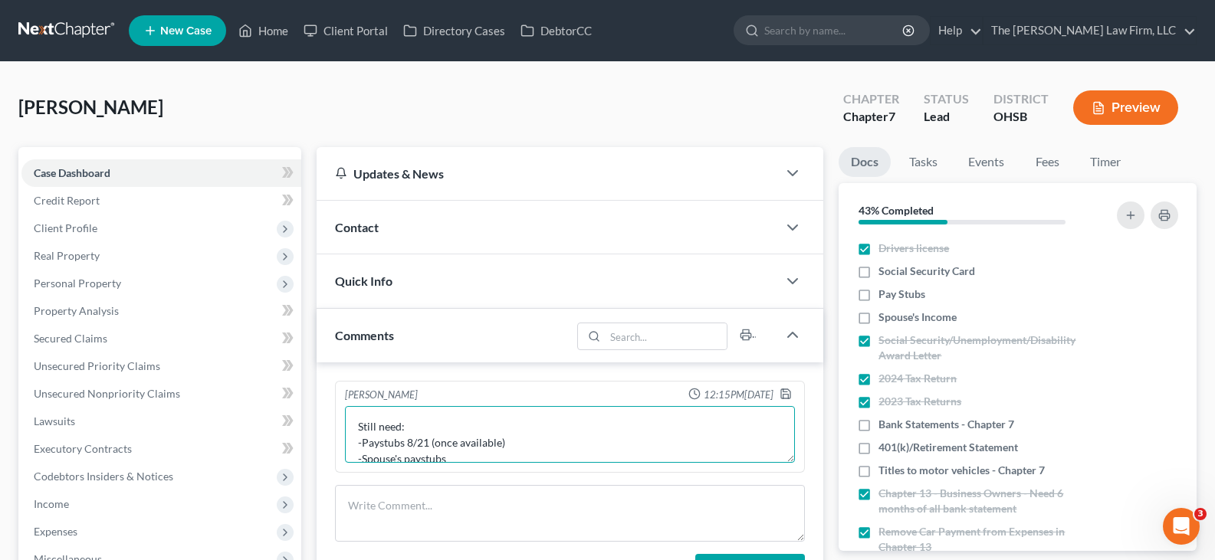
click at [458, 457] on textarea "Still need: -Paystubs 8/21 (once available) -Spouse's paystubs -Bank Statements…" at bounding box center [570, 434] width 450 height 57
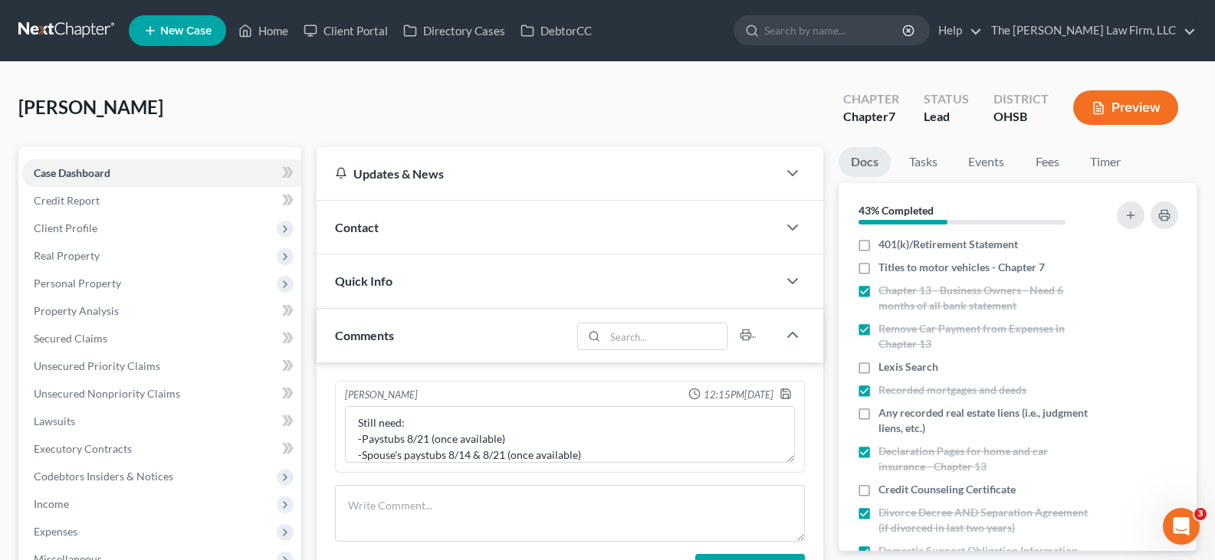
scroll to position [230, 0]
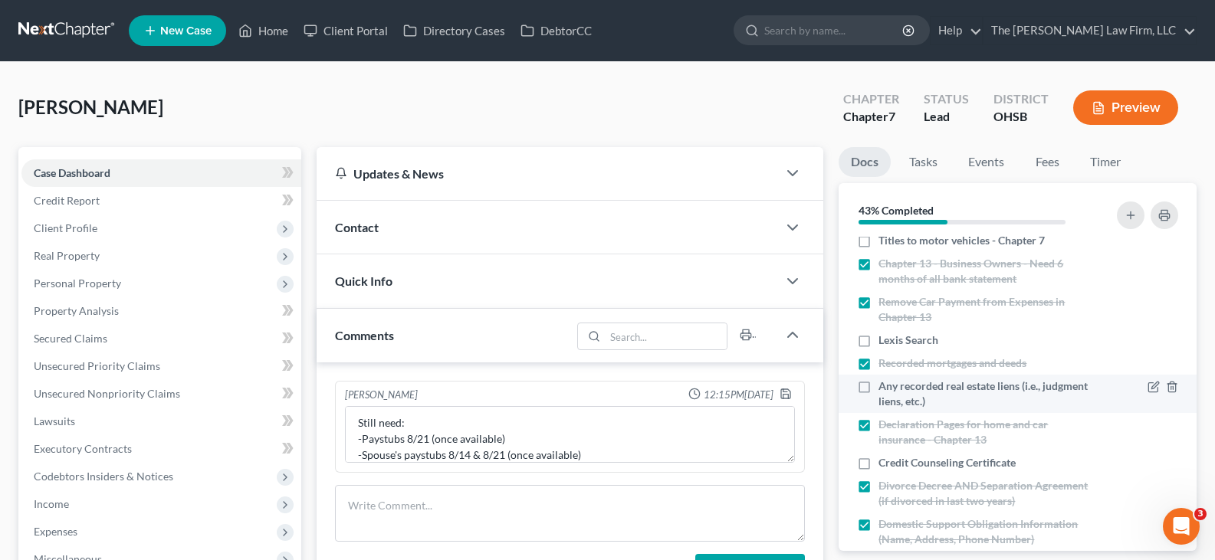
drag, startPoint x: 866, startPoint y: 466, endPoint x: 1060, endPoint y: 393, distance: 208.2
click at [879, 466] on label "Credit Counseling Certificate" at bounding box center [947, 462] width 137 height 15
click at [885, 465] on input "Credit Counseling Certificate" at bounding box center [890, 460] width 10 height 10
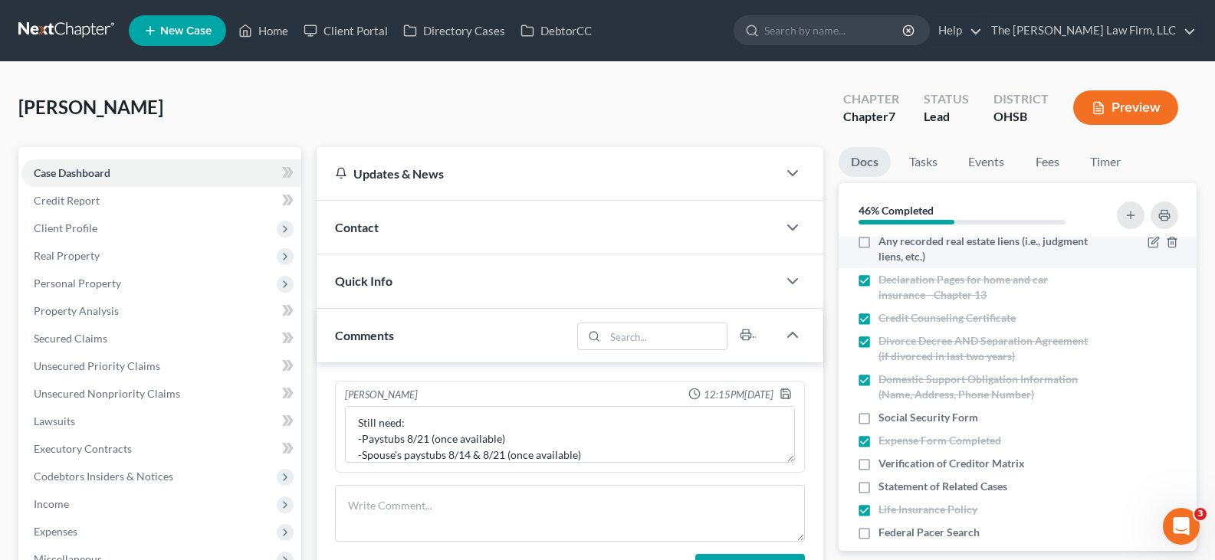
scroll to position [383, 0]
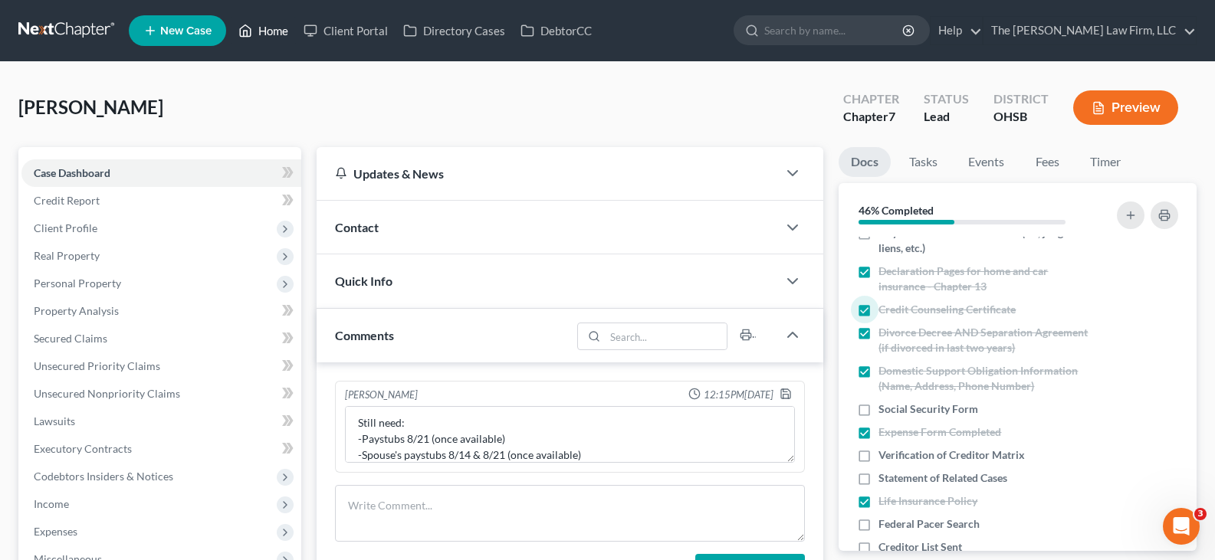
click at [272, 31] on link "Home" at bounding box center [263, 31] width 65 height 28
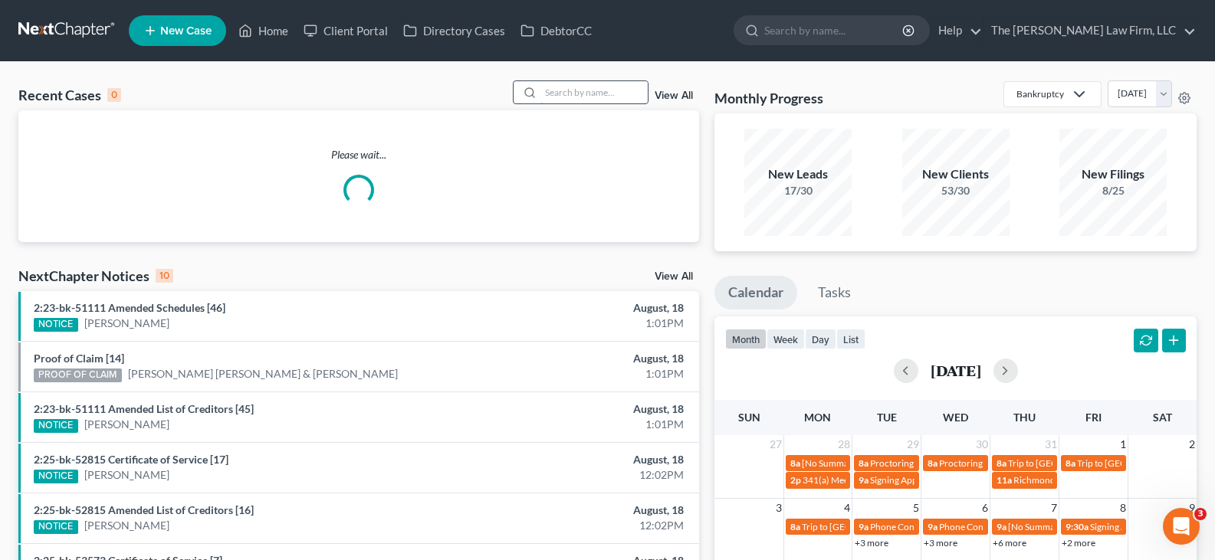
click at [580, 94] on input "search" at bounding box center [593, 92] width 107 height 22
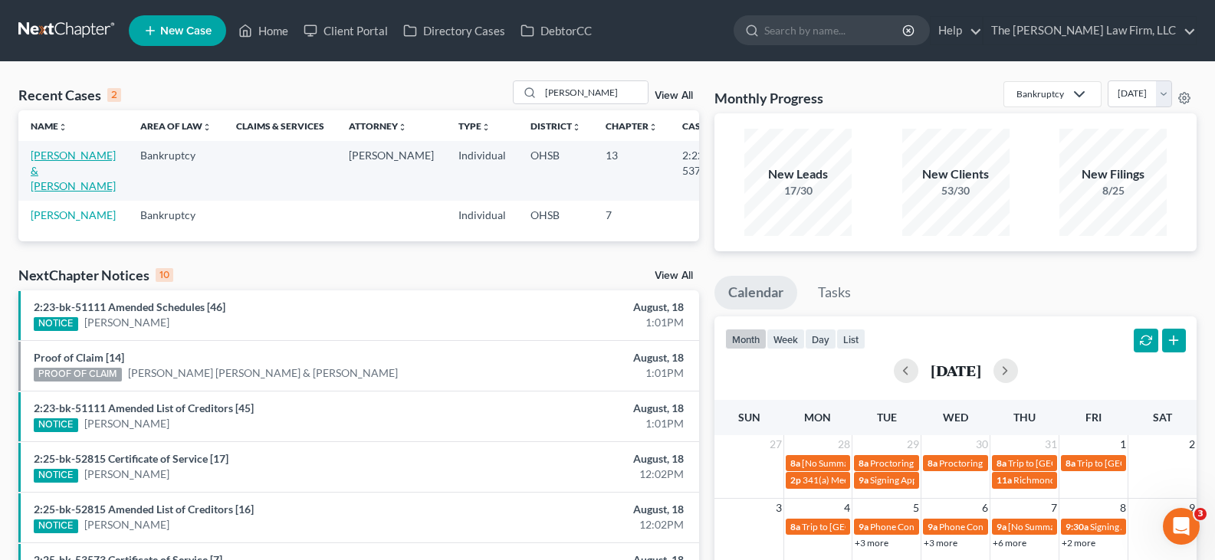
click at [45, 175] on link "[PERSON_NAME] & [PERSON_NAME]" at bounding box center [73, 171] width 85 height 44
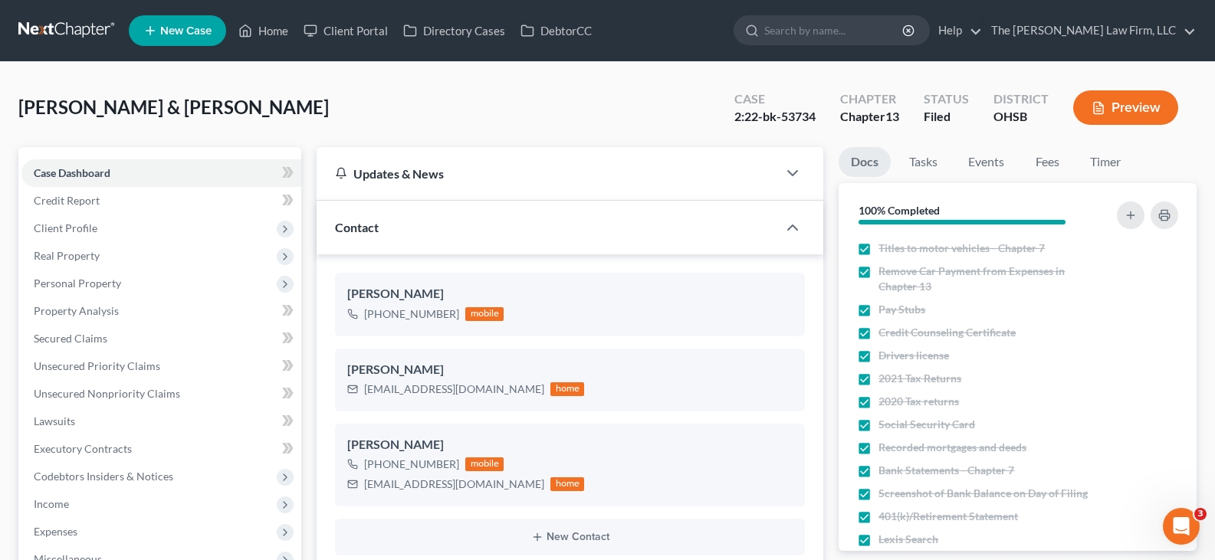
scroll to position [19939, 0]
click at [87, 228] on span "Client Profile" at bounding box center [66, 228] width 64 height 13
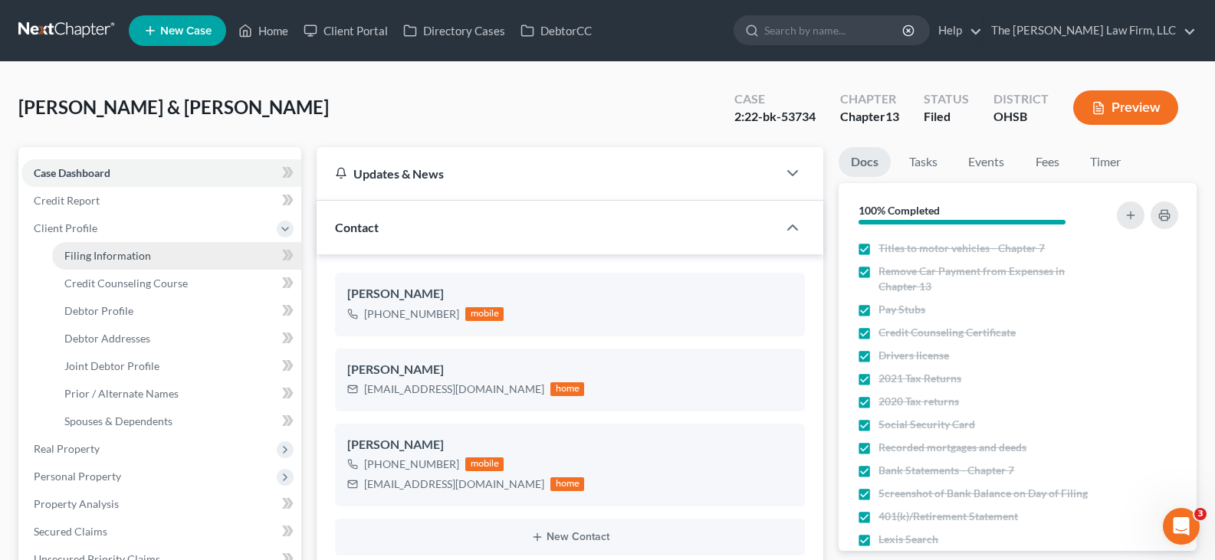
click at [92, 257] on span "Filing Information" at bounding box center [107, 255] width 87 height 13
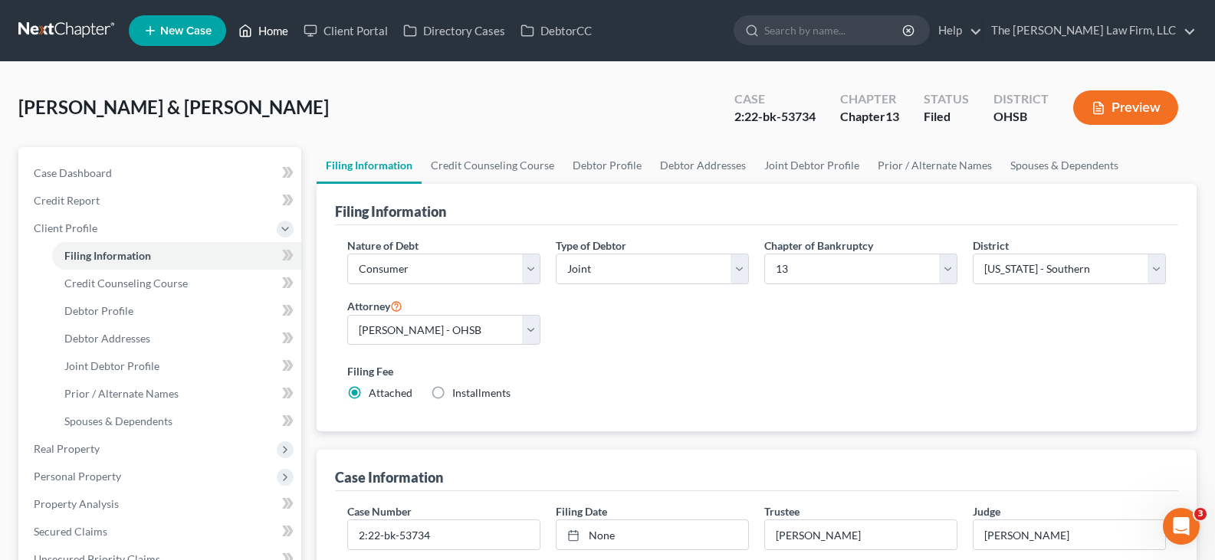
click at [277, 31] on link "Home" at bounding box center [263, 31] width 65 height 28
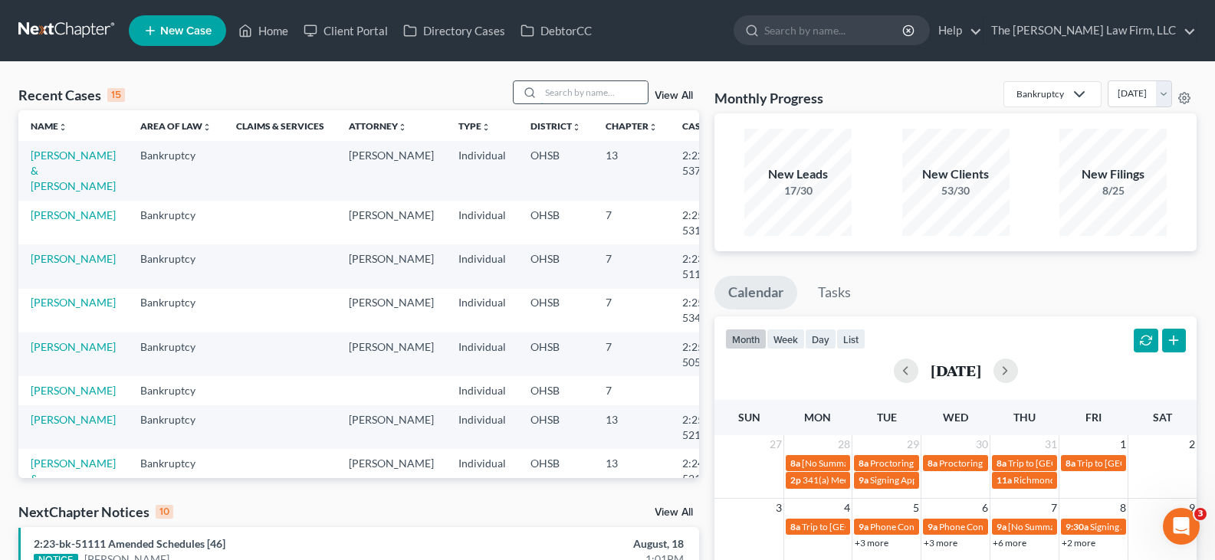
click at [566, 94] on input "search" at bounding box center [593, 92] width 107 height 22
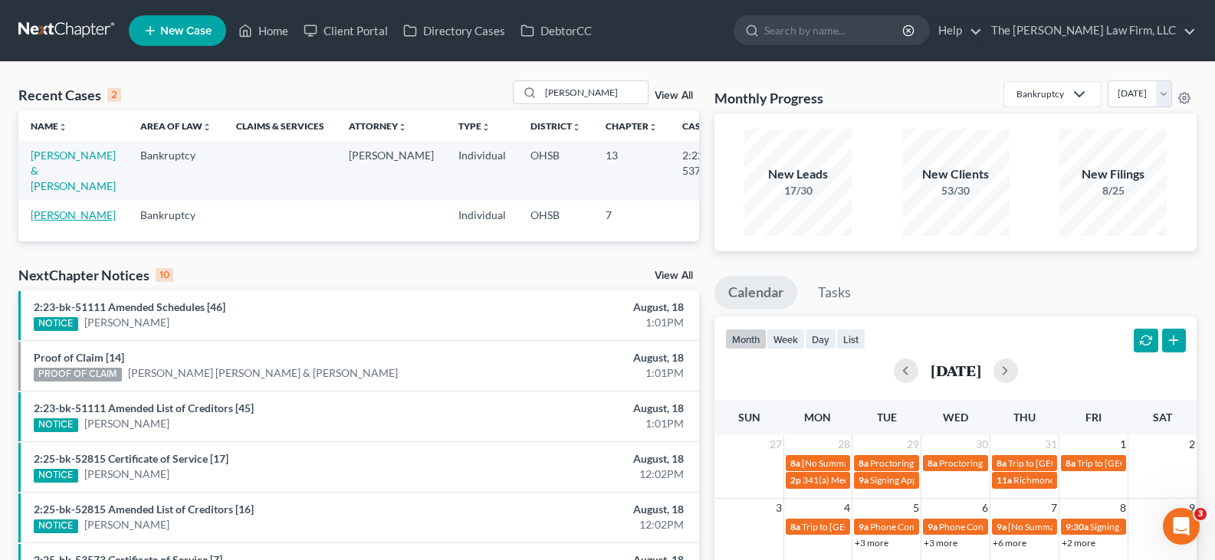
click at [49, 217] on link "[PERSON_NAME]" at bounding box center [73, 215] width 85 height 13
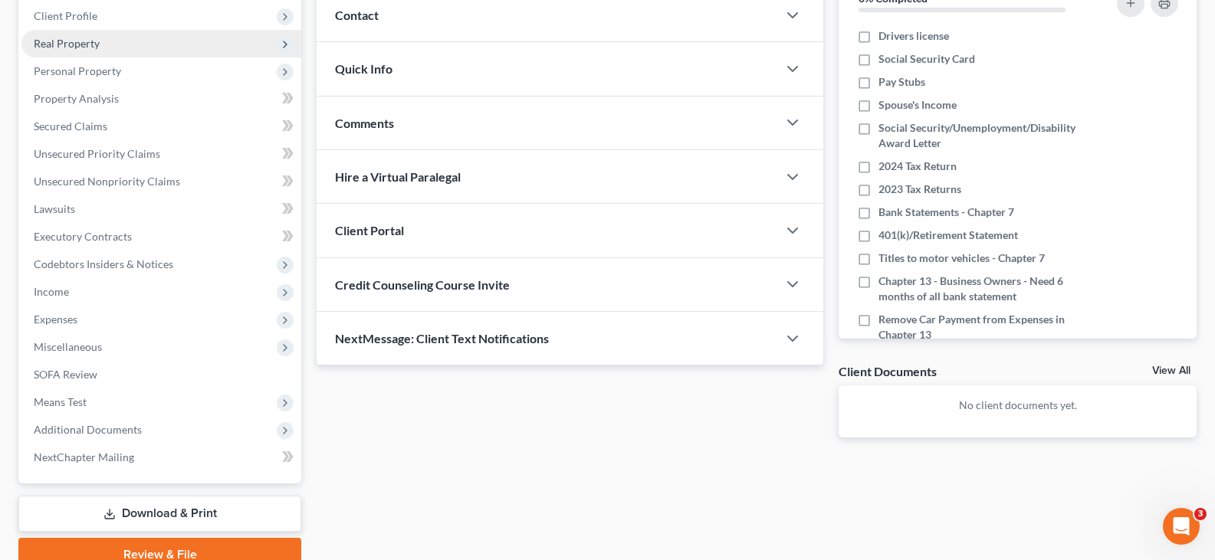
scroll to position [230, 0]
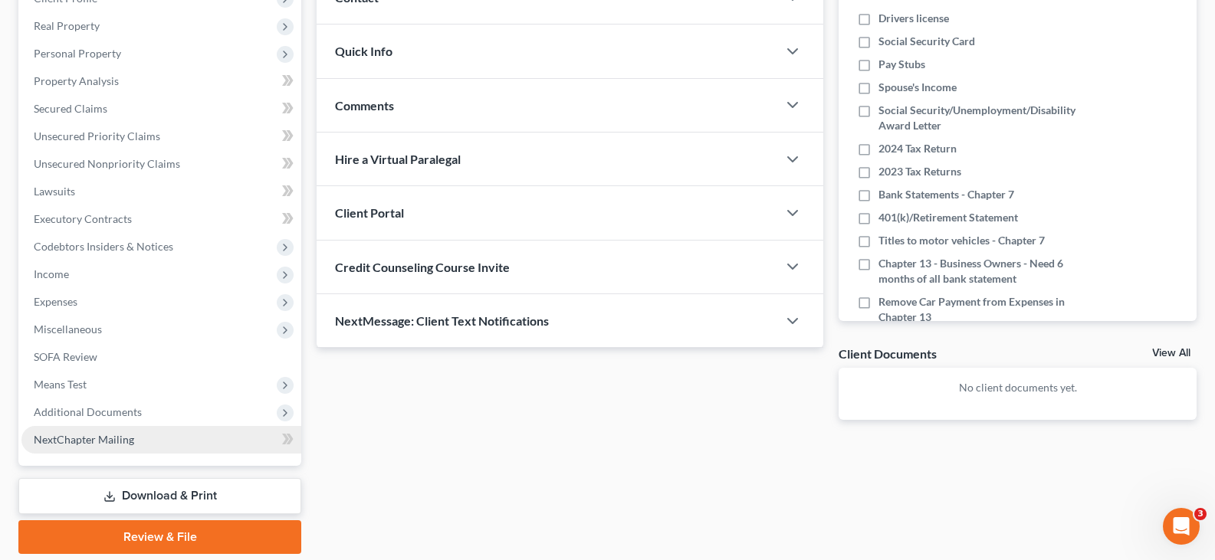
click at [142, 439] on link "NextChapter Mailing" at bounding box center [161, 440] width 280 height 28
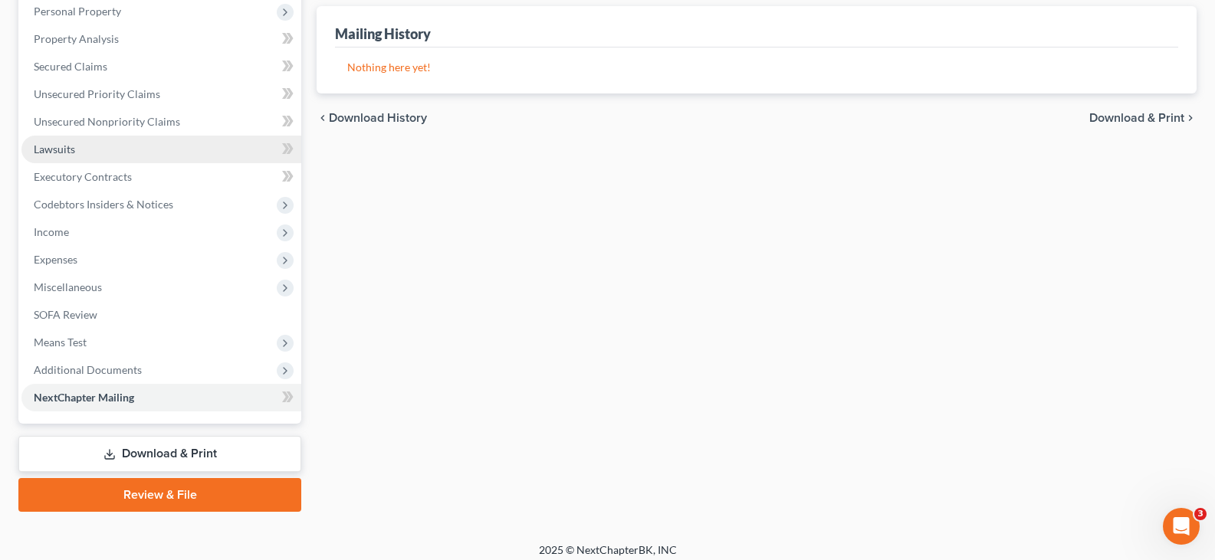
scroll to position [282, 0]
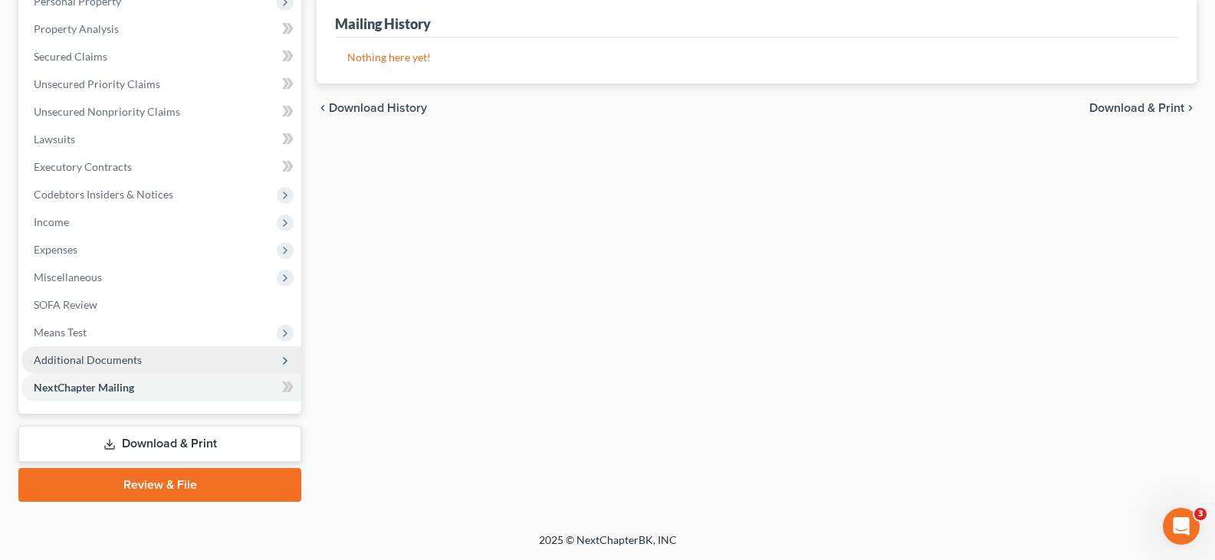
click at [97, 360] on span "Additional Documents" at bounding box center [88, 359] width 108 height 13
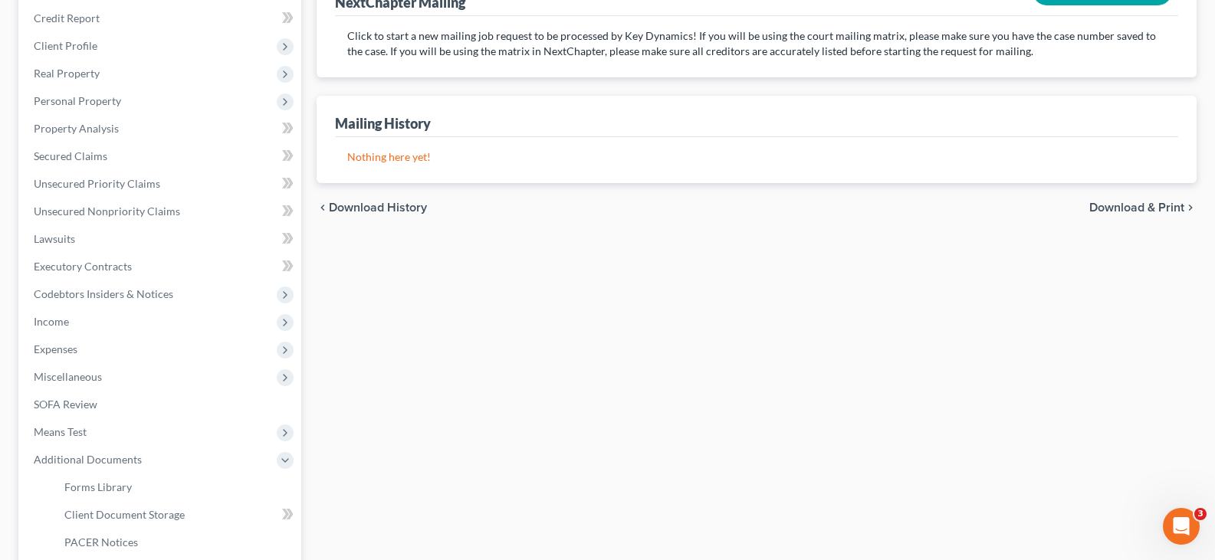
scroll to position [129, 0]
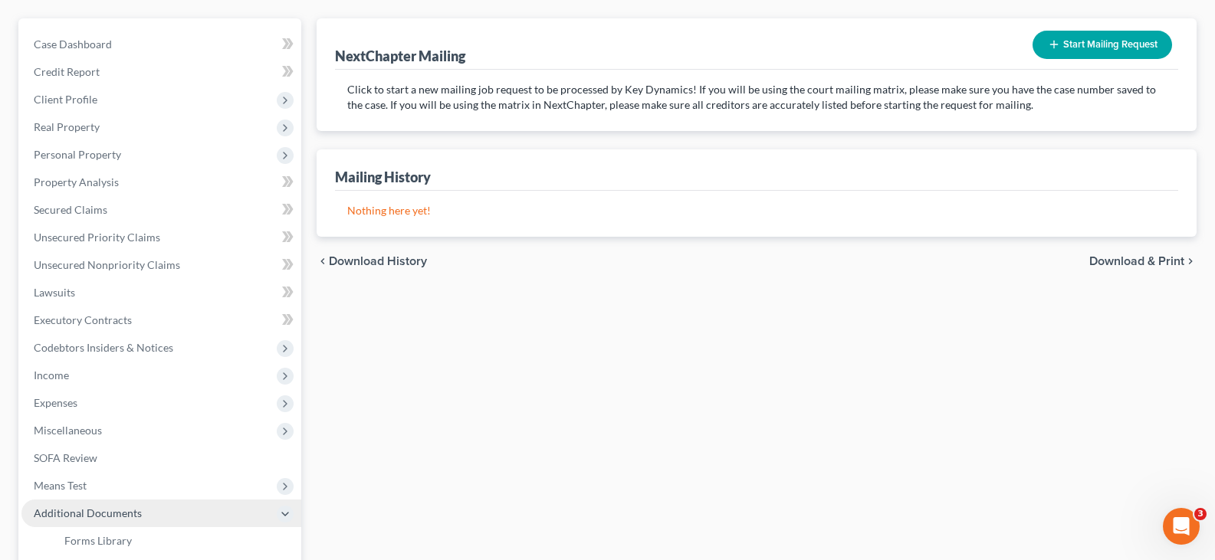
click at [197, 521] on span "Additional Documents" at bounding box center [161, 514] width 280 height 28
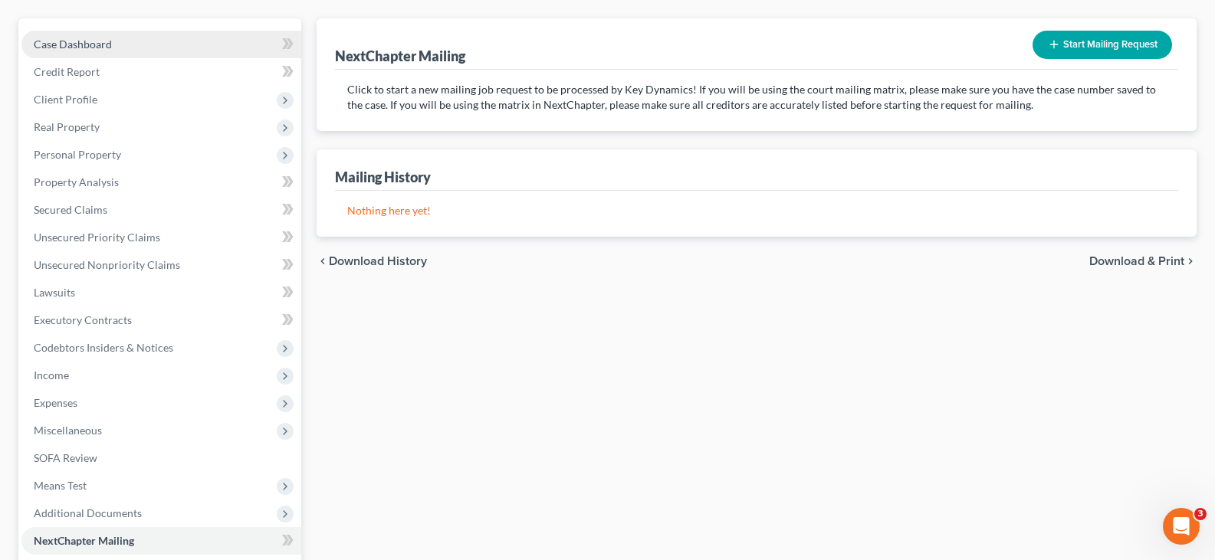
click at [131, 41] on link "Case Dashboard" at bounding box center [161, 45] width 280 height 28
